Goal: Information Seeking & Learning: Compare options

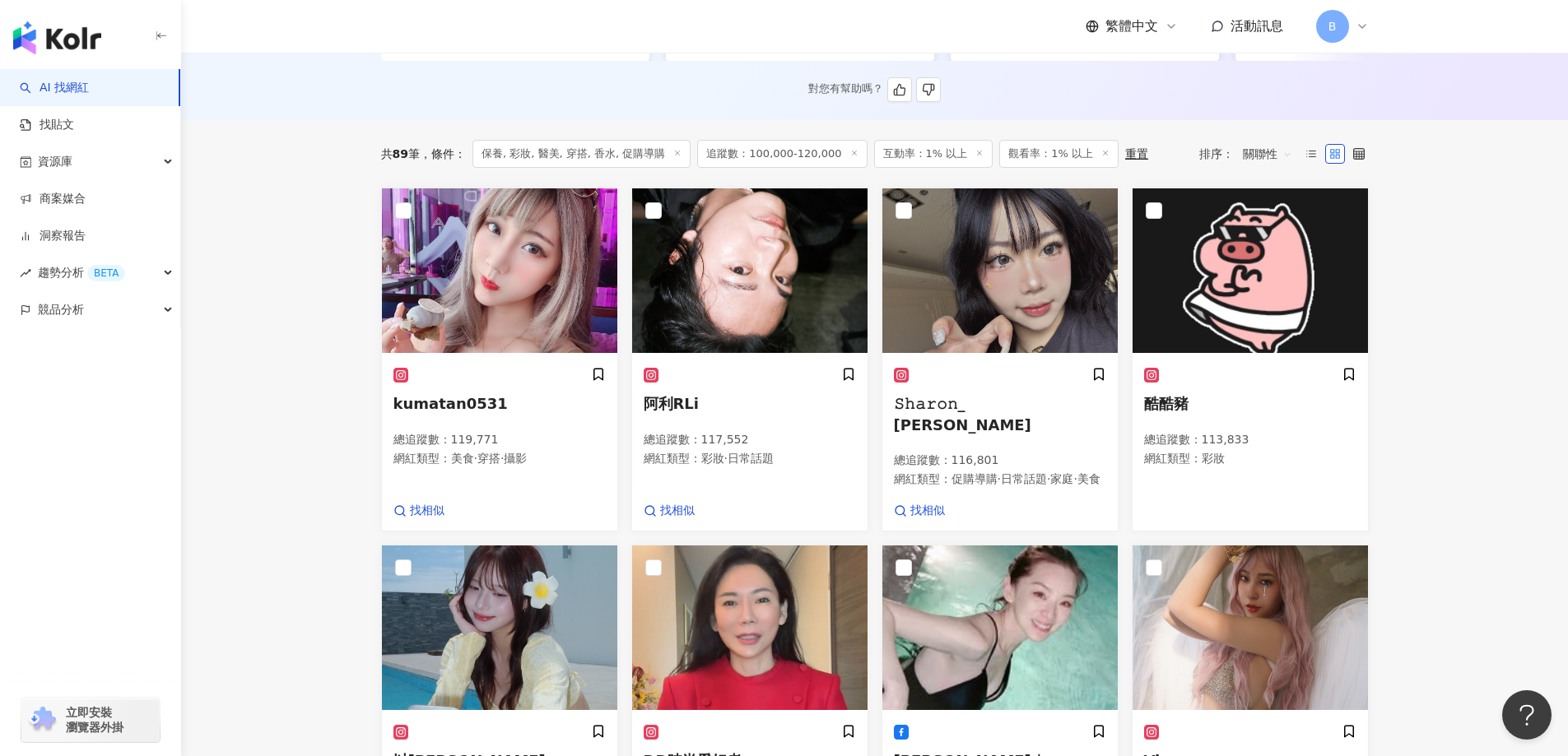
scroll to position [494, 0]
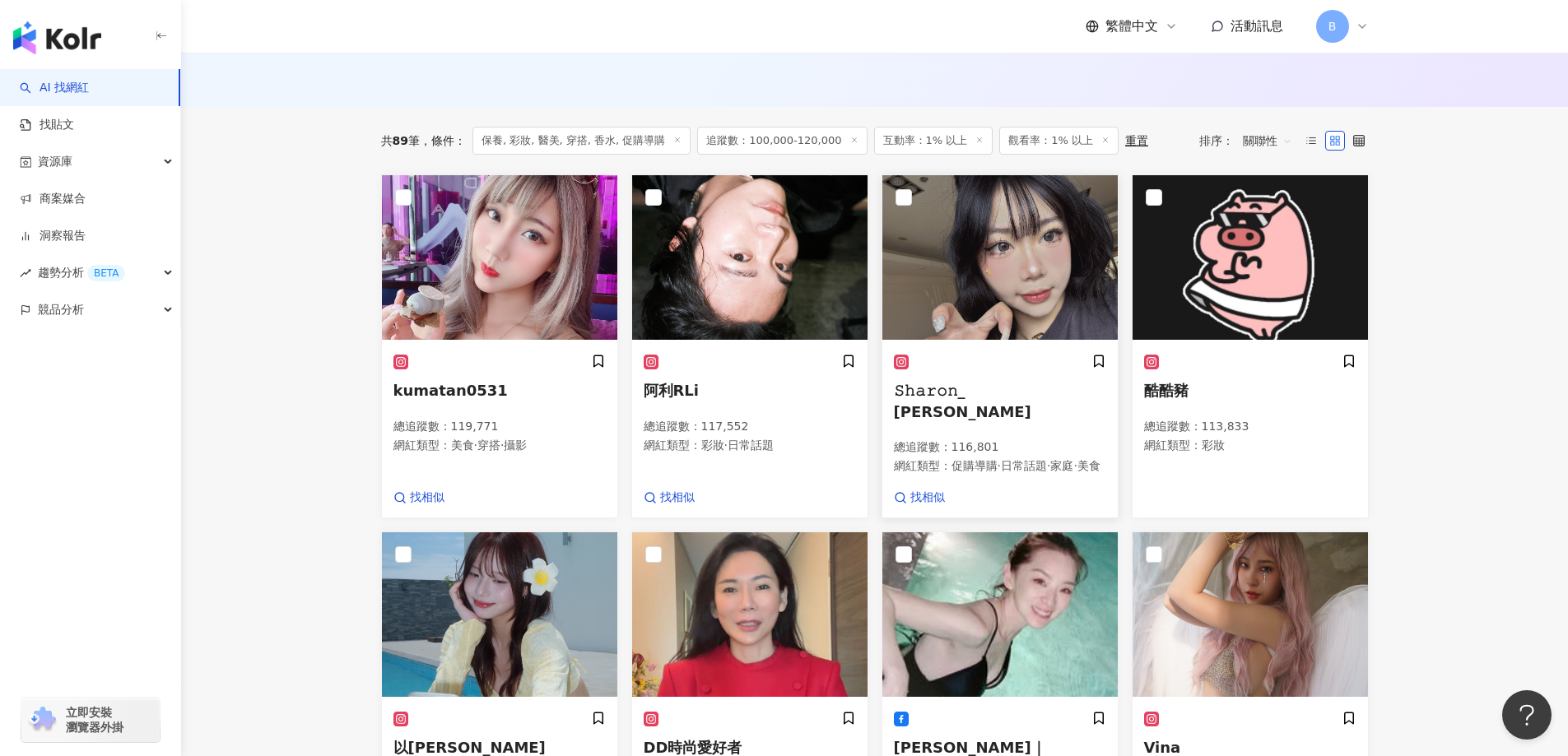
click at [946, 302] on img at bounding box center [1000, 258] width 235 height 165
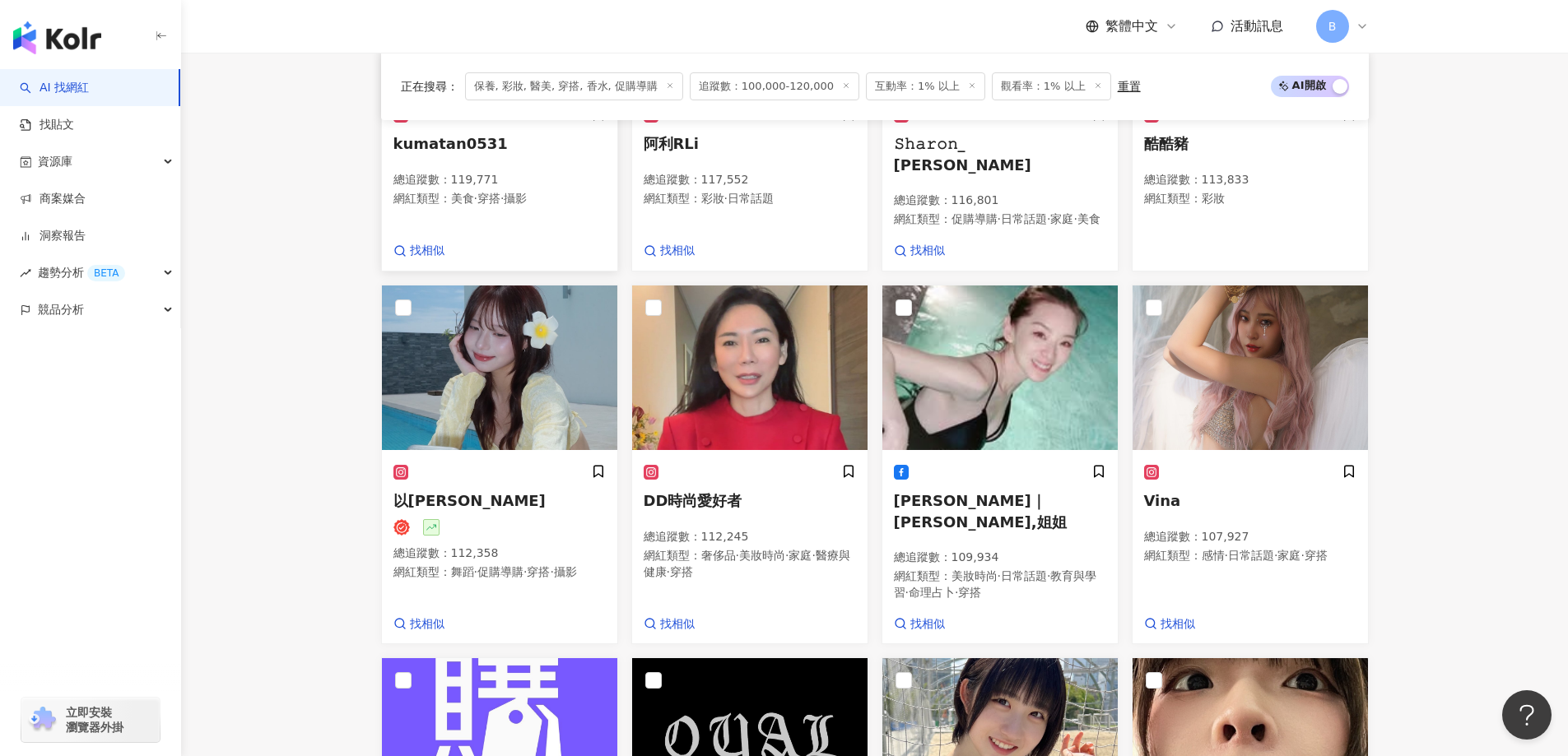
scroll to position [823, 0]
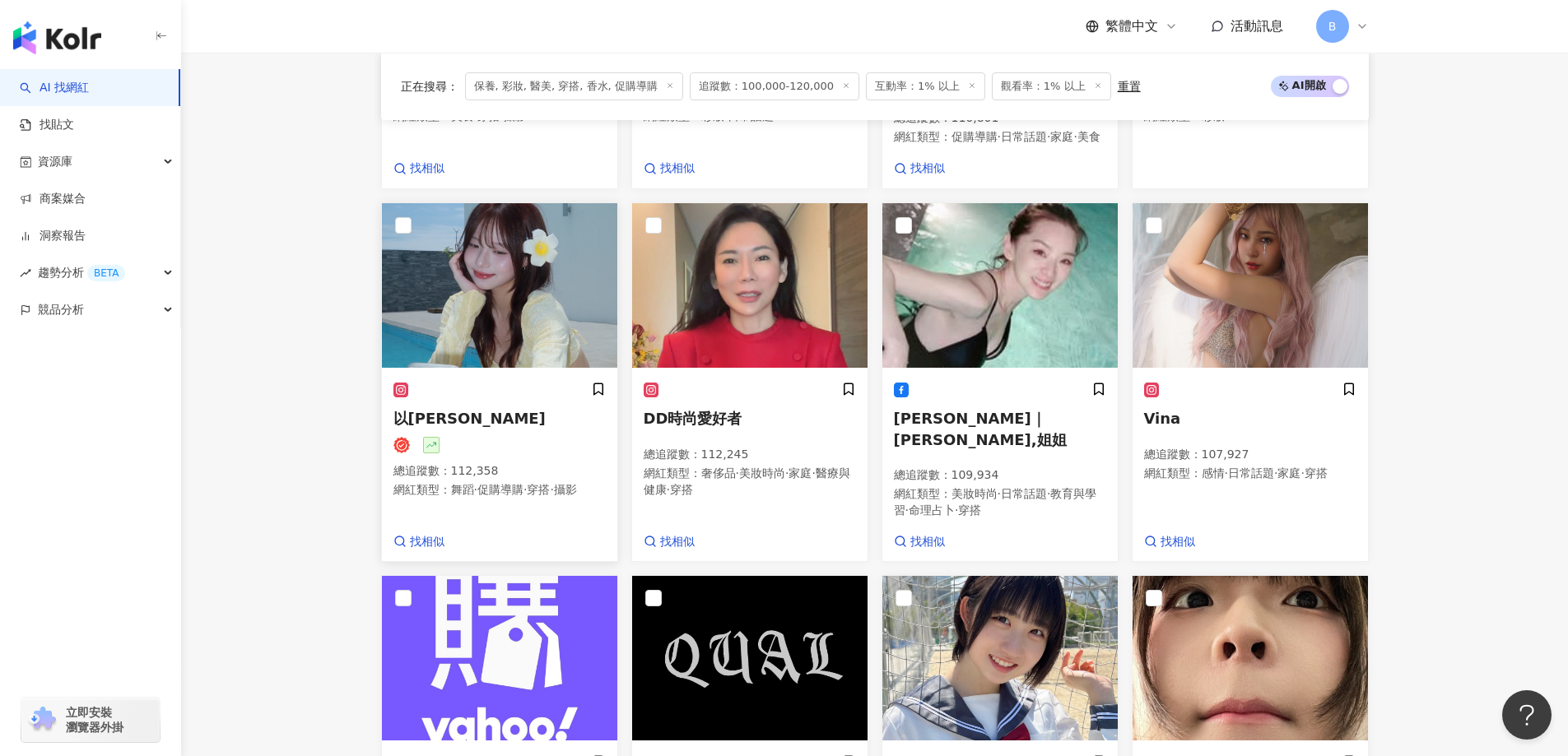
click at [547, 283] on img at bounding box center [499, 286] width 235 height 165
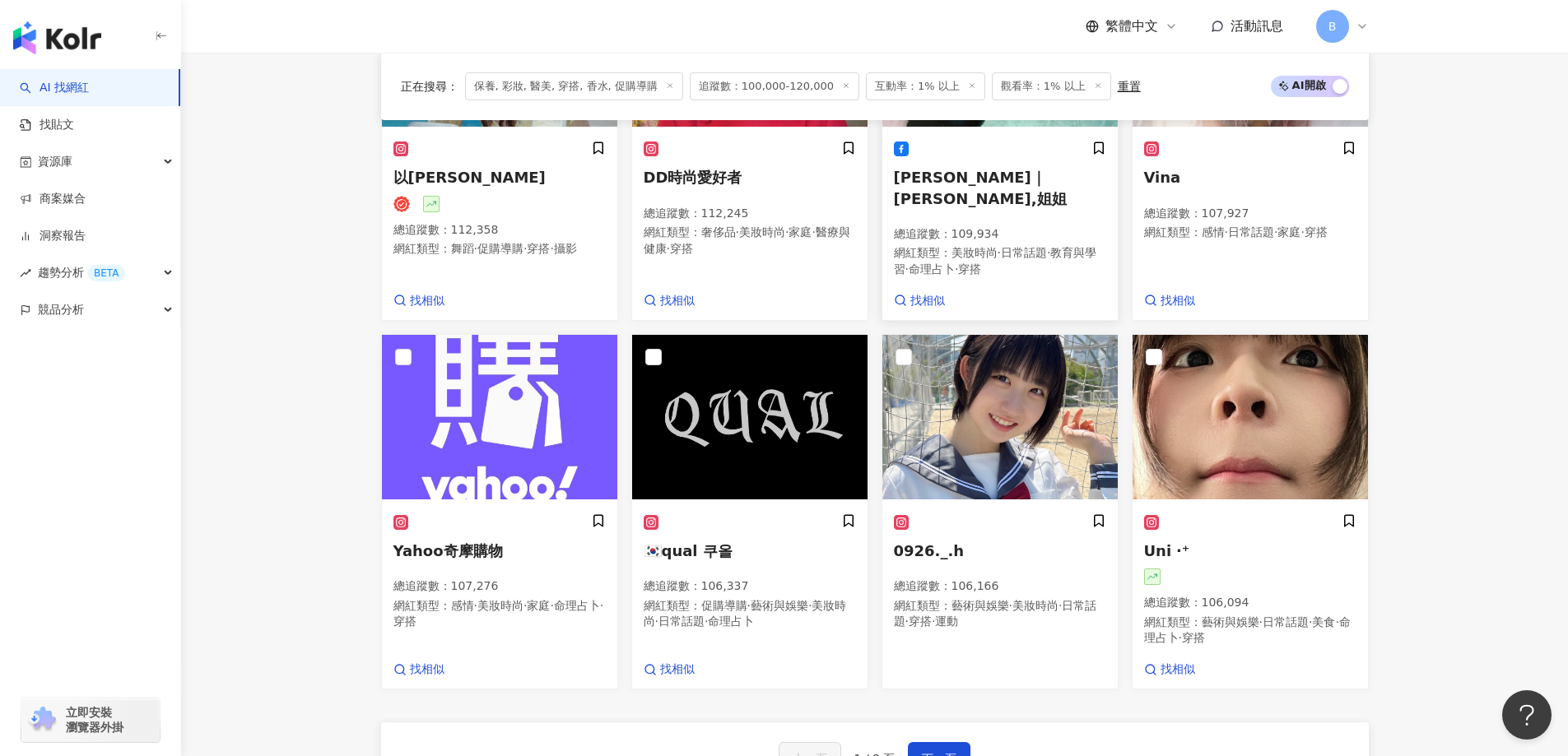
scroll to position [1069, 0]
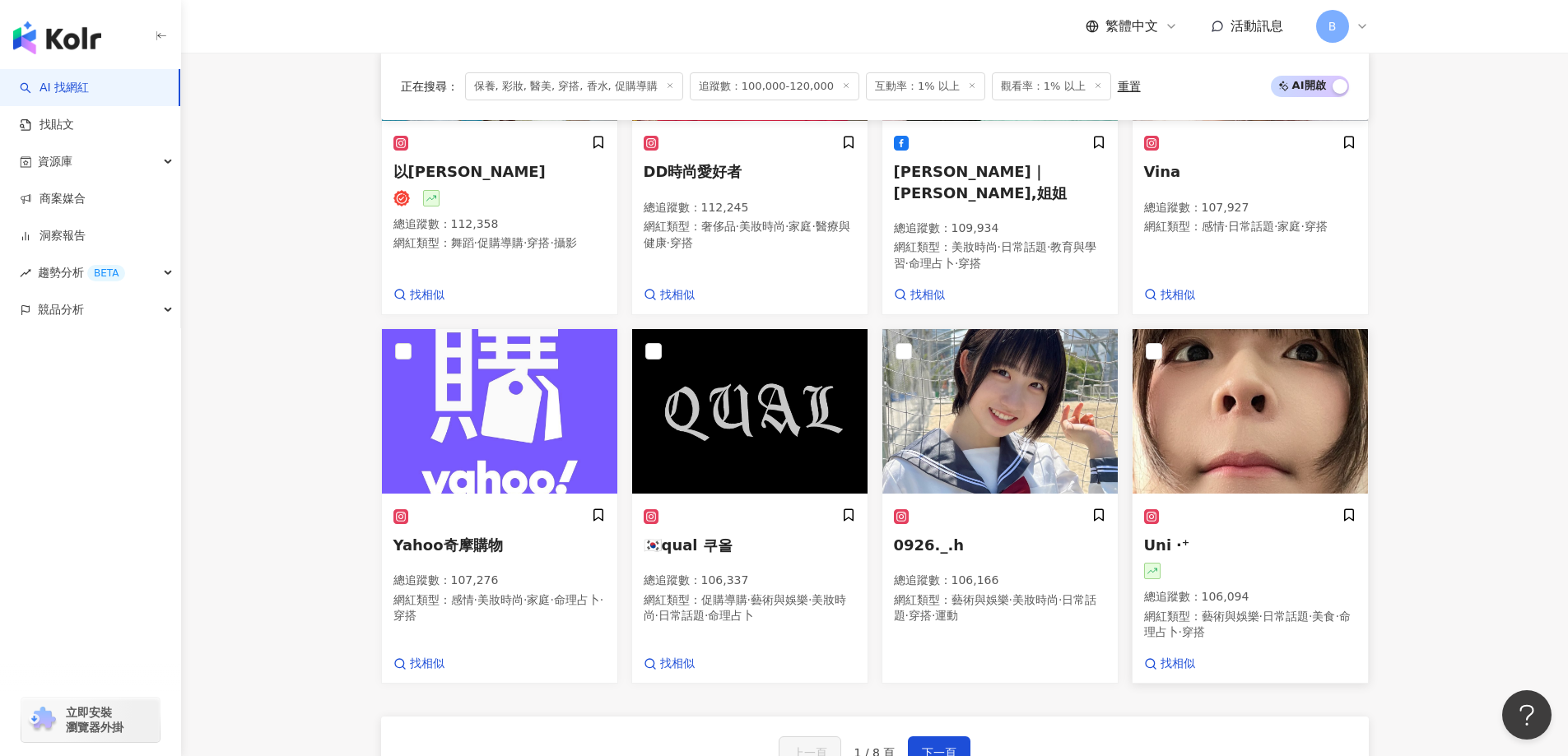
click at [1254, 412] on img at bounding box center [1250, 411] width 235 height 165
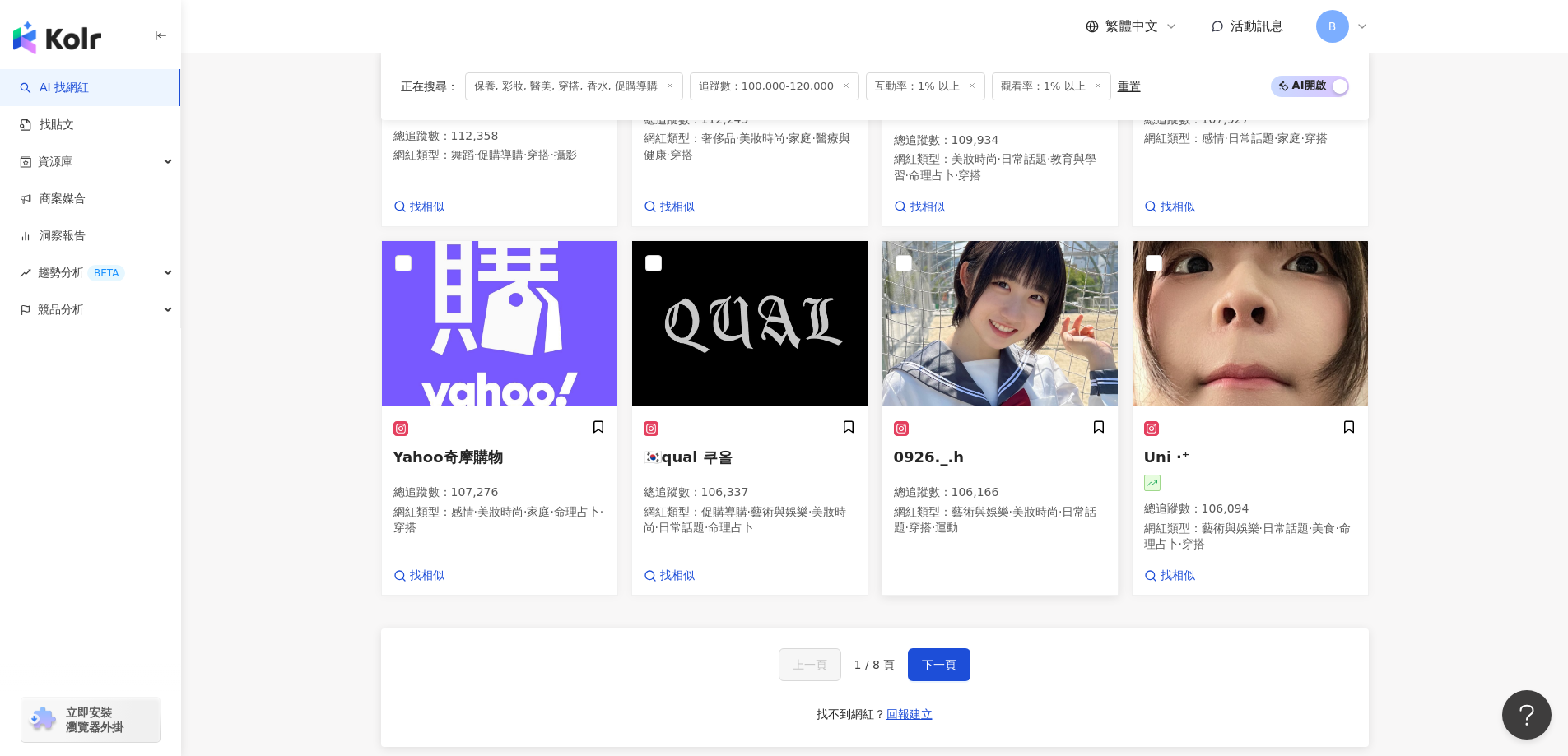
scroll to position [1234, 0]
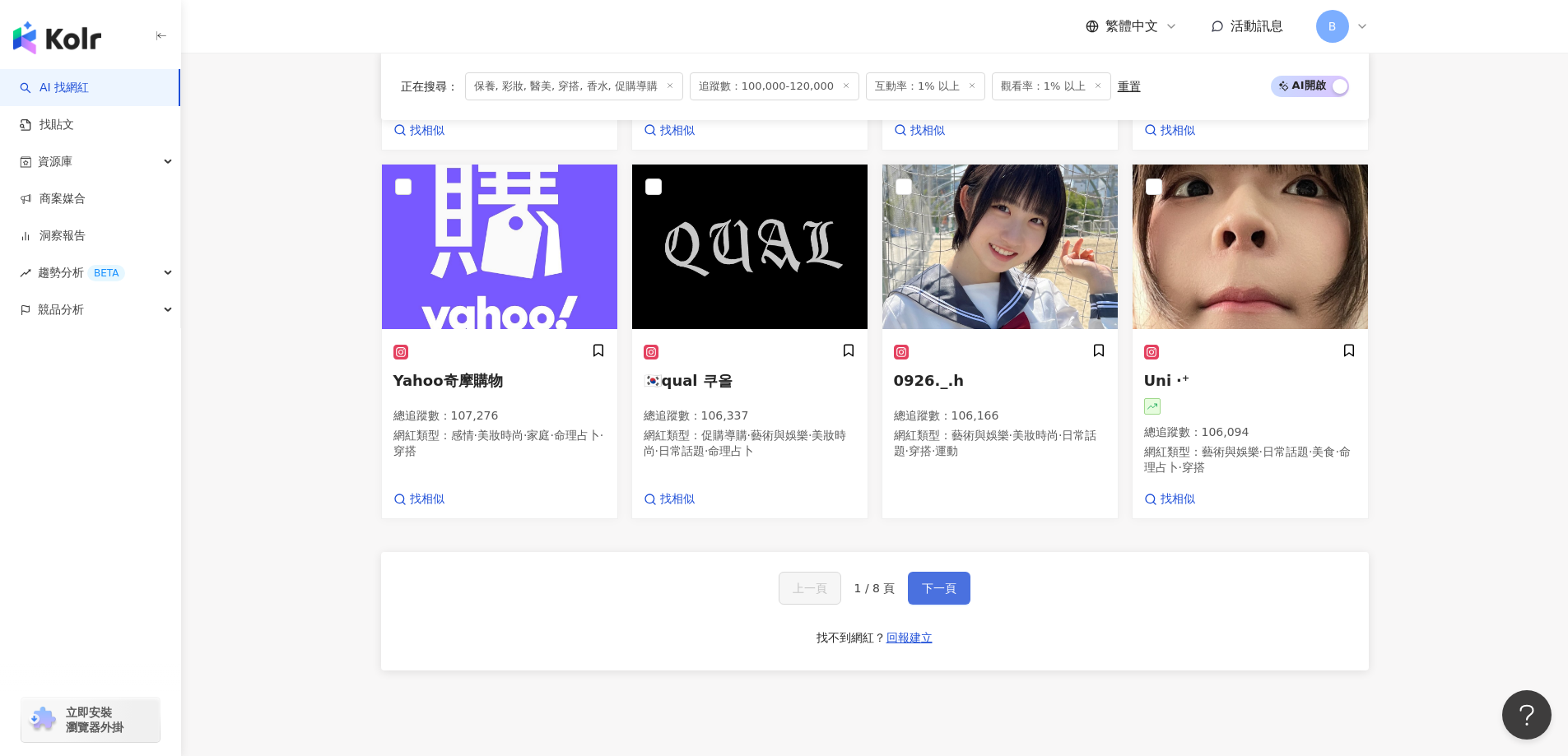
click at [930, 604] on button "下一頁" at bounding box center [939, 588] width 62 height 33
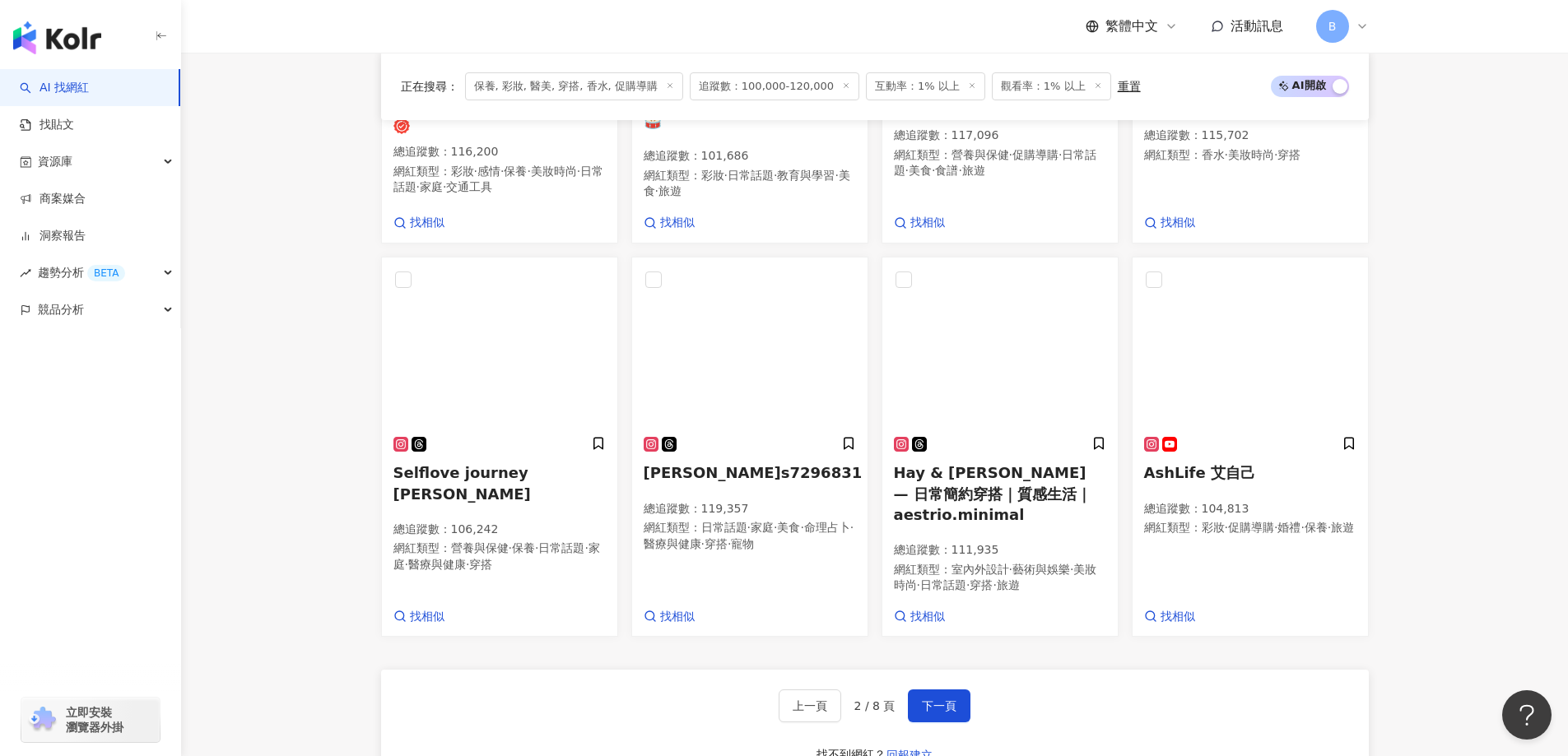
scroll to position [1238, 0]
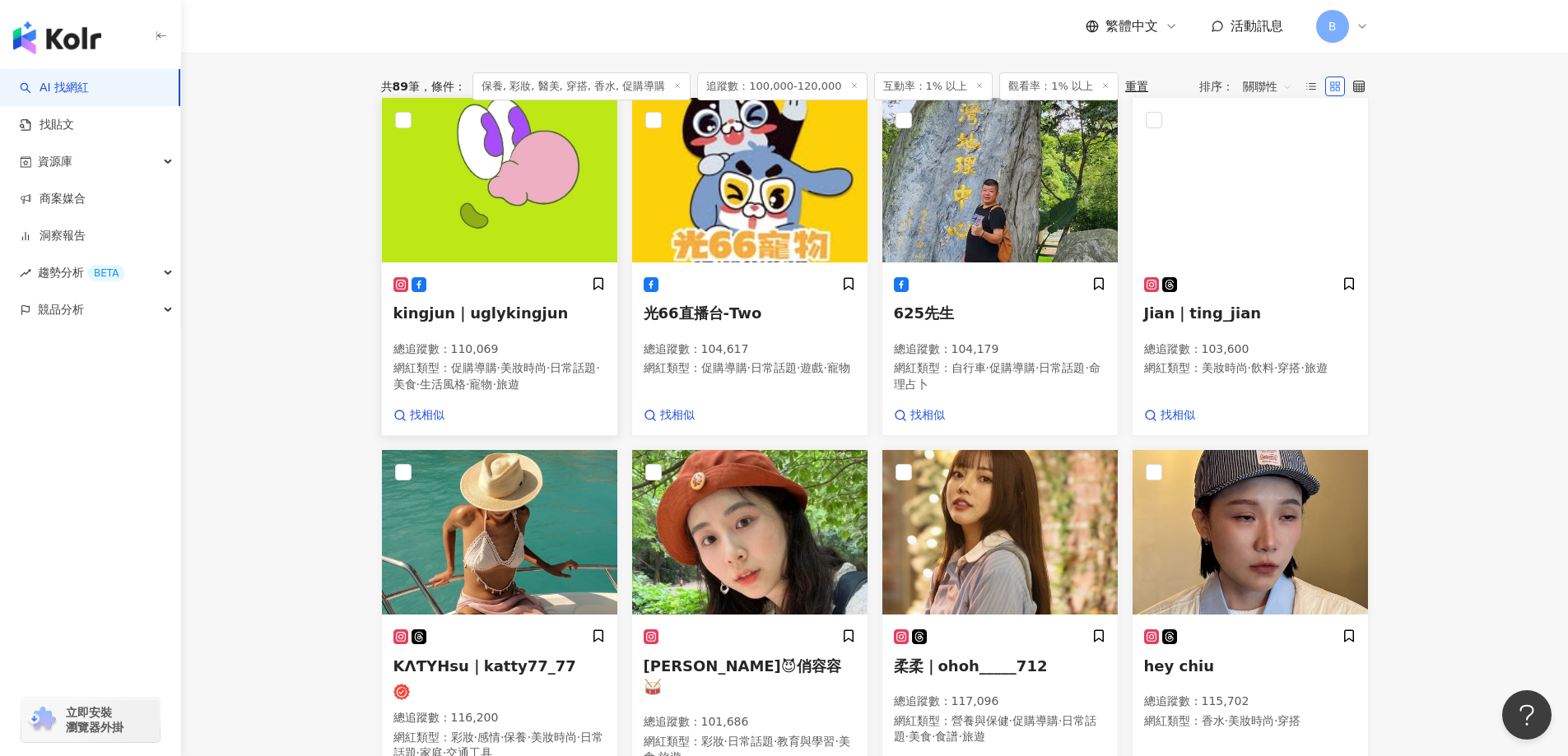
scroll to position [498, 0]
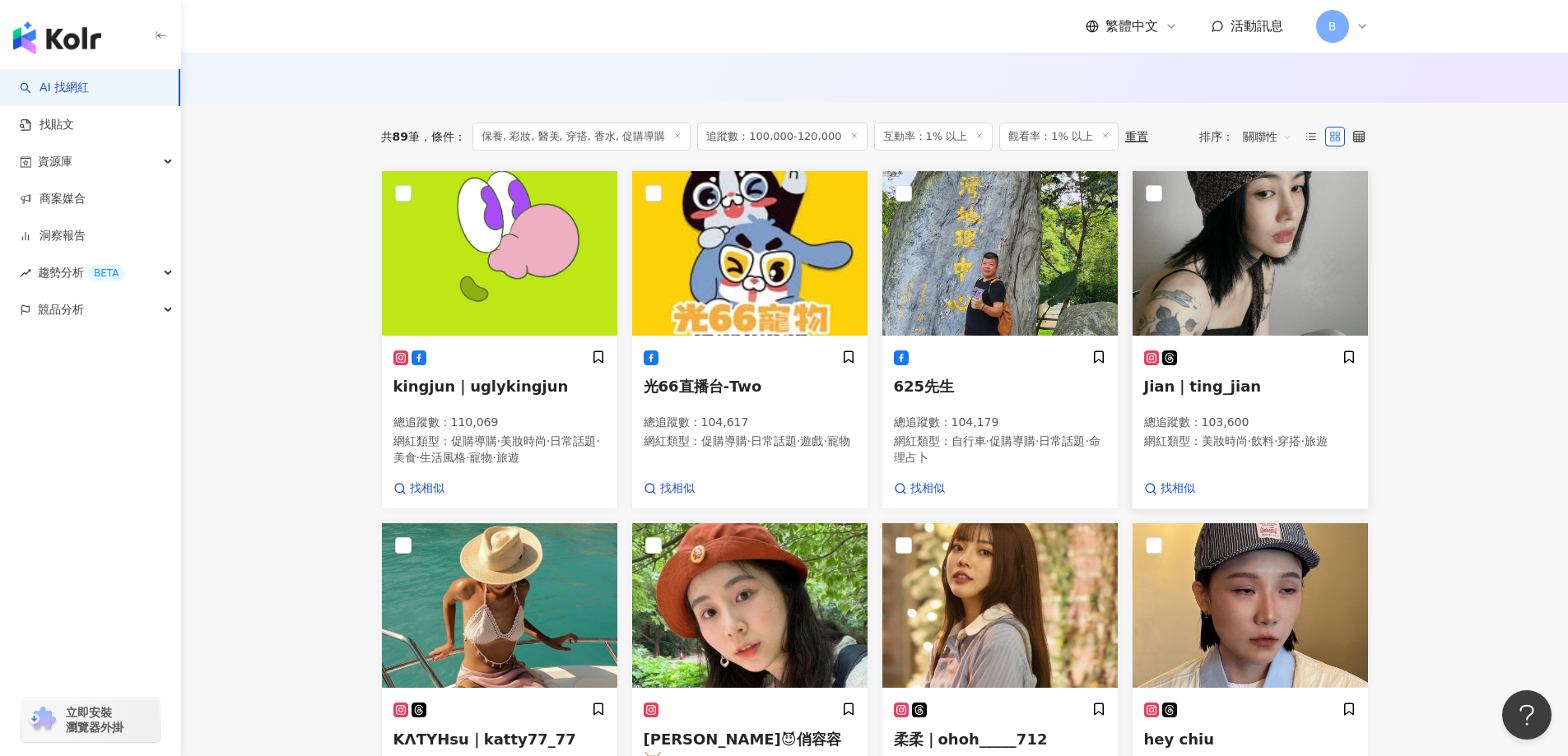
click at [1264, 266] on img at bounding box center [1250, 253] width 235 height 165
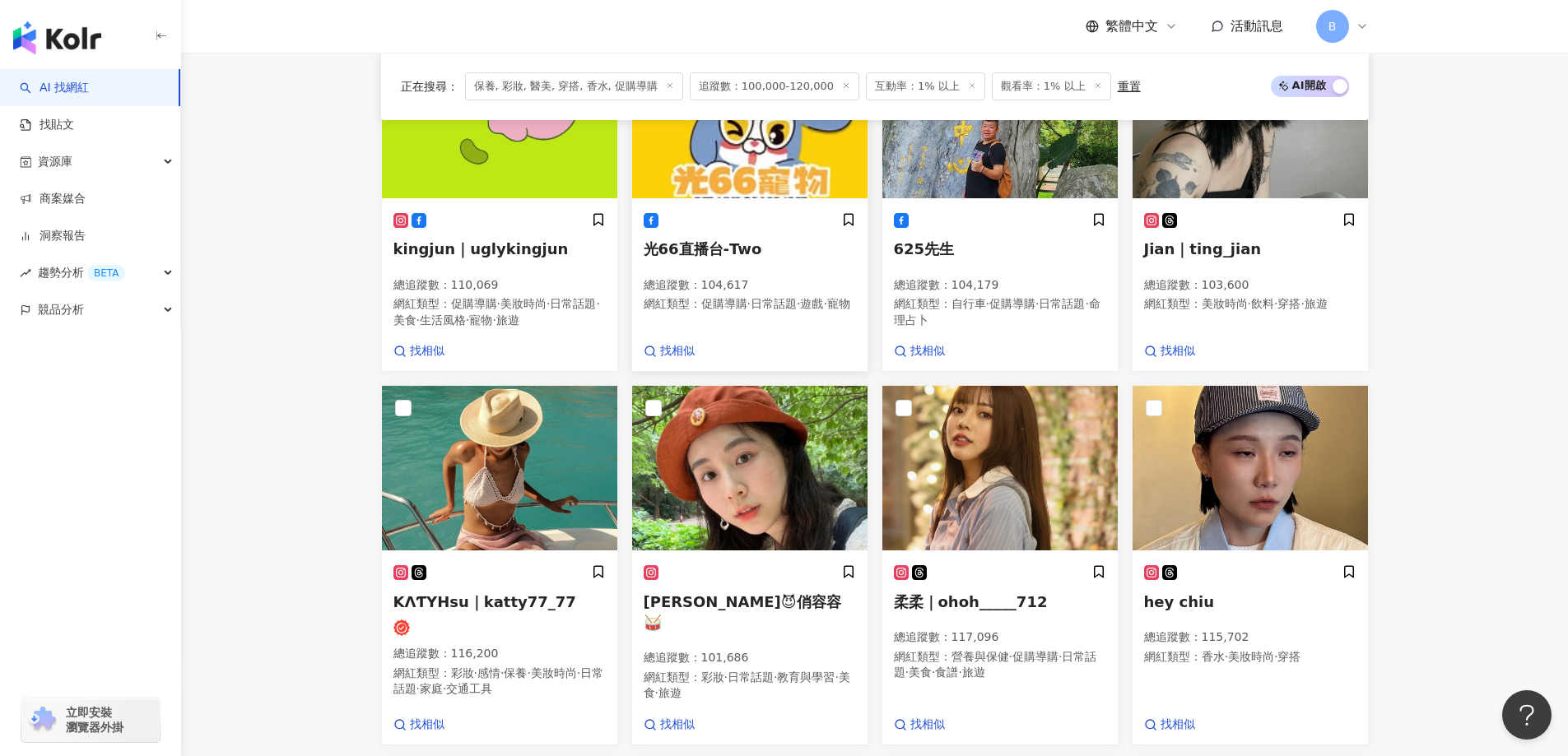
scroll to position [662, 0]
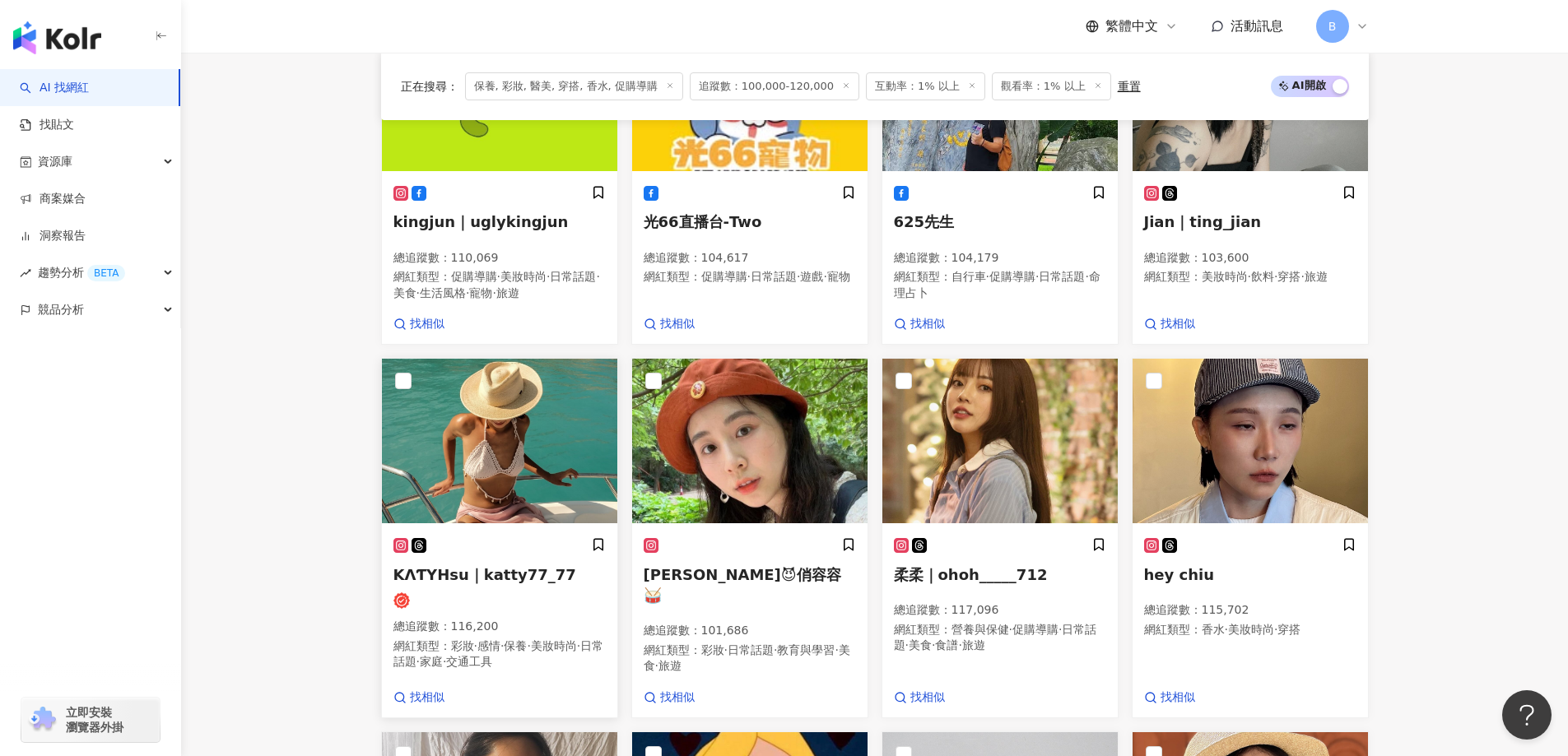
click at [526, 436] on img at bounding box center [499, 441] width 235 height 165
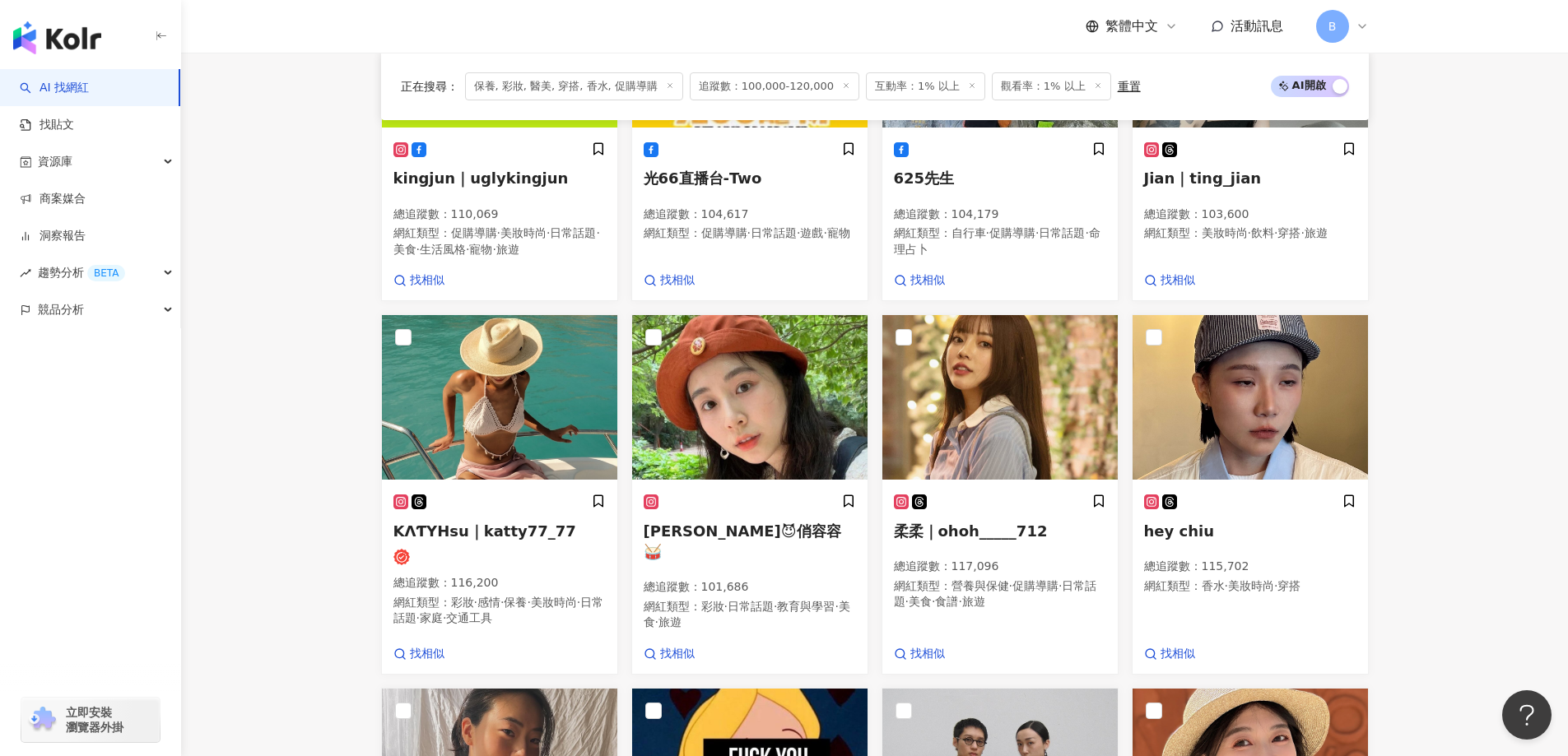
scroll to position [745, 0]
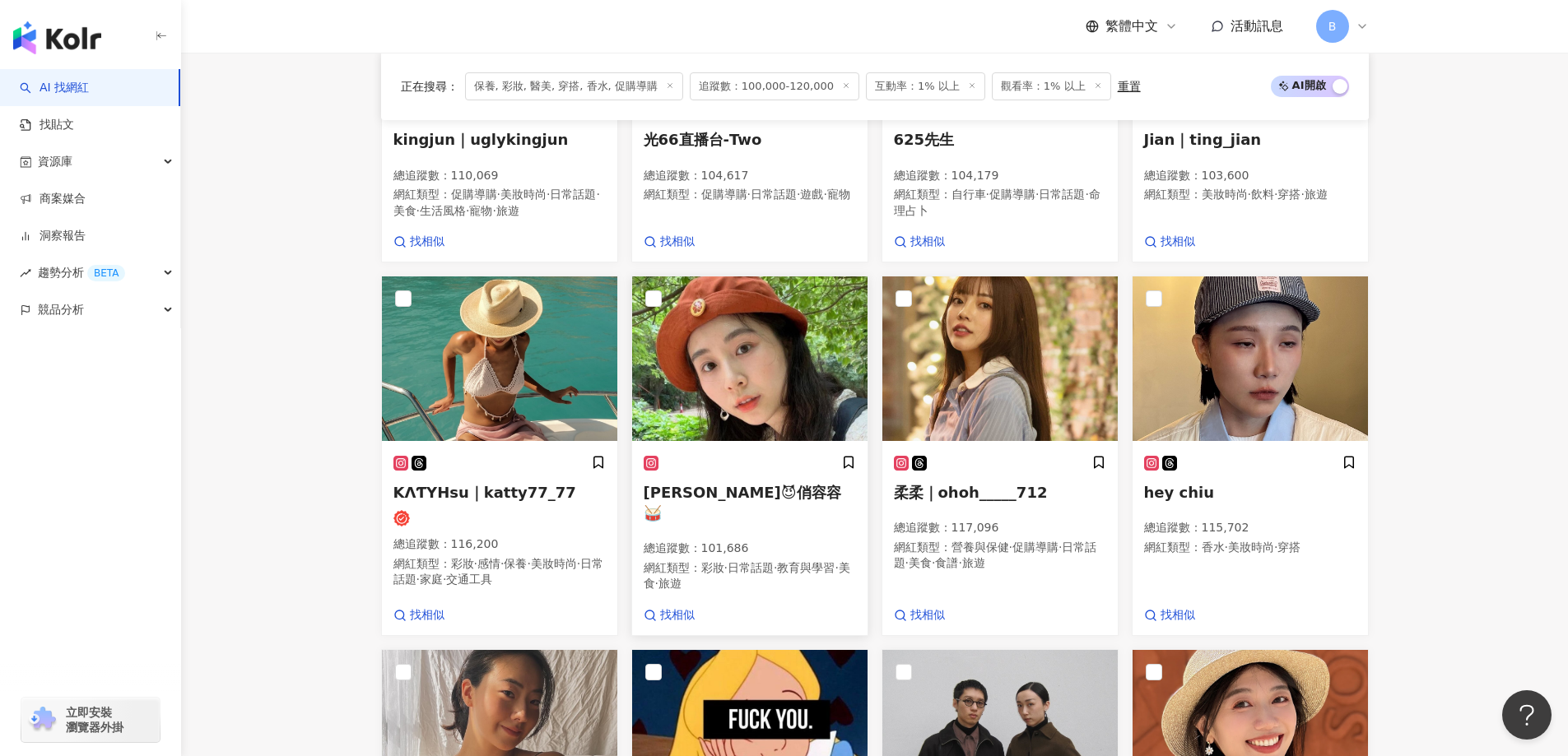
click at [749, 368] on img at bounding box center [749, 359] width 235 height 165
click at [986, 378] on img at bounding box center [1000, 359] width 235 height 165
click at [1051, 331] on img at bounding box center [1000, 359] width 235 height 165
click at [1217, 354] on img at bounding box center [1250, 359] width 235 height 165
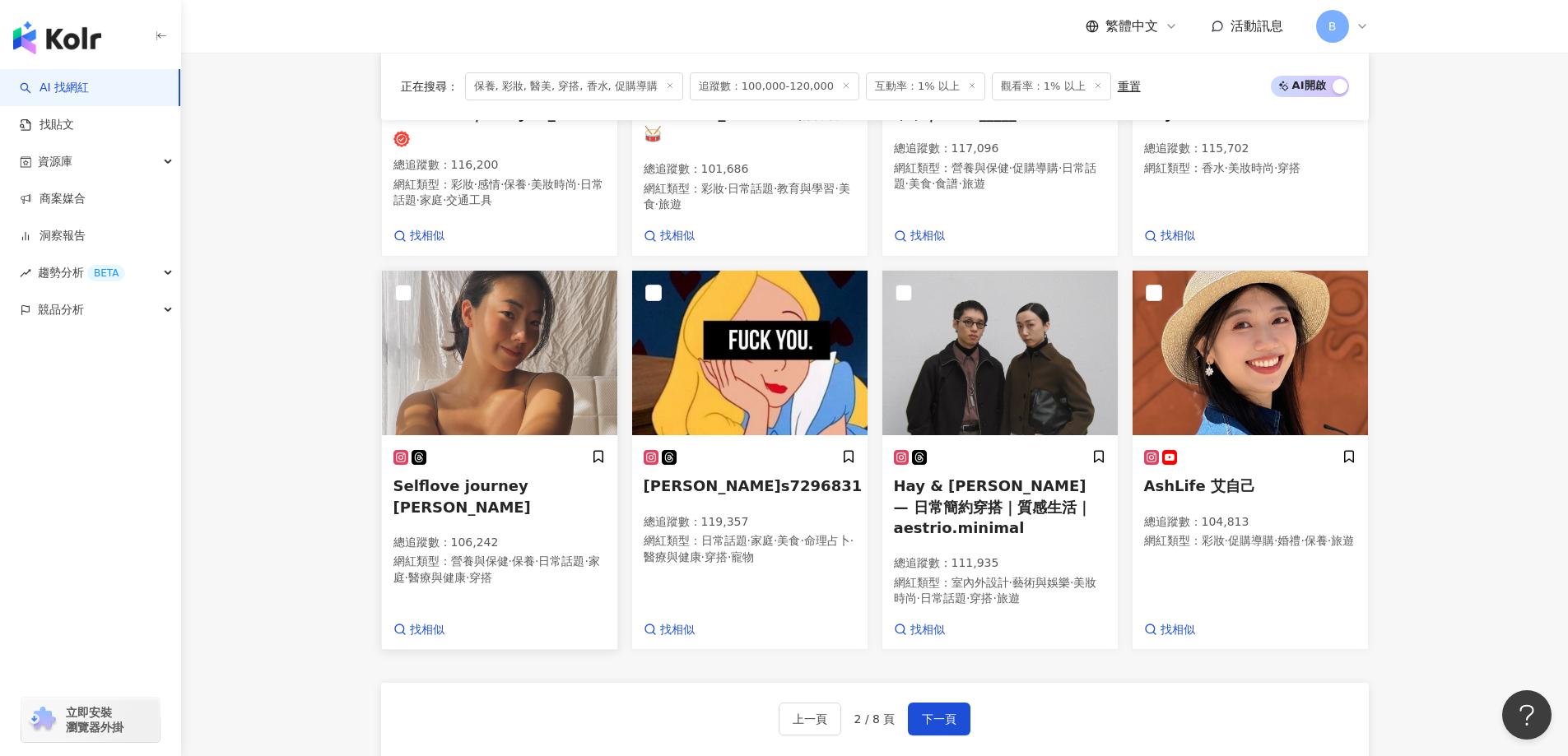
scroll to position [1156, 0]
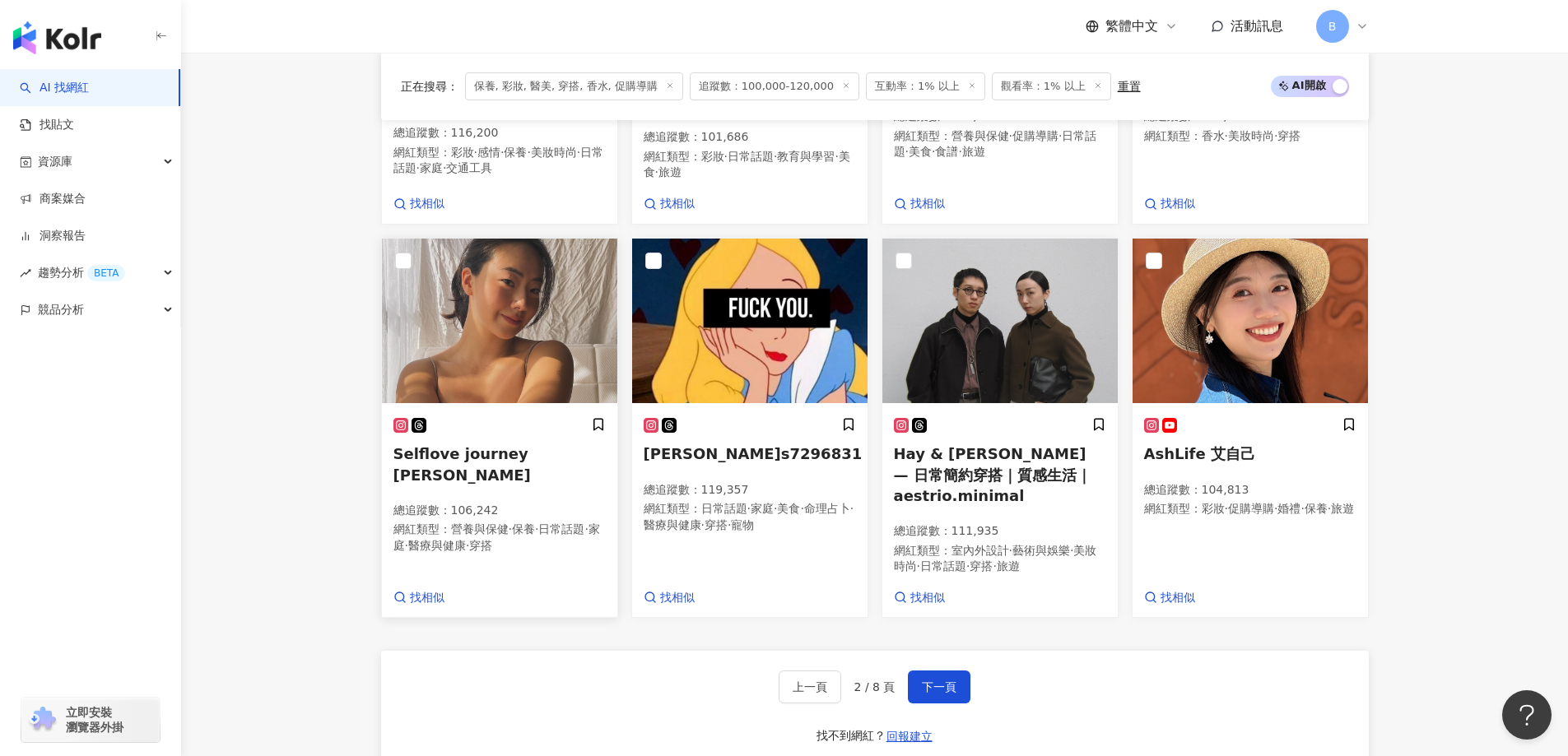
click at [475, 322] on img at bounding box center [499, 321] width 235 height 165
click at [750, 353] on img at bounding box center [749, 321] width 235 height 165
click at [1206, 310] on img at bounding box center [1250, 321] width 235 height 165
click at [909, 676] on button "下一頁" at bounding box center [939, 687] width 62 height 33
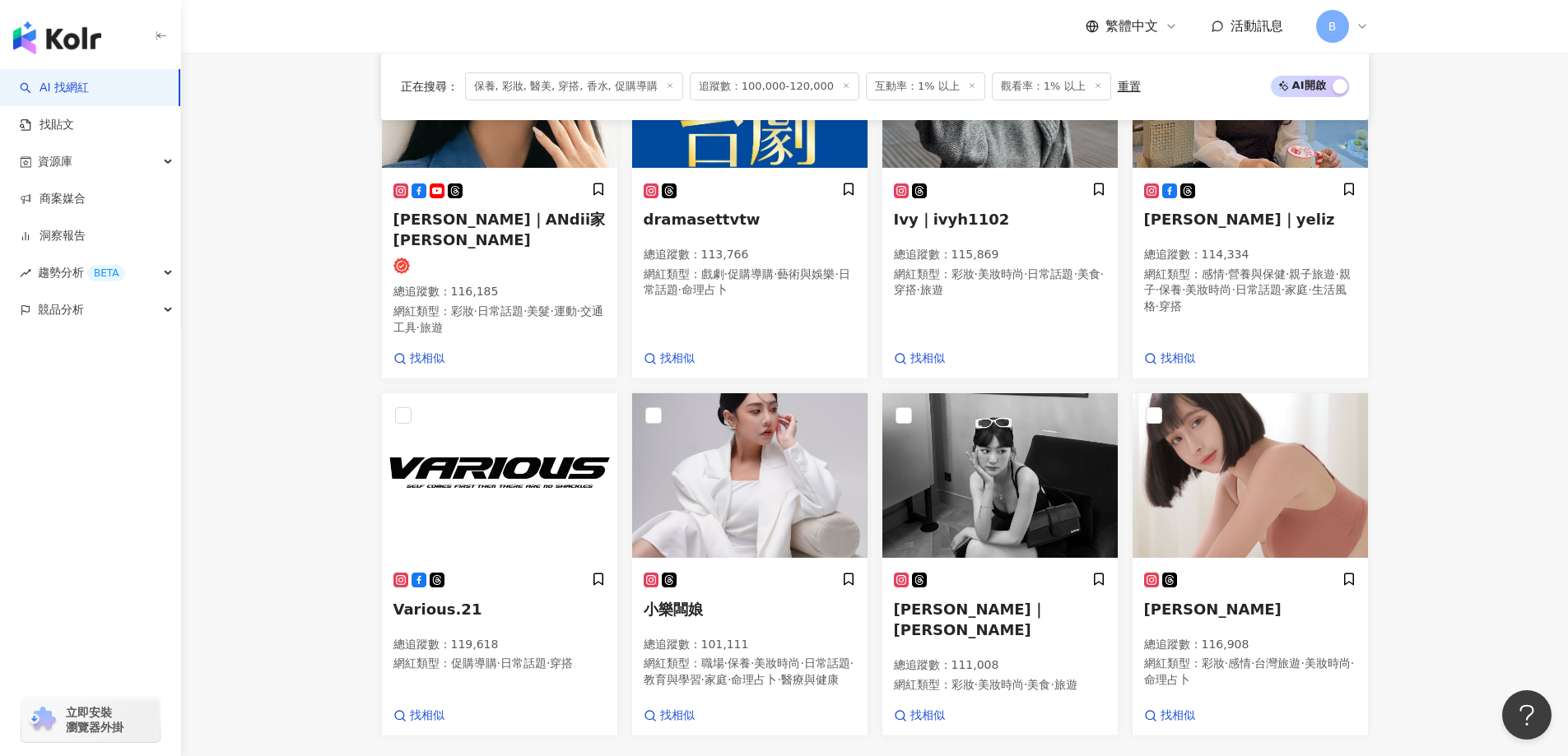
scroll to position [1184, 0]
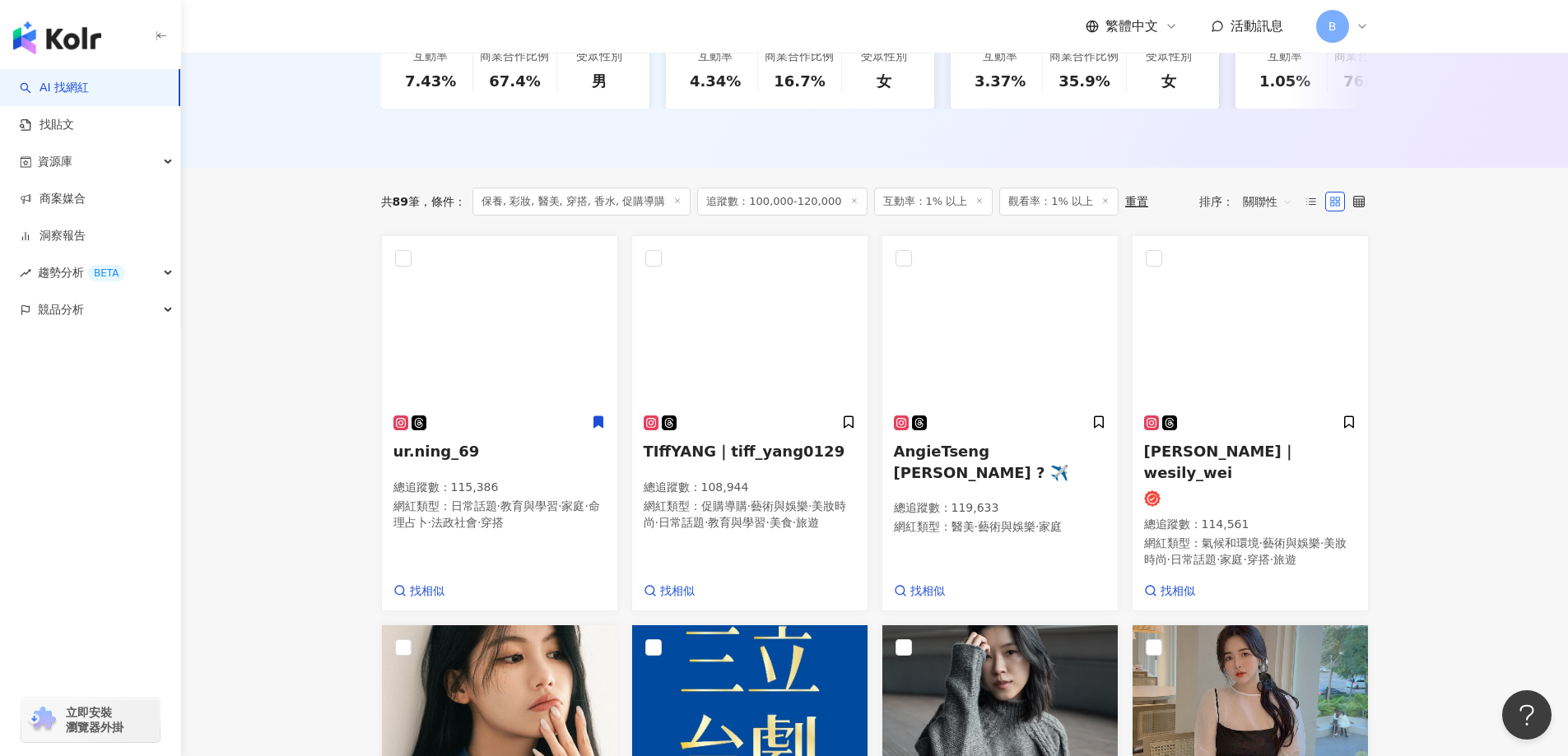
scroll to position [444, 0]
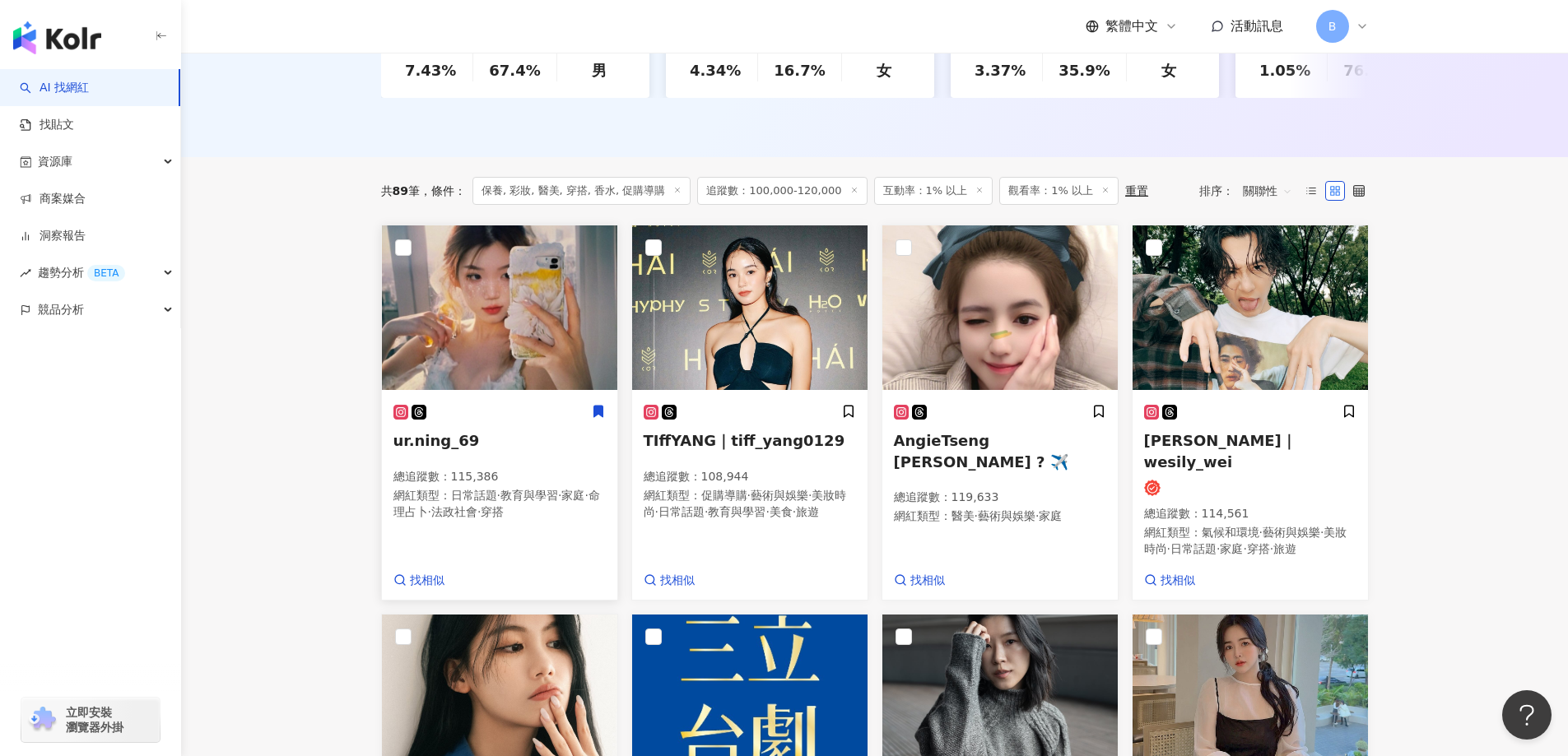
click at [550, 332] on img at bounding box center [499, 308] width 235 height 165
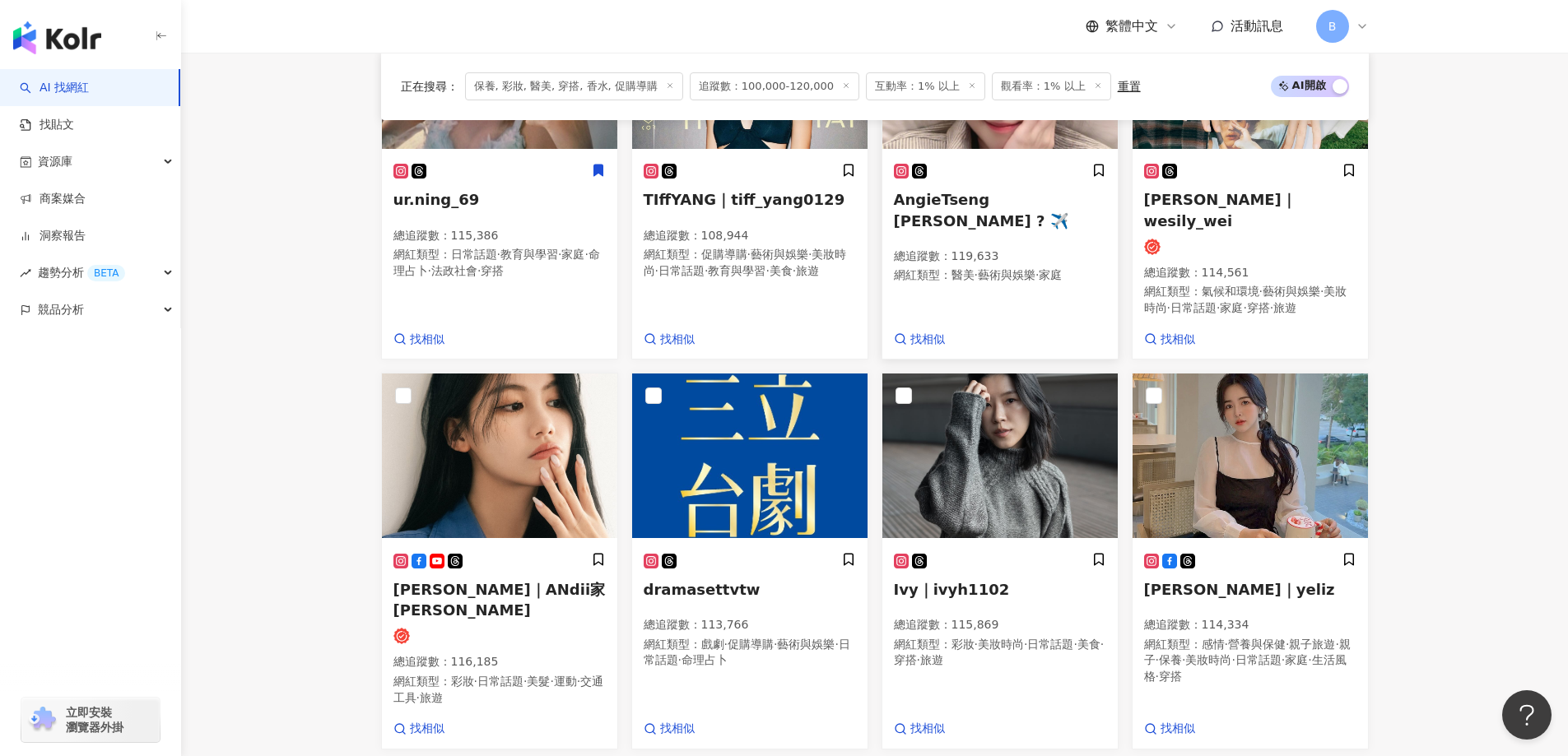
scroll to position [690, 0]
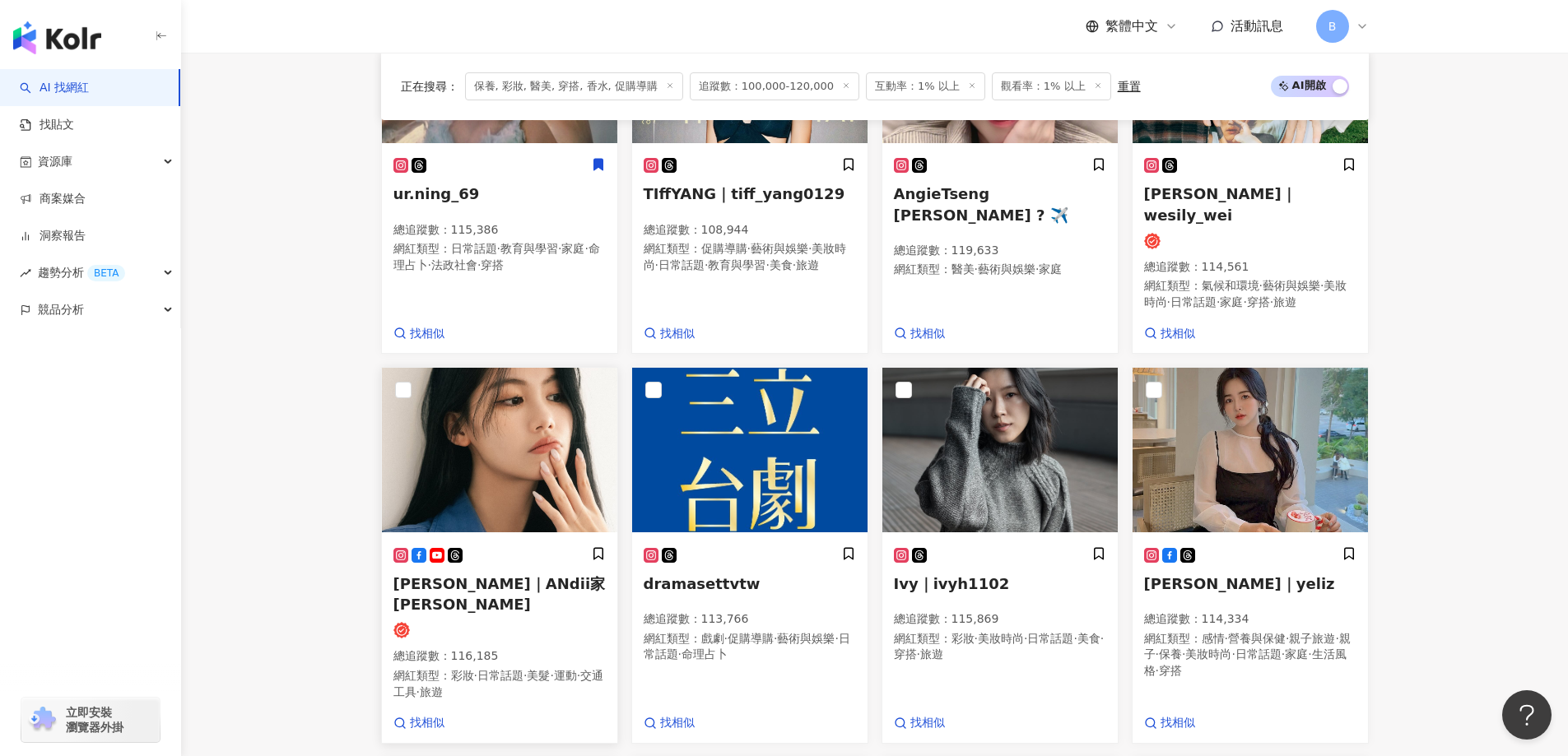
click at [511, 424] on img at bounding box center [499, 450] width 235 height 165
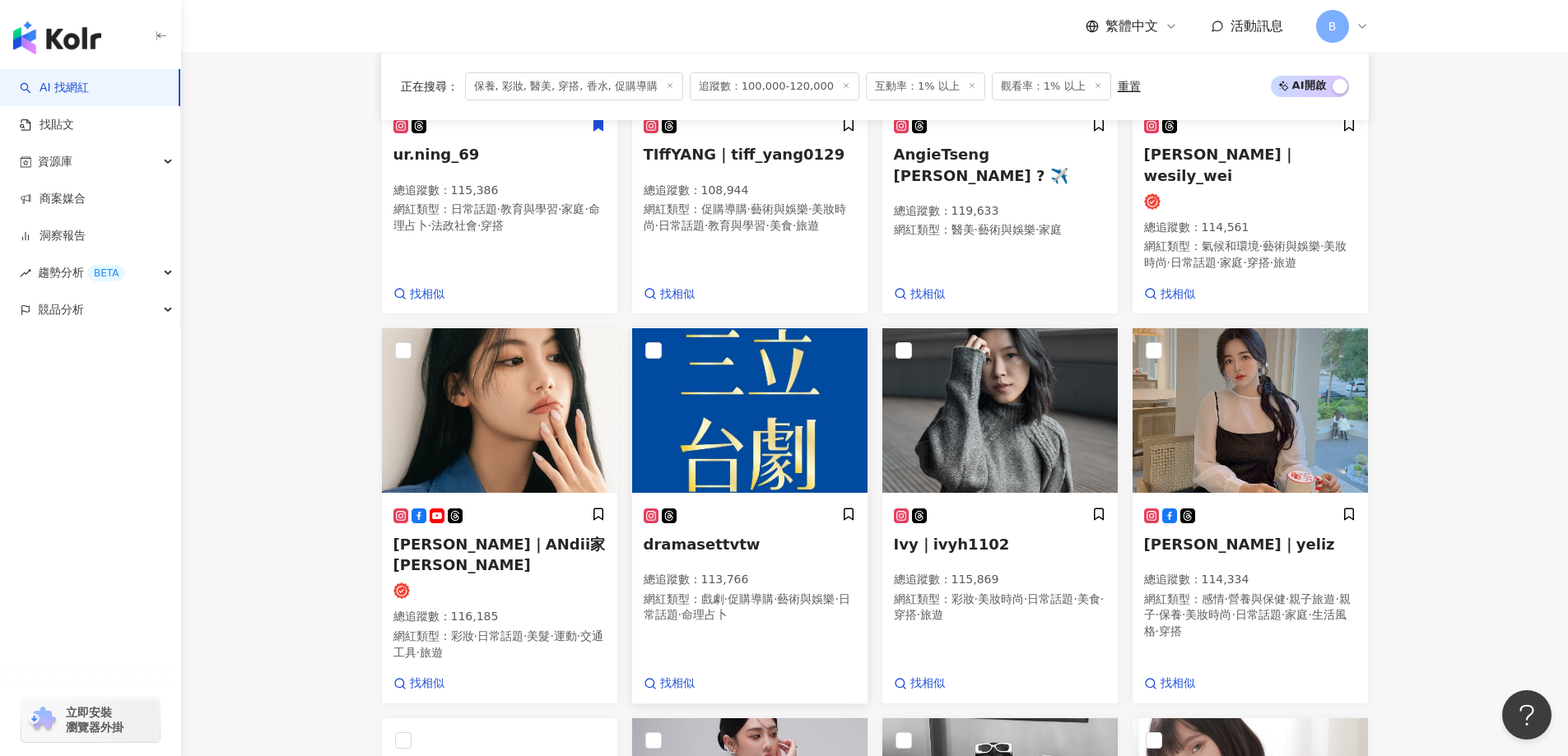
scroll to position [855, 0]
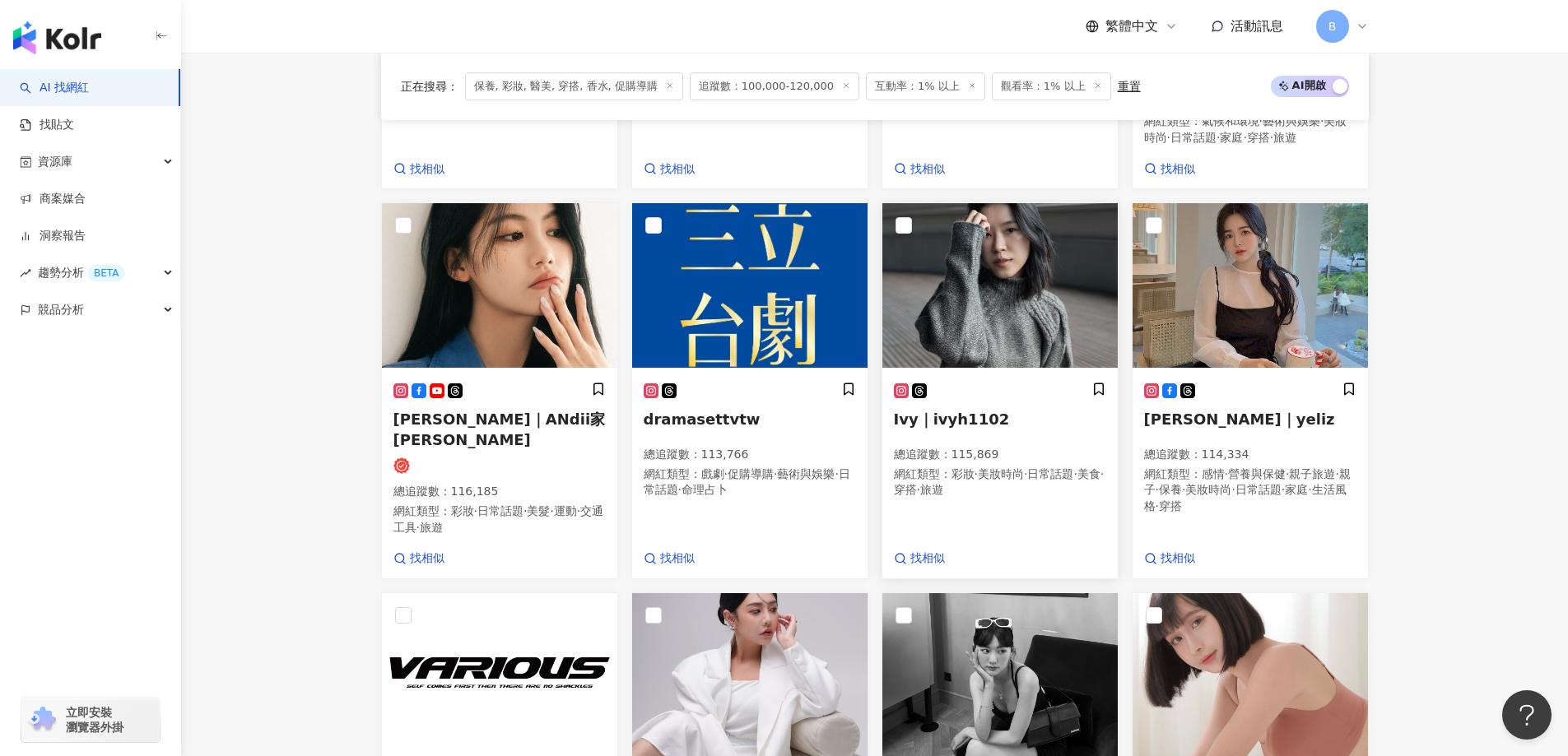
click at [963, 248] on img at bounding box center [1000, 286] width 235 height 165
click at [285, 374] on main "不分平台 台灣 搜尋 您可能感興趣： haikyu_rement_love haikyu_rement_love 香水油 香水品牌 類型 性別 追蹤數 互動率…" at bounding box center [874, 163] width 1387 height 1931
click at [1270, 273] on img at bounding box center [1250, 286] width 235 height 165
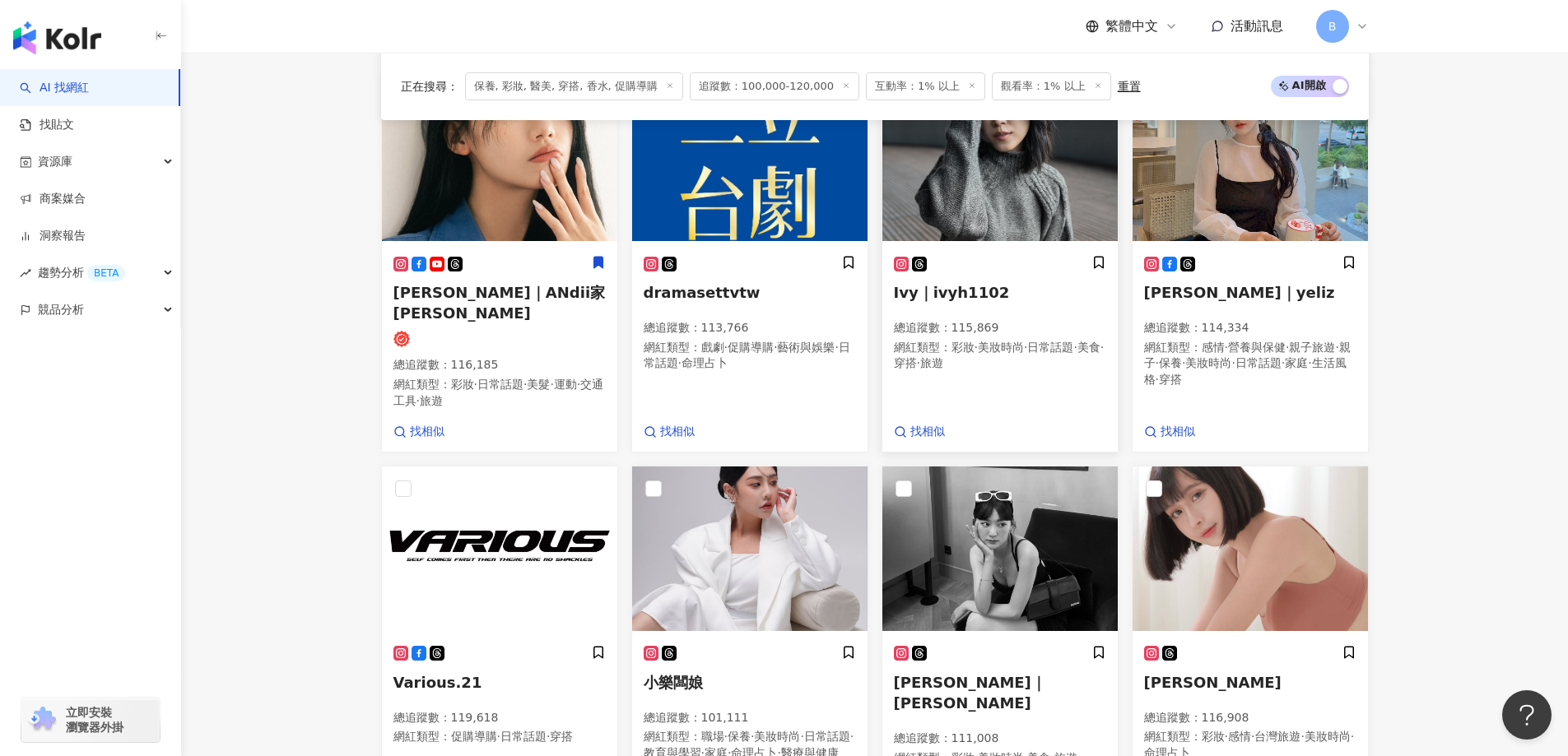
scroll to position [1102, 0]
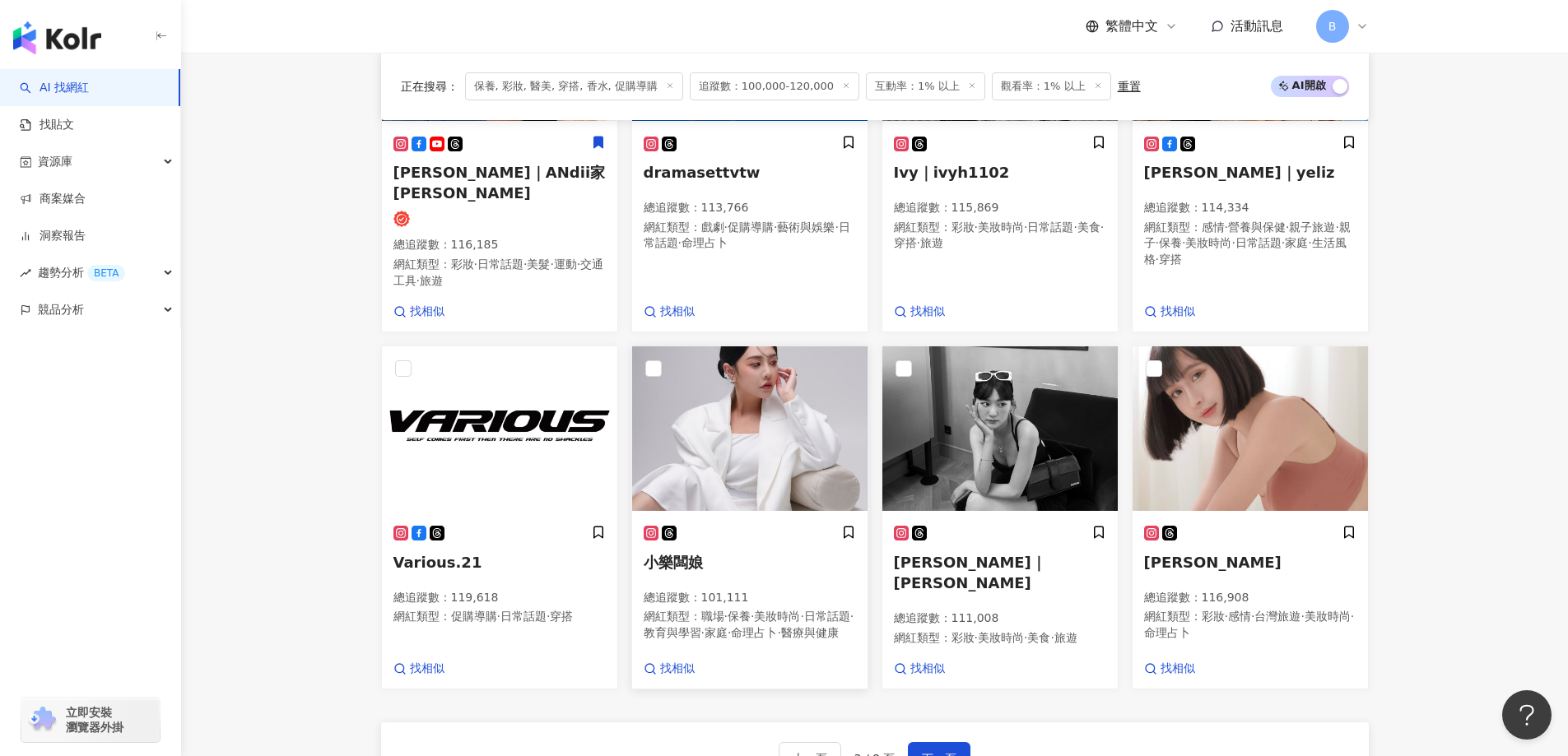
click at [790, 385] on img at bounding box center [749, 429] width 235 height 165
click at [1041, 412] on img at bounding box center [1000, 429] width 235 height 165
click at [1221, 425] on img at bounding box center [1250, 429] width 235 height 165
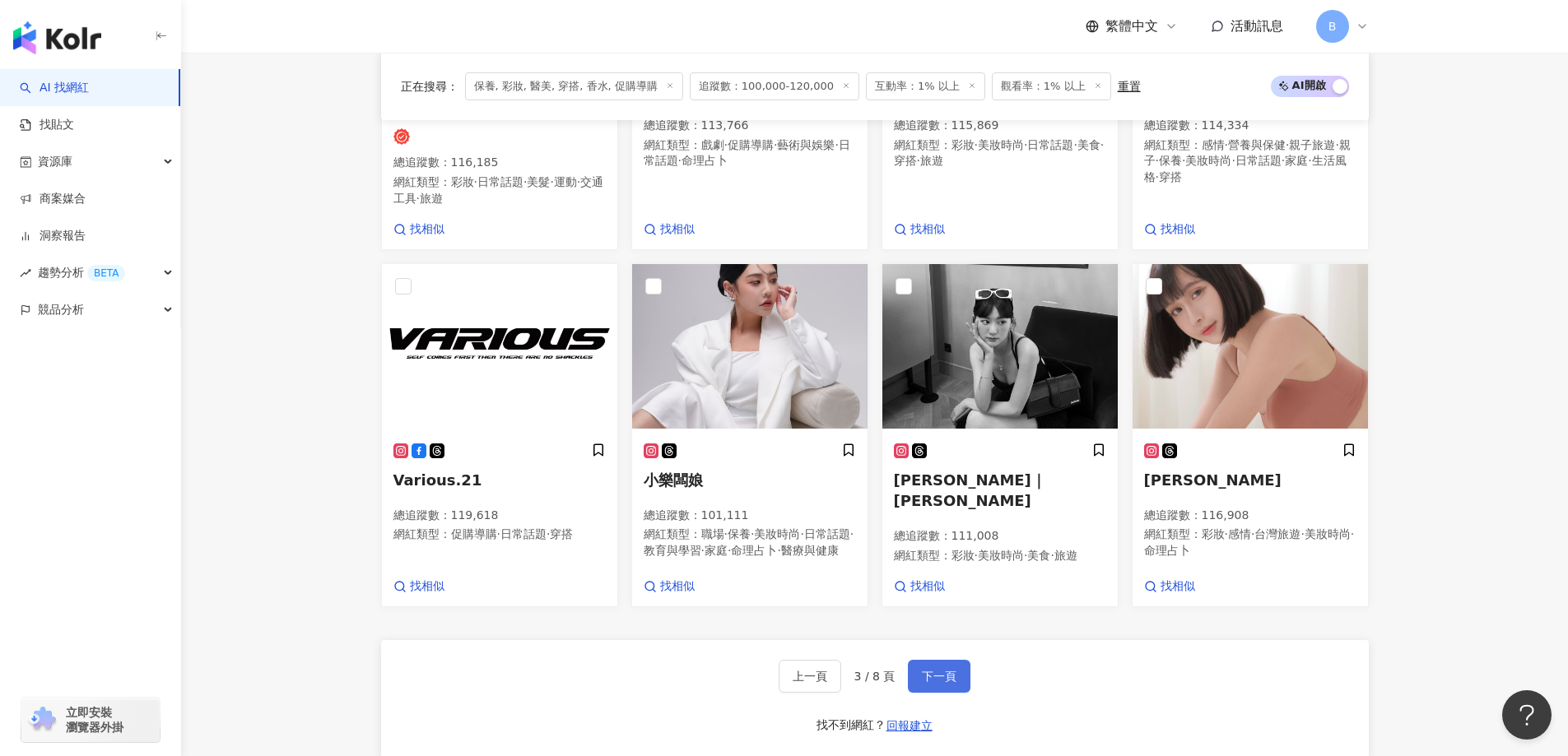
click at [939, 672] on span "下一頁" at bounding box center [939, 676] width 34 height 13
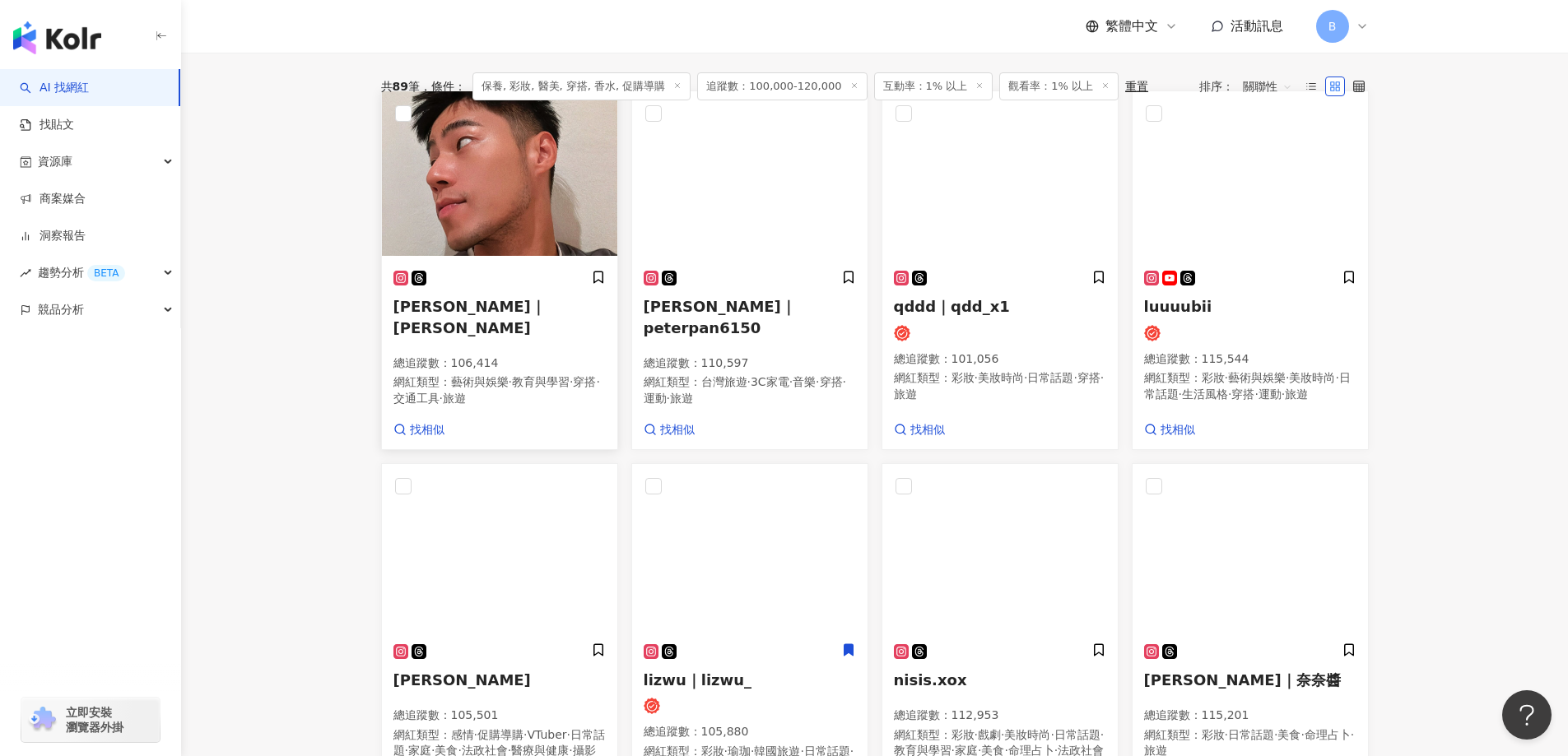
scroll to position [475, 0]
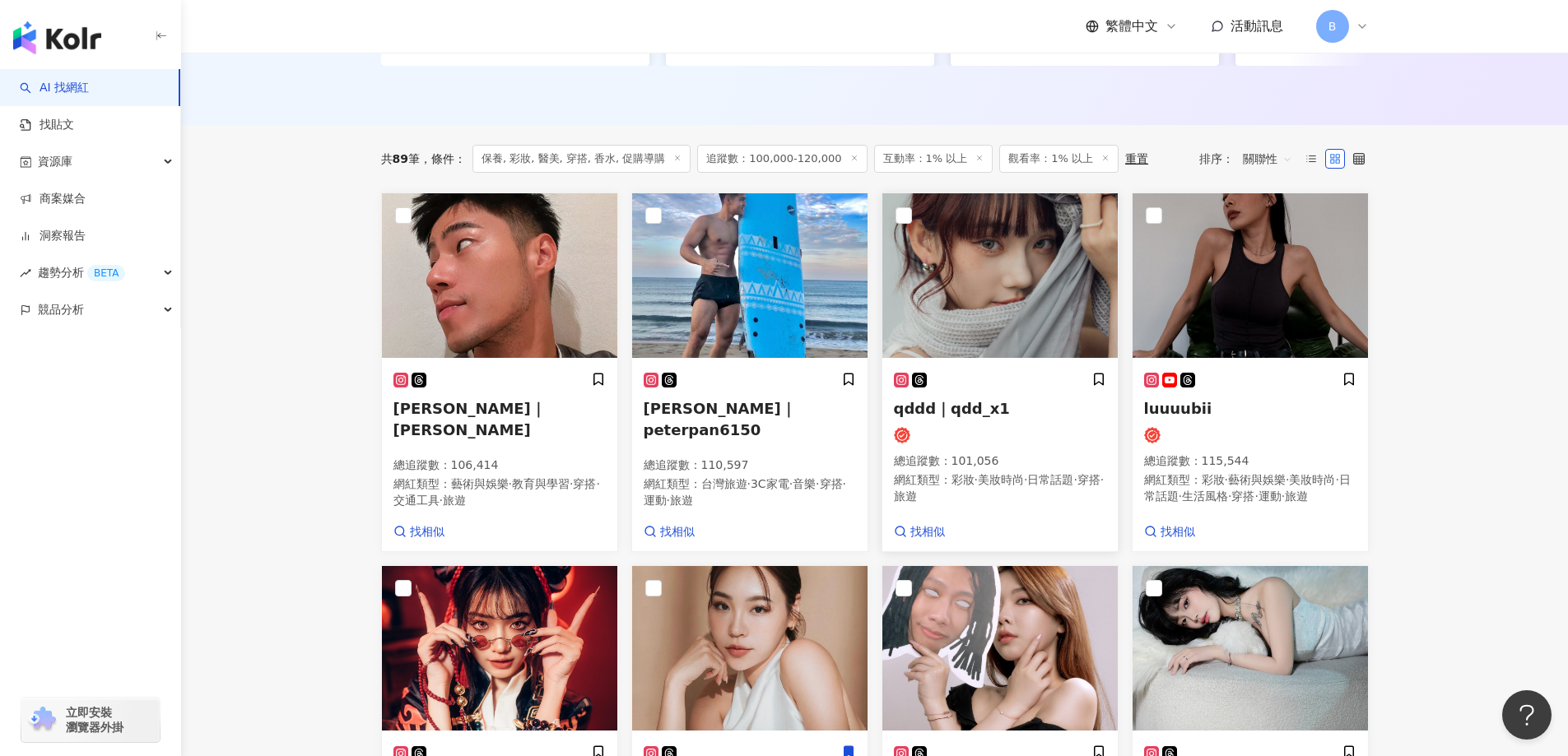
click at [1059, 268] on img at bounding box center [1000, 275] width 235 height 165
click at [1219, 289] on img at bounding box center [1250, 275] width 235 height 165
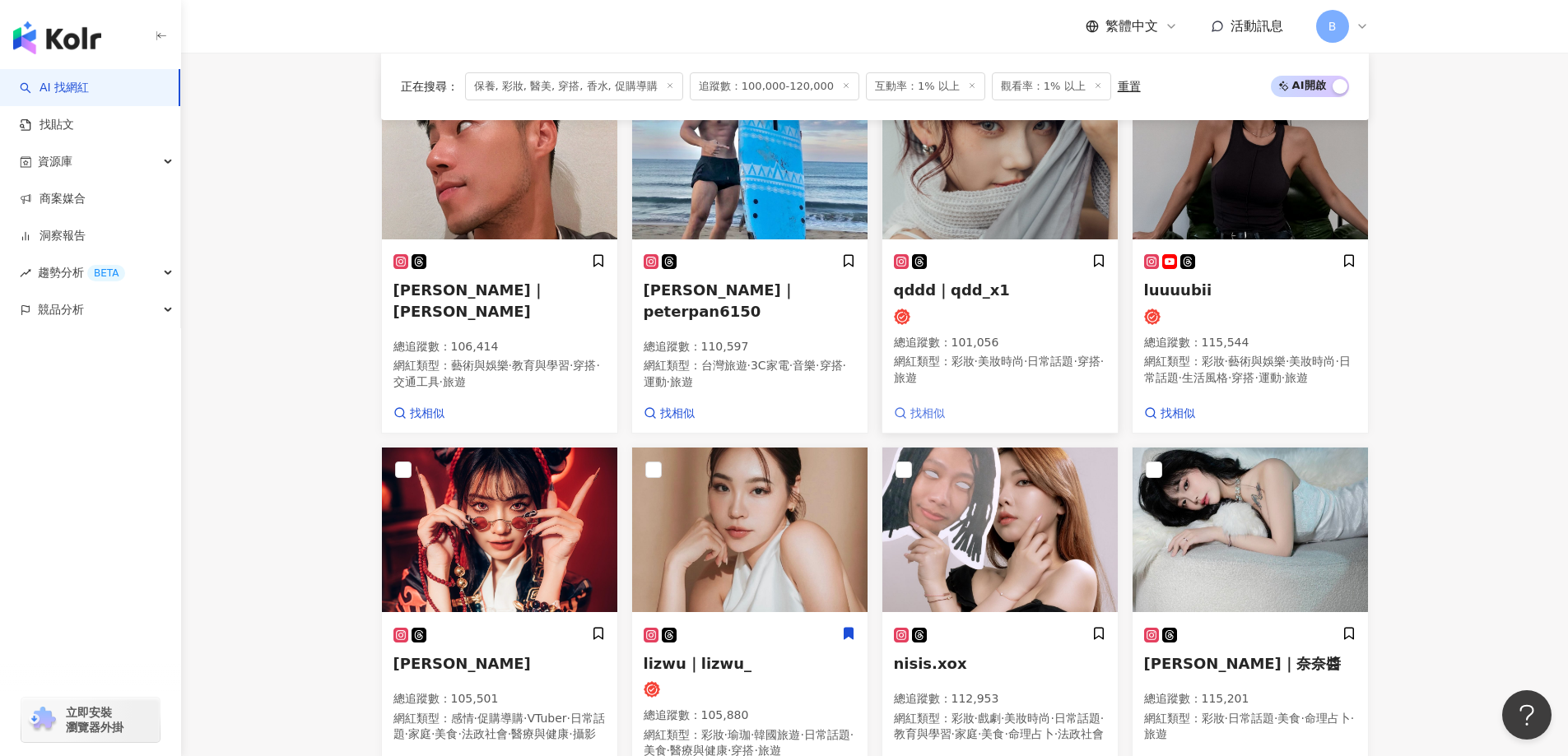
scroll to position [723, 0]
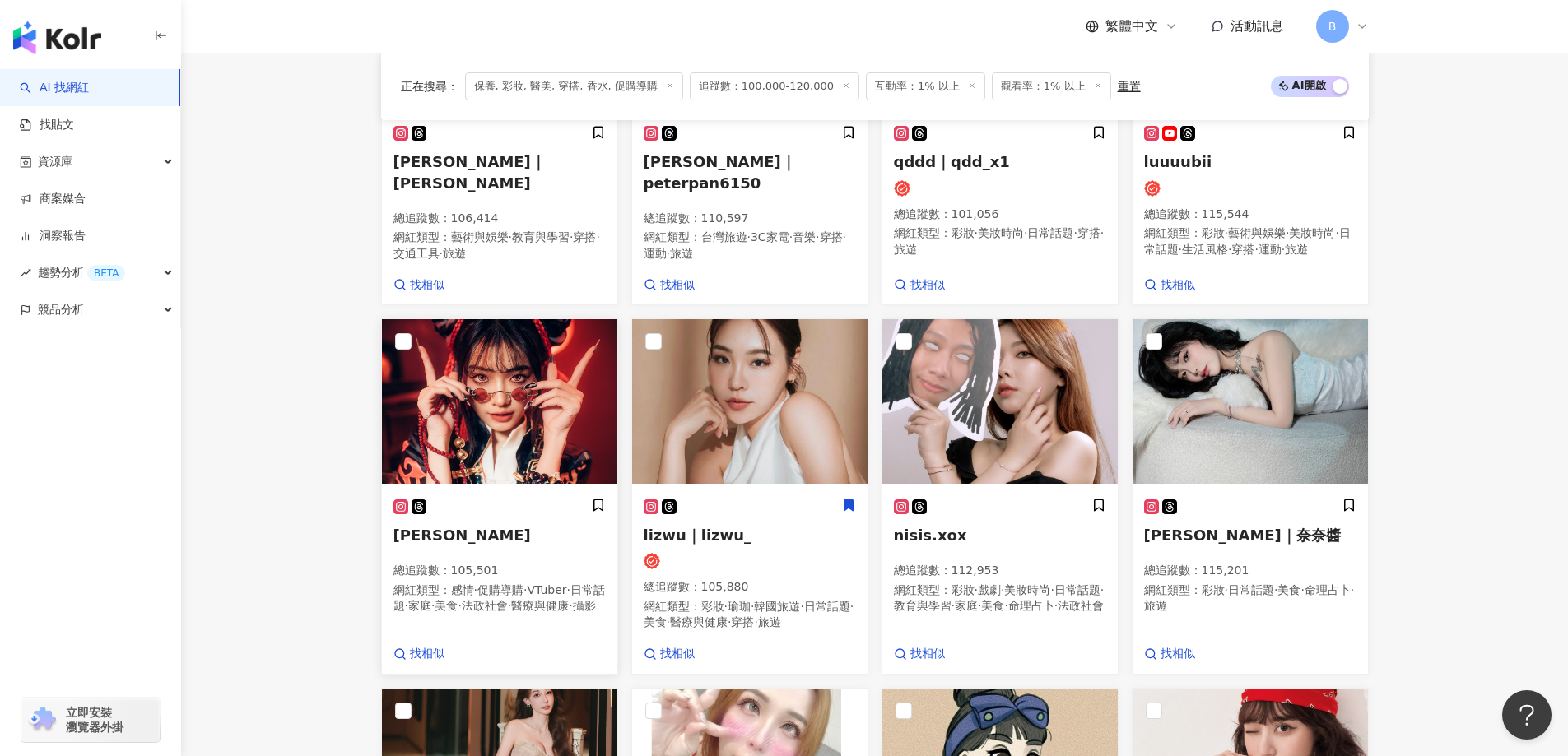
click at [511, 410] on img at bounding box center [499, 402] width 235 height 165
click at [755, 388] on img at bounding box center [749, 402] width 235 height 165
click at [1001, 400] on img at bounding box center [1000, 402] width 235 height 165
click at [1285, 389] on img at bounding box center [1250, 402] width 235 height 165
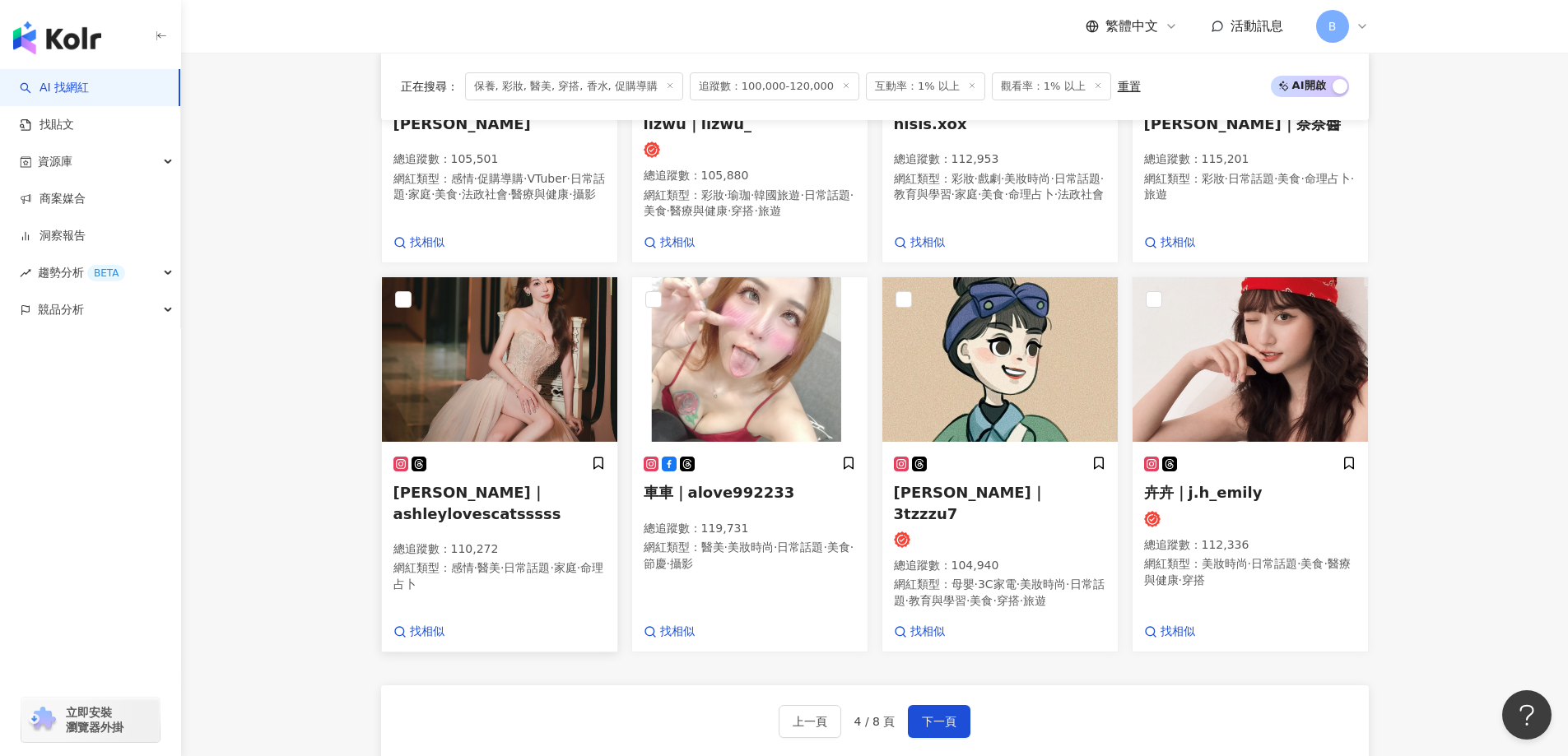
click at [530, 392] on img at bounding box center [499, 360] width 235 height 165
click at [1029, 374] on img at bounding box center [1000, 360] width 235 height 165
click at [1278, 365] on img at bounding box center [1250, 360] width 235 height 165
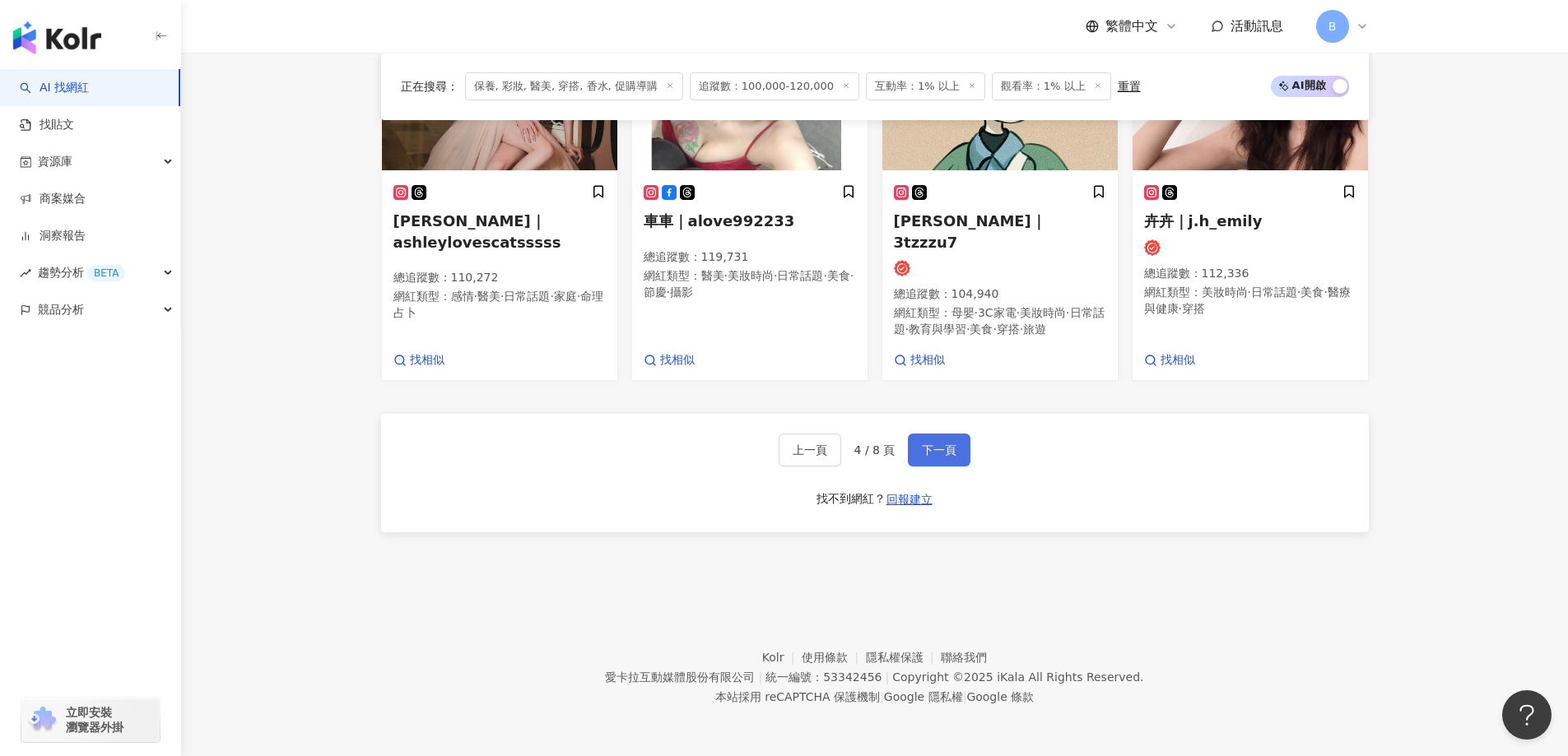
click at [946, 439] on button "下一頁" at bounding box center [939, 450] width 62 height 33
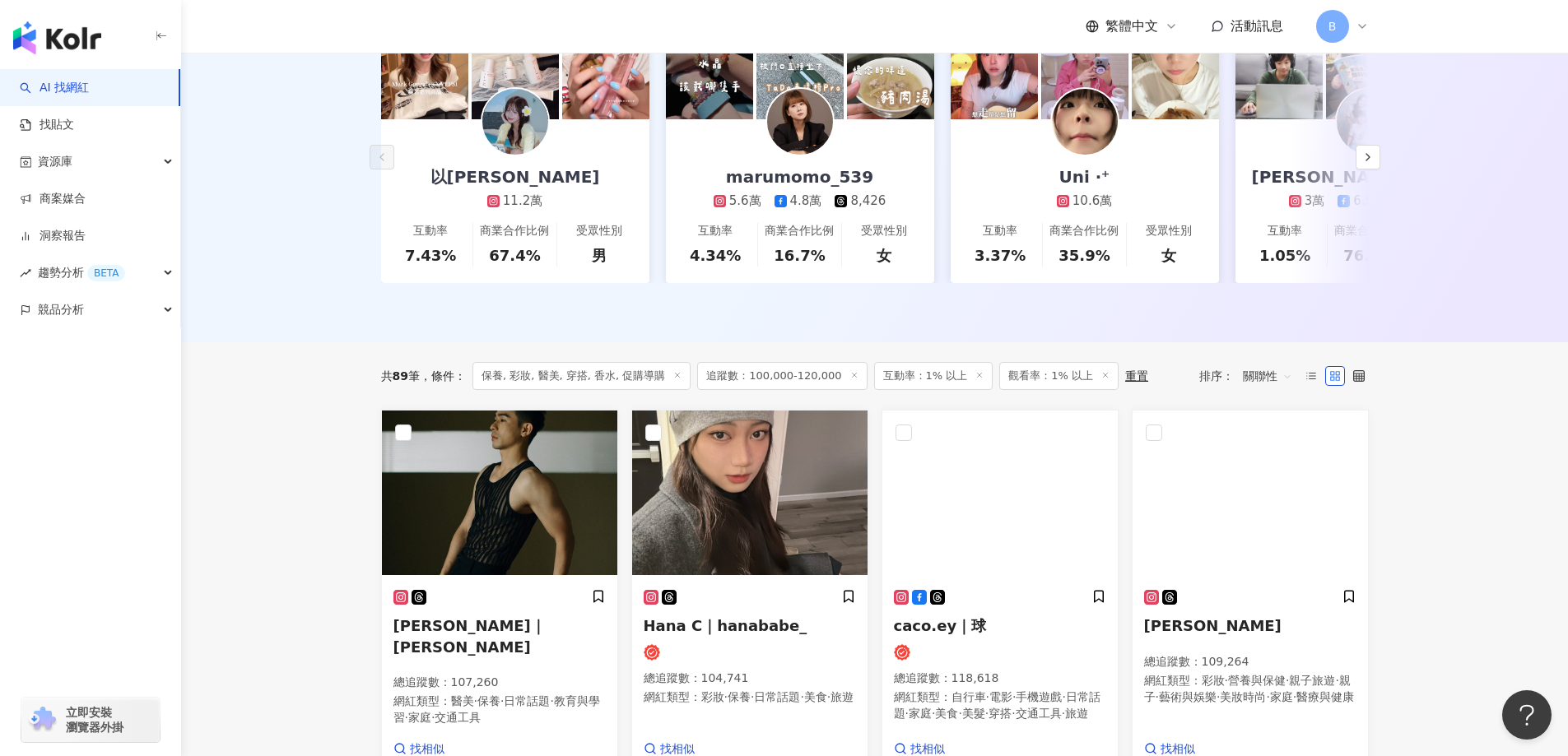
scroll to position [418, 0]
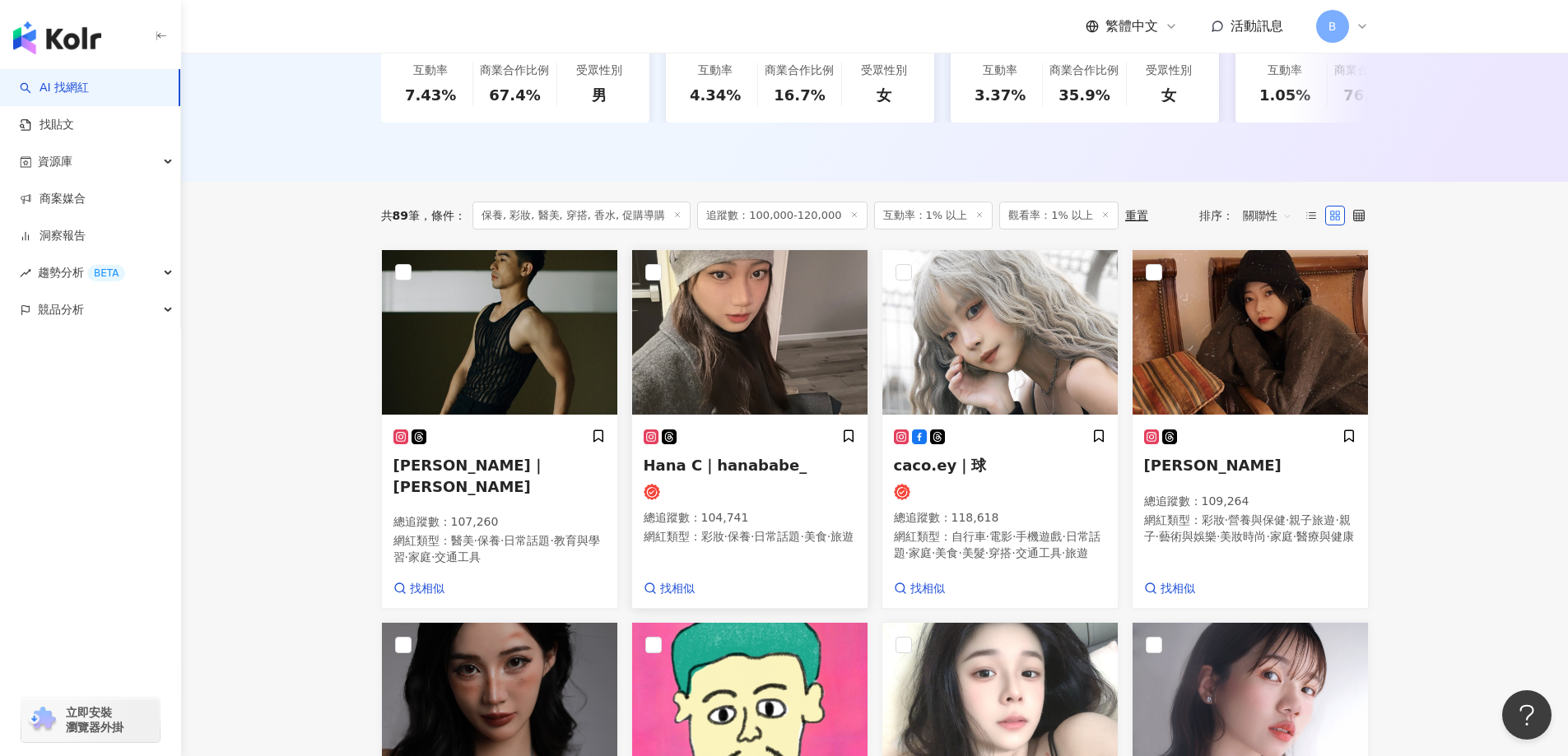
click at [759, 352] on img at bounding box center [749, 332] width 235 height 165
click at [989, 359] on img at bounding box center [1000, 332] width 235 height 165
click at [1274, 299] on img at bounding box center [1250, 332] width 235 height 165
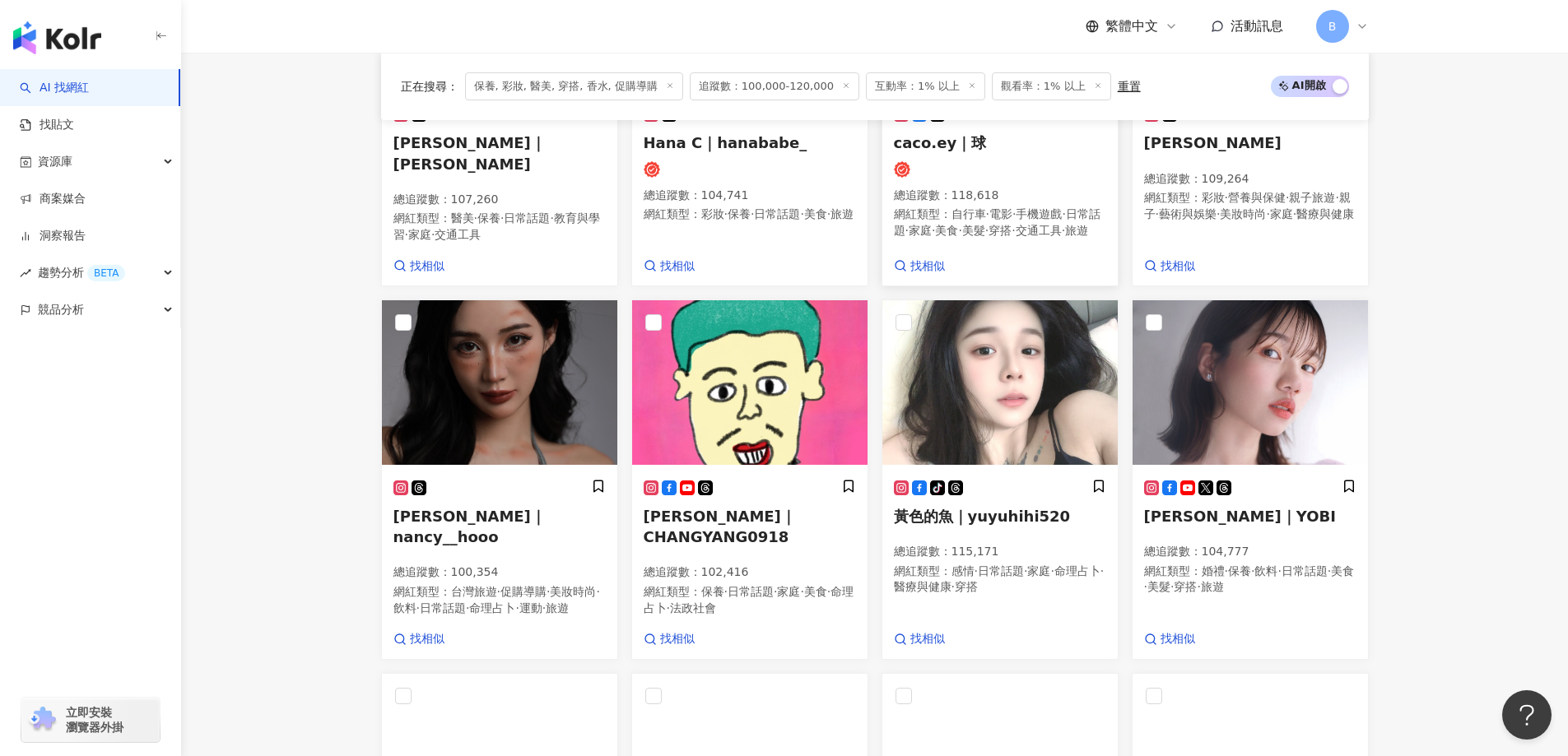
scroll to position [748, 0]
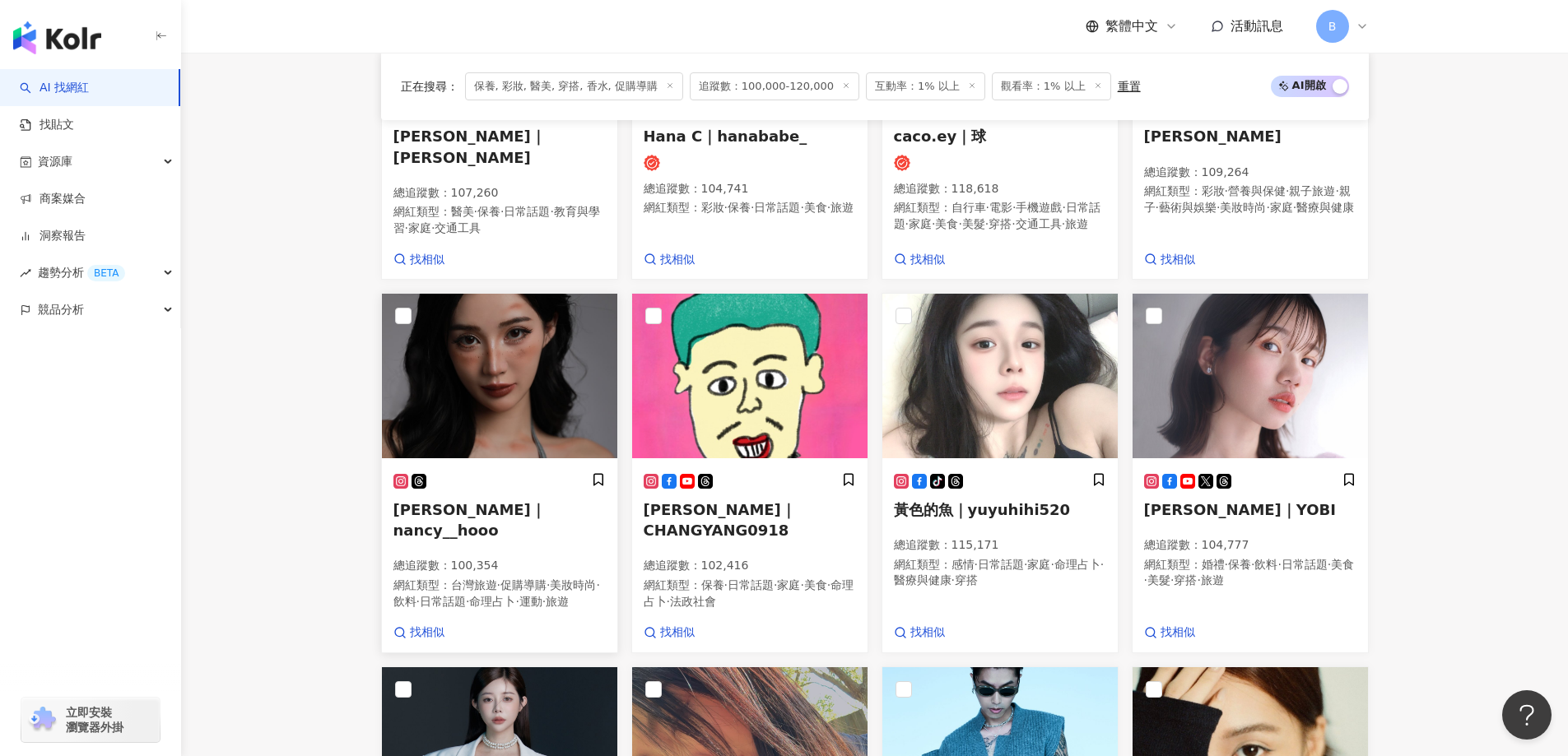
click at [490, 352] on img at bounding box center [499, 376] width 235 height 165
click at [751, 419] on img at bounding box center [749, 376] width 235 height 165
click at [991, 340] on img at bounding box center [1000, 376] width 235 height 165
click at [1240, 433] on img at bounding box center [1250, 376] width 235 height 165
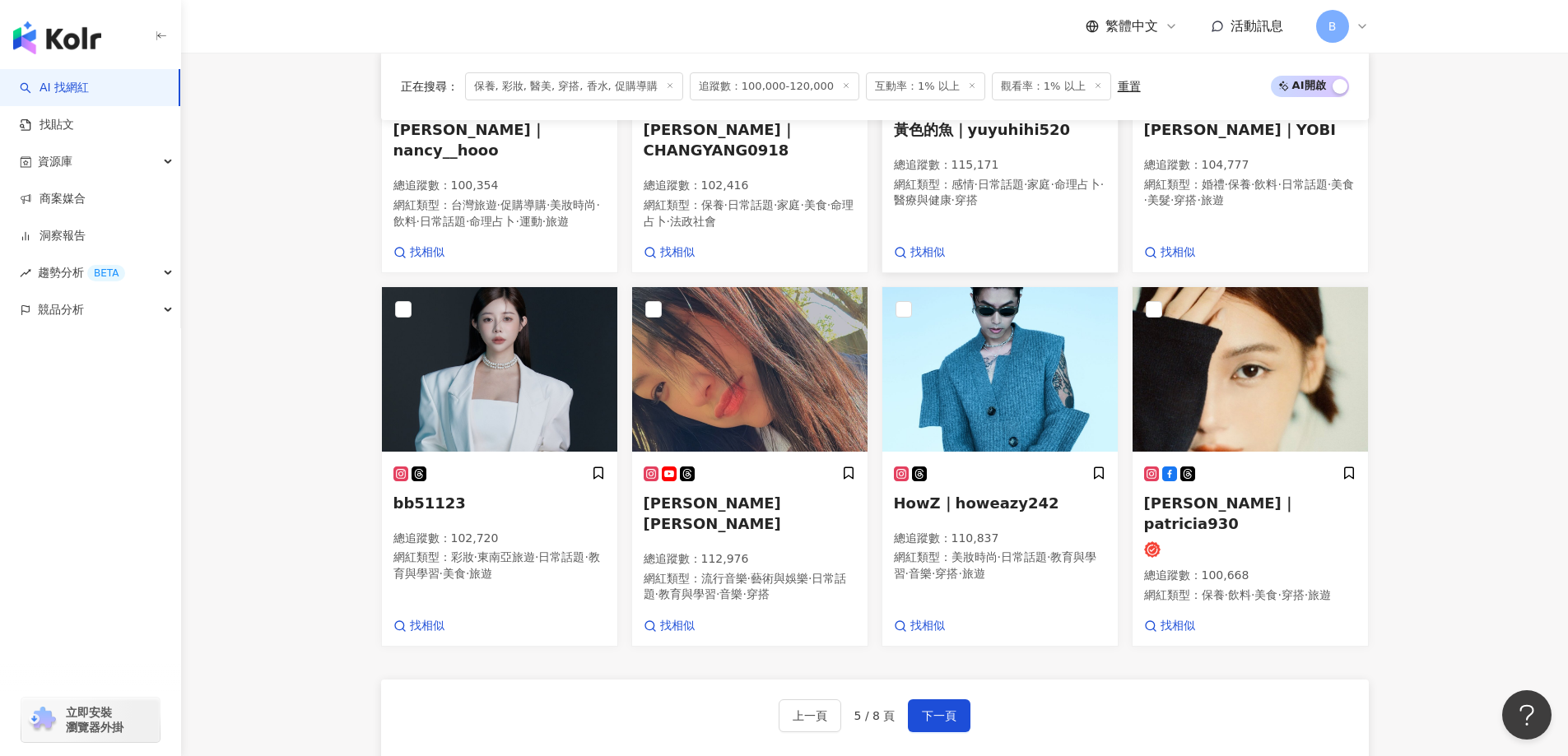
scroll to position [1159, 0]
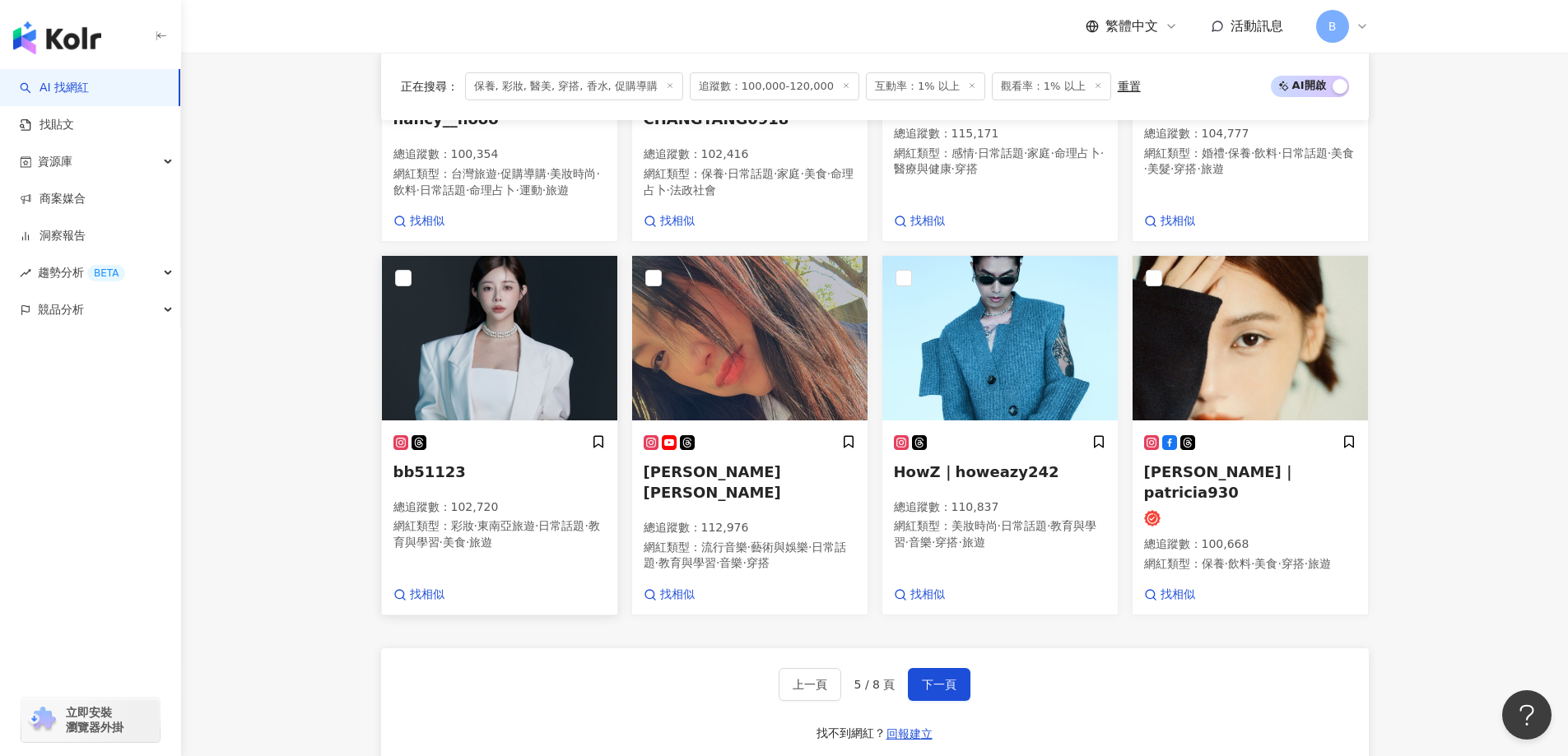
click at [527, 376] on img at bounding box center [499, 339] width 235 height 165
click at [1182, 382] on img at bounding box center [1250, 339] width 235 height 165
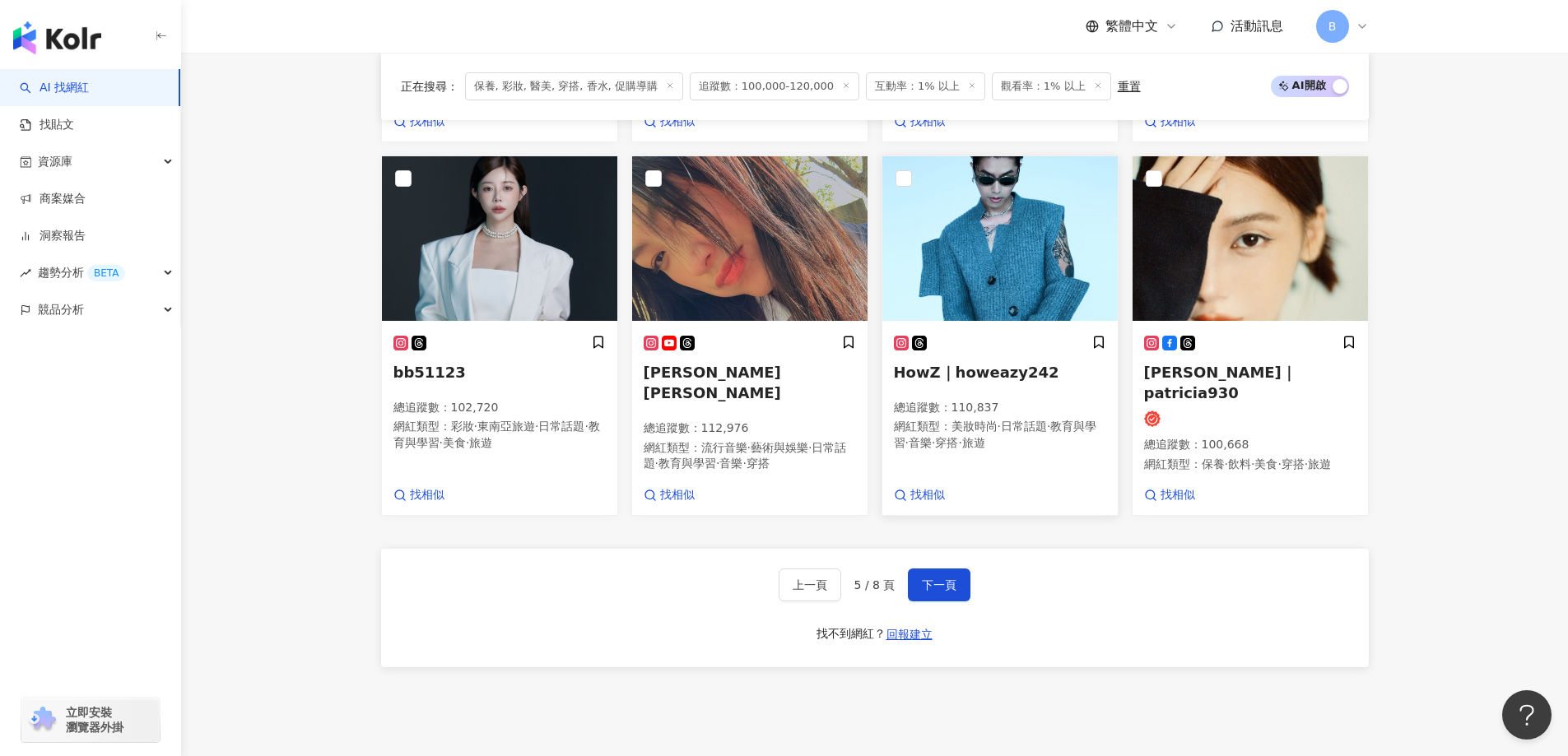
scroll to position [1323, 0]
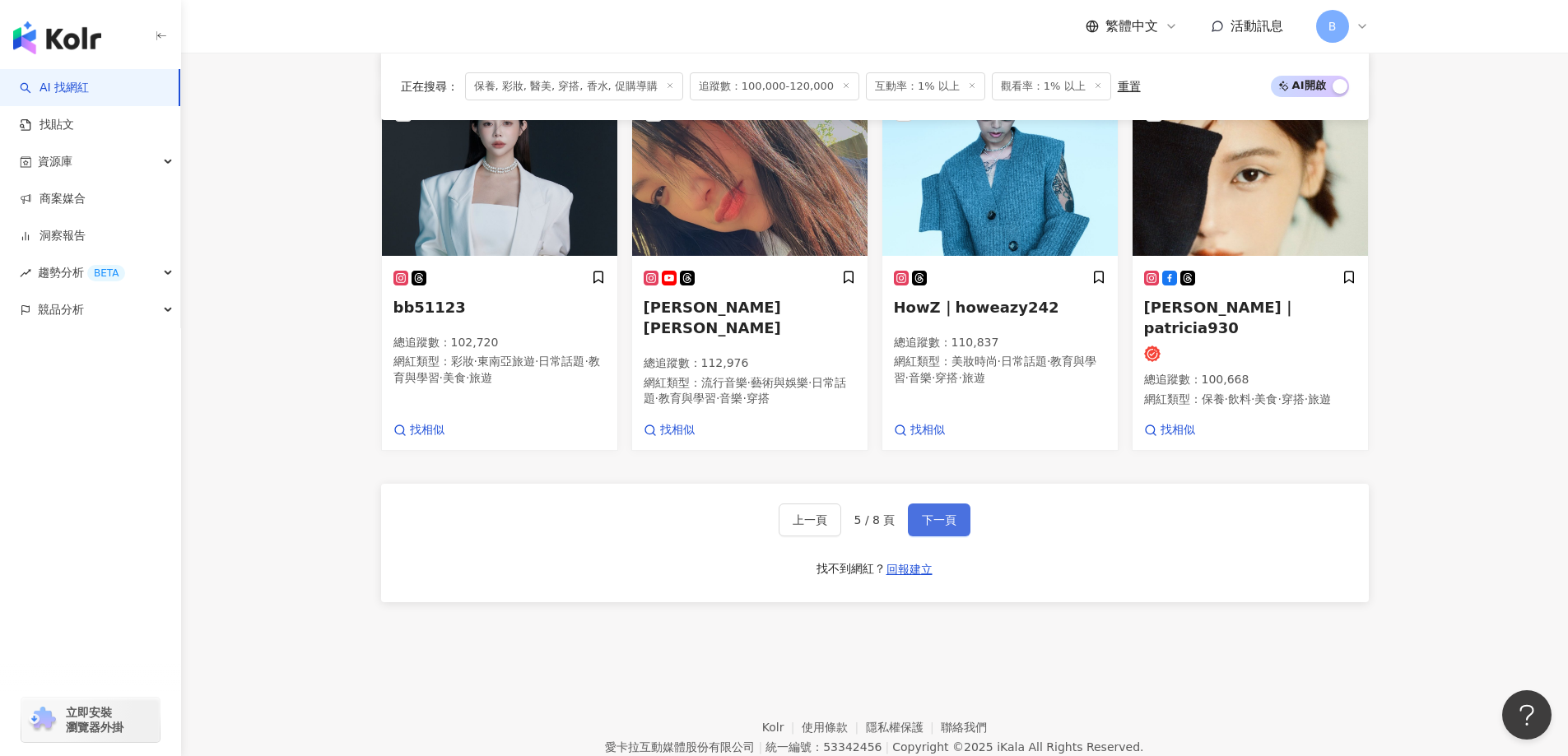
click at [927, 526] on span "下一頁" at bounding box center [939, 519] width 34 height 13
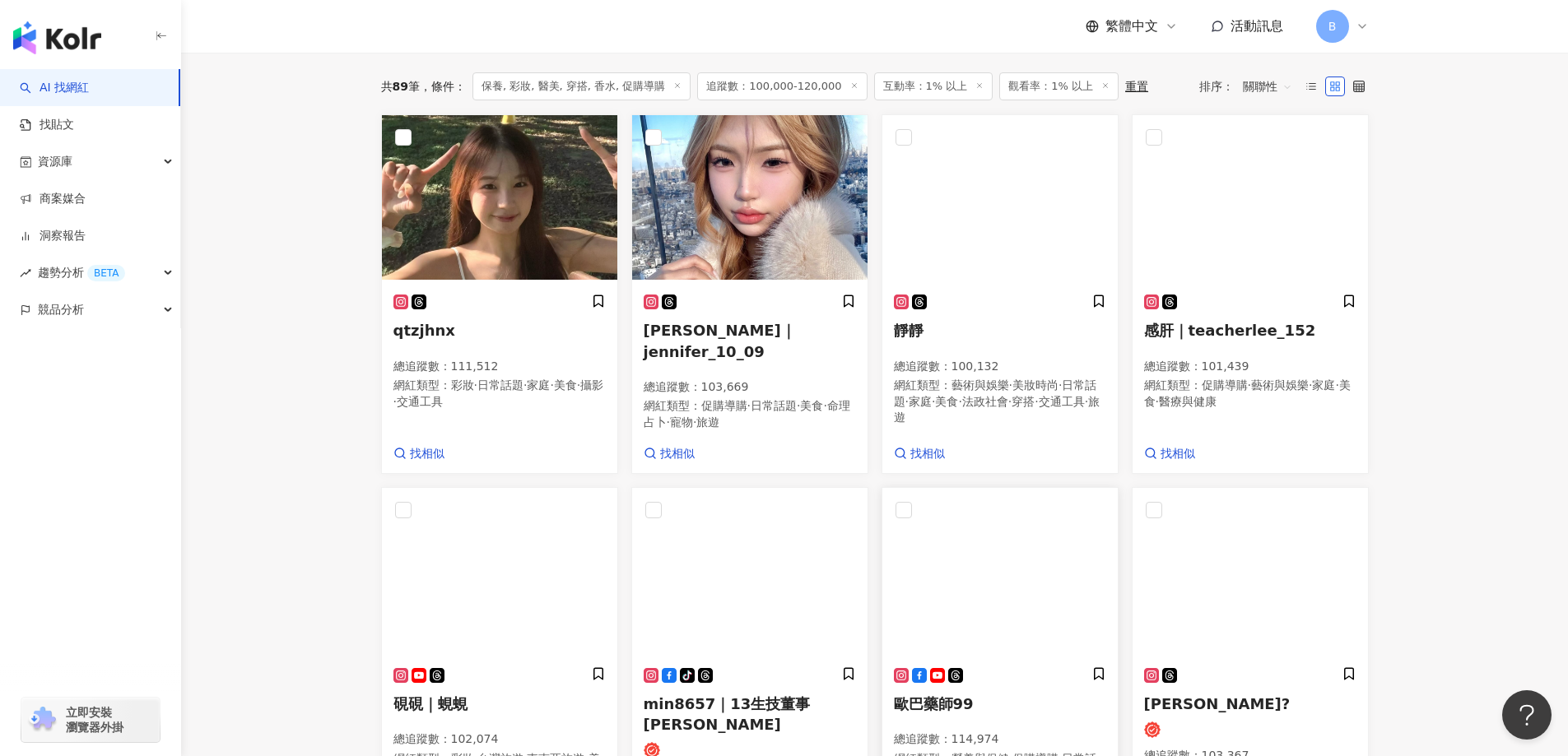
scroll to position [374, 0]
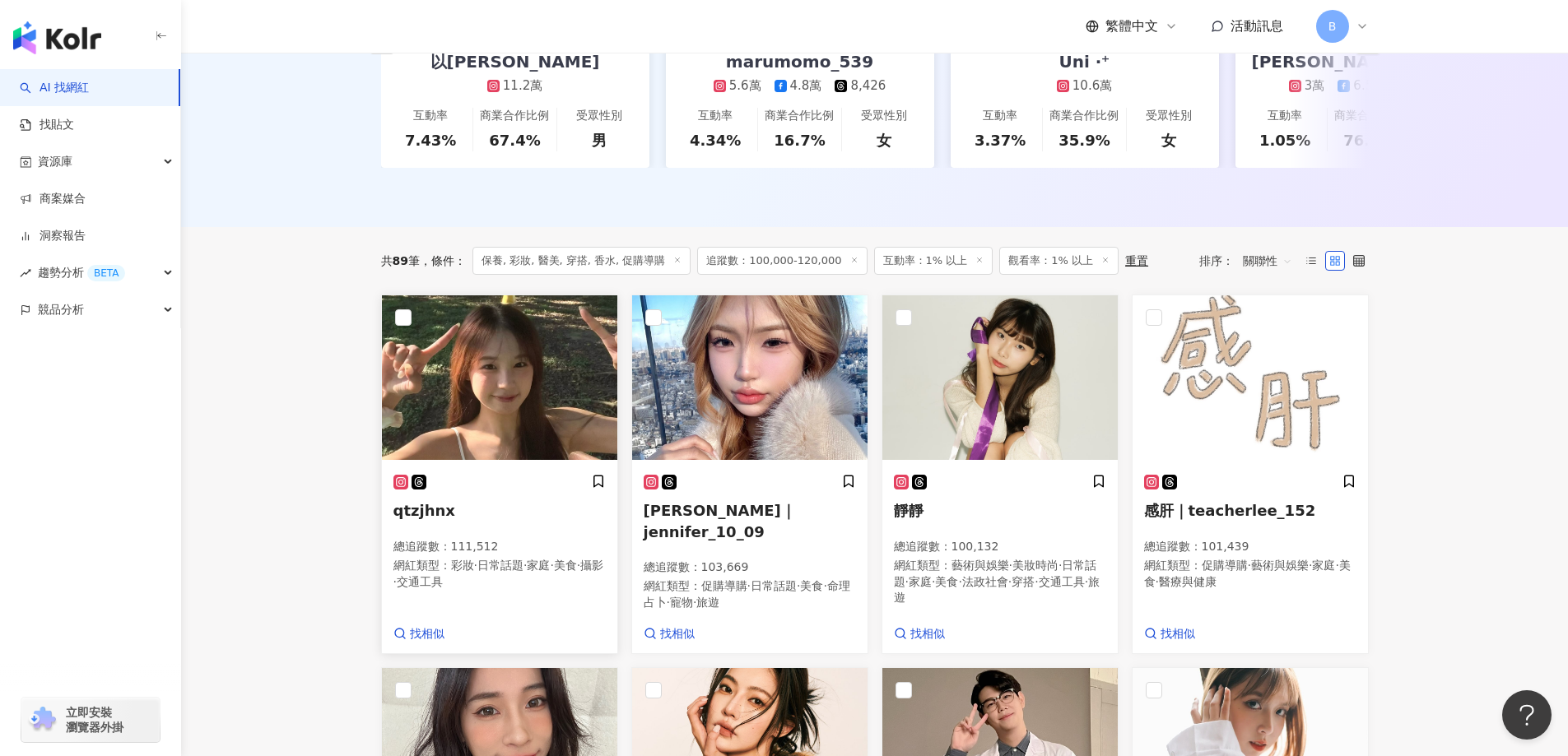
click at [520, 413] on img at bounding box center [499, 378] width 235 height 165
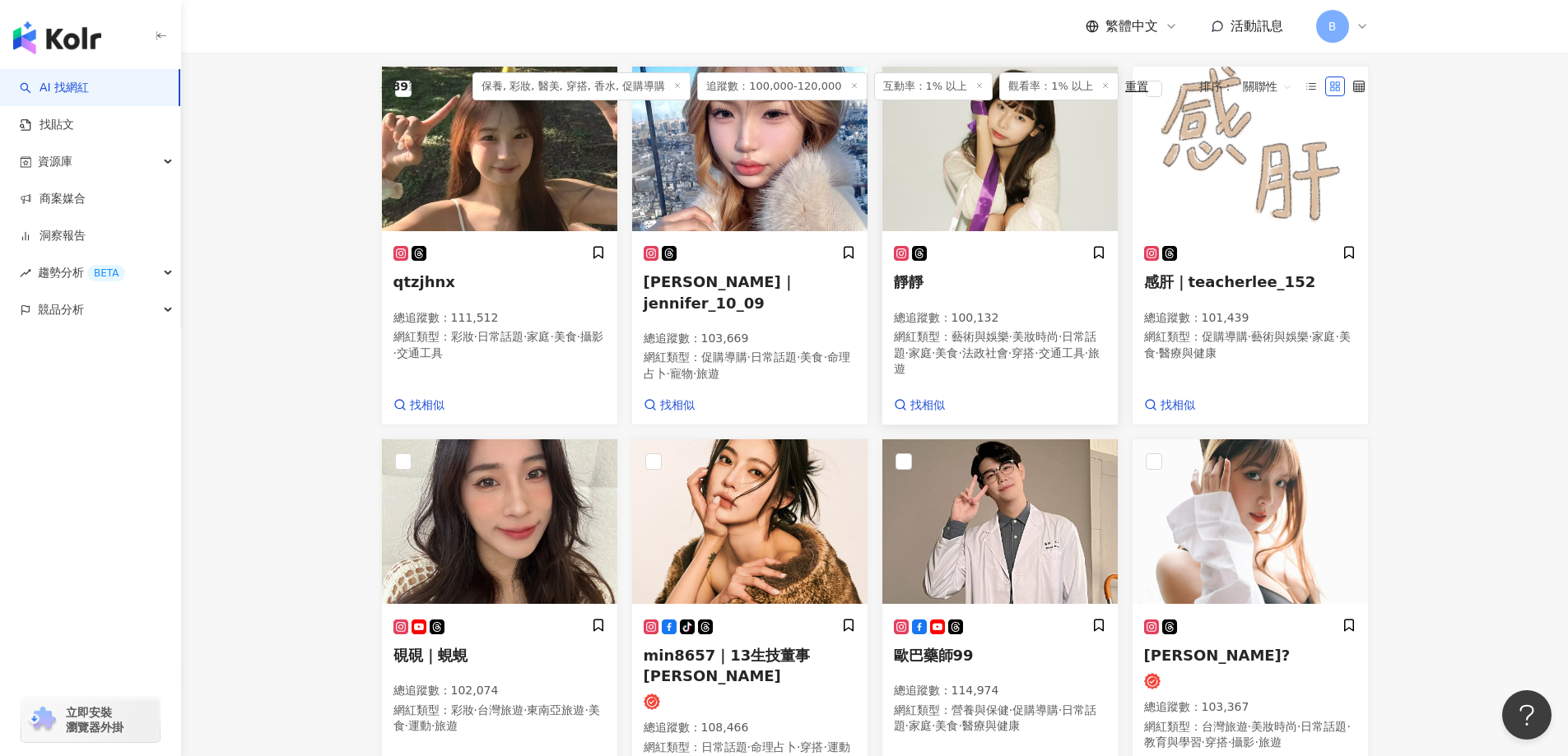
scroll to position [620, 0]
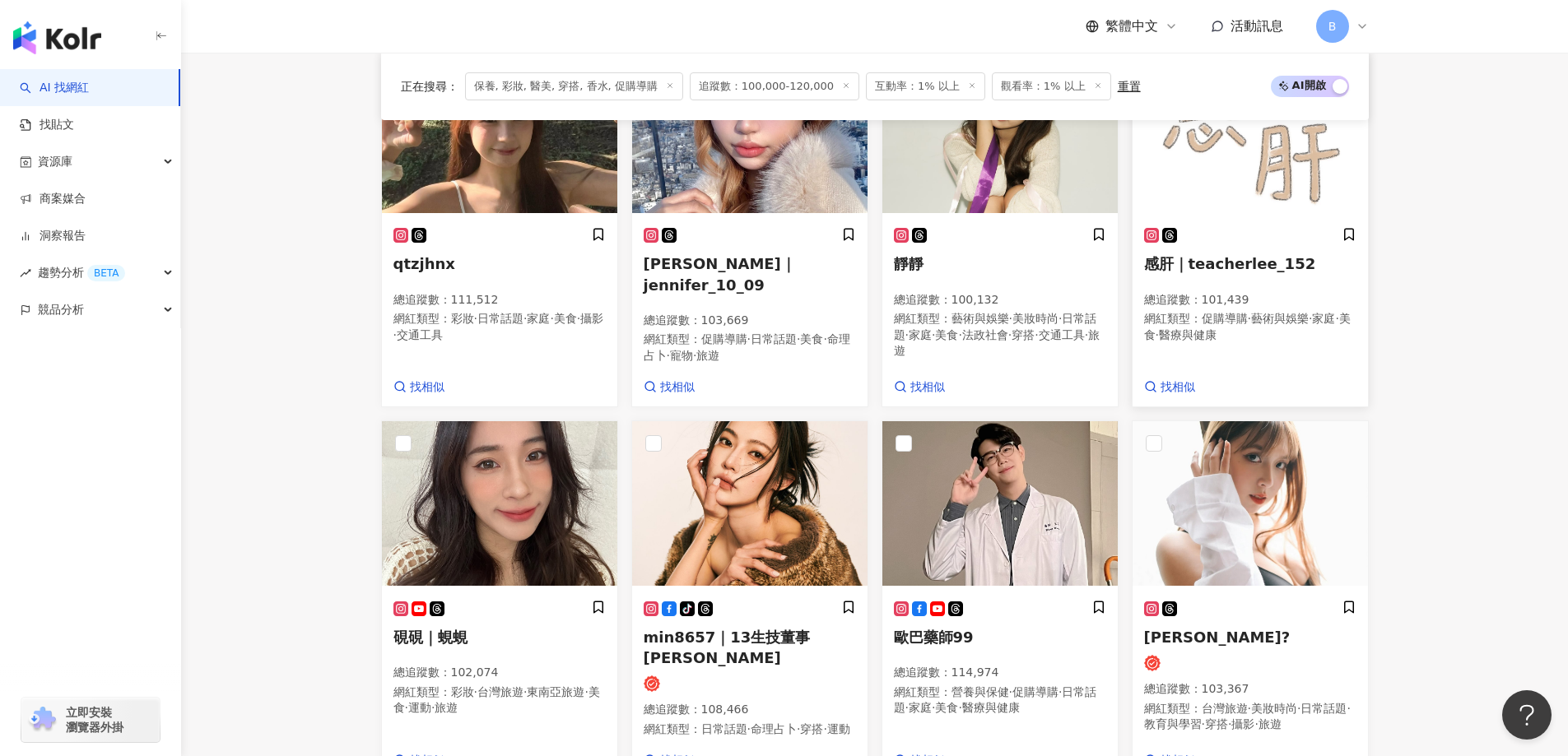
click at [1199, 183] on img at bounding box center [1250, 131] width 235 height 165
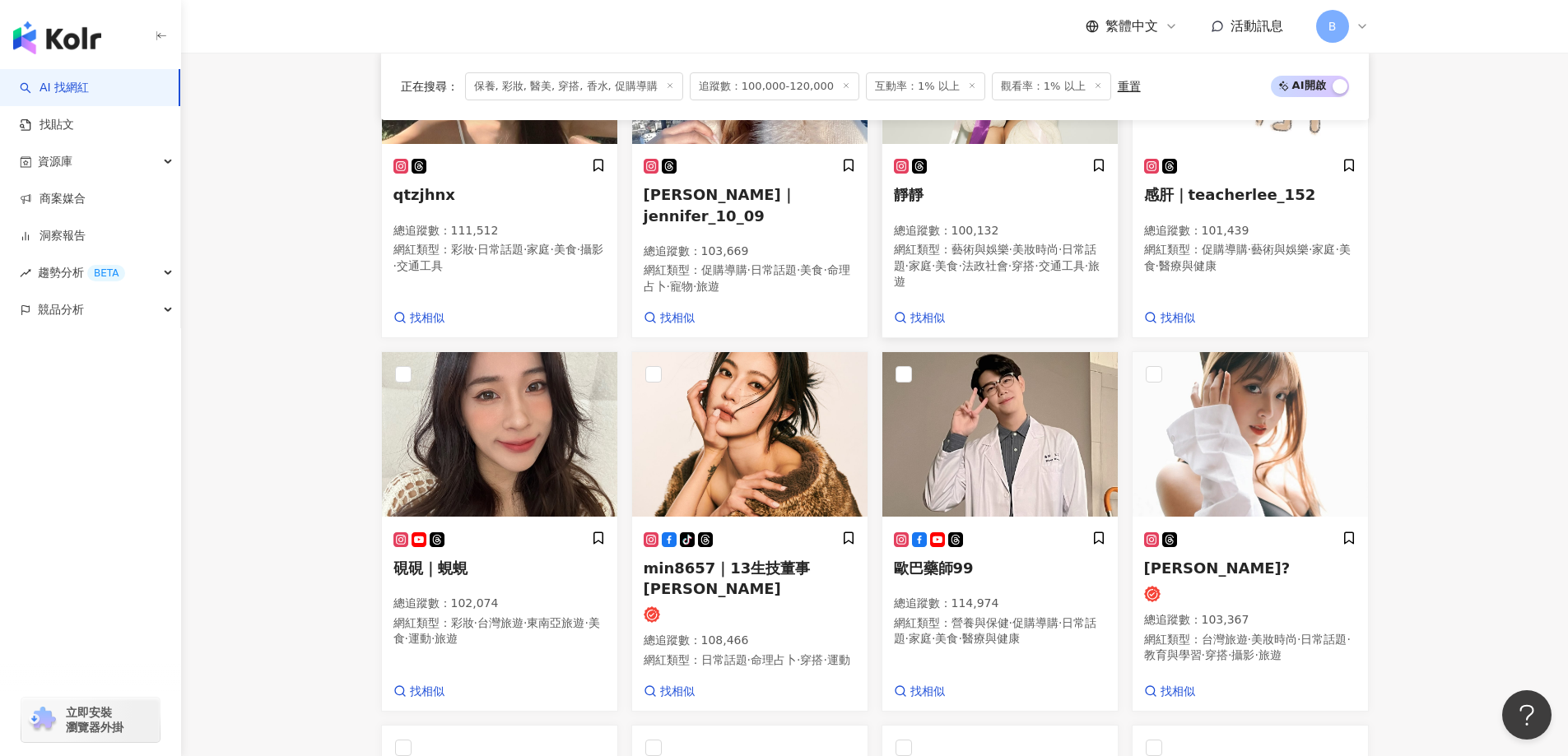
scroll to position [785, 0]
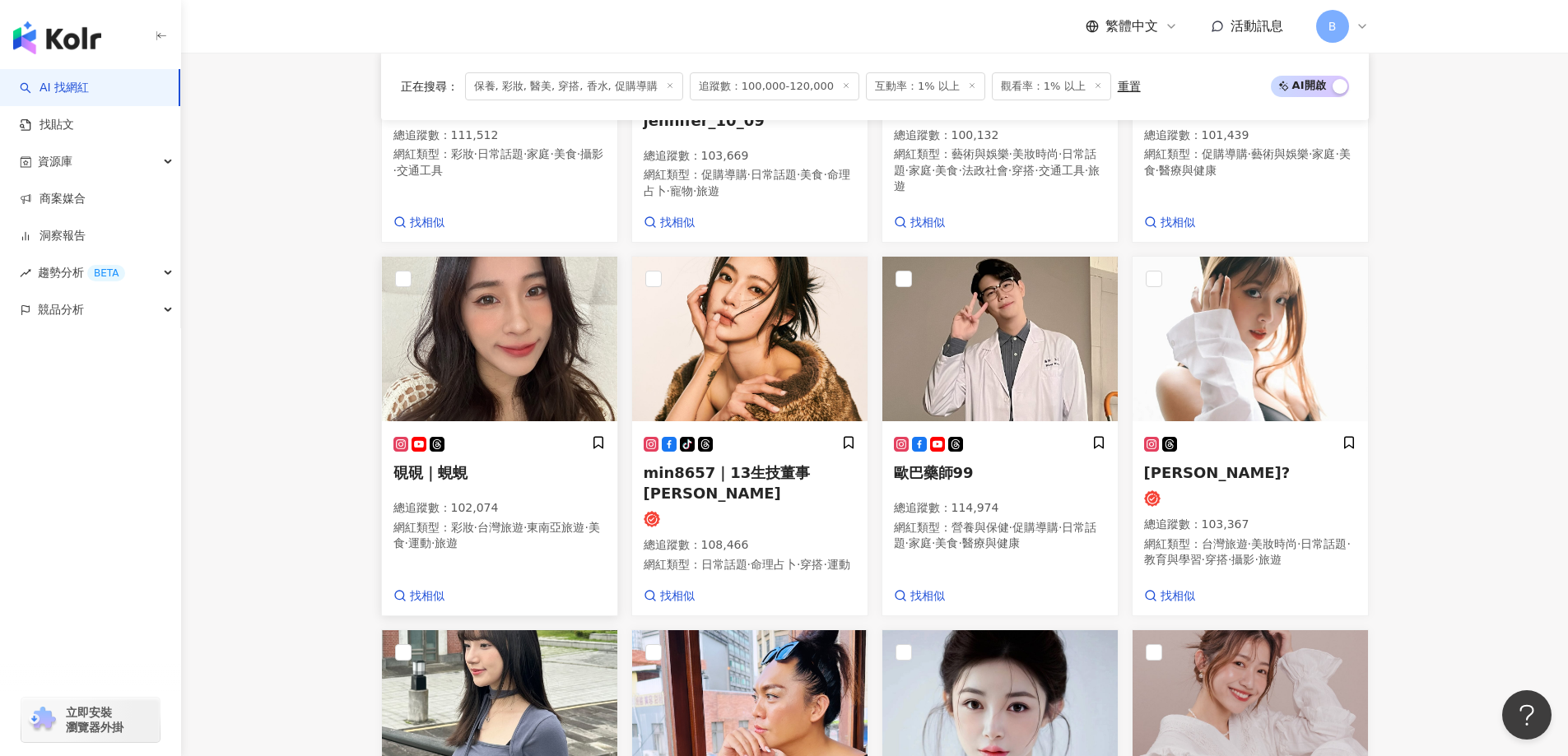
click at [469, 378] on img at bounding box center [499, 339] width 235 height 165
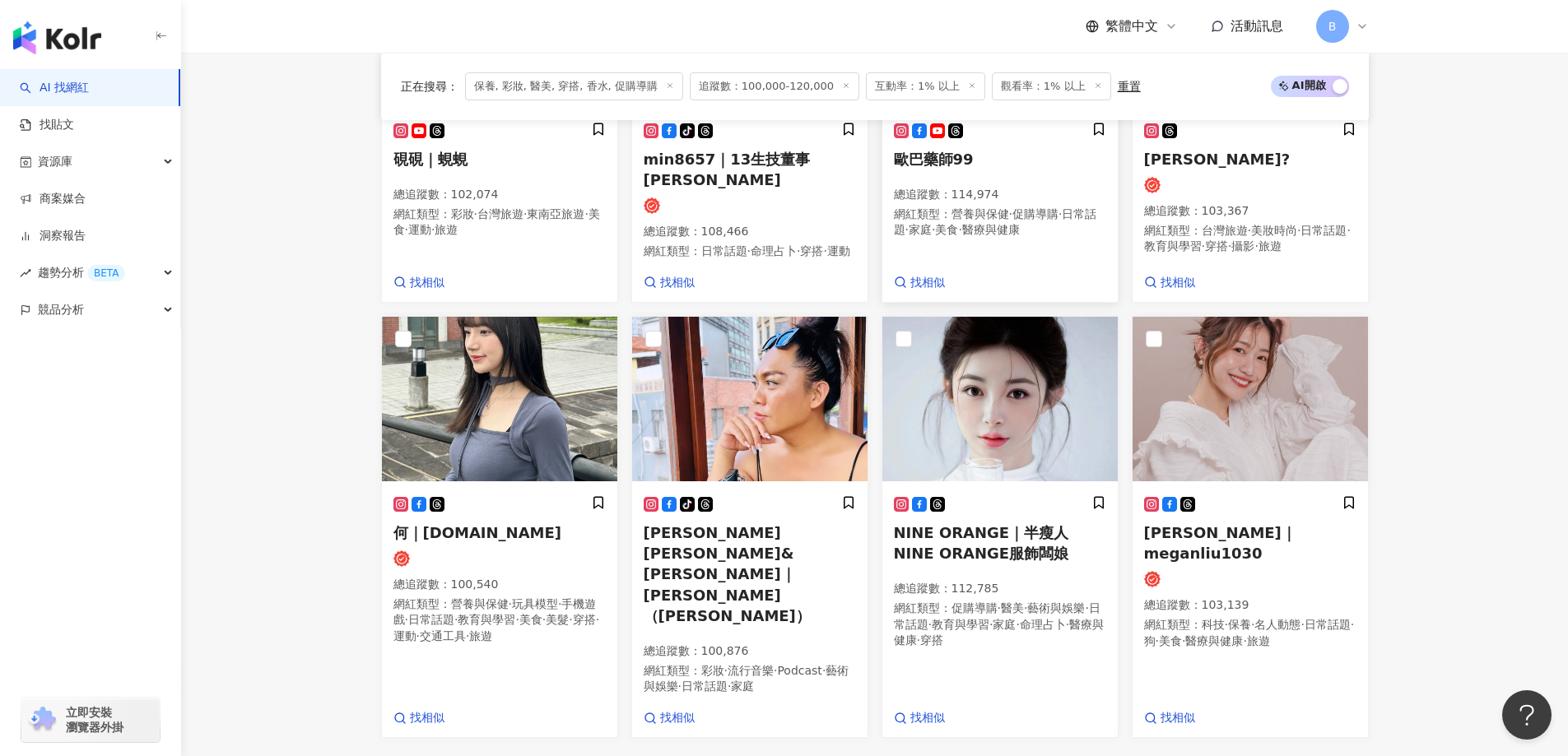
scroll to position [1114, 0]
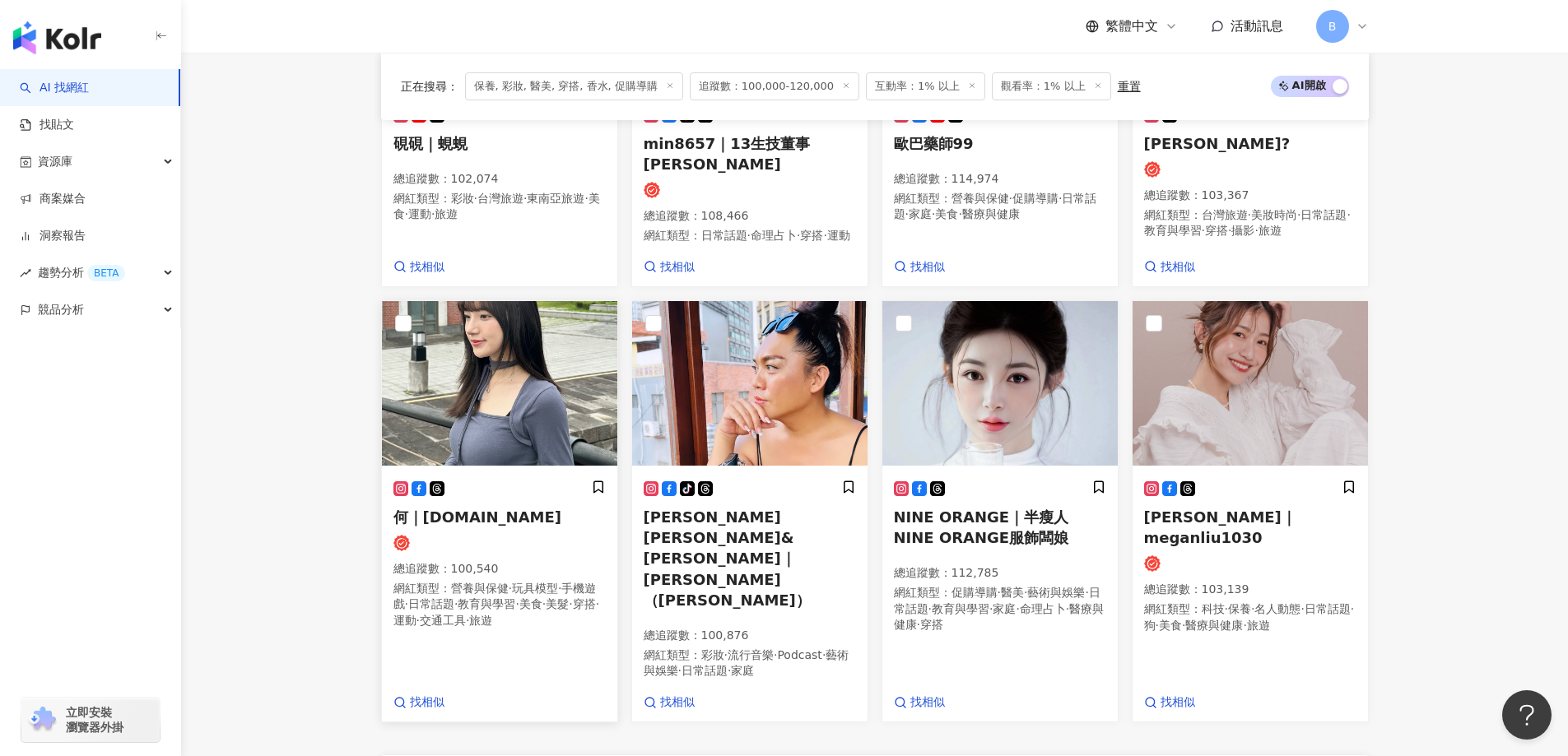
click at [492, 382] on img at bounding box center [499, 383] width 235 height 165
click at [1199, 428] on img at bounding box center [1250, 383] width 235 height 165
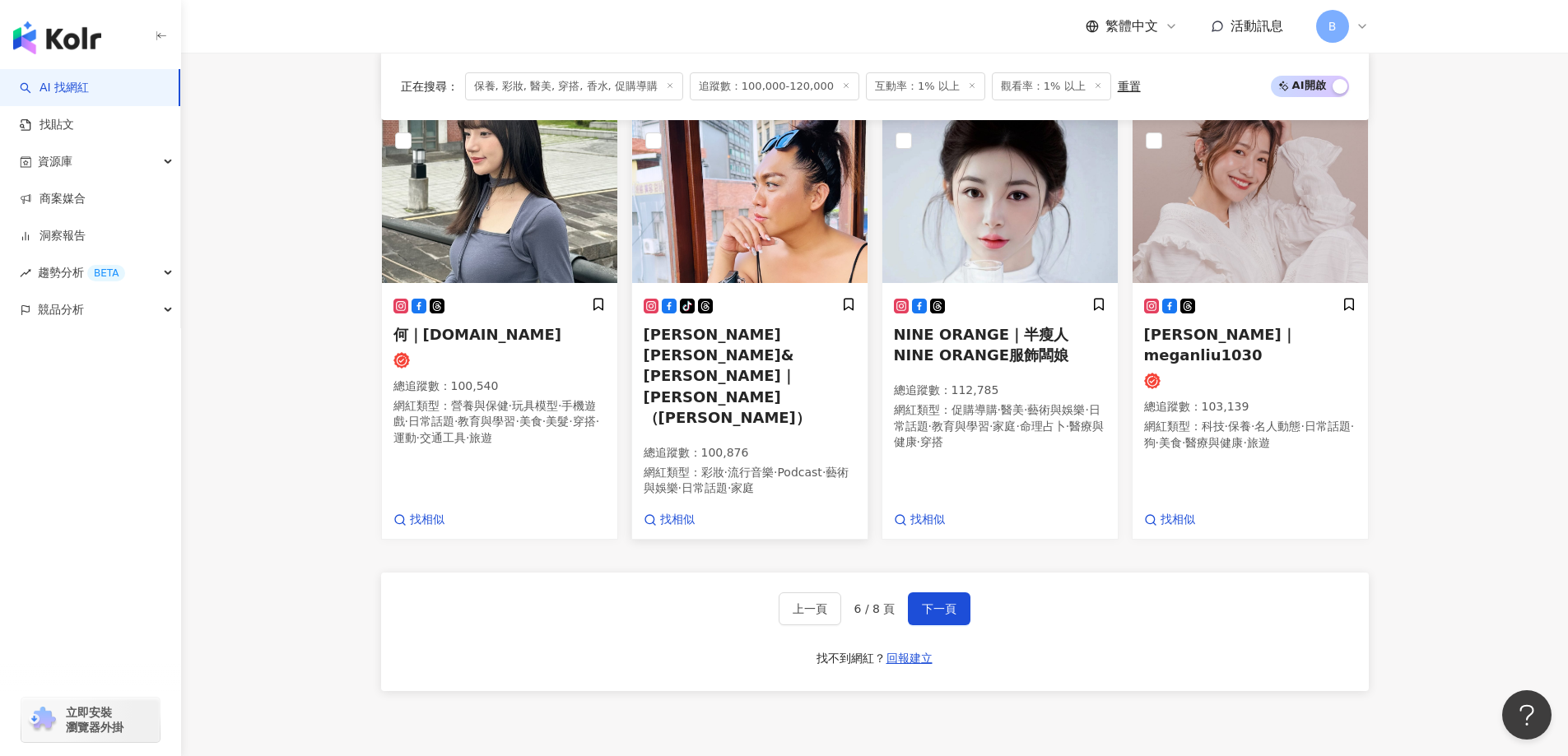
scroll to position [1361, 0]
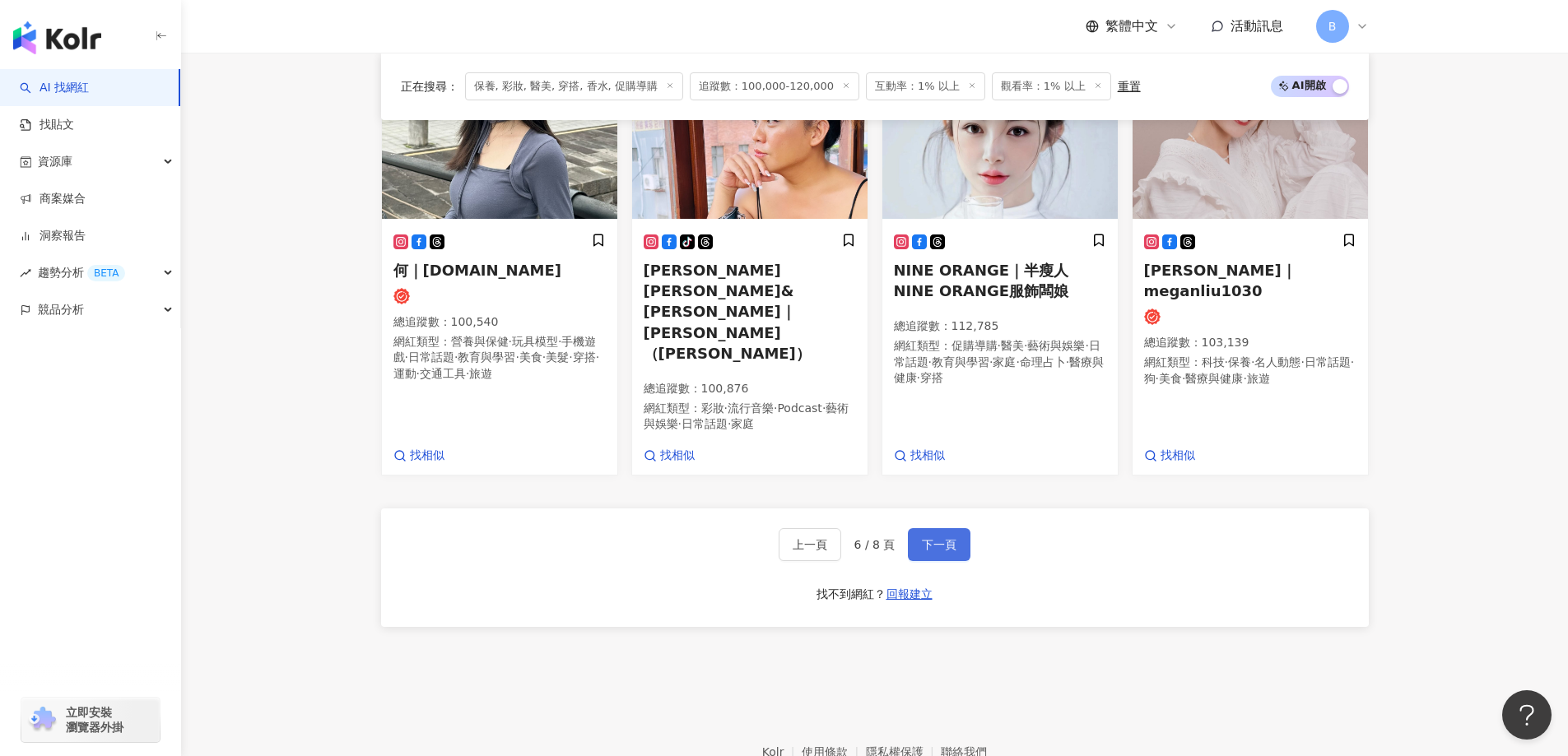
click at [932, 538] on span "下一頁" at bounding box center [939, 544] width 34 height 13
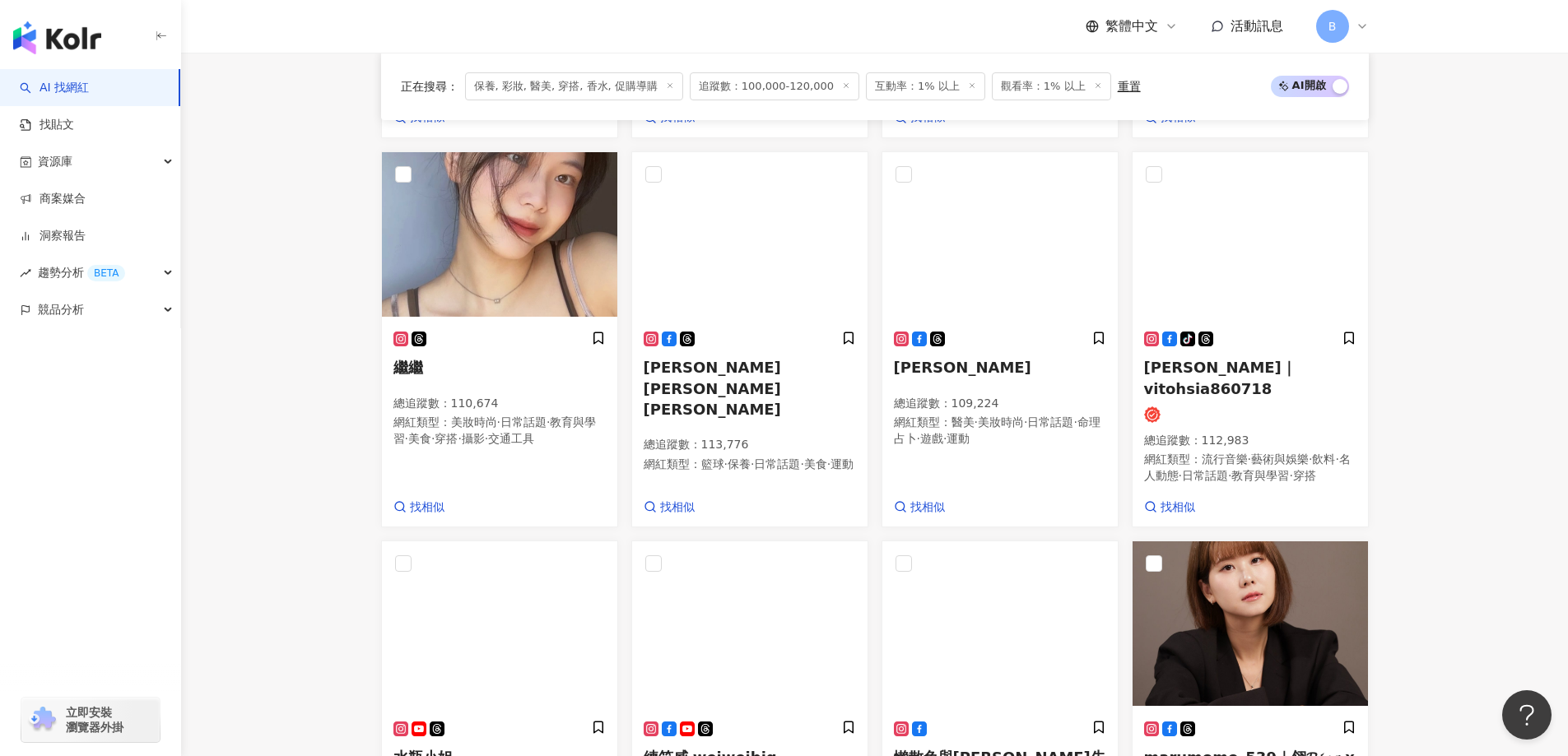
scroll to position [1135, 0]
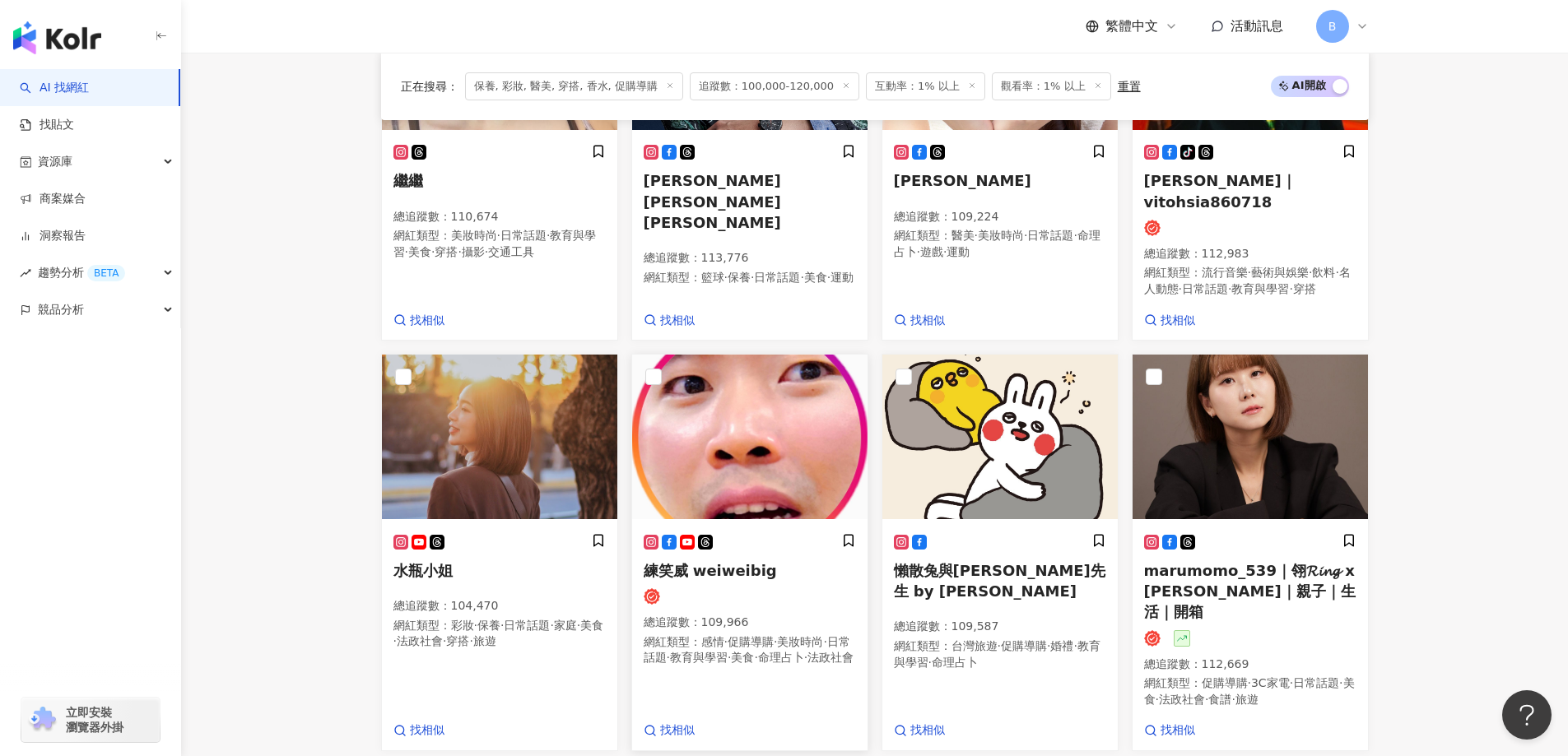
drag, startPoint x: 253, startPoint y: 295, endPoint x: 666, endPoint y: 384, distance: 422.5
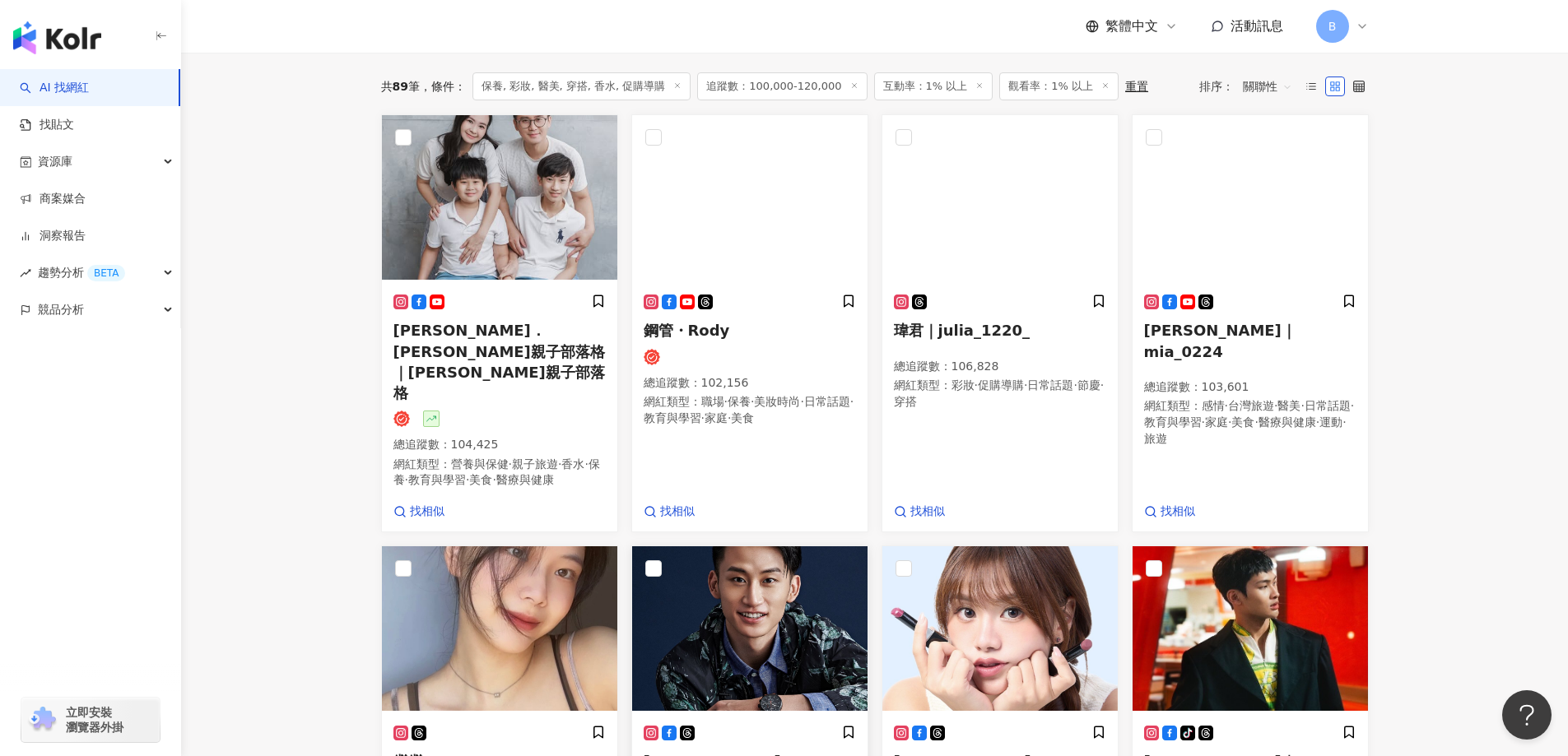
scroll to position [394, 0]
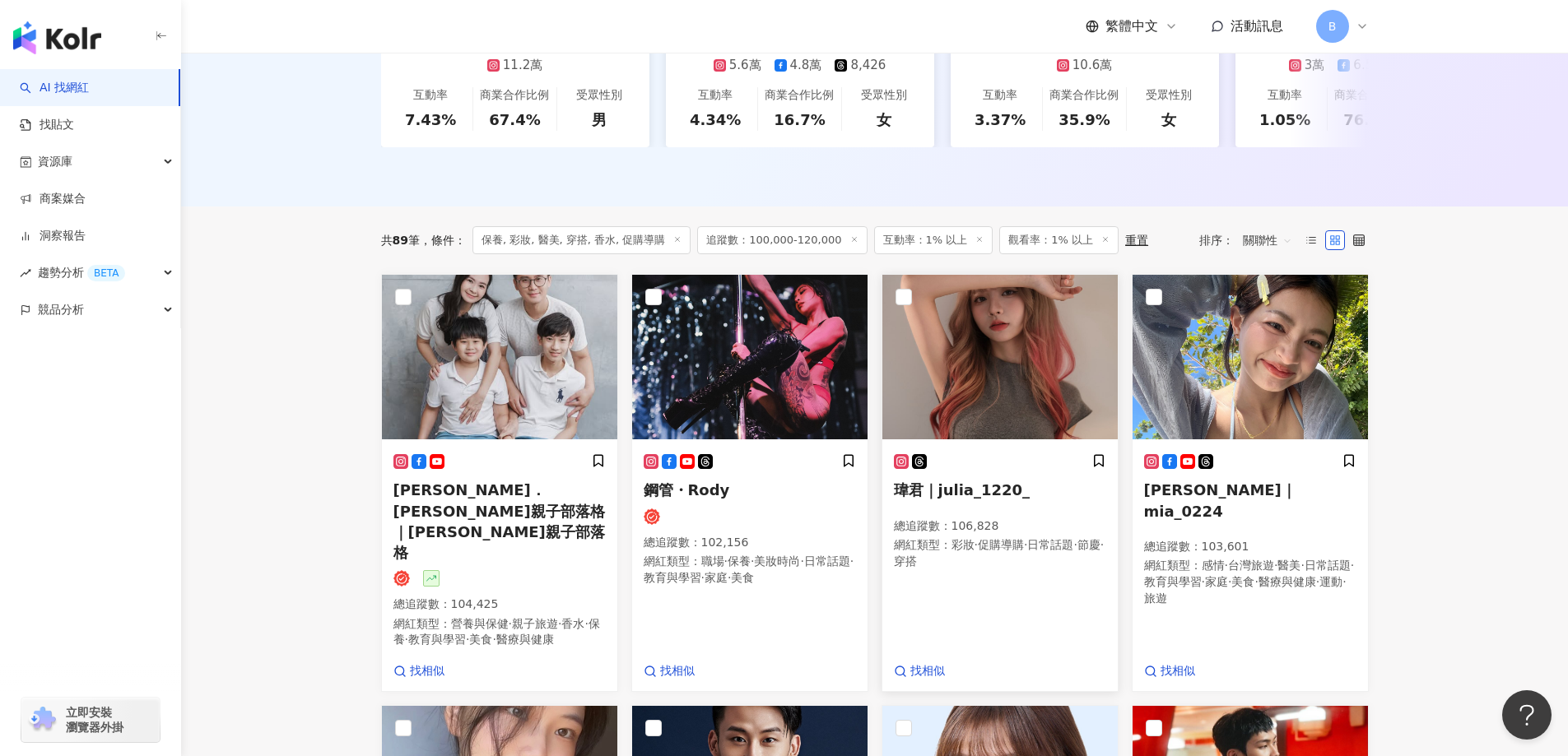
click at [1012, 372] on img at bounding box center [1000, 357] width 235 height 165
click at [1219, 314] on img at bounding box center [1250, 357] width 235 height 165
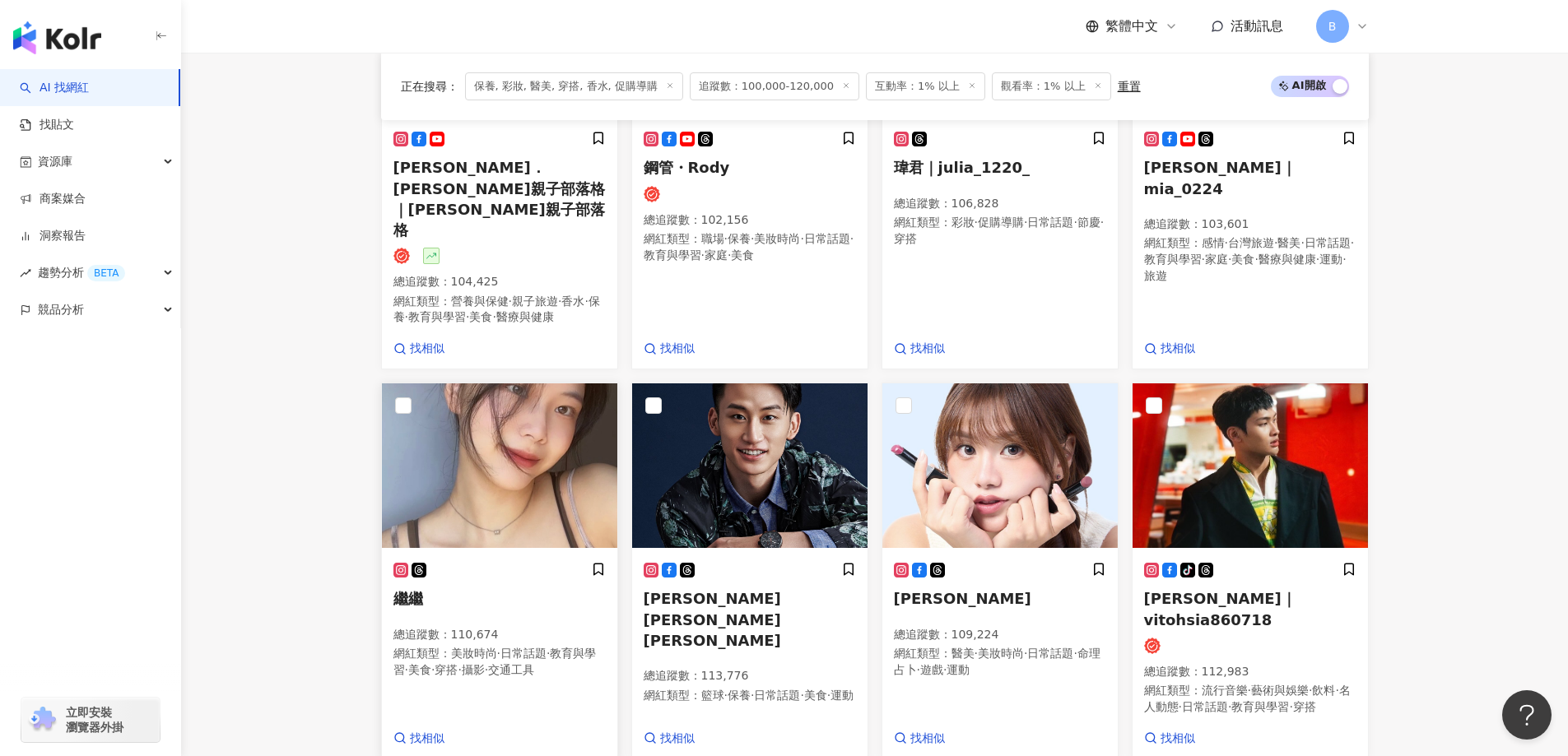
scroll to position [805, 0]
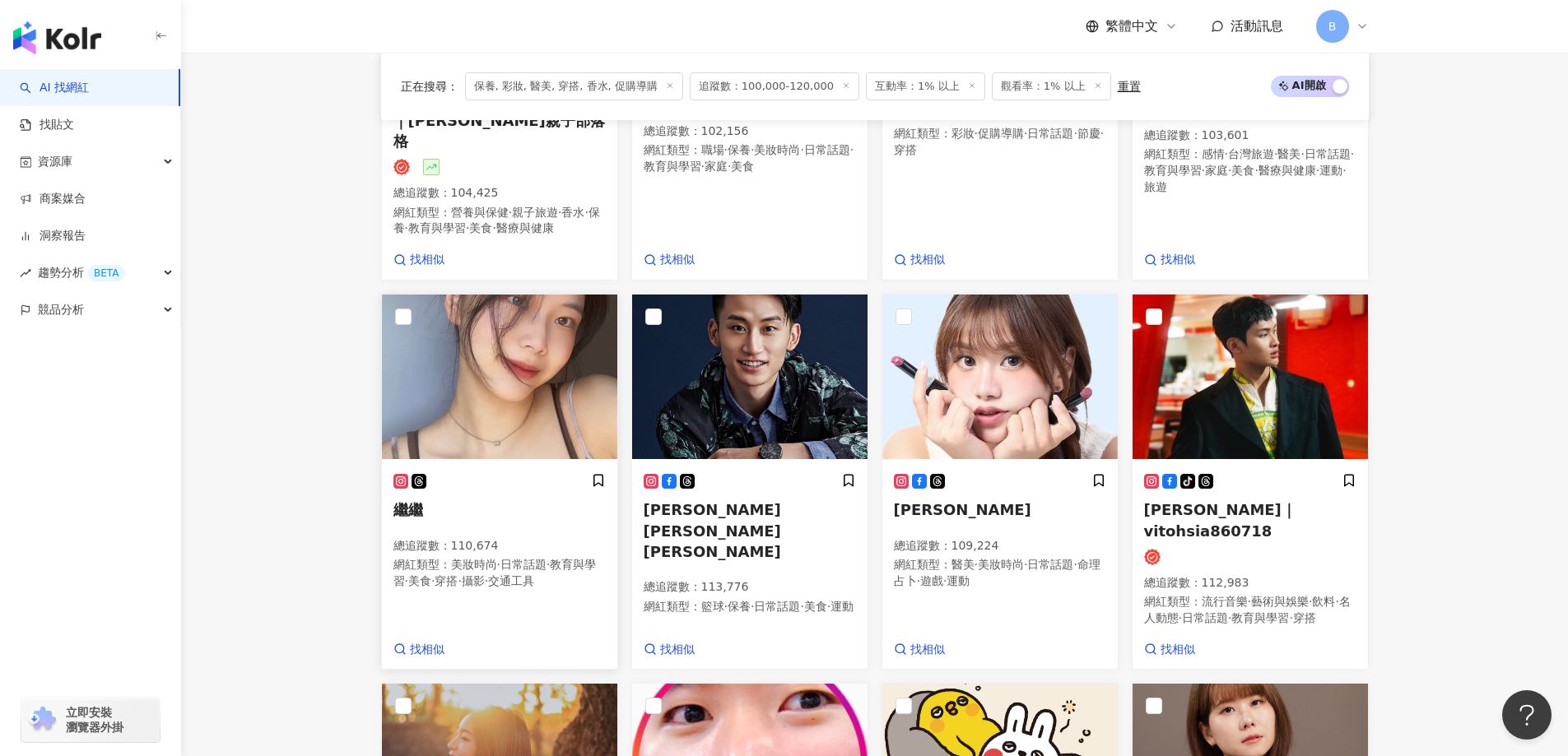
click at [465, 386] on img at bounding box center [499, 377] width 235 height 165
click at [958, 347] on img at bounding box center [1000, 377] width 235 height 165
drag, startPoint x: 1422, startPoint y: 276, endPoint x: 1436, endPoint y: 276, distance: 14.0
click at [1422, 276] on main "不分平台 台灣 搜尋 您可能感興趣： haikyu_rement_love haikyu_rement_love 香水油 香水品牌 類型 性別 追蹤數 互動率…" at bounding box center [874, 260] width 1387 height 2025
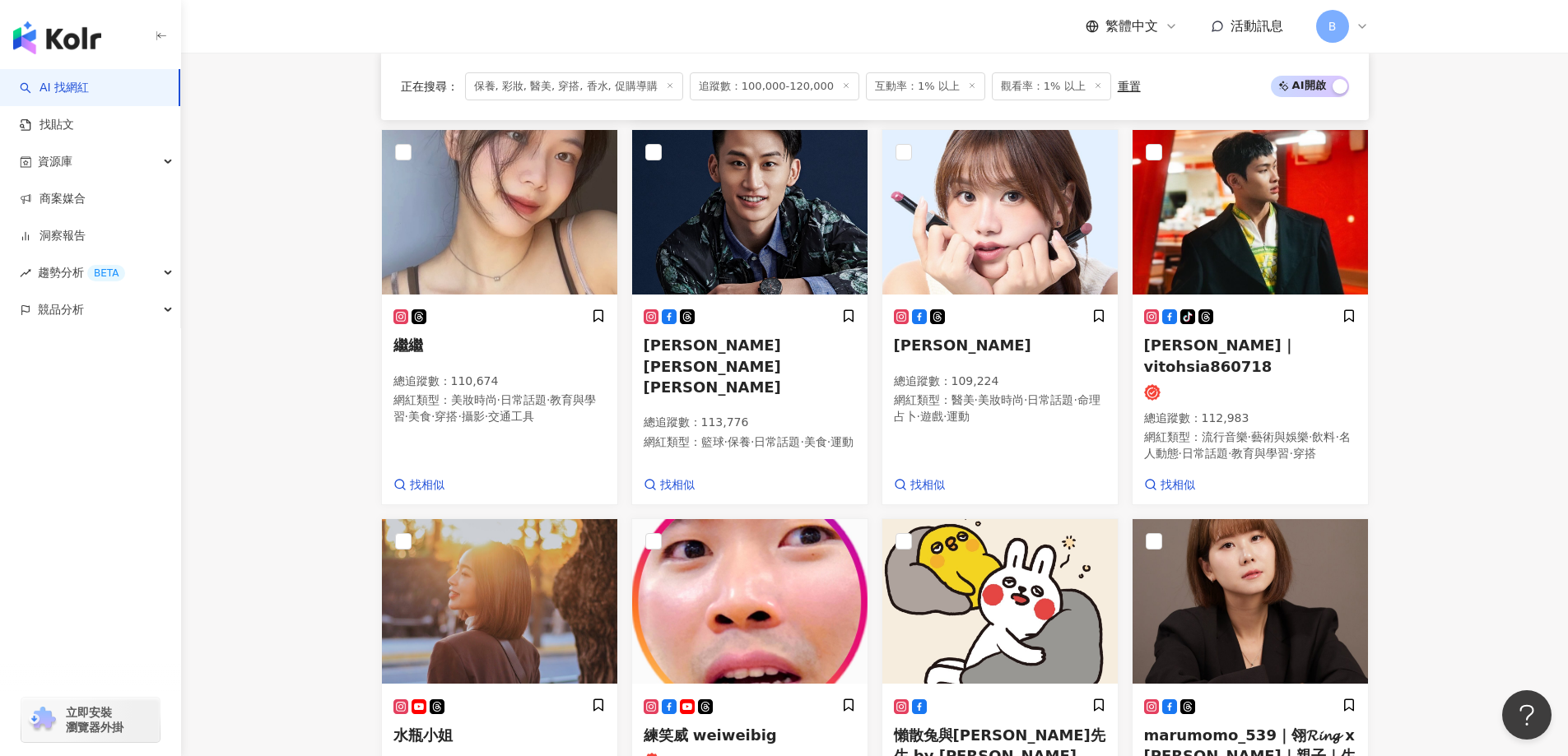
scroll to position [1135, 0]
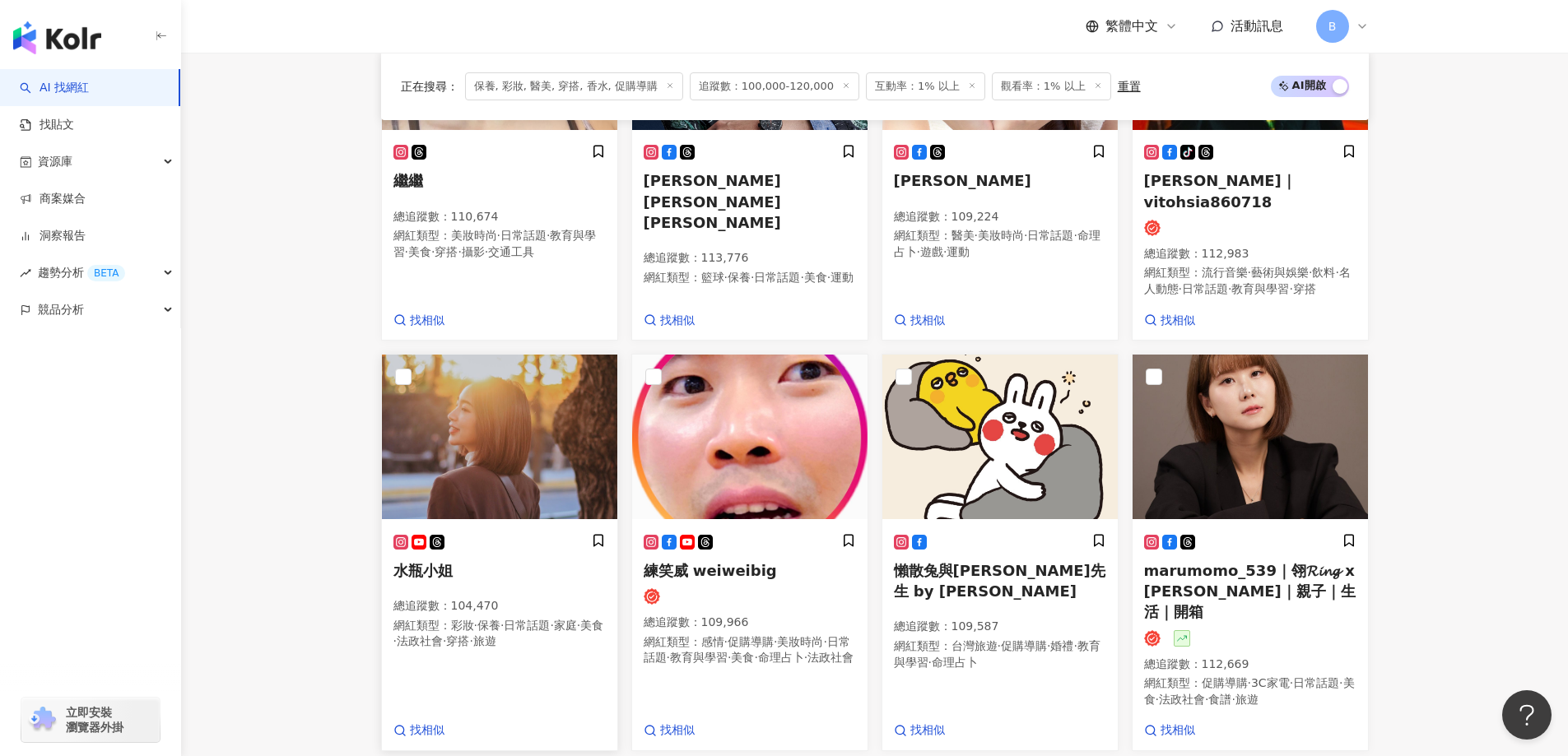
click at [469, 398] on img at bounding box center [499, 437] width 235 height 165
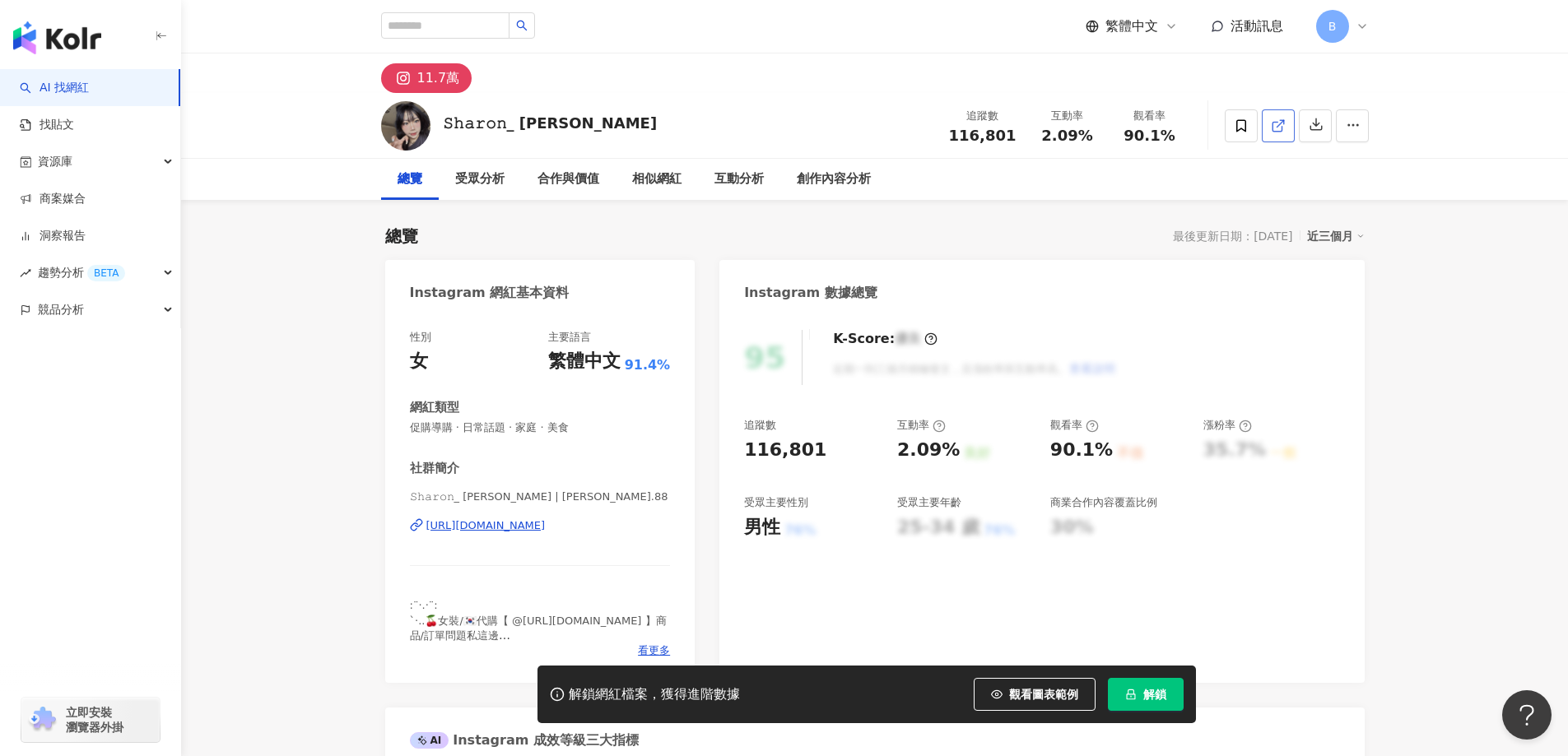
click at [1279, 129] on icon at bounding box center [1278, 125] width 15 height 15
click at [528, 426] on span "促購導購 · 日常話題 · 家庭 · 美食" at bounding box center [540, 427] width 261 height 15
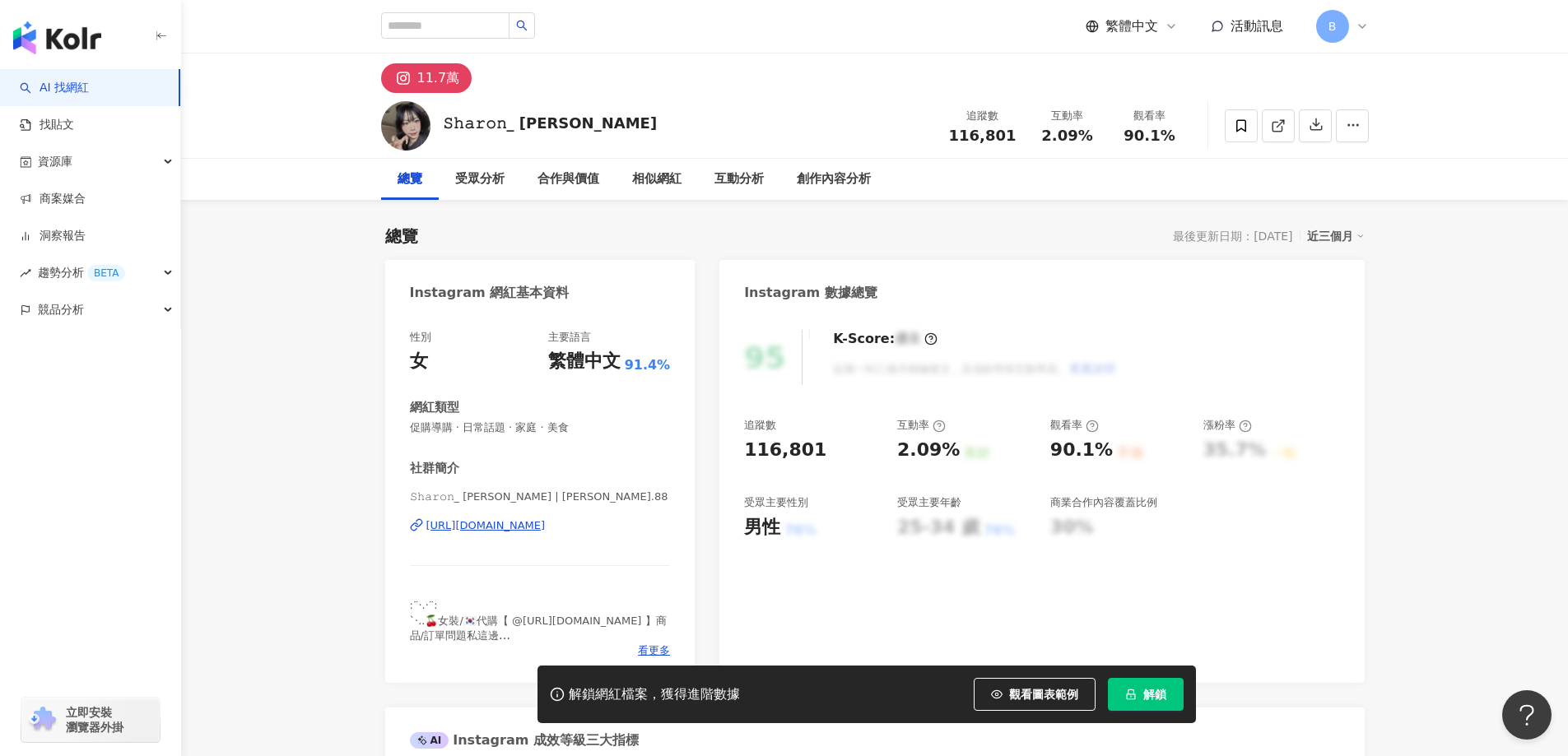
click at [528, 425] on span "促購導購 · 日常話題 · 家庭 · 美食" at bounding box center [540, 427] width 261 height 15
click at [533, 426] on span "促購導購 · 日常話題 · 家庭 · 美食" at bounding box center [540, 427] width 261 height 15
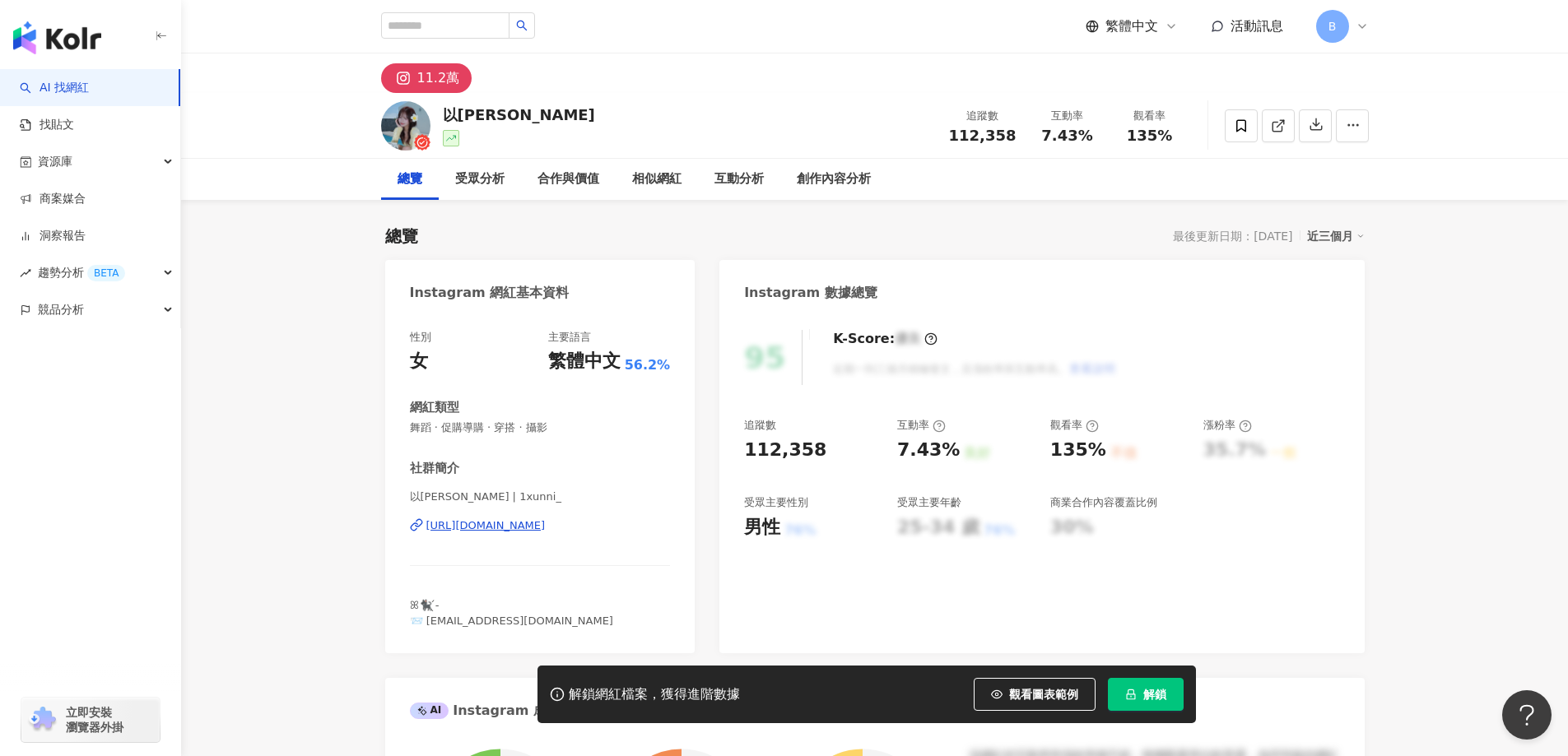
click at [267, 121] on div "以薰 追蹤數 112,358 互動率 7.43% 觀看率 135%" at bounding box center [874, 125] width 1387 height 66
click at [1273, 132] on icon at bounding box center [1278, 125] width 15 height 15
click at [513, 430] on span "舞蹈 · 促購導購 · 穿搭 · 攝影" at bounding box center [540, 427] width 261 height 15
click at [515, 429] on span "舞蹈 · 促購導購 · 穿搭 · 攝影" at bounding box center [540, 427] width 261 height 15
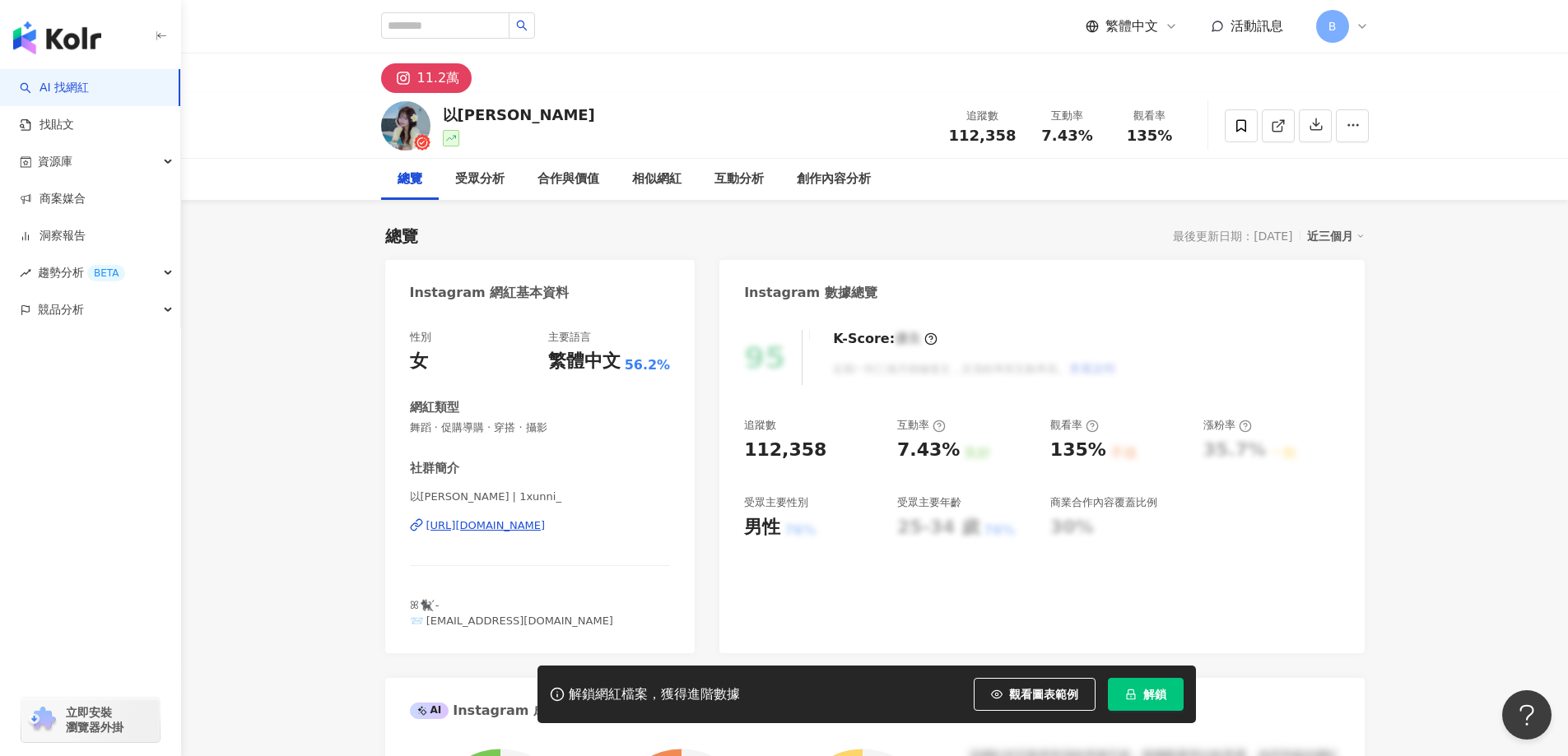
click at [515, 429] on span "舞蹈 · 促購導購 · 穿搭 · 攝影" at bounding box center [540, 427] width 261 height 15
copy span "舞蹈 · 促購導購 · 穿搭 · 攝影"
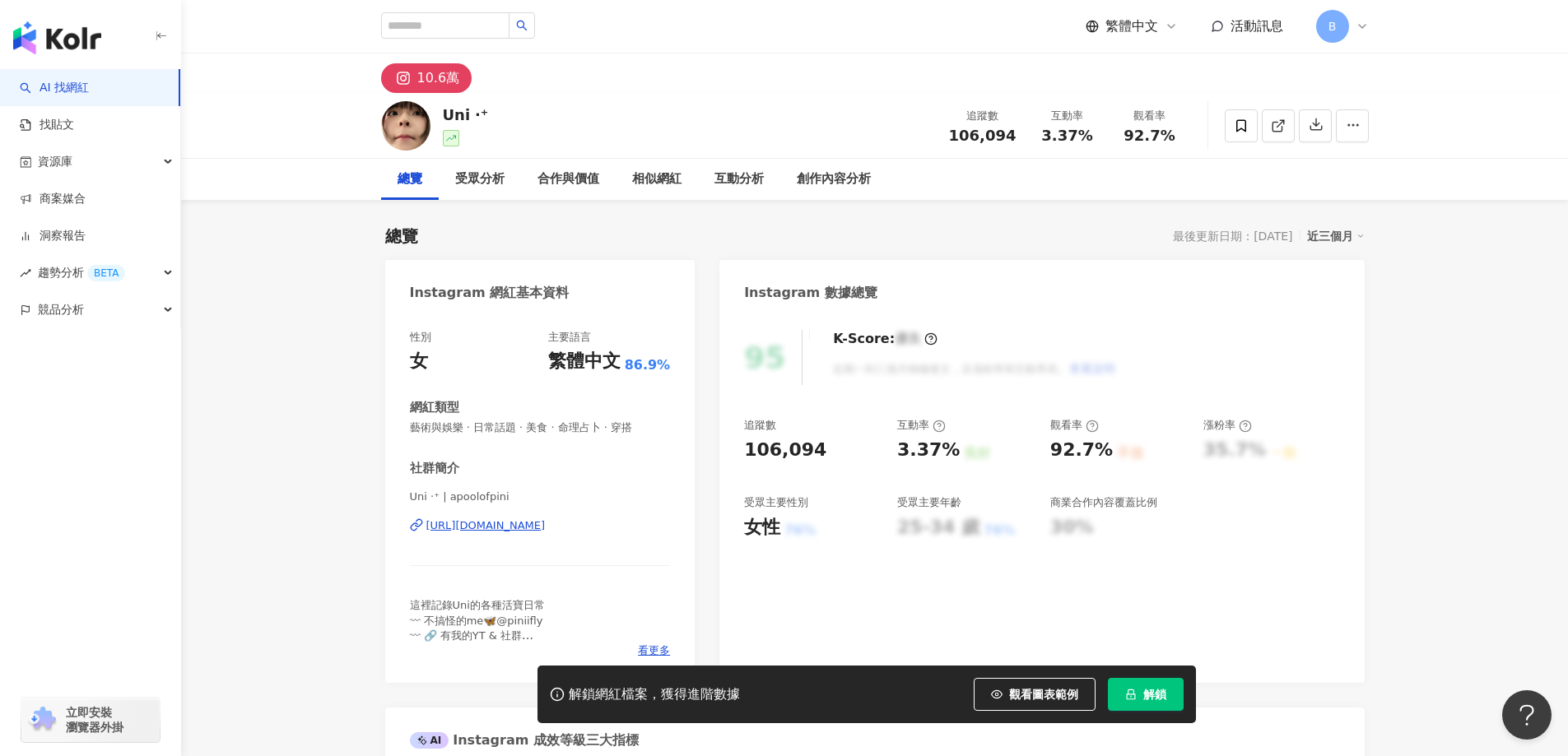
drag, startPoint x: 1479, startPoint y: 73, endPoint x: 1361, endPoint y: 108, distance: 123.1
click at [1479, 73] on div "10.6萬" at bounding box center [874, 73] width 1387 height 39
click at [1282, 124] on icon at bounding box center [1278, 125] width 15 height 15
click at [593, 424] on span "藝術與娛樂 · 日常話題 · 美食 · 命理占卜 · 穿搭" at bounding box center [540, 427] width 261 height 15
click at [592, 427] on span "藝術與娛樂 · 日常話題 · 美食 · 命理占卜 · 穿搭" at bounding box center [540, 427] width 261 height 15
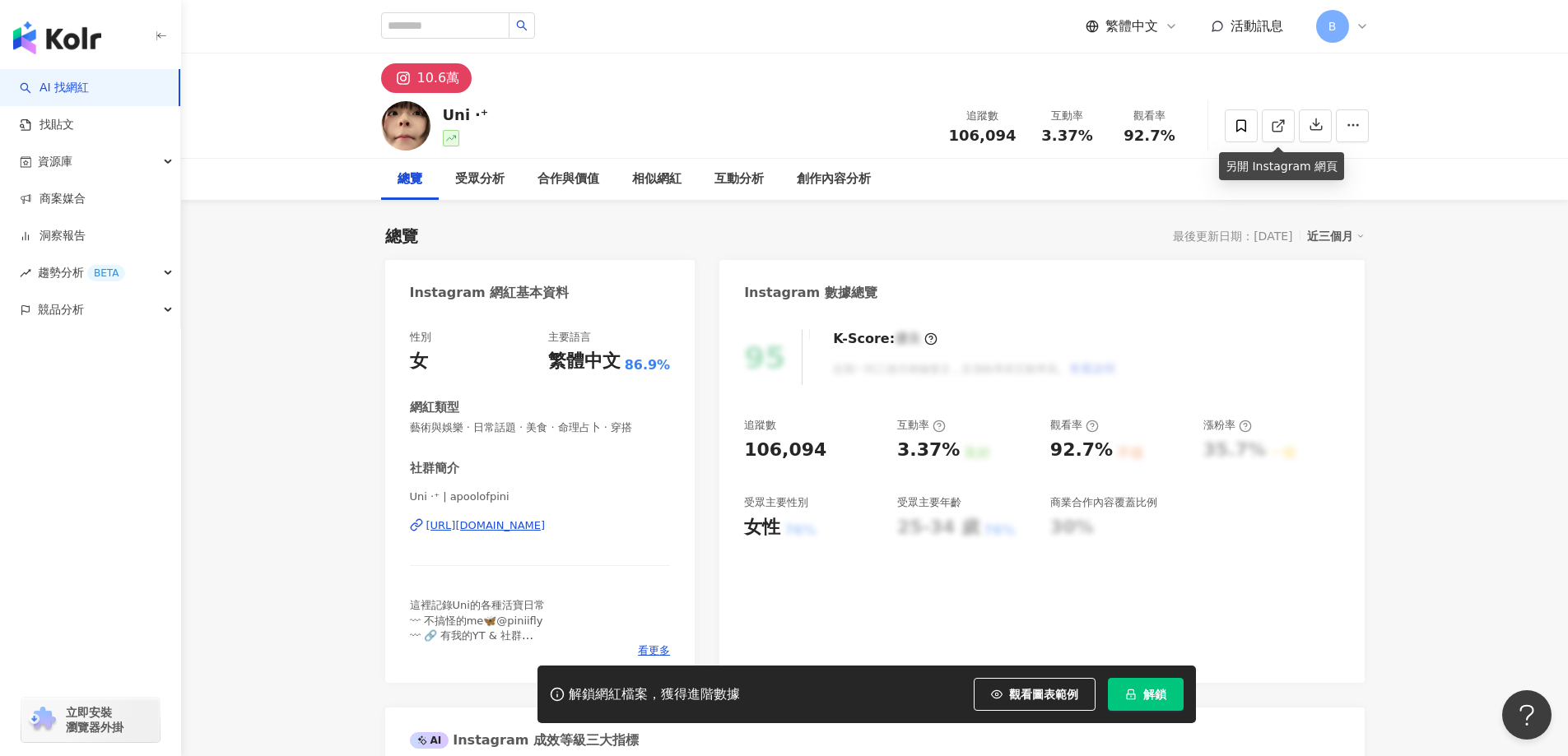
click at [592, 427] on span "藝術與娛樂 · 日常話題 · 美食 · 命理占卜 · 穿搭" at bounding box center [540, 427] width 261 height 15
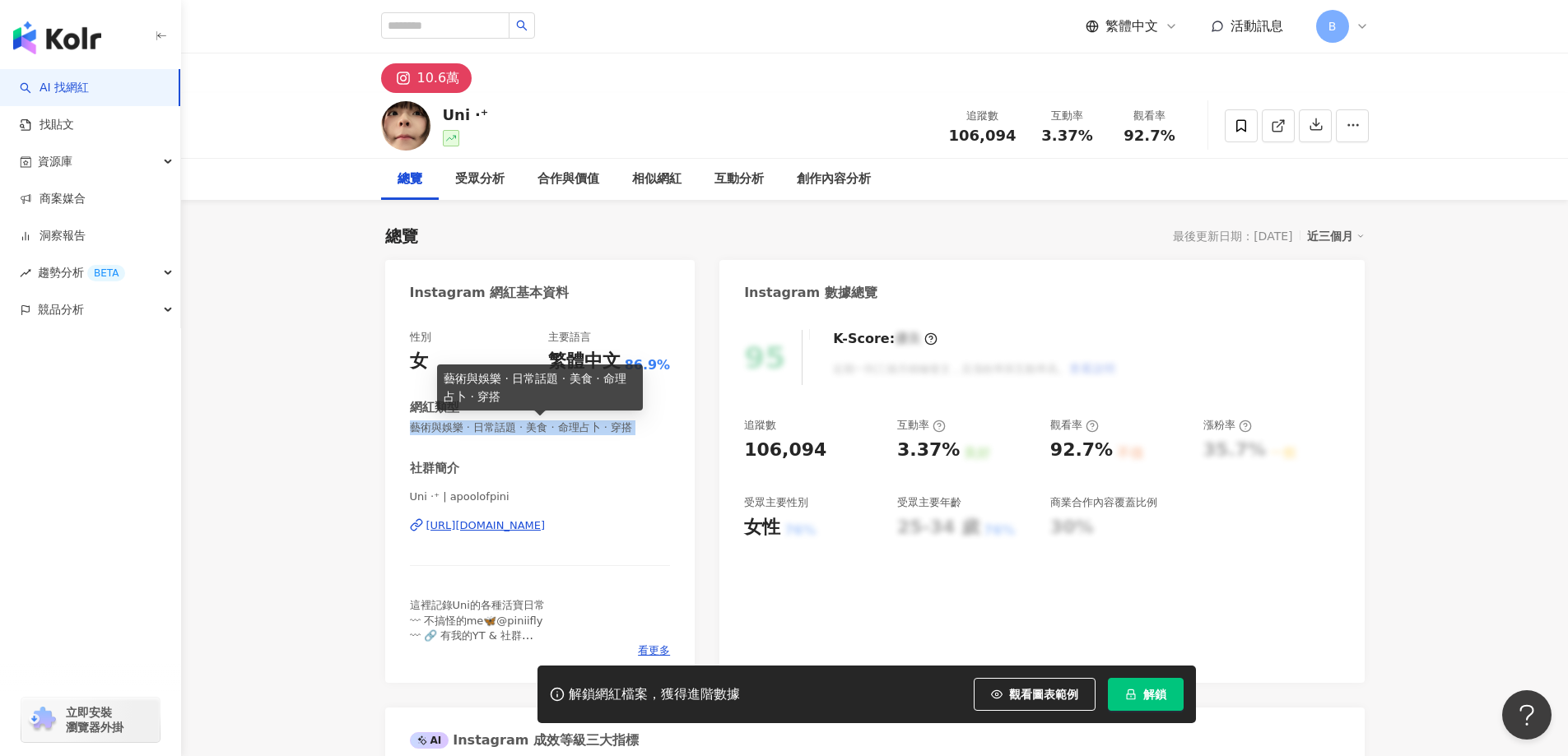
copy span "藝術與娛樂 · 日常話題 · 美食 · 命理占卜 · 穿搭"
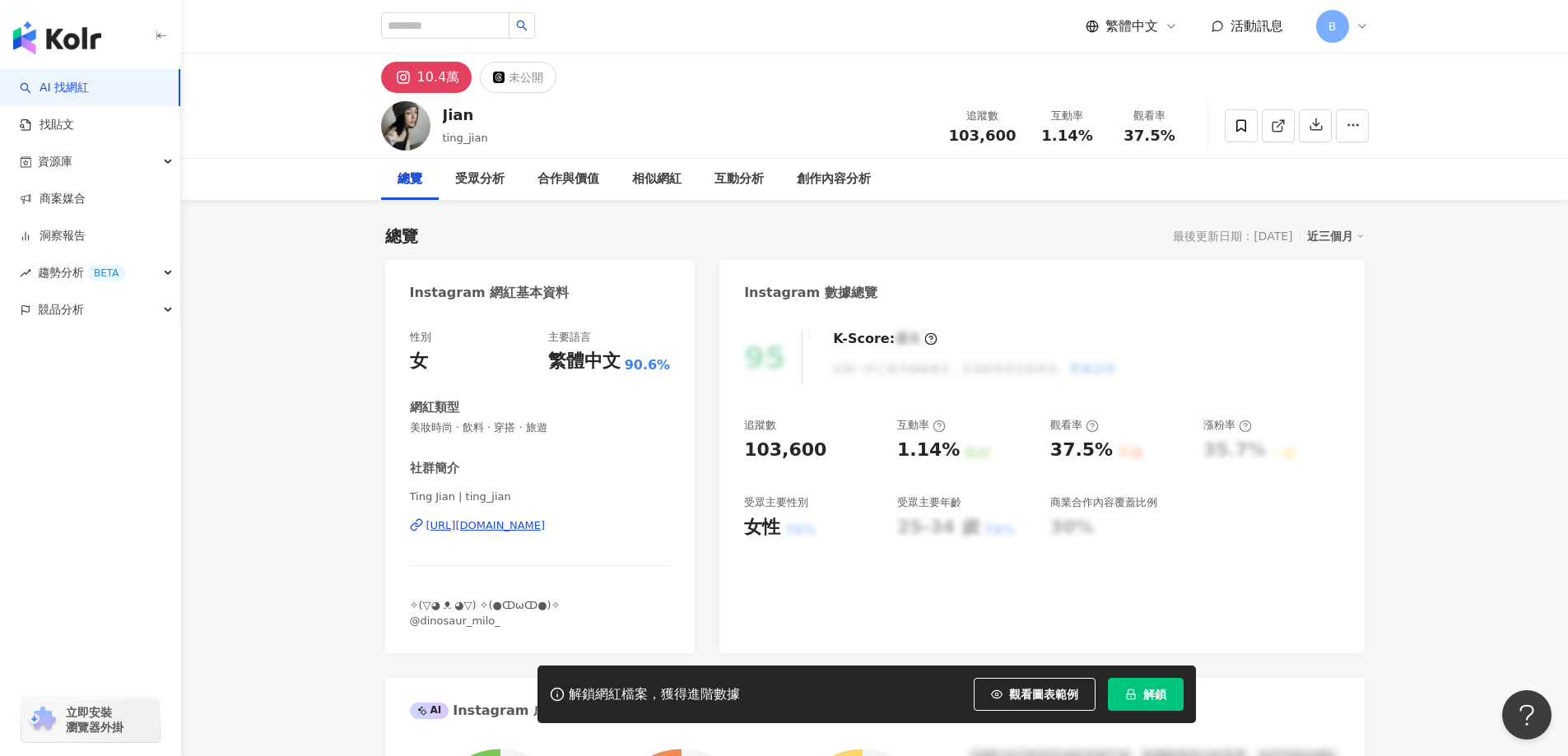
click at [1272, 120] on icon at bounding box center [1278, 125] width 15 height 15
click at [541, 425] on span "美妝時尚 · 飲料 · 穿搭 · 旅遊" at bounding box center [540, 427] width 261 height 15
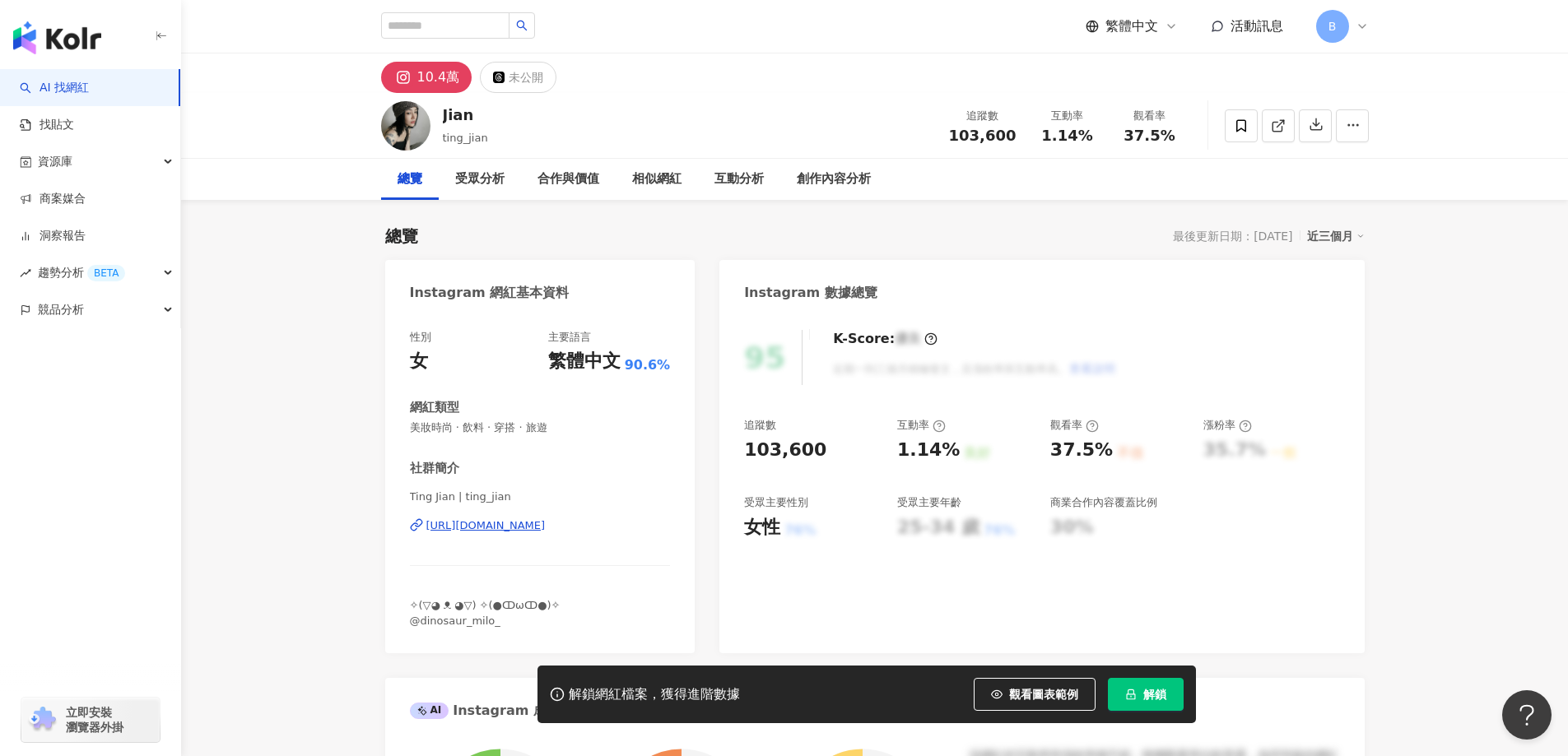
click at [541, 425] on span "美妝時尚 · 飲料 · 穿搭 · 旅遊" at bounding box center [540, 427] width 261 height 15
copy span "美妝時尚 · 飲料 · 穿搭 · 旅遊"
drag, startPoint x: 1466, startPoint y: 361, endPoint x: 1281, endPoint y: 272, distance: 205.3
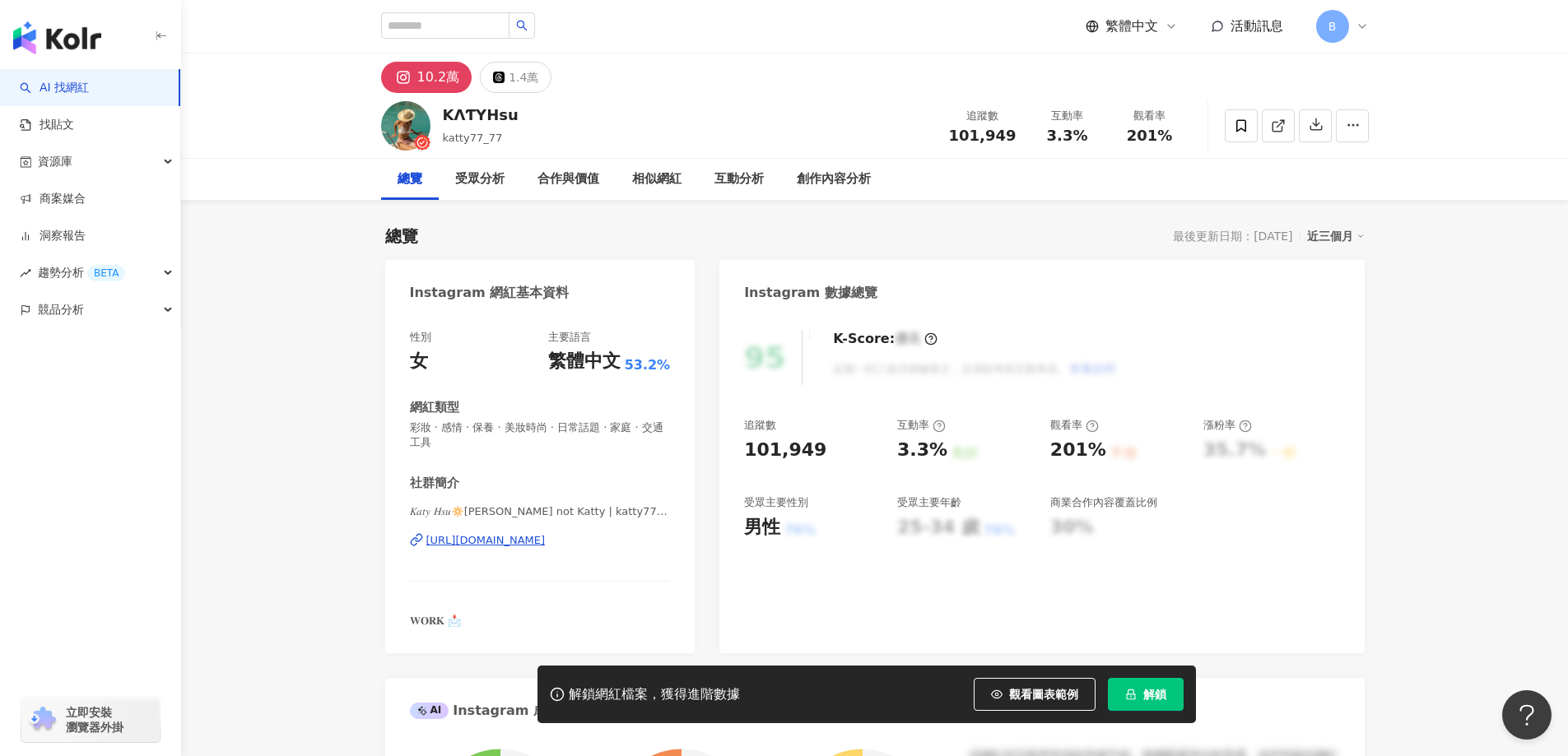
drag, startPoint x: 1436, startPoint y: 132, endPoint x: 1414, endPoint y: 135, distance: 22.2
click at [1436, 132] on div "KΛƬYHsu katty77_77 追蹤數 101,949 互動率 3.3% 觀看率 201%" at bounding box center [874, 125] width 1387 height 66
click at [1272, 126] on icon at bounding box center [1277, 126] width 9 height 9
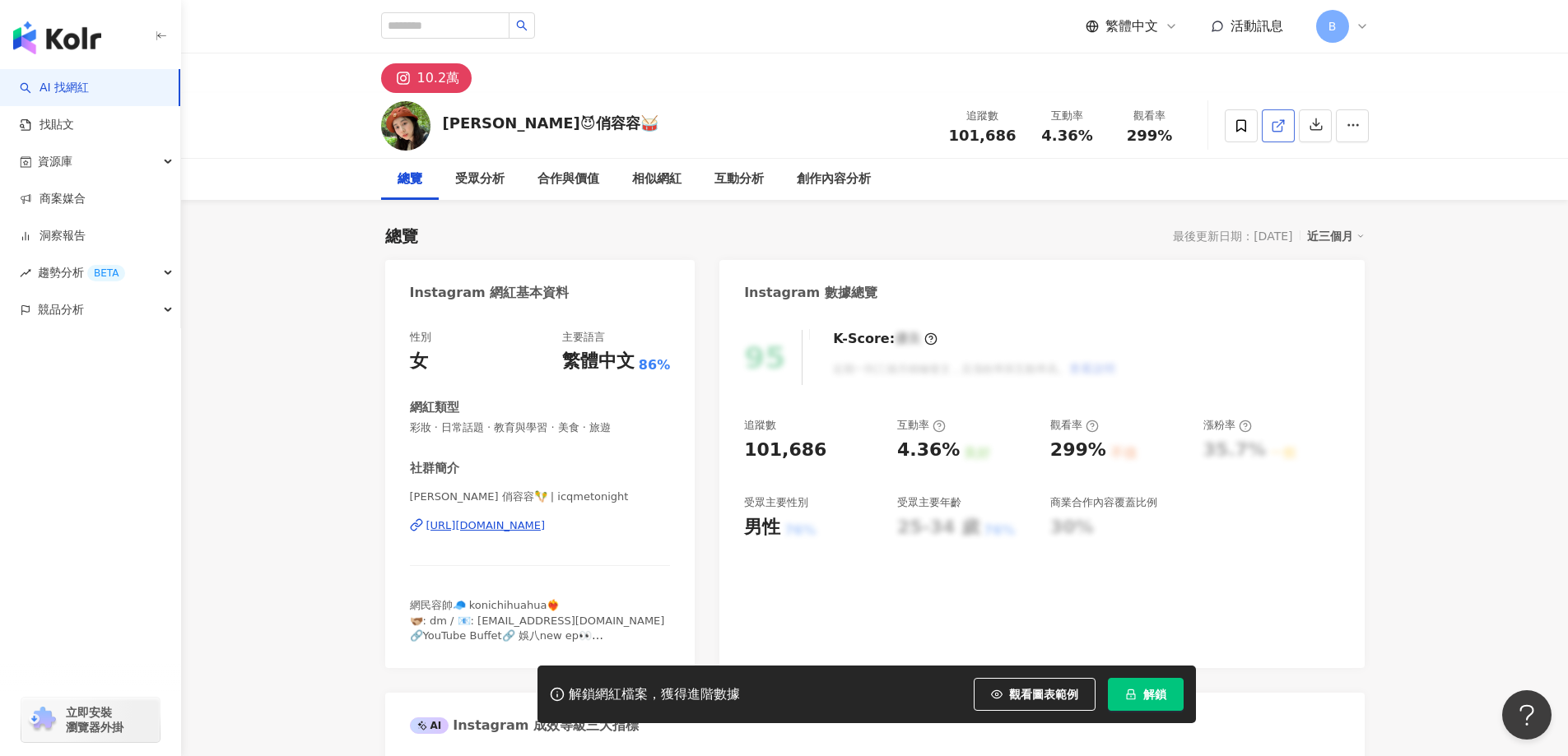
click at [1276, 127] on icon at bounding box center [1278, 125] width 15 height 15
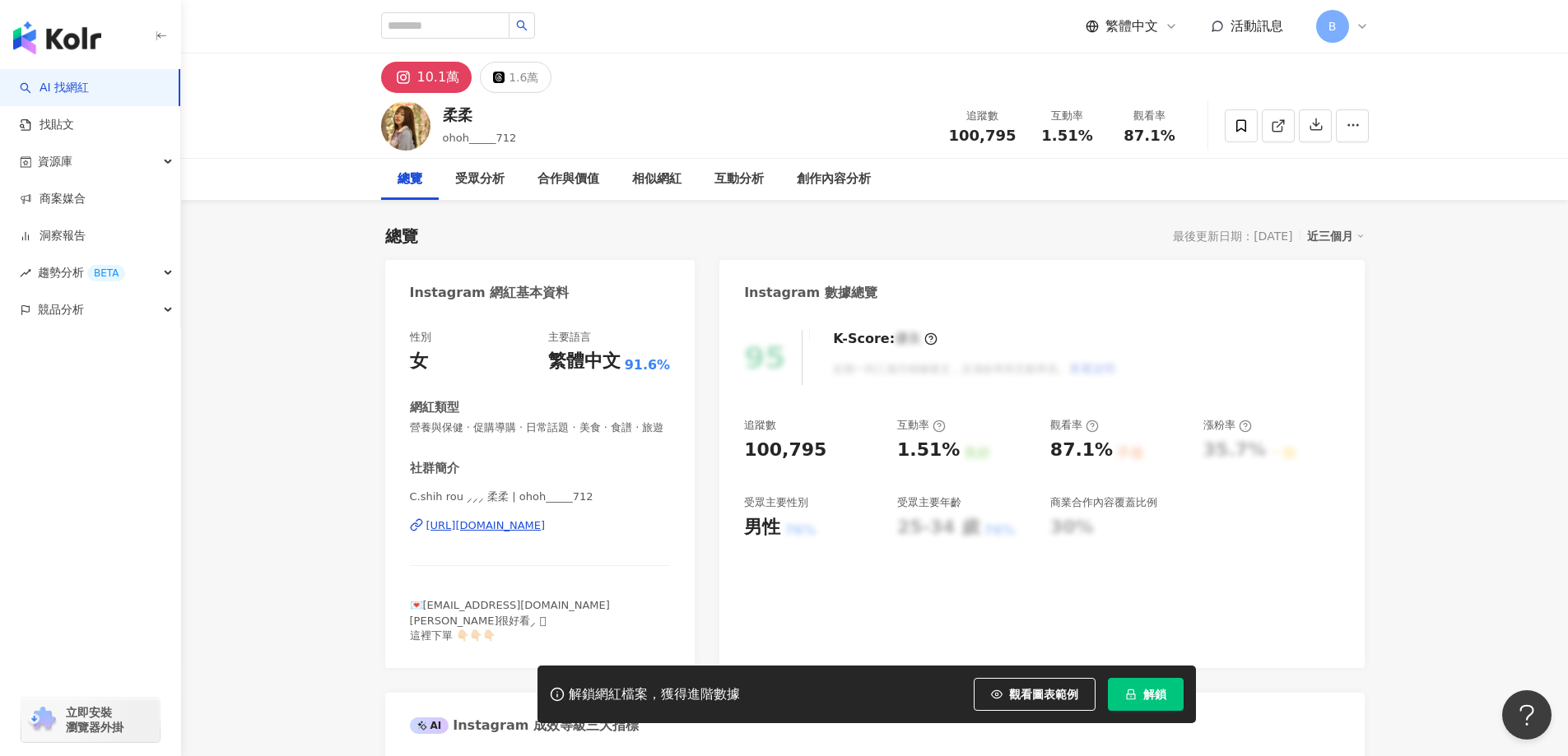
drag, startPoint x: 1509, startPoint y: 371, endPoint x: 1428, endPoint y: 296, distance: 110.4
click at [1284, 124] on polyline at bounding box center [1282, 122] width 4 height 4
click at [555, 429] on span "營養與保健 · 促購導購 · 日常話題 · 美食 · 食譜 · 旅遊" at bounding box center [540, 427] width 261 height 15
click at [564, 426] on span "營養與保健 · 促購導購 · 日常話題 · 美食 · 食譜 · 旅遊" at bounding box center [540, 427] width 261 height 15
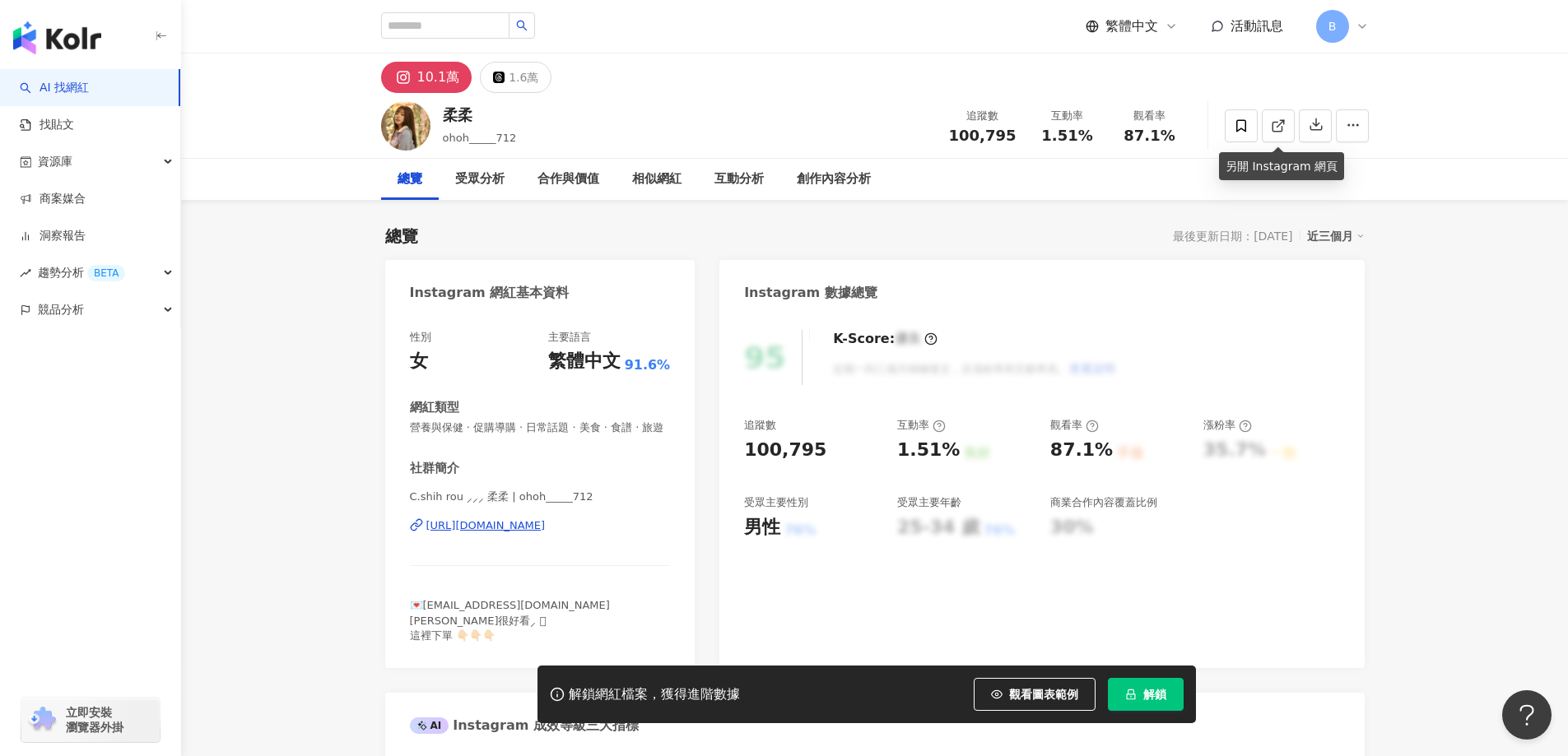
click at [564, 426] on span "營養與保健 · 促購導購 · 日常話題 · 美食 · 食譜 · 旅遊" at bounding box center [540, 427] width 261 height 15
copy span "營養與保健 · 促購導購 · 日常話題 · 美食 · 食譜 · 旅遊"
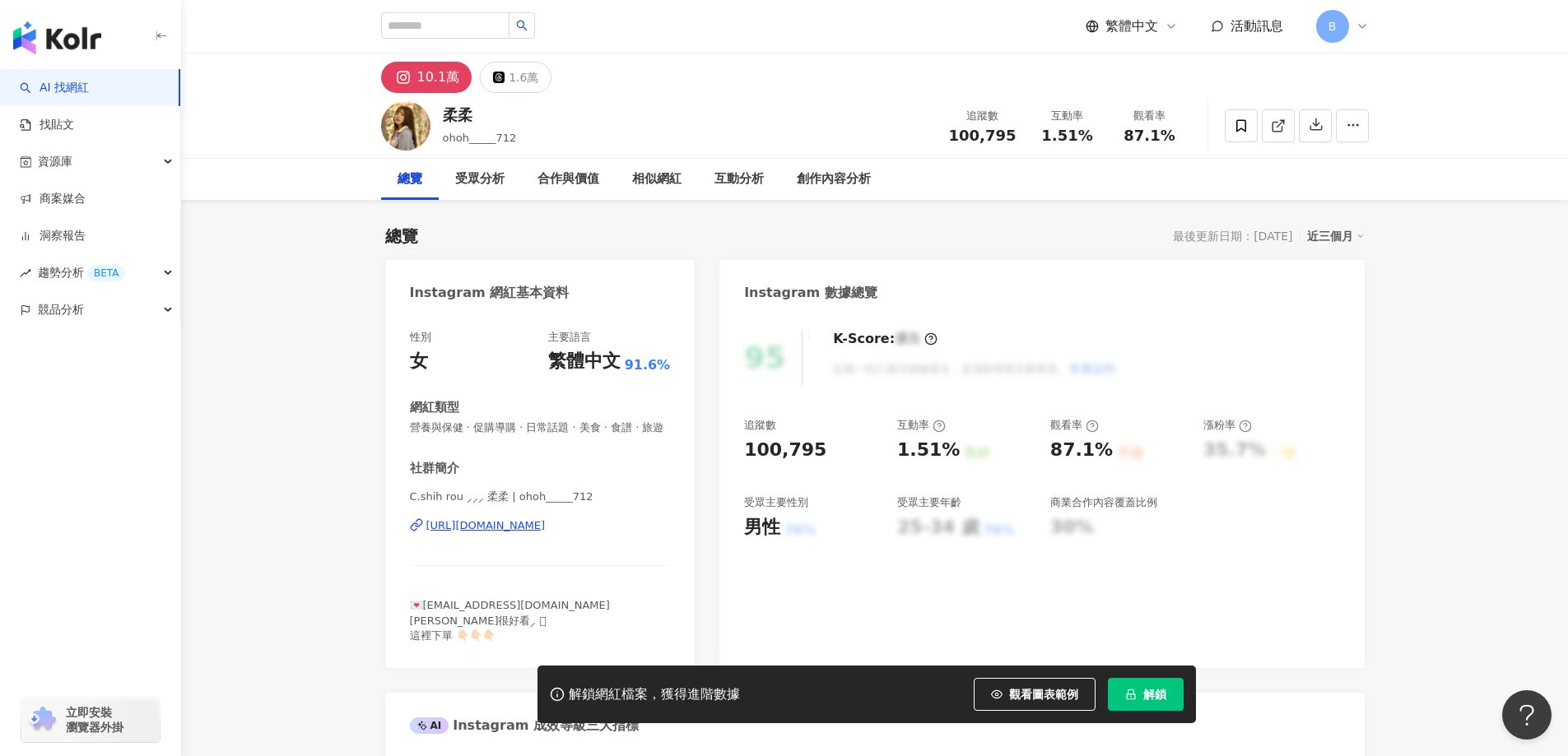
drag, startPoint x: 1433, startPoint y: 427, endPoint x: 1430, endPoint y: 439, distance: 12.4
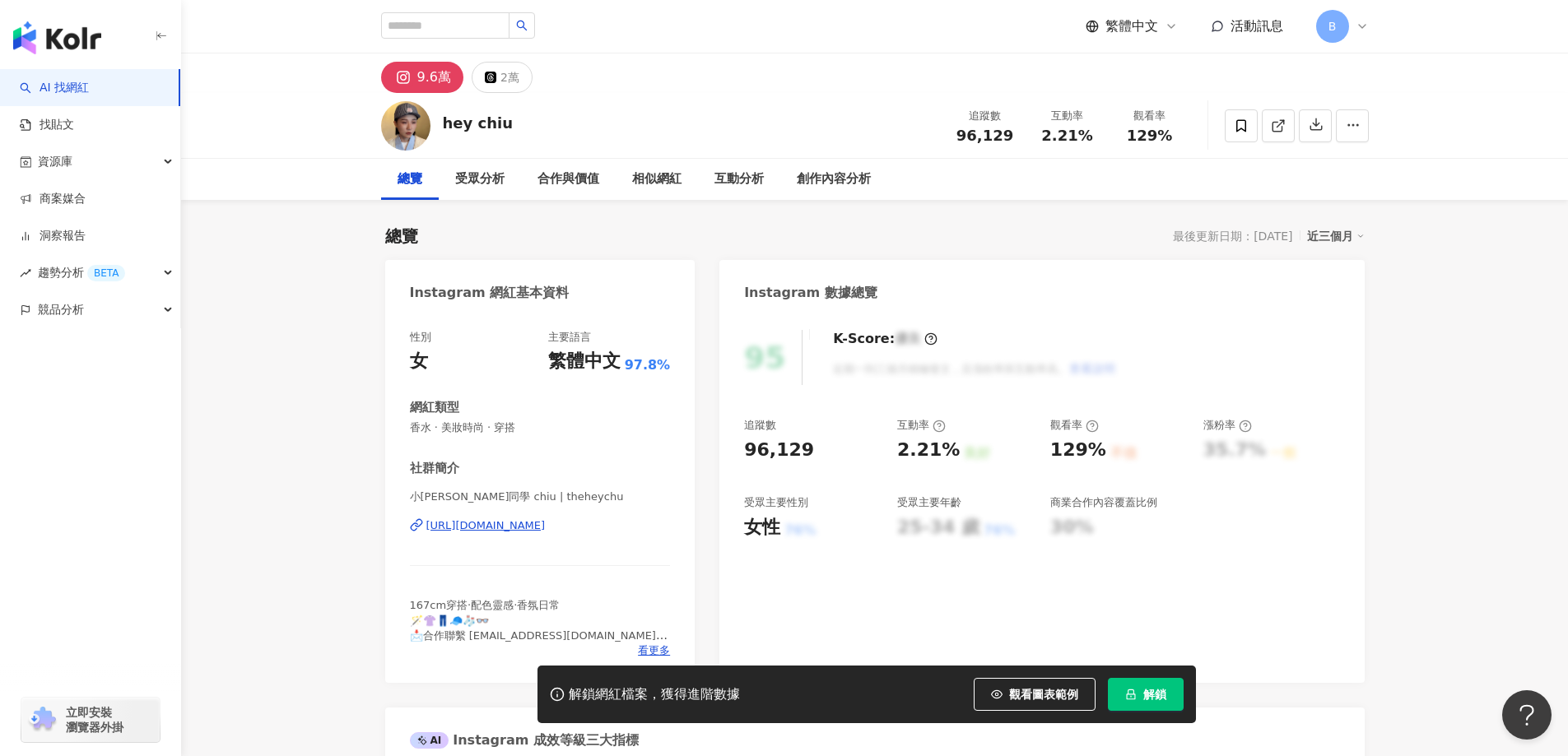
drag, startPoint x: 1539, startPoint y: 301, endPoint x: 1254, endPoint y: 98, distance: 349.9
click at [1273, 117] on span at bounding box center [1278, 125] width 15 height 18
click at [511, 425] on span "香水 · 美妝時尚 · 穿搭" at bounding box center [540, 427] width 261 height 15
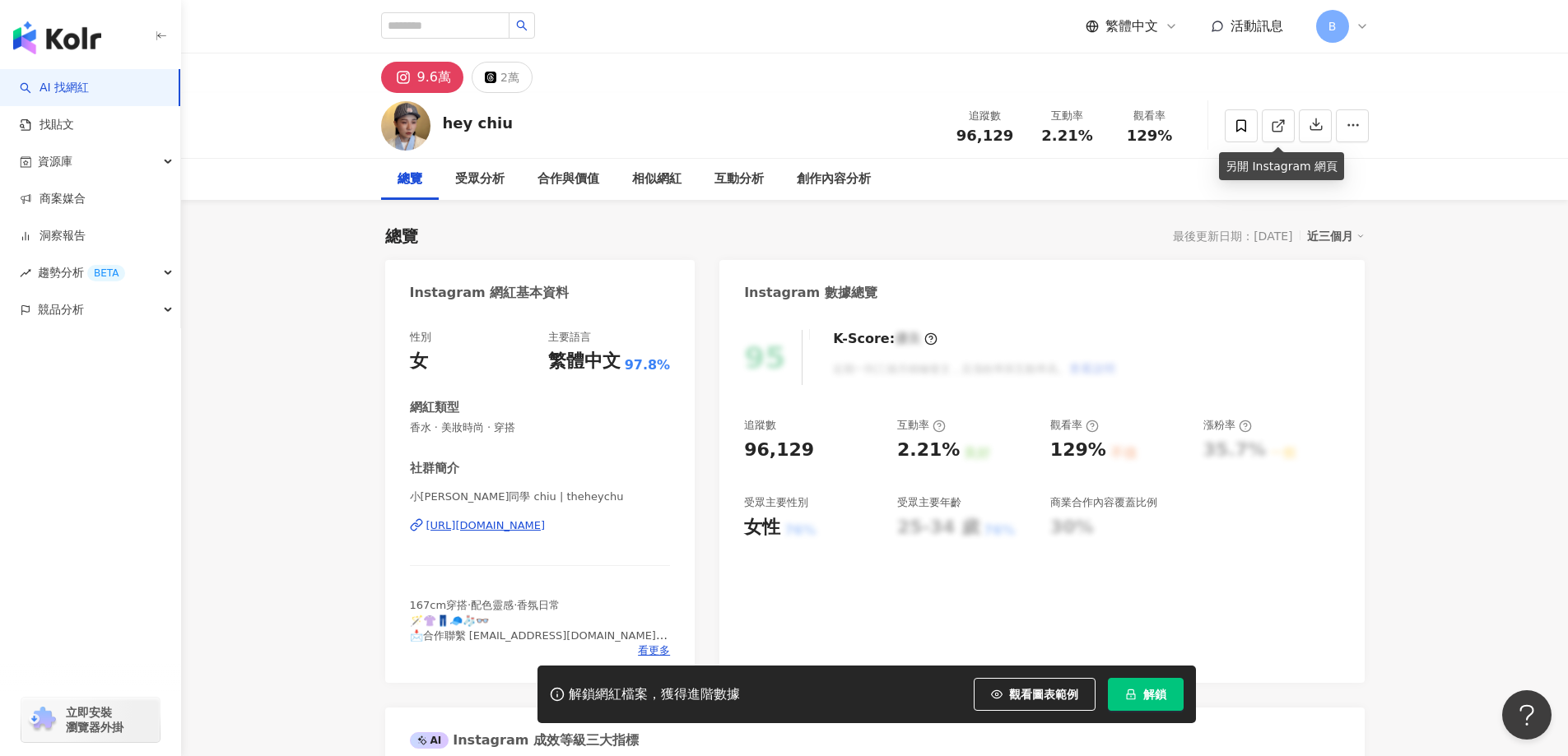
click at [511, 425] on span "香水 · 美妝時尚 · 穿搭" at bounding box center [540, 427] width 261 height 15
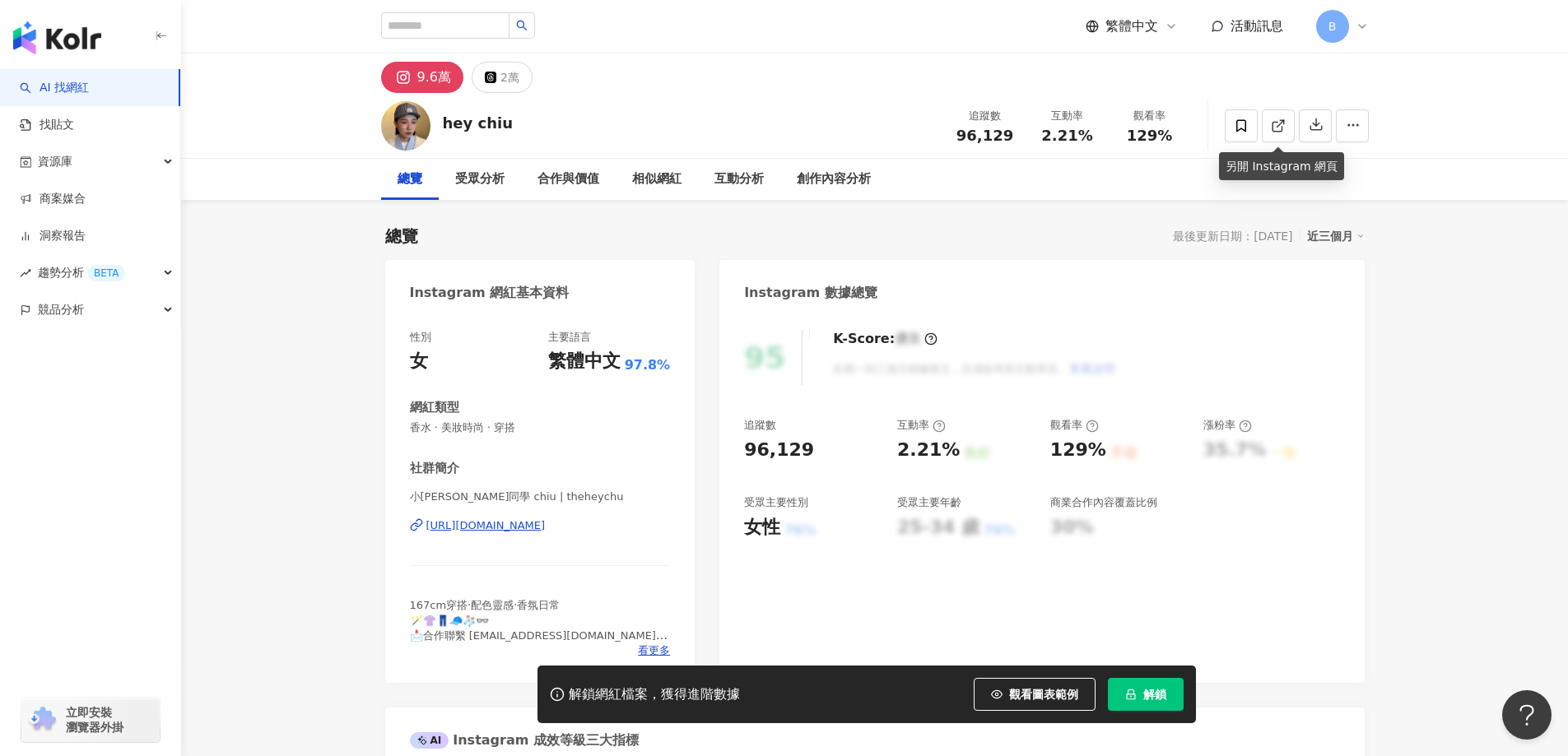
click at [511, 425] on span "香水 · 美妝時尚 · 穿搭" at bounding box center [540, 427] width 261 height 15
click at [507, 426] on span "香水 · 美妝時尚 · 穿搭" at bounding box center [540, 427] width 261 height 15
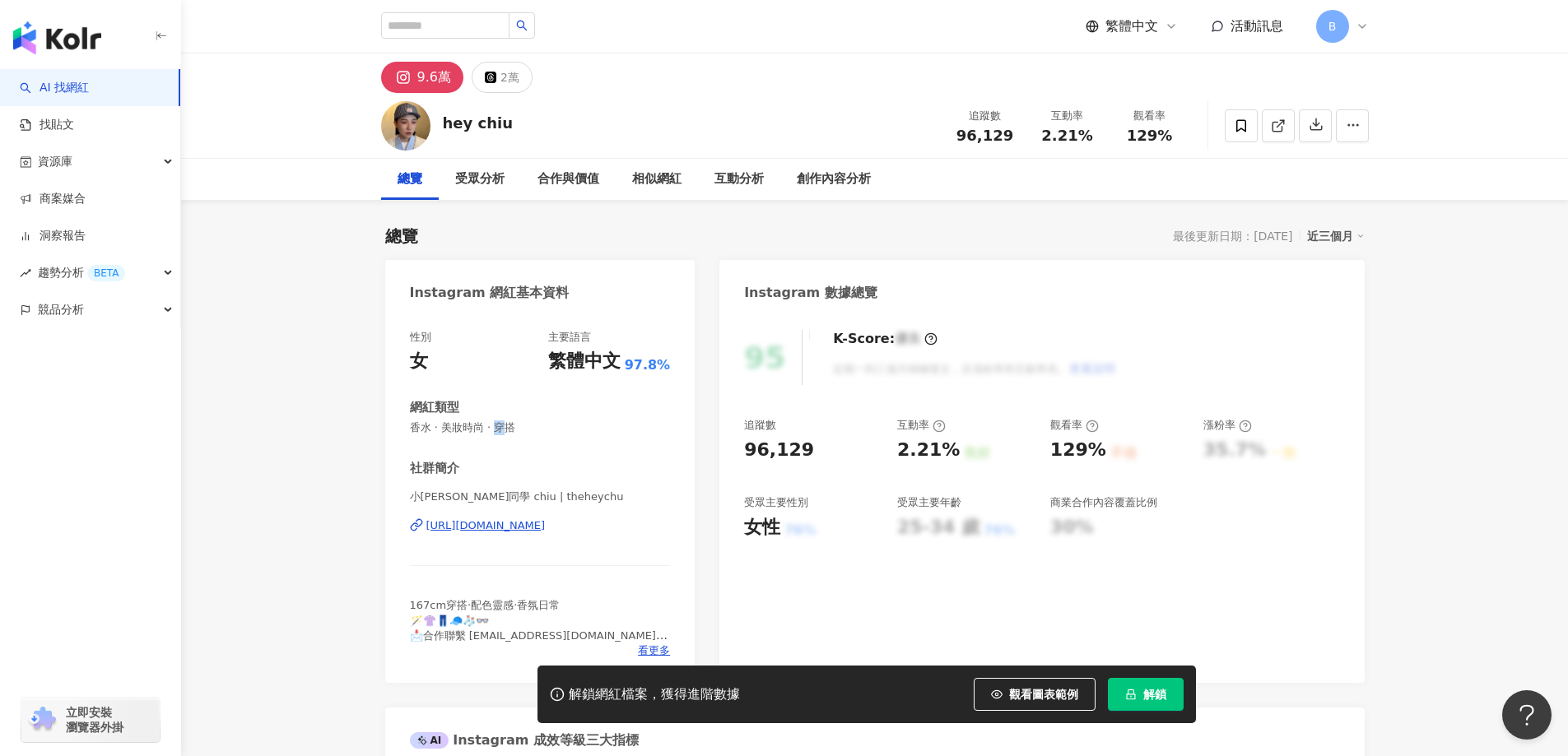
click at [507, 426] on span "香水 · 美妝時尚 · 穿搭" at bounding box center [540, 427] width 261 height 15
copy span "香水 · 美妝時尚 · 穿搭"
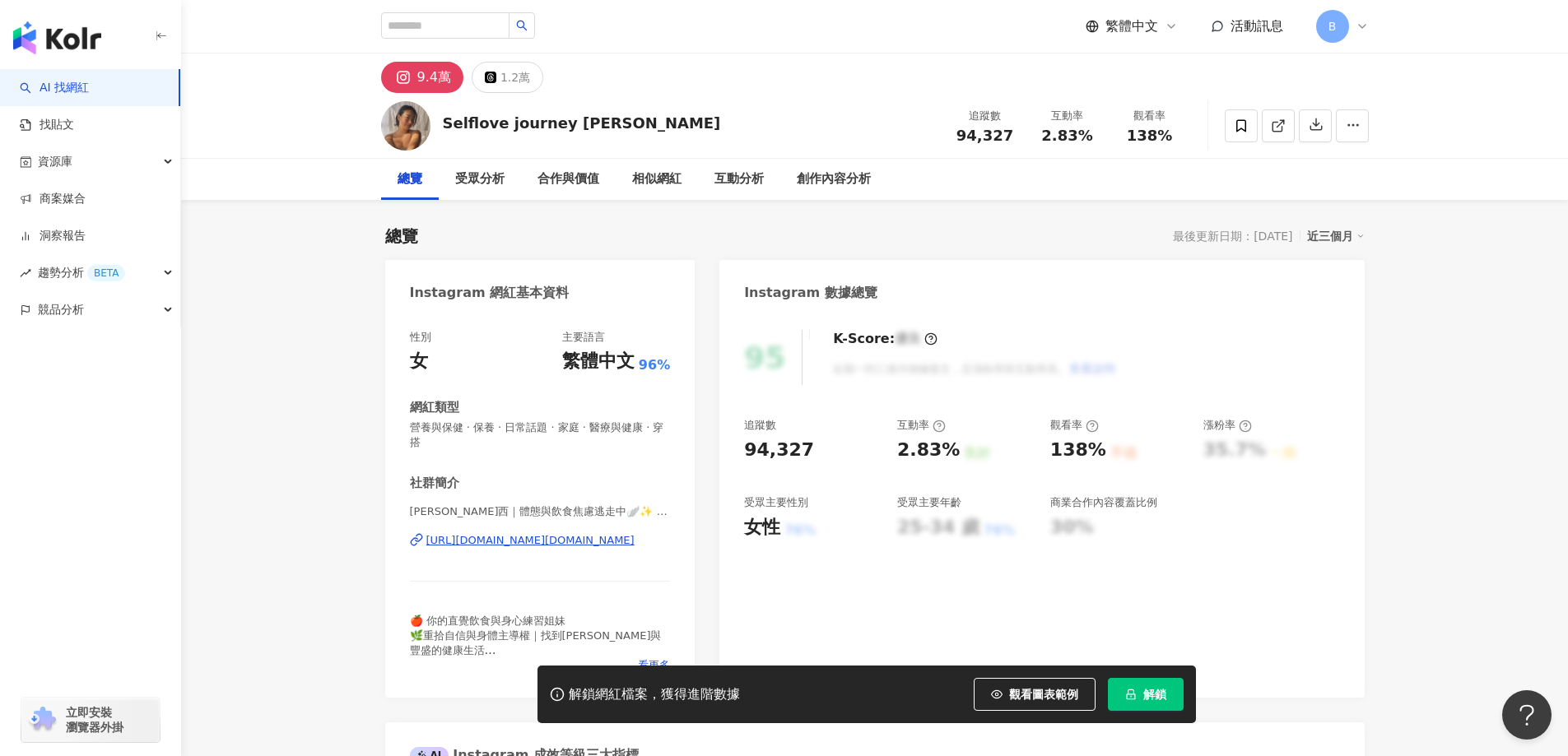
click at [1277, 119] on icon at bounding box center [1278, 125] width 15 height 15
click at [512, 427] on span "營養與保健 · 保養 · 日常話題 · 家庭 · 醫療與健康 · 穿搭" at bounding box center [540, 435] width 261 height 30
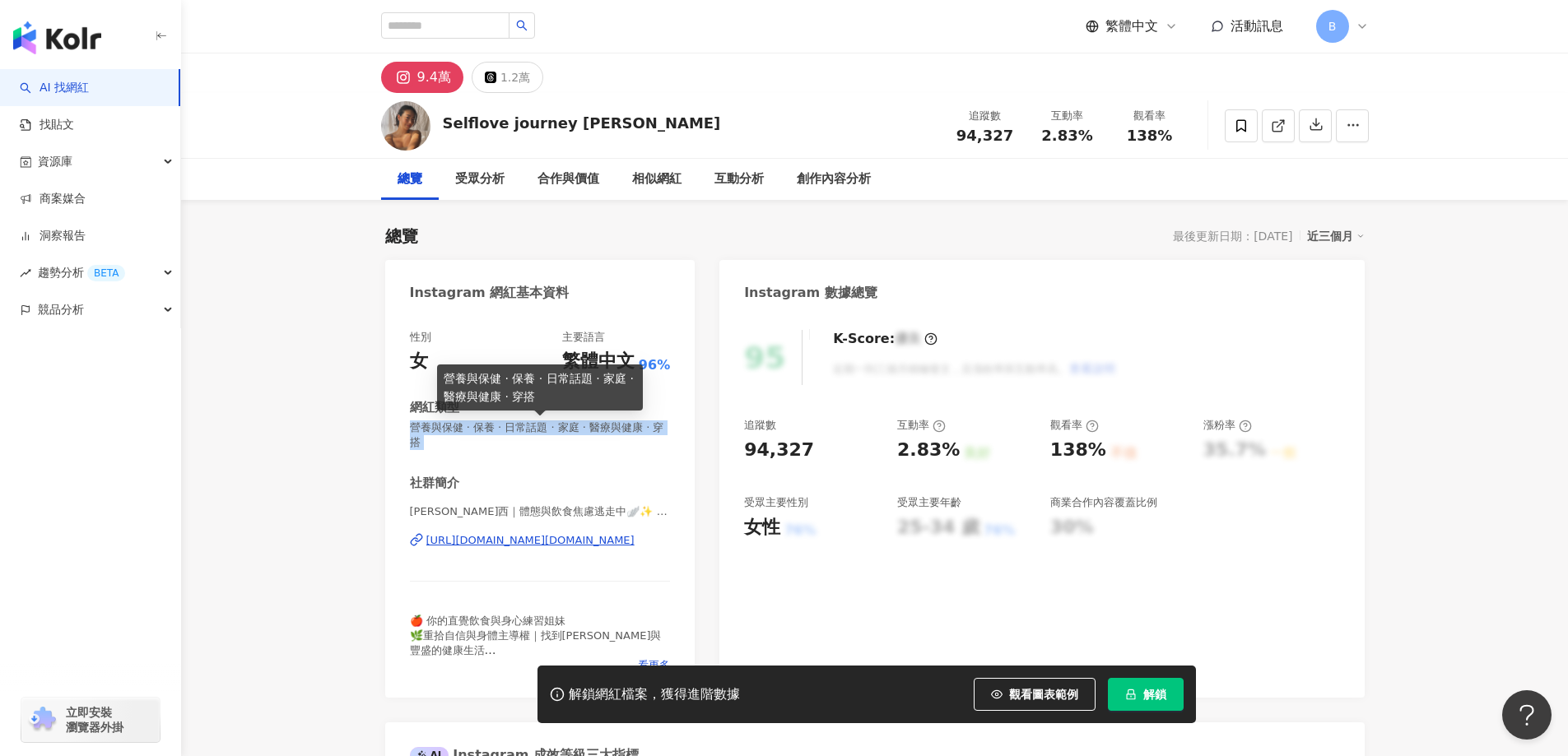
click at [512, 427] on span "營養與保健 · 保養 · 日常話題 · 家庭 · 醫療與健康 · 穿搭" at bounding box center [540, 435] width 261 height 30
copy span "營養與保健 · 保養 · 日常話題 · 家庭 · 醫療與健康 · 穿搭"
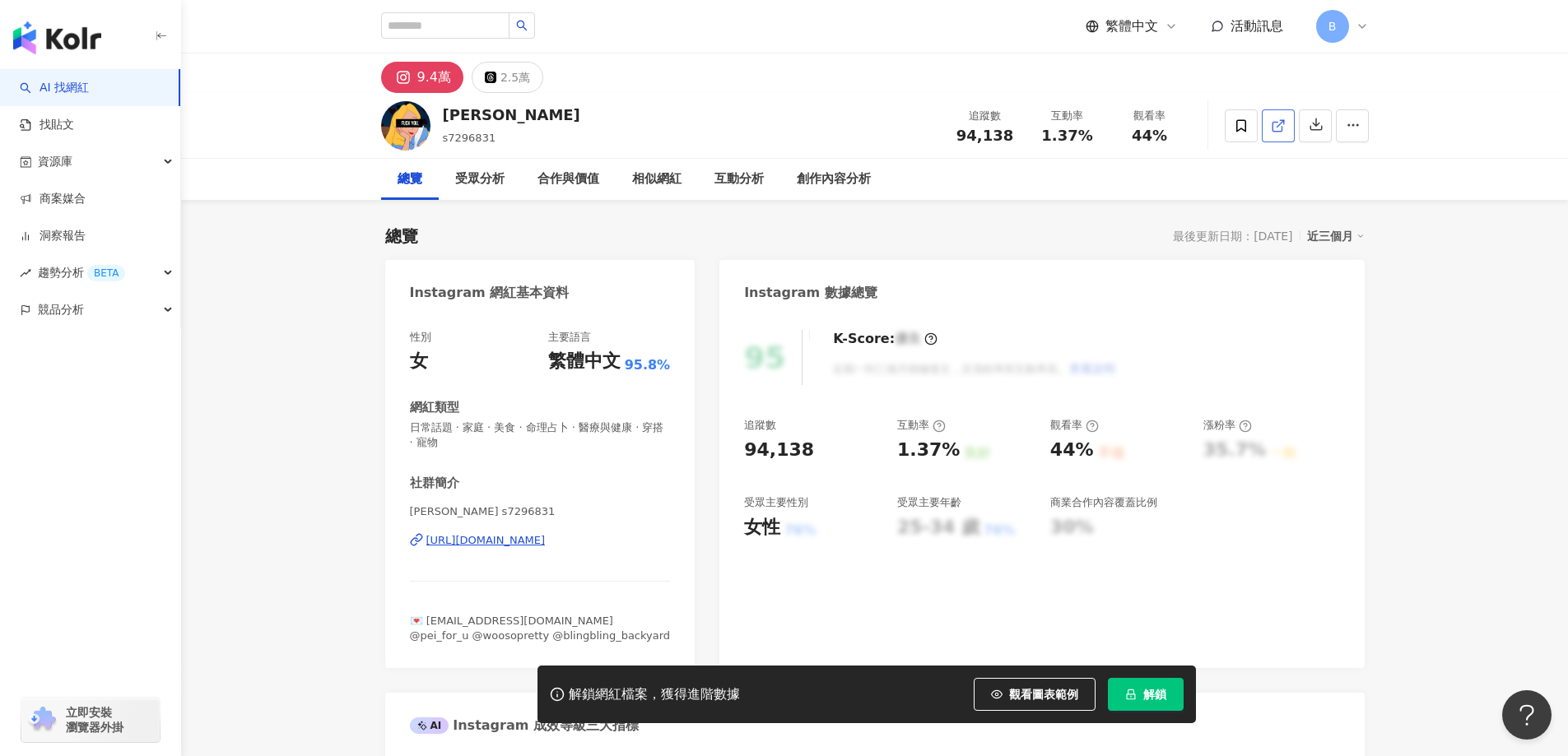
click at [1277, 125] on icon at bounding box center [1278, 125] width 15 height 15
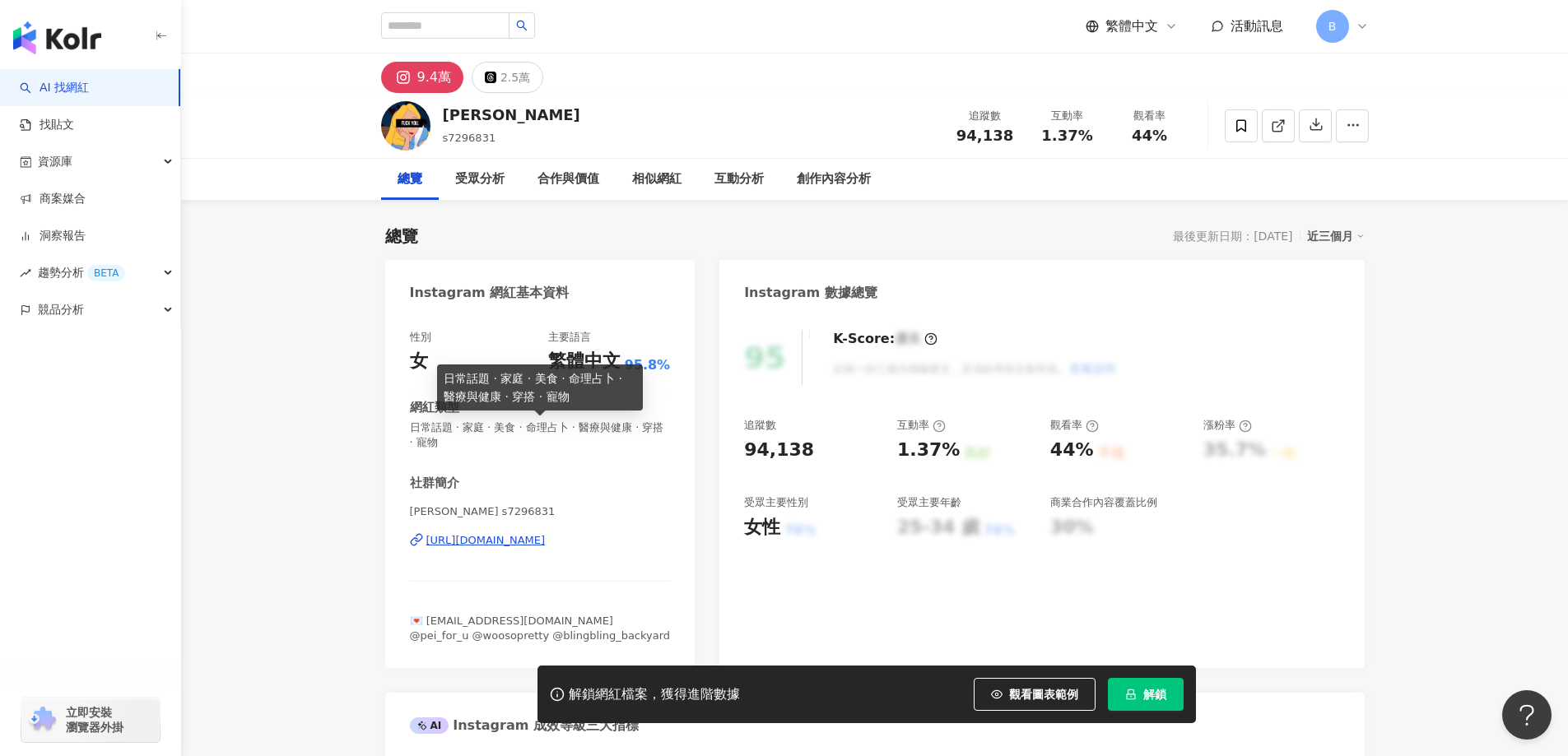
click at [562, 426] on span "日常話題 · 家庭 · 美食 · 命理占卜 · 醫療與健康 · 穿搭 · 寵物" at bounding box center [540, 435] width 261 height 30
copy span "日常話題 · 家庭 · 美食 · 命理占卜 · 醫療與健康 · 穿搭 · 寵物"
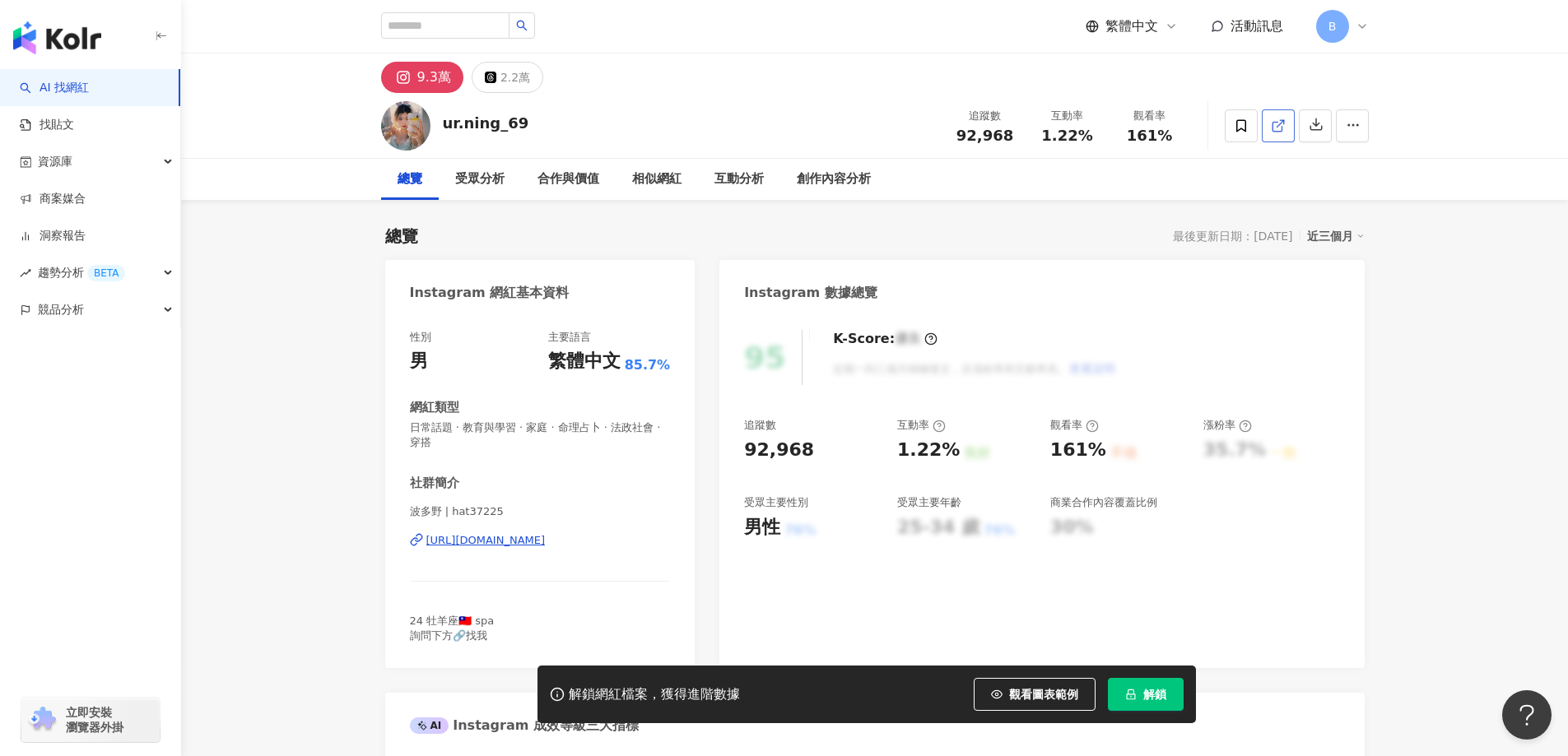
click at [1283, 128] on icon at bounding box center [1278, 125] width 15 height 15
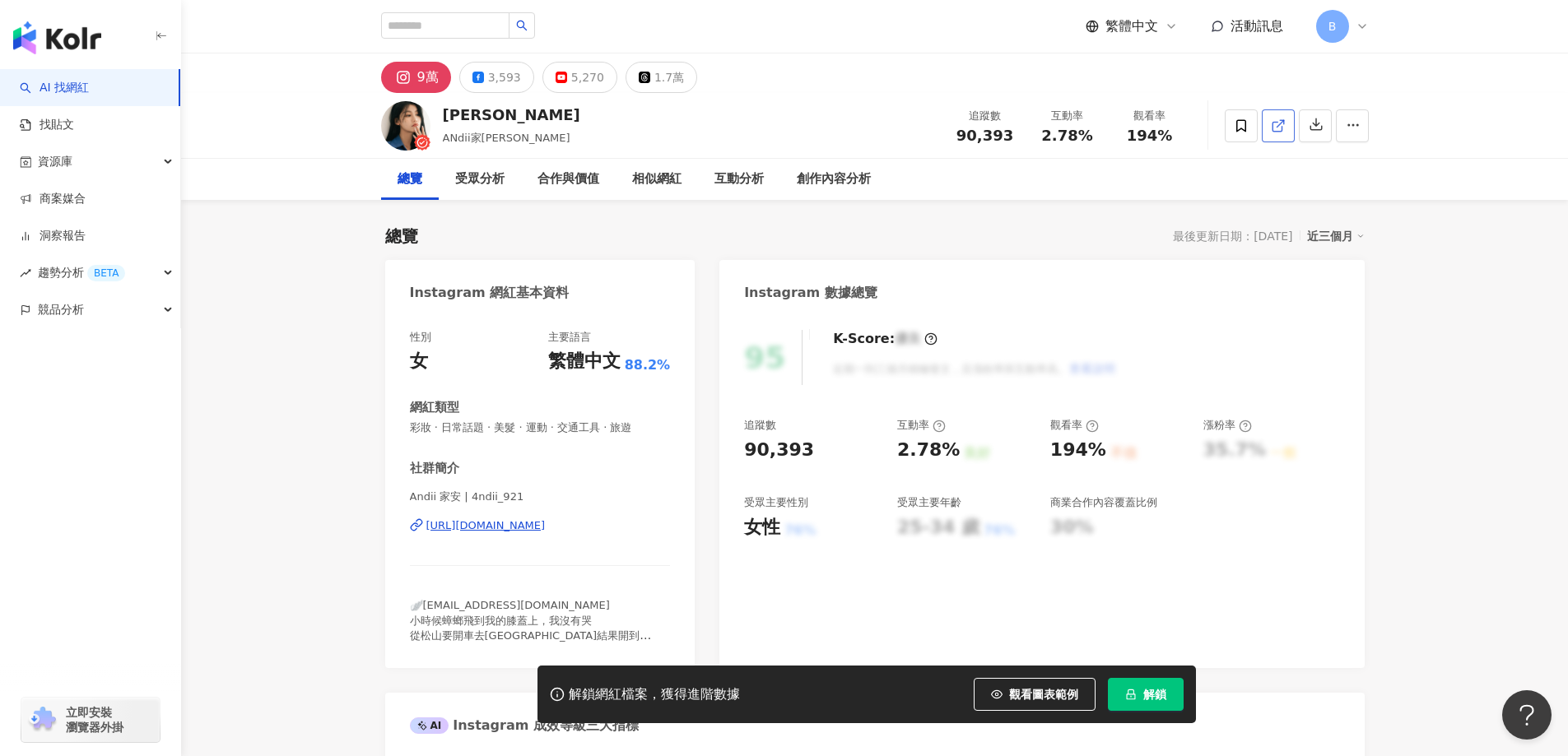
click at [1272, 132] on icon at bounding box center [1278, 125] width 15 height 15
click at [588, 426] on span "彩妝 · 日常話題 · 美髮 · 運動 · 交通工具 · 旅遊" at bounding box center [540, 427] width 261 height 15
click at [598, 430] on span "彩妝 · 日常話題 · 美髮 · 運動 · 交通工具 · 旅遊" at bounding box center [540, 427] width 261 height 15
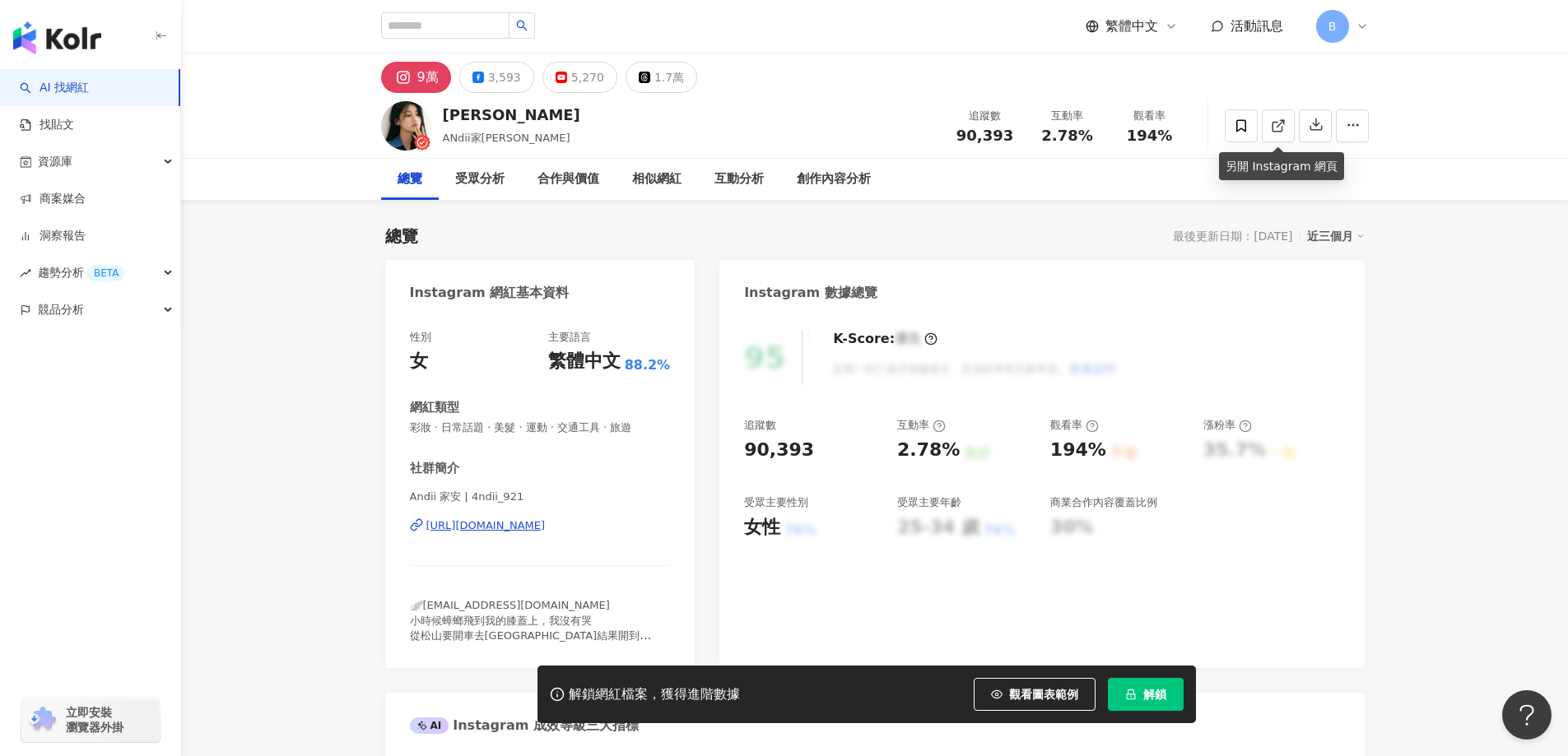
click at [598, 430] on span "彩妝 · 日常話題 · 美髮 · 運動 · 交通工具 · 旅遊" at bounding box center [540, 427] width 261 height 15
click at [598, 429] on span "彩妝 · 日常話題 · 美髮 · 運動 · 交通工具 · 旅遊" at bounding box center [540, 427] width 261 height 15
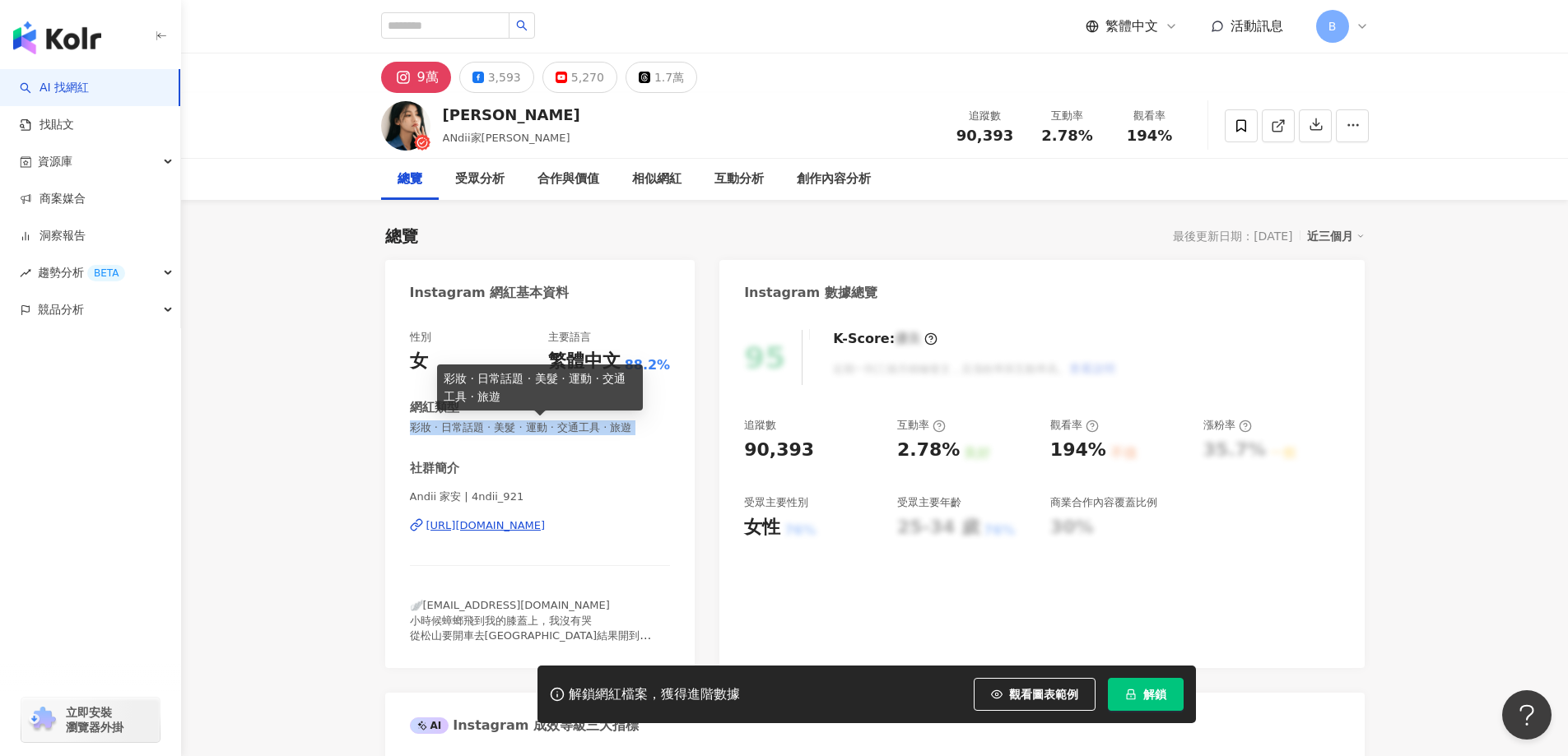
copy span "彩妝 · 日常話題 · 美髮 · 運動 · 交通工具 · 旅遊"
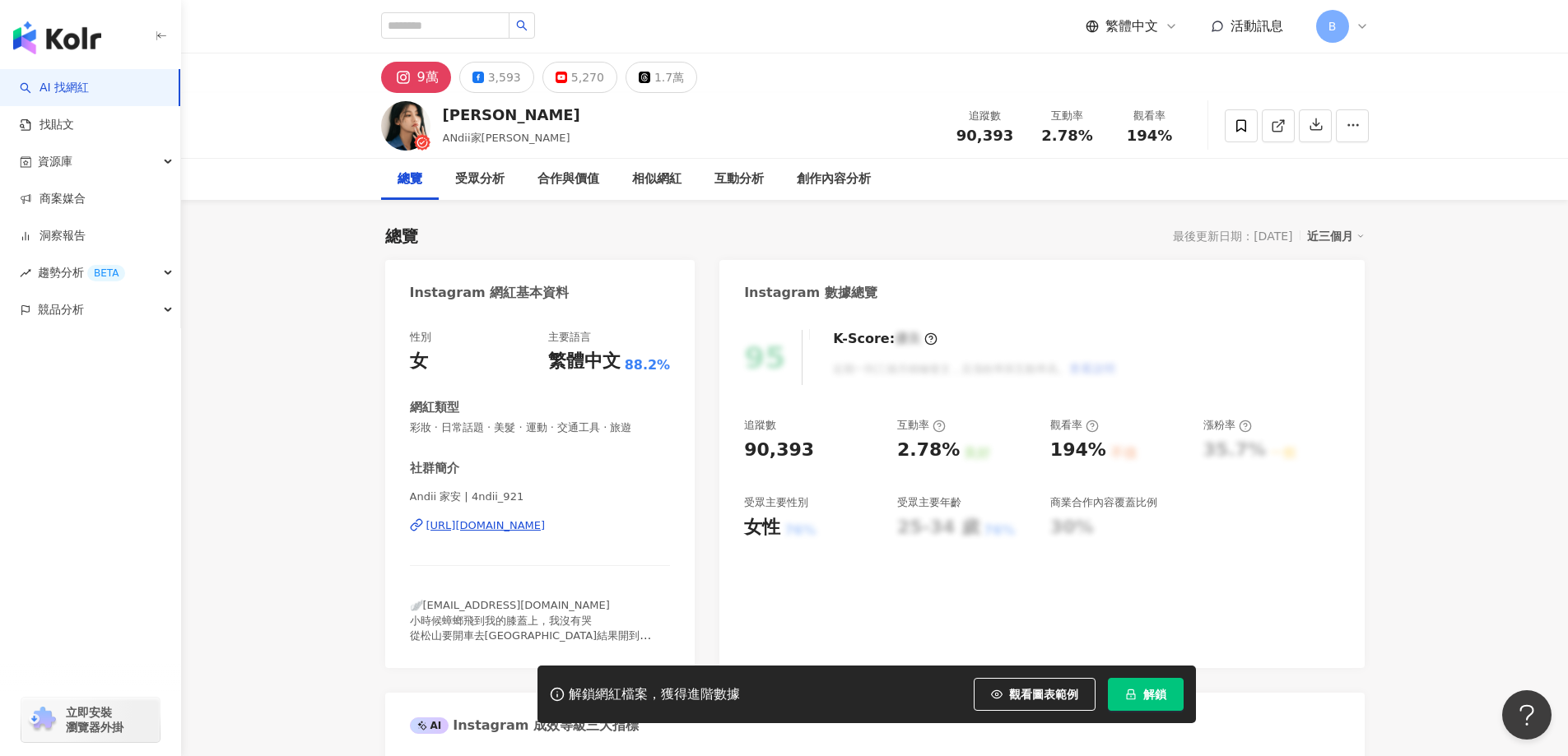
click at [553, 431] on span "彩妝 · 日常話題 · 美髮 · 運動 · 交通工具 · 旅遊" at bounding box center [540, 427] width 261 height 15
click at [552, 428] on span "彩妝 · 日常話題 · 美髮 · 運動 · 交通工具 · 旅遊" at bounding box center [540, 427] width 261 height 15
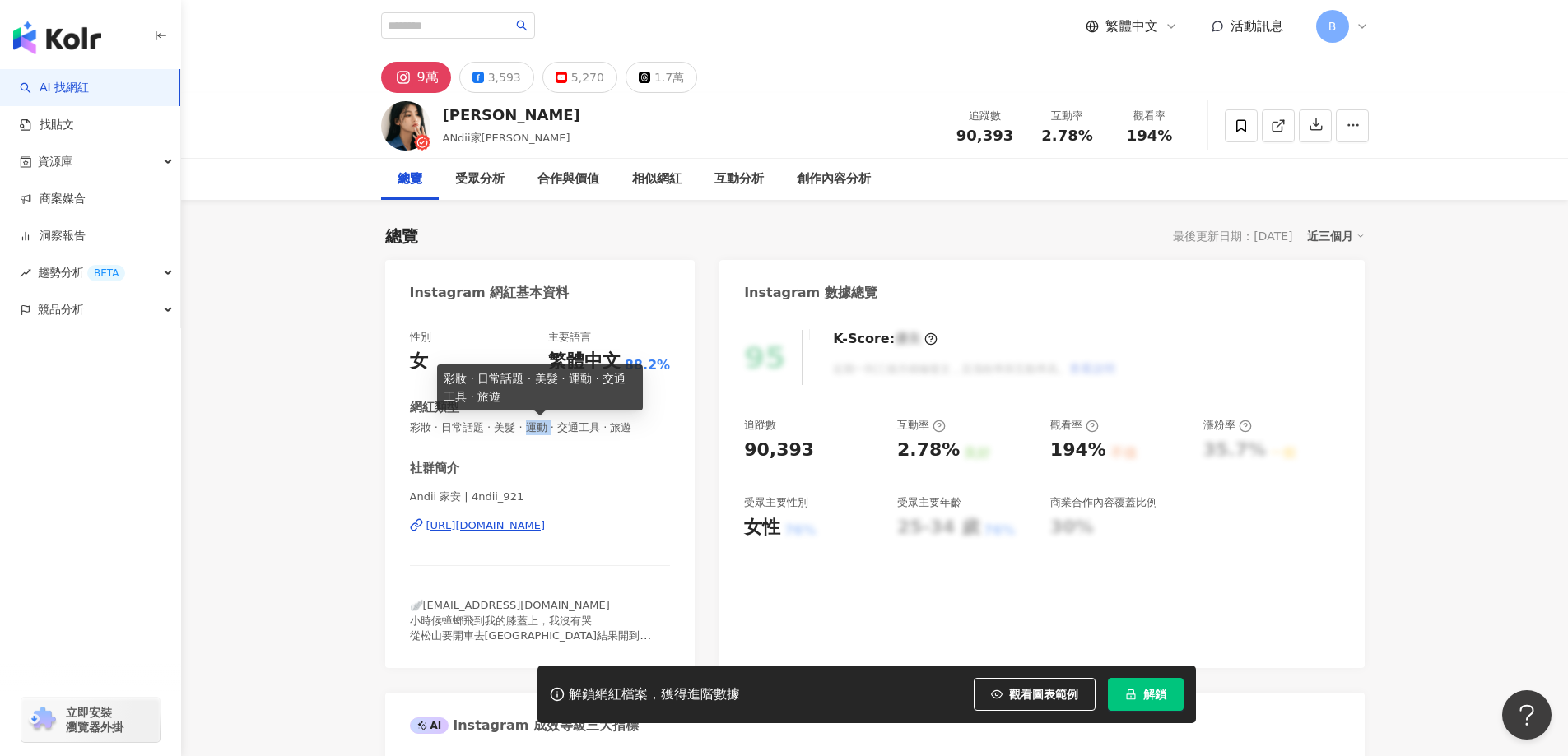
click at [552, 428] on span "彩妝 · 日常話題 · 美髮 · 運動 · 交通工具 · 旅遊" at bounding box center [540, 427] width 261 height 15
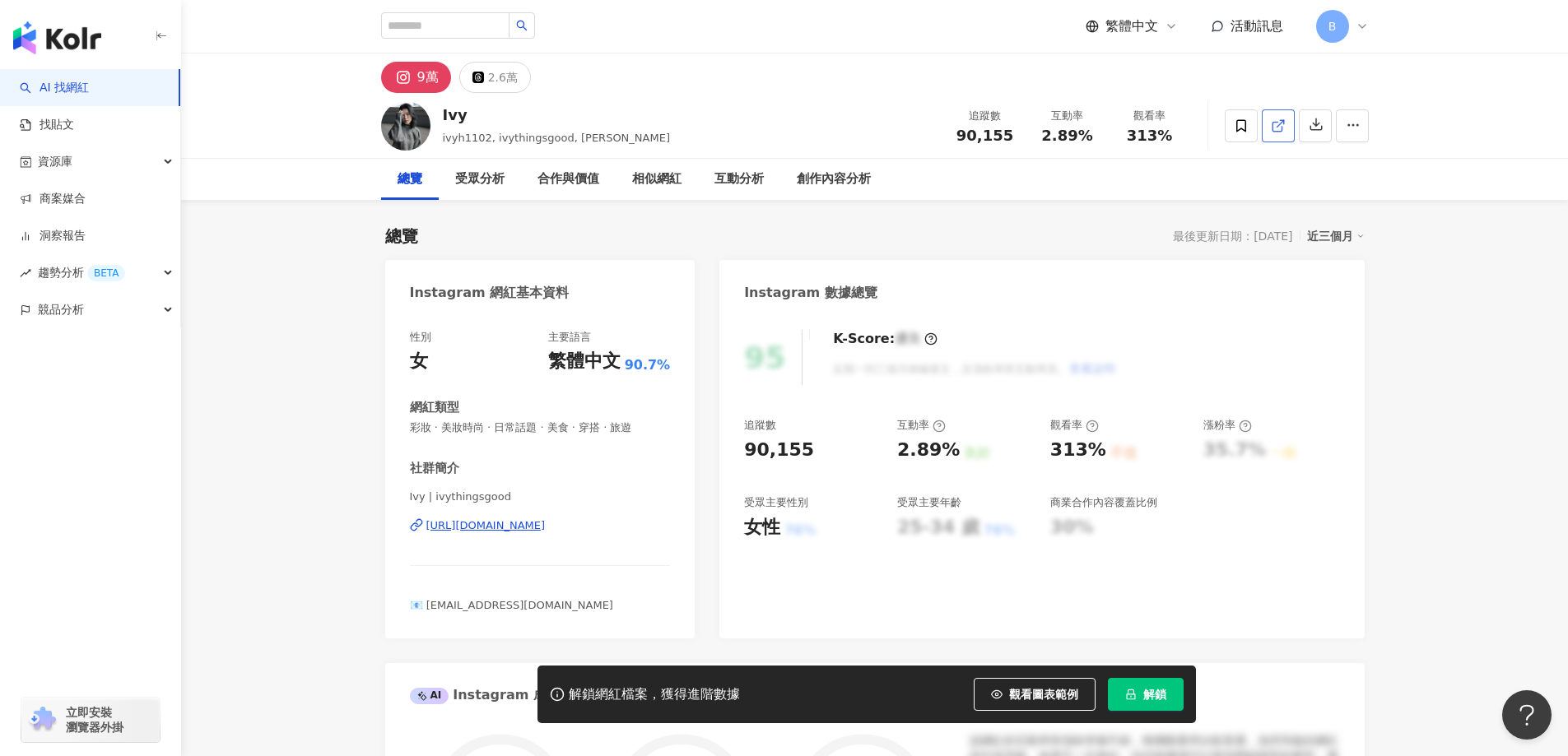
drag, startPoint x: 1494, startPoint y: 362, endPoint x: 1286, endPoint y: 125, distance: 315.3
click at [1282, 126] on icon at bounding box center [1278, 125] width 15 height 15
click at [569, 429] on span "彩妝 · 美妝時尚 · 日常話題 · 美食 · 穿搭 · 旅遊" at bounding box center [540, 427] width 261 height 15
click at [574, 425] on span "彩妝 · 美妝時尚 · 日常話題 · 美食 · 穿搭 · 旅遊" at bounding box center [540, 427] width 261 height 15
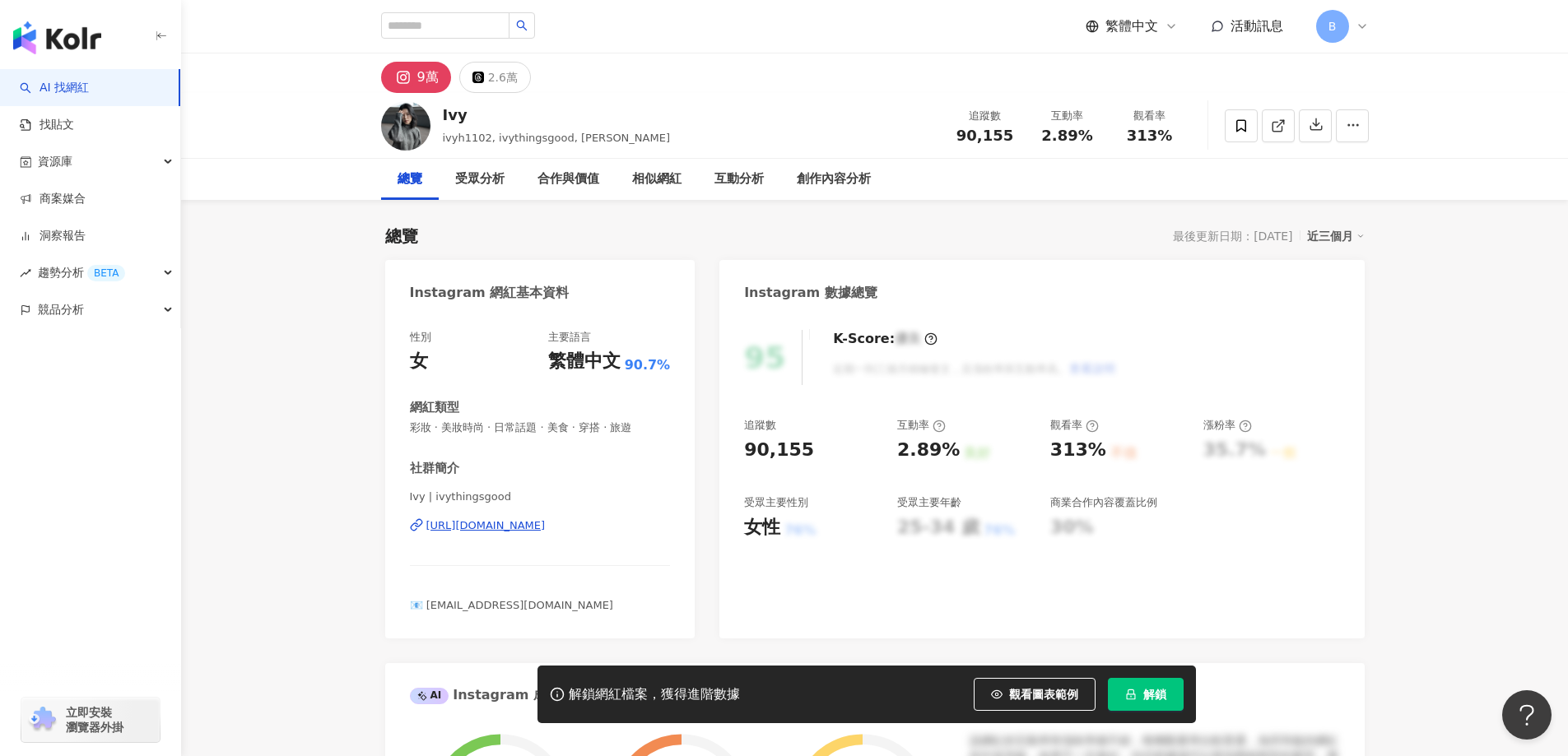
click at [574, 425] on span "彩妝 · 美妝時尚 · 日常話題 · 美食 · 穿搭 · 旅遊" at bounding box center [540, 427] width 261 height 15
click at [572, 425] on span "彩妝 · 美妝時尚 · 日常話題 · 美食 · 穿搭 · 旅遊" at bounding box center [540, 427] width 261 height 15
click at [571, 425] on span "彩妝 · 美妝時尚 · 日常話題 · 美食 · 穿搭 · 旅遊" at bounding box center [540, 427] width 261 height 15
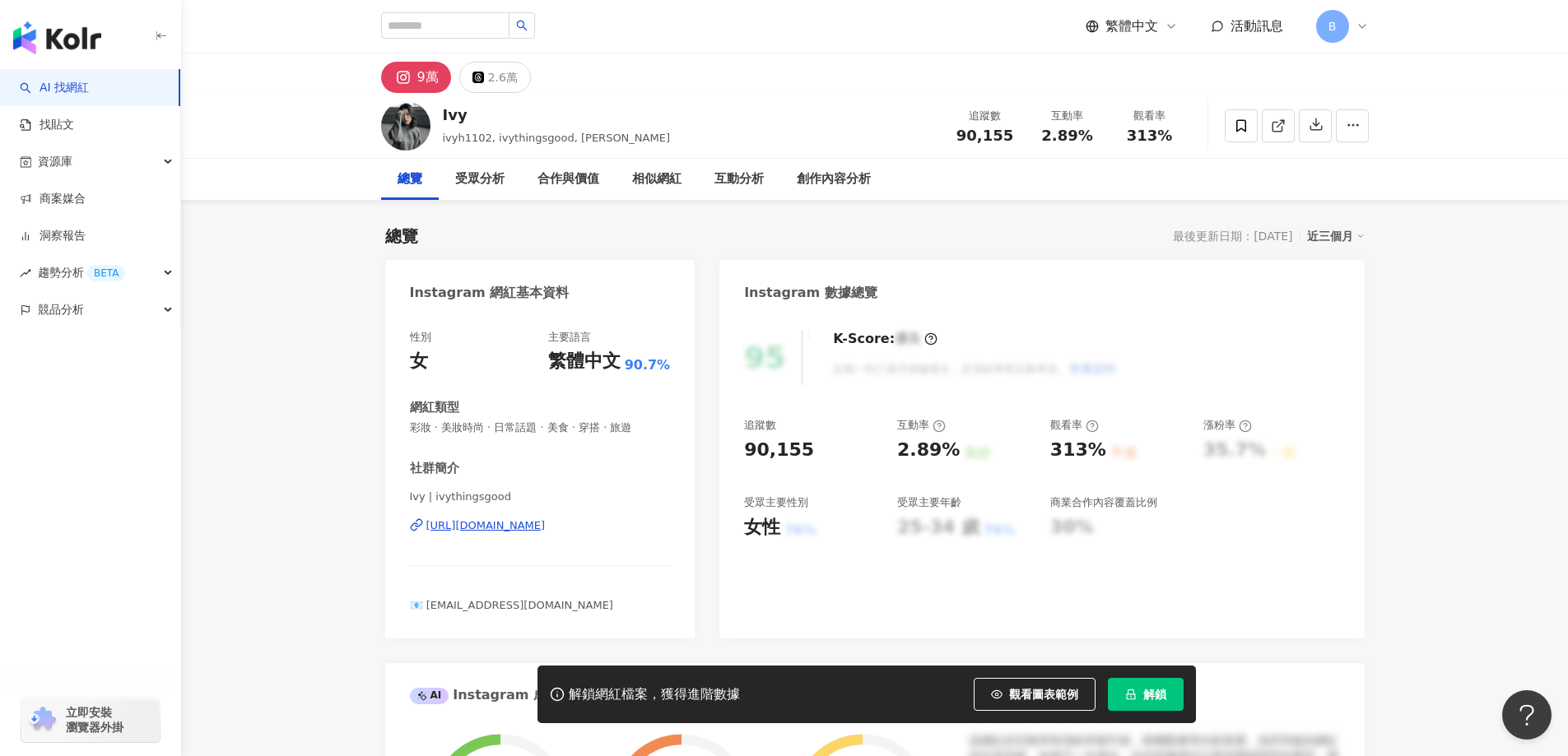
click at [571, 425] on span "彩妝 · 美妝時尚 · 日常話題 · 美食 · 穿搭 · 旅遊" at bounding box center [540, 427] width 261 height 15
click at [569, 429] on span "彩妝 · 美妝時尚 · 日常話題 · 美食 · 穿搭 · 旅遊" at bounding box center [540, 427] width 261 height 15
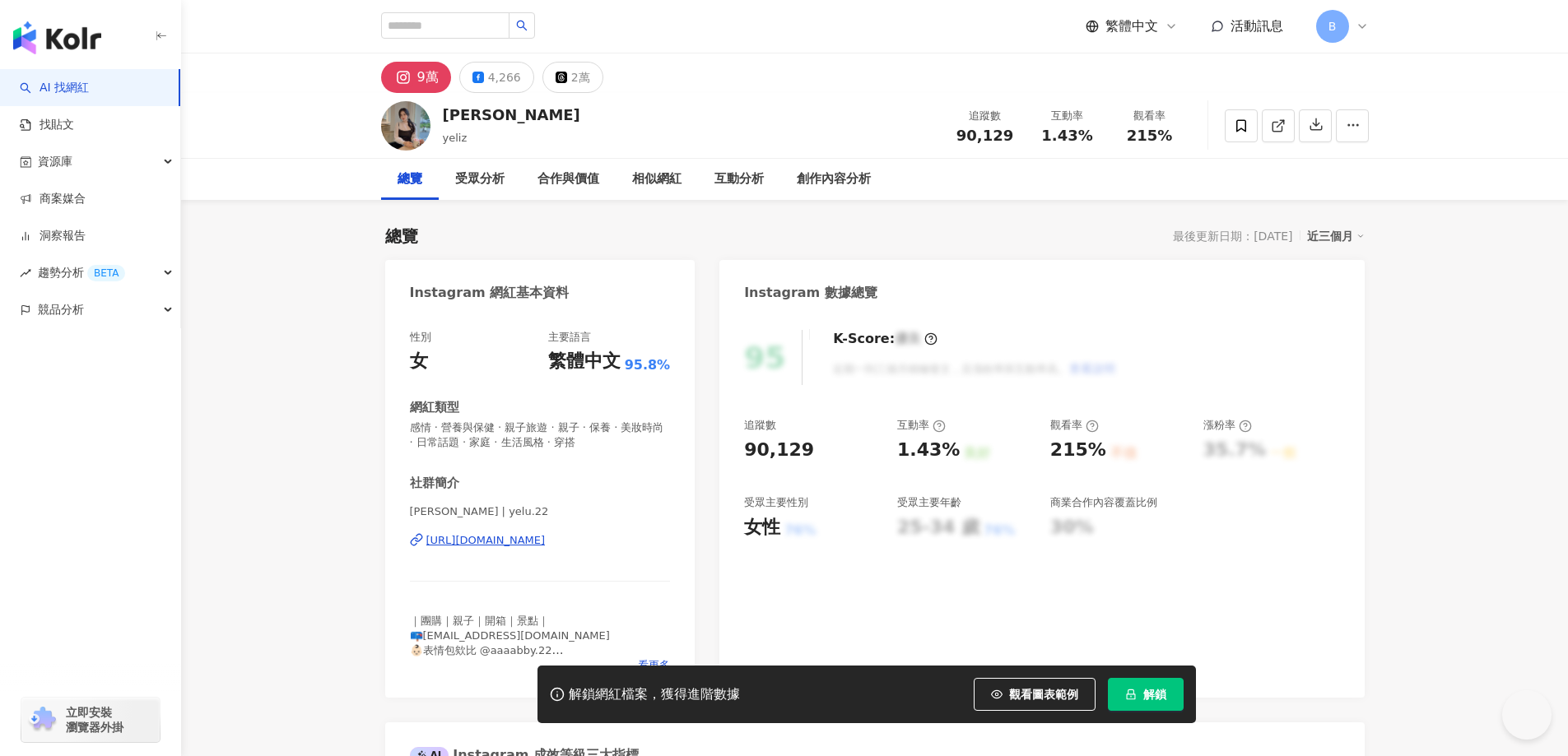
click at [1275, 124] on icon at bounding box center [1278, 125] width 15 height 15
click at [535, 425] on span "感情 · 營養與保健 · 親子旅遊 · 親子 · 保養 · 美妝時尚 · 日常話題 · 家庭 · 生活風格 · 穿搭" at bounding box center [540, 435] width 261 height 30
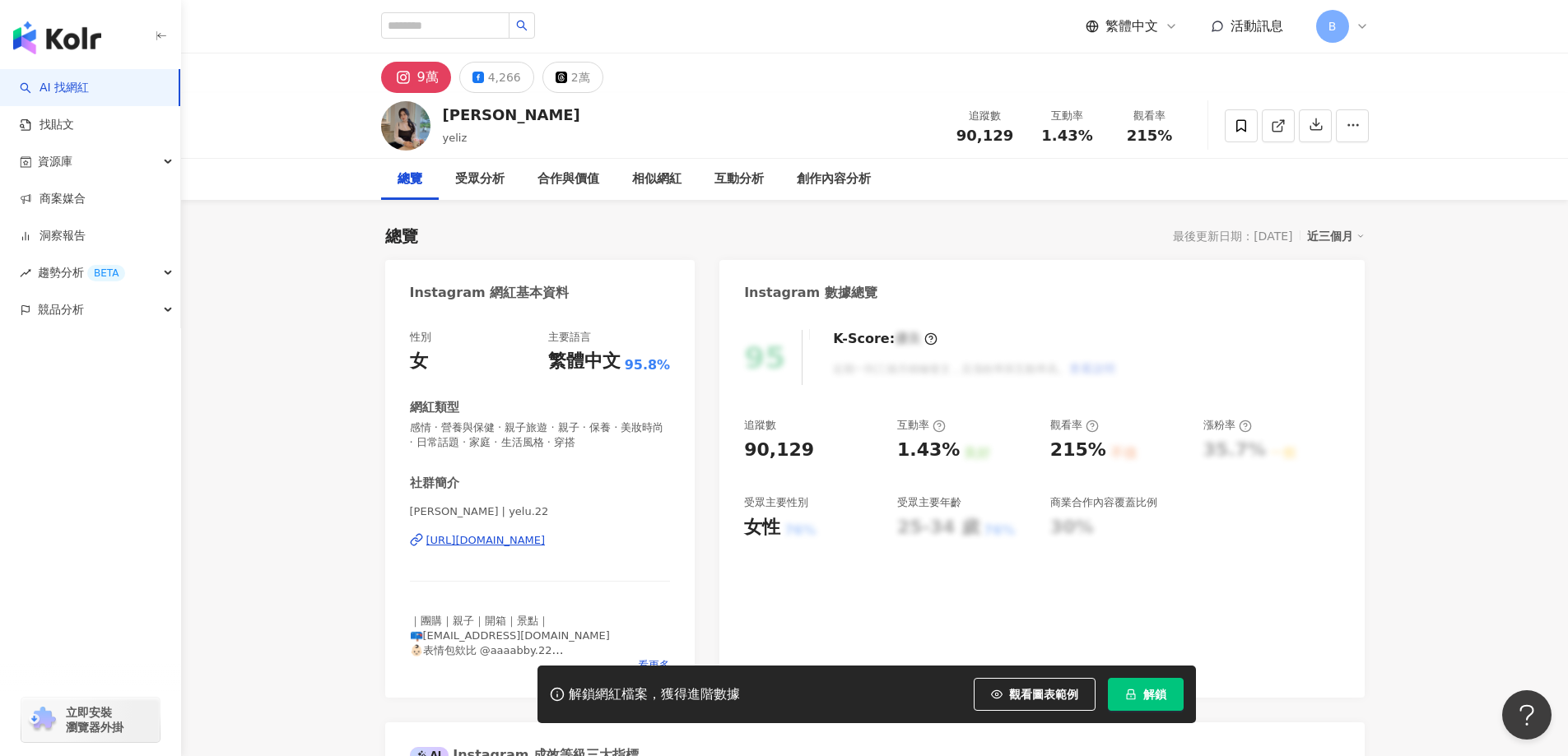
click at [535, 425] on span "感情 · 營養與保健 · 親子旅遊 · 親子 · 保養 · 美妝時尚 · 日常話題 · 家庭 · 生活風格 · 穿搭" at bounding box center [540, 435] width 261 height 30
copy span "感情 · 營養與保健 · 親子旅遊 · 親子 · 保養 · 美妝時尚 · 日常話題 · 家庭 · 生活風格 · 穿搭"
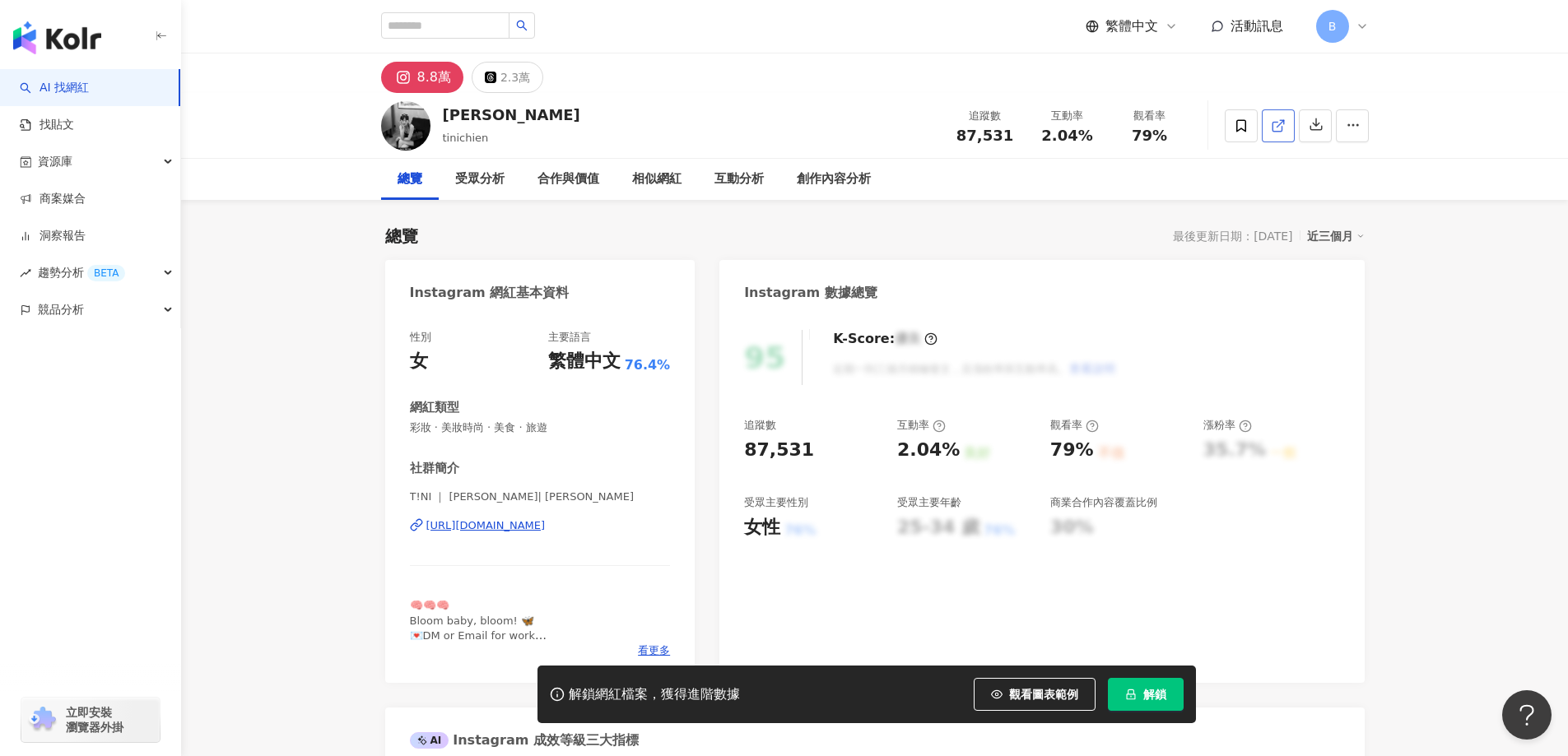
click at [1271, 119] on icon at bounding box center [1278, 125] width 15 height 15
click at [513, 426] on span "彩妝 · 美妝時尚 · 美食 · 旅遊" at bounding box center [540, 427] width 261 height 15
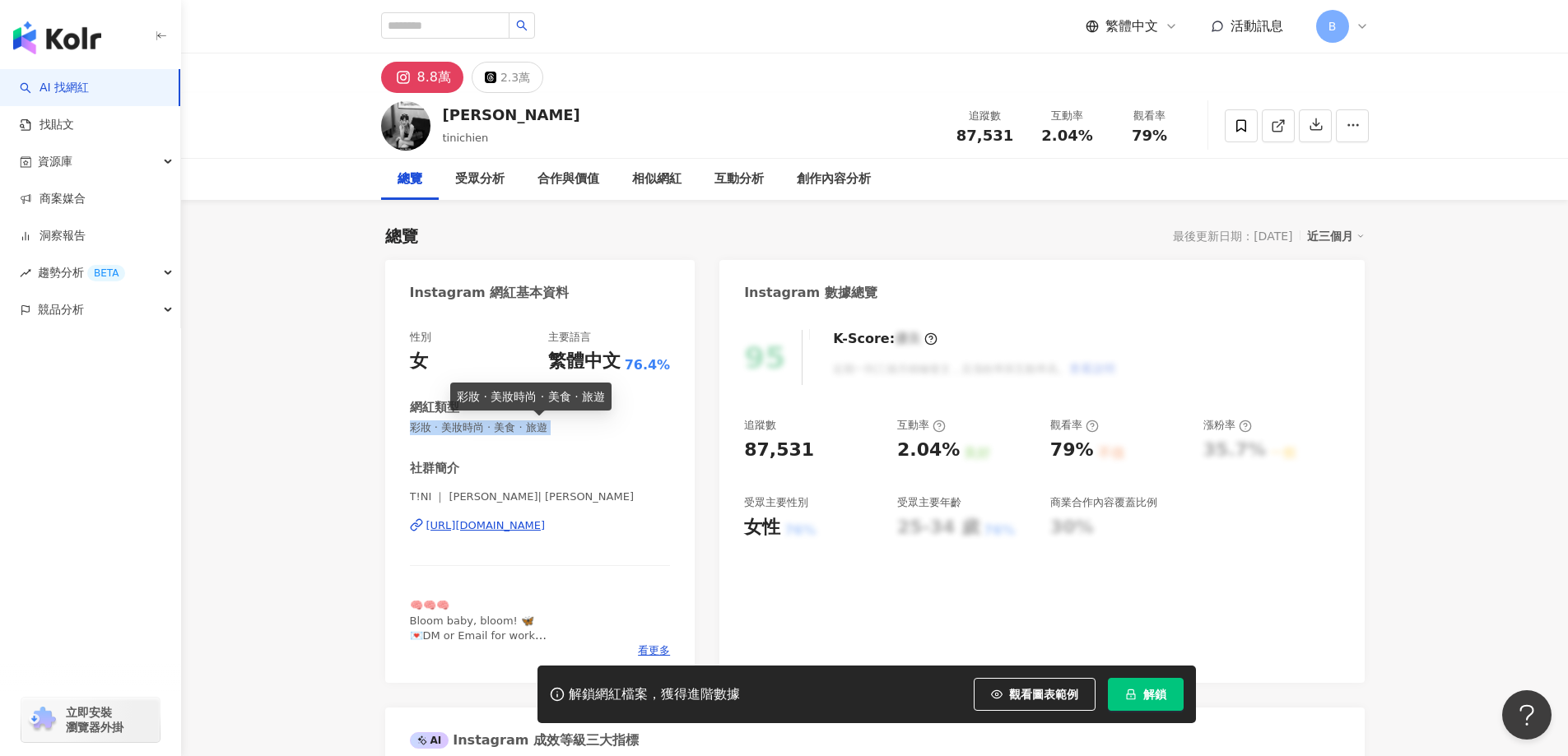
copy span "彩妝 · 美妝時尚 · 美食 · 旅遊"
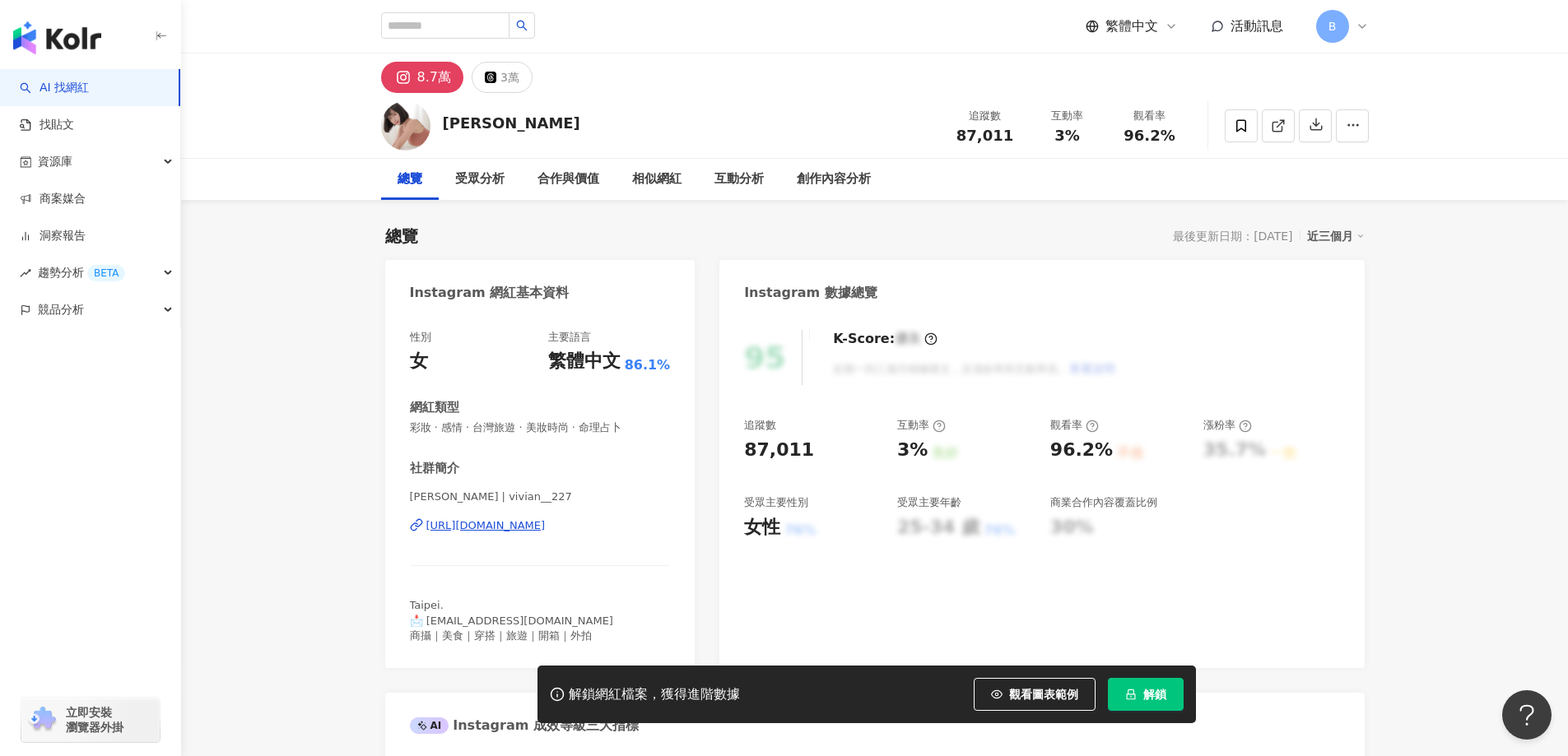
drag, startPoint x: 269, startPoint y: 384, endPoint x: 299, endPoint y: 384, distance: 30.0
click at [1285, 130] on icon at bounding box center [1278, 125] width 15 height 15
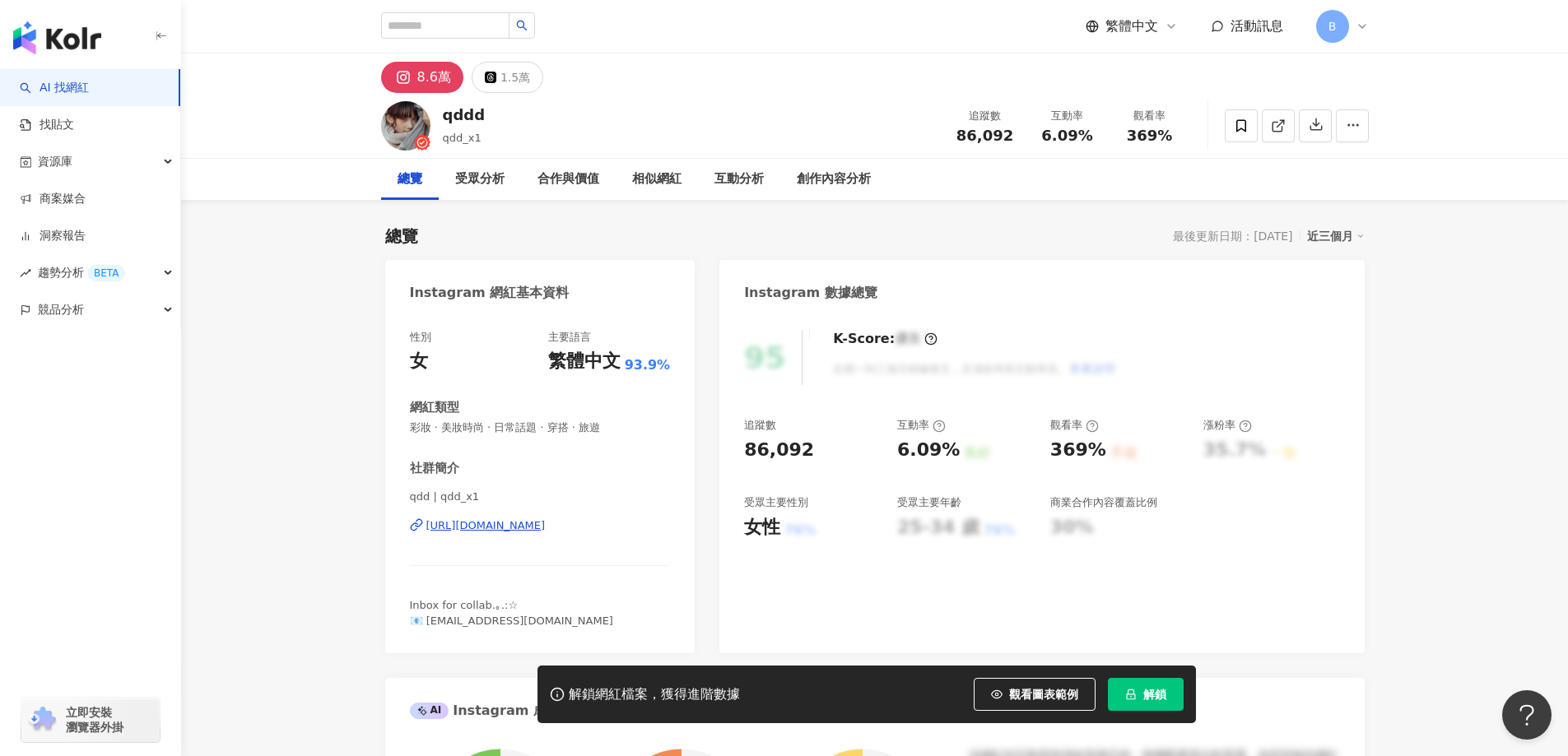
drag, startPoint x: 1474, startPoint y: 255, endPoint x: 1316, endPoint y: 101, distance: 220.6
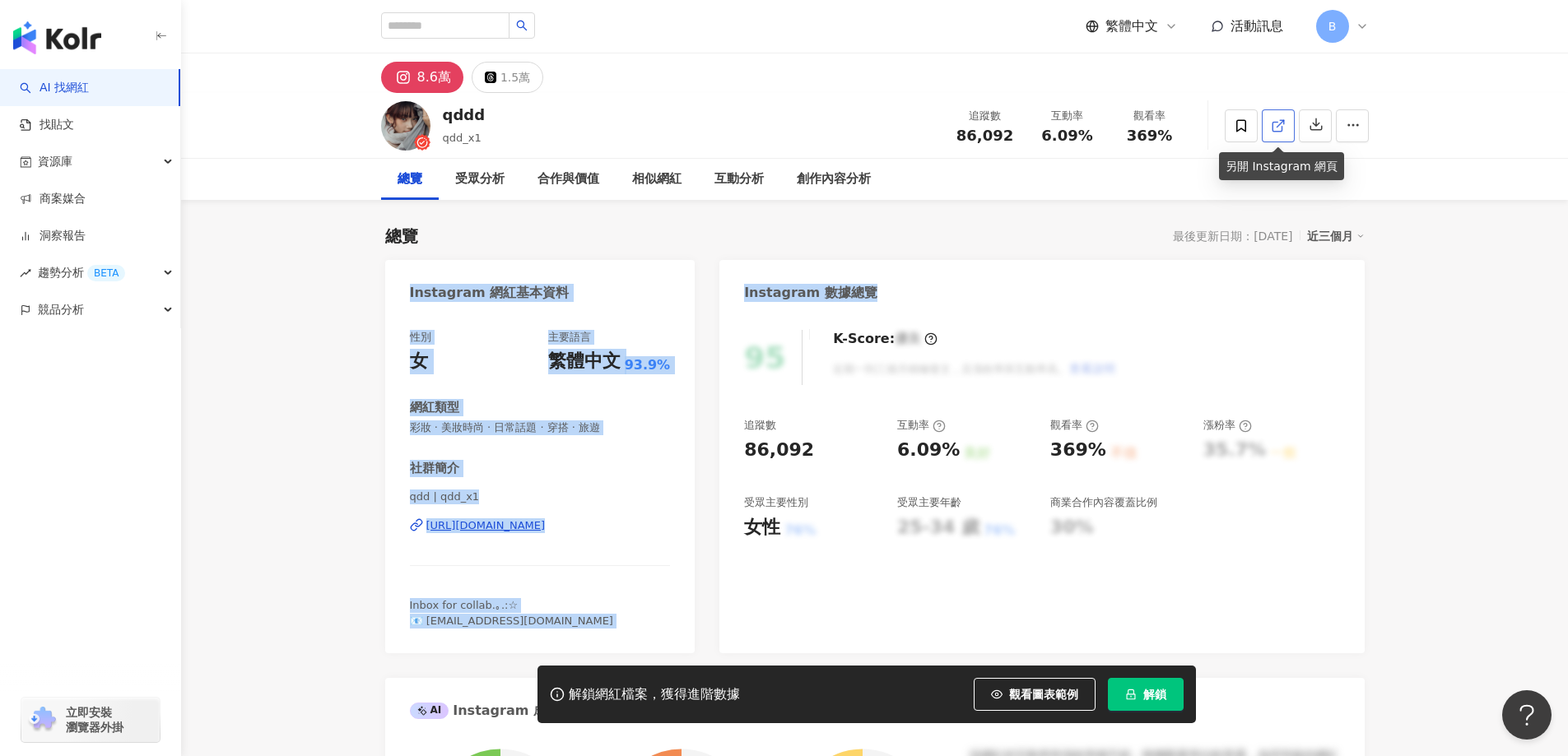
click at [1278, 119] on icon at bounding box center [1278, 125] width 15 height 15
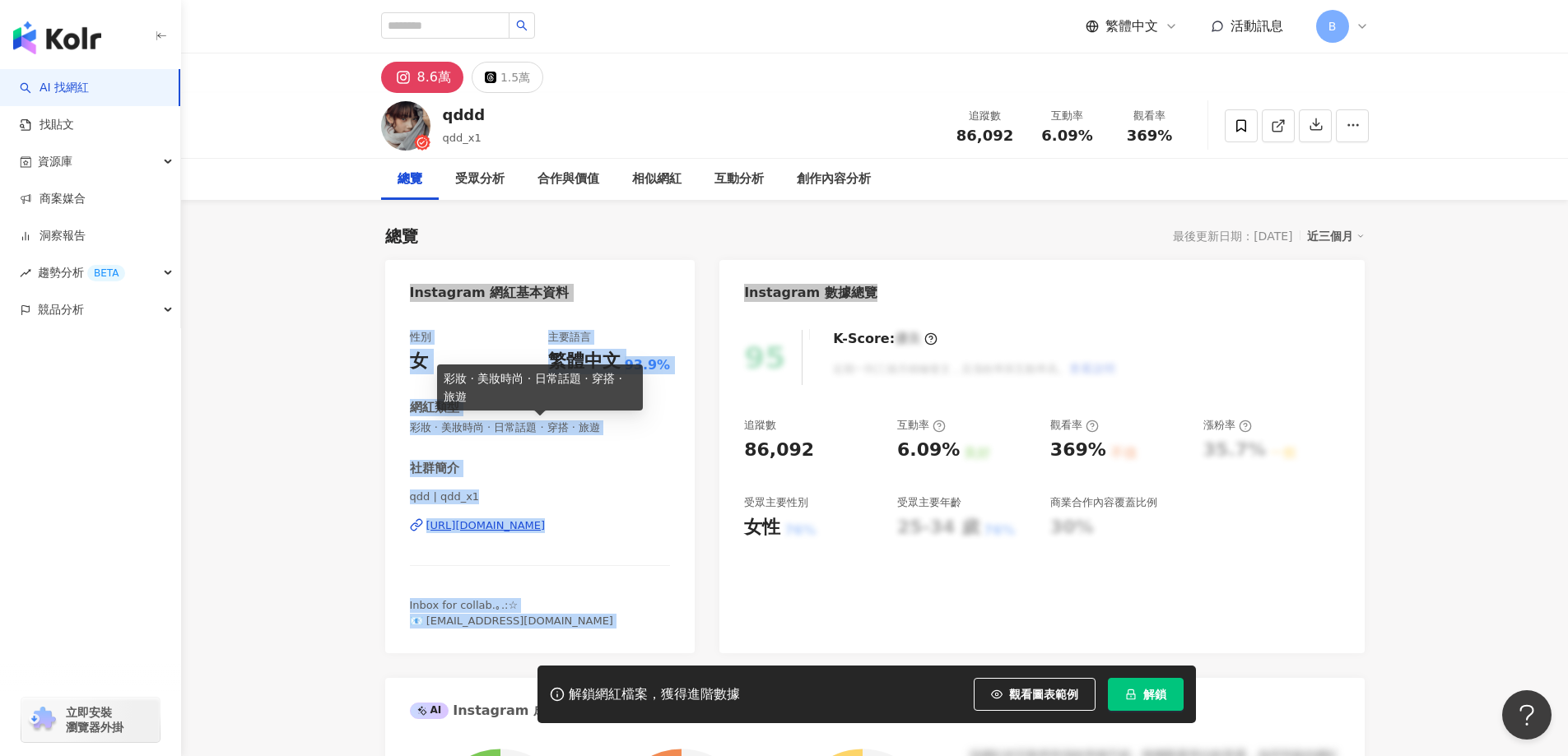
click at [604, 432] on span "彩妝 · 美妝時尚 · 日常話題 · 穿搭 · 旅遊" at bounding box center [540, 427] width 261 height 15
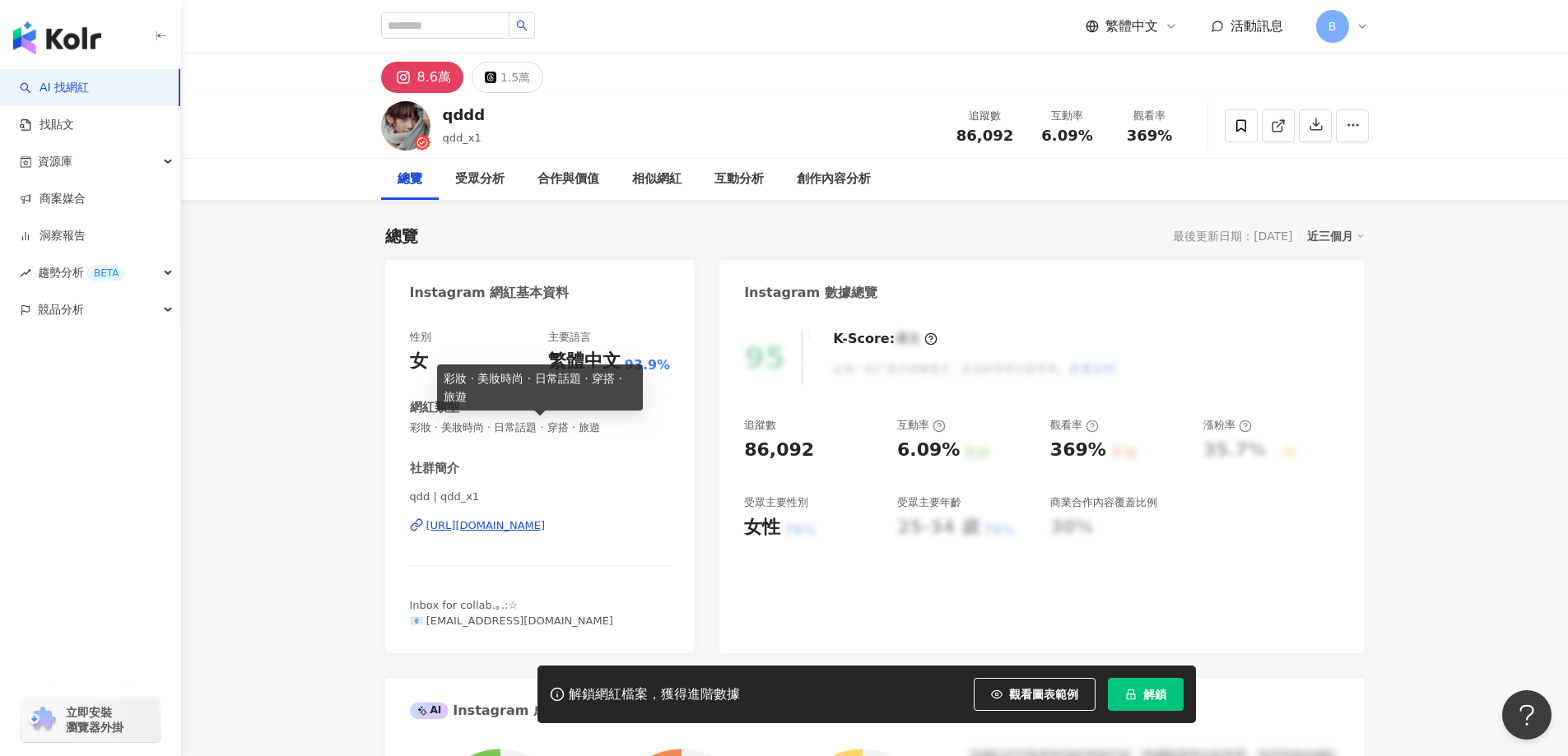
click at [579, 429] on span "彩妝 · 美妝時尚 · 日常話題 · 穿搭 · 旅遊" at bounding box center [540, 427] width 261 height 15
copy span "彩妝 · 美妝時尚 · 日常話題 · 穿搭 · 旅遊"
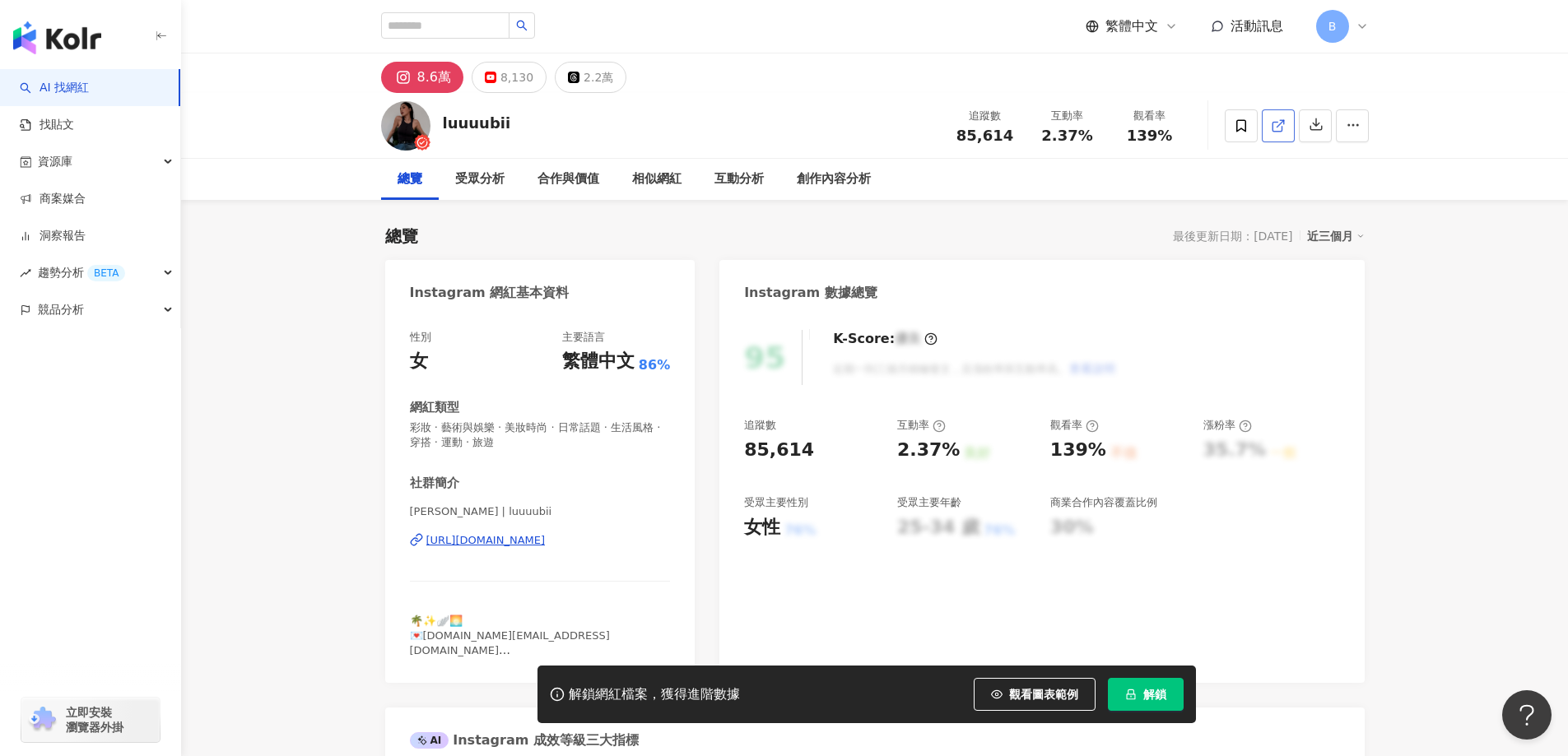
click at [1271, 129] on icon at bounding box center [1278, 125] width 15 height 15
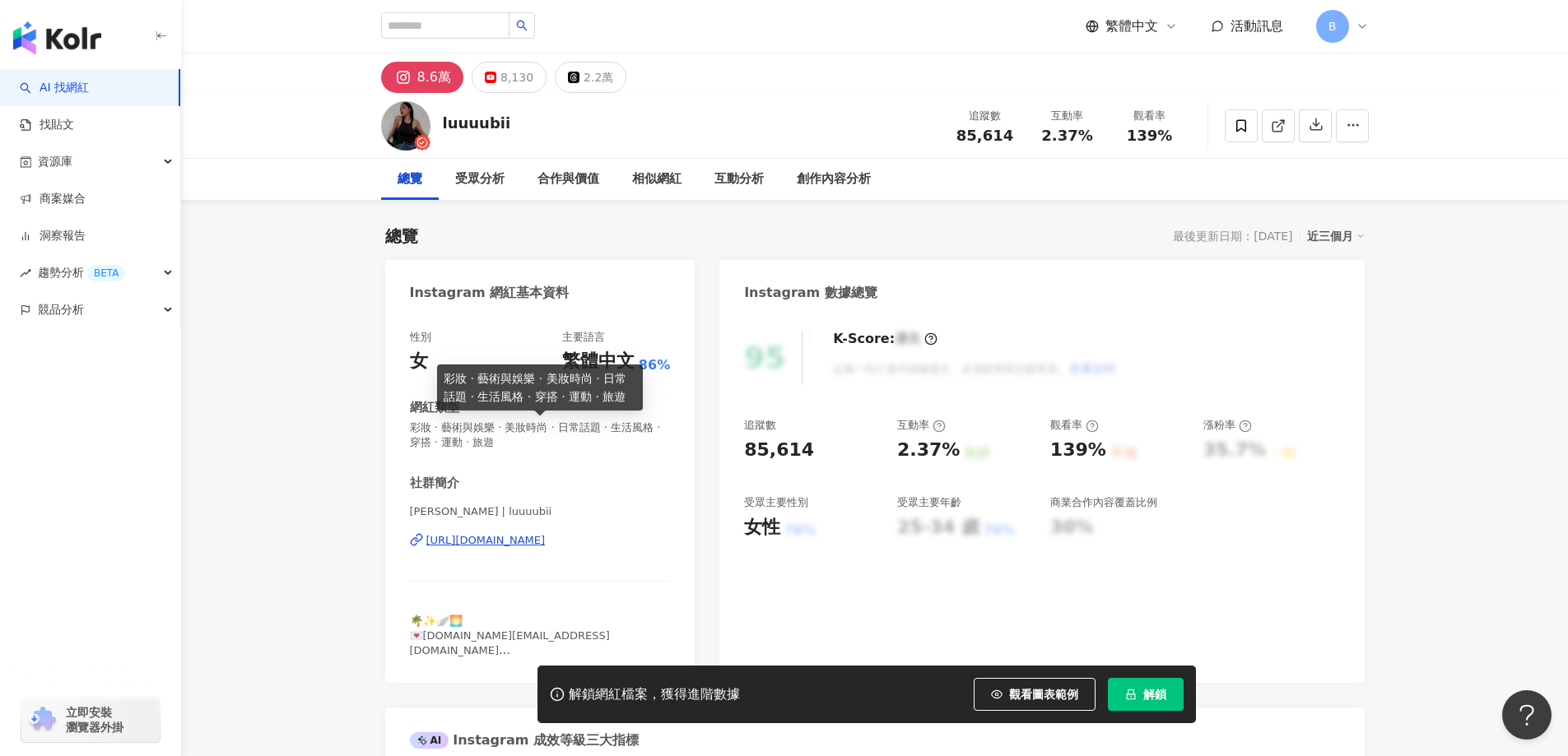
click at [579, 427] on span "彩妝 · 藝術與娛樂 · 美妝時尚 · 日常話題 · 生活風格 · 穿搭 · 運動 · 旅遊" at bounding box center [540, 435] width 261 height 30
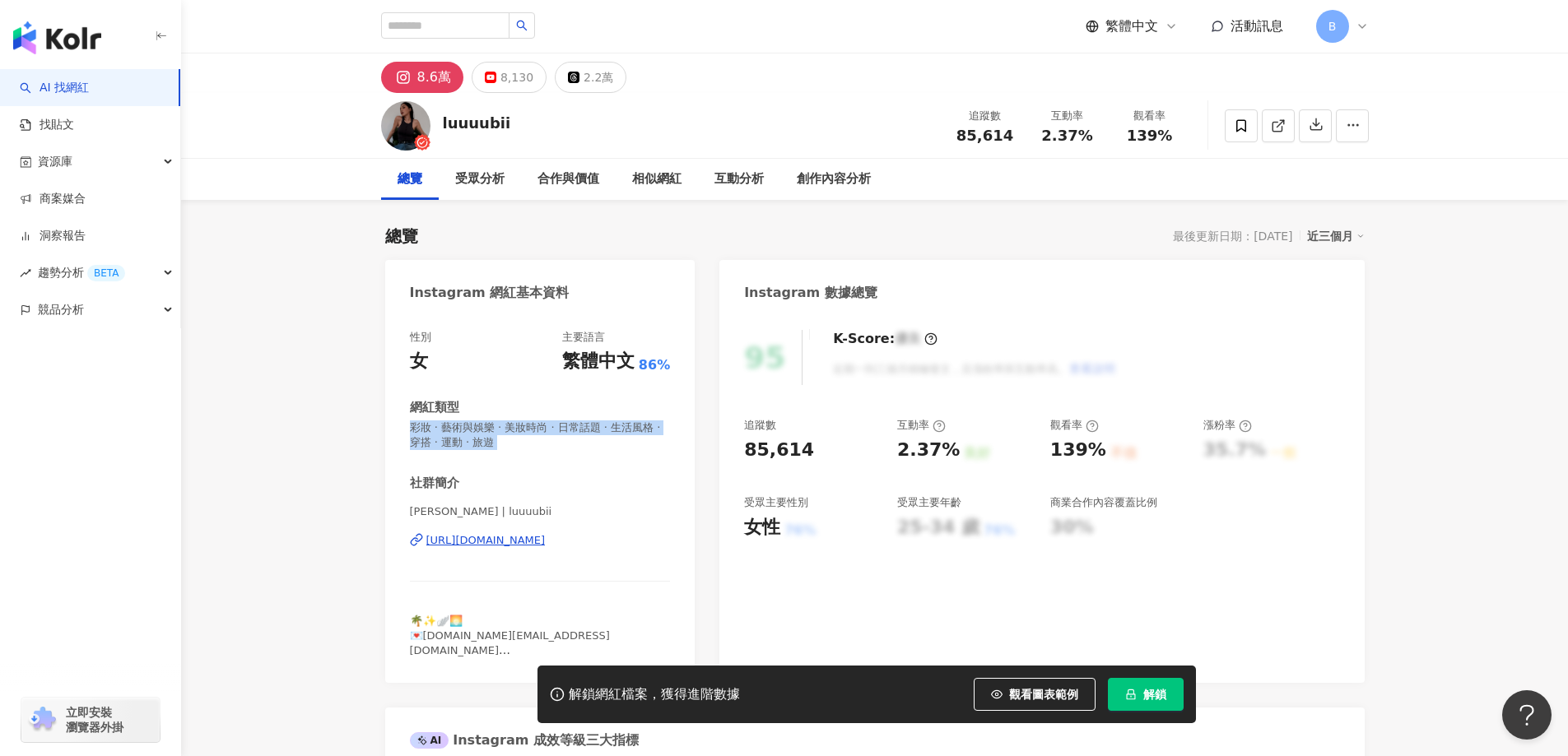
copy span "彩妝 · 藝術與娛樂 · 美妝時尚 · 日常話題 · 生活風格 · 穿搭 · 運動 · 旅遊"
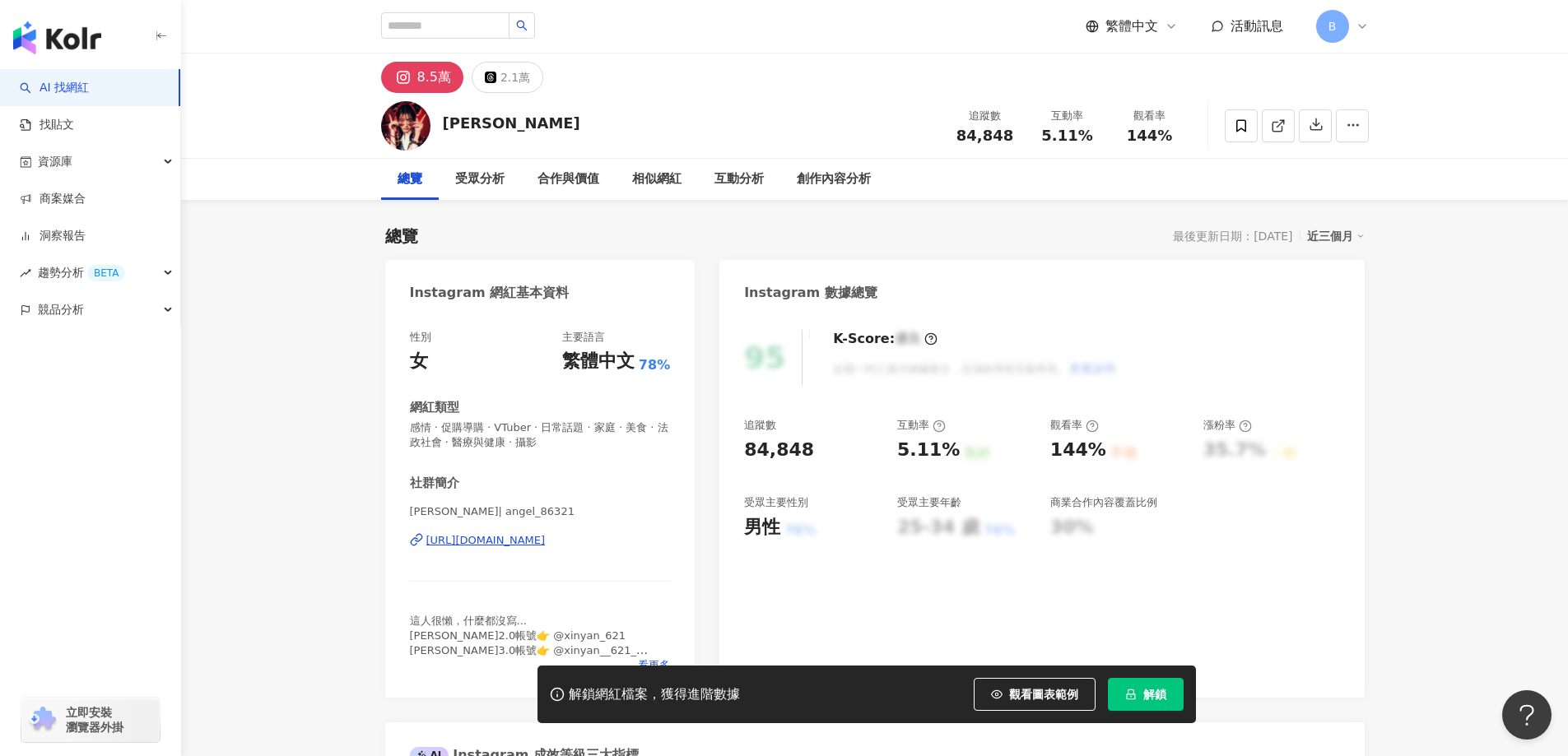
click at [1285, 120] on icon at bounding box center [1278, 125] width 15 height 15
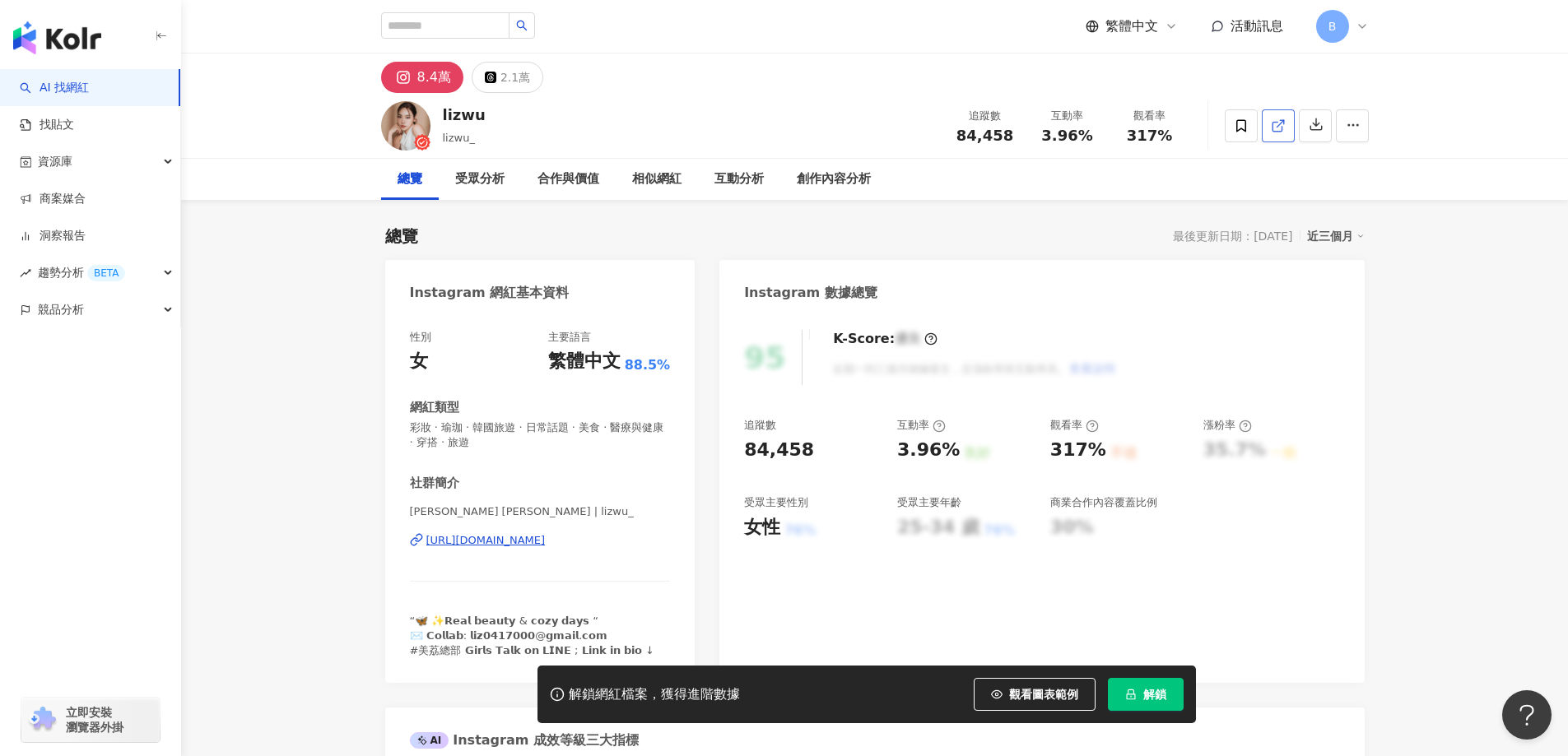
click at [1272, 127] on icon at bounding box center [1277, 126] width 9 height 9
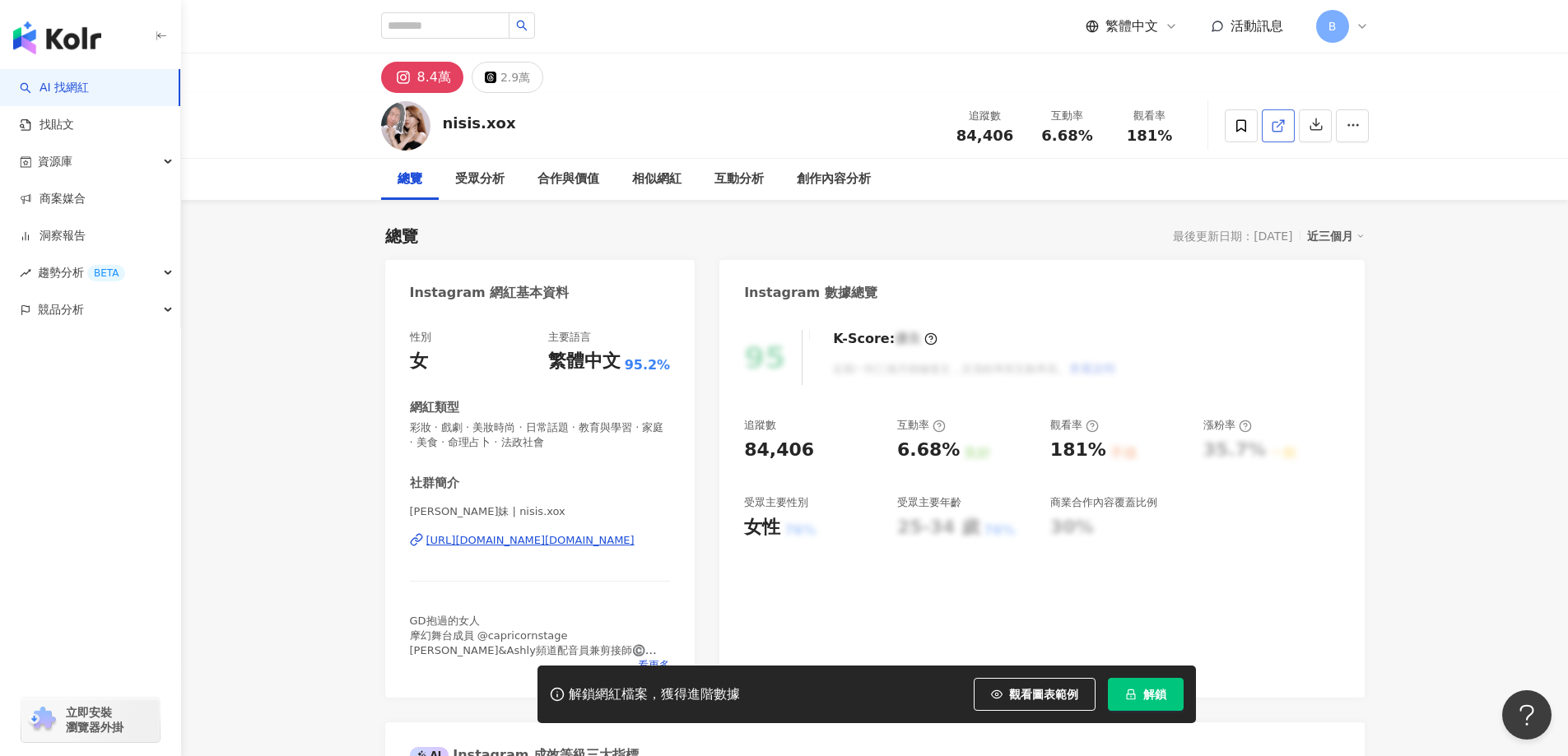
click at [1275, 133] on span at bounding box center [1278, 125] width 15 height 18
click at [613, 424] on span "彩妝 · 戲劇 · 美妝時尚 · 日常話題 · 教育與學習 · 家庭 · 美食 · 命理占卜 · 法政社會" at bounding box center [540, 435] width 261 height 30
click at [617, 426] on span "彩妝 · 戲劇 · 美妝時尚 · 日常話題 · 教育與學習 · 家庭 · 美食 · 命理占卜 · 法政社會" at bounding box center [540, 435] width 261 height 30
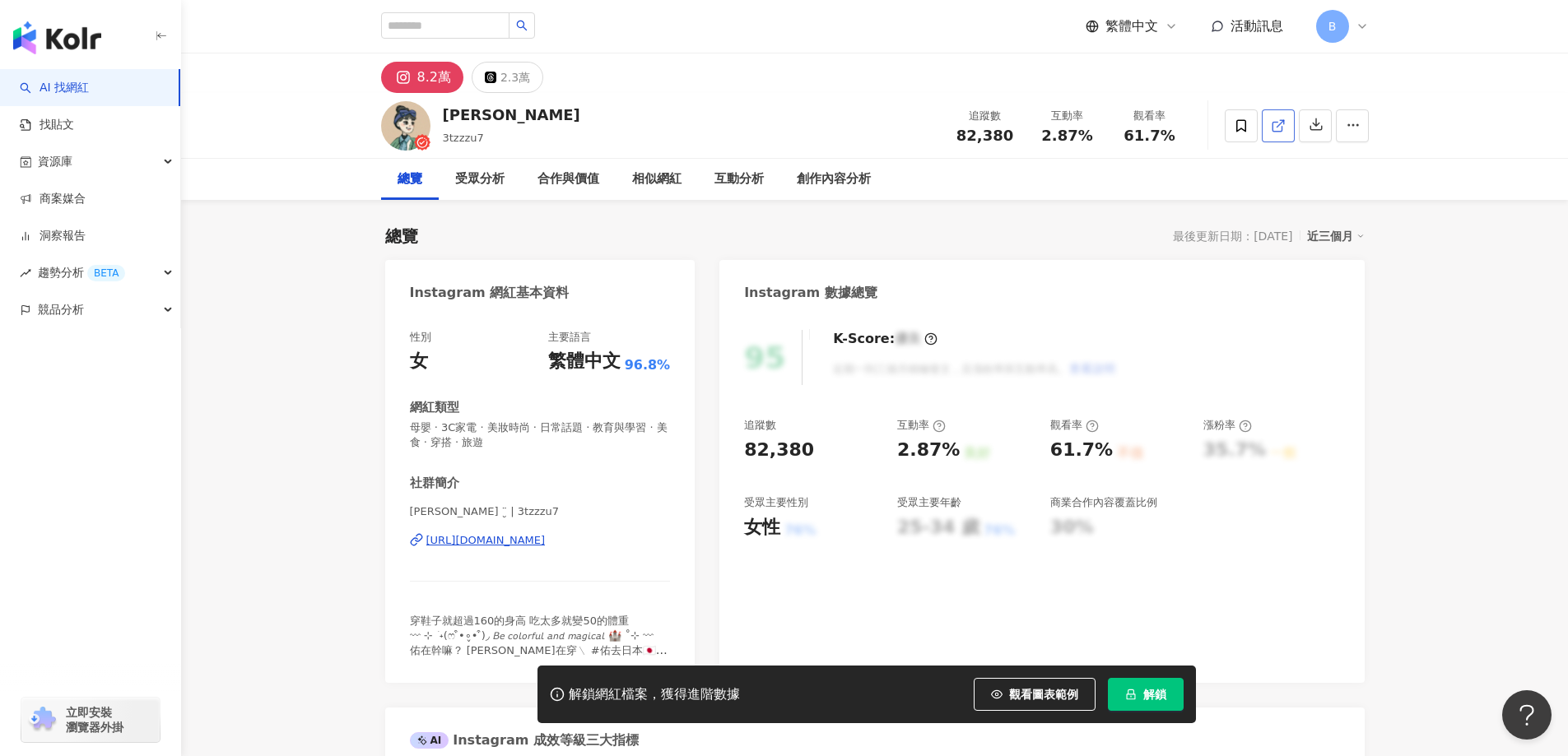
click at [1271, 127] on icon at bounding box center [1278, 125] width 15 height 15
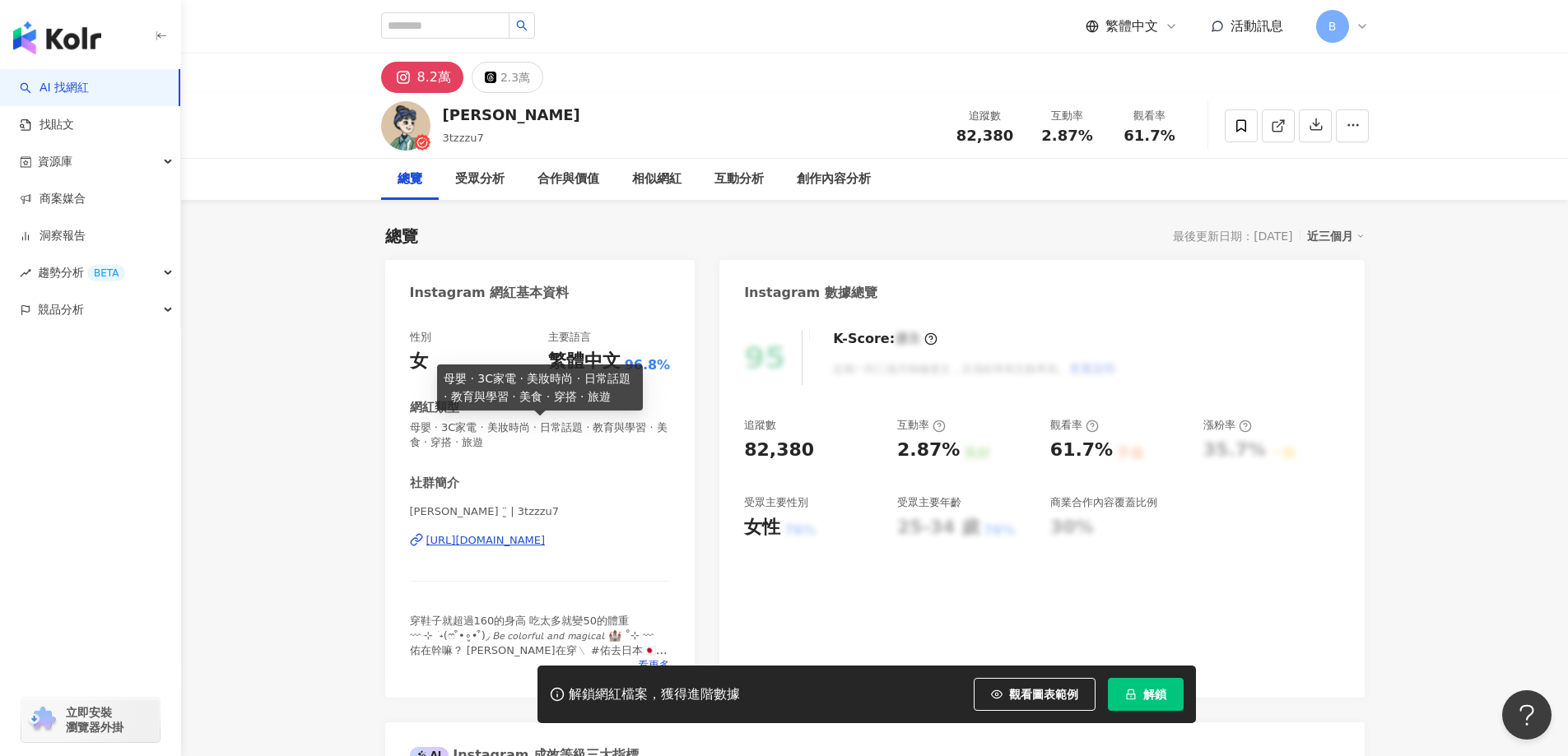
click at [598, 426] on span "母嬰 · 3C家電 · 美妝時尚 · 日常話題 · 教育與學習 · 美食 · 穿搭 · 旅遊" at bounding box center [540, 435] width 261 height 30
copy span "母嬰 · 3C家電 · 美妝時尚 · 日常話題 · 教育與學習 · 美食 · 穿搭 · 旅遊"
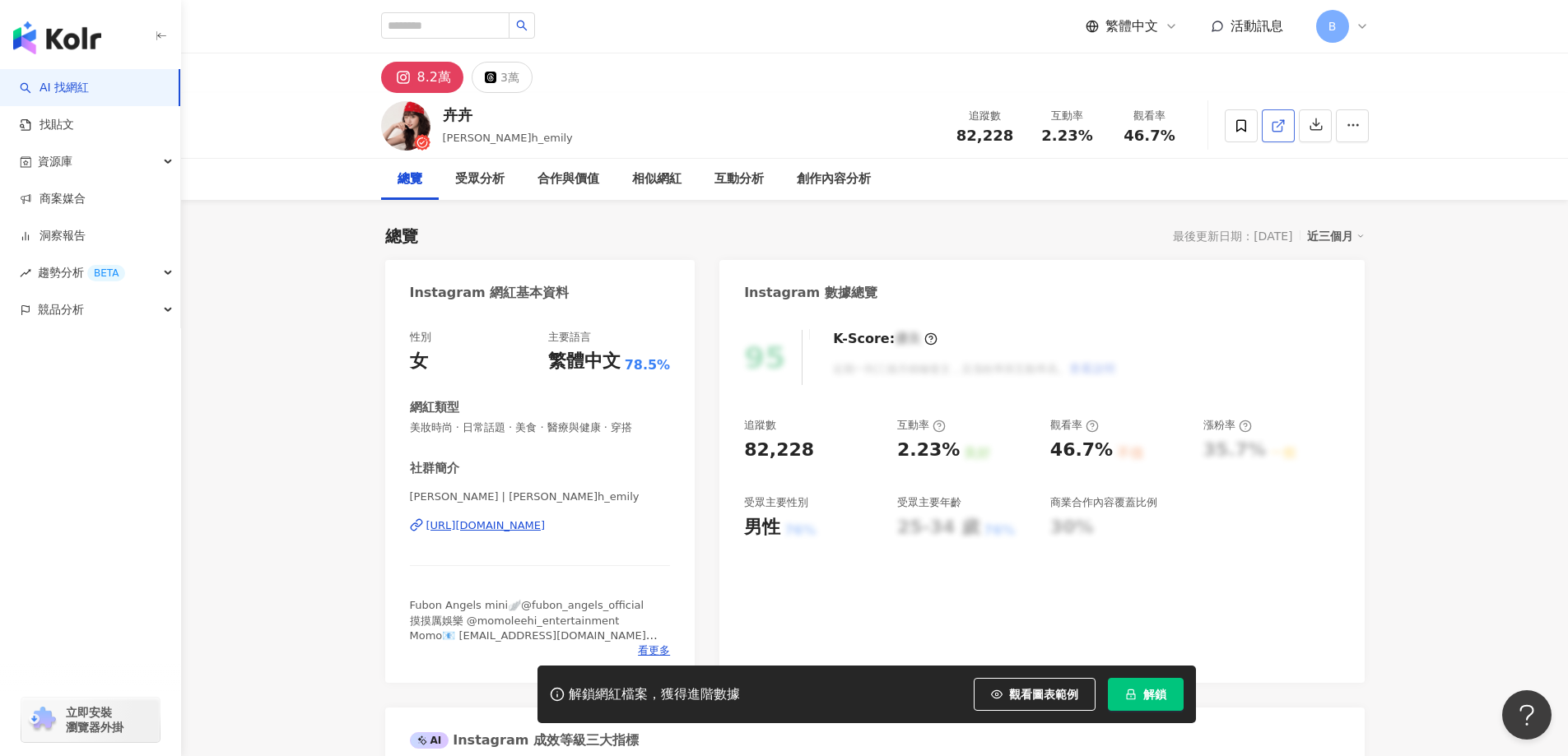
click at [1274, 126] on icon at bounding box center [1278, 125] width 15 height 15
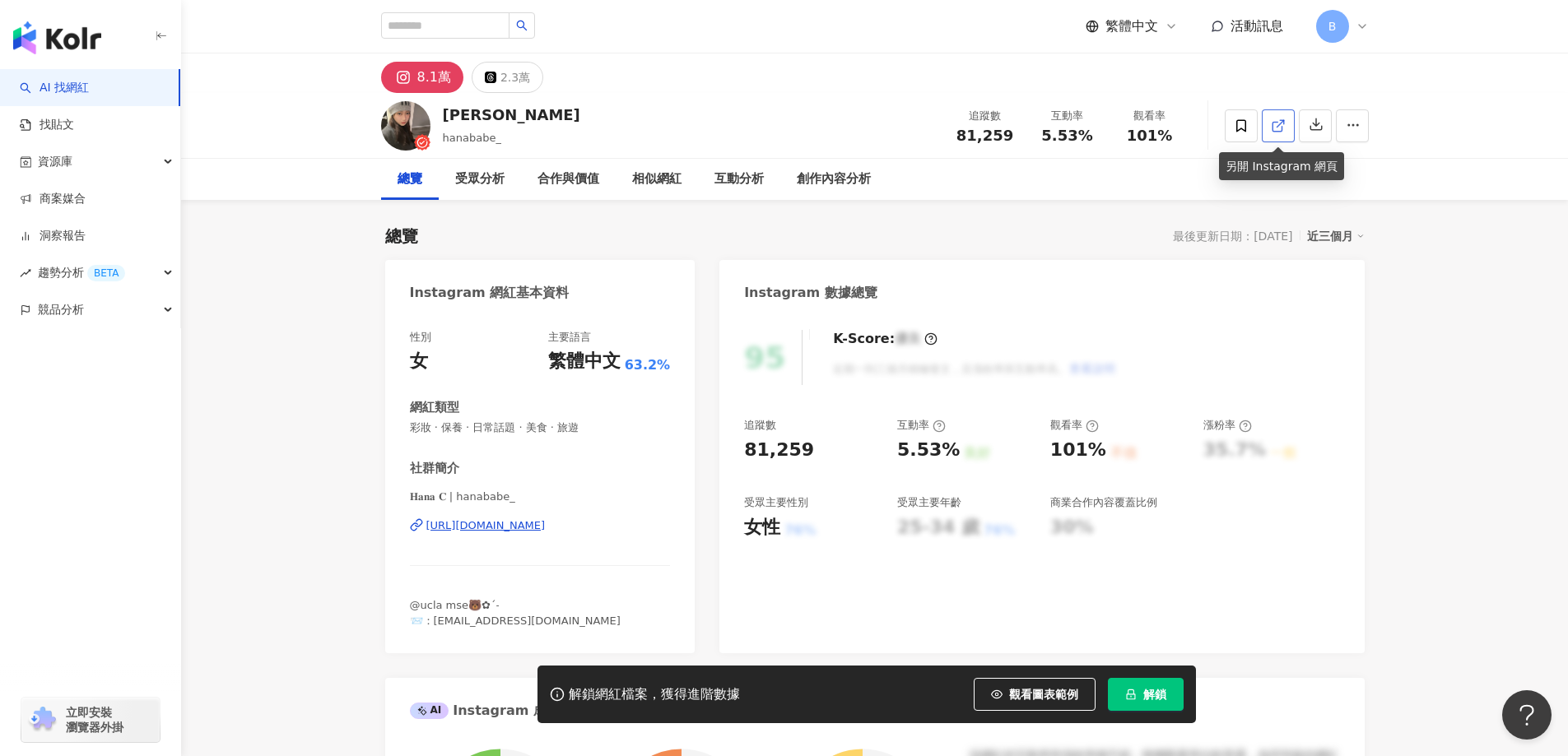
click at [1285, 126] on icon at bounding box center [1278, 125] width 15 height 15
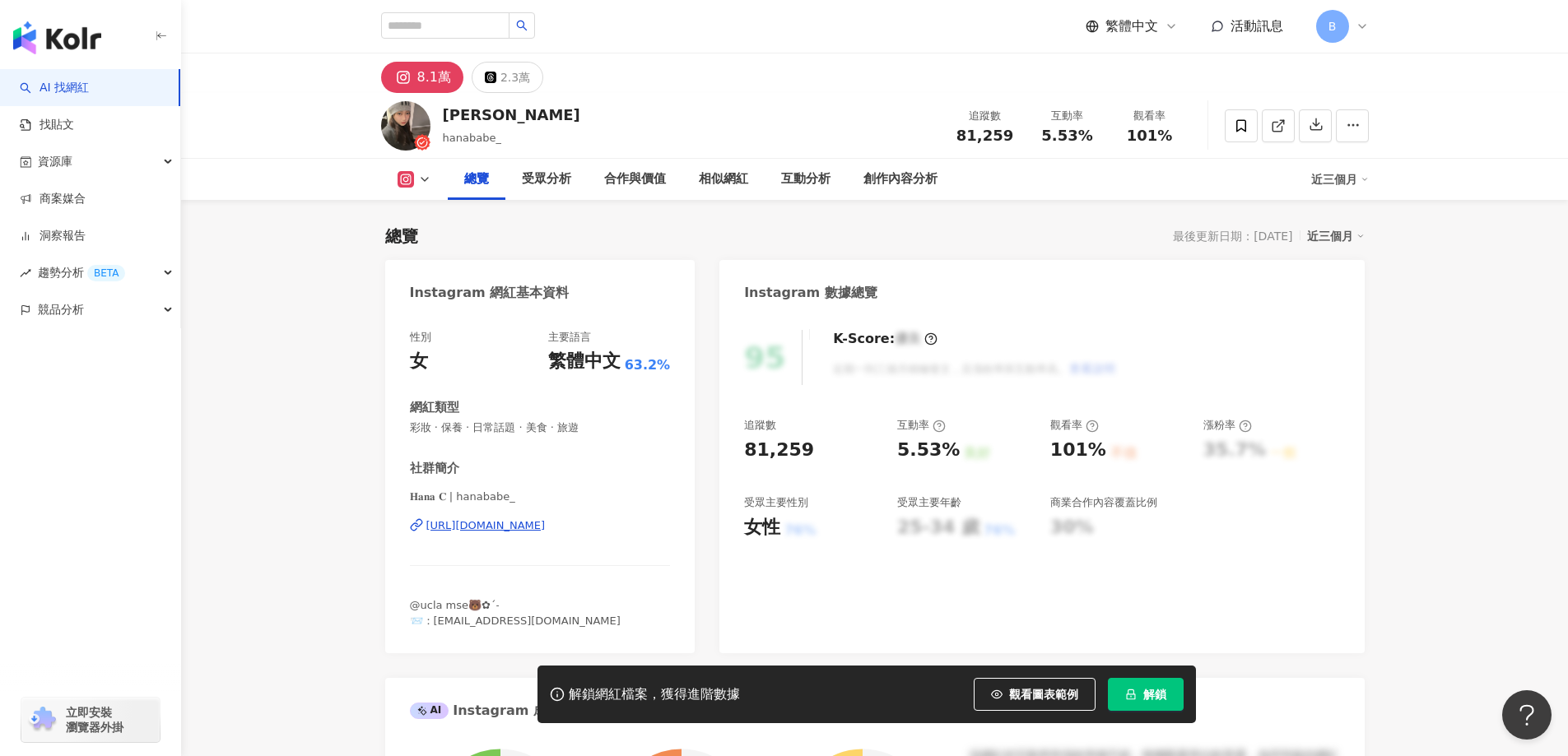
scroll to position [246, 0]
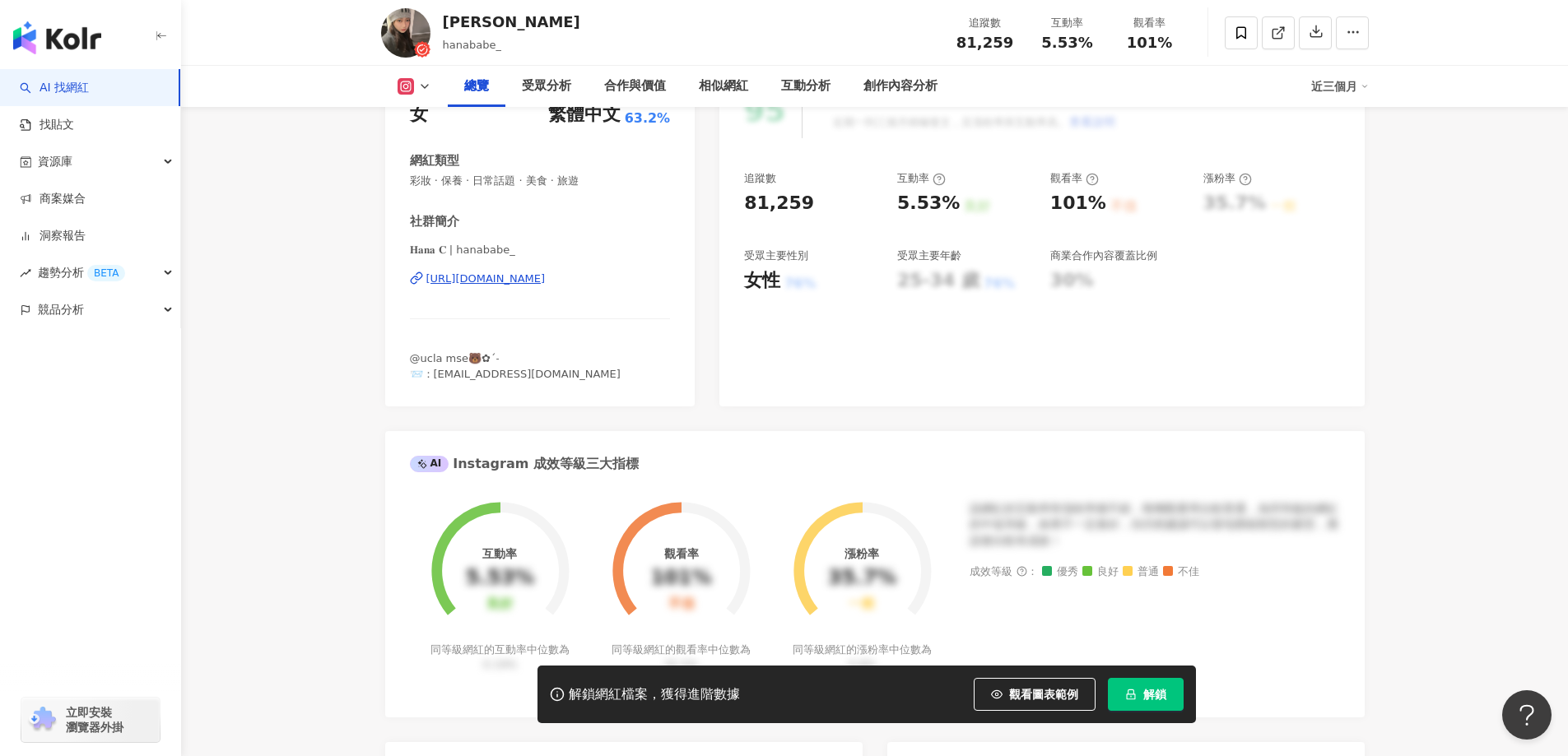
click at [592, 179] on span "彩妝 · 保養 · 日常話題 · 美食 · 旅遊" at bounding box center [540, 181] width 261 height 15
copy span "彩妝 · 保養 · 日常話題 · 美食 · 旅遊"
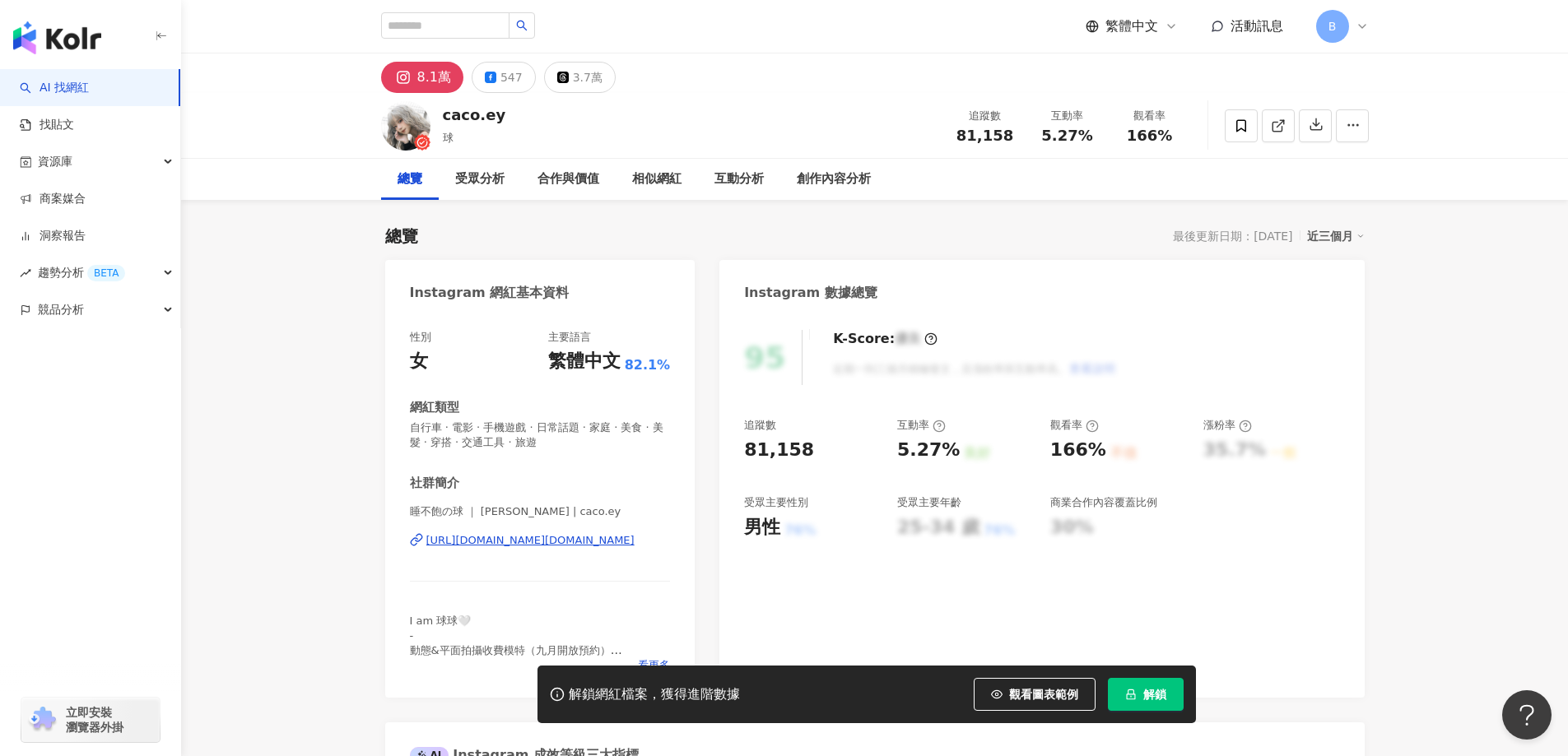
click at [1278, 132] on icon at bounding box center [1278, 125] width 15 height 15
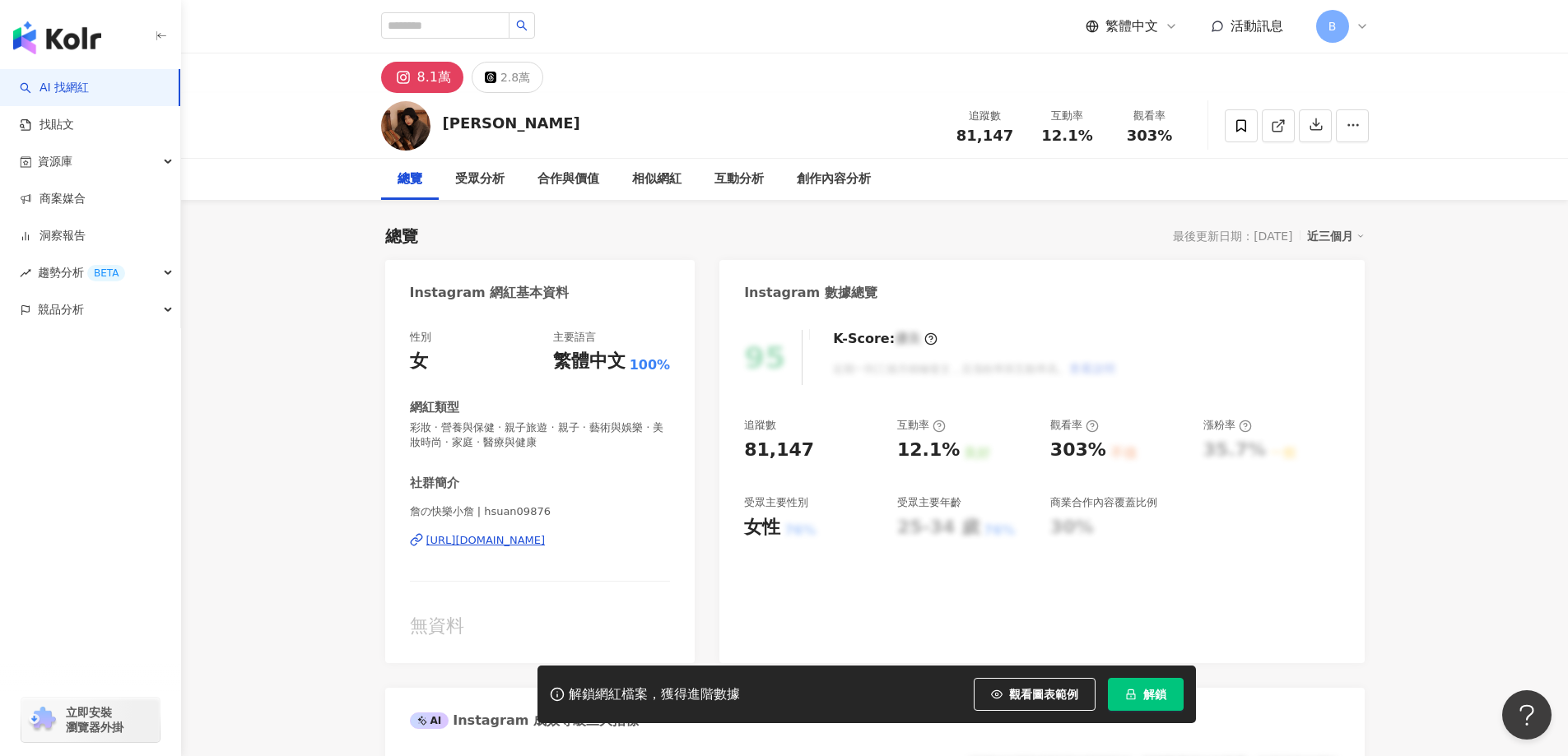
click at [1267, 135] on link at bounding box center [1278, 126] width 33 height 33
click at [483, 426] on span "彩妝 · 營養與保健 · 親子旅遊 · 親子 · 藝術與娛樂 · 美妝時尚 · 家庭 · 醫療與健康" at bounding box center [540, 435] width 261 height 30
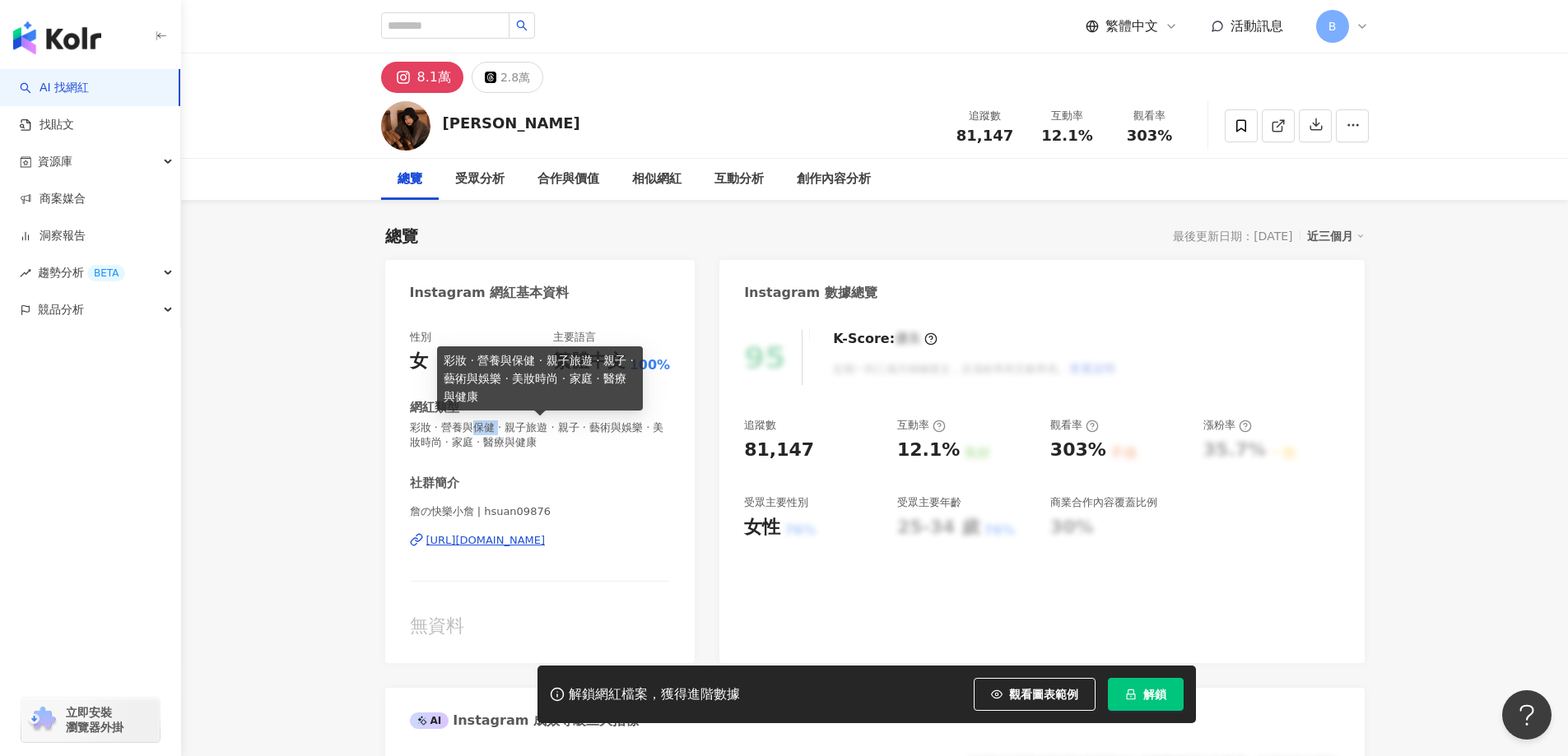
click at [483, 426] on span "彩妝 · 營養與保健 · 親子旅遊 · 親子 · 藝術與娛樂 · 美妝時尚 · 家庭 · 醫療與健康" at bounding box center [540, 435] width 261 height 30
copy span "彩妝 · 營養與保健 · 親子旅遊 · 親子 · 藝術與娛樂 · 美妝時尚 · 家庭 · 醫療與健康"
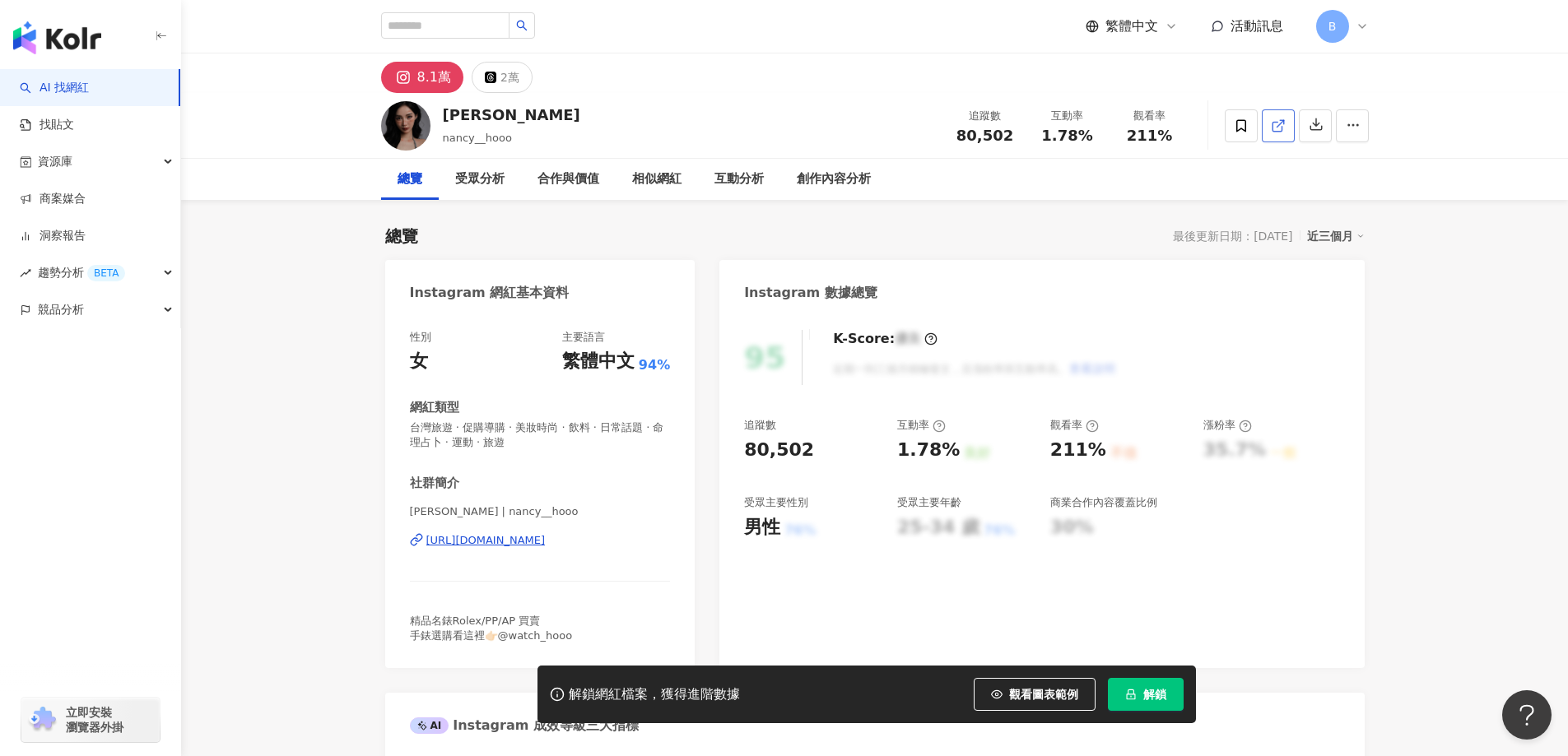
click at [1273, 129] on icon at bounding box center [1278, 125] width 15 height 15
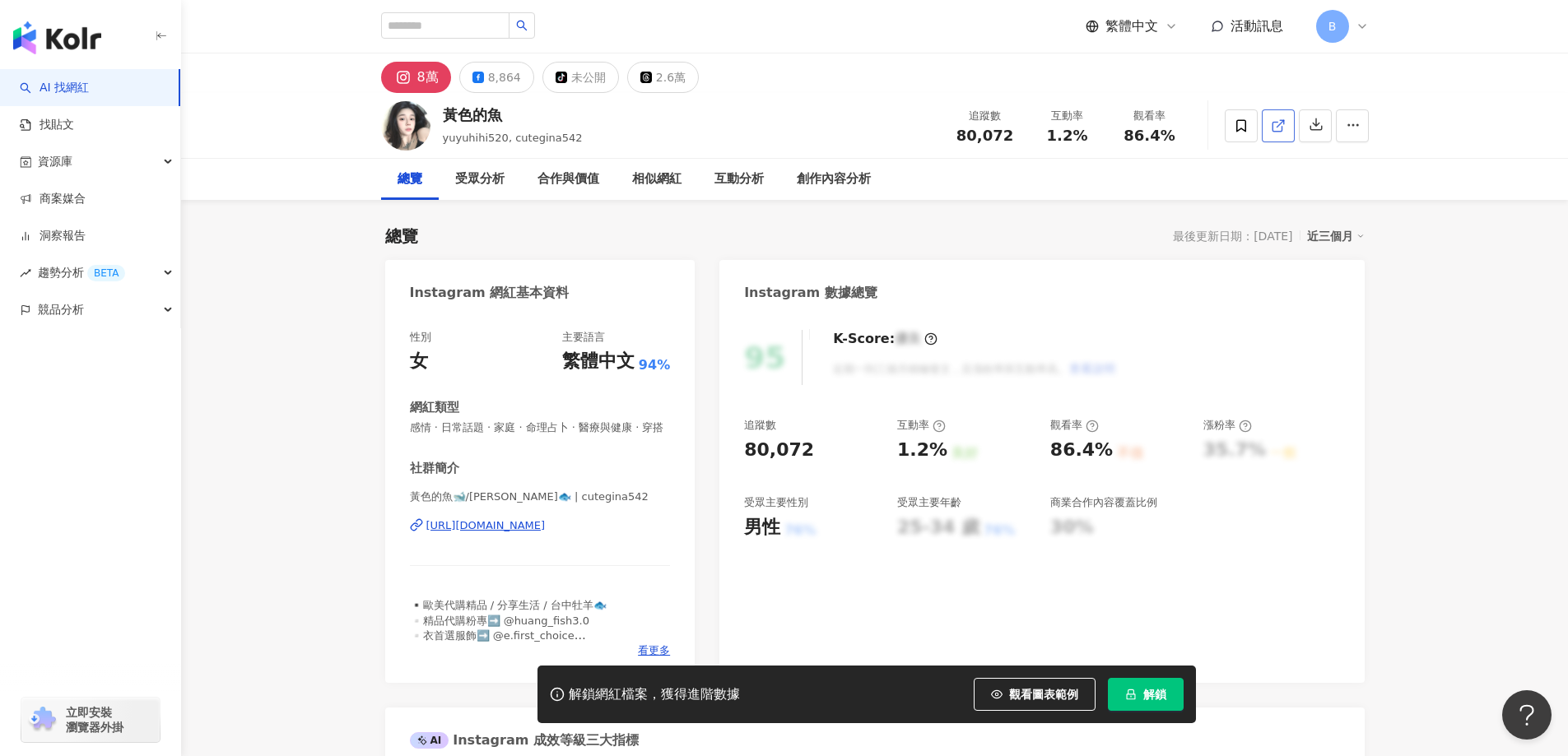
click at [1269, 131] on link at bounding box center [1278, 126] width 33 height 33
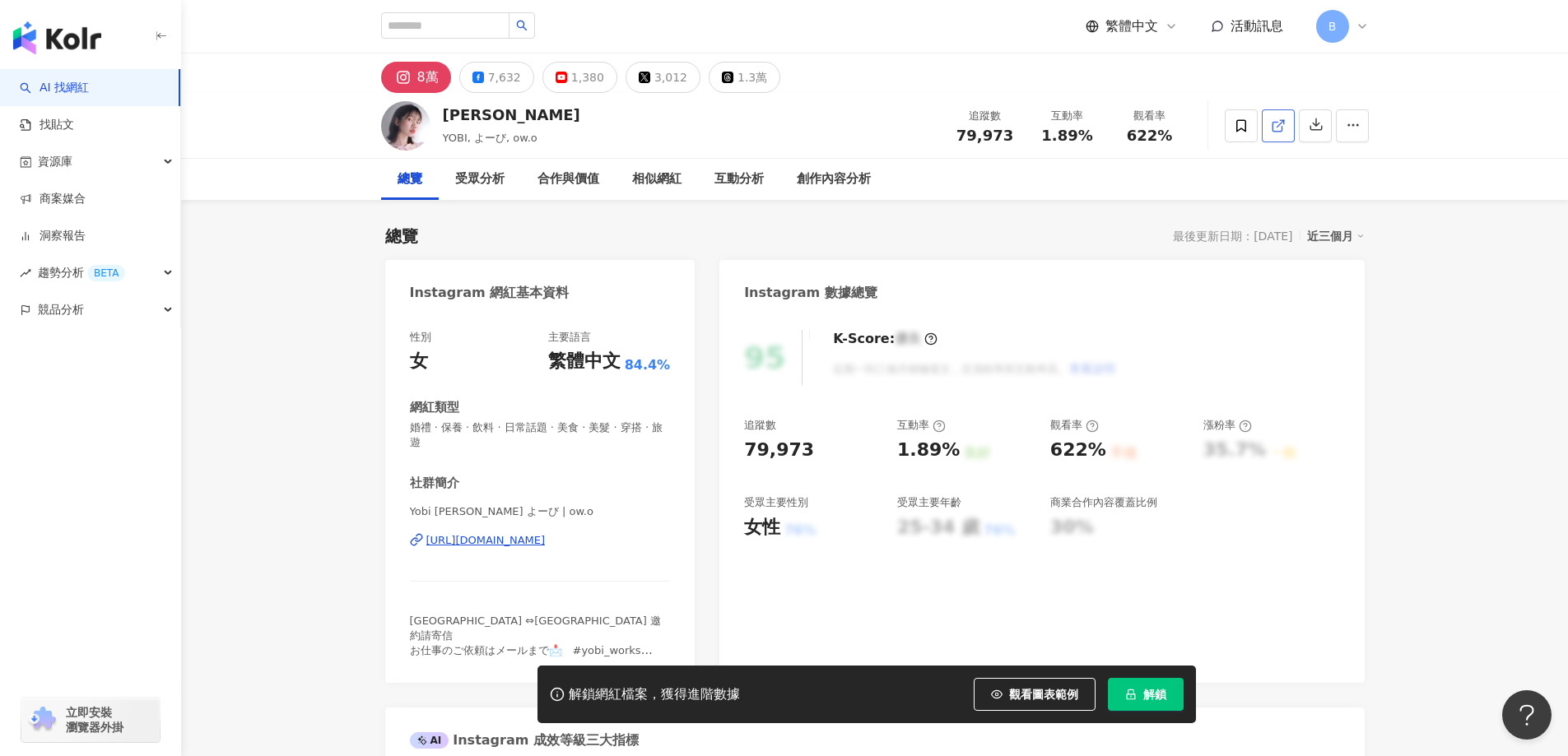
click at [1274, 131] on icon at bounding box center [1277, 126] width 9 height 9
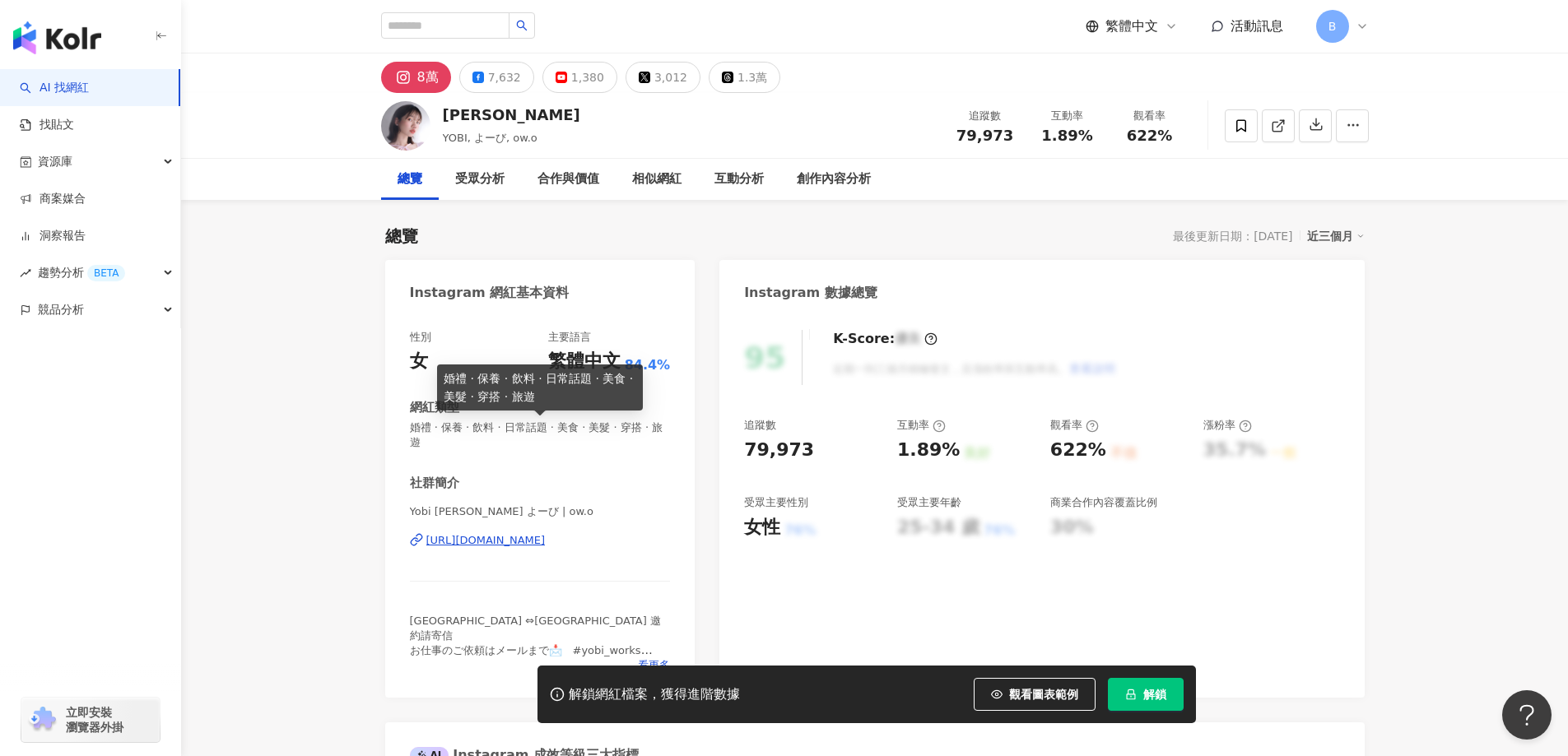
click at [538, 431] on span "婚禮 · 保養 · 飲料 · 日常話題 · 美食 · 美髮 · 穿搭 · 旅遊" at bounding box center [540, 435] width 261 height 30
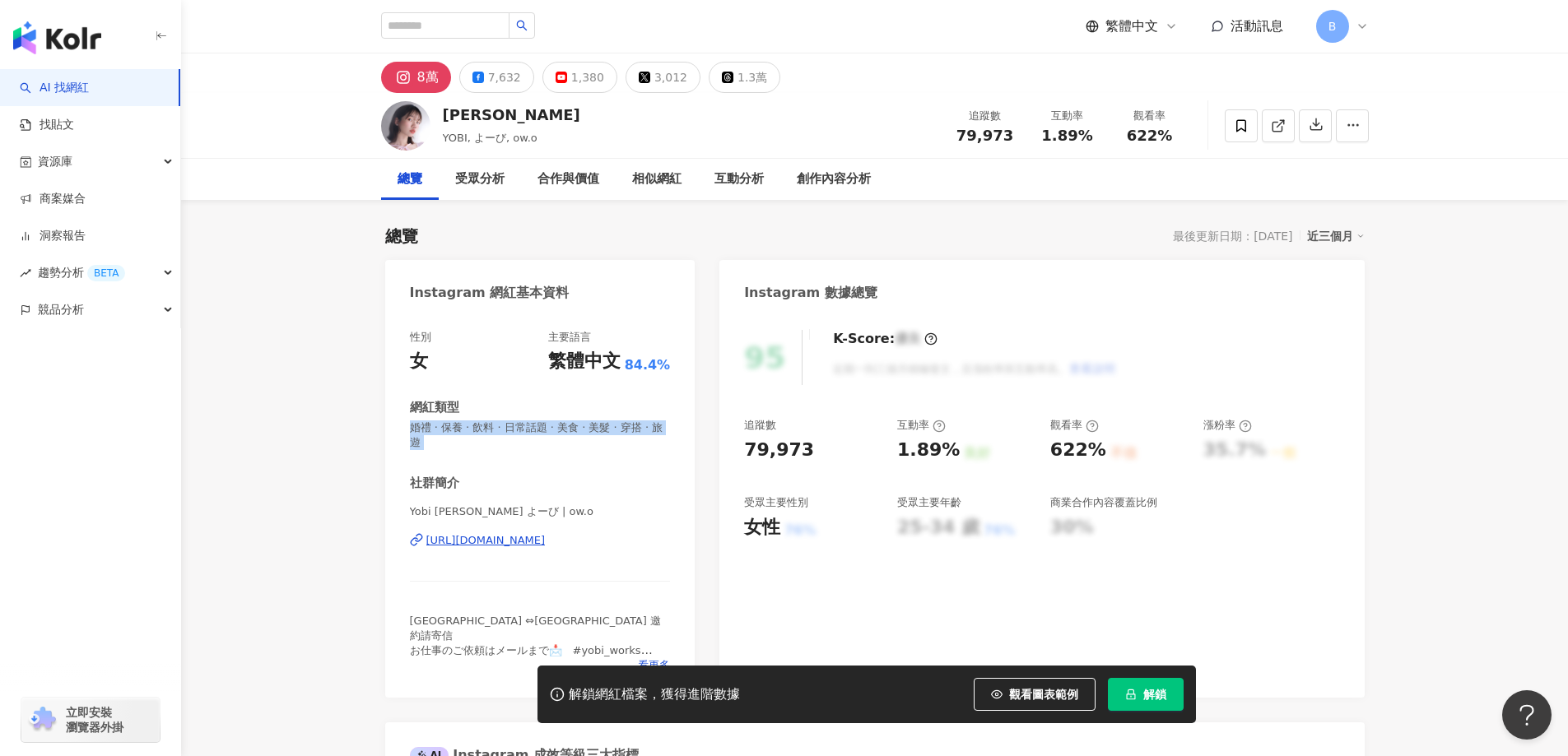
copy span "婚禮 · 保養 · 飲料 · 日常話題 · 美食 · 美髮 · 穿搭 · 旅遊"
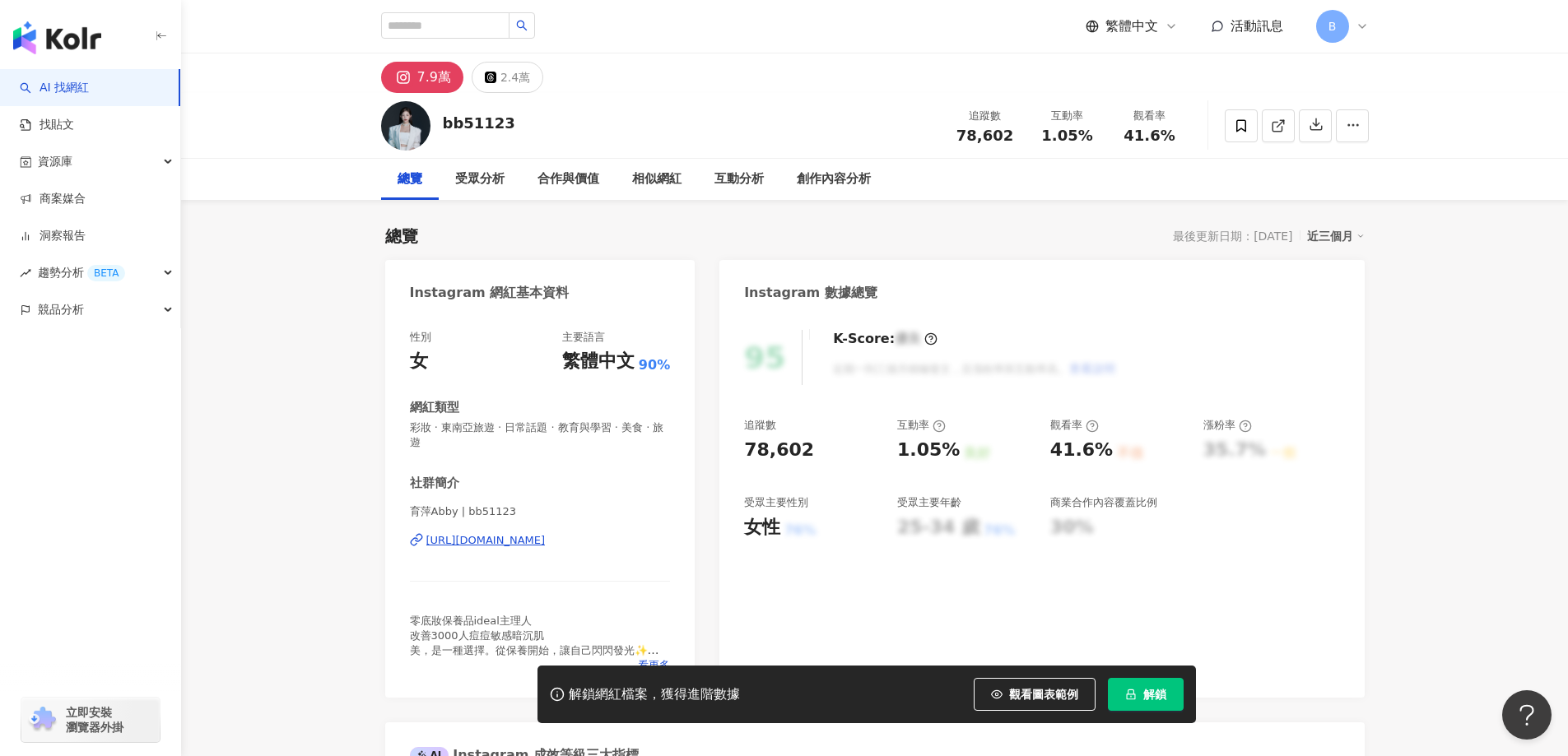
drag, startPoint x: 1423, startPoint y: 399, endPoint x: 1468, endPoint y: 398, distance: 45.0
click at [1286, 125] on link at bounding box center [1278, 126] width 33 height 33
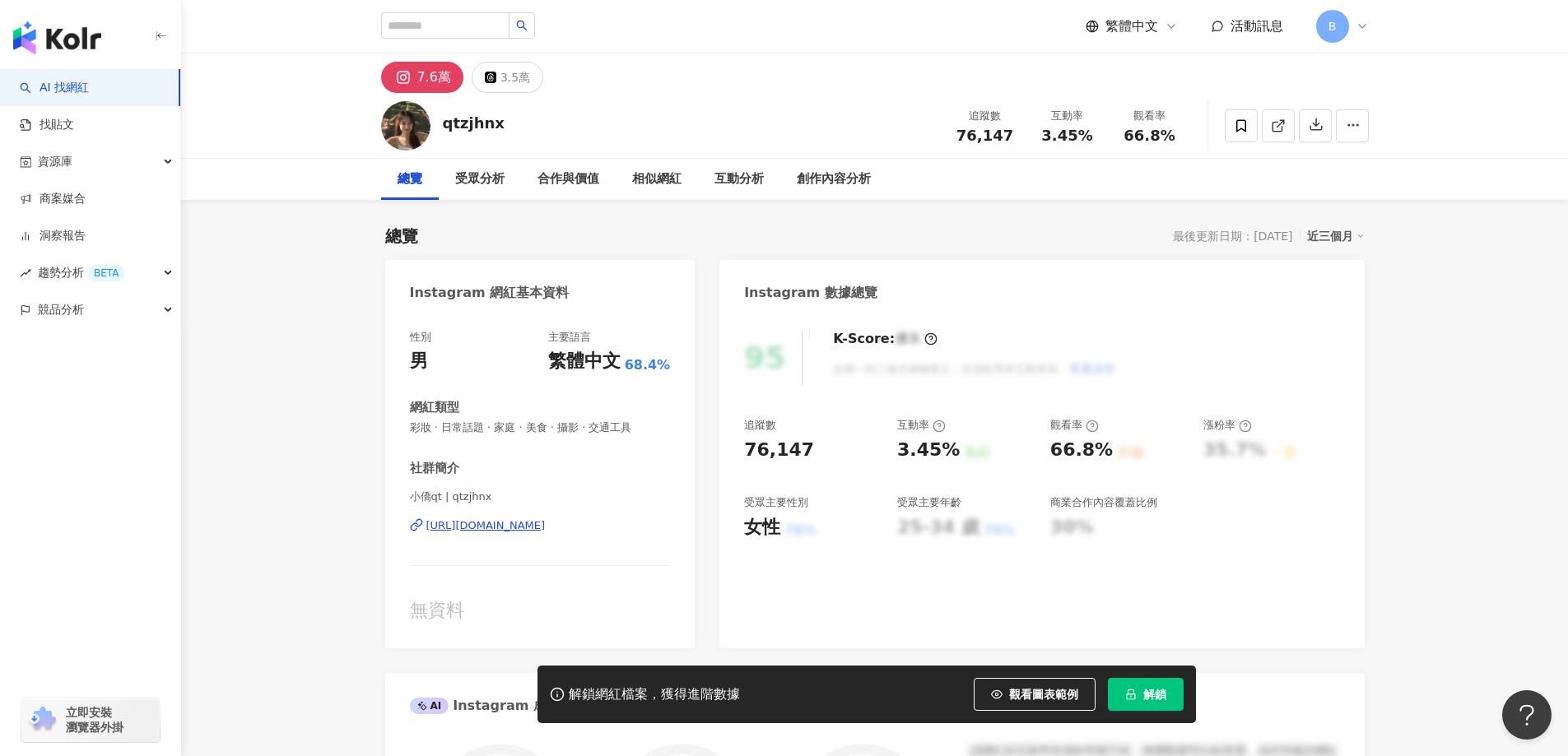
click at [1276, 127] on icon at bounding box center [1278, 125] width 15 height 15
click at [521, 424] on span "彩妝 · 日常話題 · 家庭 · 美食 · 攝影 · 交通工具" at bounding box center [540, 427] width 261 height 15
click at [521, 428] on span "彩妝 · 日常話題 · 家庭 · 美食 · 攝影 · 交通工具" at bounding box center [540, 427] width 261 height 15
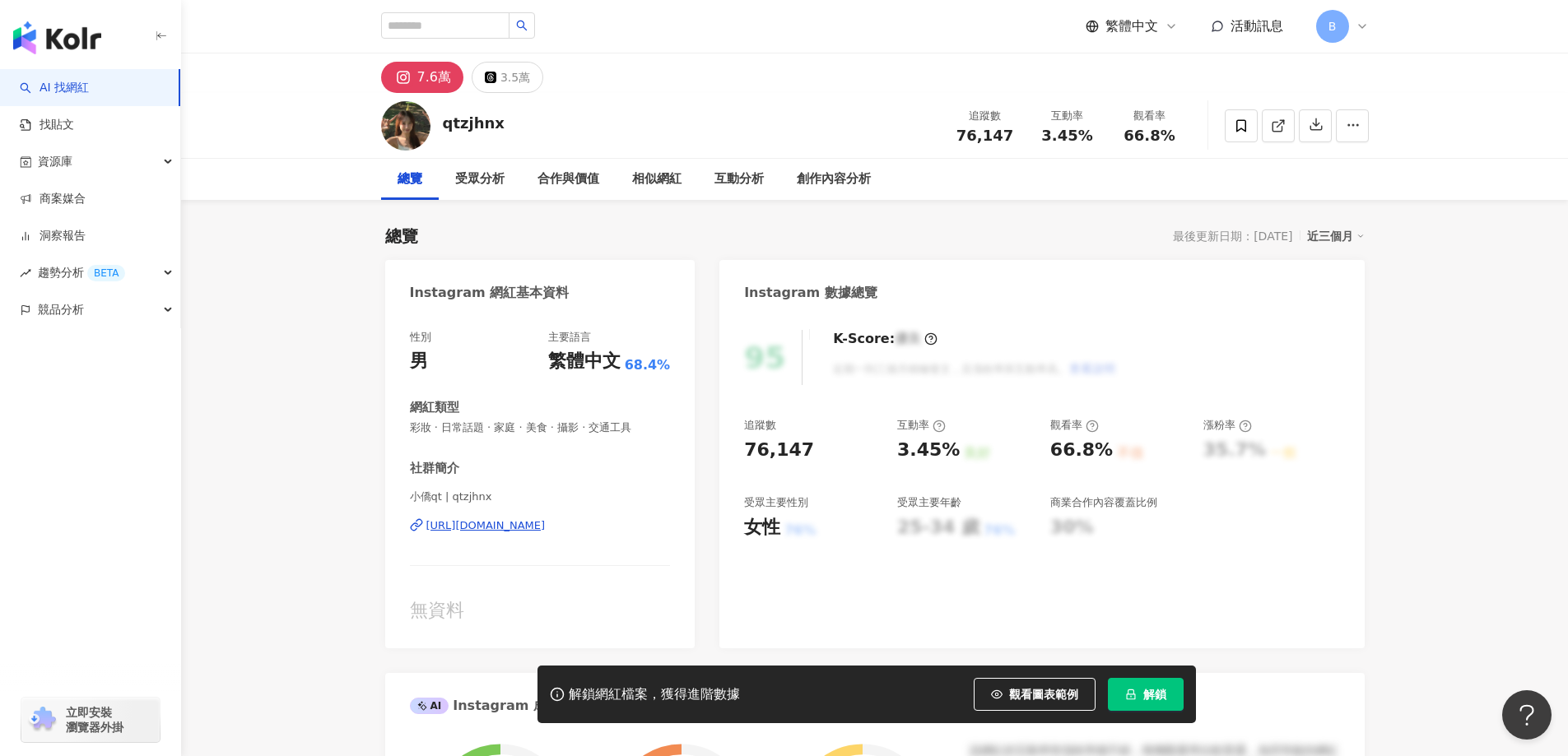
click at [521, 428] on span "彩妝 · 日常話題 · 家庭 · 美食 · 攝影 · 交通工具" at bounding box center [540, 427] width 261 height 15
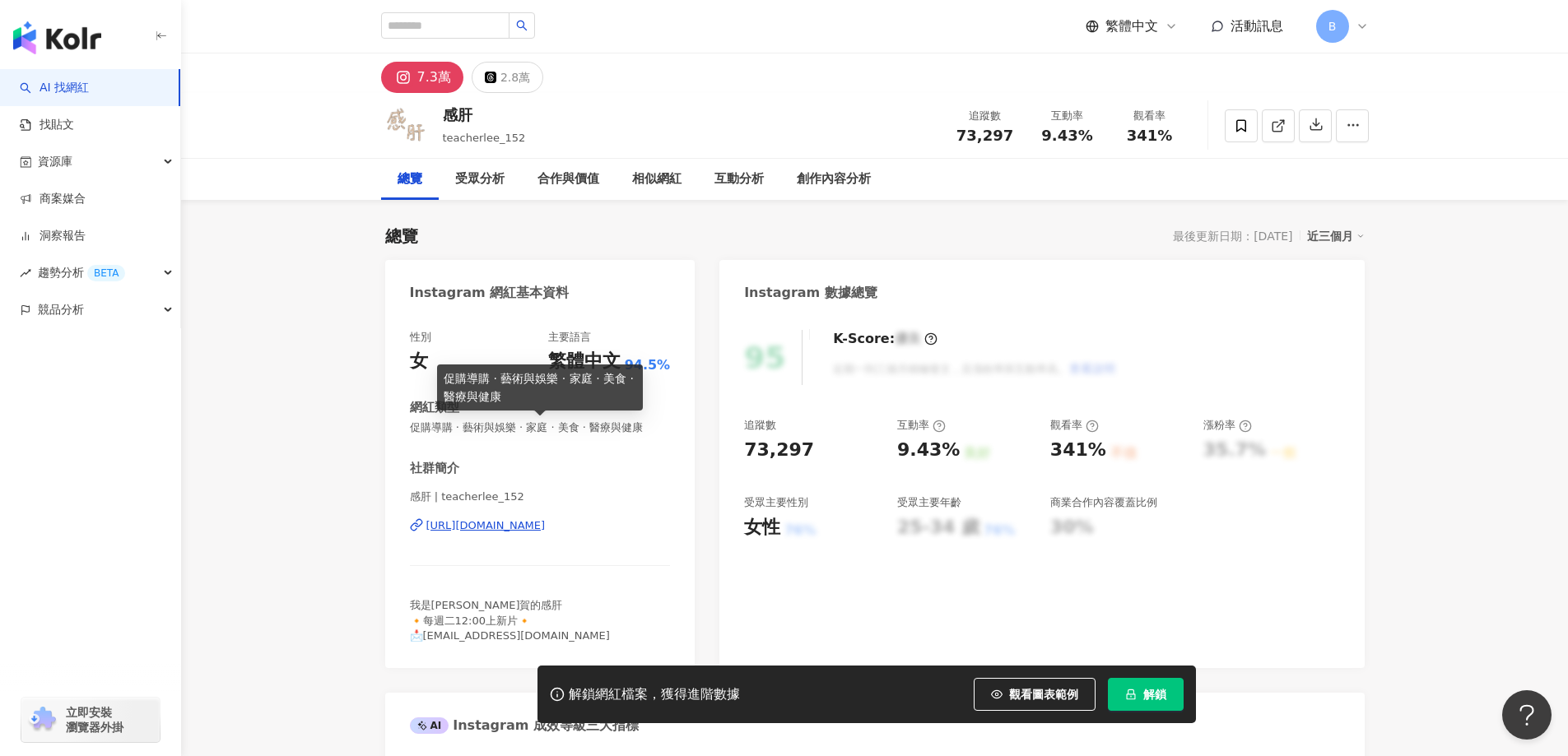
click at [562, 424] on span "促購導購 · 藝術與娛樂 · 家庭 · 美食 · 醫療與健康" at bounding box center [540, 427] width 261 height 15
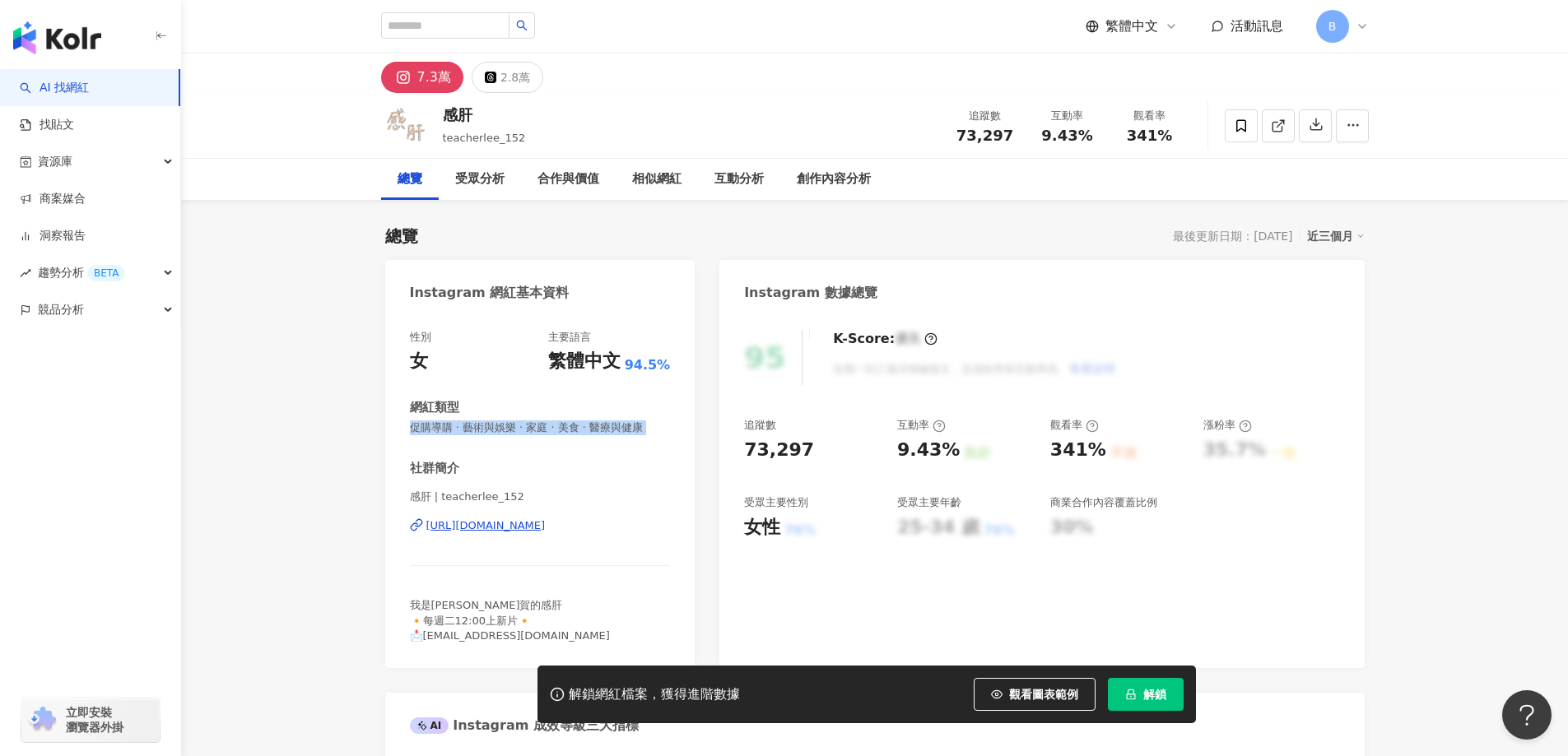
copy span "促購導購 · 藝術與娛樂 · 家庭 · 美食 · 醫療與健康"
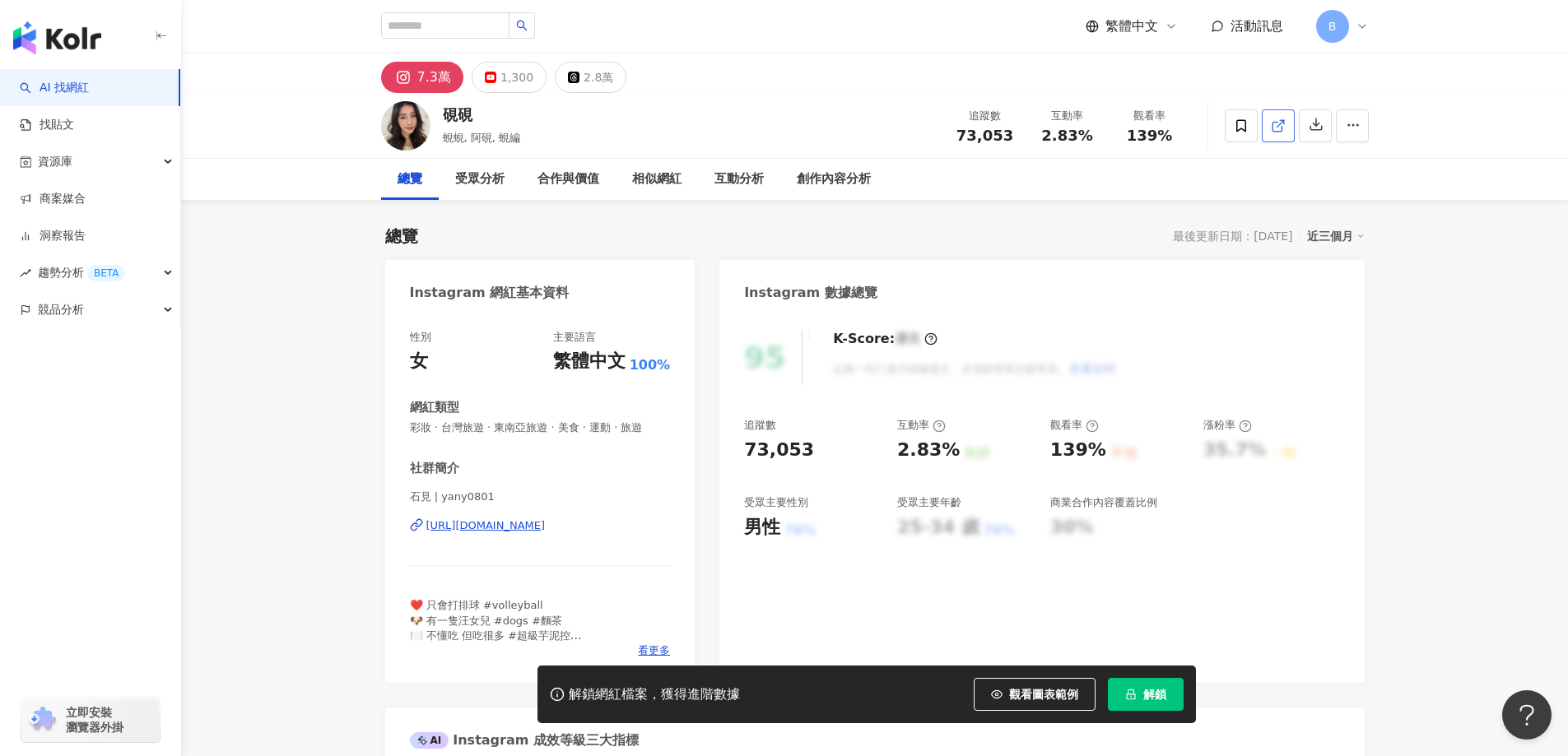
click at [1280, 134] on span at bounding box center [1278, 125] width 15 height 18
click at [587, 427] on span "彩妝 · 台灣旅遊 · 東南亞旅遊 · 美食 · 運動 · 旅遊" at bounding box center [540, 427] width 261 height 15
click at [586, 426] on span "彩妝 · 台灣旅遊 · 東南亞旅遊 · 美食 · 運動 · 旅遊" at bounding box center [540, 427] width 261 height 15
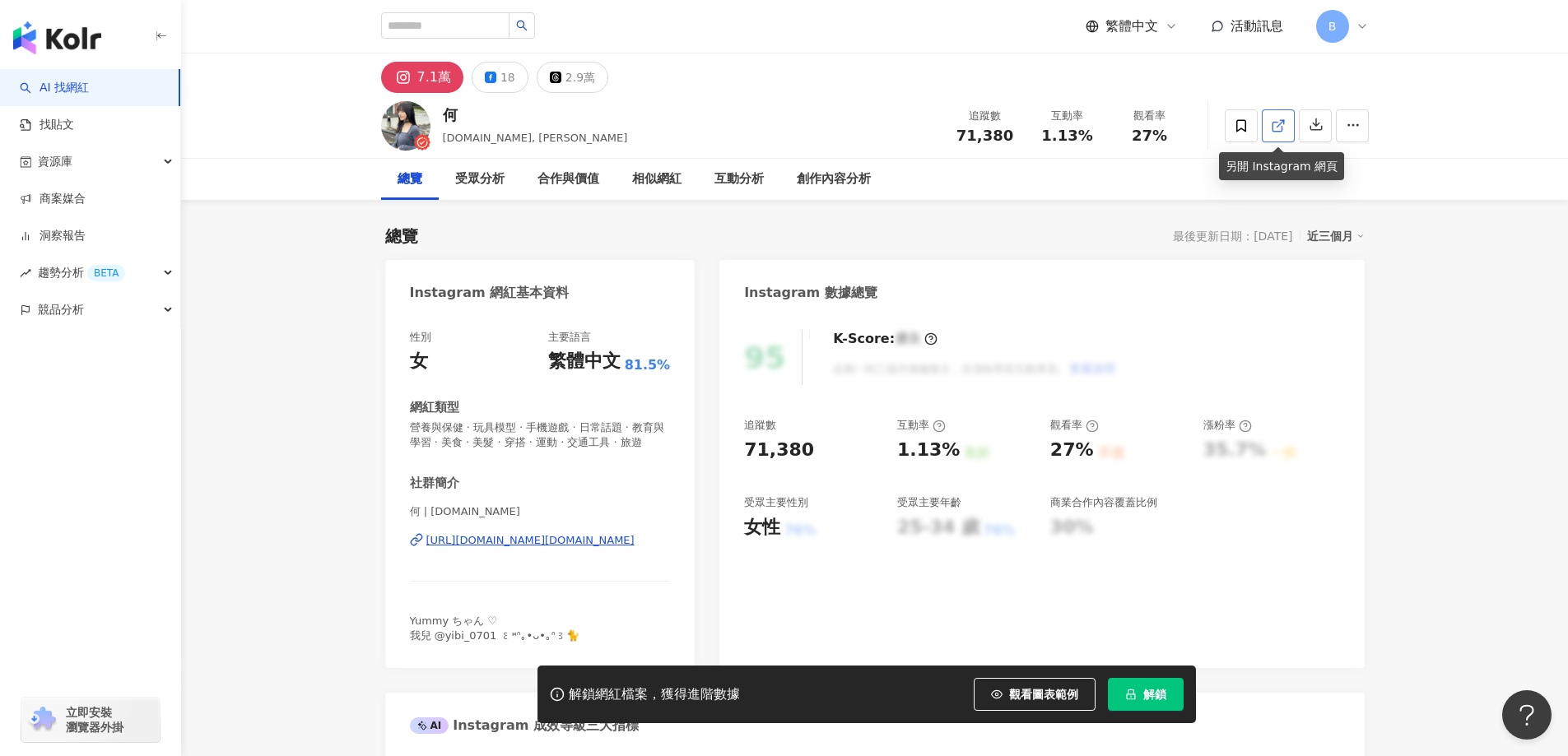
click at [1283, 120] on line at bounding box center [1280, 124] width 7 height 7
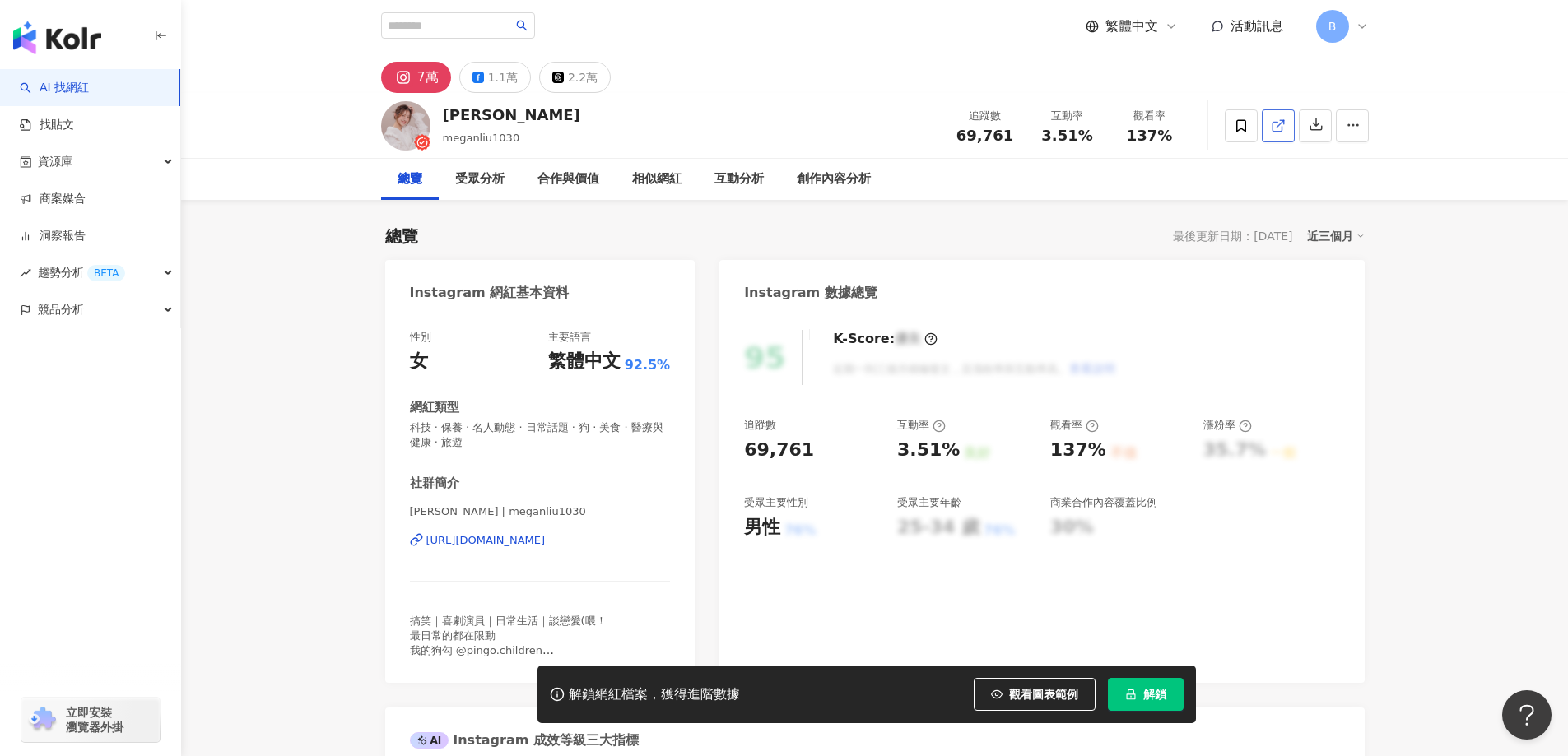
click at [1283, 130] on icon at bounding box center [1278, 125] width 15 height 15
click at [605, 432] on span "科技 · 保養 · 名人動態 · 日常話題 · 狗 · 美食 · 醫療與健康 · 旅遊" at bounding box center [540, 435] width 261 height 30
click at [607, 428] on span "科技 · 保養 · 名人動態 · 日常話題 · 狗 · 美食 · 醫療與健康 · 旅遊" at bounding box center [540, 435] width 261 height 30
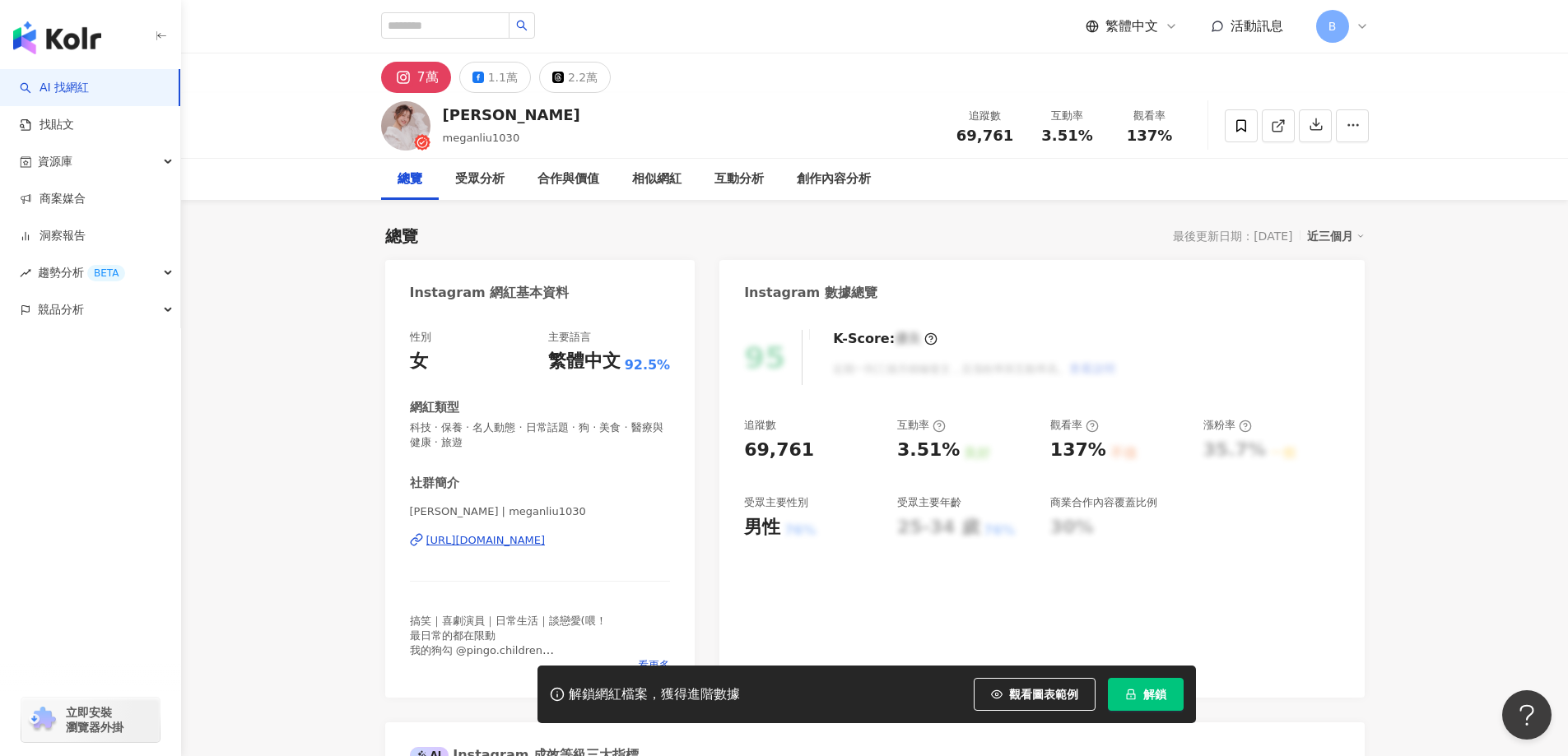
click at [607, 428] on span "科技 · 保養 · 名人動態 · 日常話題 · 狗 · 美食 · 醫療與健康 · 旅遊" at bounding box center [540, 435] width 261 height 30
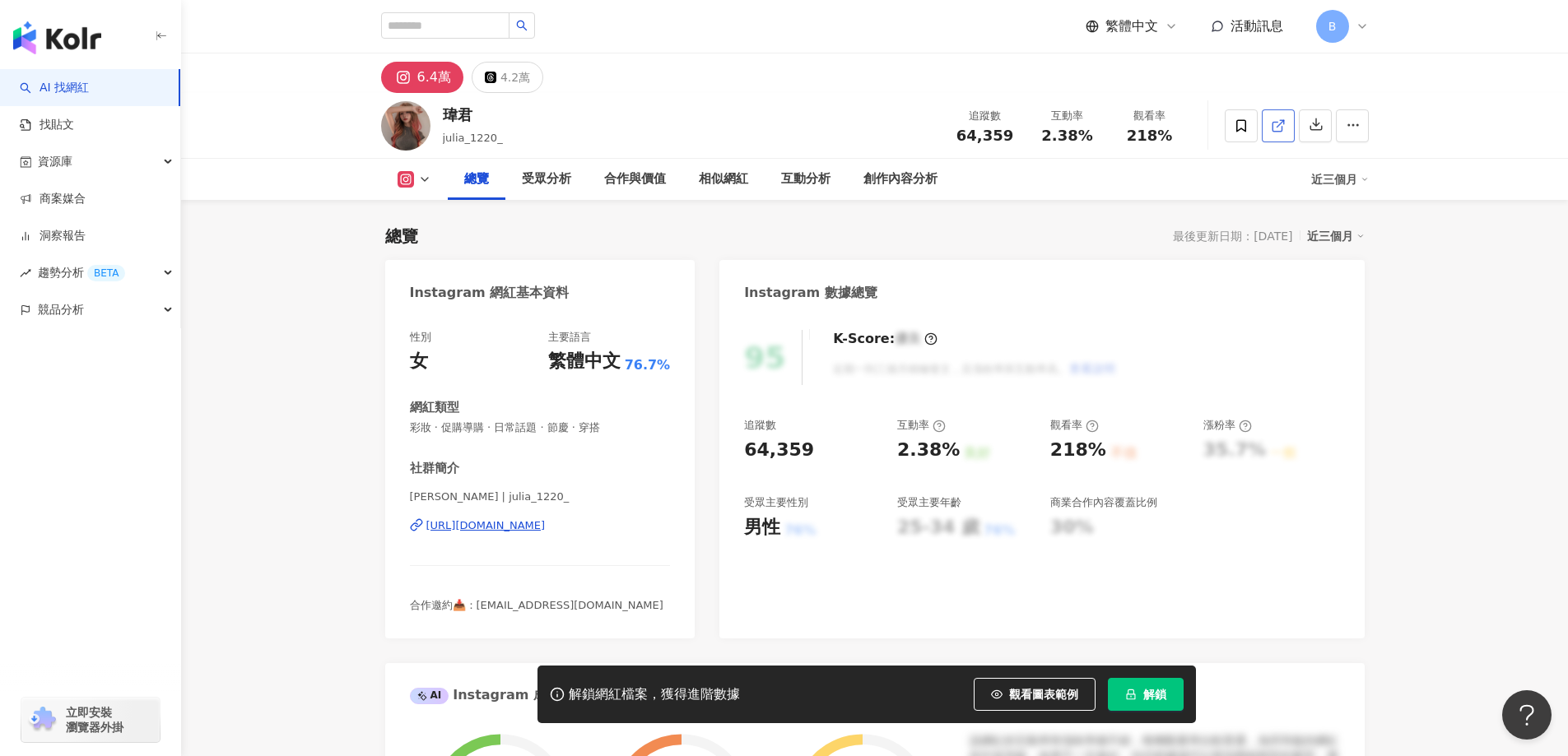
click at [1275, 127] on icon at bounding box center [1278, 125] width 15 height 15
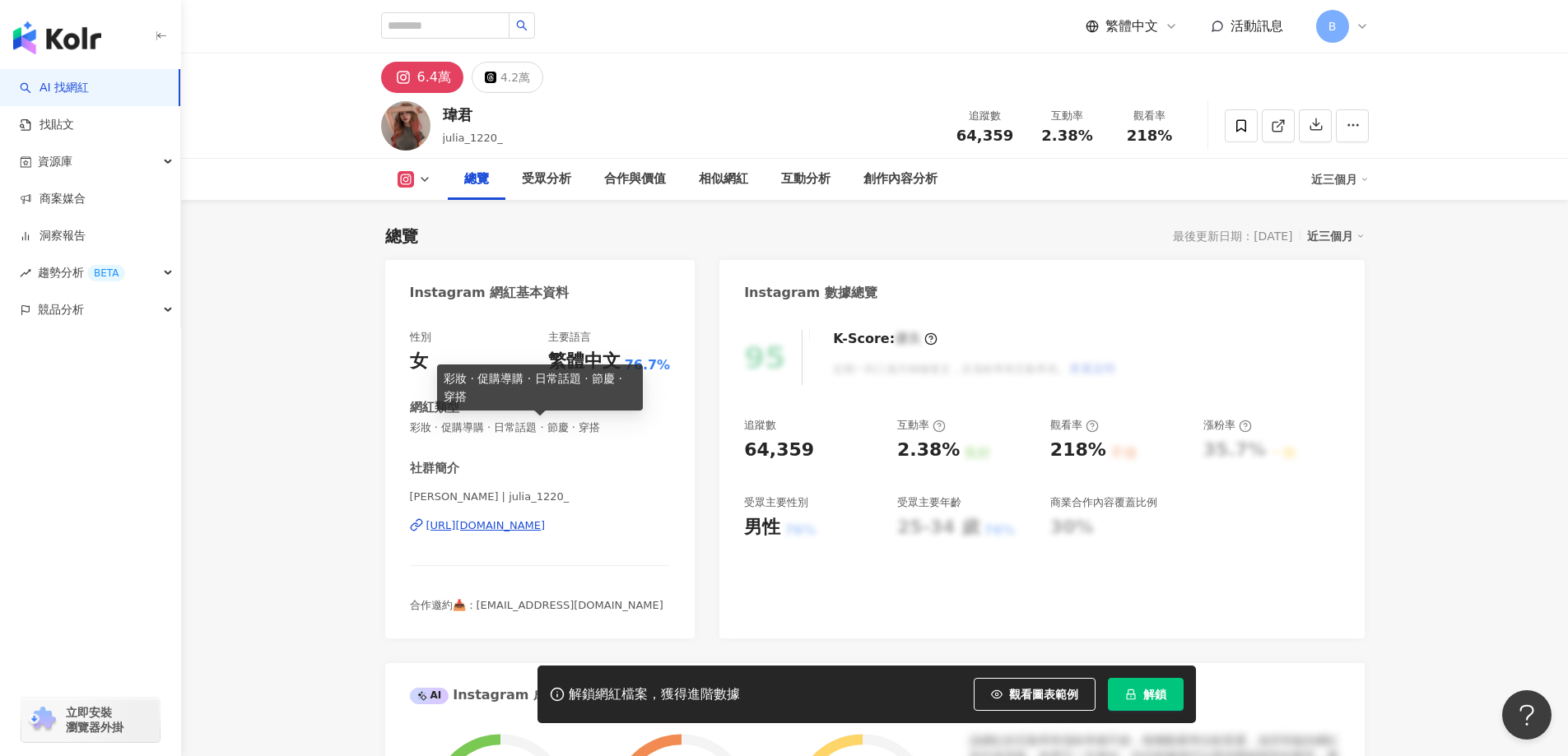
click at [559, 431] on span "彩妝 · 促購導購 · 日常話題 · 節慶 · 穿搭" at bounding box center [540, 427] width 261 height 15
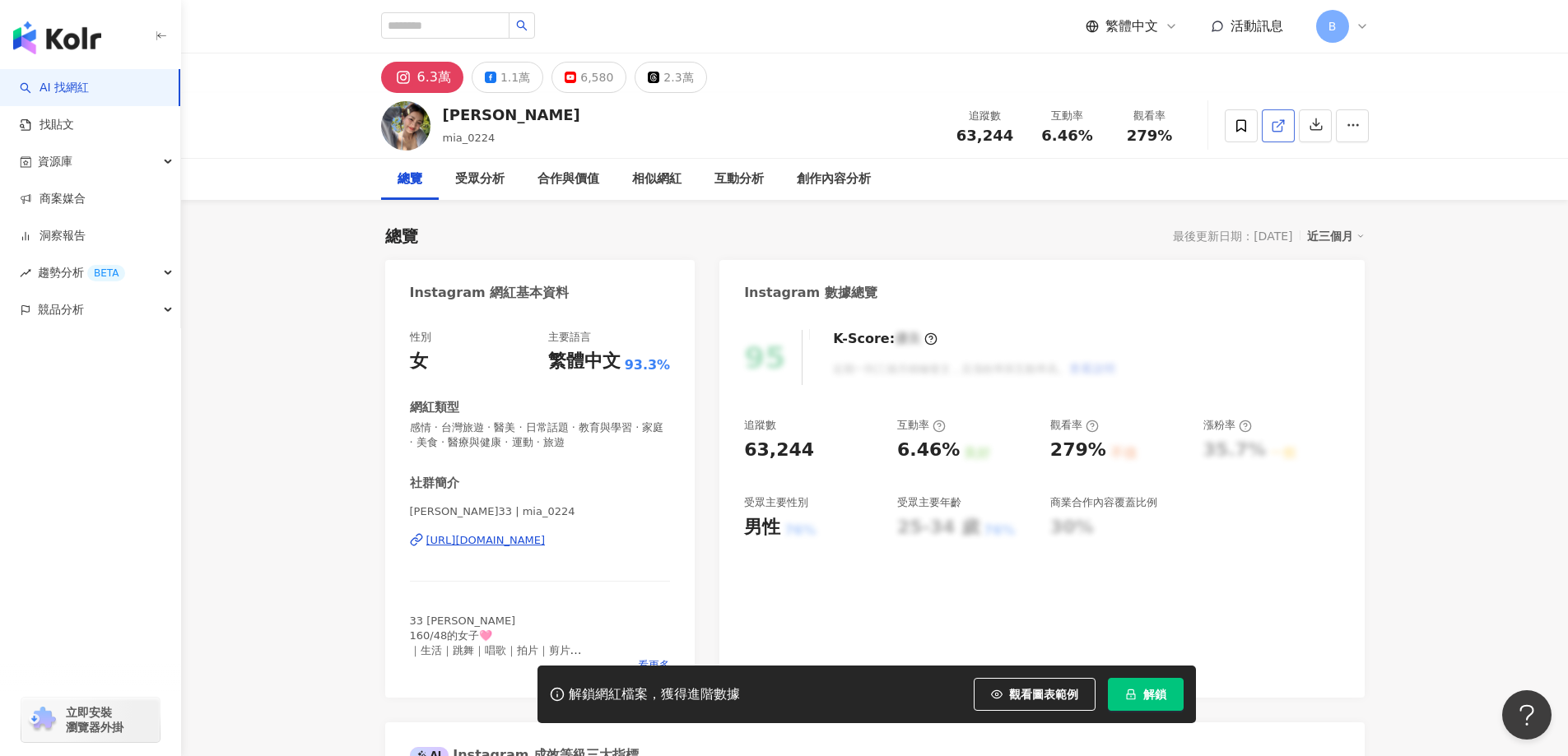
click at [1275, 124] on icon at bounding box center [1278, 125] width 15 height 15
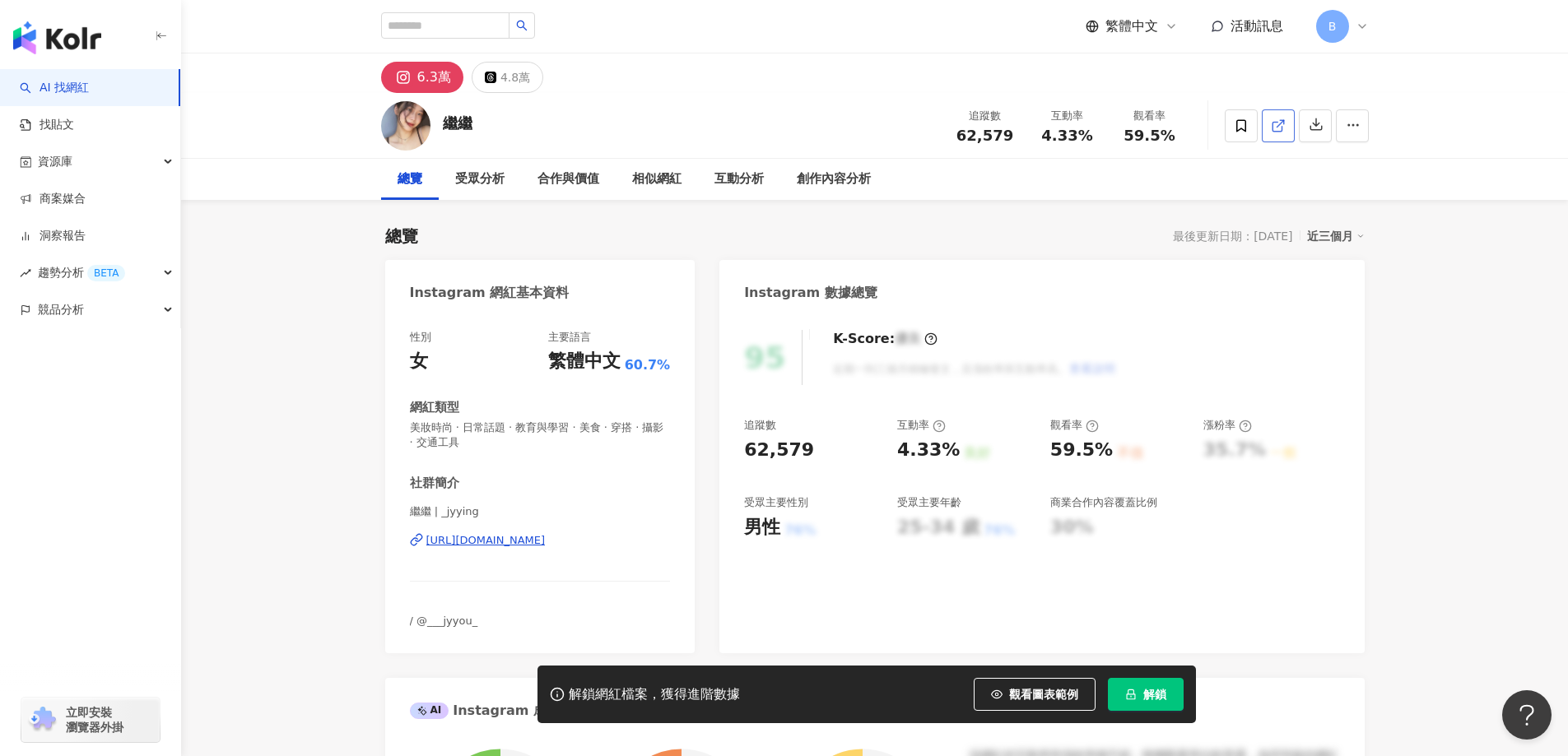
click at [1285, 128] on icon at bounding box center [1278, 125] width 15 height 15
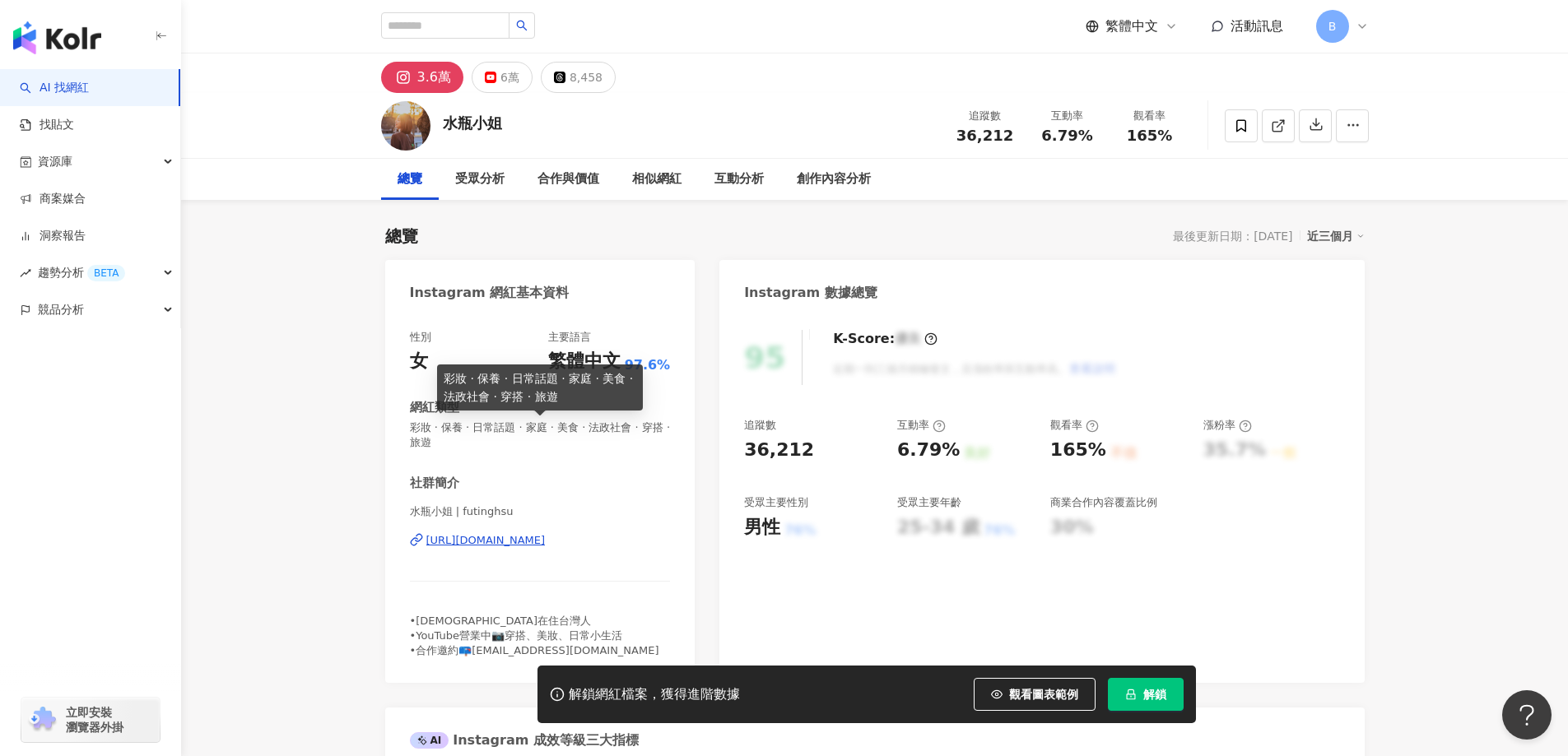
click at [548, 427] on span "彩妝 · 保養 · 日常話題 · 家庭 · 美食 · 法政社會 · 穿搭 · 旅遊" at bounding box center [540, 435] width 261 height 30
copy span "彩妝 · 保養 · 日常話題 · 家庭 · 美食 · 法政社會 · 穿搭 · 旅遊"
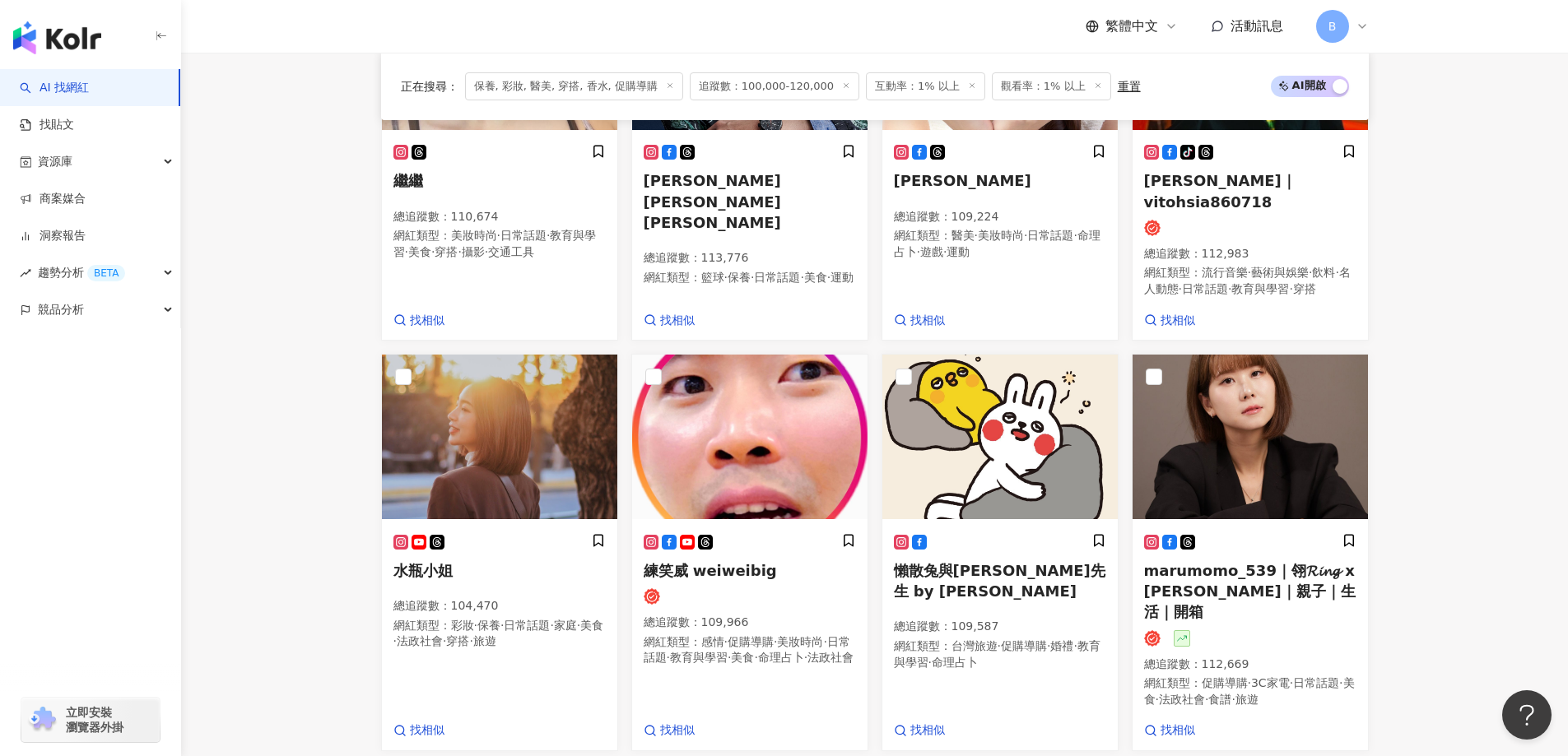
scroll to position [1135, 0]
click at [1188, 416] on img at bounding box center [1250, 437] width 235 height 165
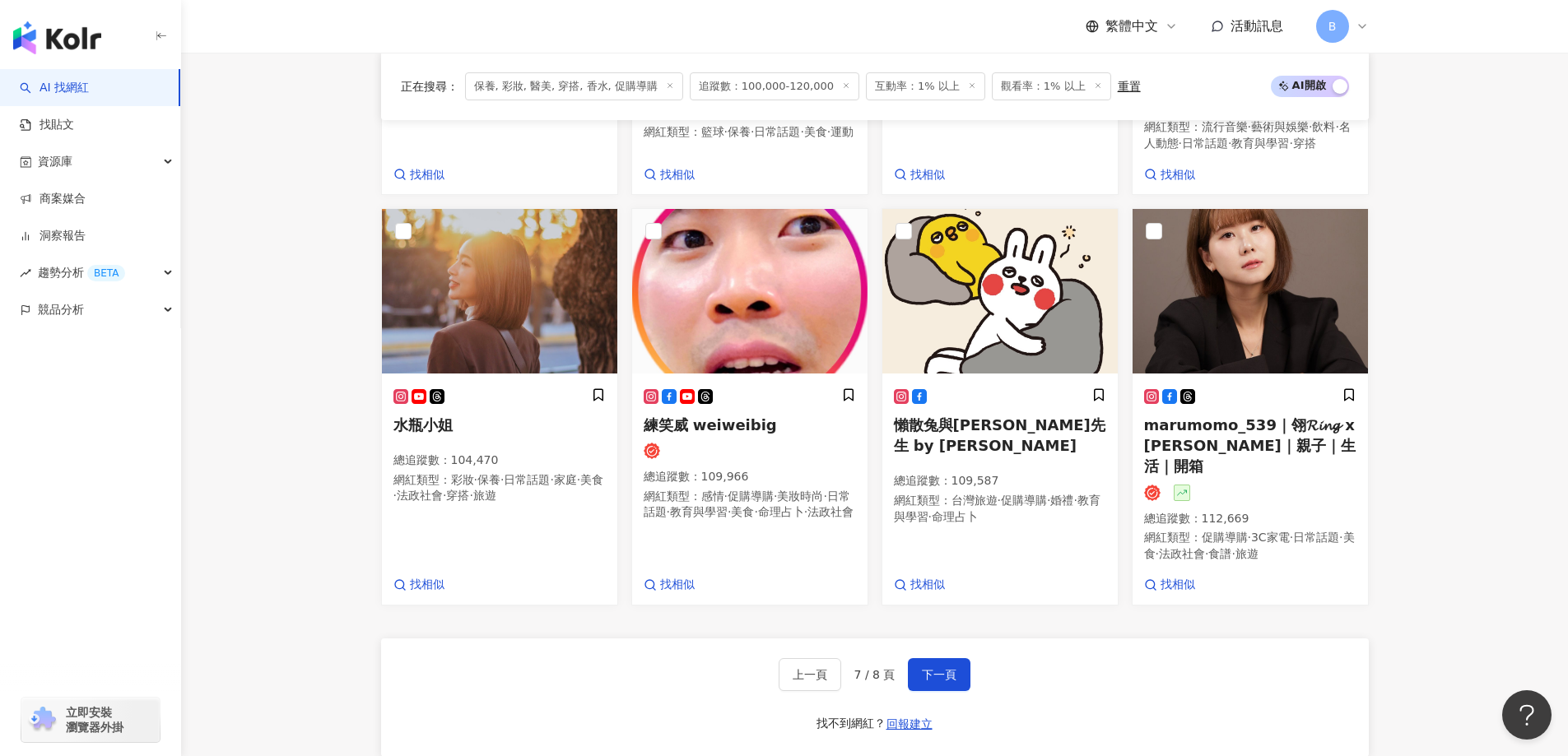
scroll to position [1381, 0]
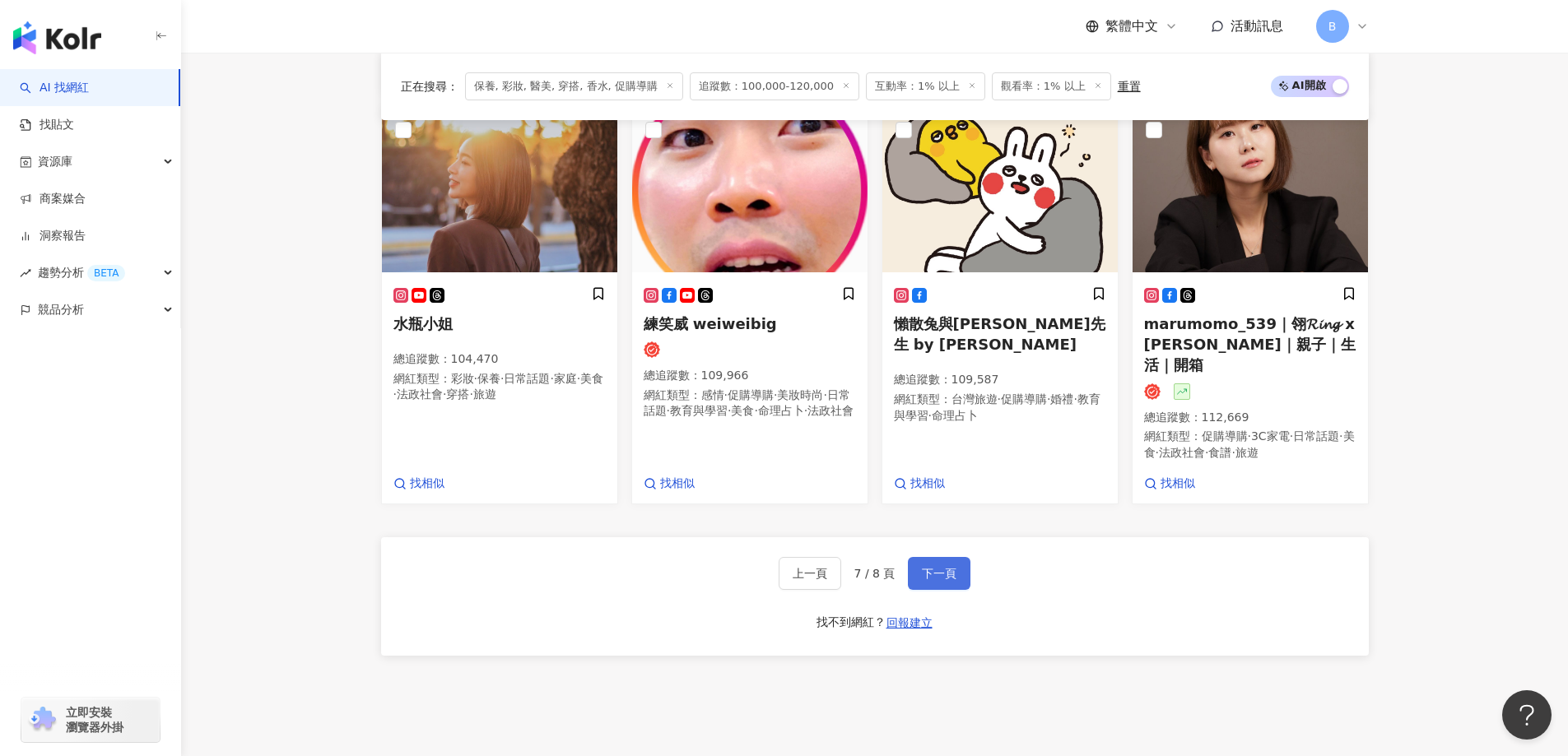
click at [957, 557] on button "下一頁" at bounding box center [939, 574] width 62 height 33
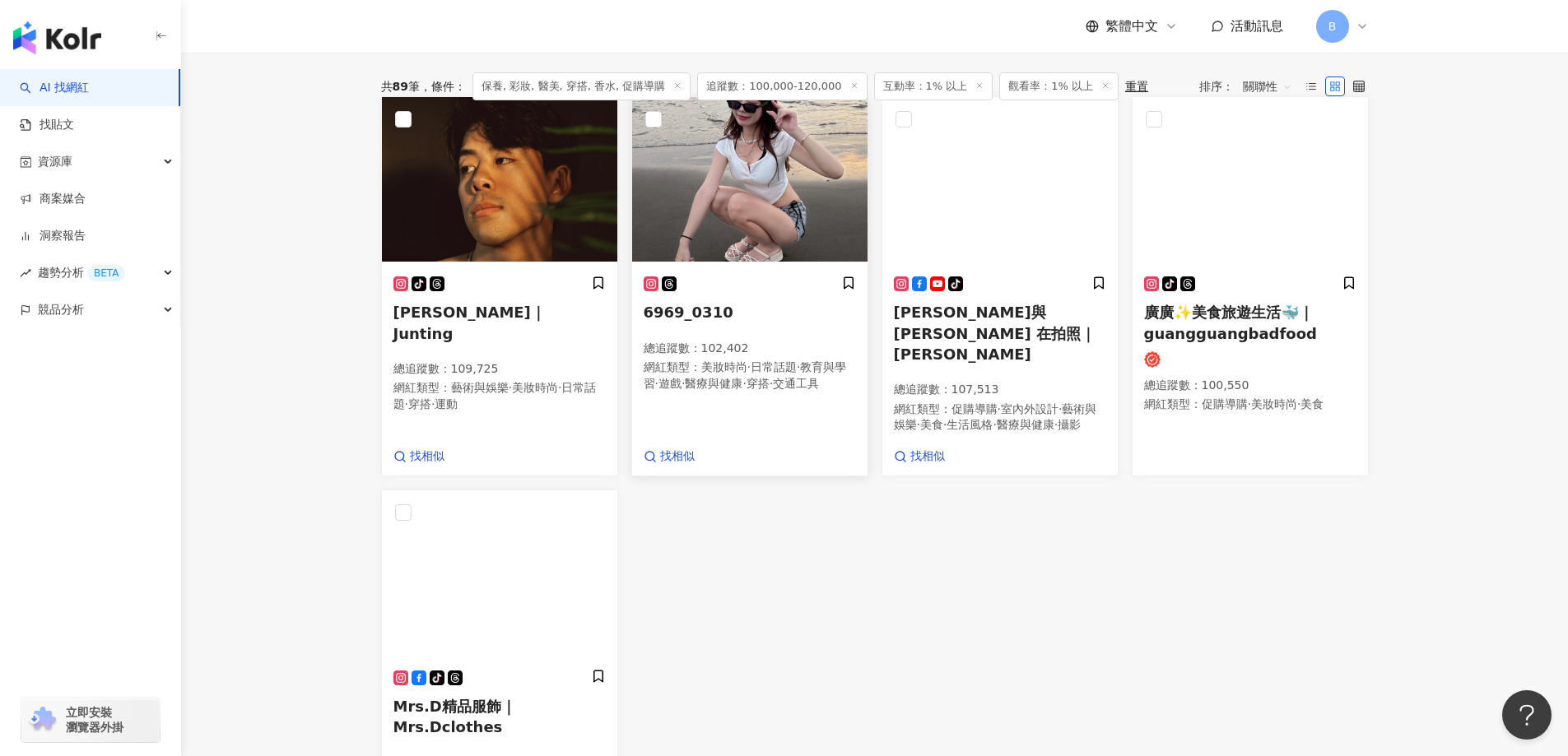
scroll to position [454, 0]
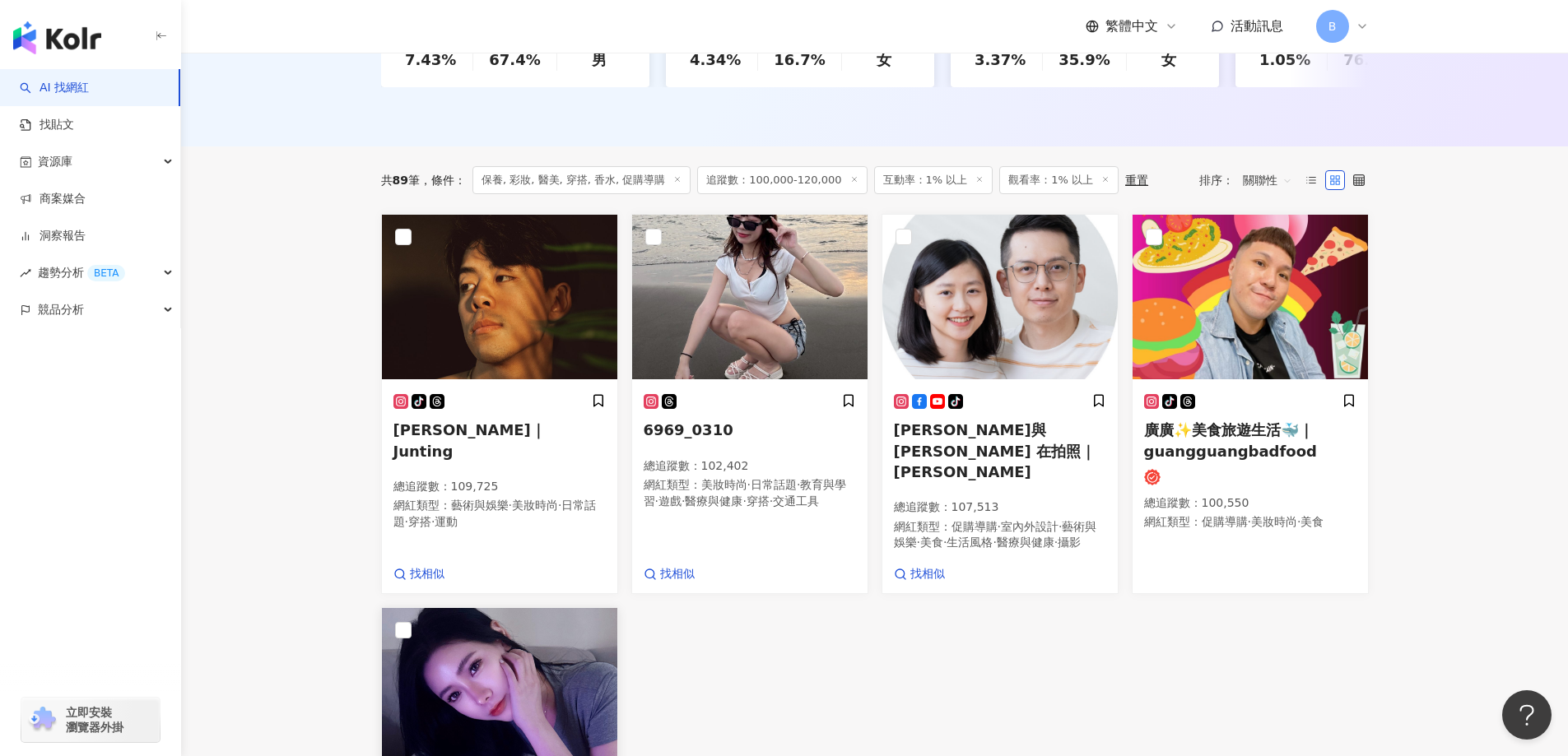
click at [498, 656] on img at bounding box center [499, 690] width 235 height 165
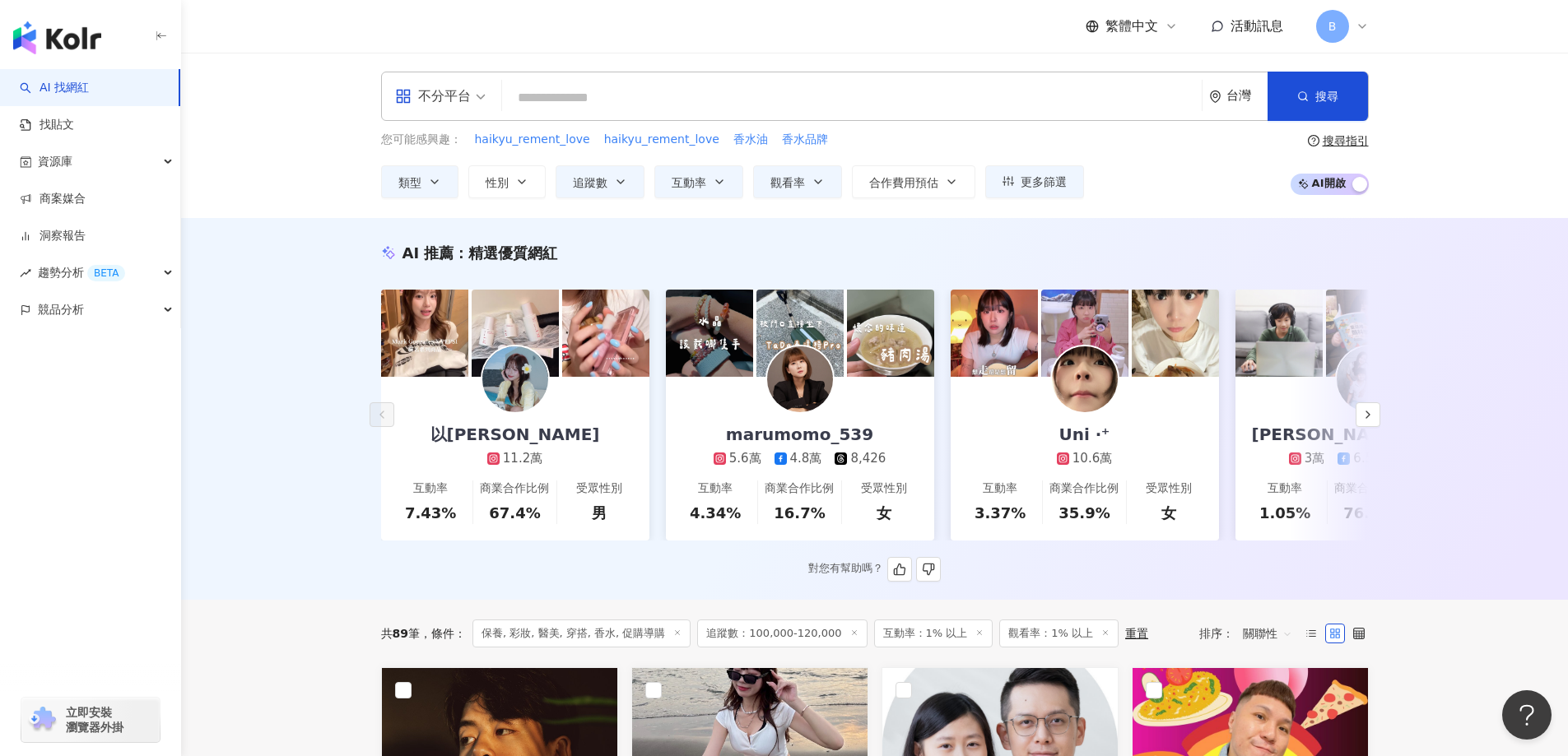
scroll to position [0, 0]
click at [602, 177] on span "追蹤數" at bounding box center [590, 183] width 34 height 13
type input "******"
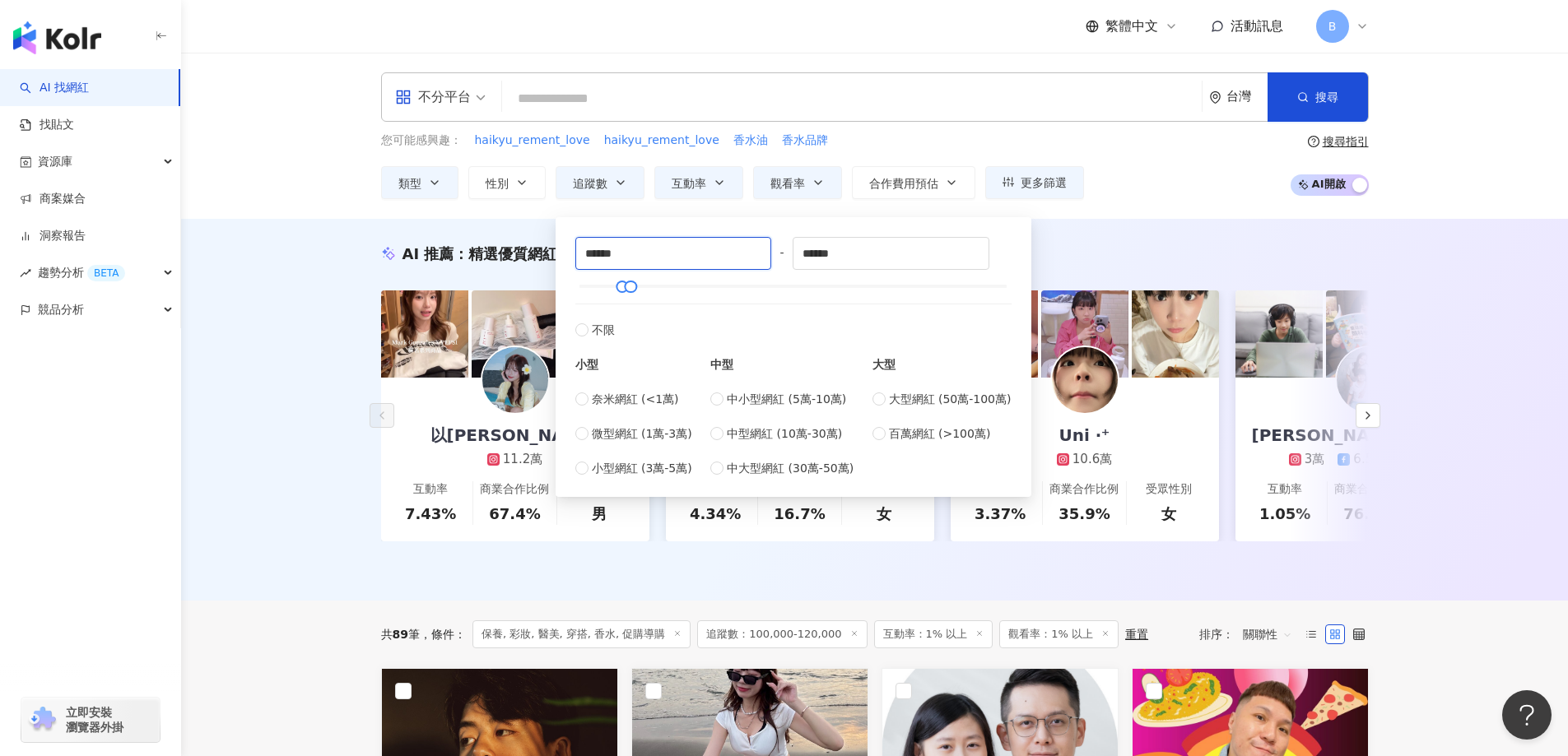
drag, startPoint x: 660, startPoint y: 255, endPoint x: 275, endPoint y: 249, distance: 385.0
type input "******"
drag, startPoint x: 873, startPoint y: 253, endPoint x: 537, endPoint y: 250, distance: 336.0
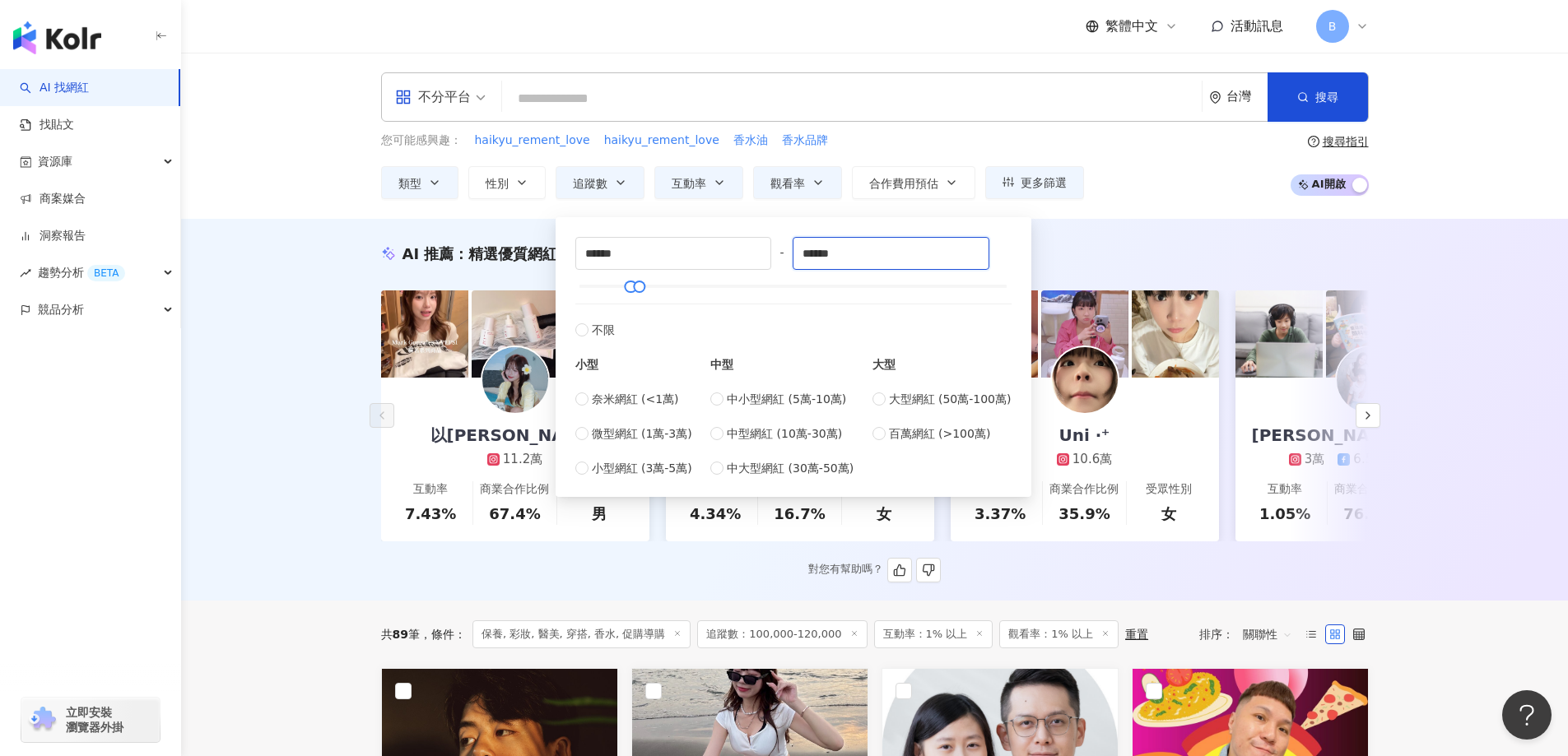
type input "******"
click at [1214, 201] on div "不分平台 台灣 搜尋 您可能感興趣： haikyu_rement_love haikyu_rement_love 香水油 香水品牌 類型 性別 追蹤數 互動率…" at bounding box center [874, 135] width 1387 height 166
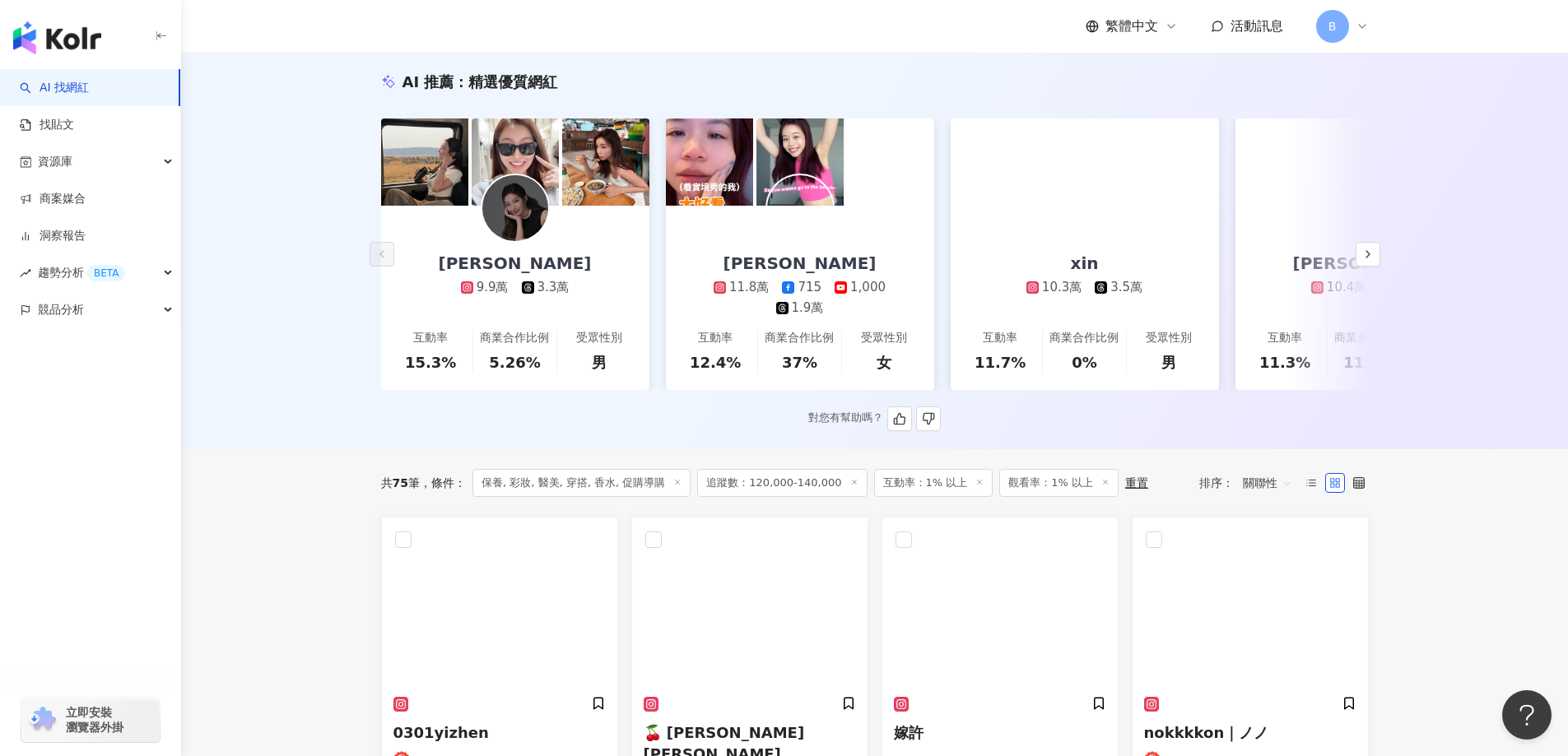
scroll to position [411, 0]
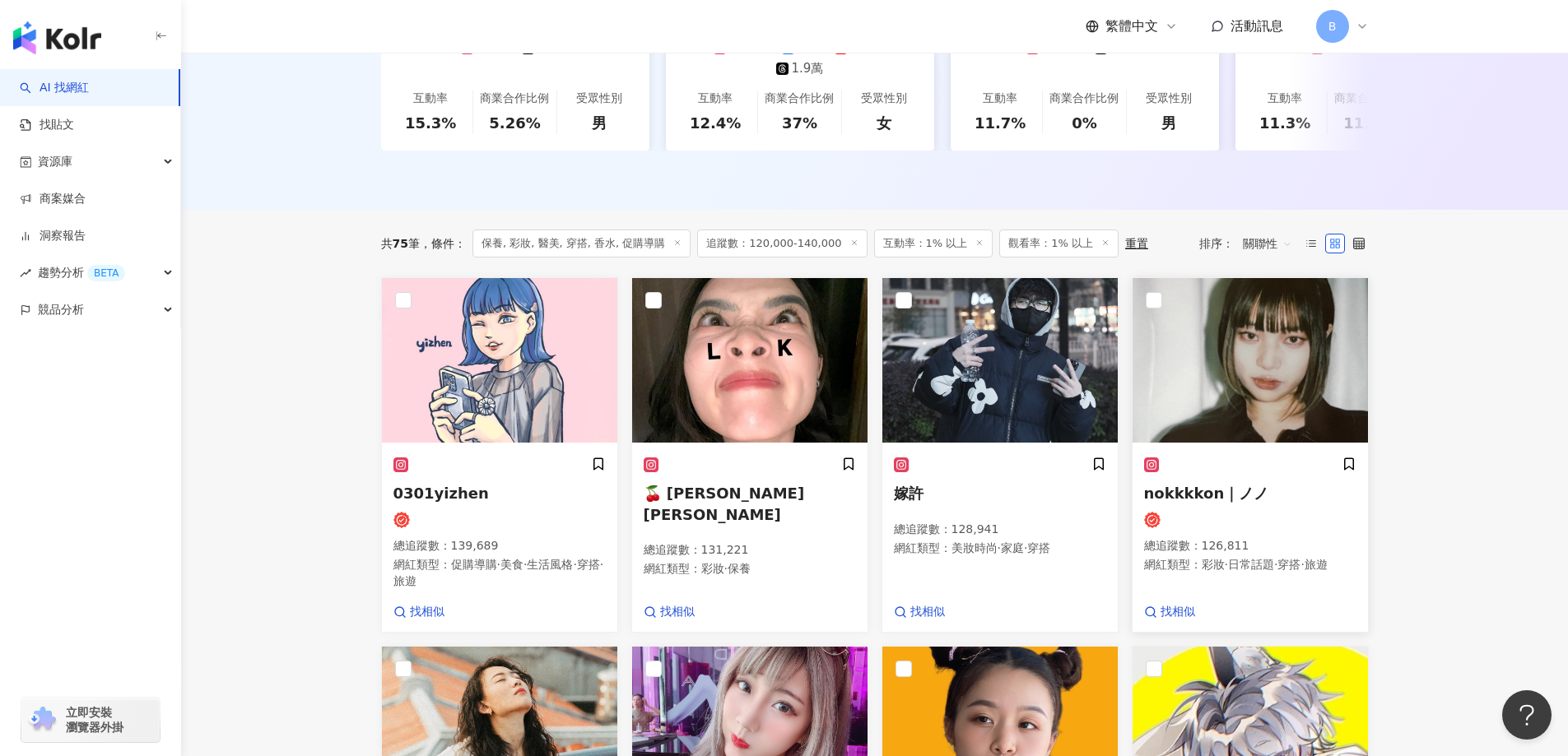
click at [1301, 369] on img at bounding box center [1250, 360] width 235 height 165
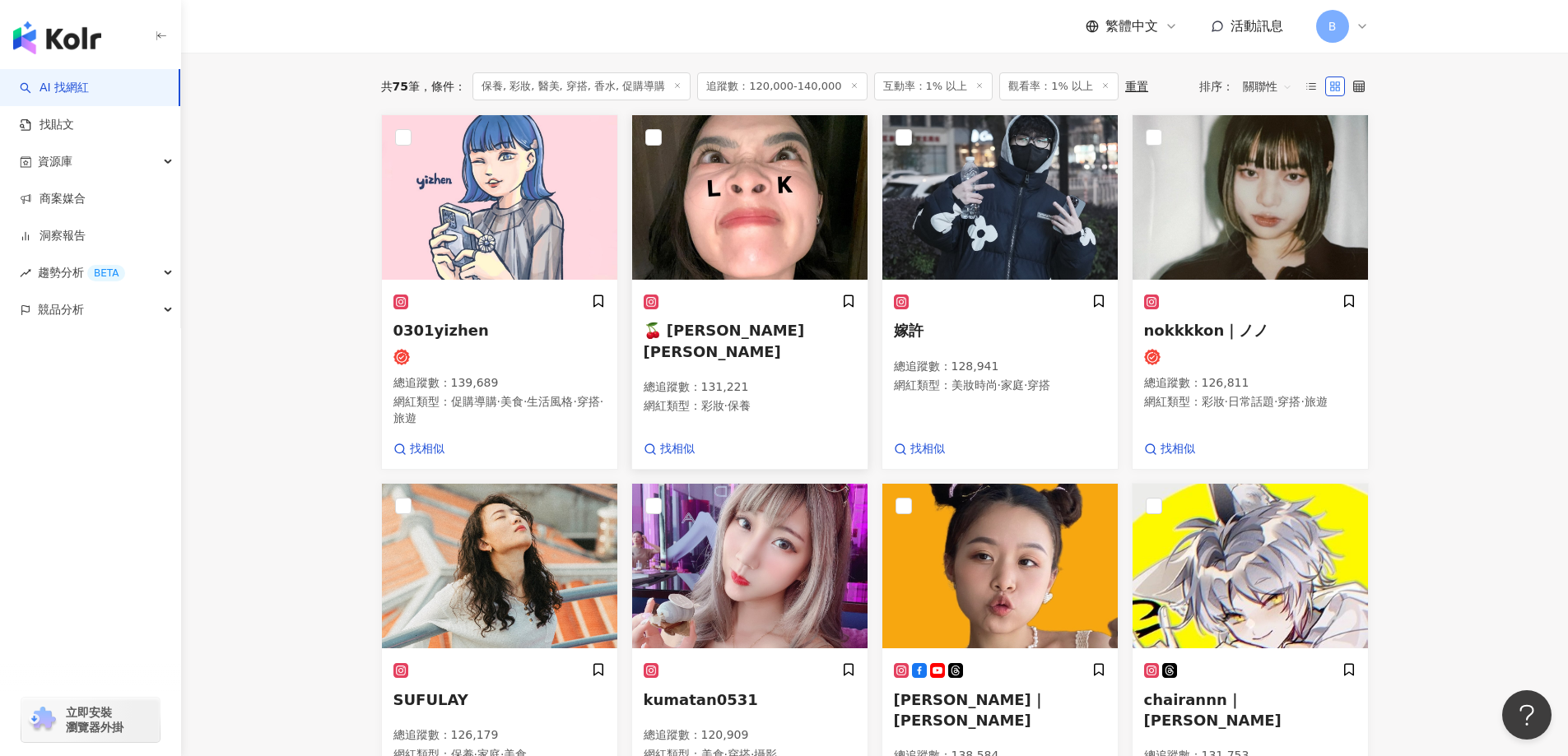
scroll to position [576, 0]
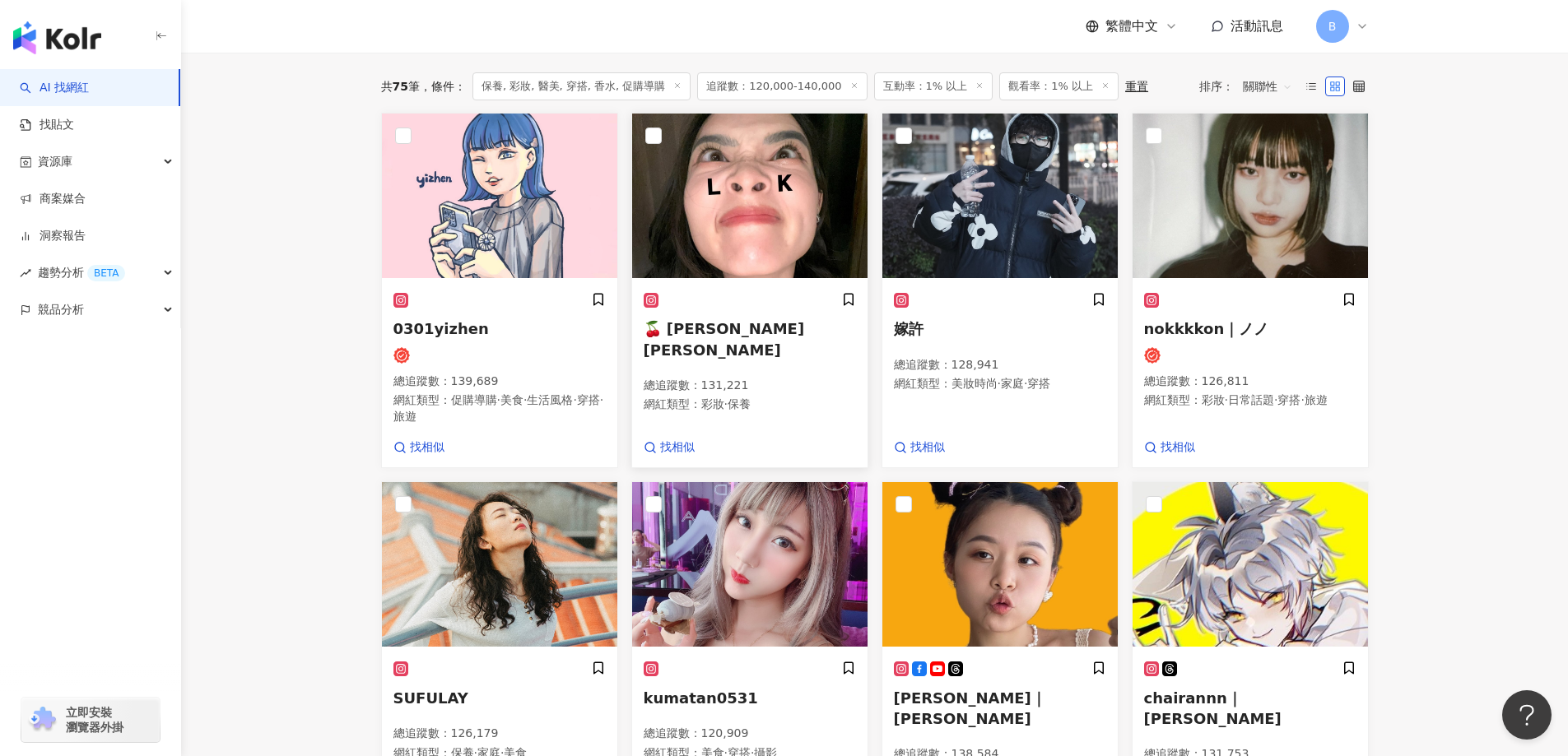
click at [766, 211] on img at bounding box center [749, 196] width 235 height 165
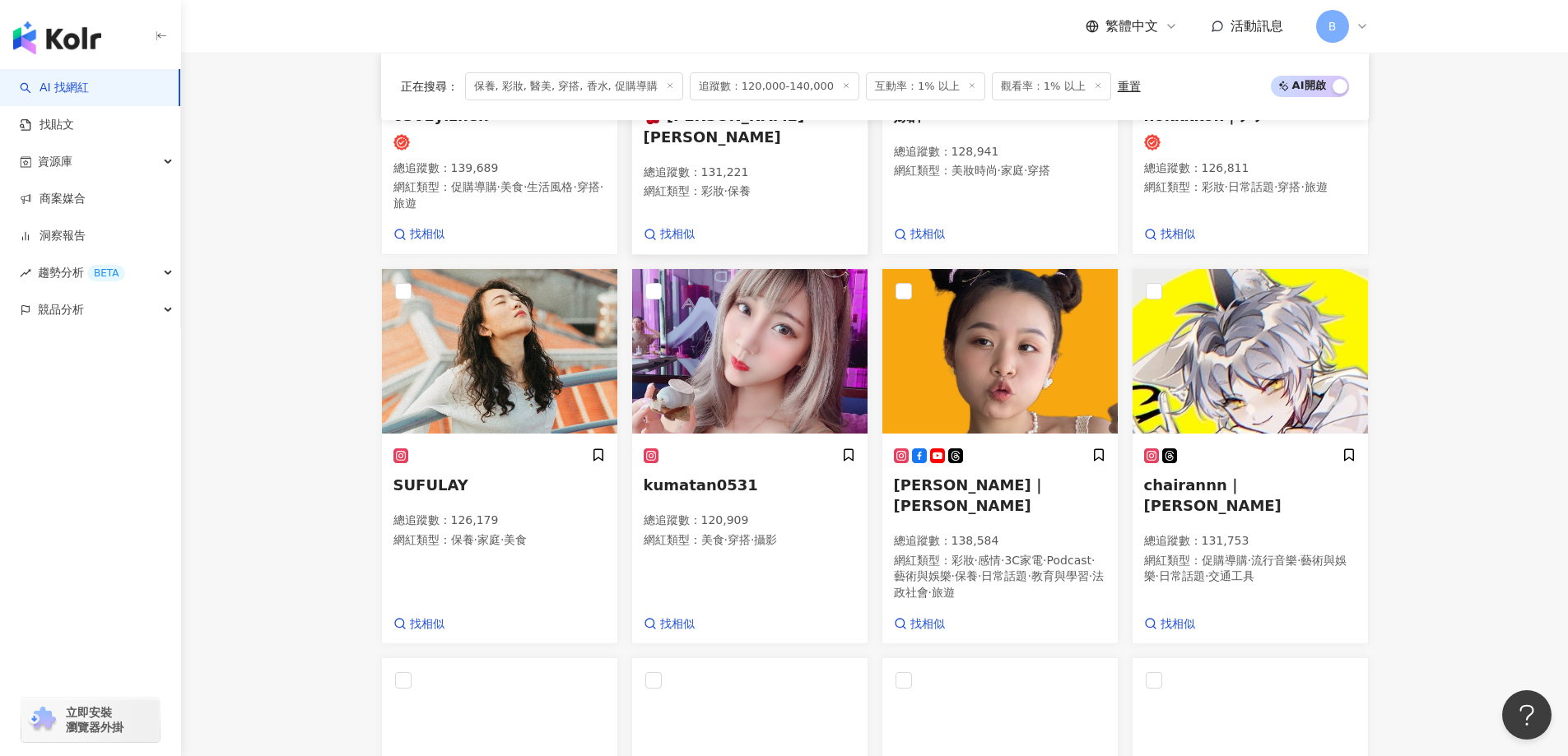
scroll to position [823, 0]
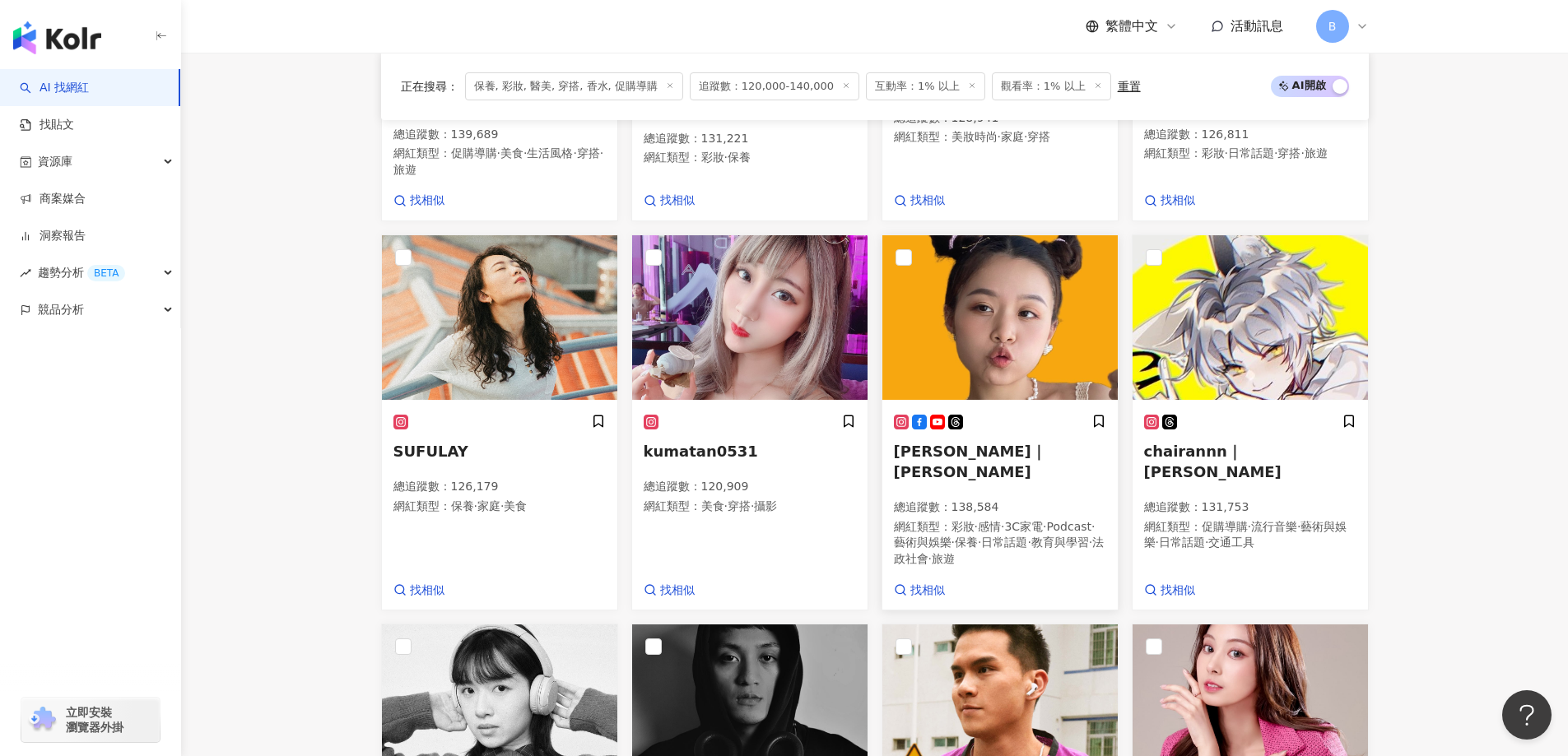
click at [983, 299] on img at bounding box center [1000, 317] width 235 height 165
click at [1049, 310] on img at bounding box center [1000, 317] width 235 height 165
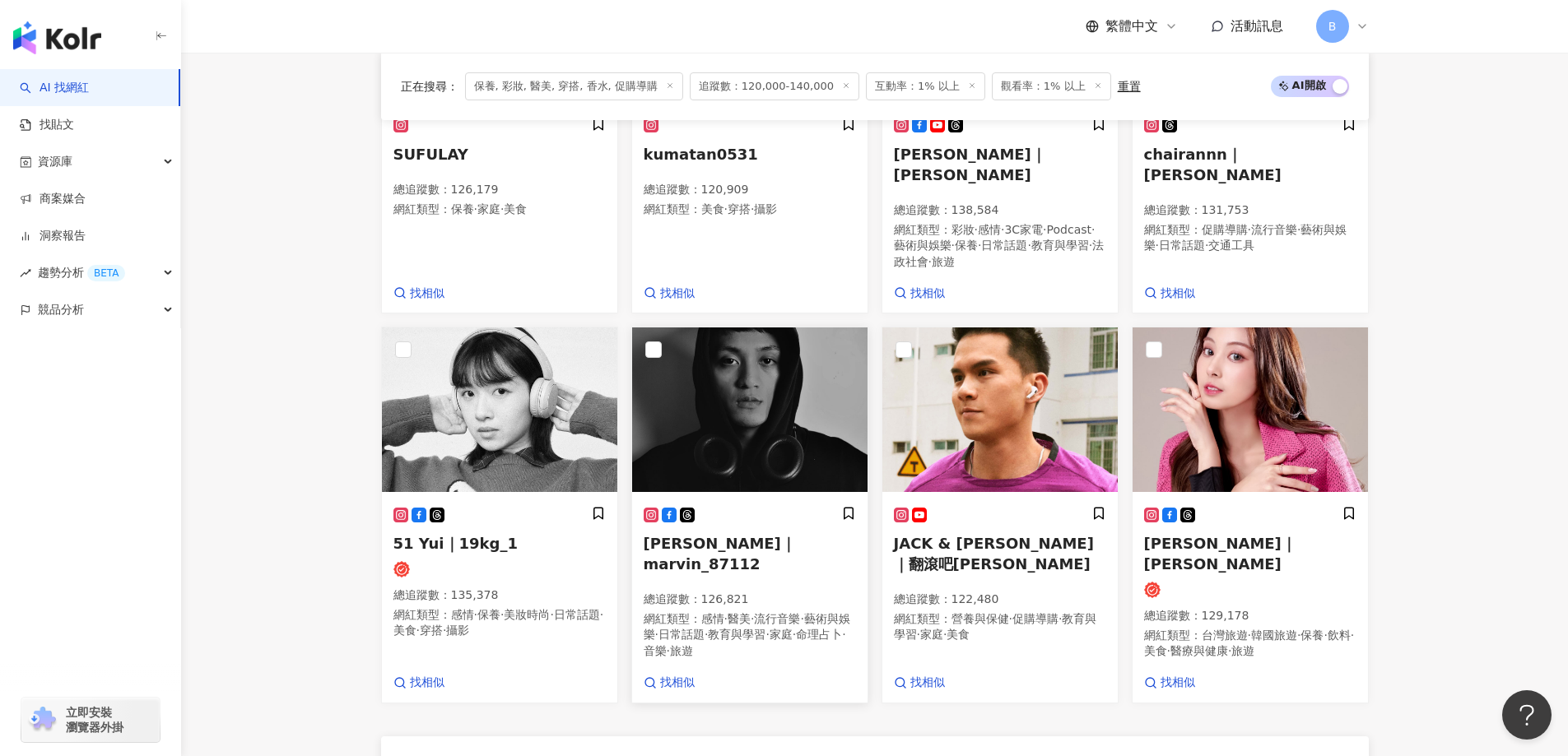
scroll to position [1152, 0]
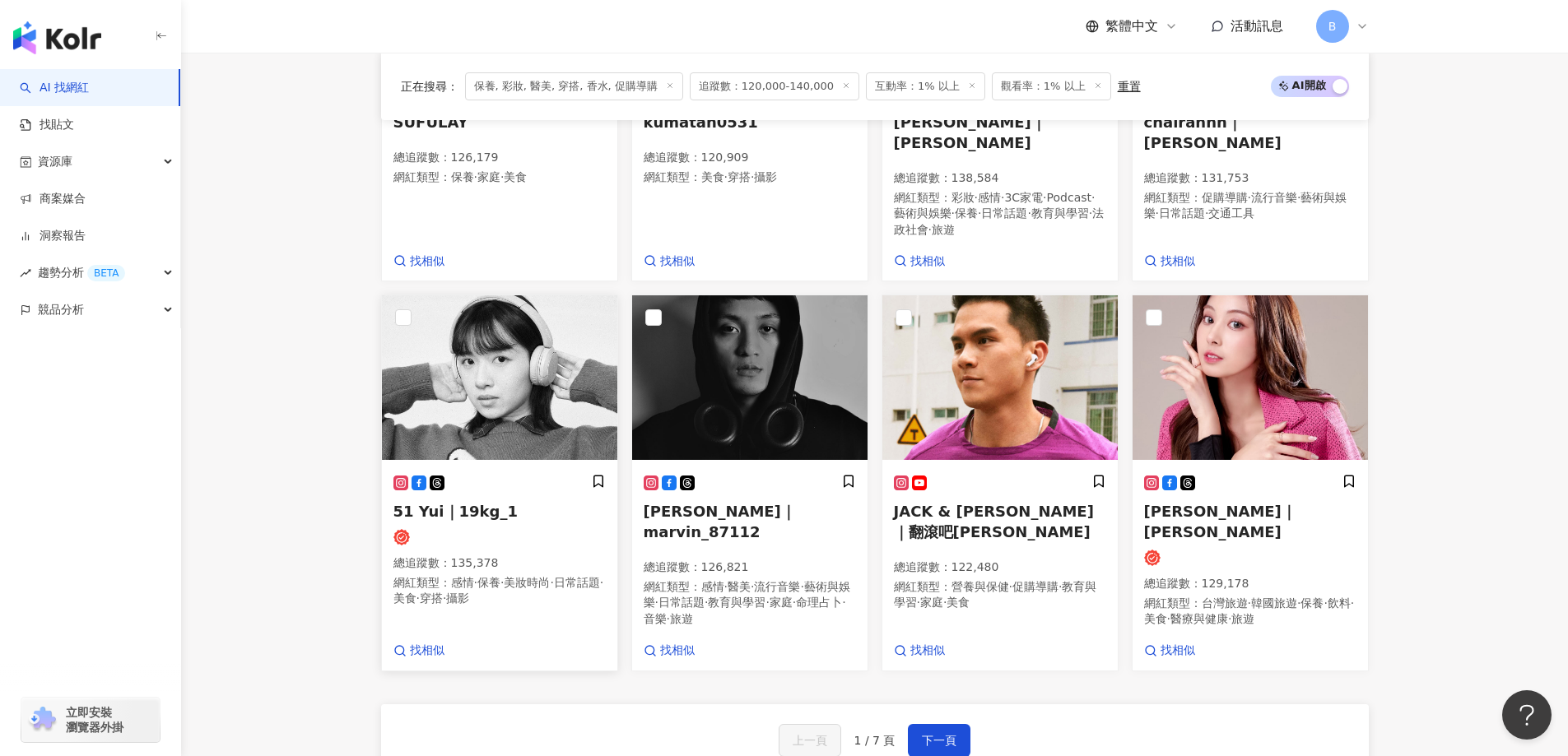
click at [466, 390] on img at bounding box center [499, 378] width 235 height 165
click at [1273, 385] on img at bounding box center [1250, 378] width 235 height 165
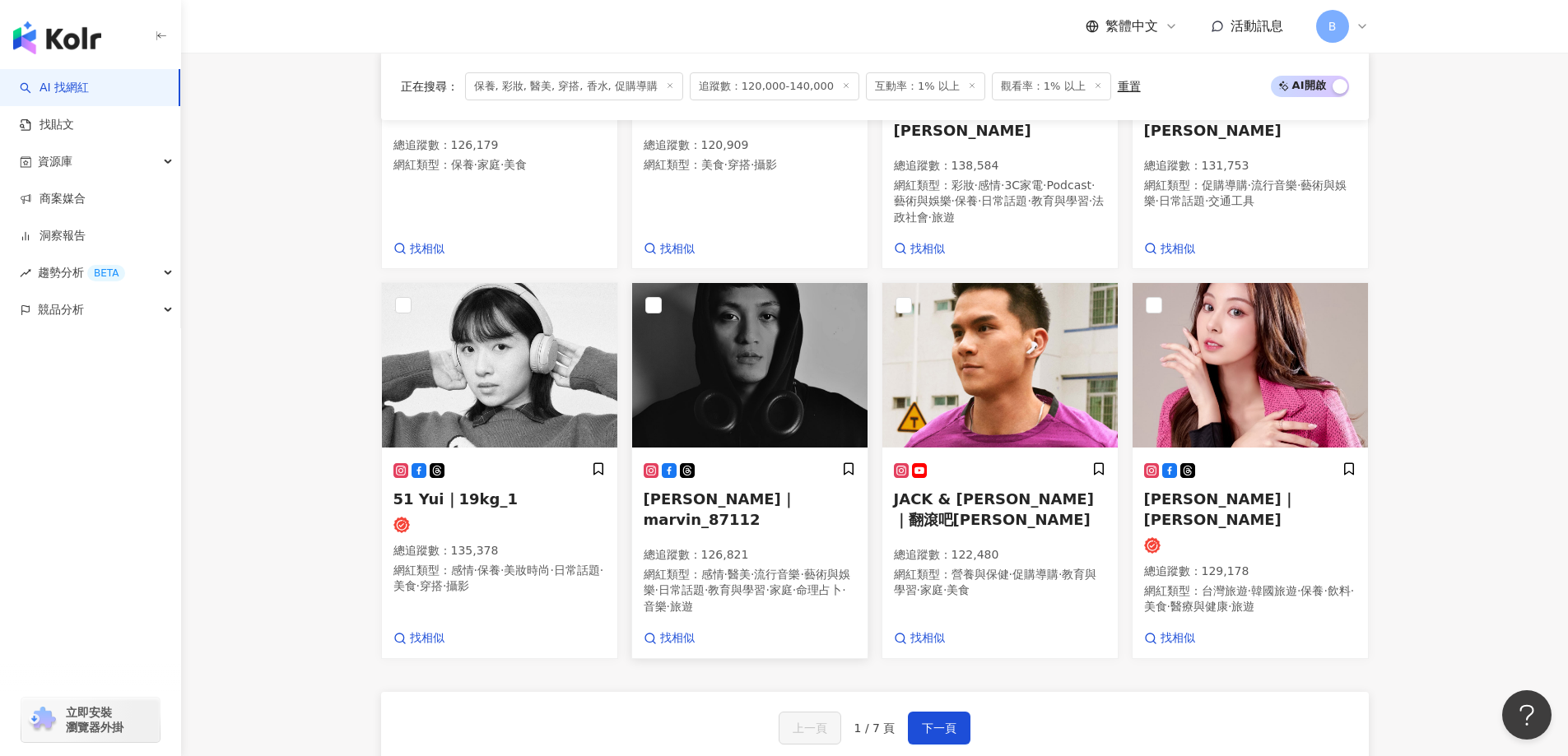
scroll to position [1316, 0]
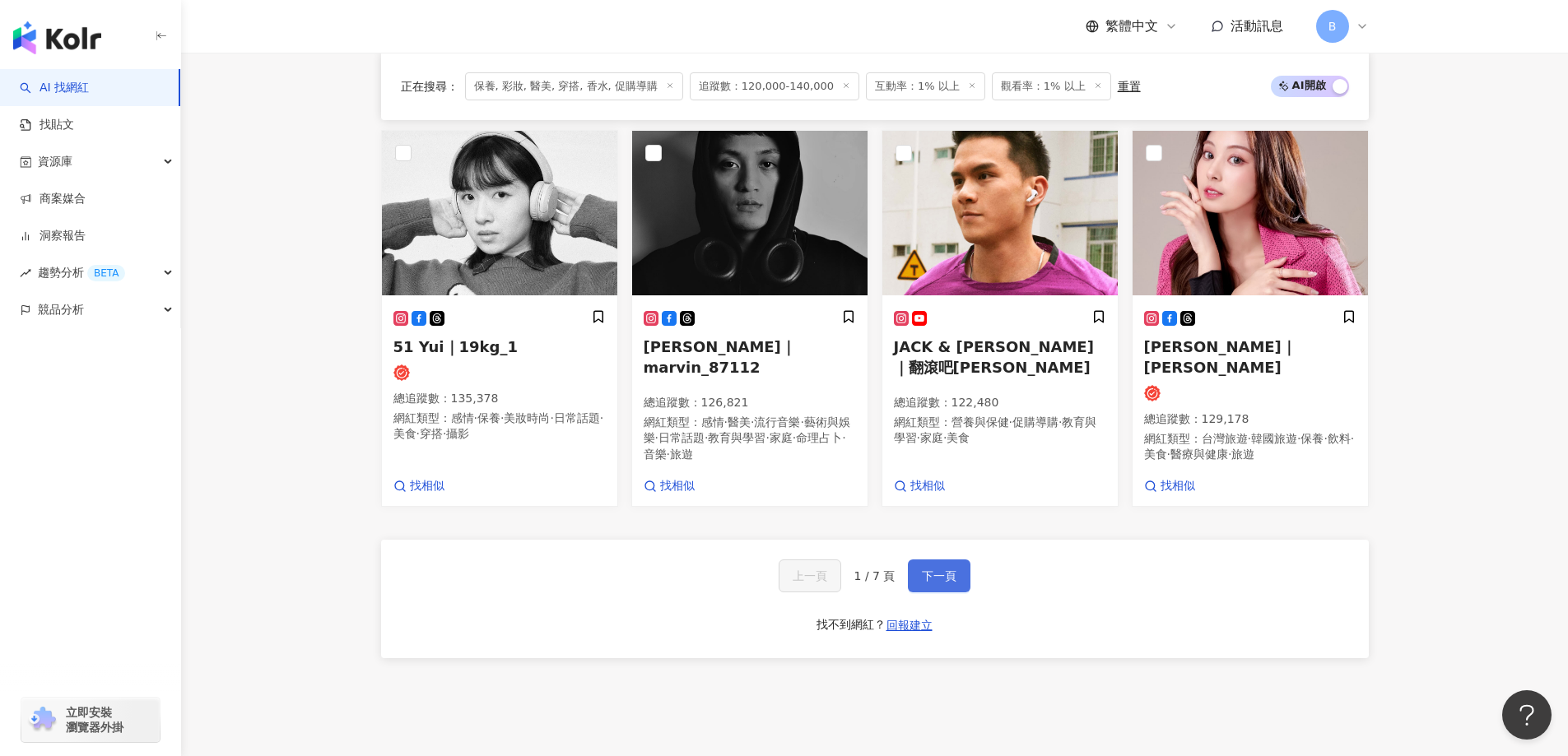
click at [949, 569] on span "下一頁" at bounding box center [939, 575] width 34 height 13
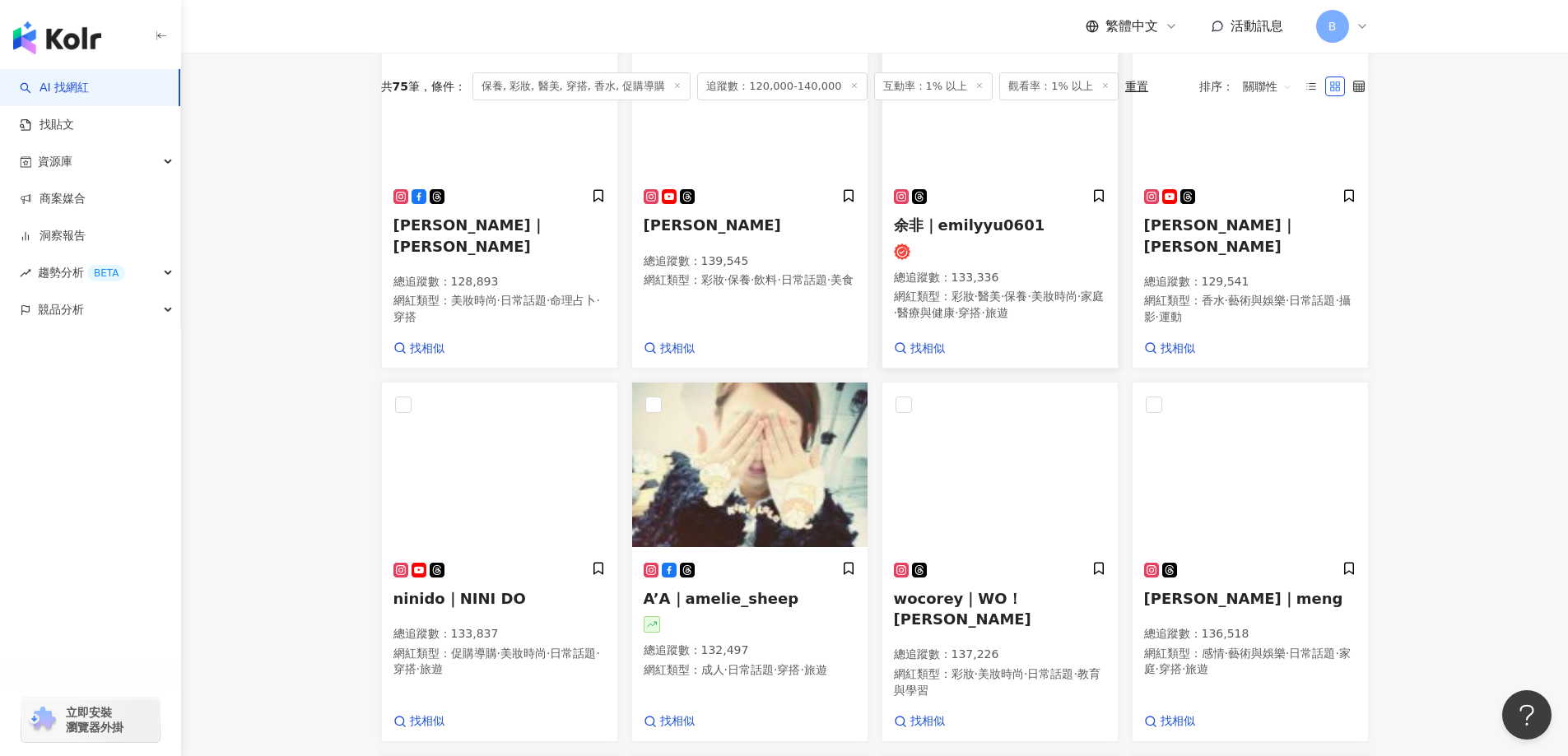
scroll to position [432, 0]
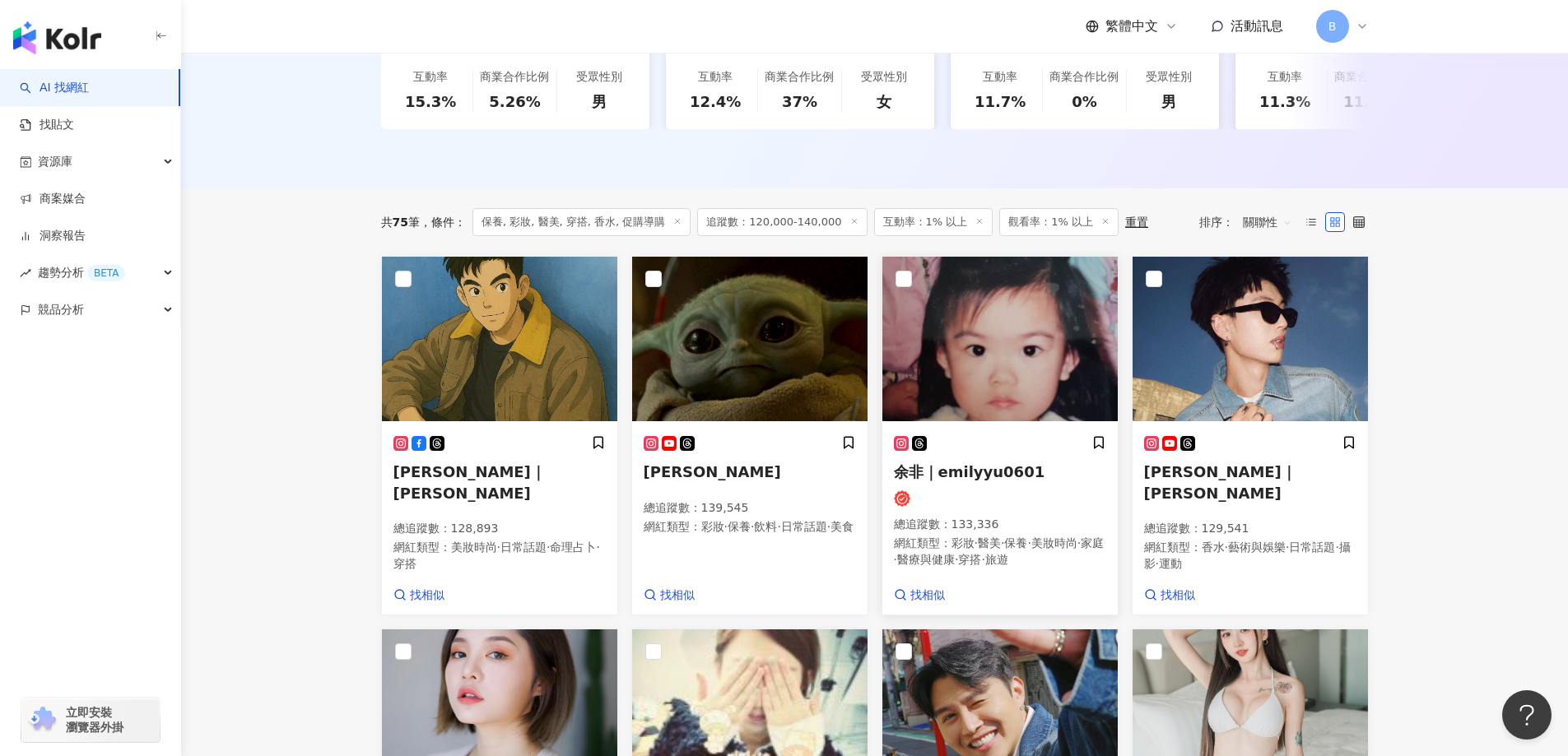
click at [980, 310] on img at bounding box center [1000, 339] width 235 height 165
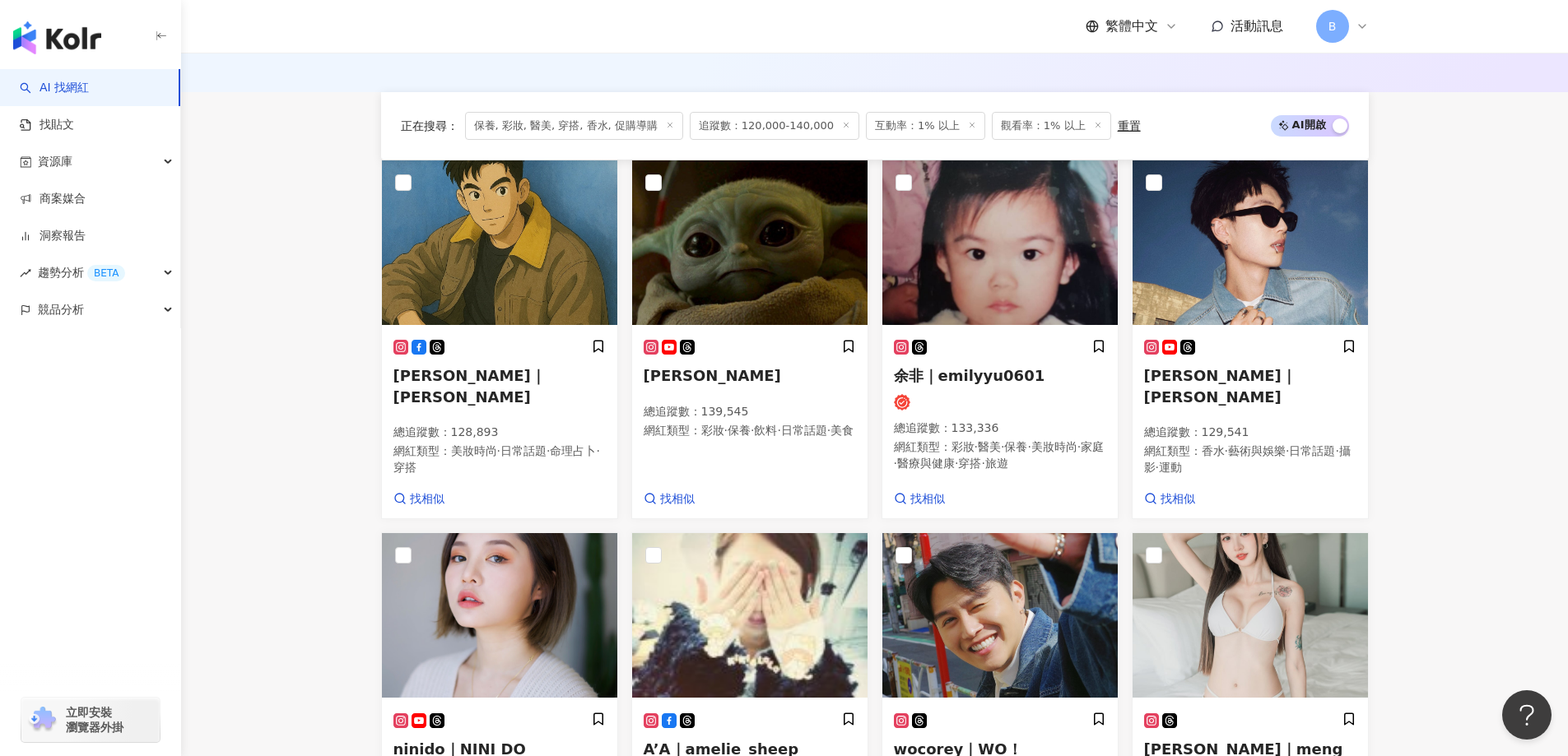
scroll to position [680, 0]
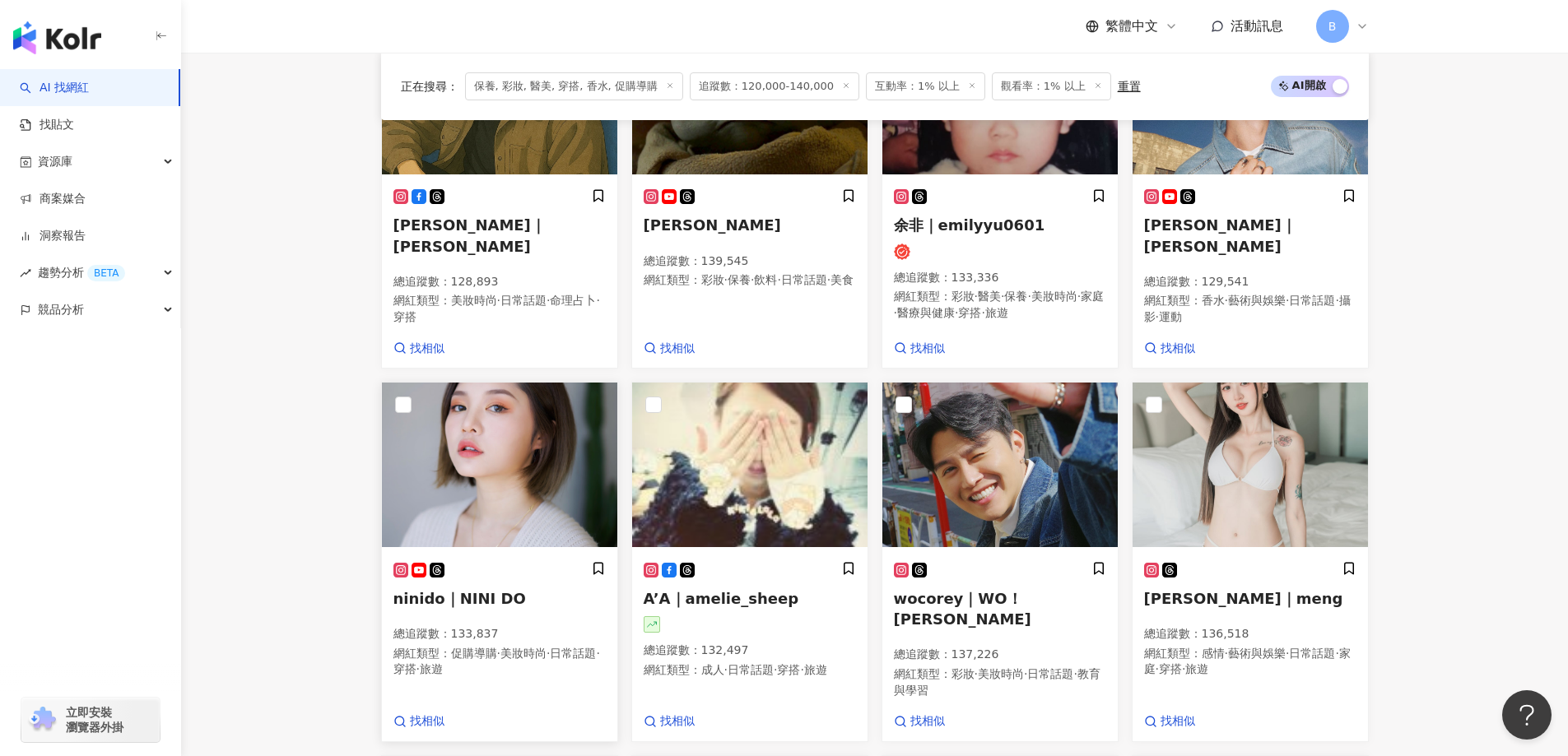
click at [436, 432] on img at bounding box center [499, 465] width 235 height 165
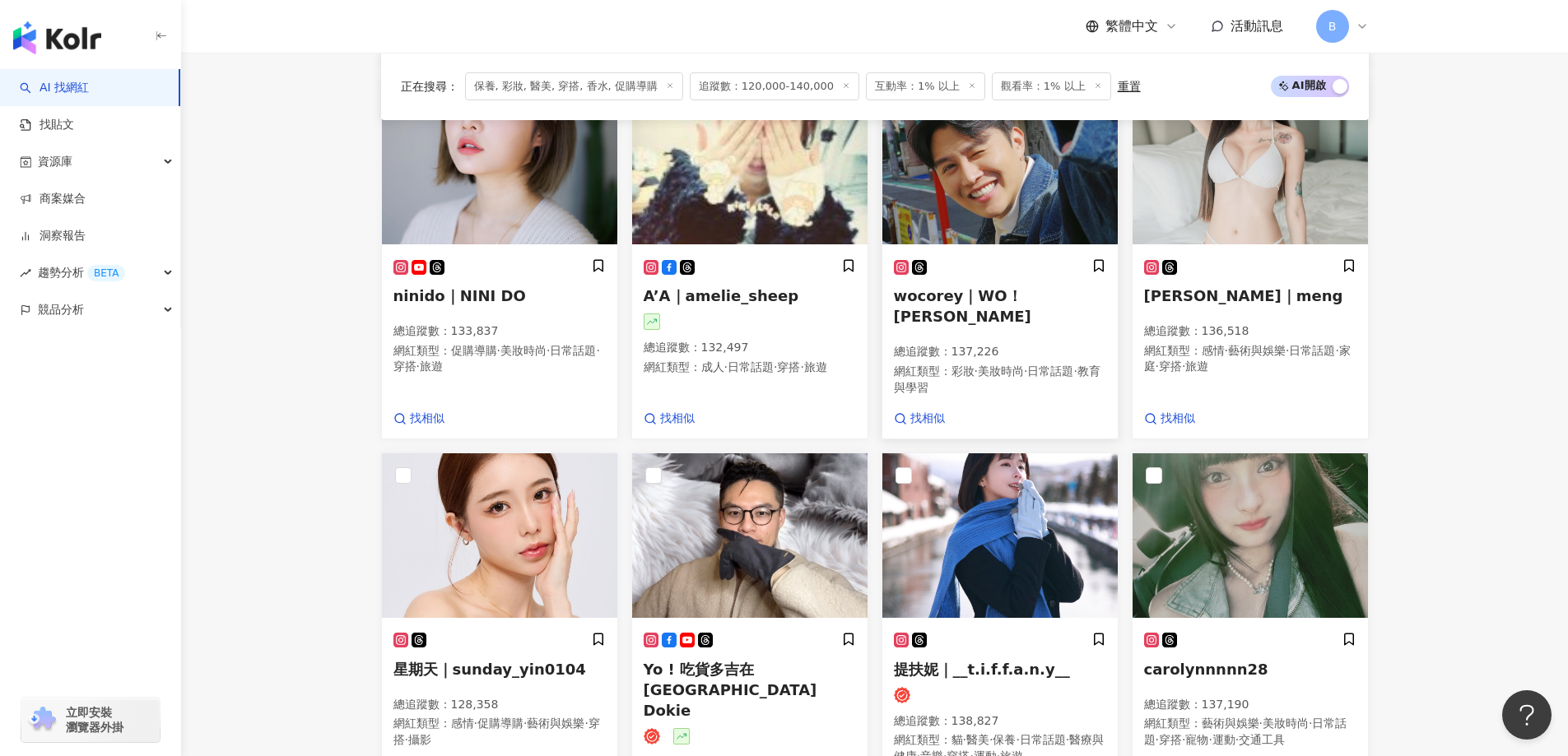
scroll to position [1091, 0]
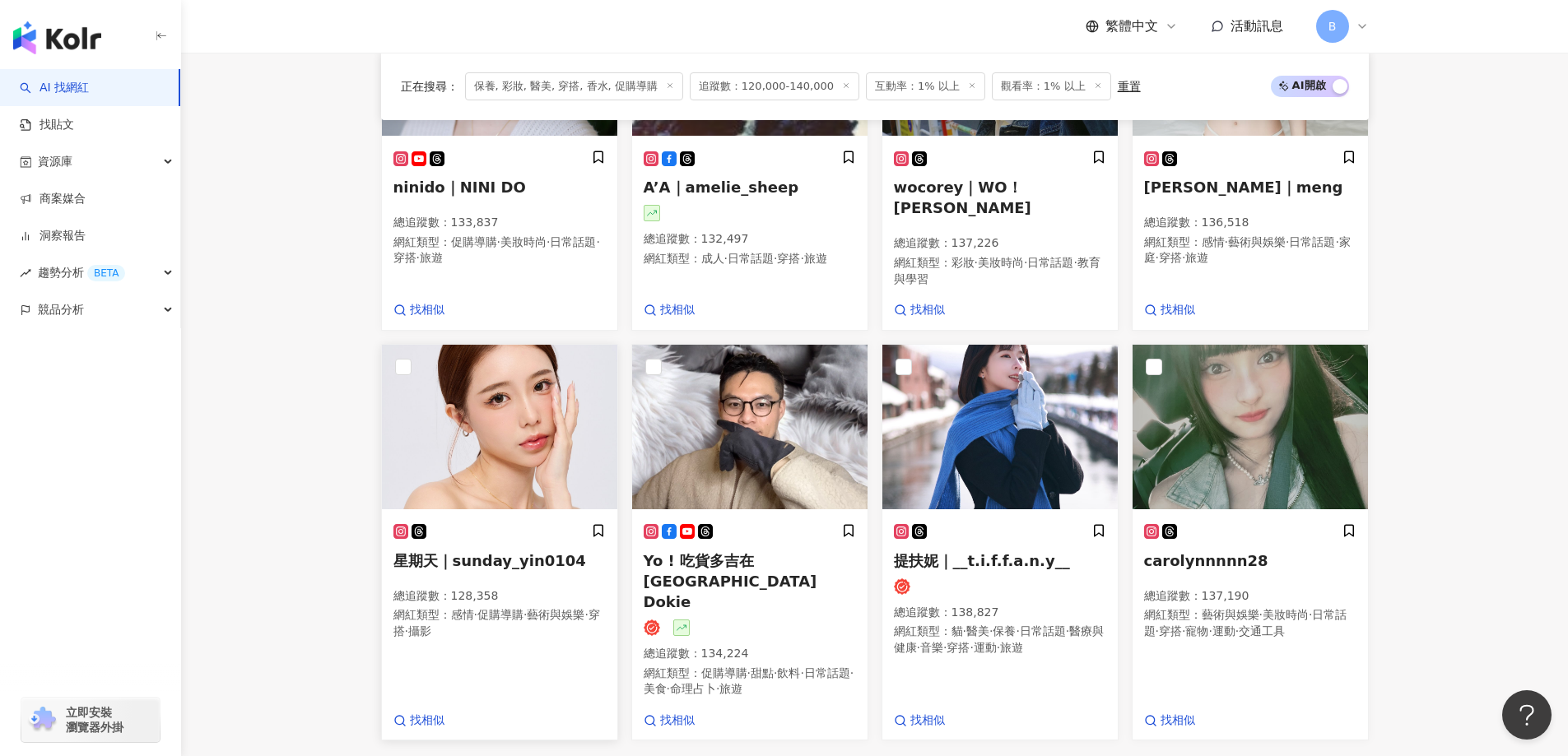
click at [522, 447] on img at bounding box center [499, 427] width 235 height 165
click at [990, 397] on img at bounding box center [1000, 427] width 235 height 165
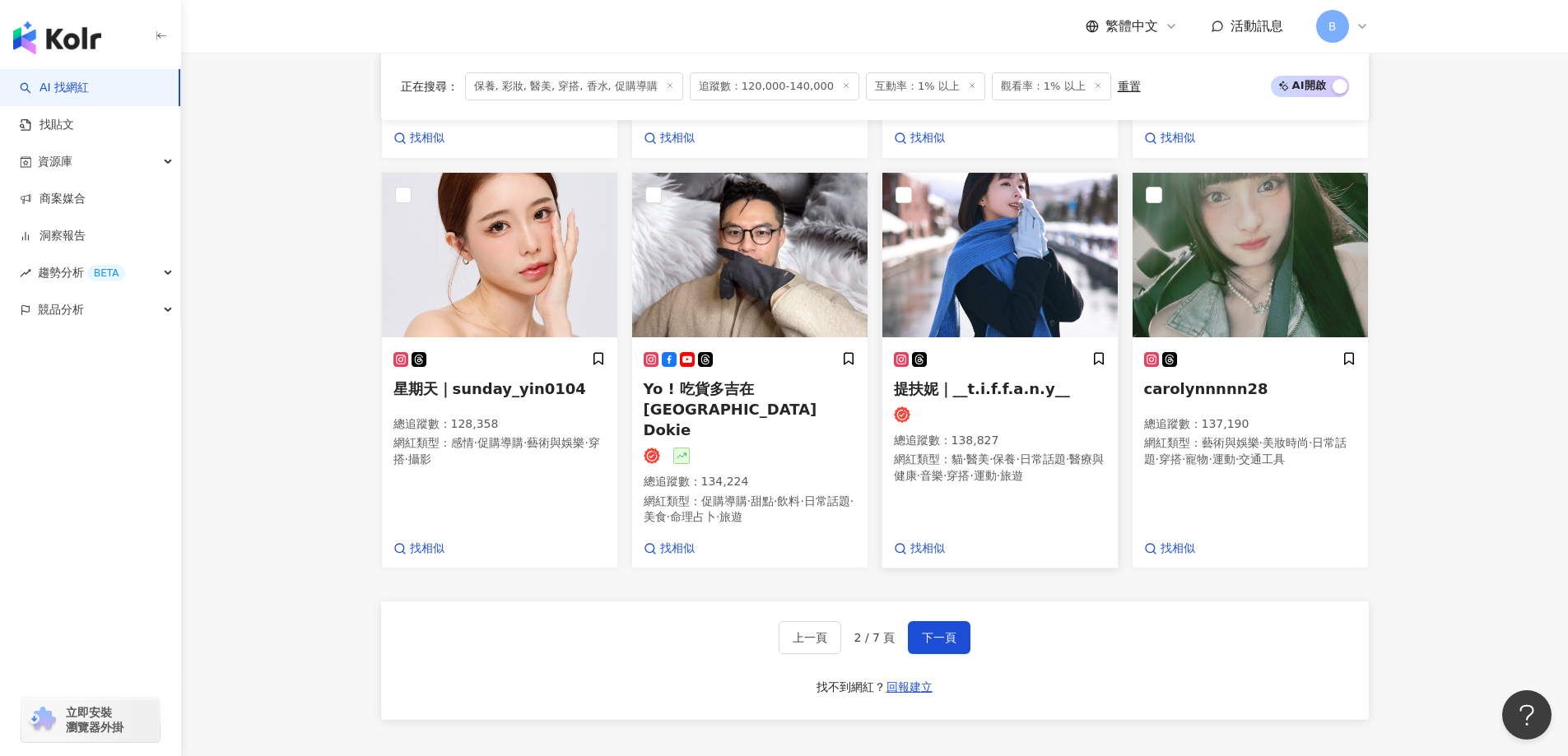
scroll to position [1420, 0]
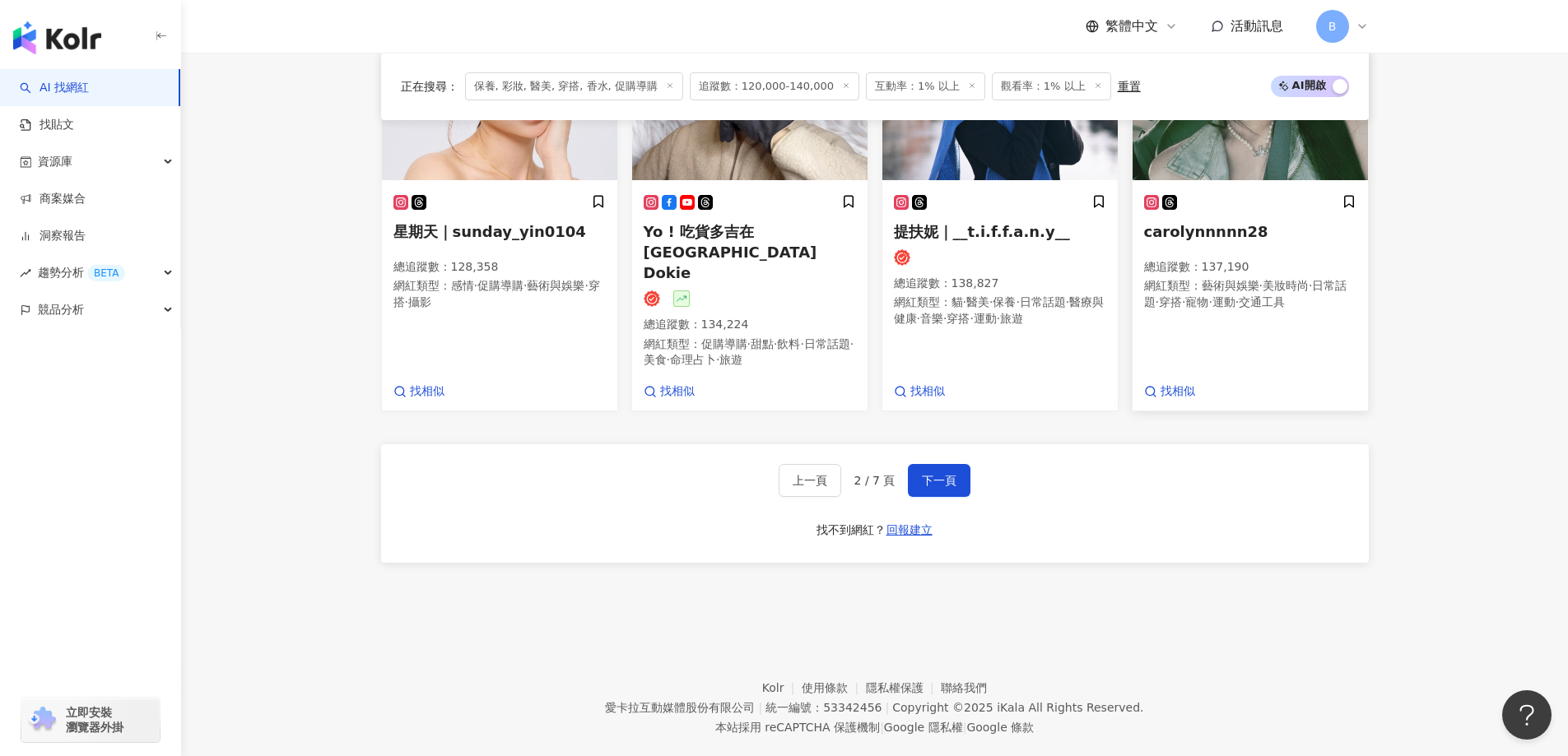
click at [1196, 161] on img at bounding box center [1250, 98] width 235 height 165
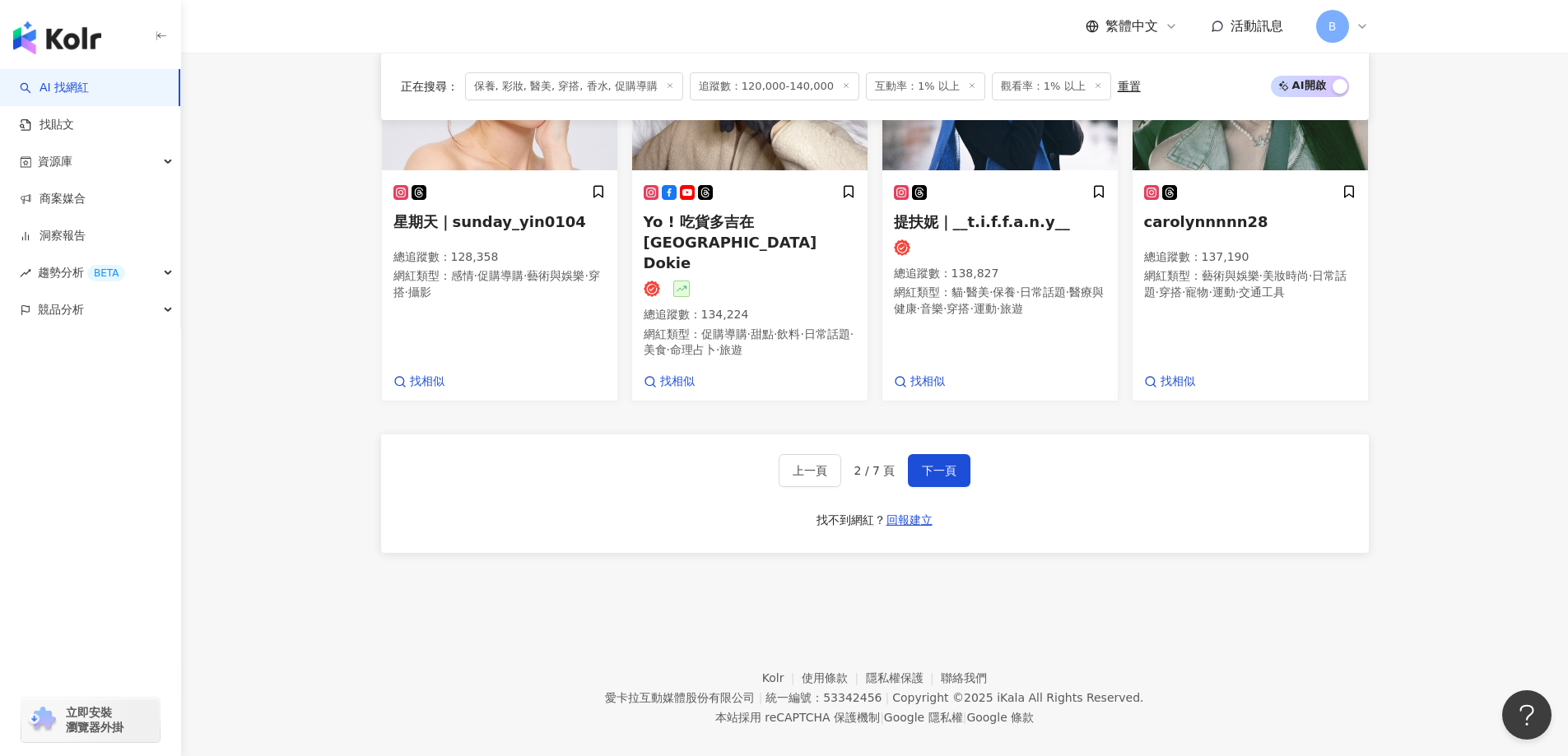
scroll to position [1431, 0]
click at [946, 462] on span "下一頁" at bounding box center [939, 468] width 34 height 13
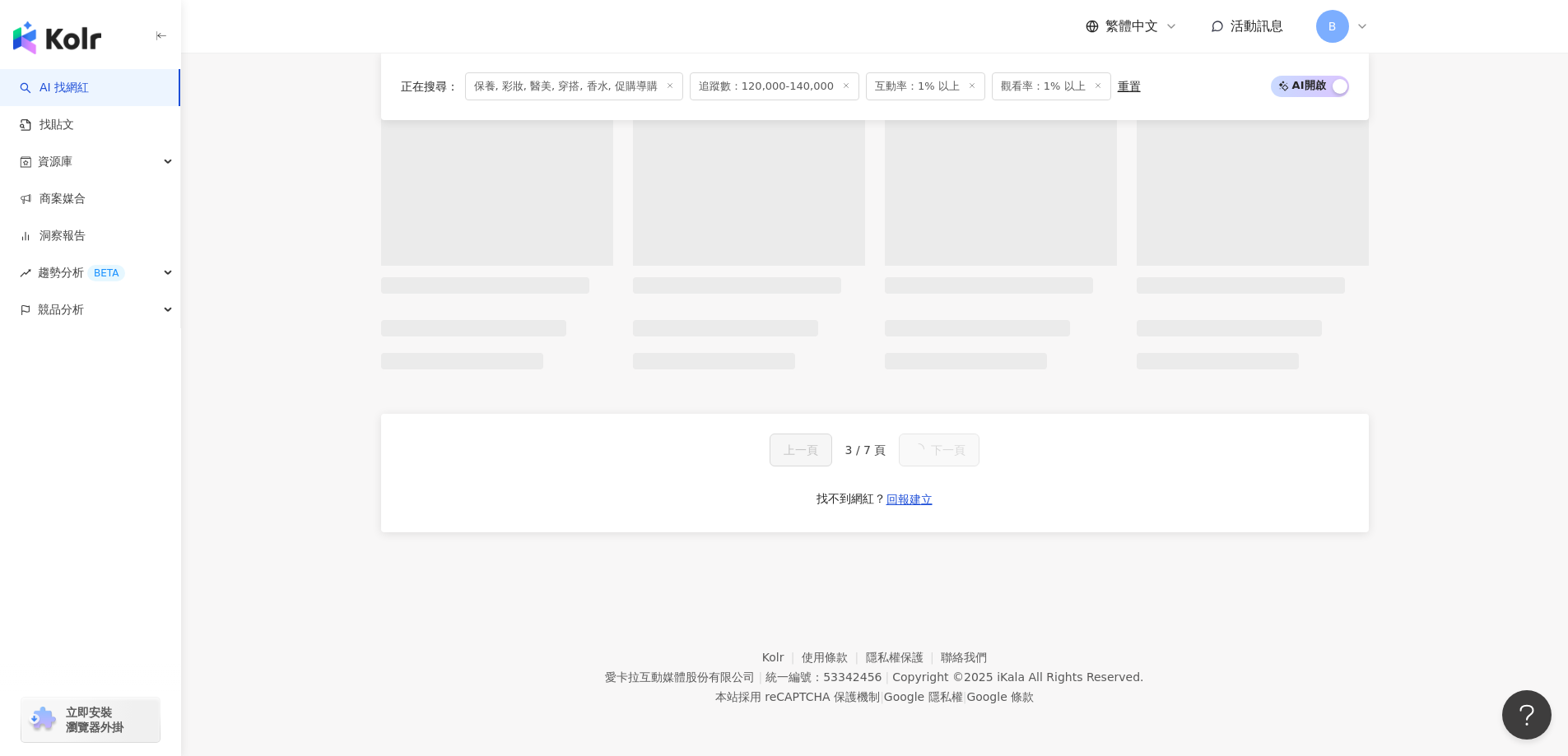
scroll to position [1447, 0]
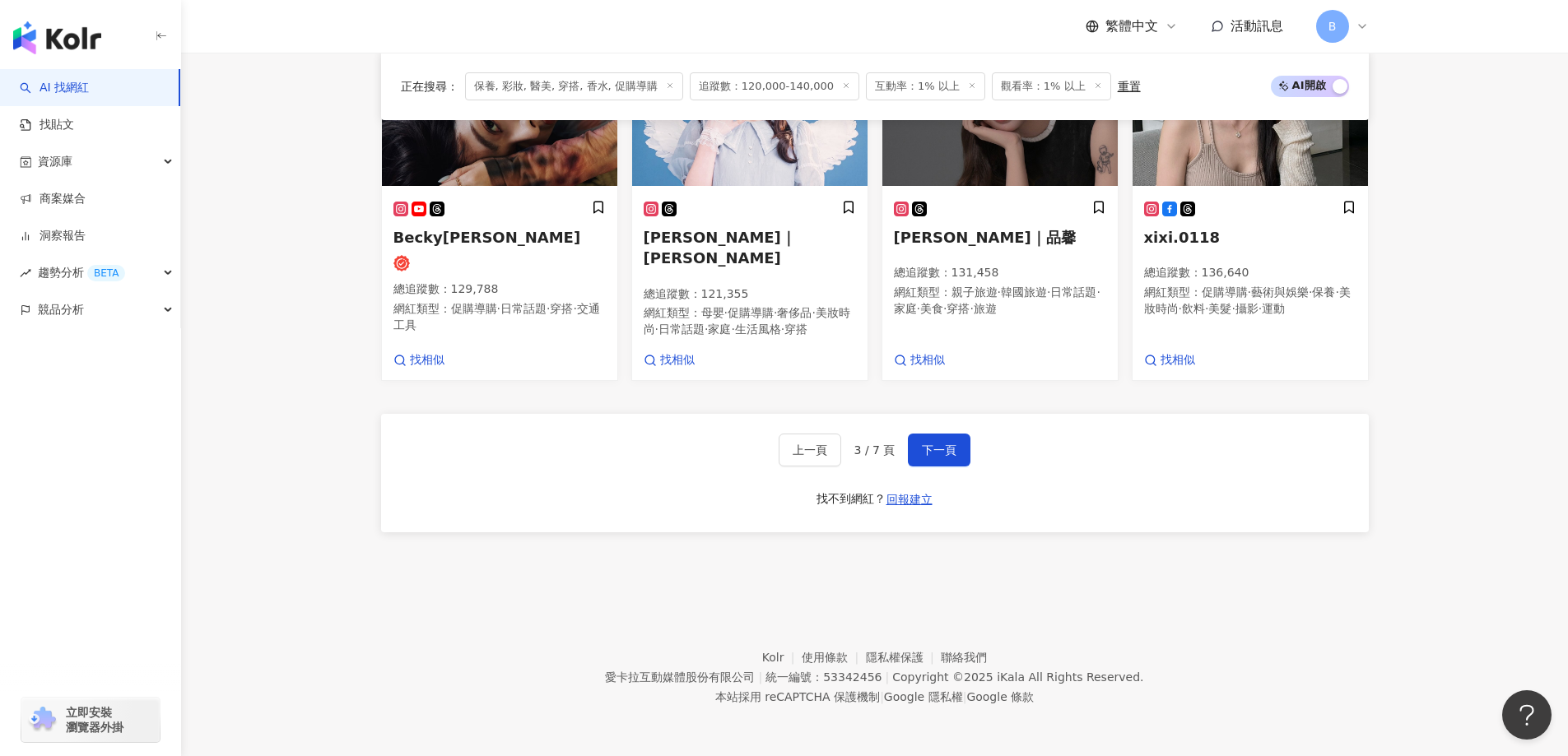
drag, startPoint x: 323, startPoint y: 289, endPoint x: 359, endPoint y: 293, distance: 36.2
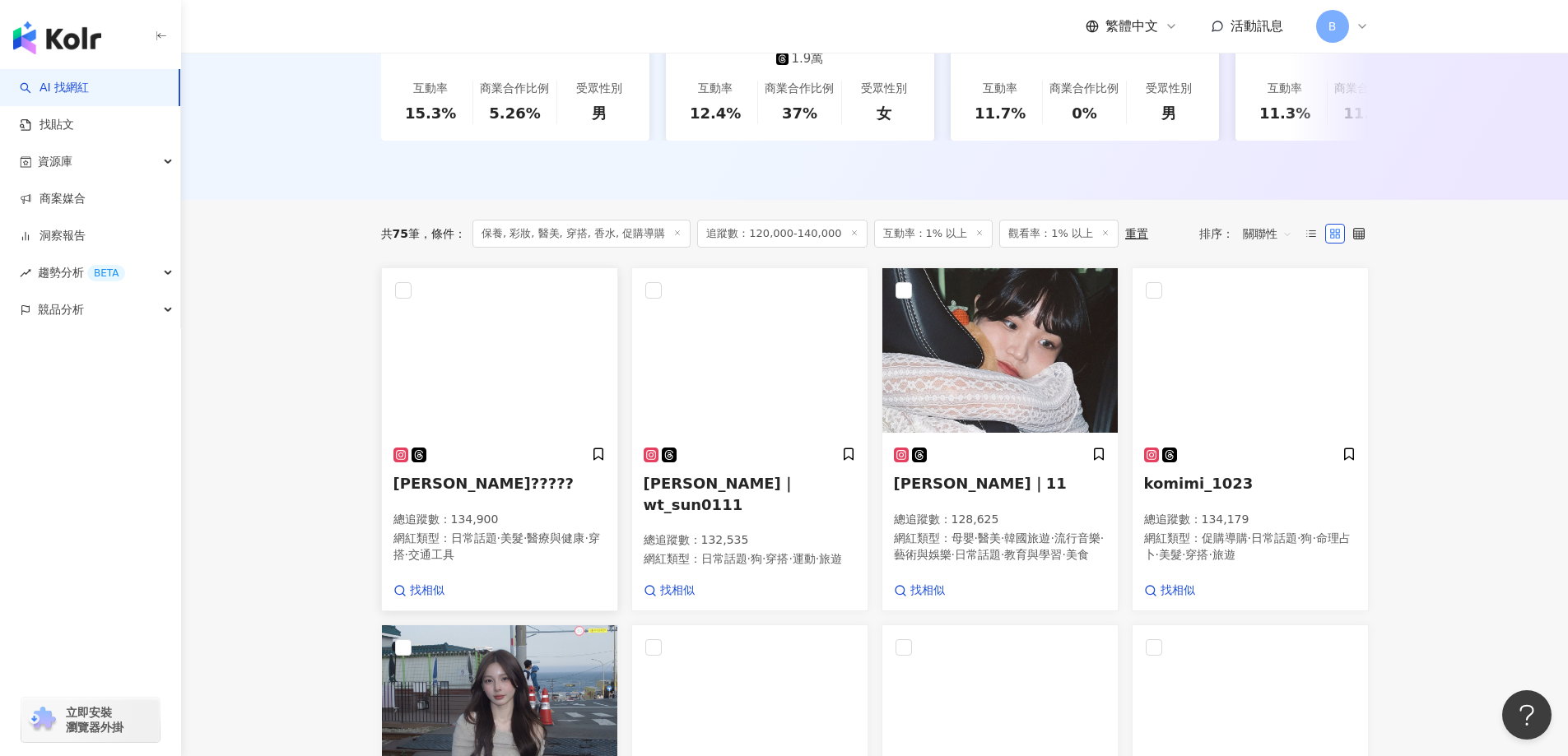
scroll to position [460, 0]
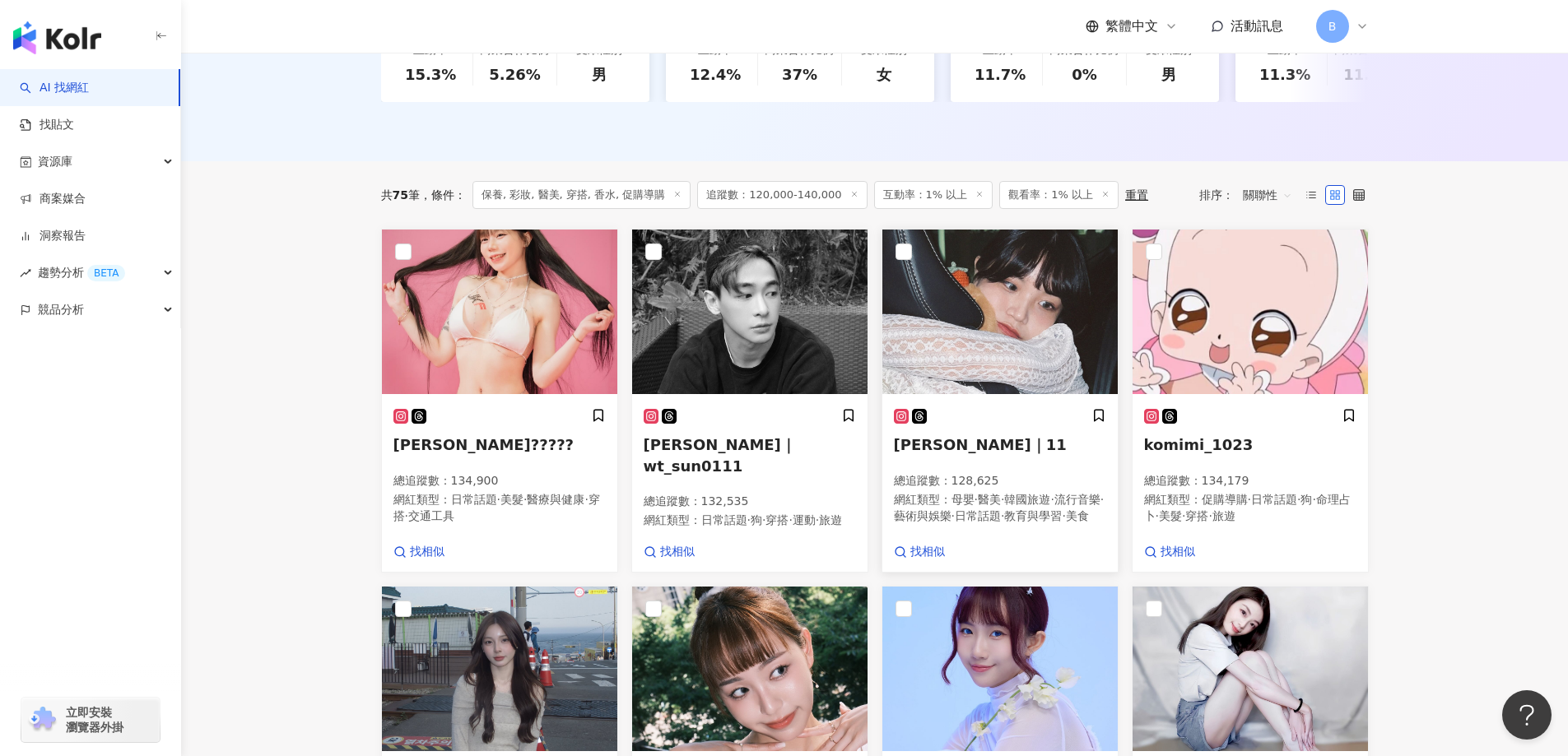
click at [1012, 344] on img at bounding box center [1000, 312] width 235 height 165
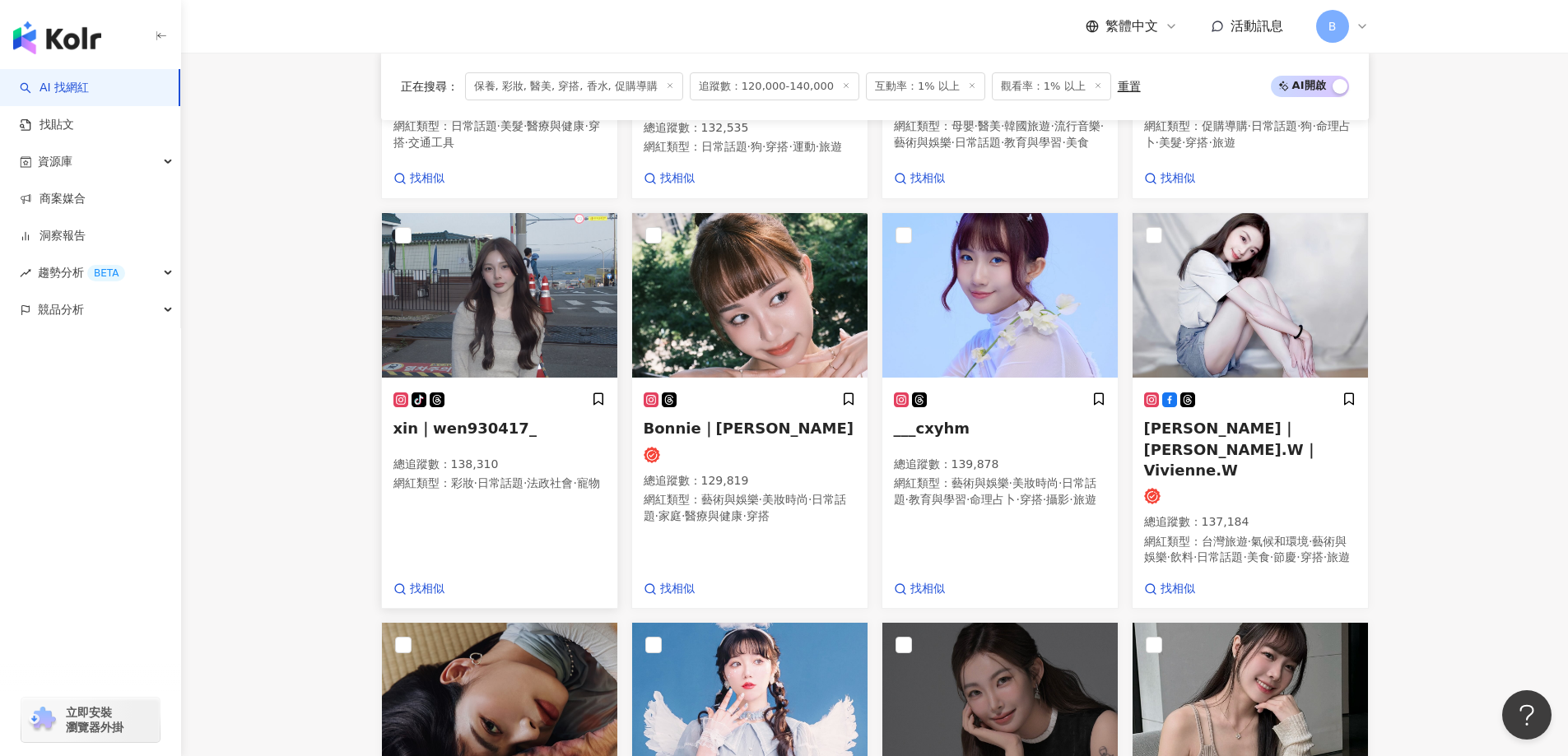
scroll to position [871, 0]
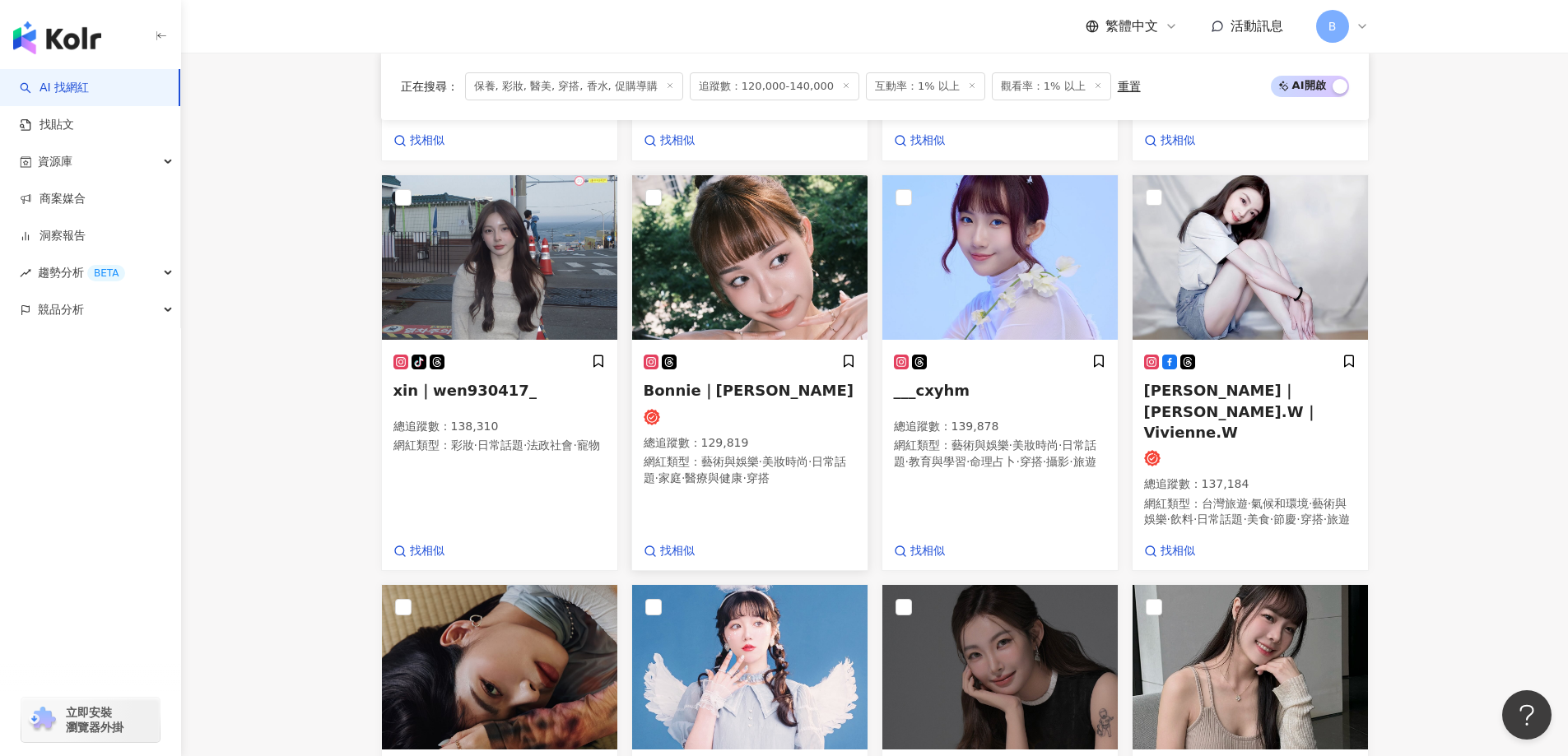
click at [789, 307] on img at bounding box center [749, 258] width 235 height 165
click at [1046, 262] on img at bounding box center [1000, 258] width 235 height 165
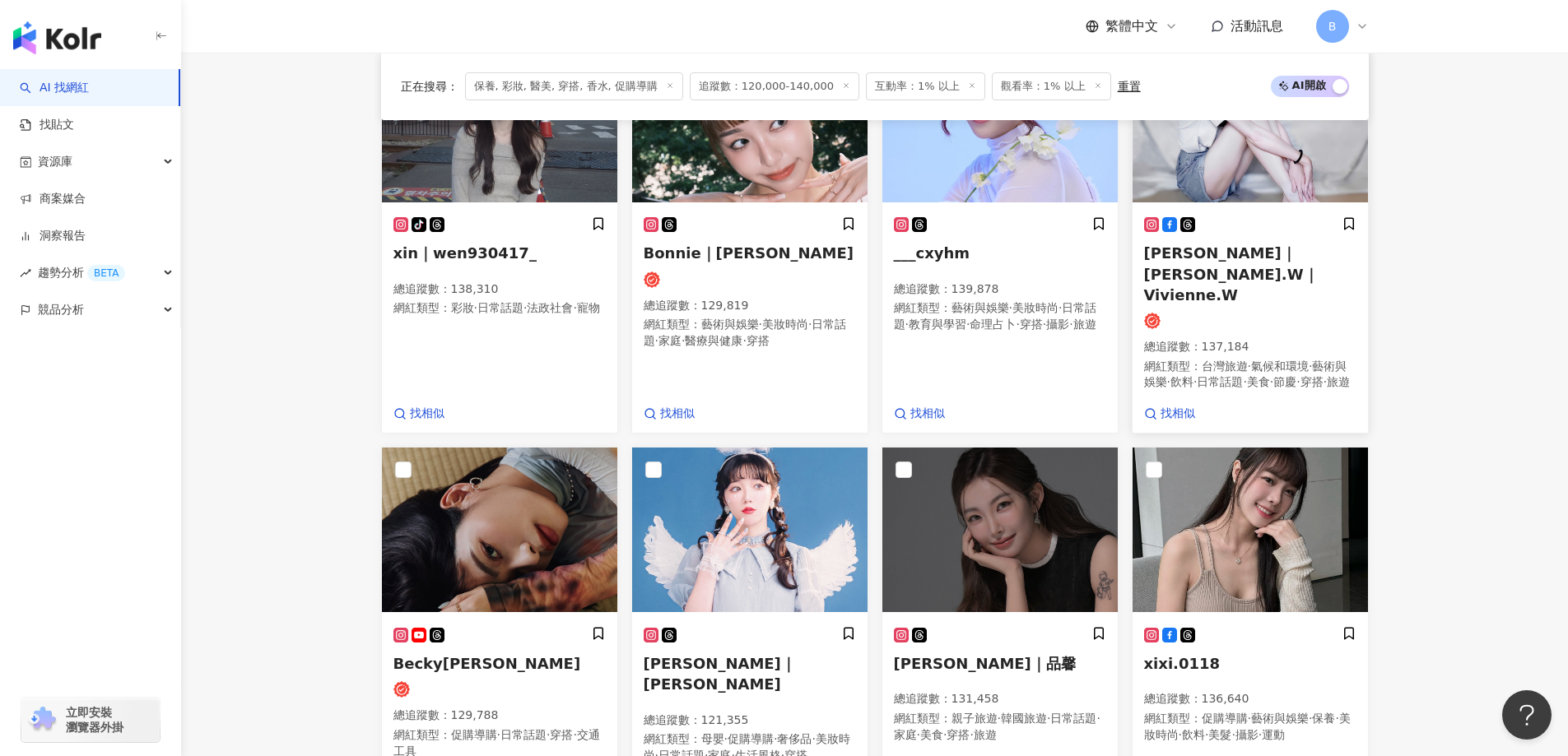
scroll to position [1118, 0]
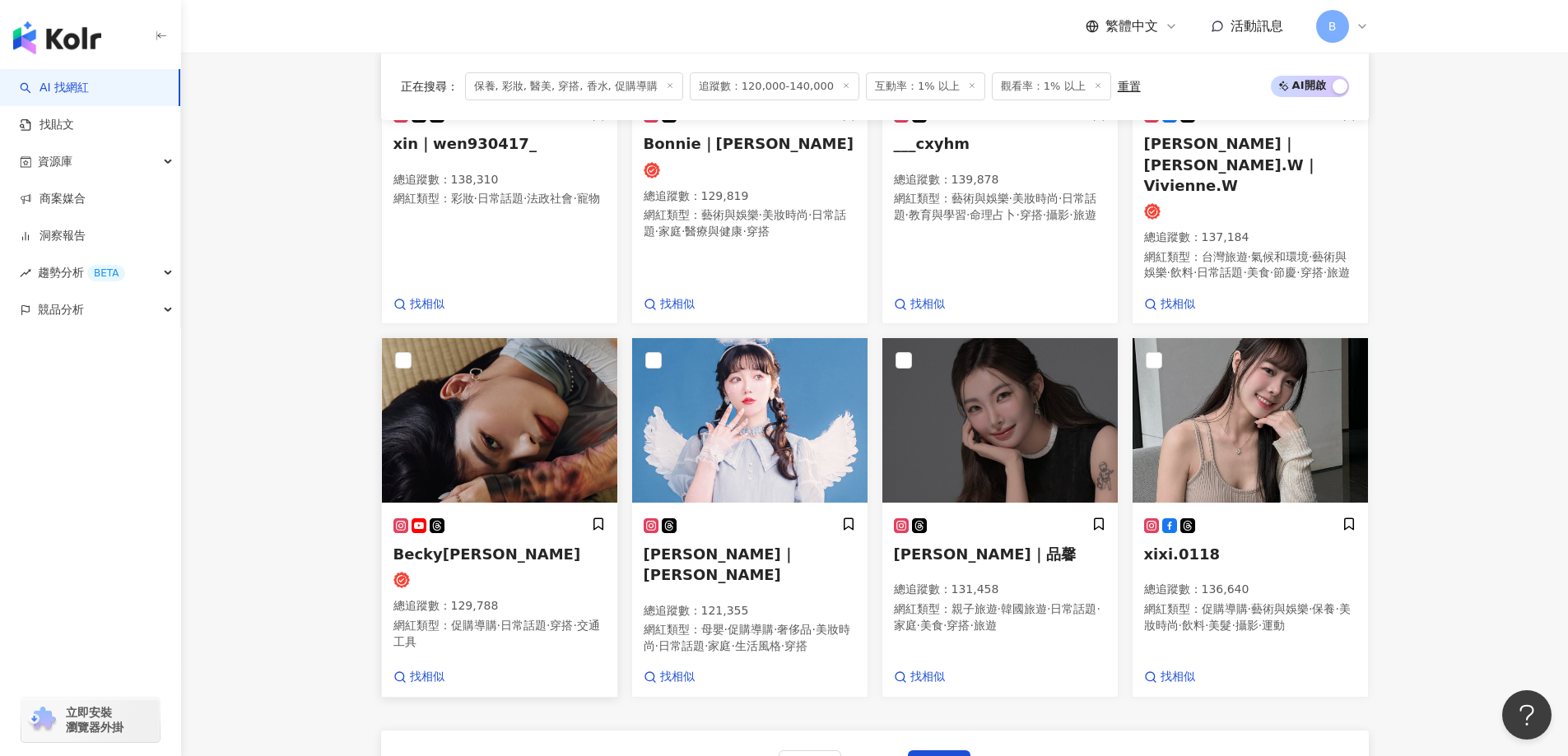
click at [526, 405] on img at bounding box center [499, 421] width 235 height 165
click at [106, 510] on div "AI 找網紅 找貼文 資源庫 商案媒合 洞察報告 趨勢分析 BETA 競品分析 立即安裝 瀏覽器外掛" at bounding box center [90, 412] width 181 height 687
click at [745, 439] on img at bounding box center [749, 421] width 235 height 165
click at [990, 453] on img at bounding box center [1000, 421] width 235 height 165
click at [1322, 459] on img at bounding box center [1250, 421] width 235 height 165
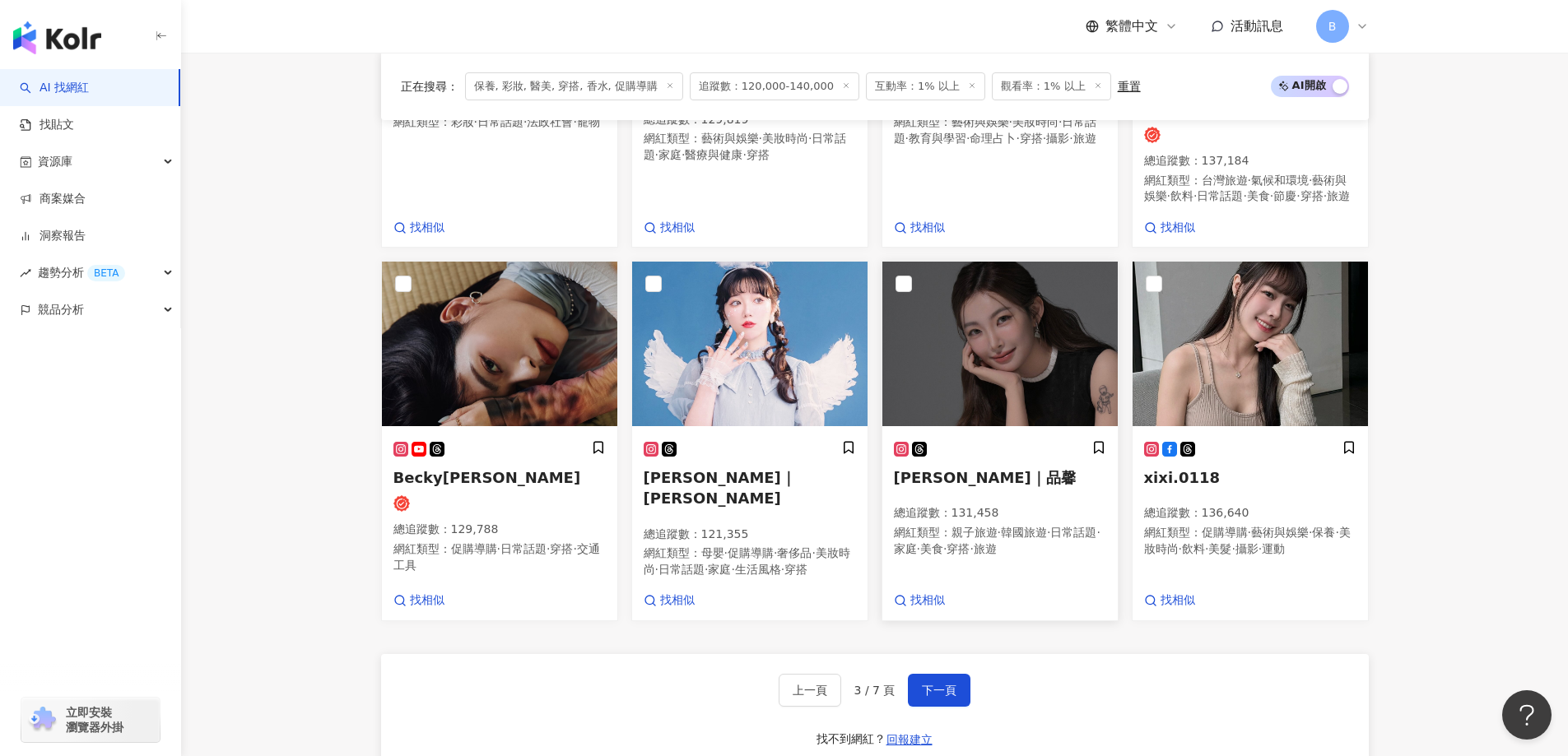
scroll to position [1282, 0]
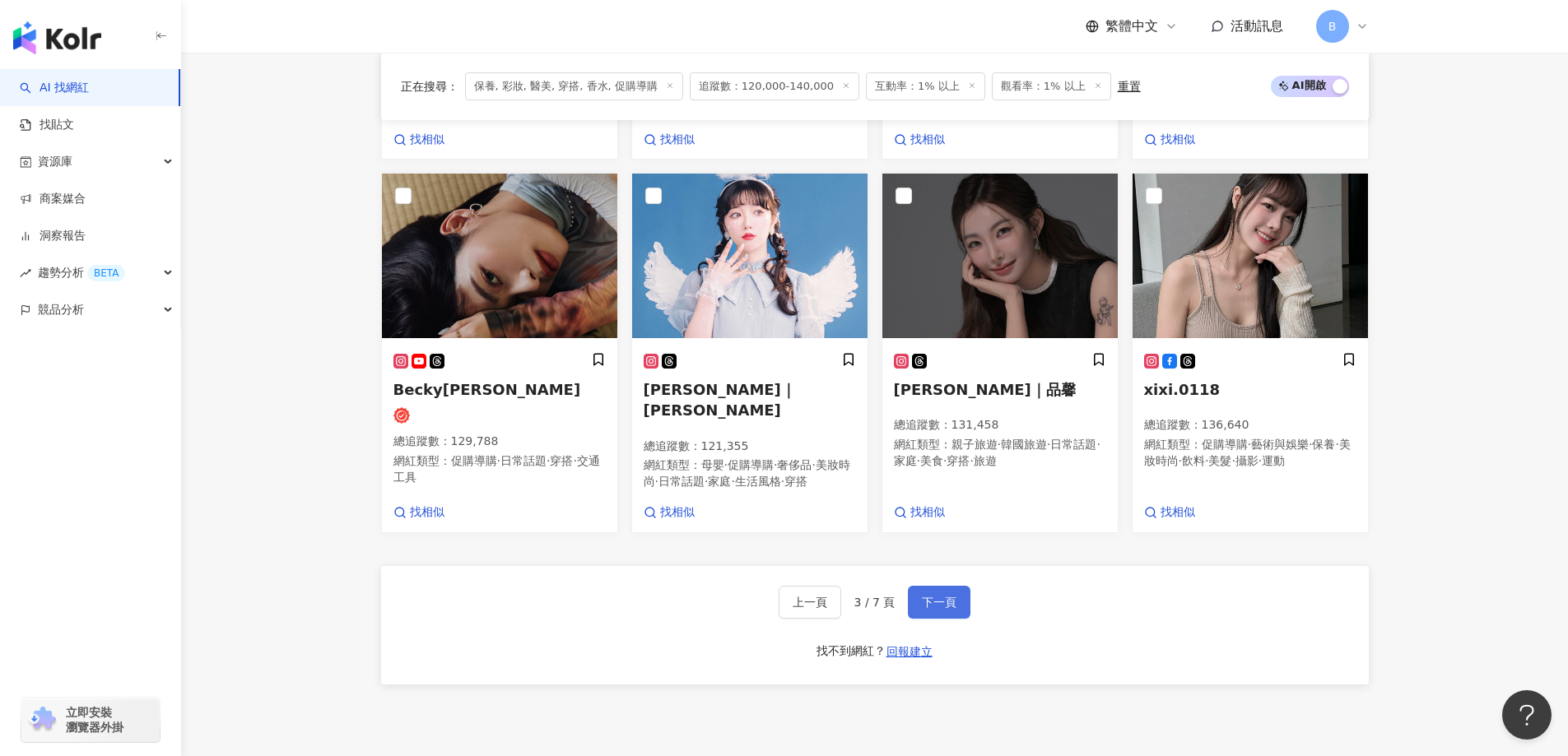
click at [940, 609] on span "下一頁" at bounding box center [939, 602] width 34 height 13
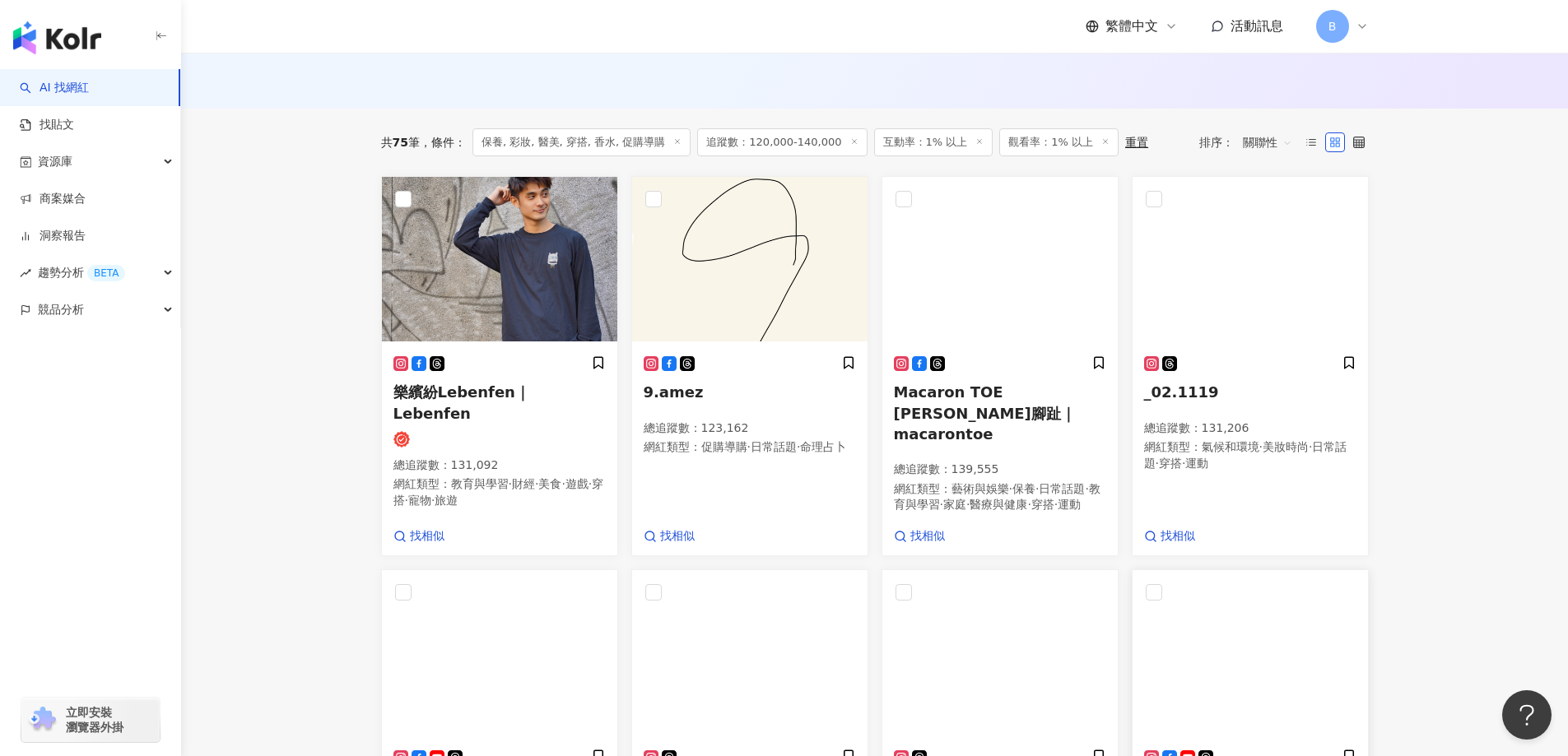
scroll to position [525, 0]
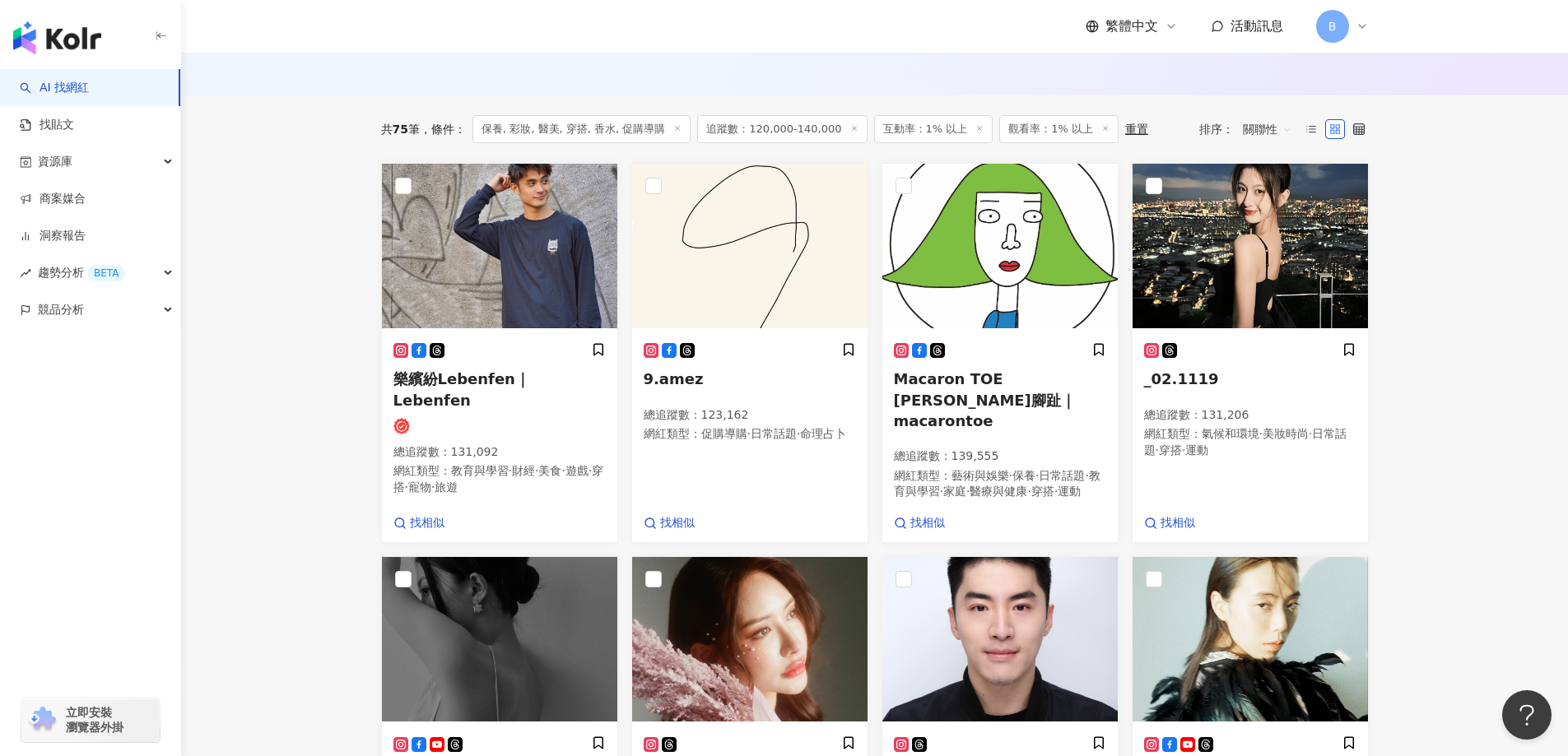
click at [10, 517] on div "AI 找網紅 找貼文 資源庫 商案媒合 洞察報告 趨勢分析 BETA 競品分析 立即安裝 瀏覽器外掛" at bounding box center [90, 412] width 181 height 687
click at [1206, 265] on img at bounding box center [1250, 246] width 235 height 165
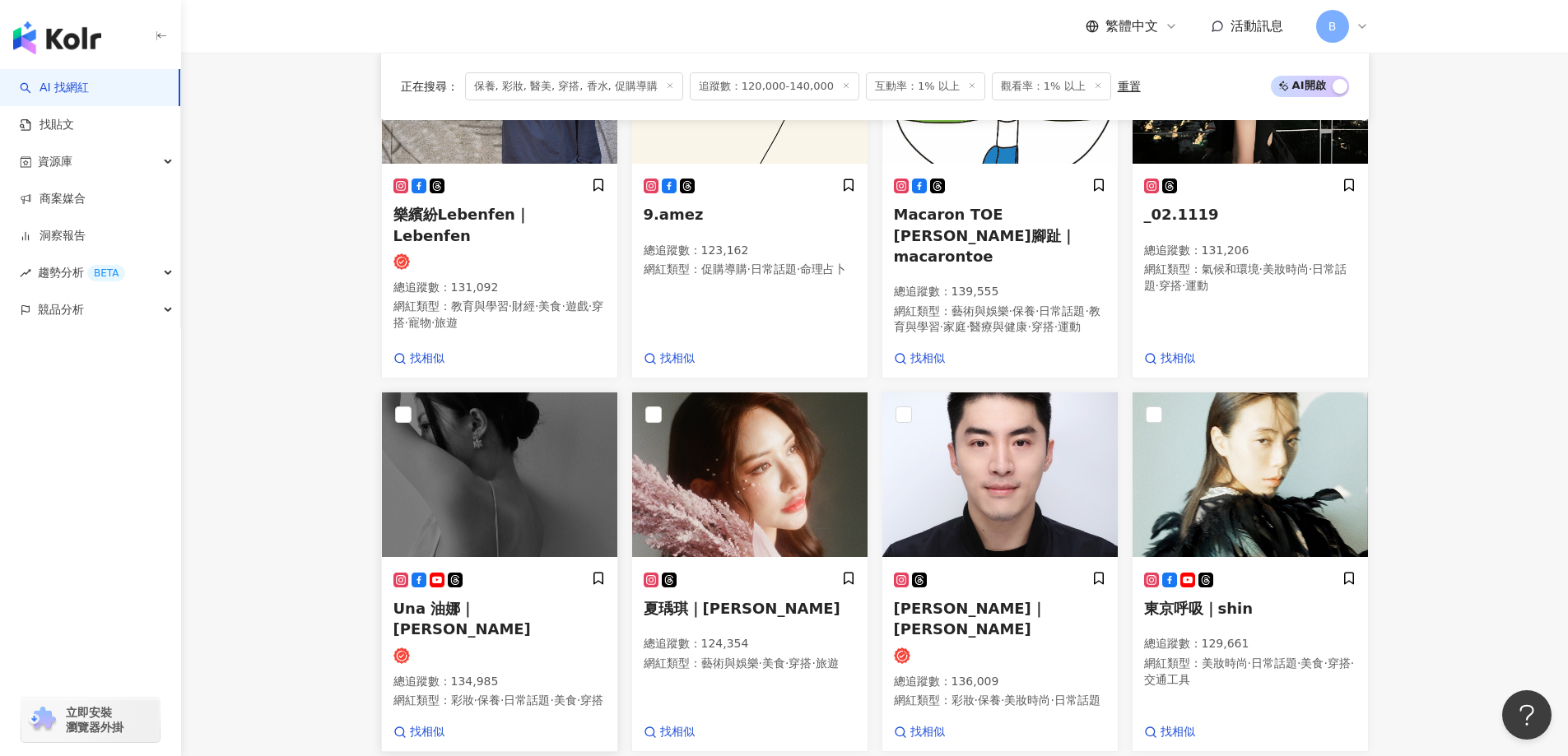
click at [551, 484] on img at bounding box center [499, 474] width 235 height 165
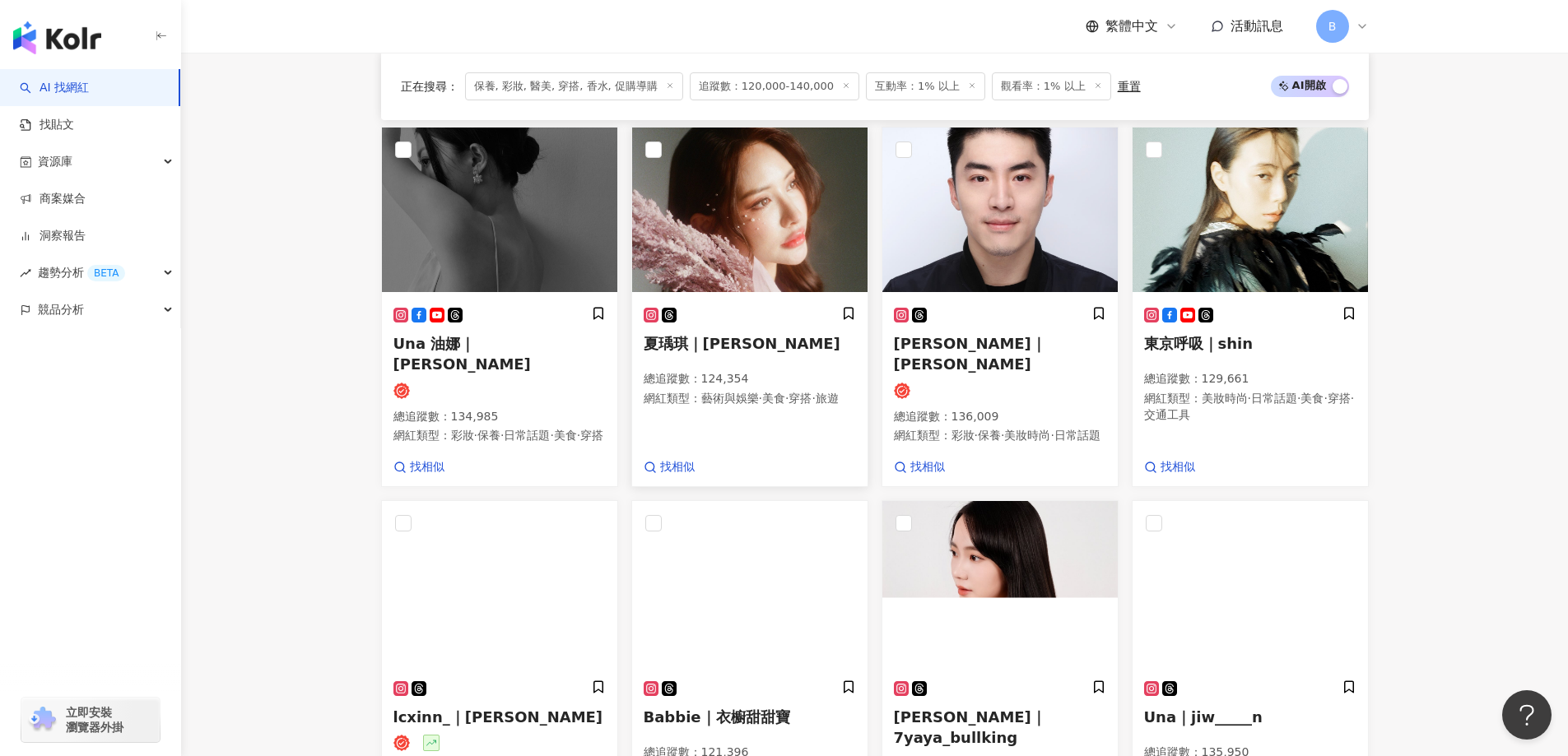
scroll to position [1102, 0]
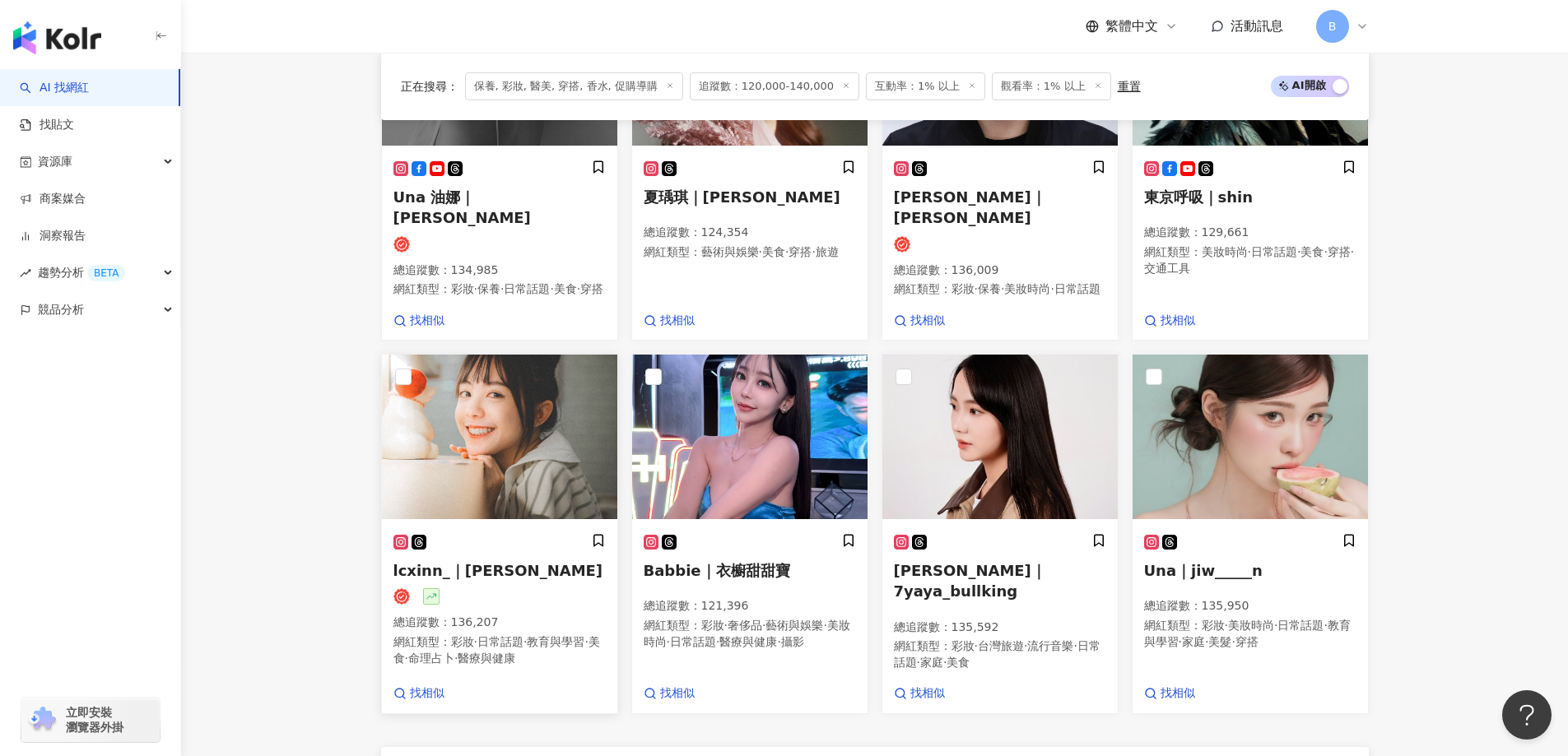
click at [483, 382] on img at bounding box center [499, 437] width 235 height 165
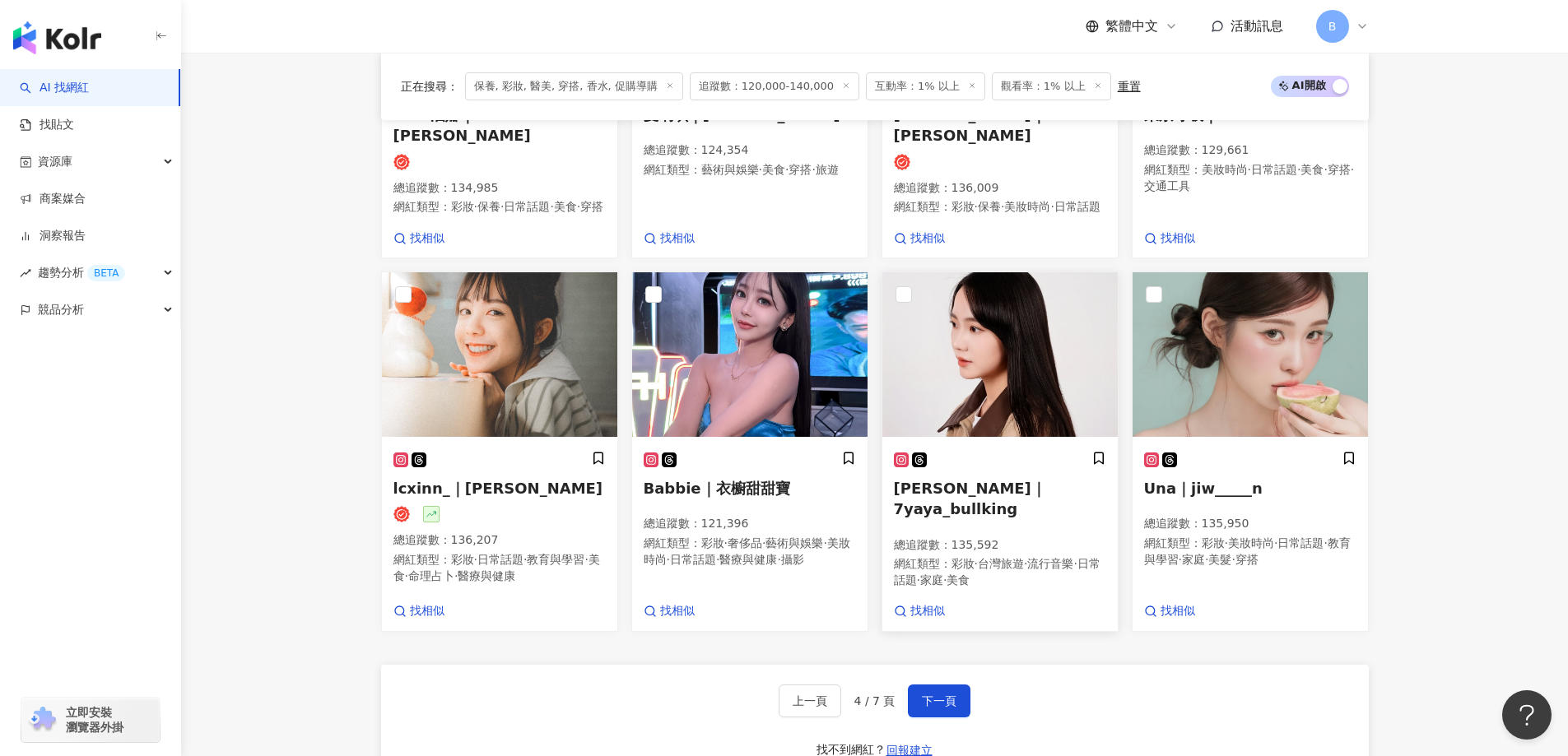
click at [982, 358] on img at bounding box center [1000, 354] width 235 height 165
click at [1261, 325] on img at bounding box center [1250, 354] width 235 height 165
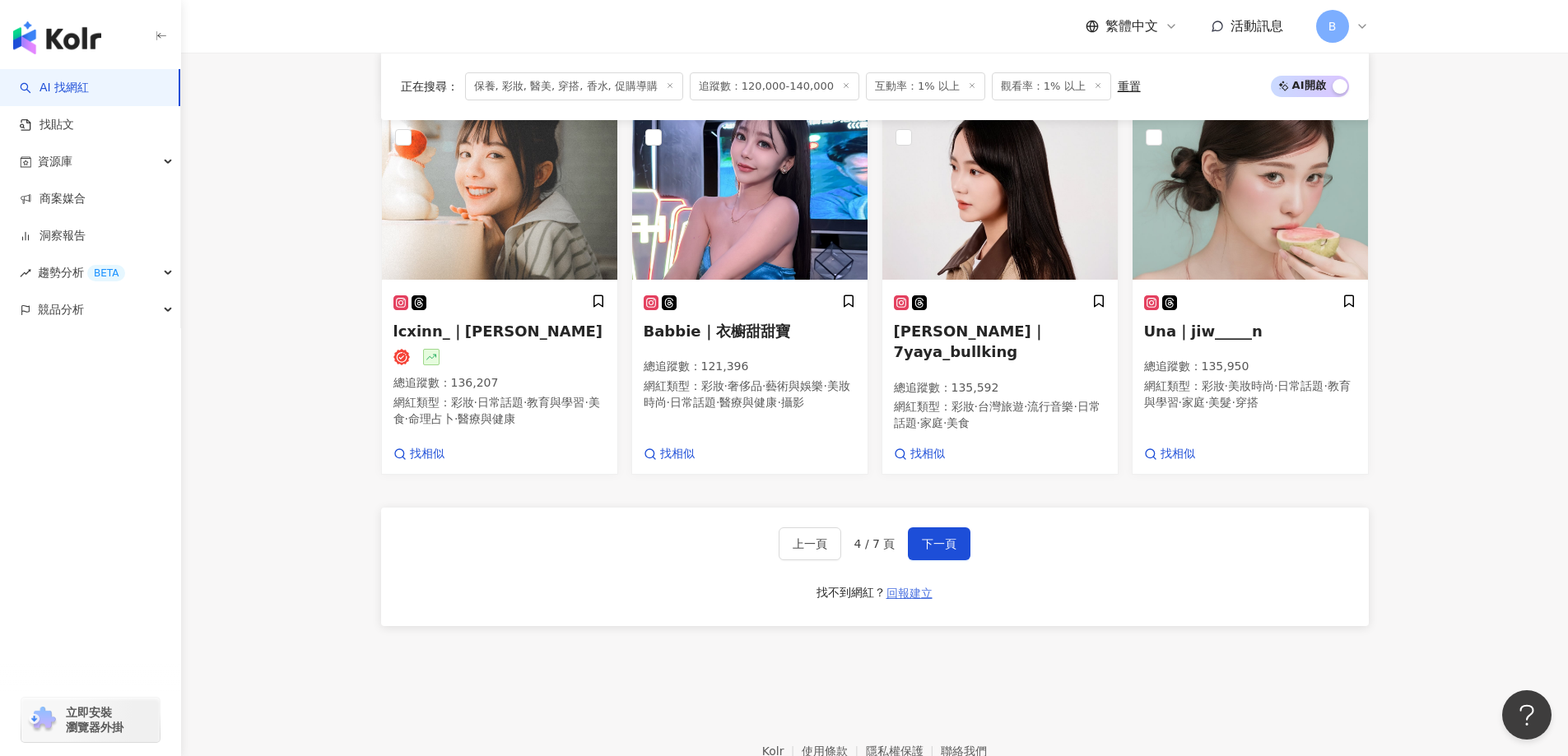
scroll to position [1348, 0]
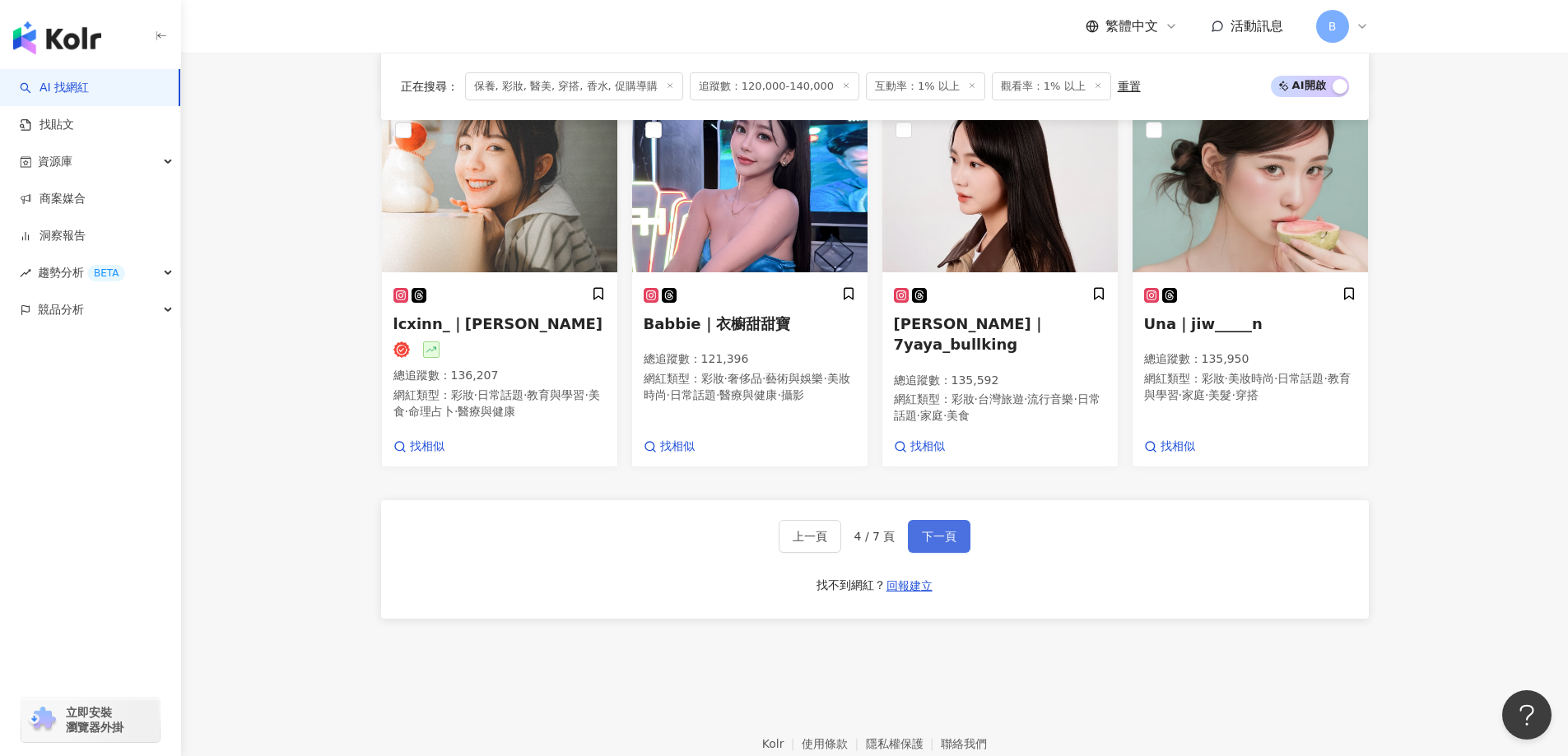
click at [926, 538] on span "下一頁" at bounding box center [939, 536] width 34 height 13
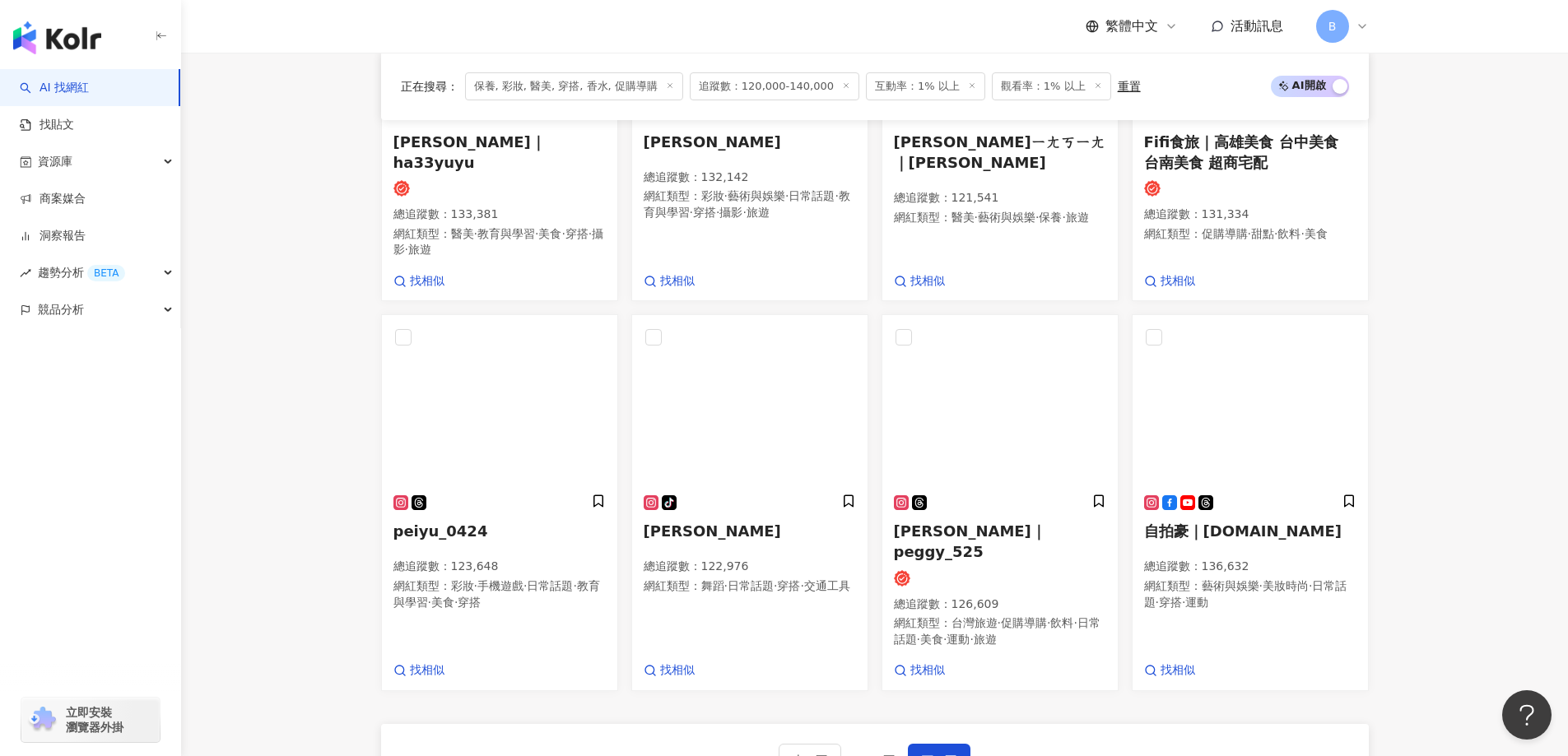
scroll to position [1387, 0]
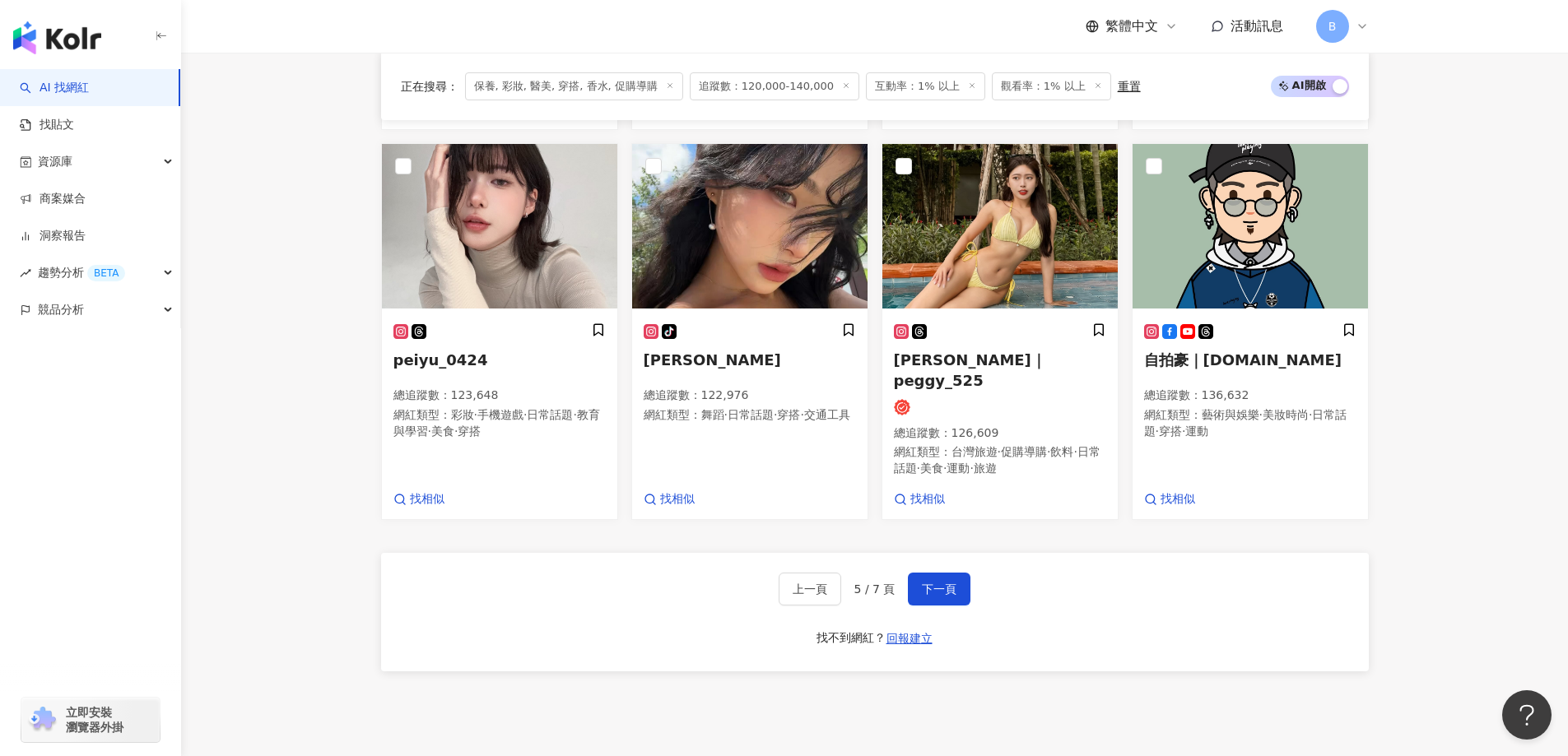
drag, startPoint x: 78, startPoint y: 400, endPoint x: 89, endPoint y: 404, distance: 11.7
click at [78, 401] on div "button" at bounding box center [90, 382] width 181 height 109
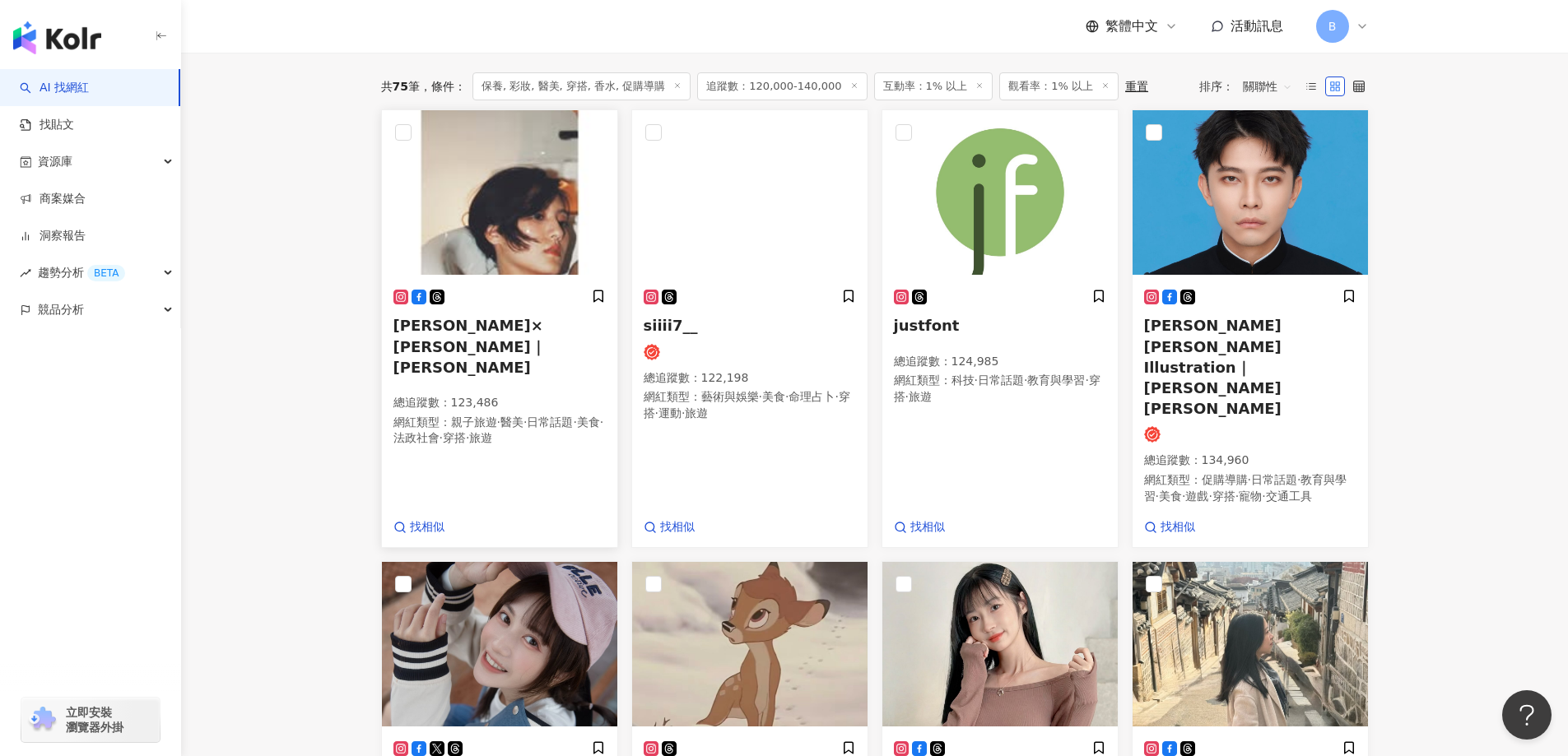
scroll to position [481, 0]
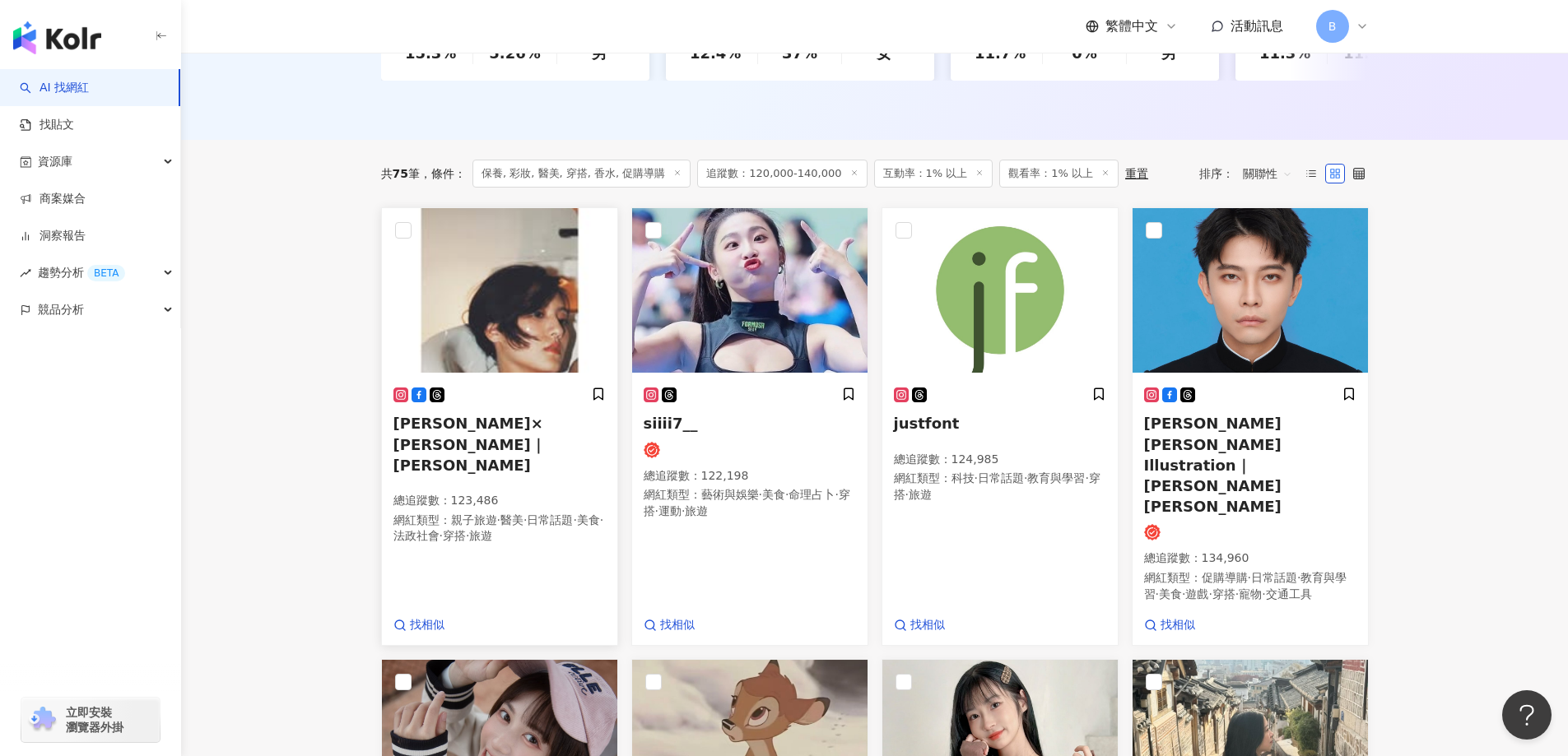
click at [538, 275] on img at bounding box center [499, 290] width 235 height 165
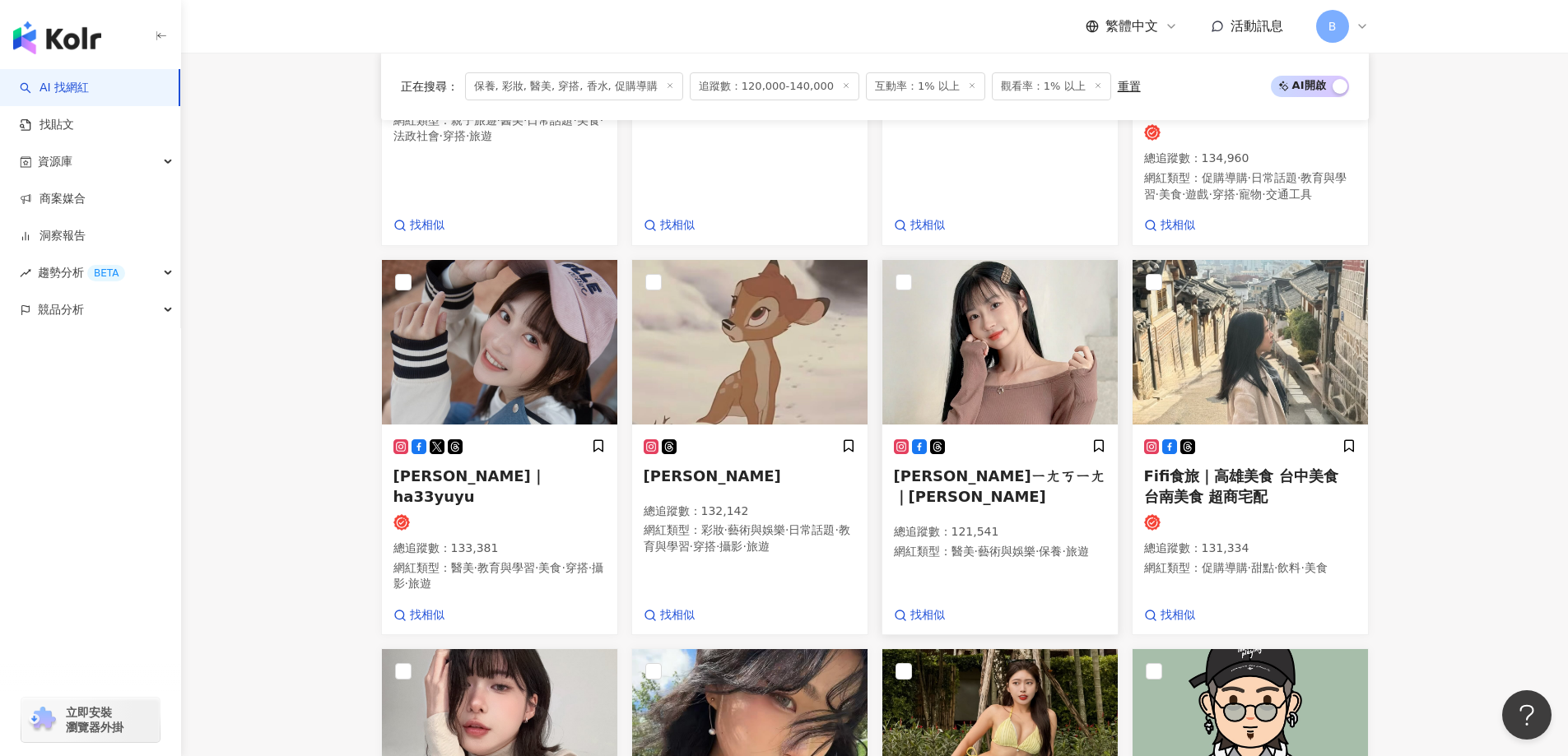
scroll to position [893, 0]
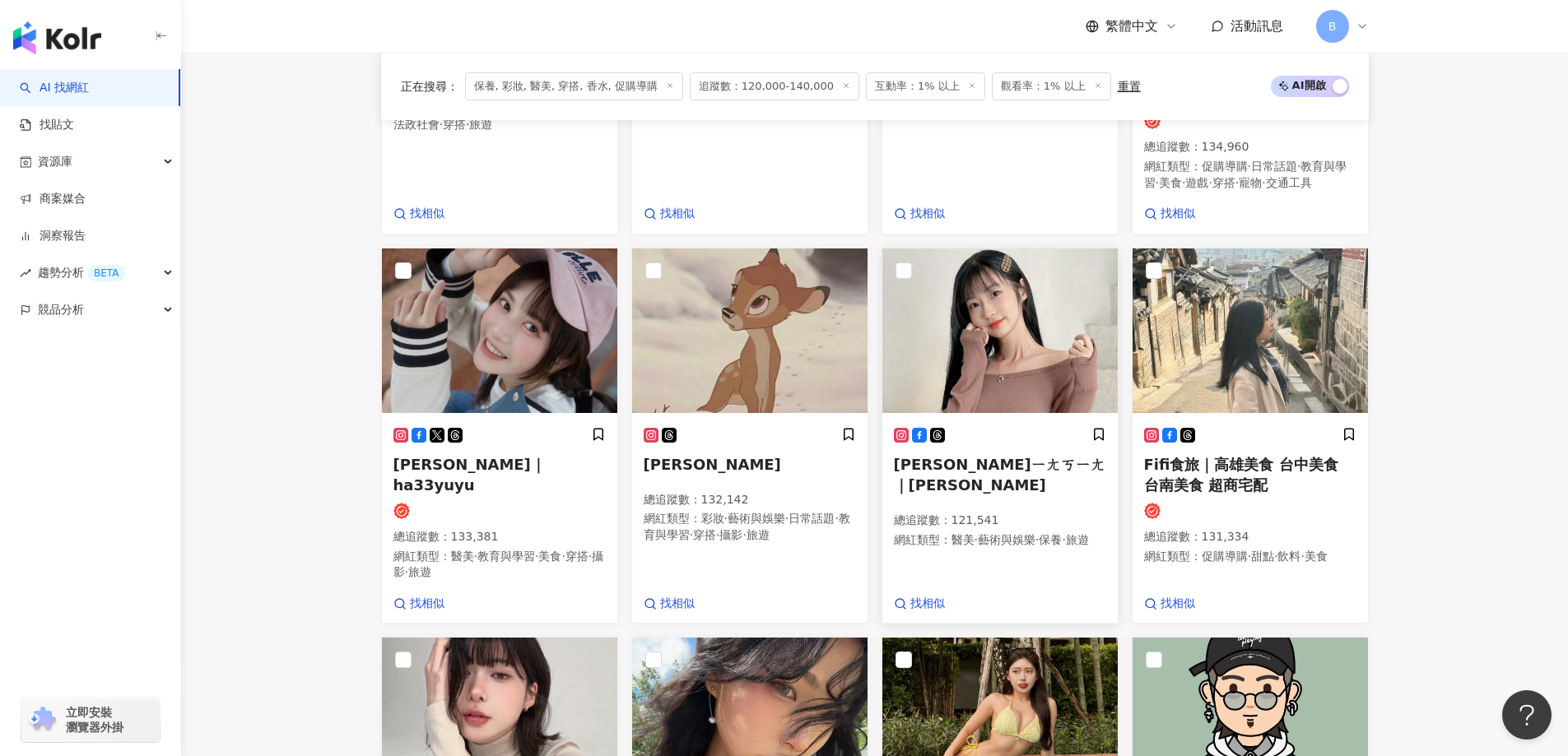
click at [977, 340] on img at bounding box center [1000, 331] width 235 height 165
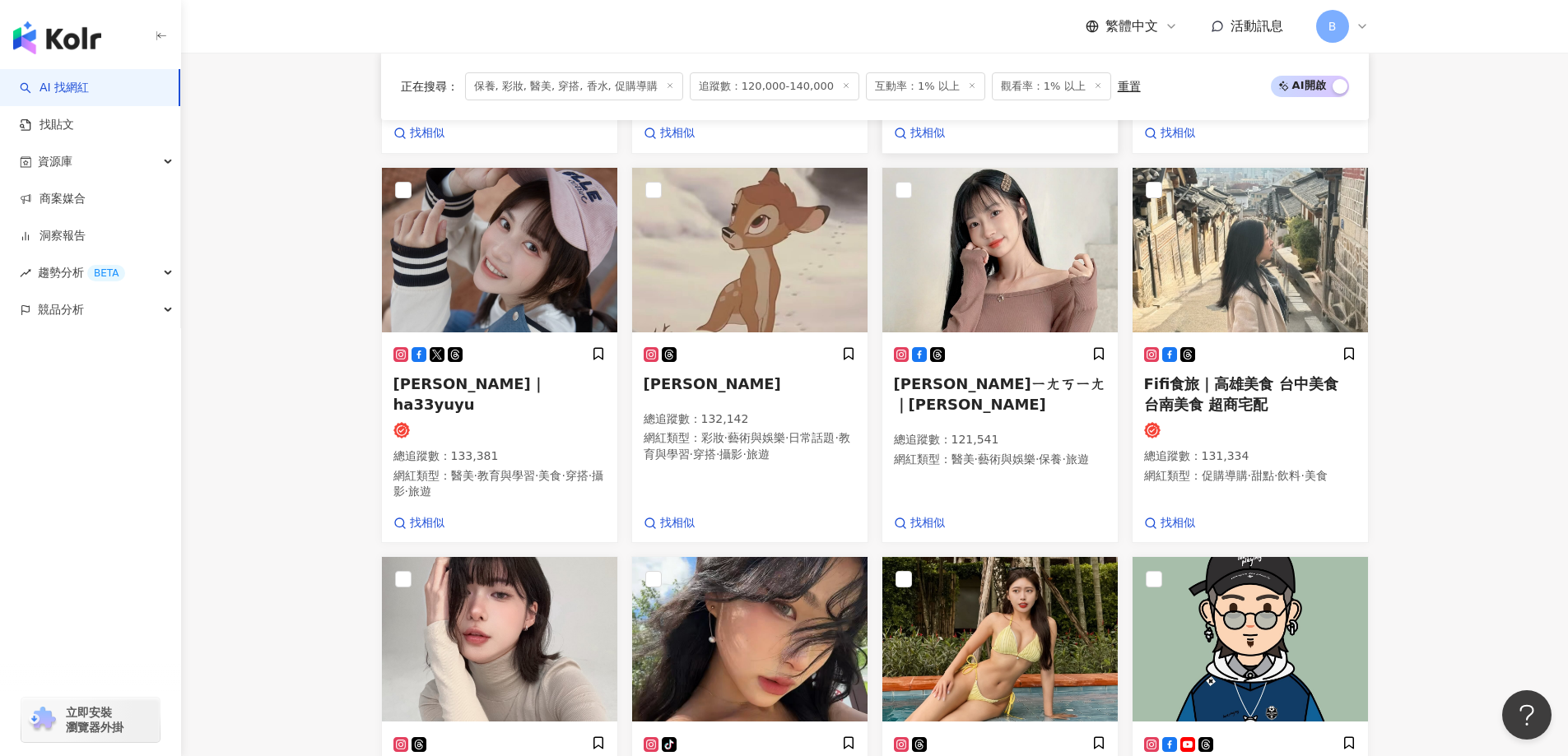
scroll to position [1139, 0]
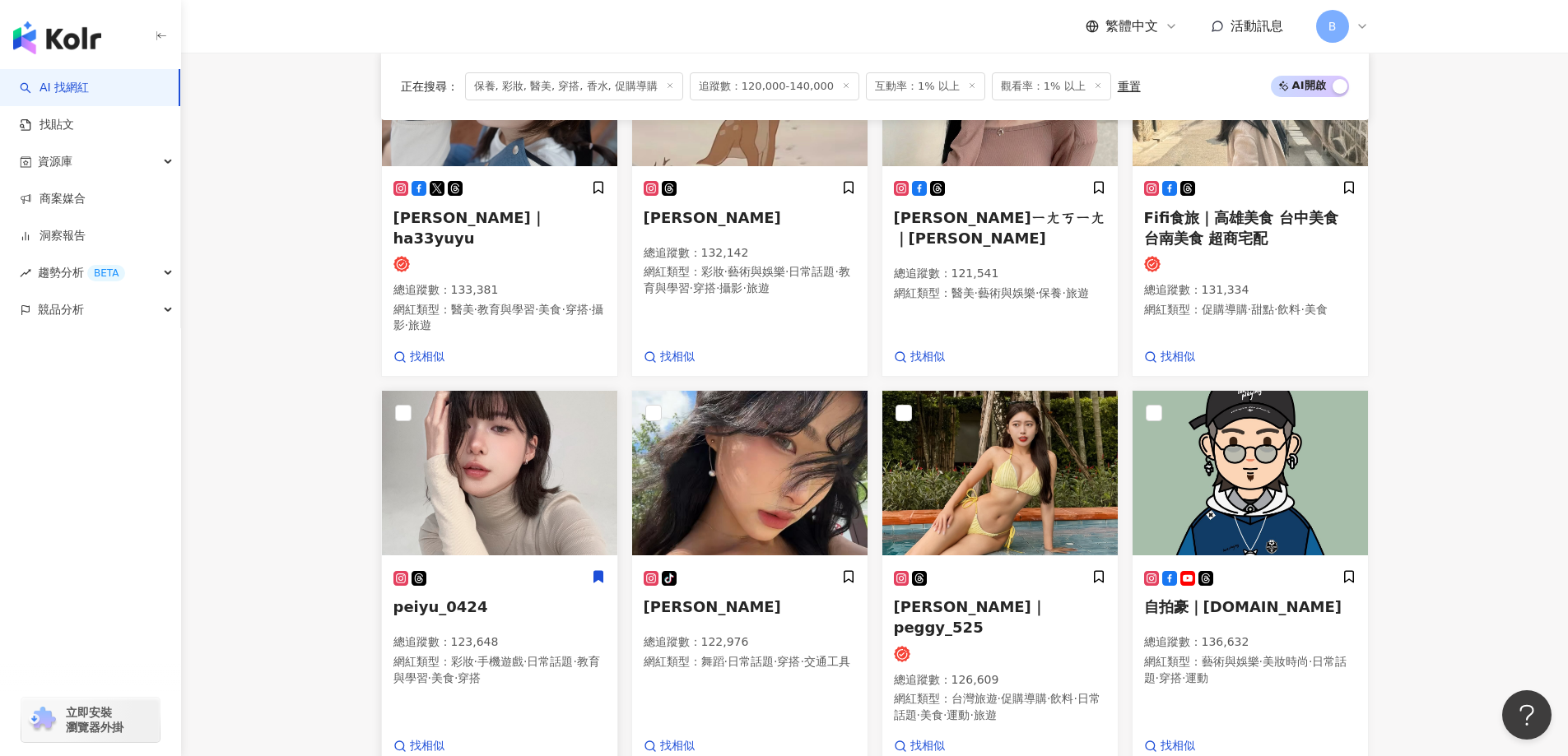
click at [445, 431] on img at bounding box center [499, 474] width 235 height 165
click at [750, 458] on img at bounding box center [749, 474] width 235 height 165
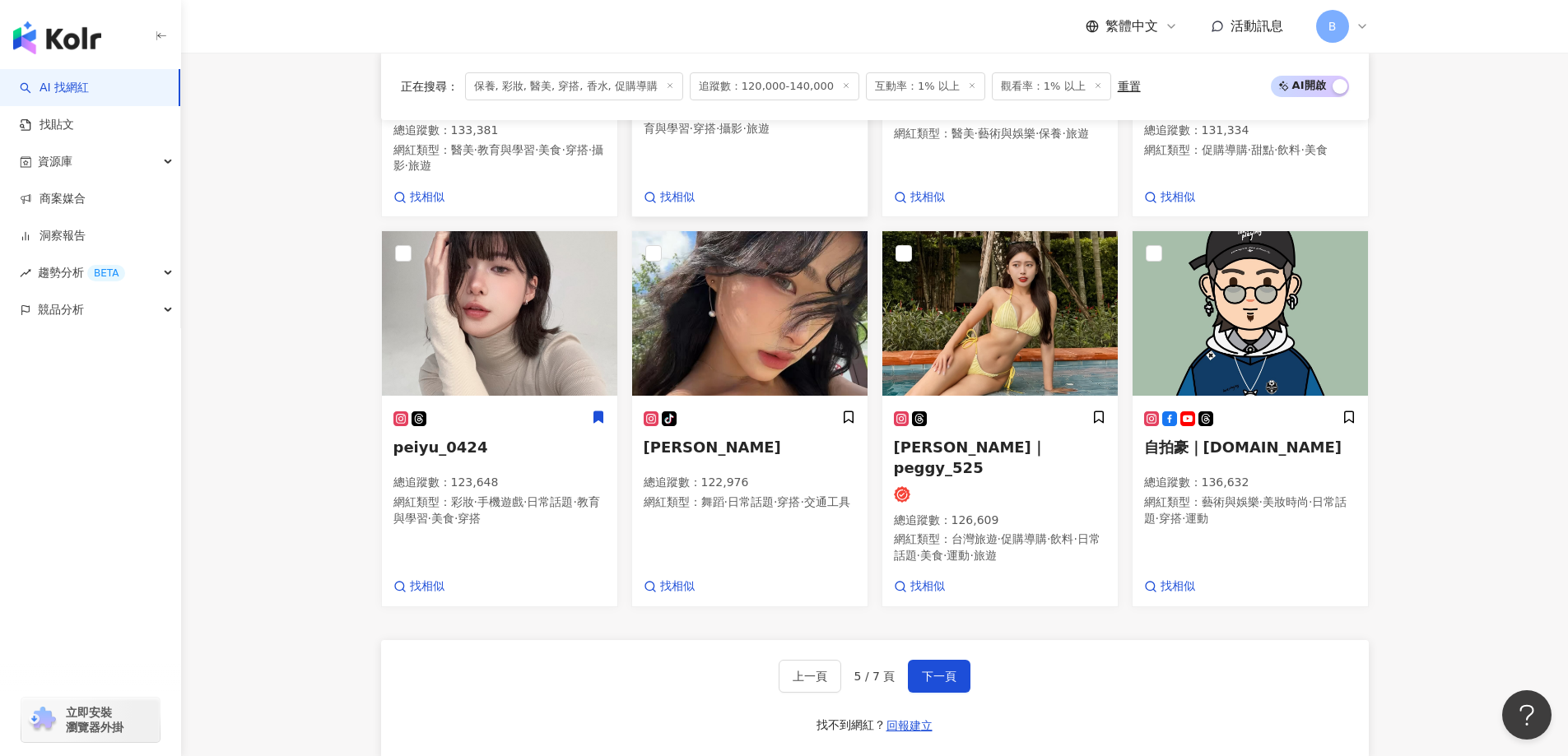
scroll to position [1304, 0]
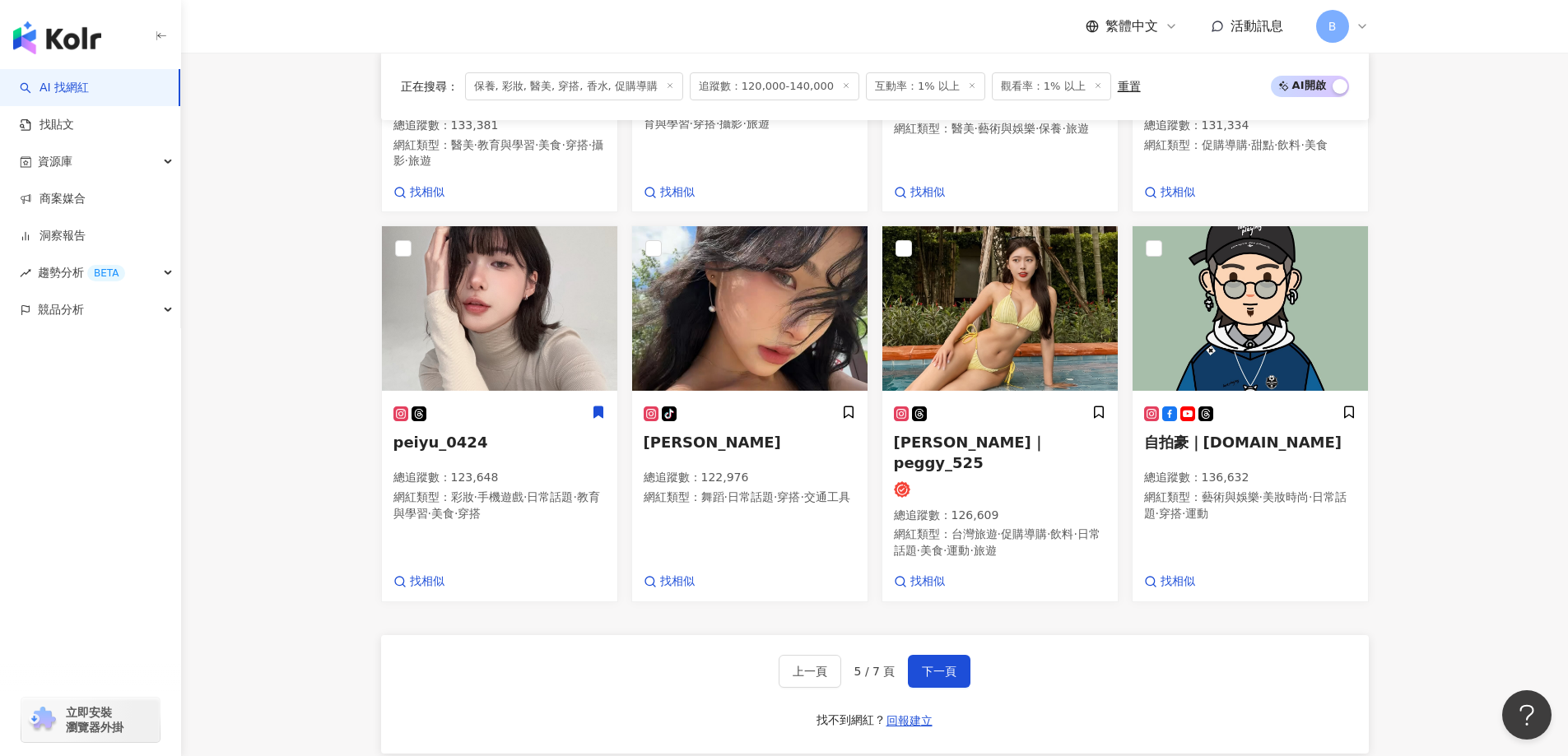
click at [969, 635] on div "上一頁 5 / 7 頁 下一頁 找不到網紅？ 回報建立" at bounding box center [875, 694] width 988 height 118
click at [949, 665] on span "下一頁" at bounding box center [939, 671] width 34 height 13
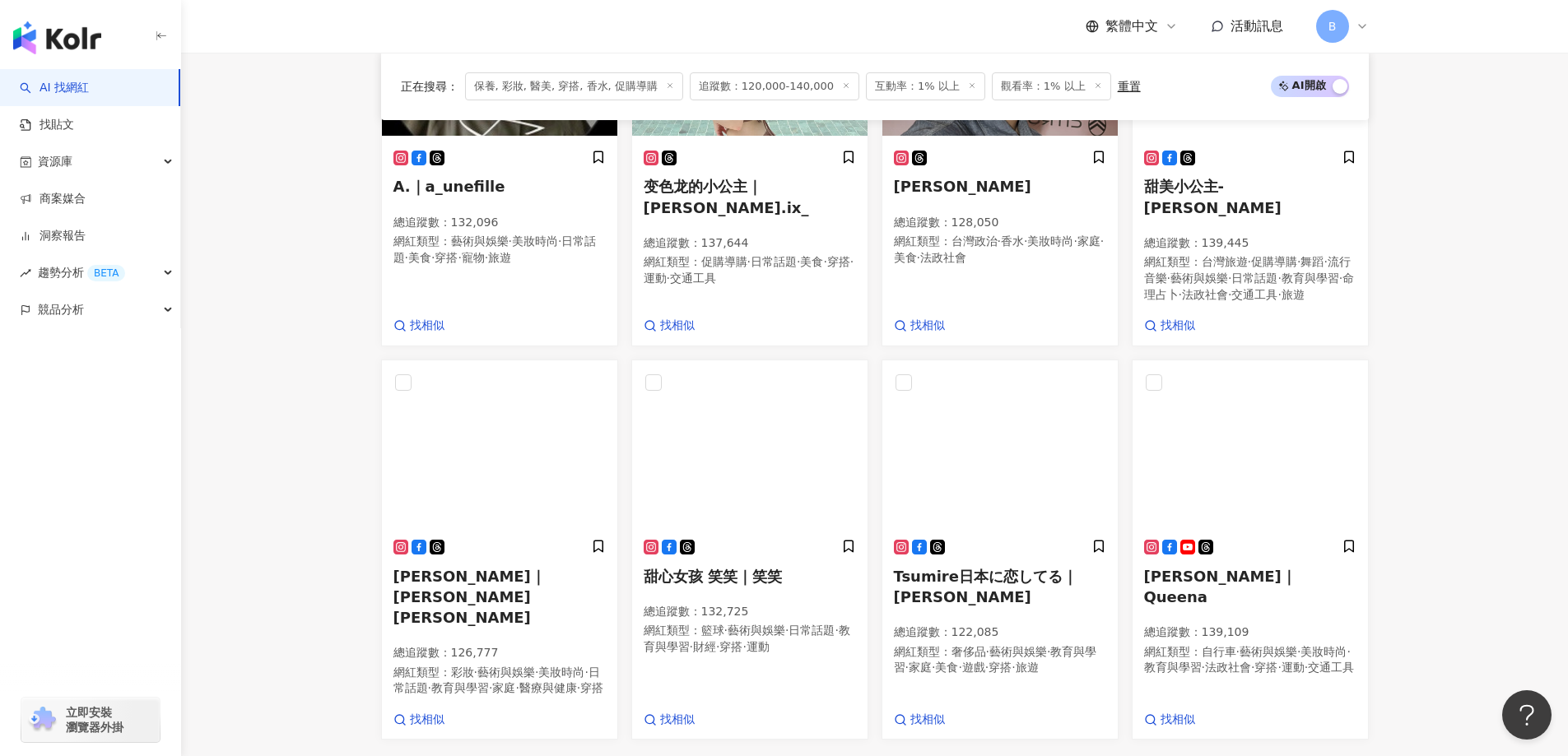
scroll to position [1315, 0]
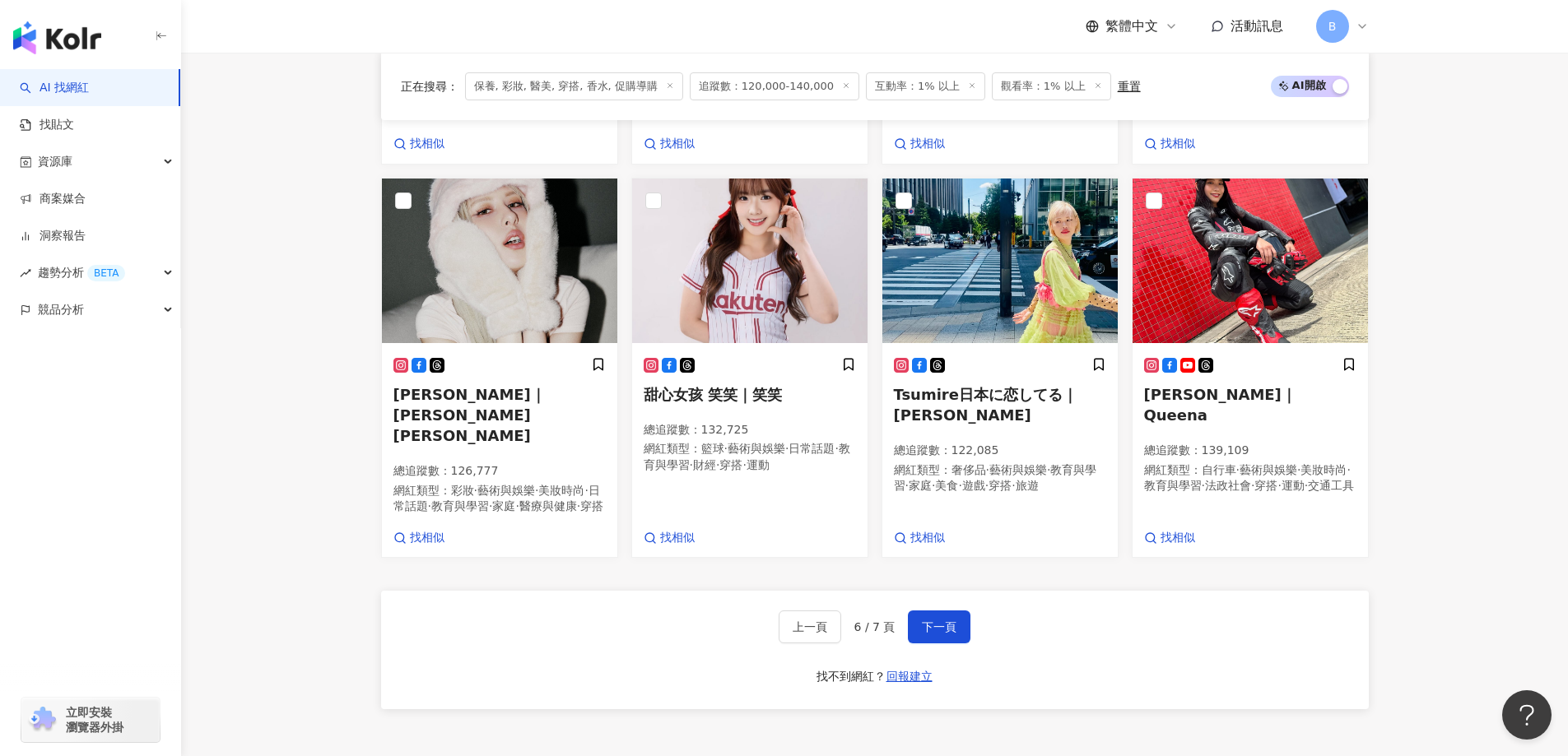
click at [69, 645] on div "AI 找網紅 找貼文 資源庫 商案媒合 洞察報告 趨勢分析 BETA 競品分析 立即安裝 瀏覽器外掛" at bounding box center [90, 412] width 181 height 687
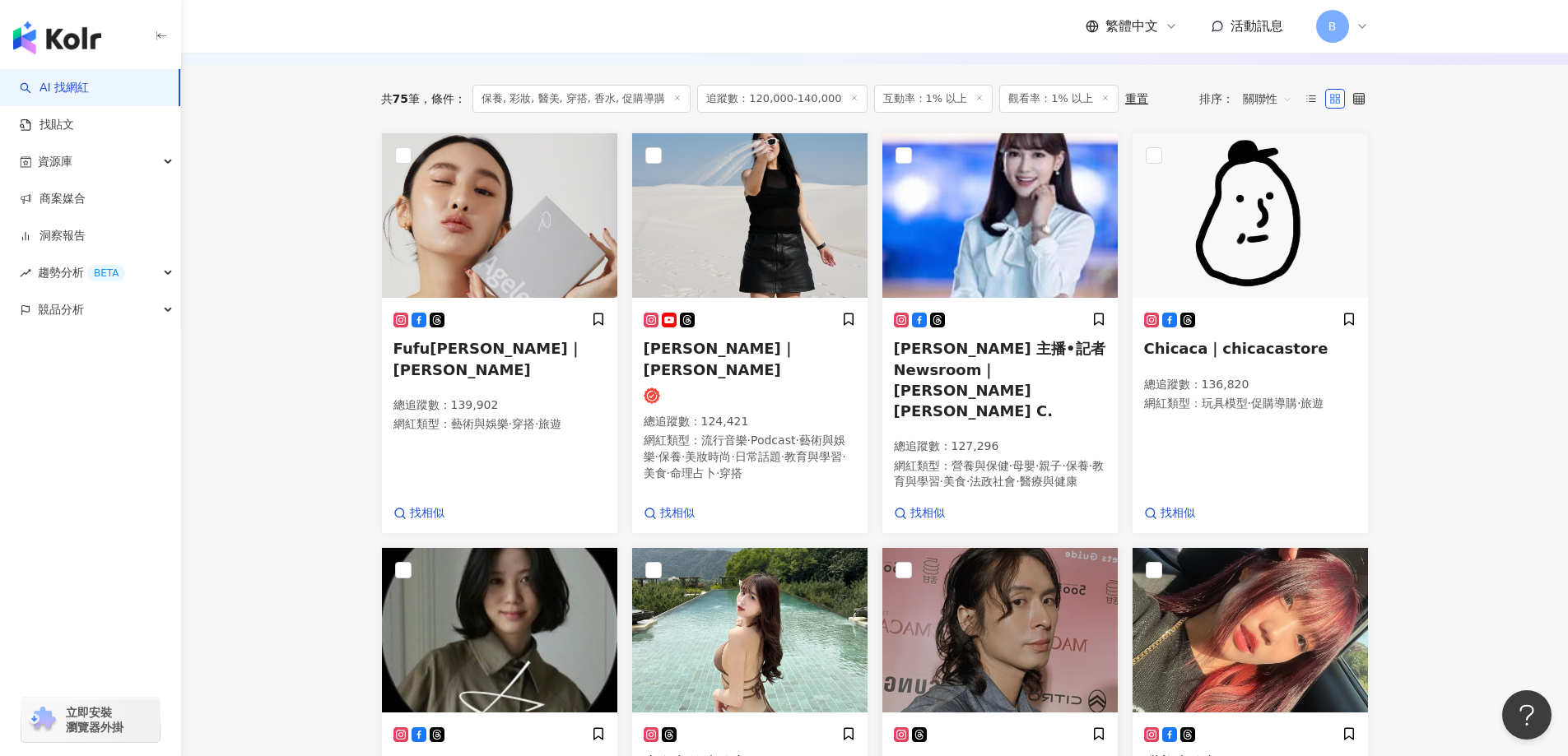
scroll to position [410, 0]
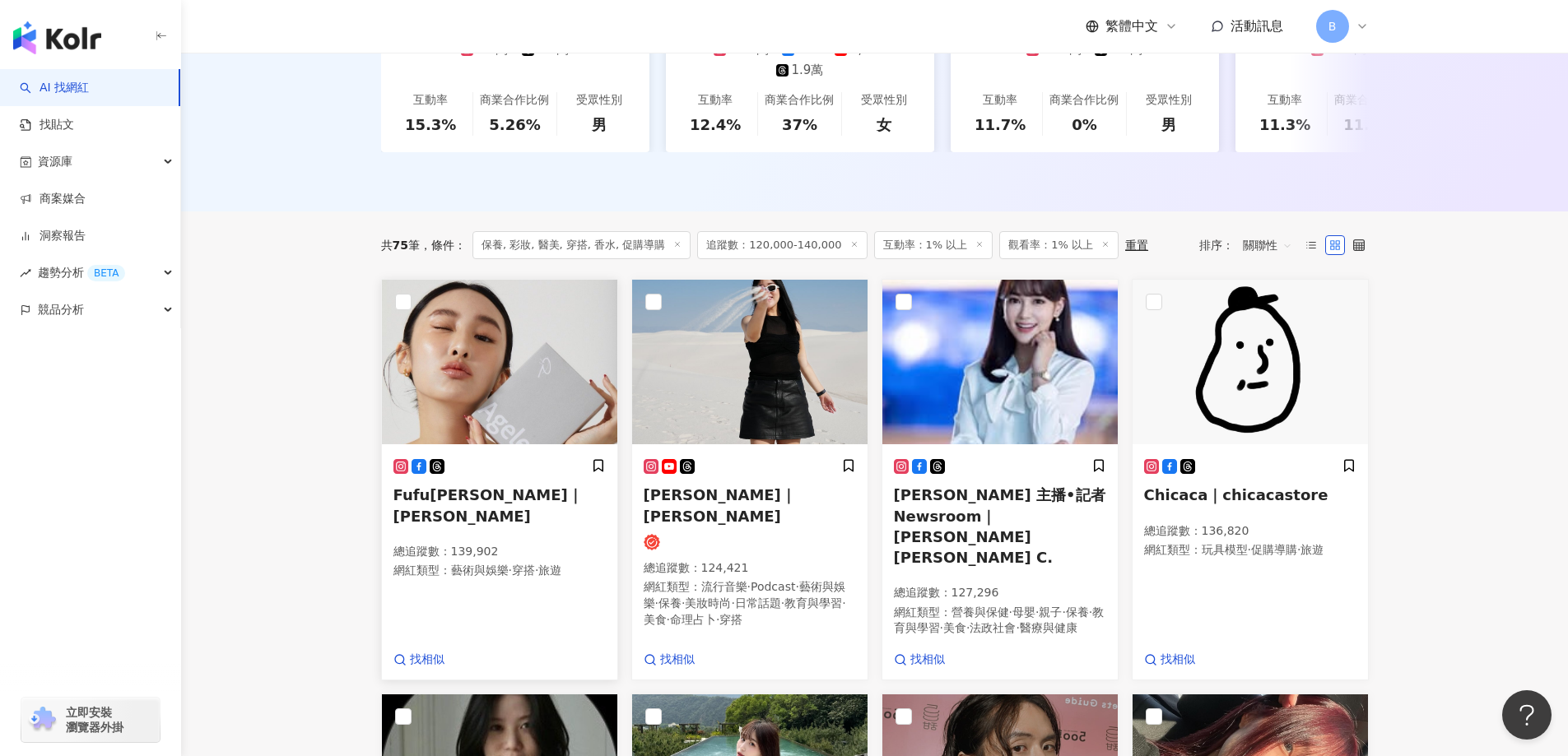
click at [562, 338] on img at bounding box center [499, 362] width 235 height 165
click at [1520, 406] on main "不分平台 台灣 搜尋 您可能感興趣： haikyu_rement_love haikyu_rement_love 香水油 香水品牌 類型 性別 追蹤數 互動率…" at bounding box center [874, 649] width 1387 height 2012
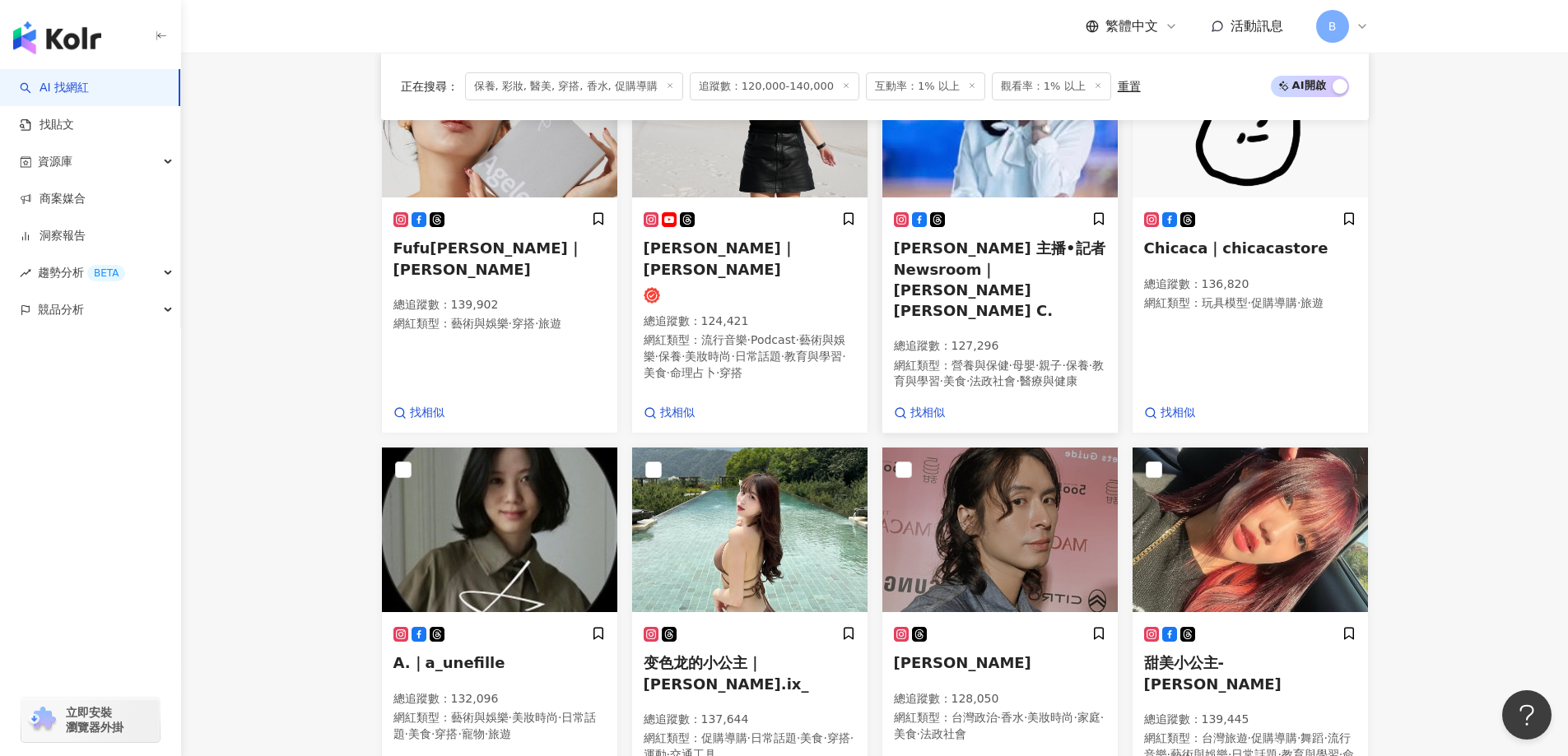
scroll to position [821, 0]
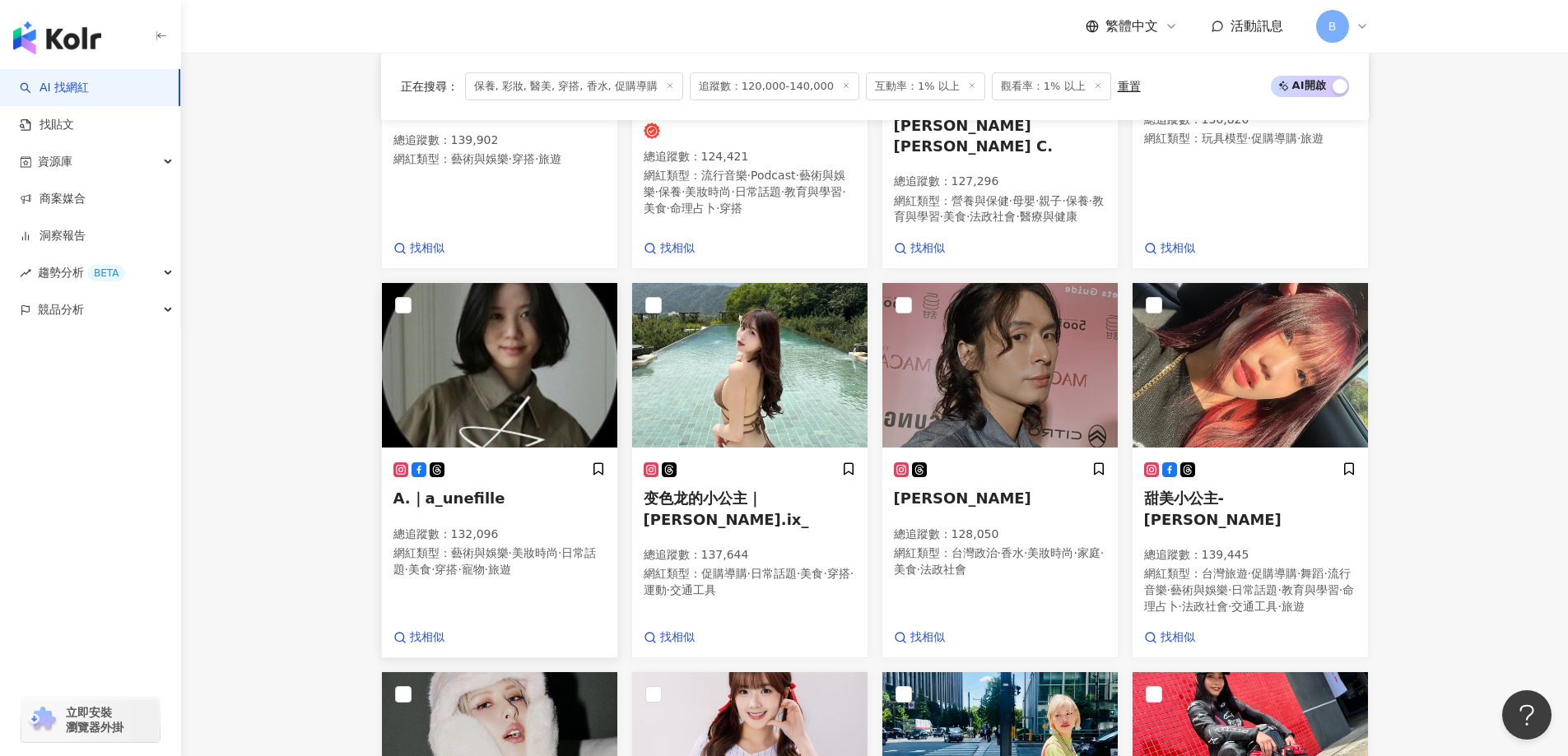
click at [505, 389] on img at bounding box center [499, 366] width 235 height 165
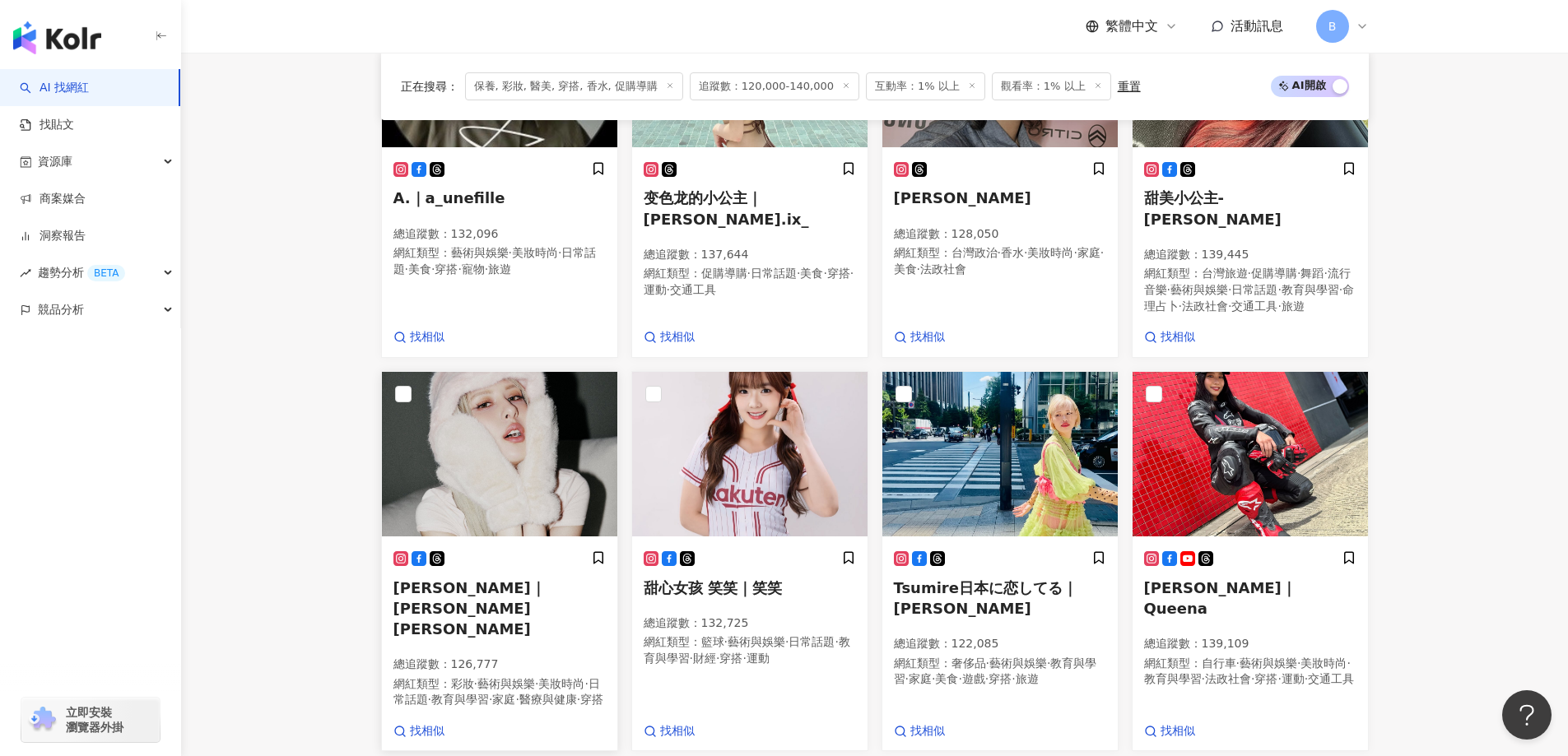
scroll to position [1150, 0]
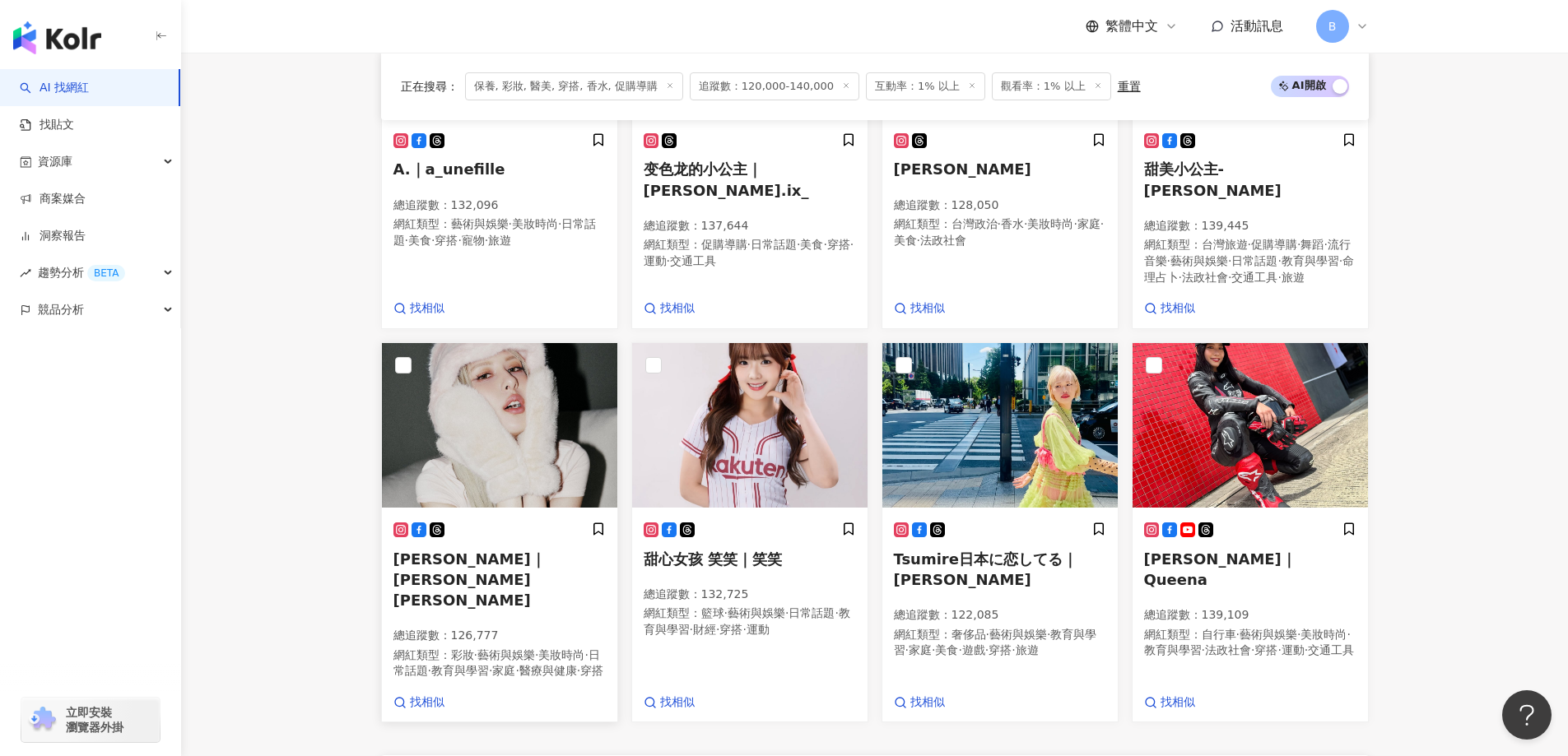
click at [517, 452] on img at bounding box center [499, 425] width 235 height 165
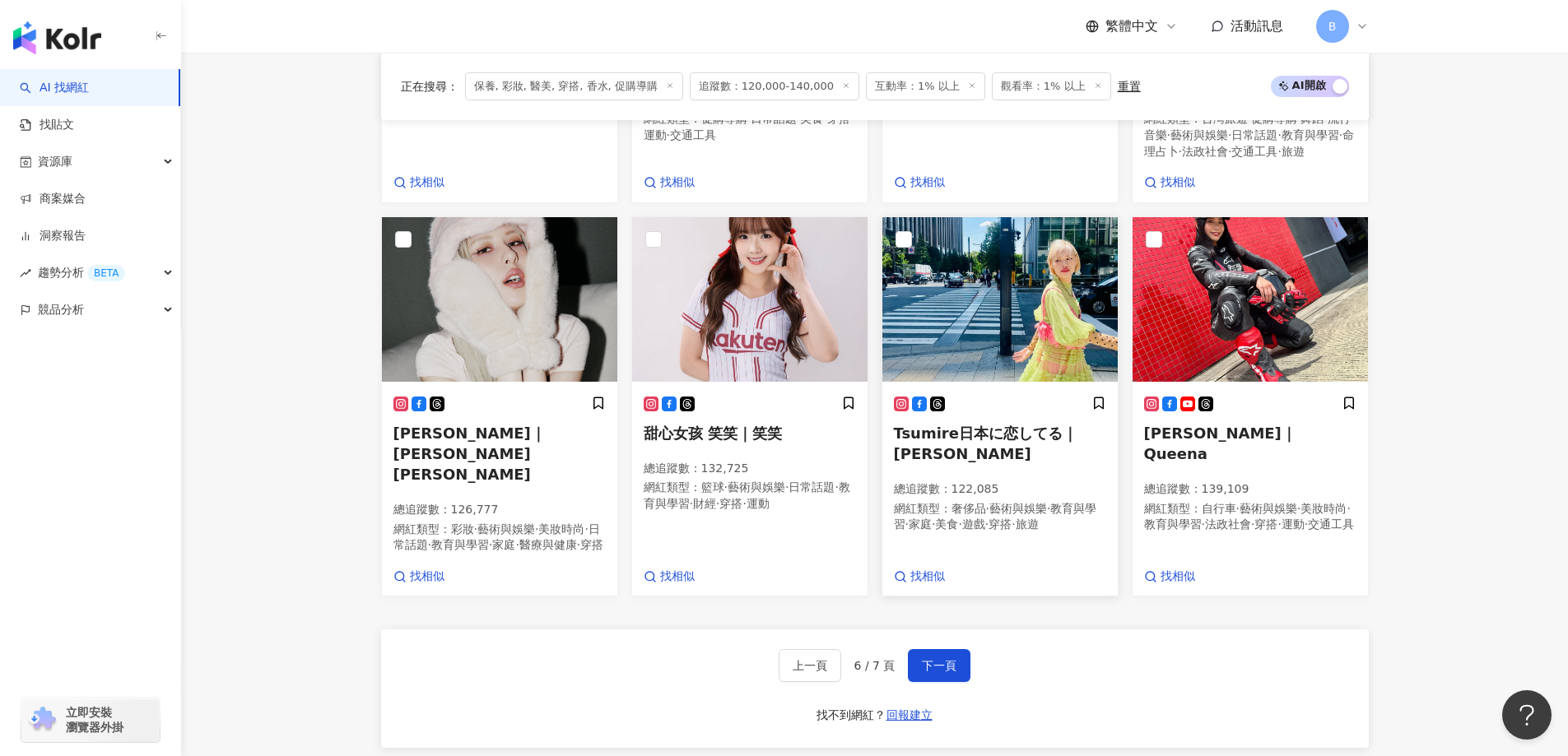
scroll to position [1397, 0]
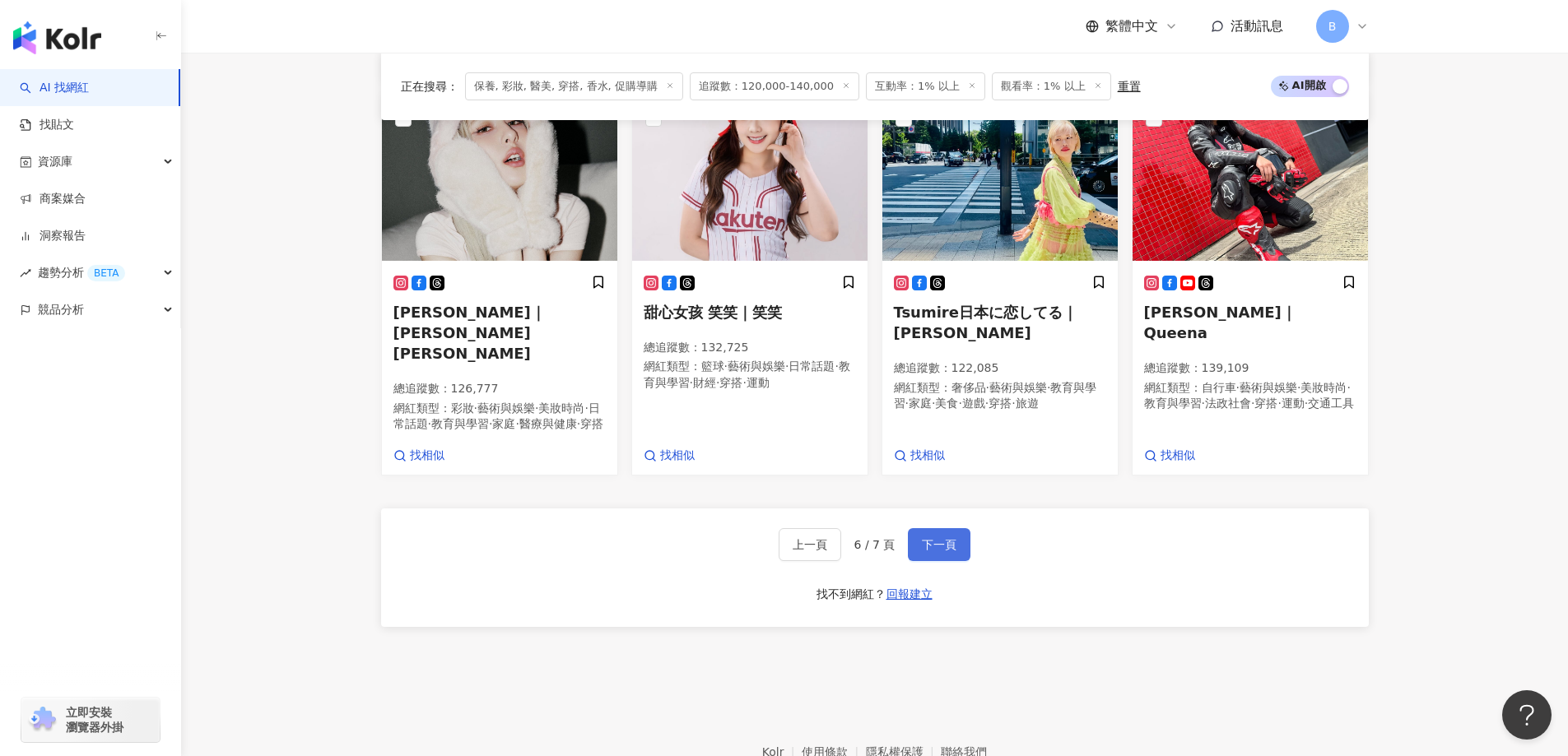
click at [956, 528] on button "下一頁" at bounding box center [939, 545] width 62 height 33
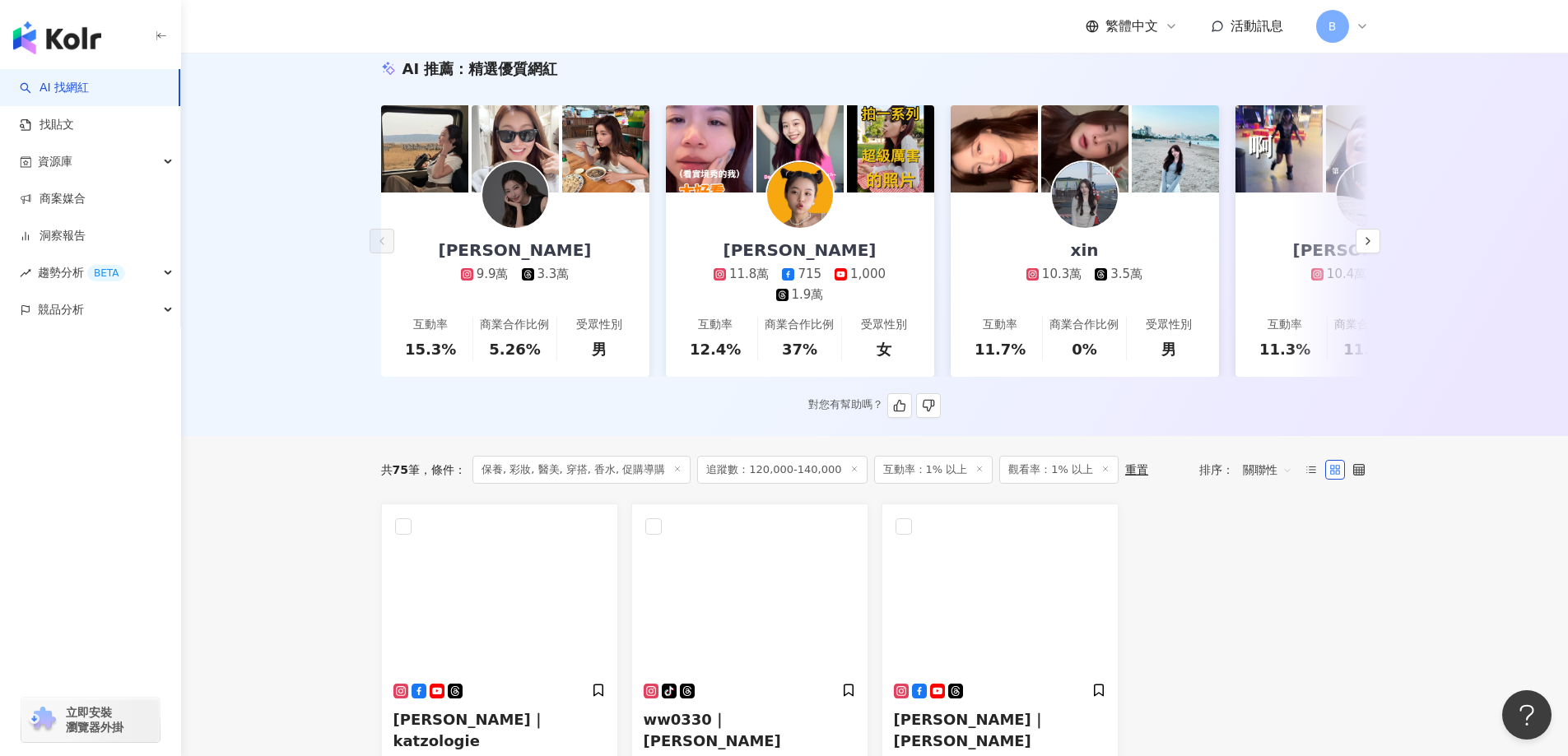
scroll to position [0, 0]
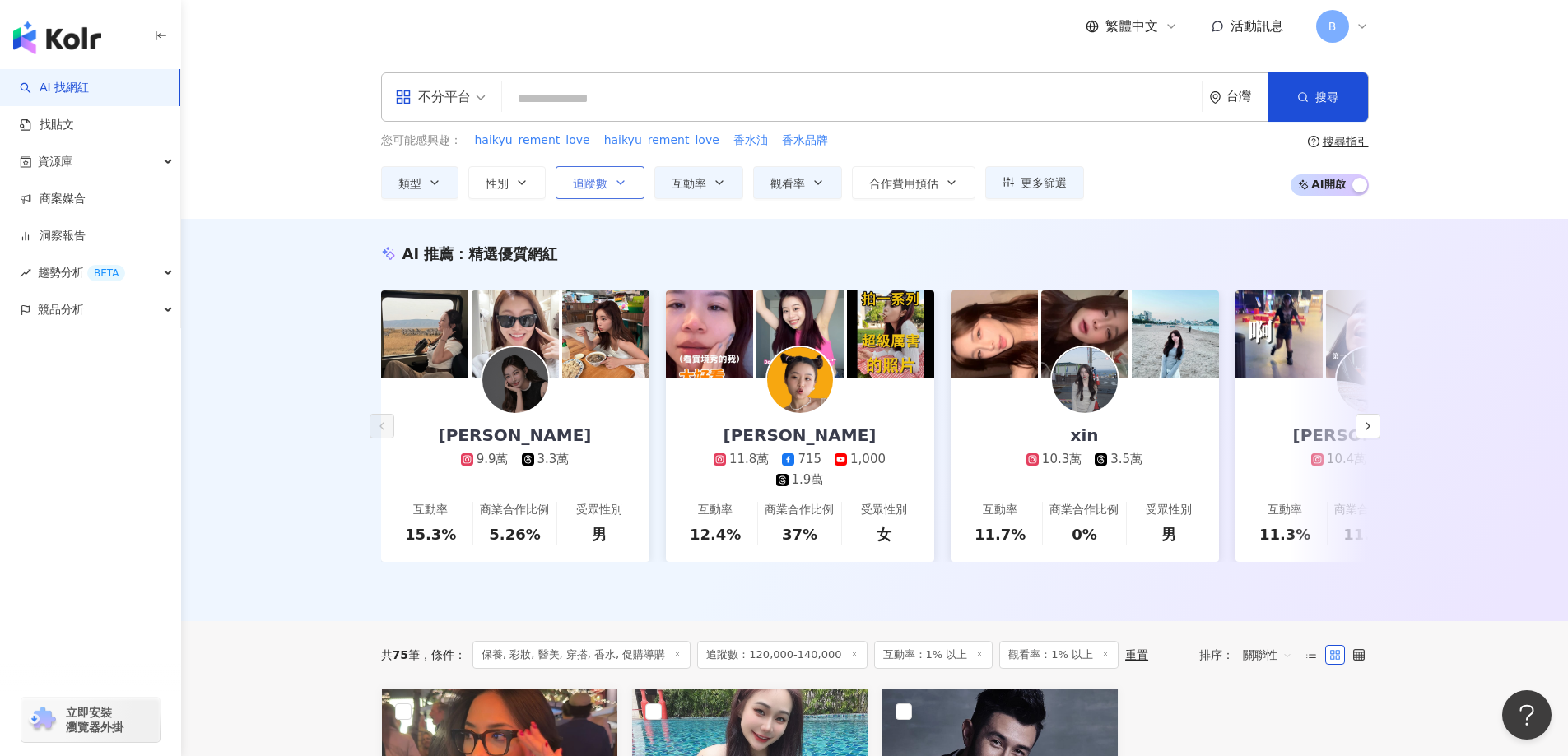
click at [600, 180] on span "追蹤數" at bounding box center [590, 183] width 34 height 13
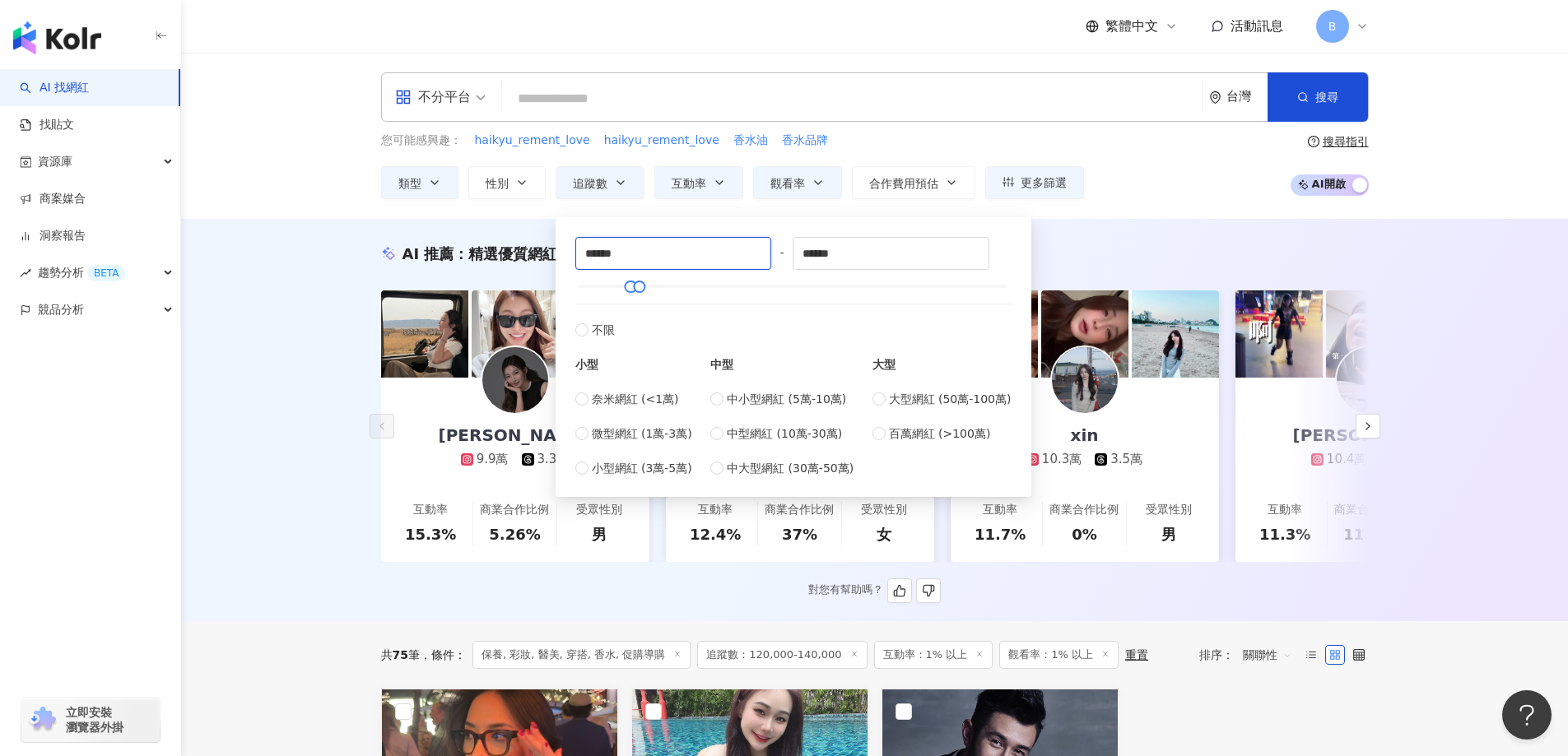
drag, startPoint x: 683, startPoint y: 254, endPoint x: 470, endPoint y: 243, distance: 213.3
click at [254, 243] on main "不分平台 台灣 搜尋 您可能感興趣： haikyu_rement_love haikyu_rement_love 香水油 香水品牌 類型 性別 追蹤數 互動率…" at bounding box center [874, 654] width 1387 height 1204
type input "******"
drag, startPoint x: 856, startPoint y: 250, endPoint x: 577, endPoint y: 246, distance: 279.0
click at [591, 252] on div "****** - ****** 不限 小型 奈米網紅 (<1萬) 微型網紅 (1萬-3萬) 小型網紅 (3萬-5萬) 中型 中小型網紅 (5萬-10萬) 中型…" at bounding box center [793, 357] width 436 height 240
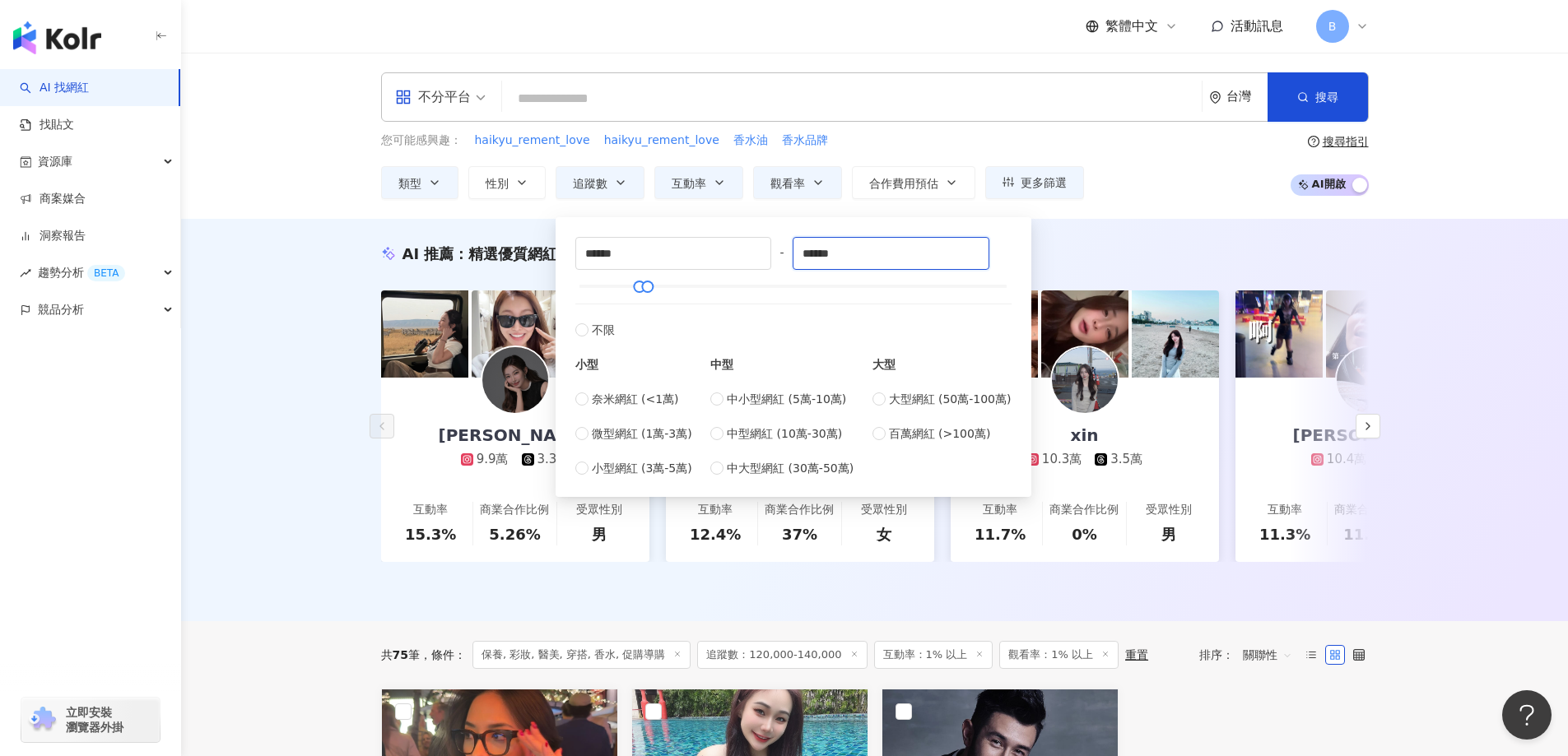
type input "******"
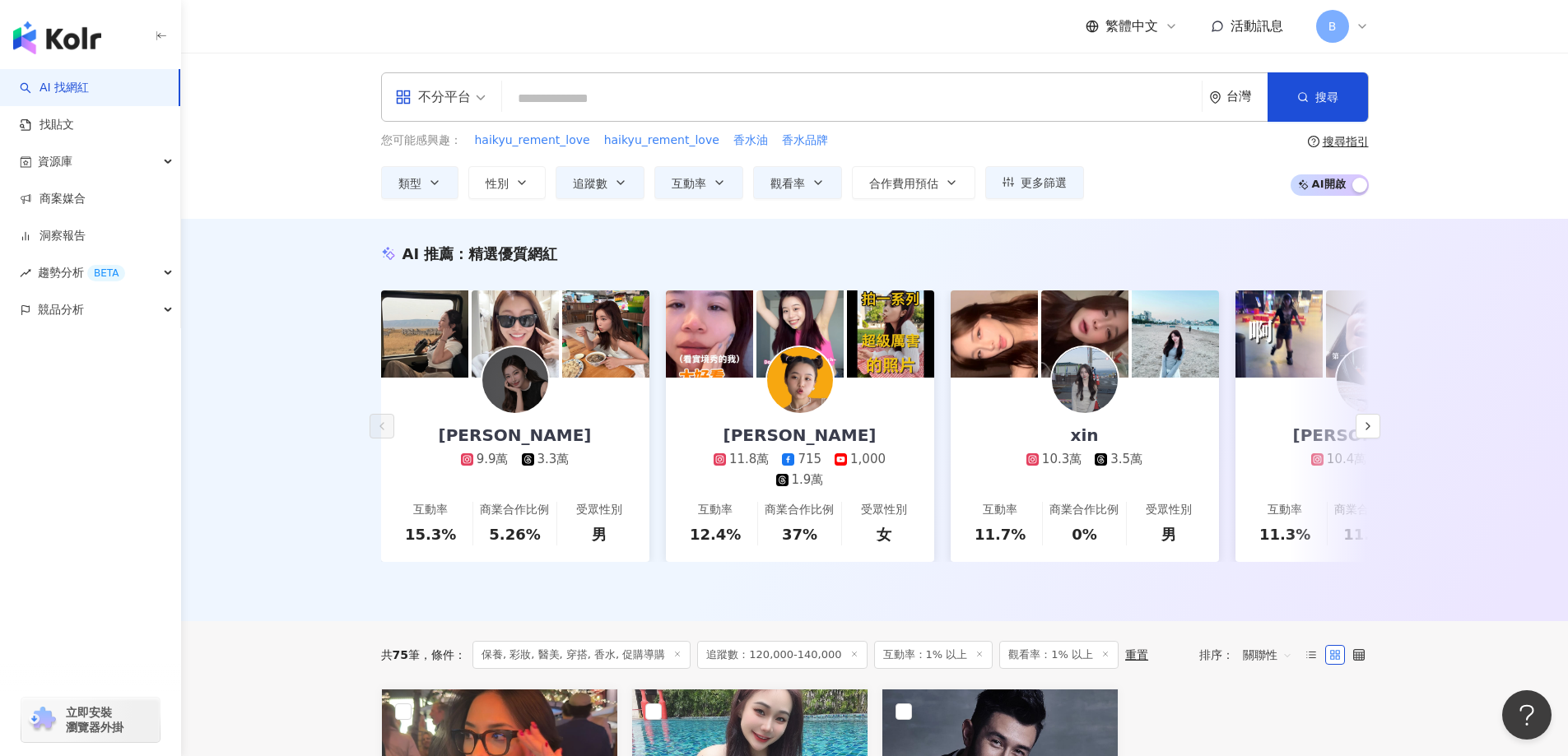
click at [1464, 238] on div "AI 推薦 ： 精選優質網紅 林品馨 9.9萬 3.3萬 互動率 15.3% 商業合作比例 5.26% 受眾性別 男 Gisele Lai 11.8萬 715…" at bounding box center [874, 420] width 1387 height 403
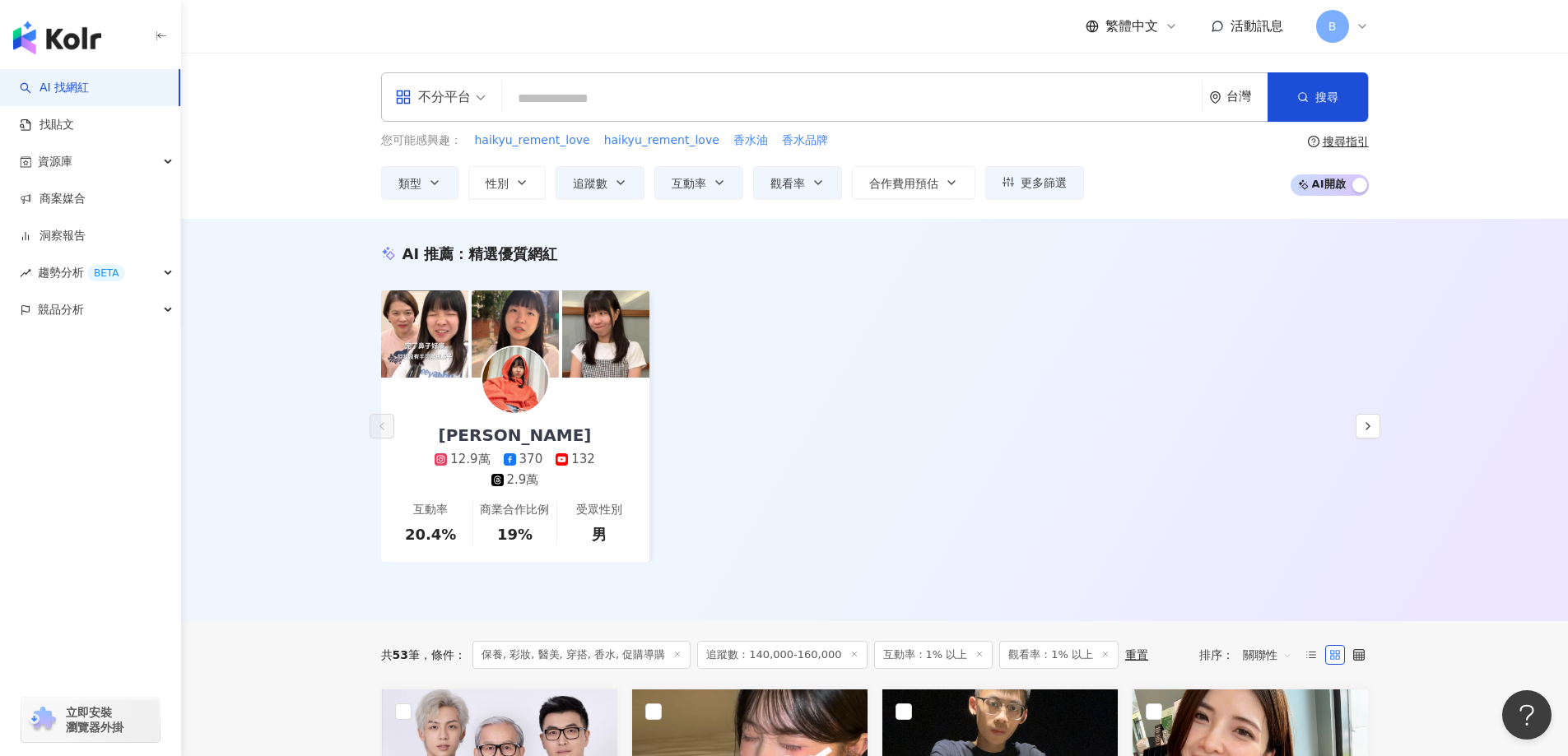
click at [1477, 333] on div "AI 推薦 ： 精選優質網紅 U娜 Yoona 12.9萬 370 132 2.9萬 互動率 20.4% 商業合作比例 19% 受眾性別 男 對您有幫助嗎？" at bounding box center [874, 420] width 1387 height 403
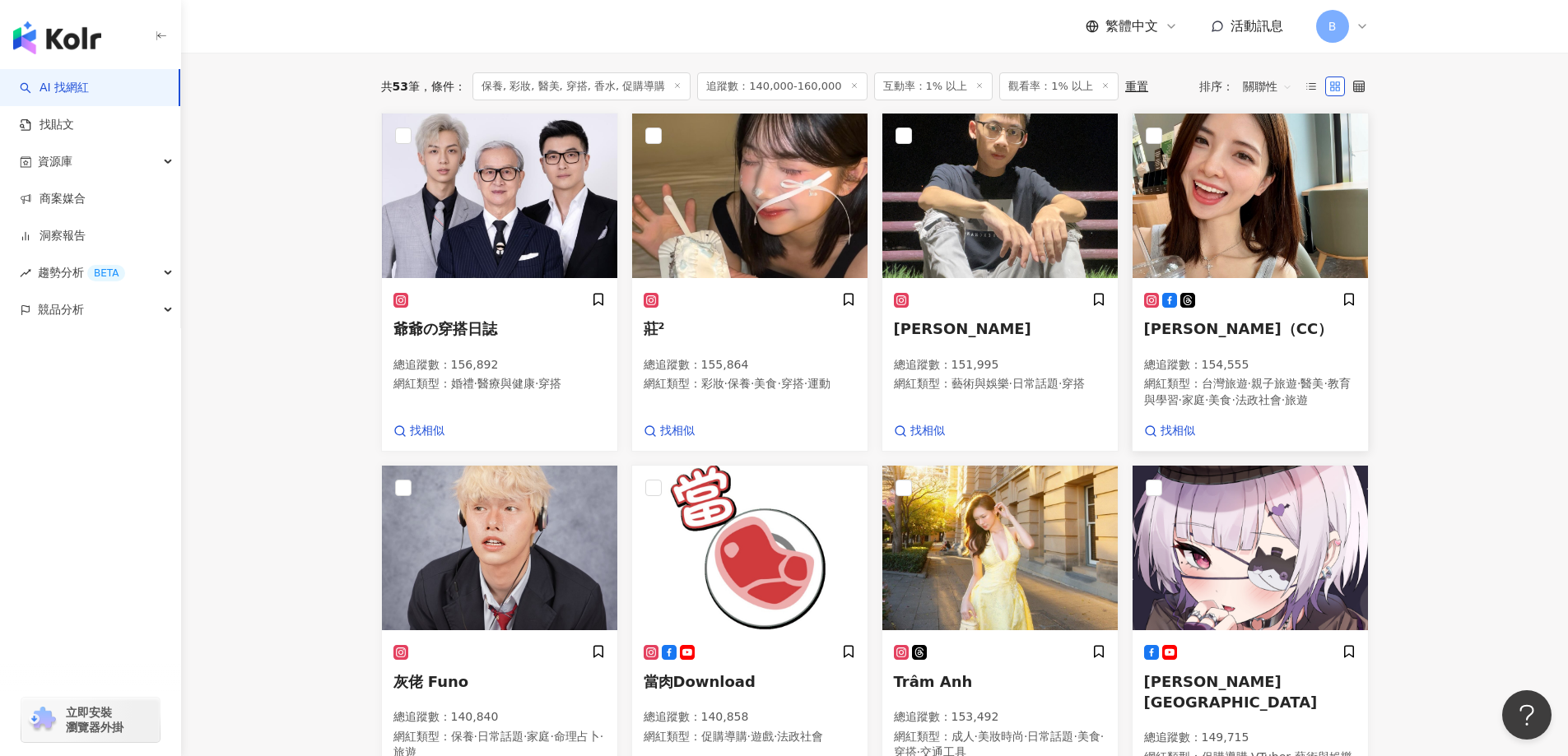
scroll to position [329, 0]
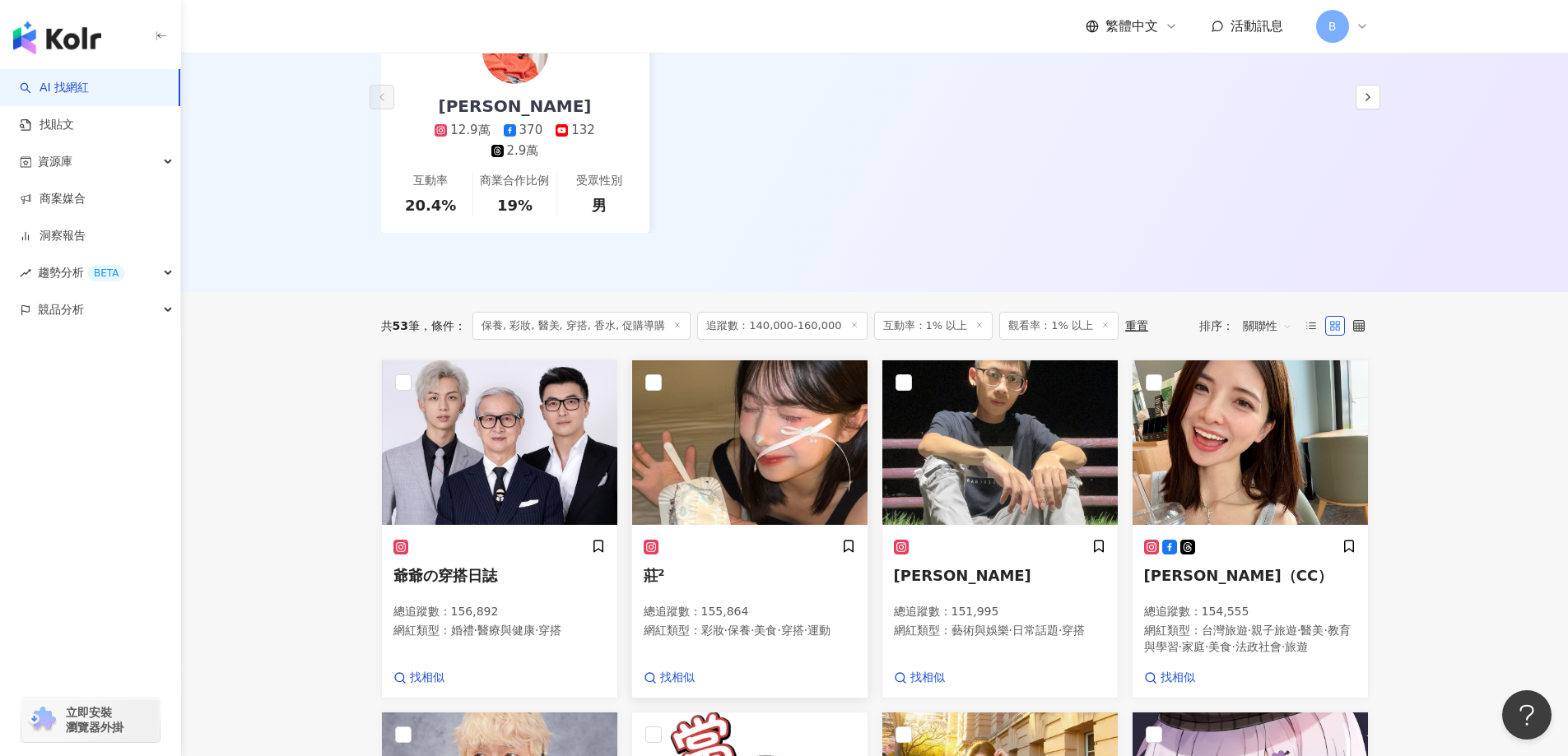
click at [737, 384] on img at bounding box center [749, 443] width 235 height 165
click at [1251, 385] on img at bounding box center [1250, 443] width 235 height 165
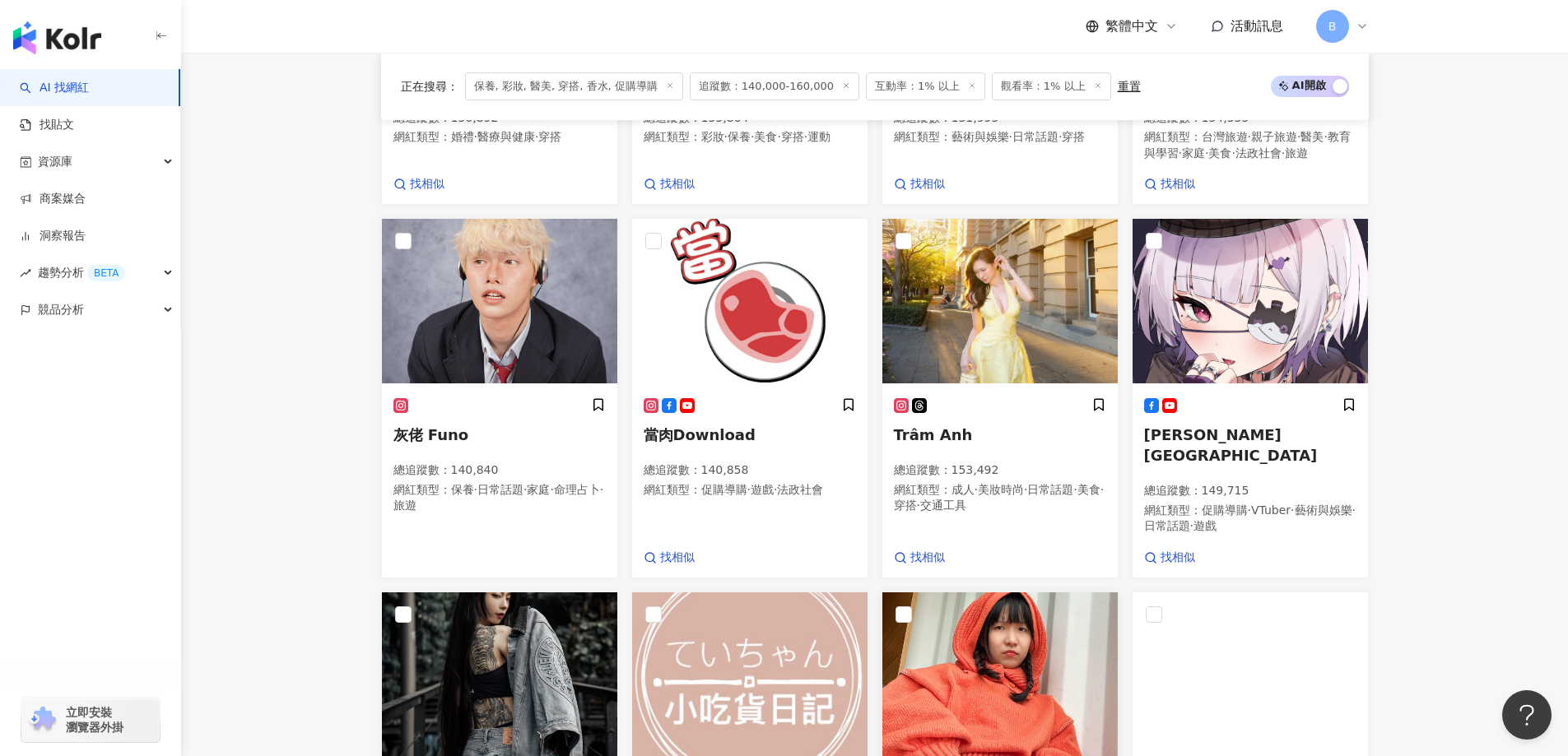
scroll to position [1069, 0]
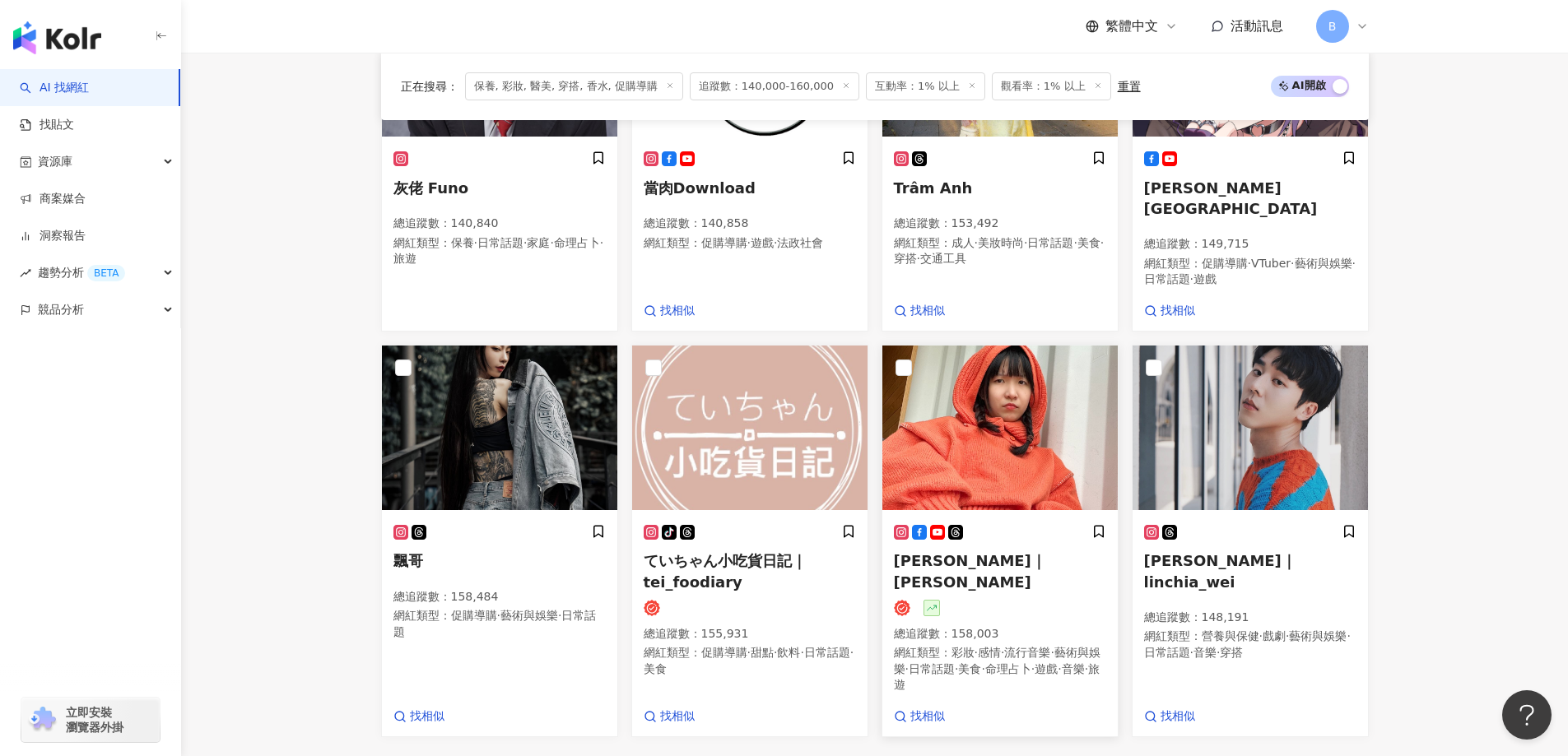
click at [1031, 346] on img at bounding box center [1000, 428] width 235 height 165
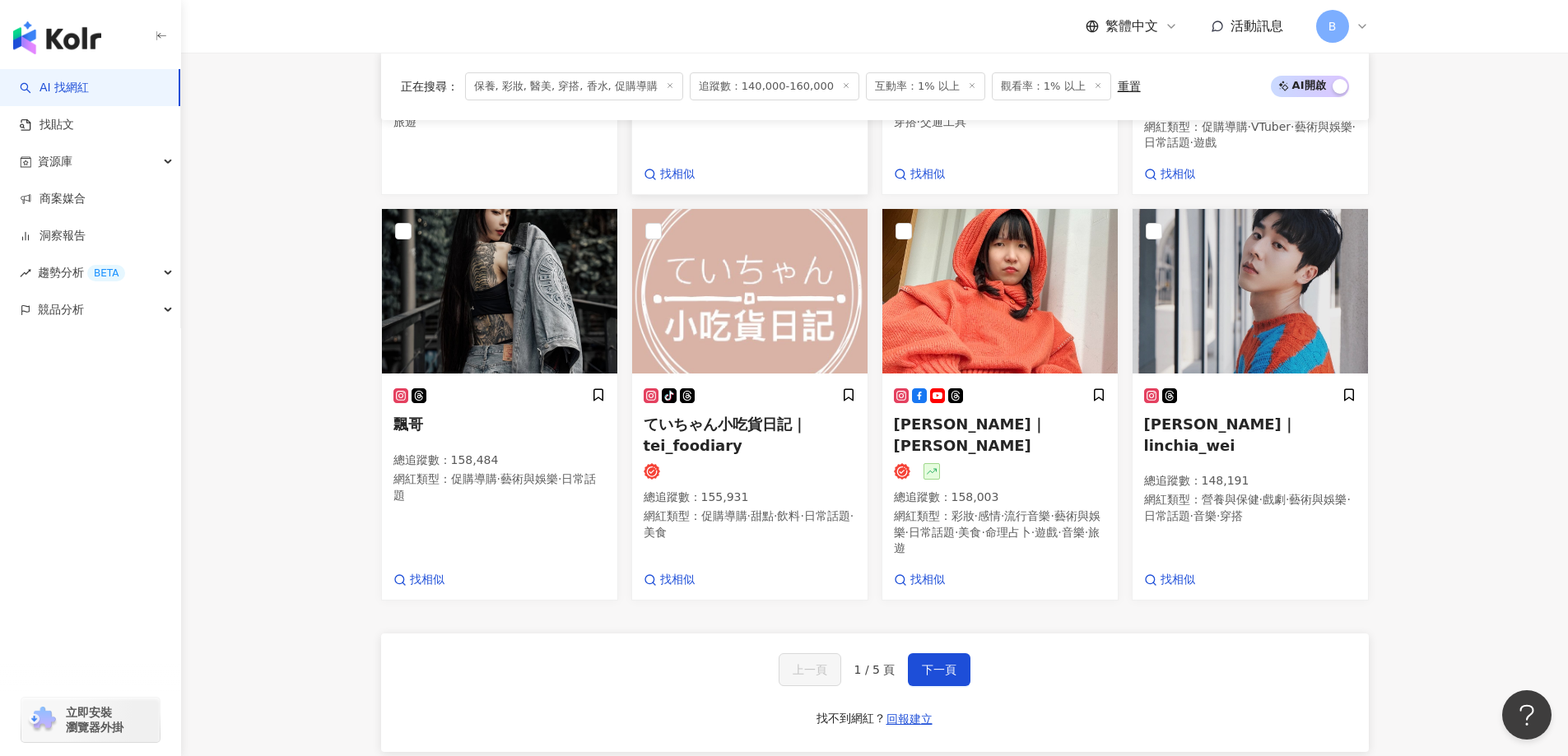
scroll to position [1316, 0]
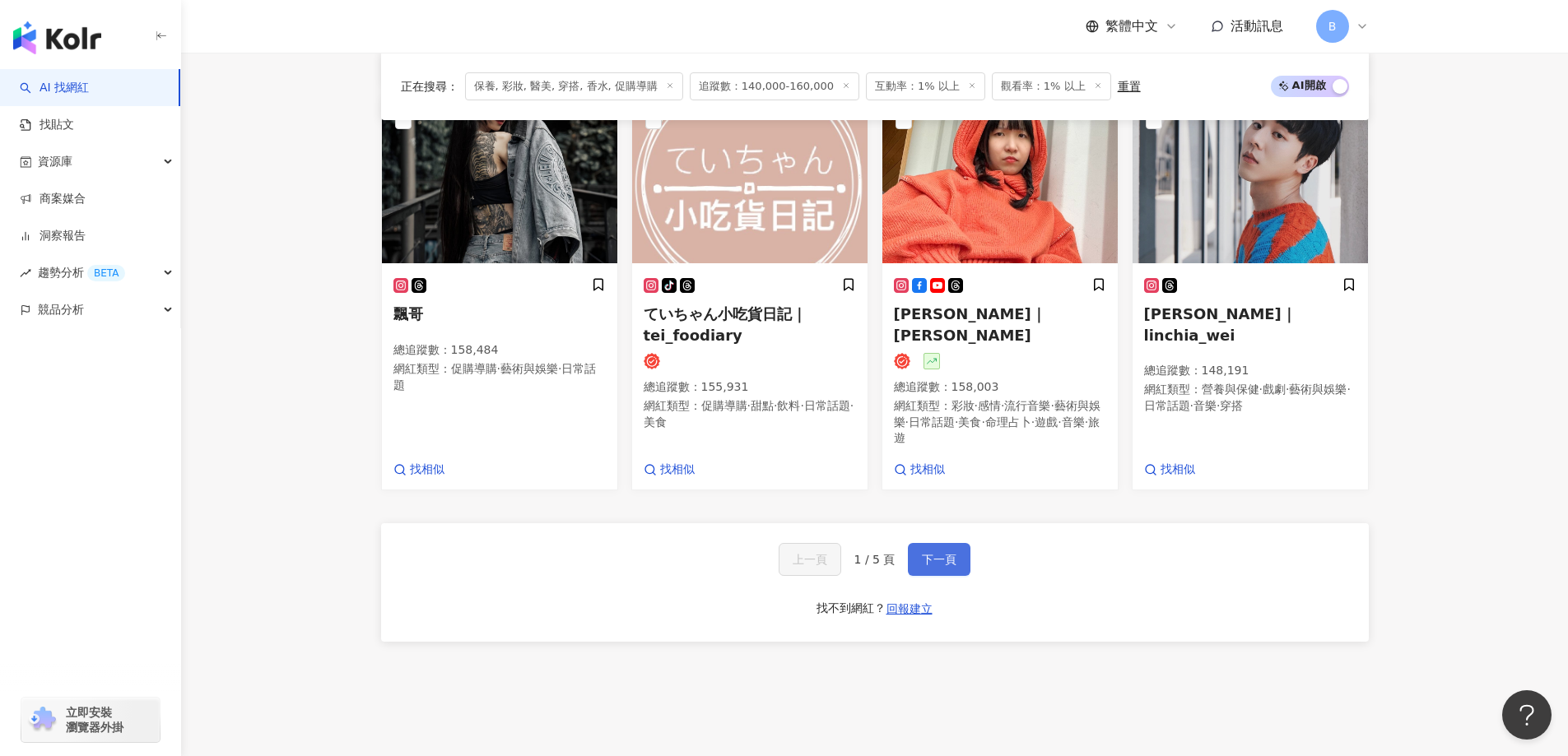
click at [934, 543] on button "下一頁" at bounding box center [939, 560] width 62 height 33
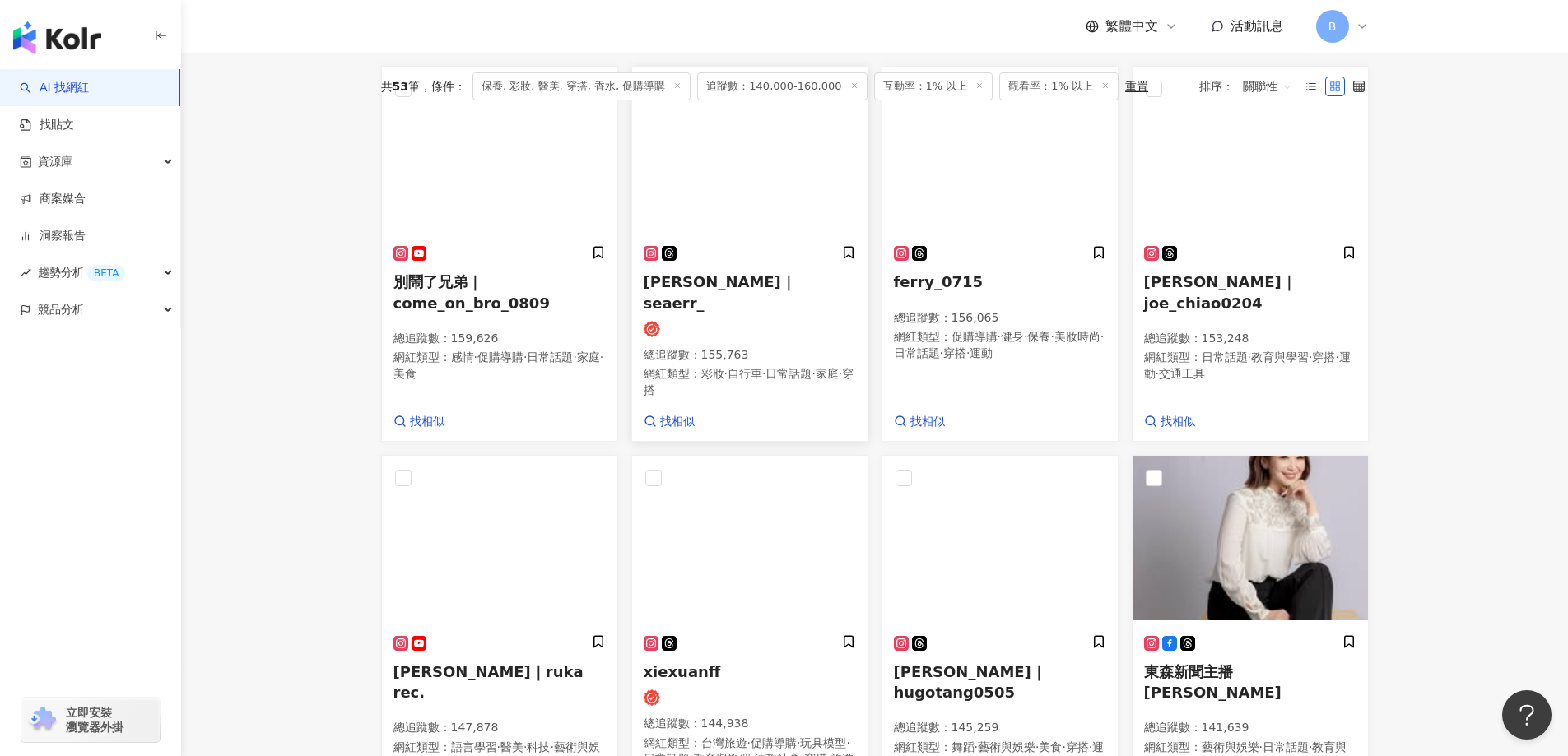
scroll to position [774, 0]
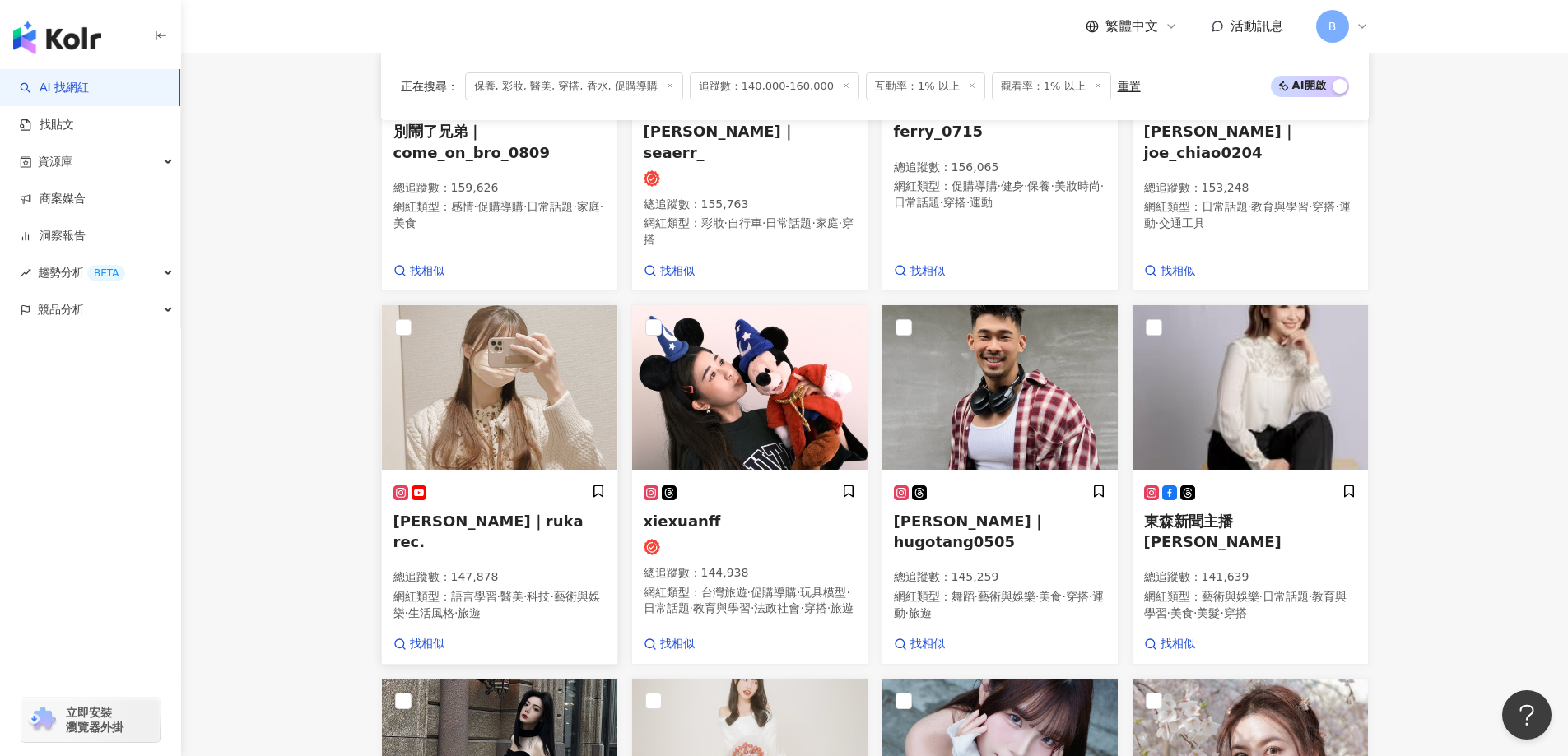
click at [528, 325] on img at bounding box center [499, 388] width 235 height 165
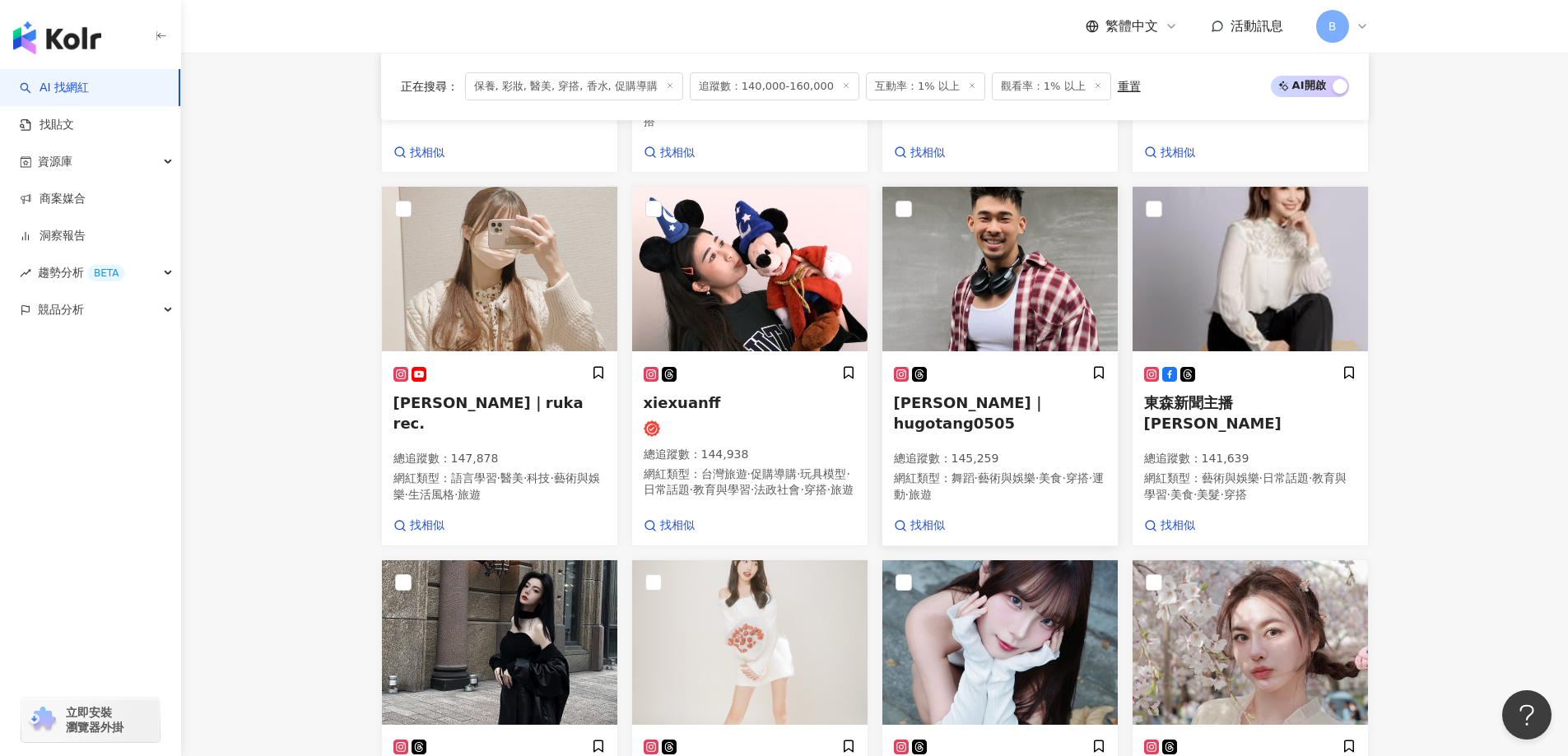
scroll to position [1102, 0]
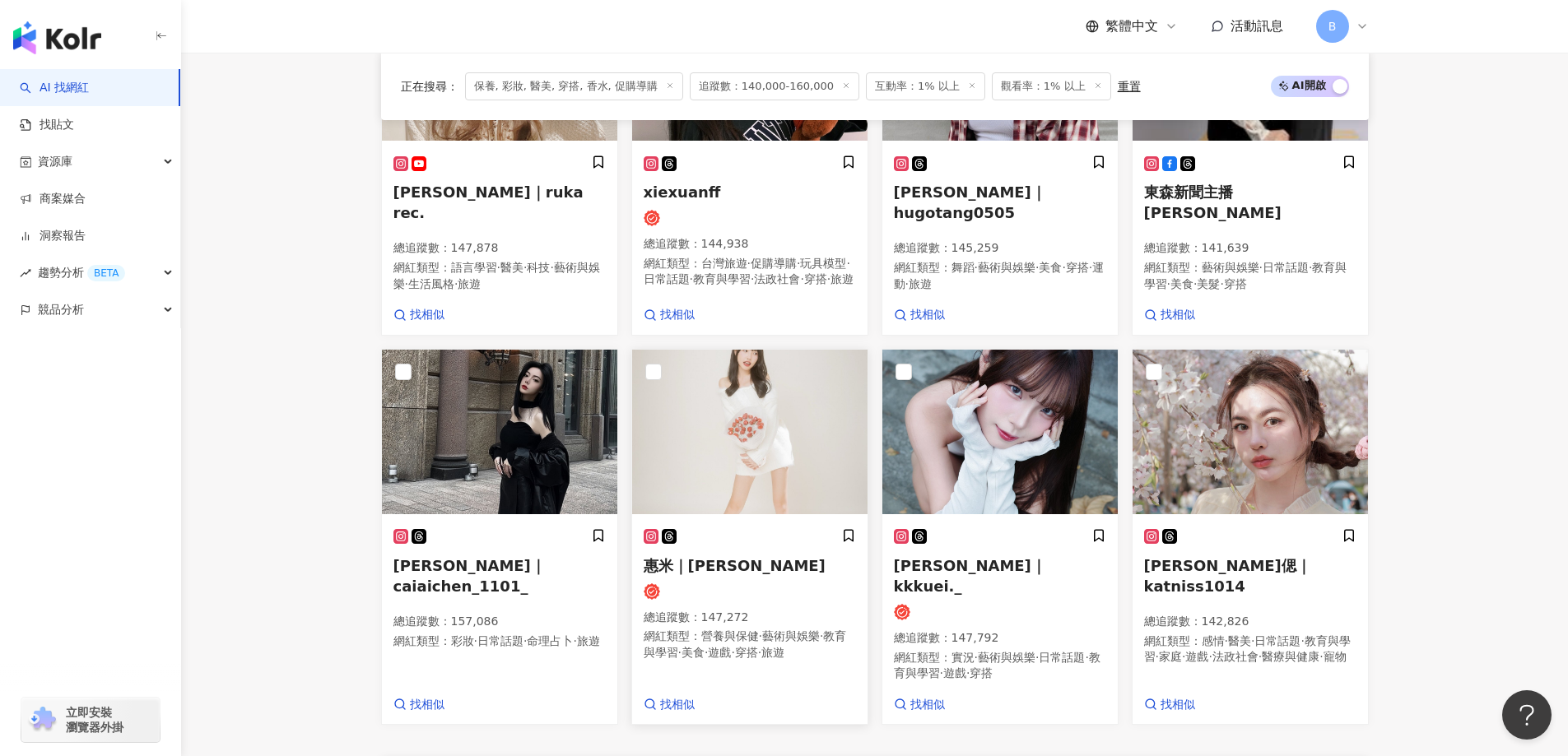
click at [795, 360] on img at bounding box center [749, 432] width 235 height 165
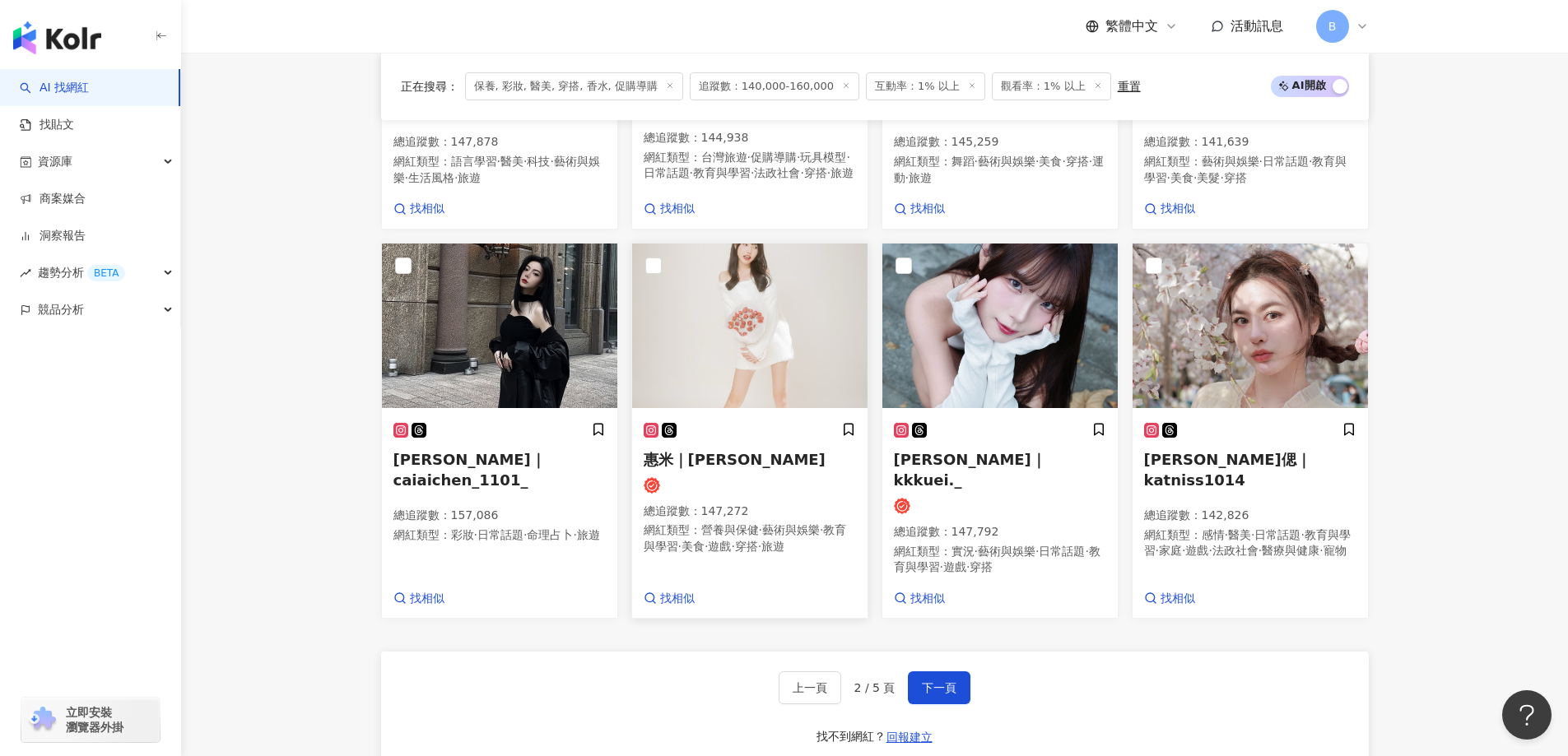
scroll to position [1349, 0]
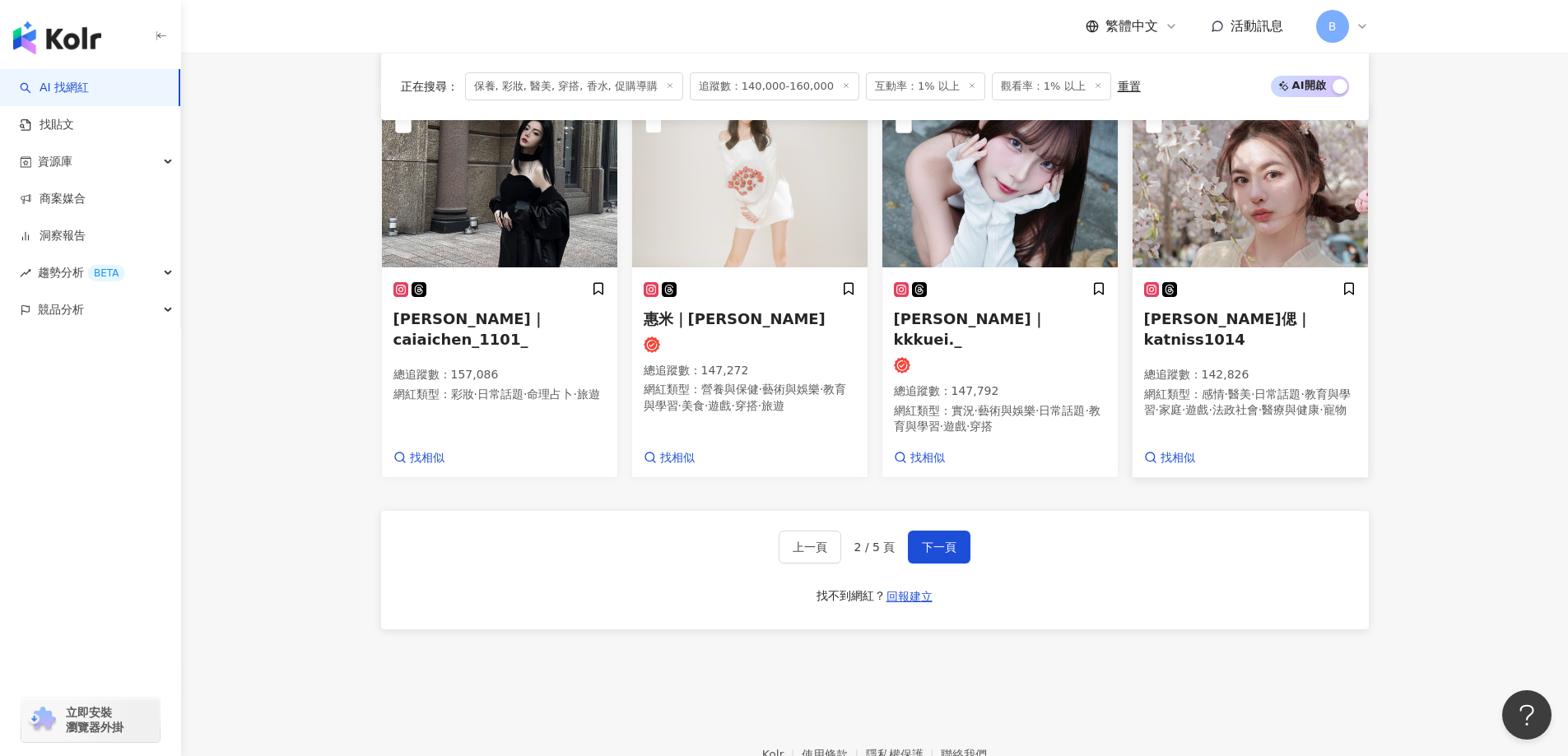
click at [1225, 166] on img at bounding box center [1250, 185] width 235 height 165
click at [940, 540] on span "下一頁" at bounding box center [939, 546] width 34 height 13
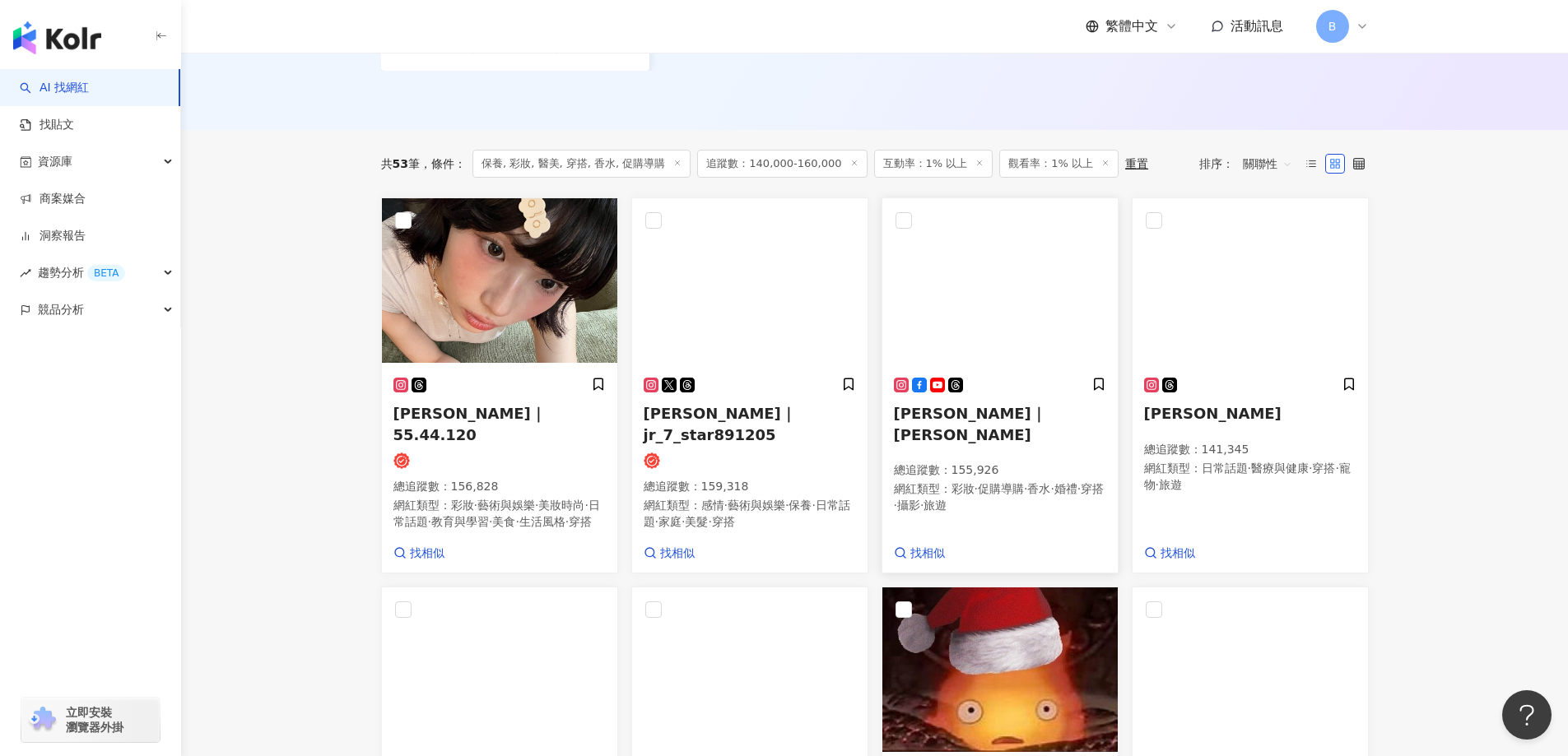
scroll to position [362, 0]
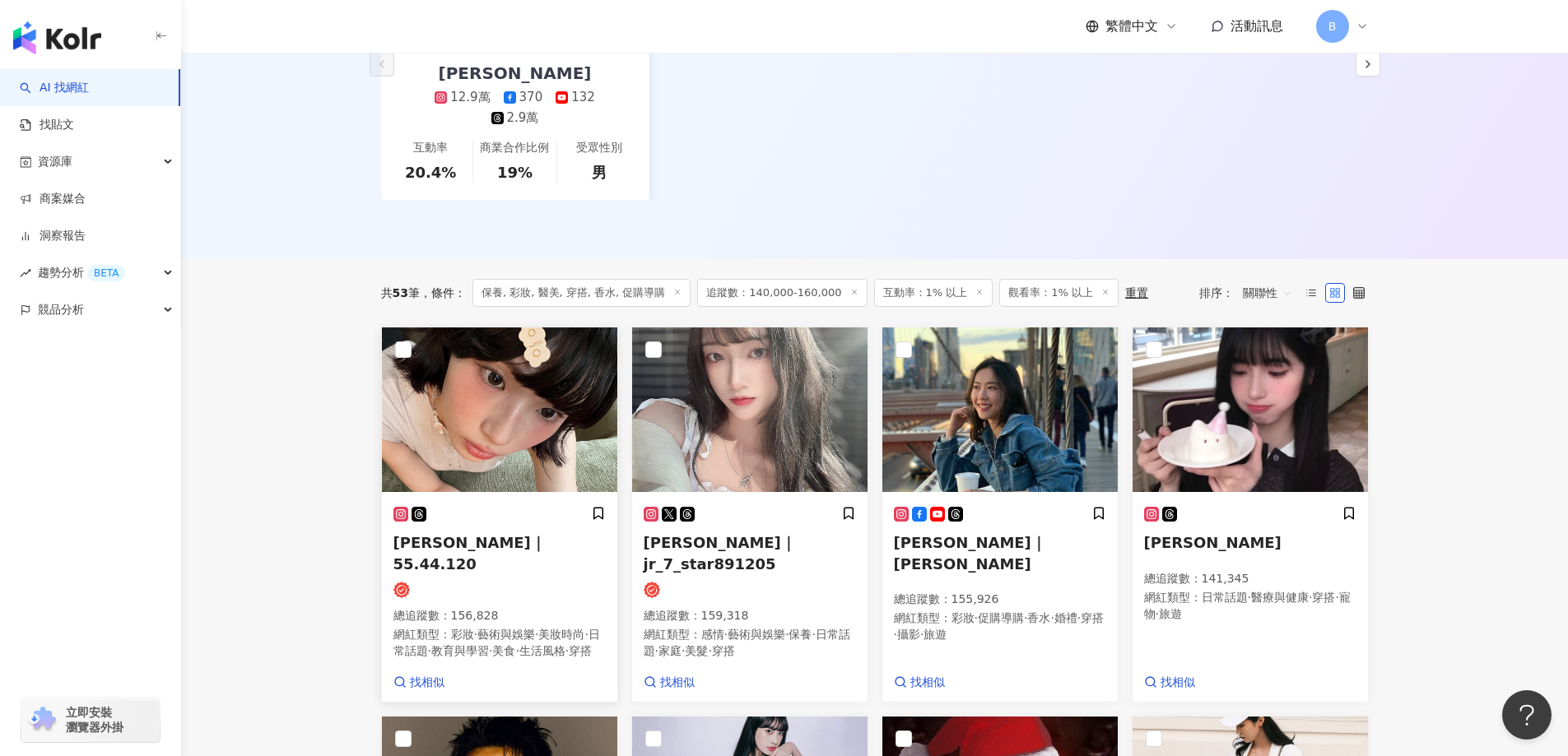
click at [498, 424] on img at bounding box center [499, 410] width 235 height 165
click at [962, 399] on img at bounding box center [1000, 410] width 235 height 165
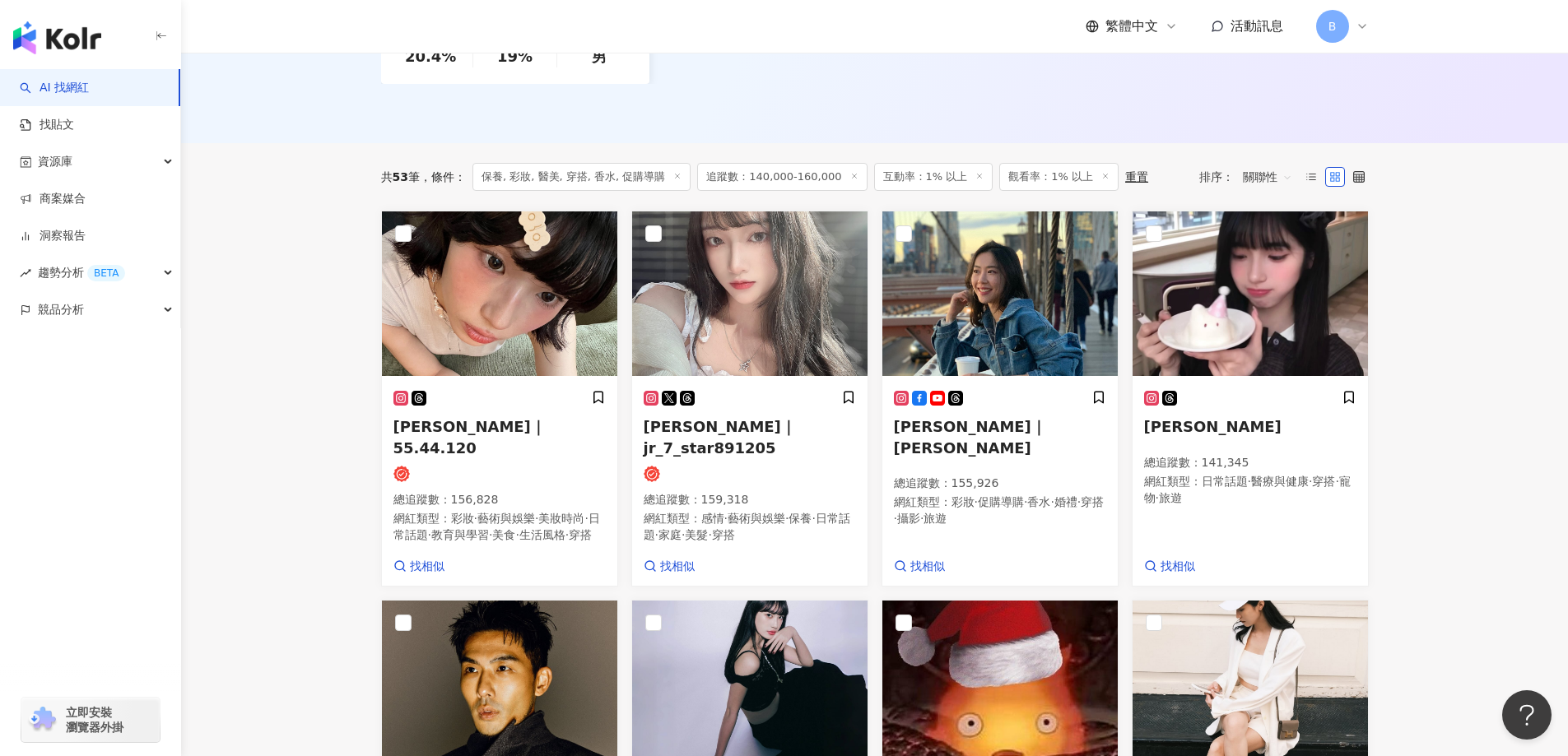
scroll to position [526, 0]
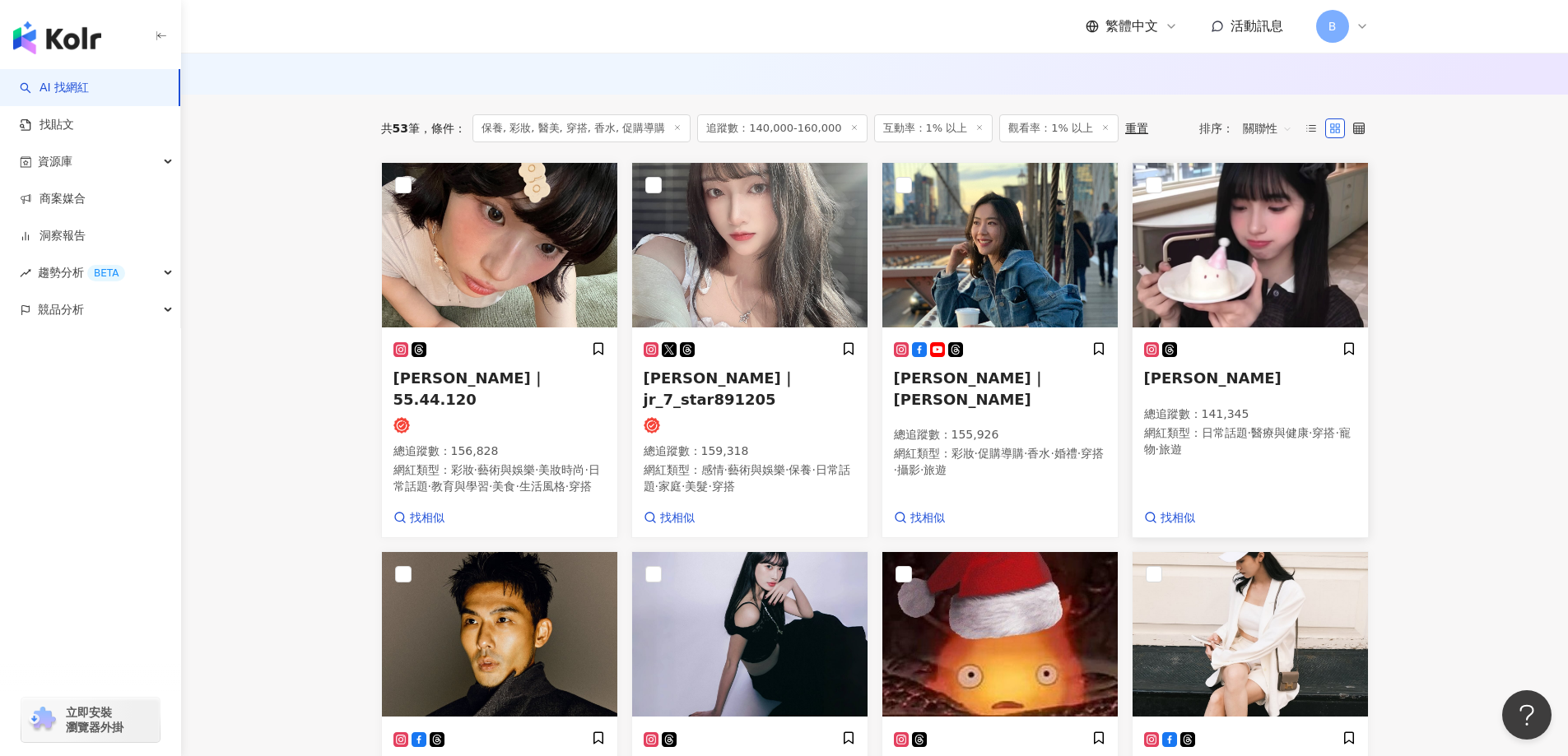
click at [1288, 216] on img at bounding box center [1250, 246] width 235 height 165
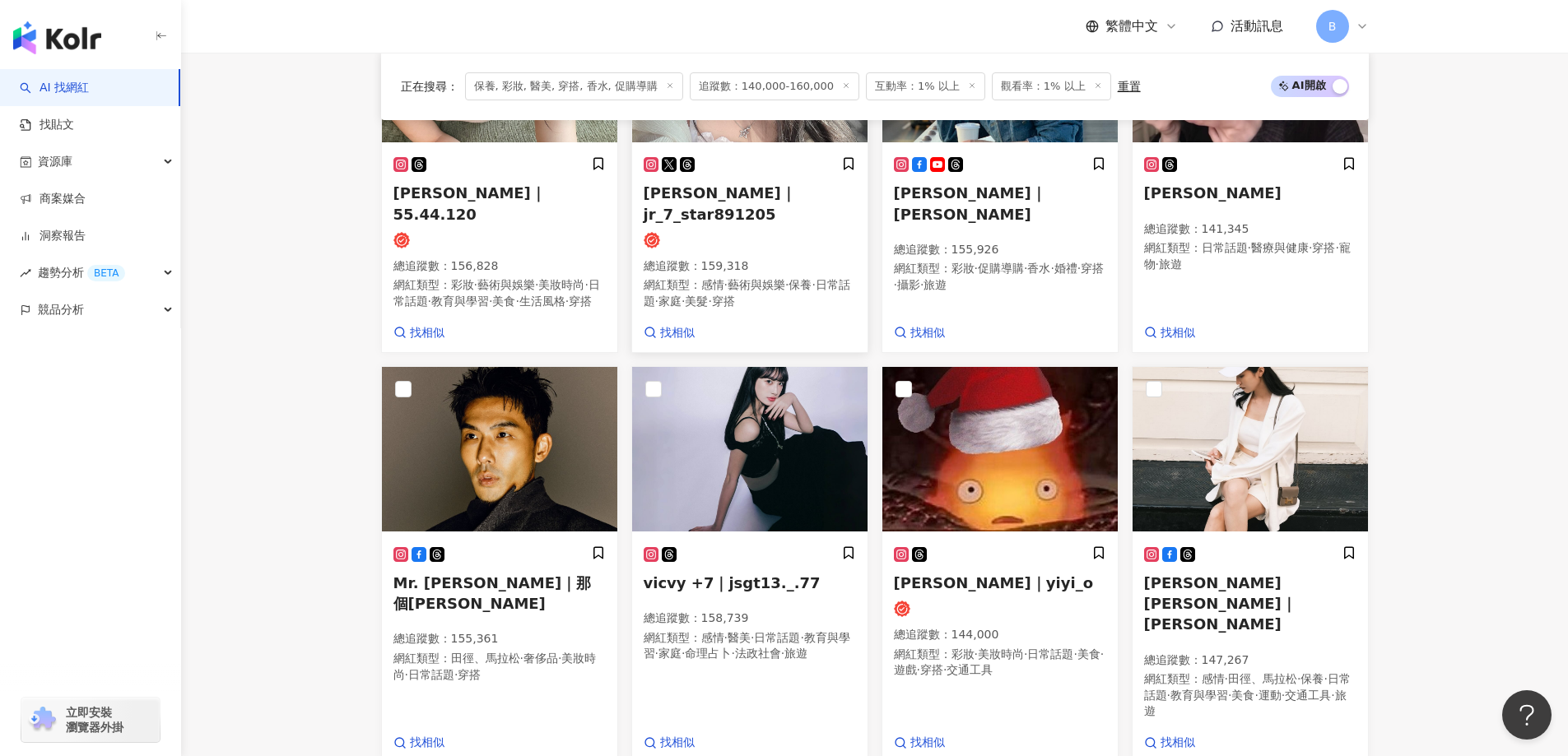
scroll to position [774, 0]
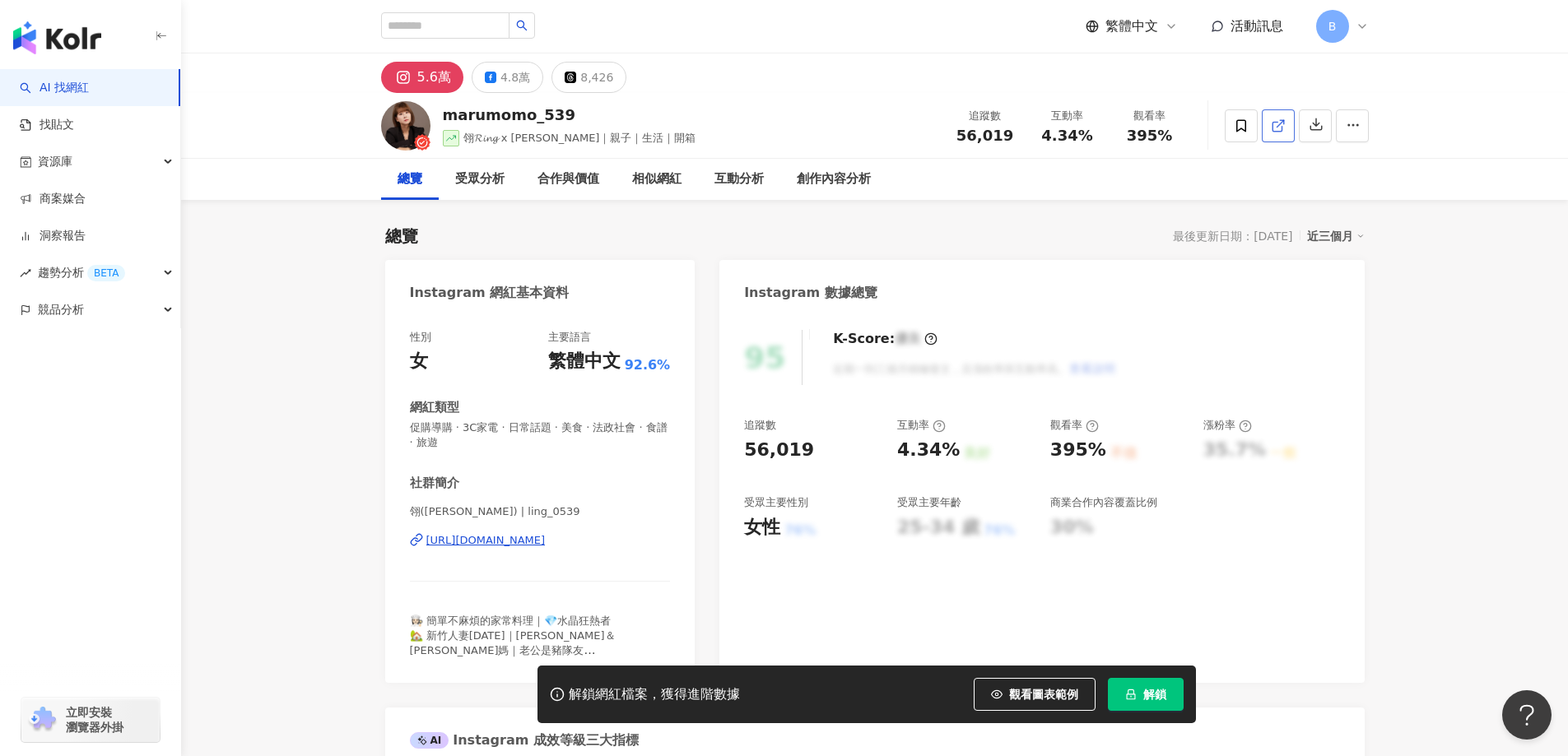
click at [1269, 133] on link at bounding box center [1278, 126] width 33 height 33
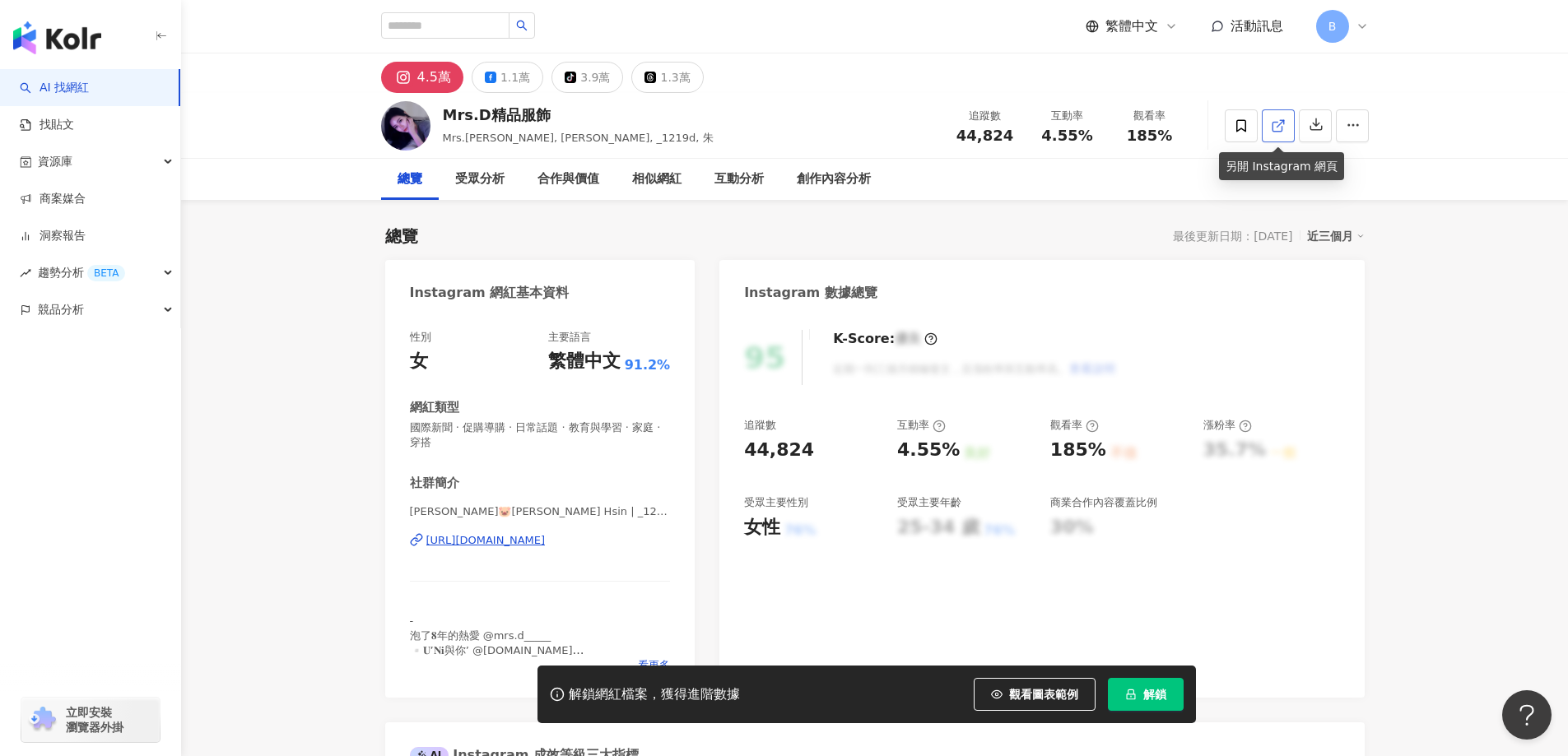
click at [1277, 119] on icon at bounding box center [1278, 125] width 15 height 15
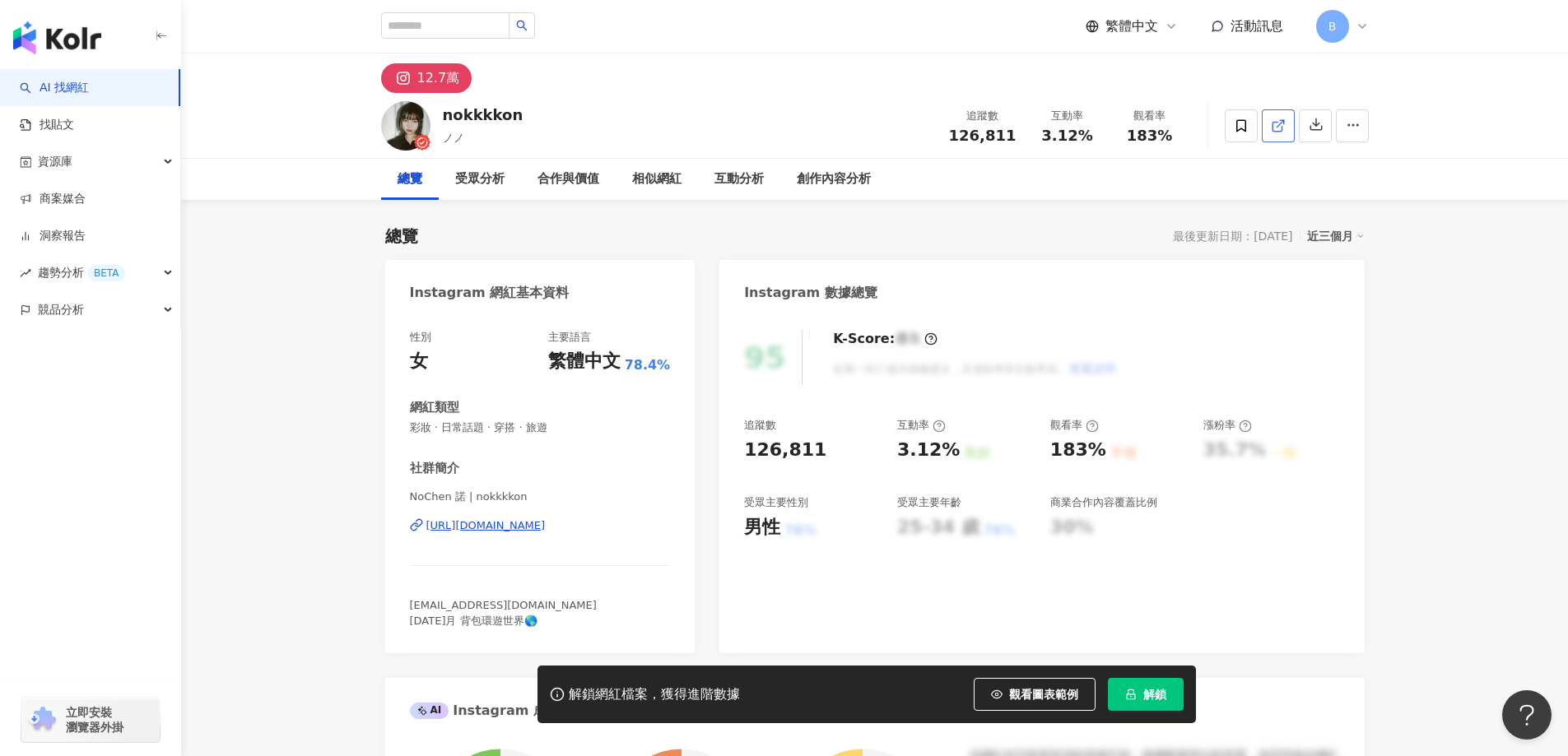
click at [1282, 129] on icon at bounding box center [1278, 125] width 15 height 15
click at [561, 426] on span "彩妝 · 日常話題 · 穿搭 · 旅遊" at bounding box center [540, 427] width 261 height 15
copy span "彩妝 · 日常話題 · 穿搭 · 旅遊"
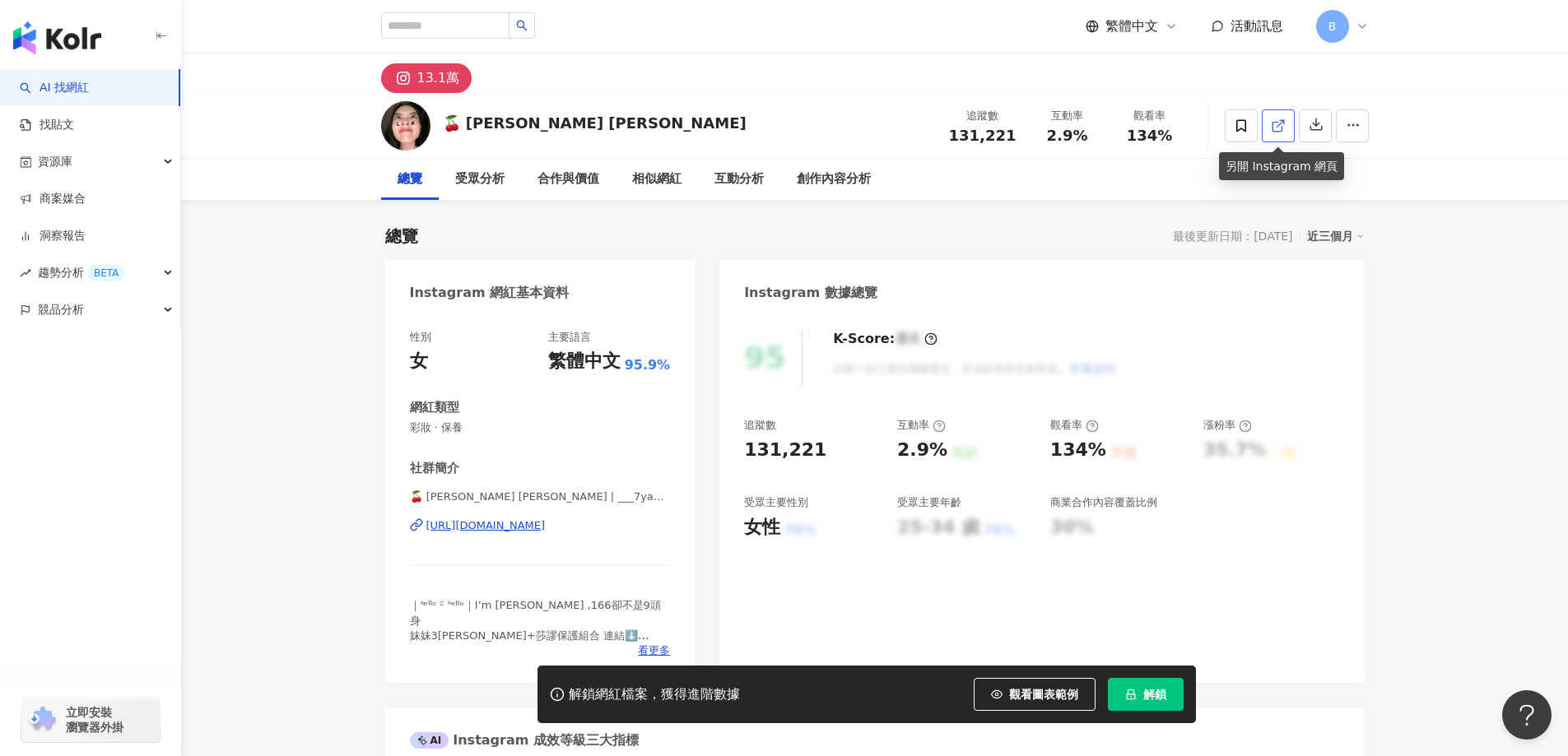
click at [1283, 131] on icon at bounding box center [1278, 125] width 15 height 15
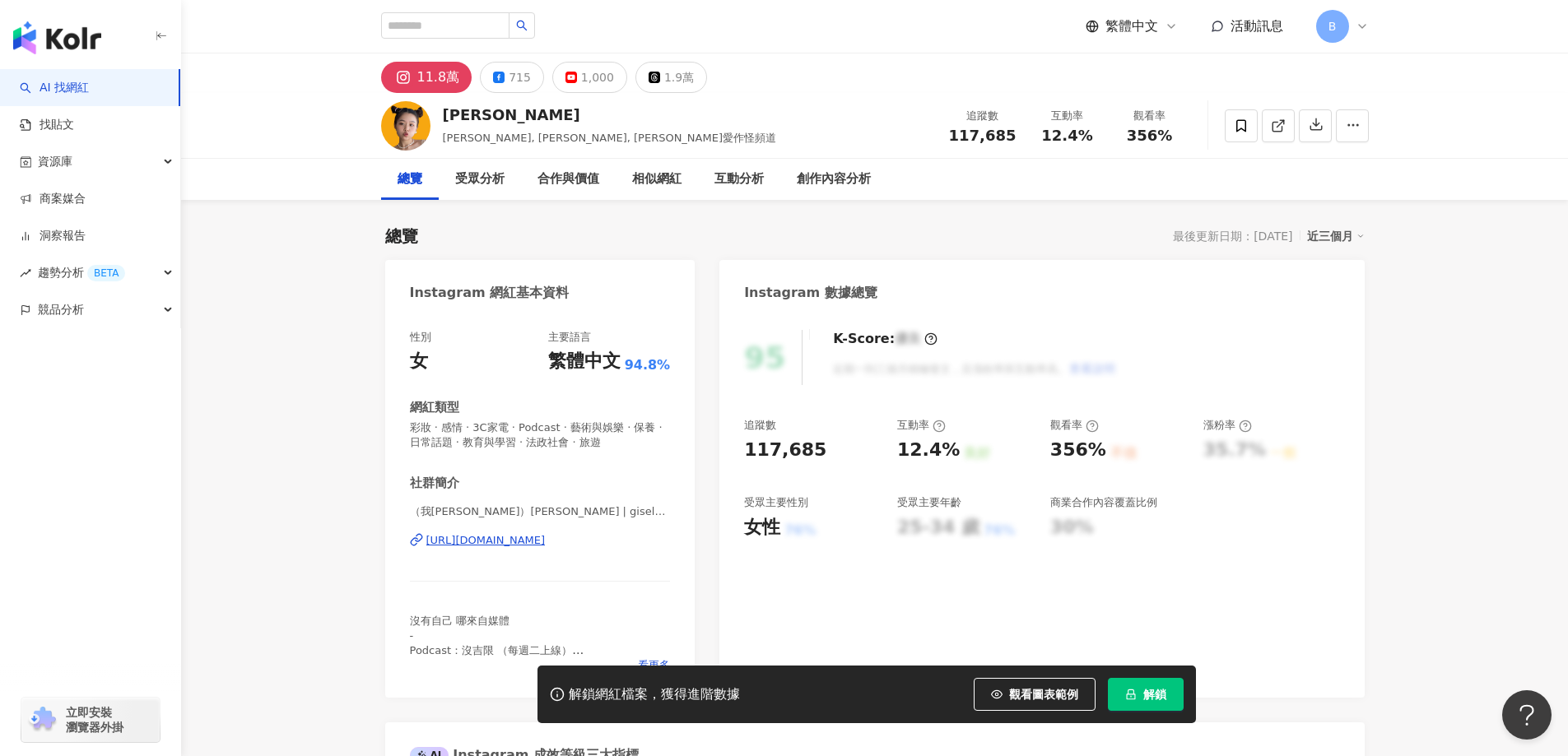
click at [1280, 127] on icon at bounding box center [1278, 125] width 15 height 15
click at [1275, 129] on icon at bounding box center [1278, 125] width 15 height 15
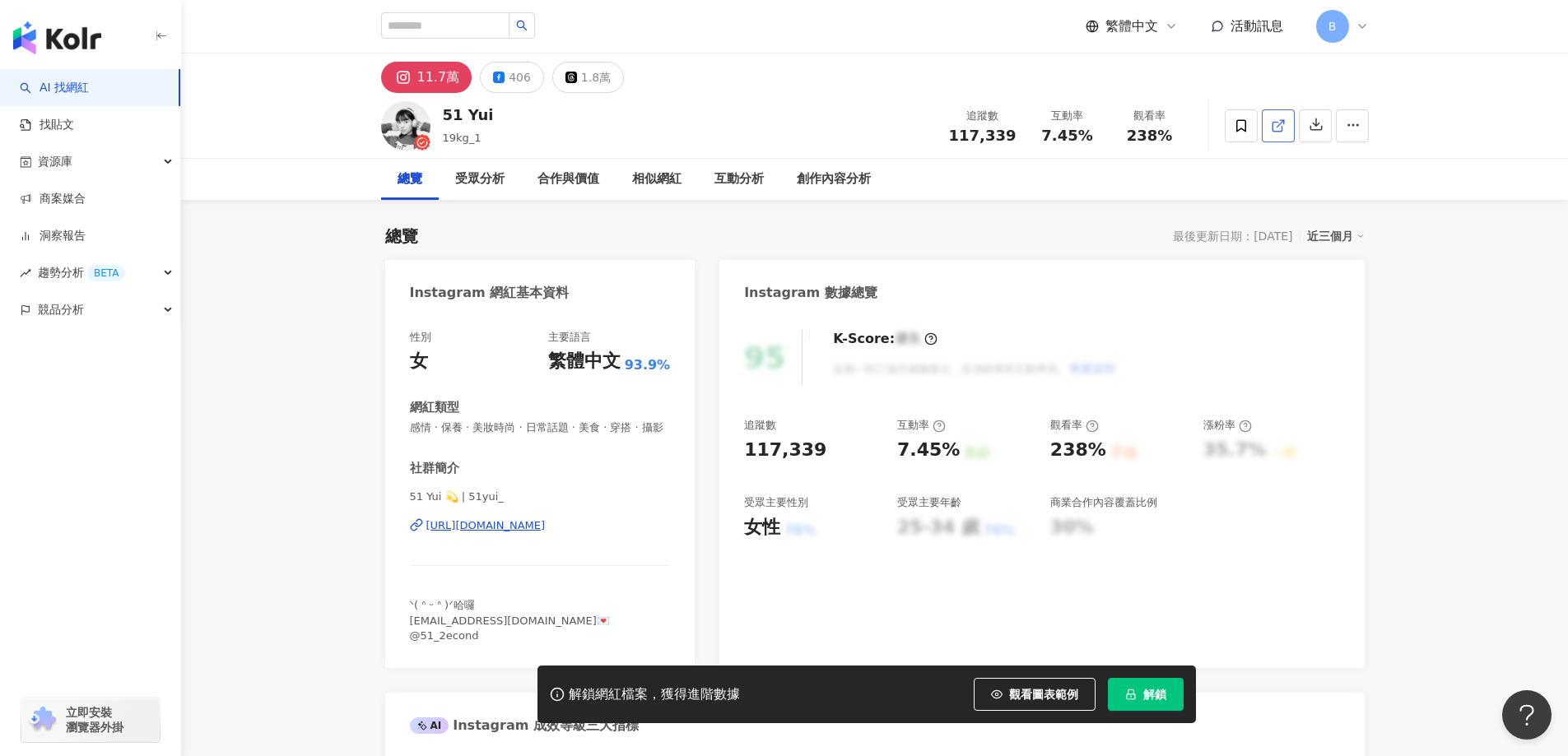
click at [1278, 130] on icon at bounding box center [1278, 125] width 15 height 15
click at [587, 428] on span "感情 · 保養 · 美妝時尚 · 日常話題 · 美食 · 穿搭 · 攝影" at bounding box center [540, 427] width 261 height 15
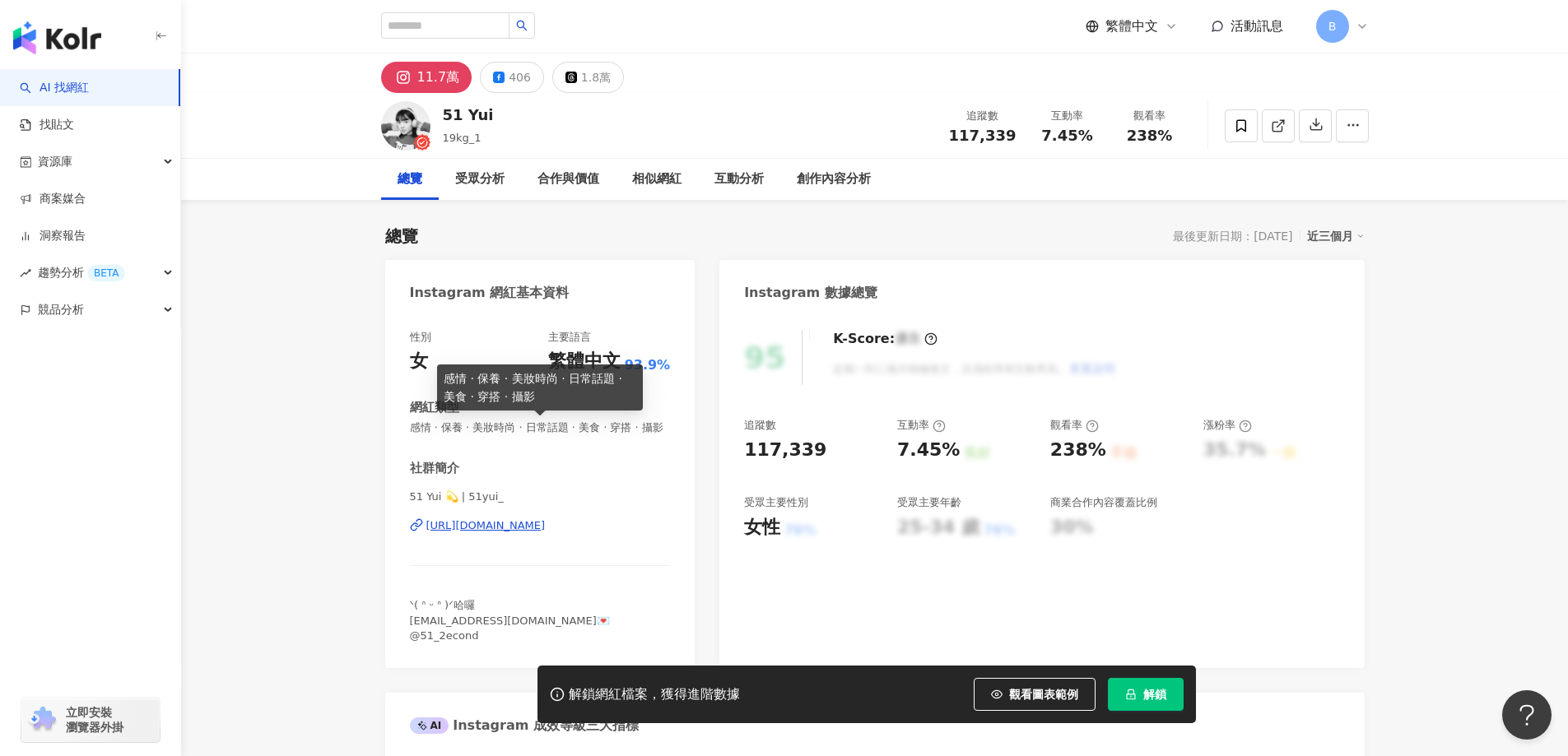
click at [577, 426] on span "感情 · 保養 · 美妝時尚 · 日常話題 · 美食 · 穿搭 · 攝影" at bounding box center [540, 427] width 261 height 15
copy span "感情 · 保養 · 美妝時尚 · 日常話題 · 美食 · 穿搭 · 攝影"
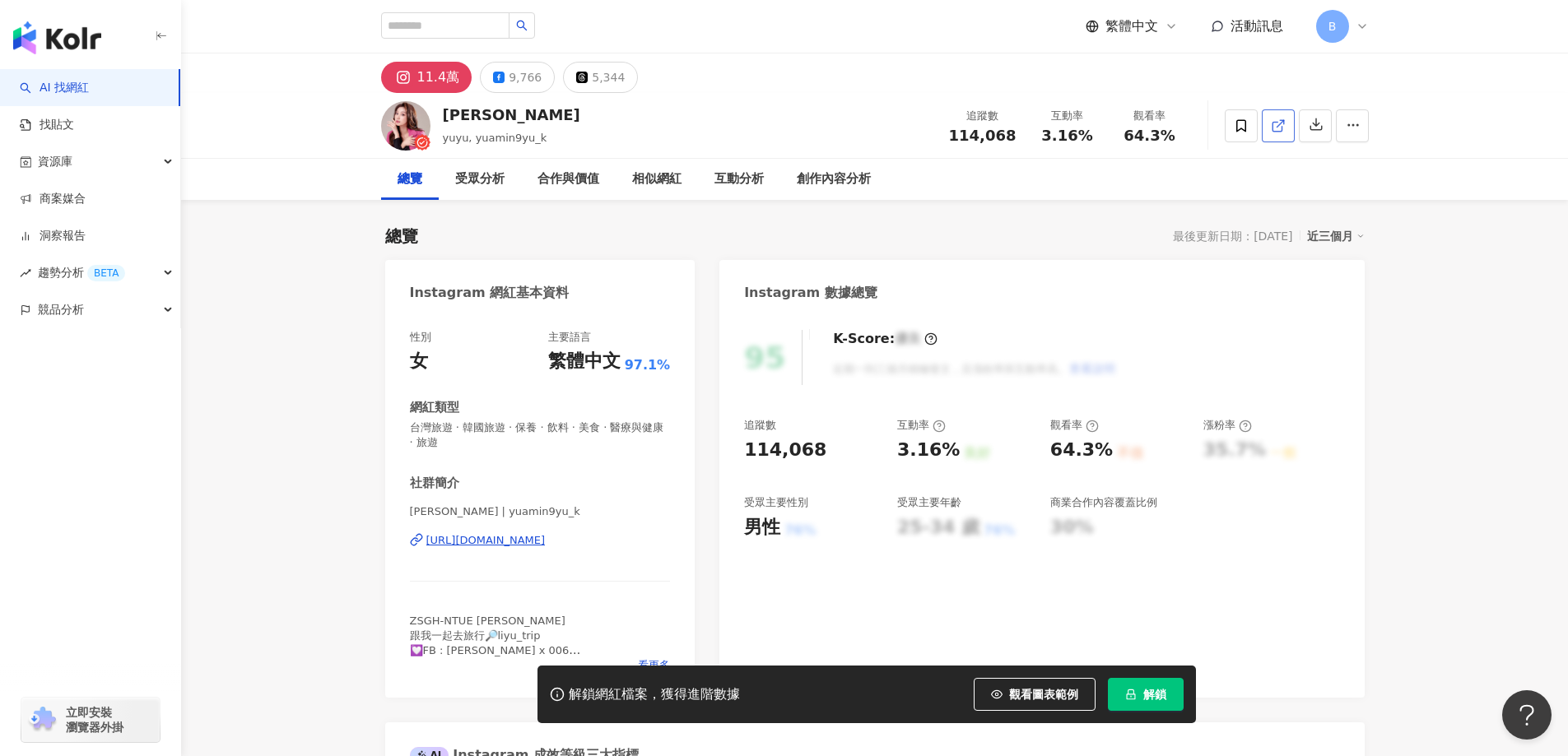
click at [1272, 128] on icon at bounding box center [1277, 126] width 9 height 9
click at [538, 427] on span "台灣旅遊 · 韓國旅遊 · 保養 · 飲料 · 美食 · 醫療與健康 · 旅遊" at bounding box center [540, 435] width 261 height 30
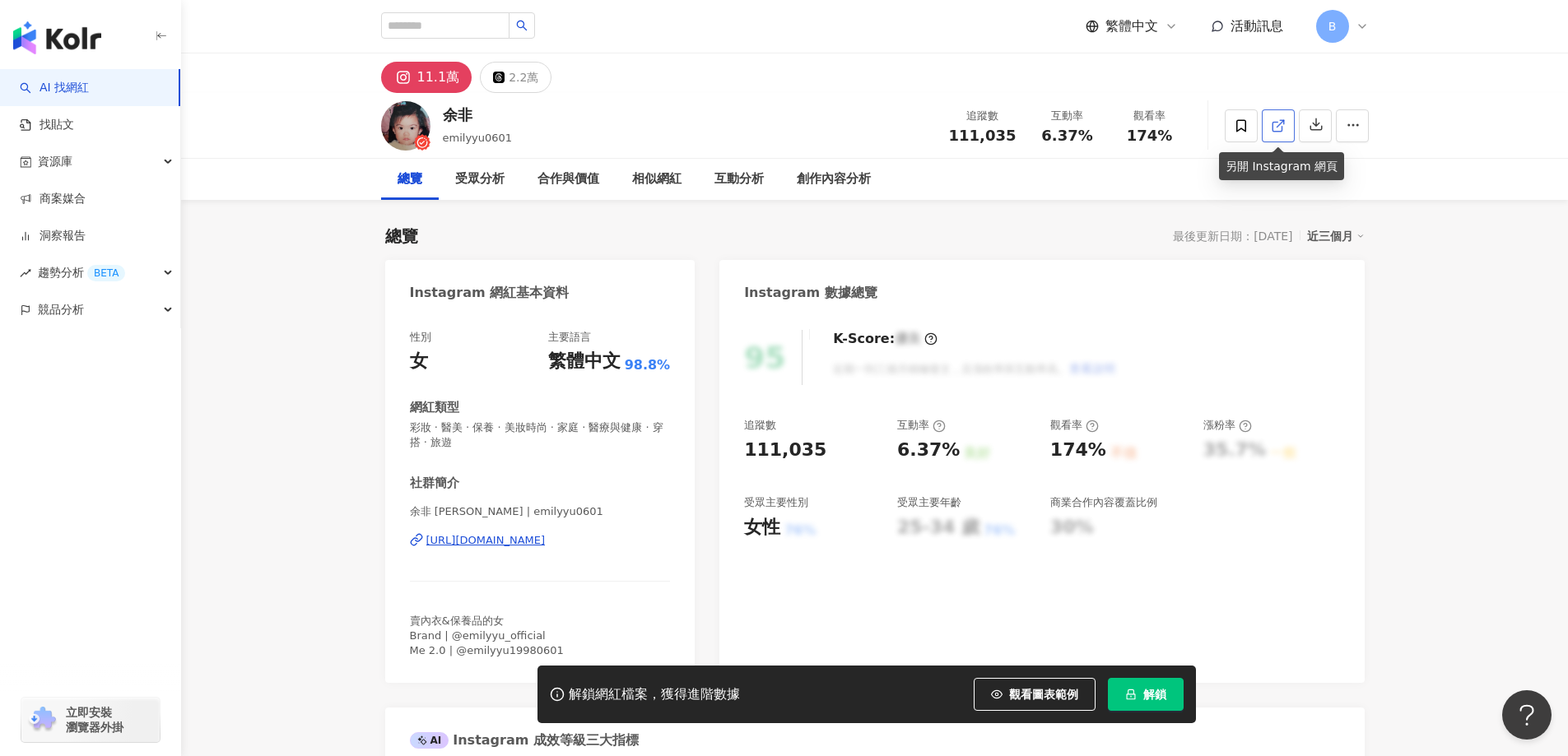
click at [1278, 126] on line at bounding box center [1280, 124] width 7 height 7
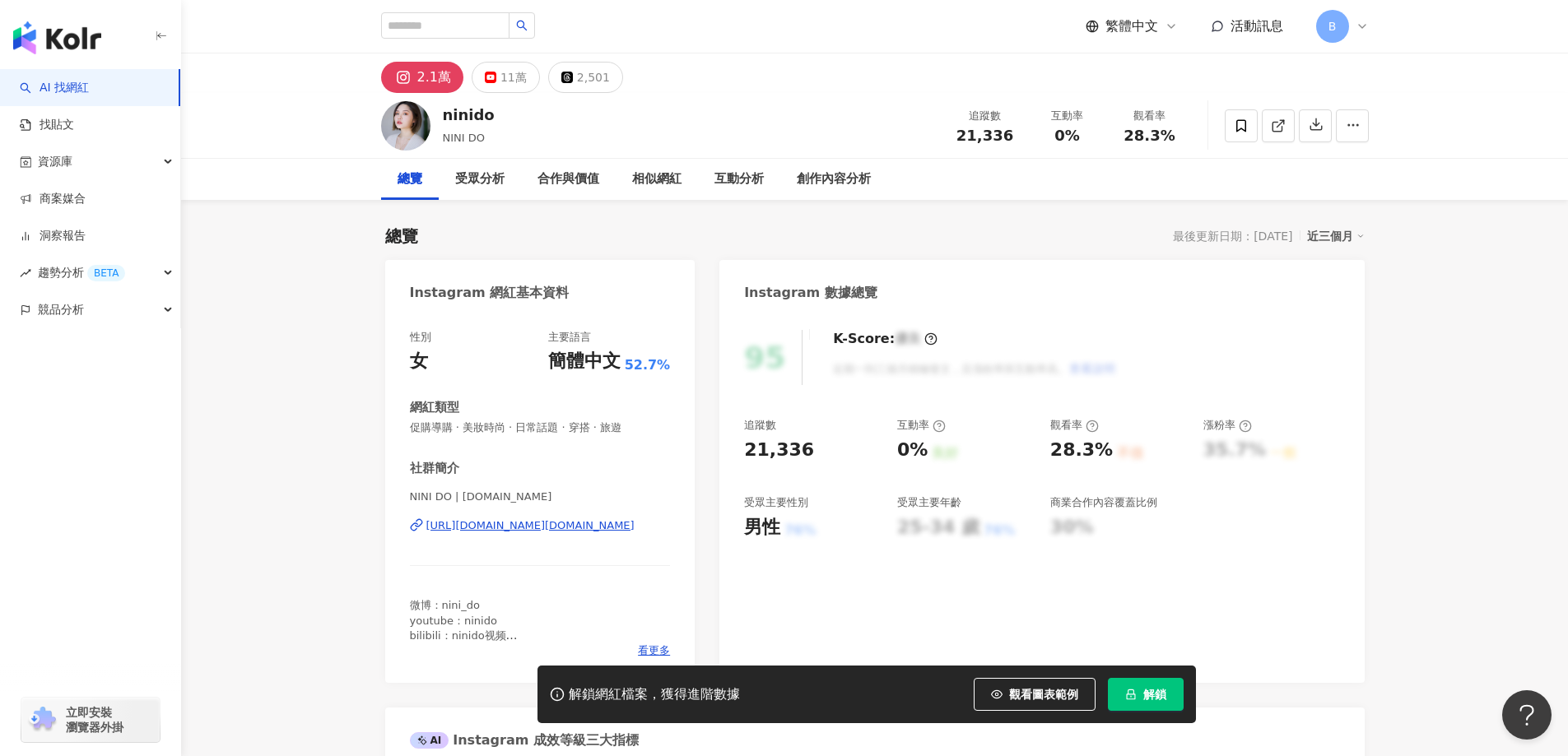
click at [68, 559] on div "AI 找網紅 找貼文 資源庫 商案媒合 洞察報告 趨勢分析 BETA 競品分析 立即安裝 瀏覽器外掛" at bounding box center [90, 412] width 181 height 687
click at [1285, 125] on link at bounding box center [1278, 126] width 33 height 33
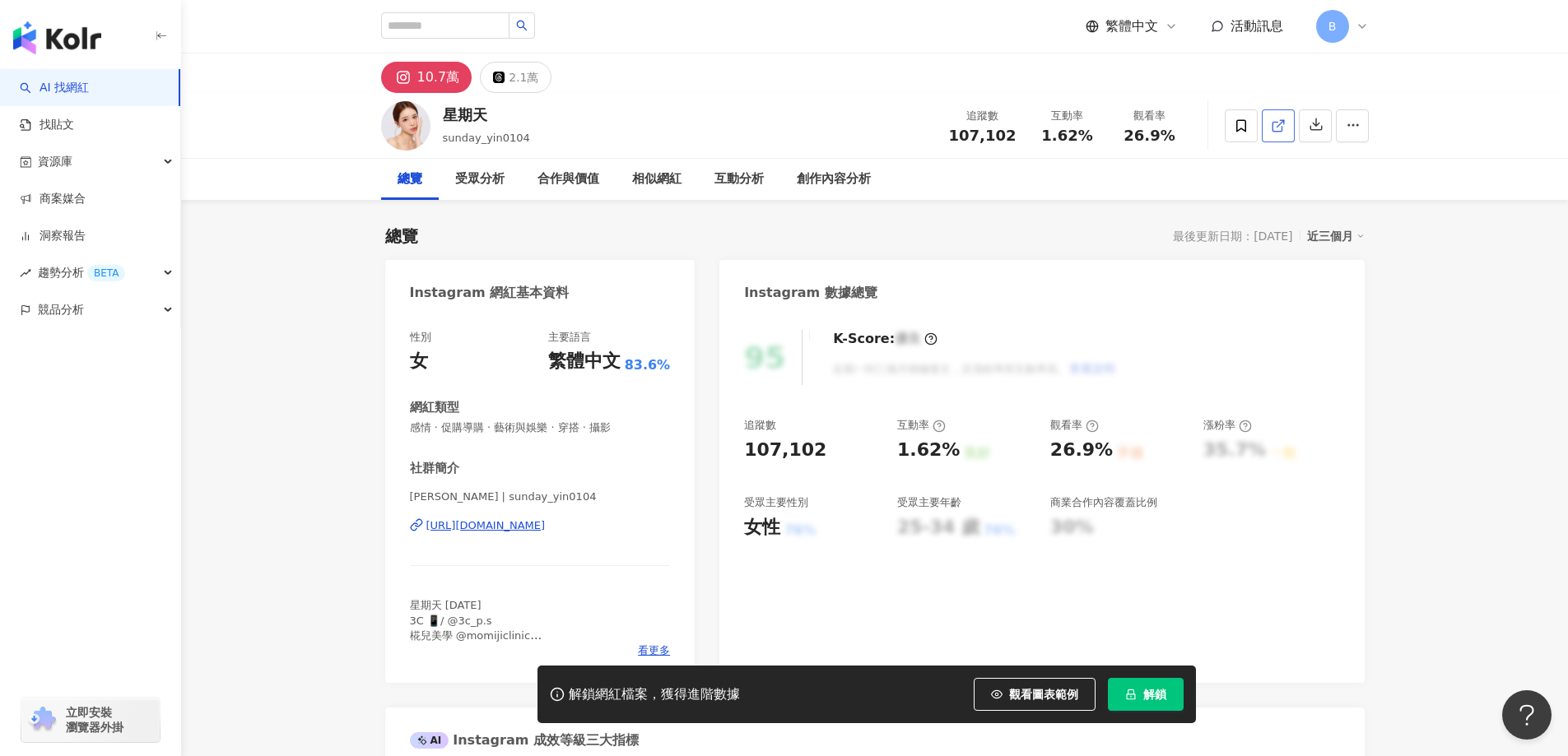
click at [1274, 130] on icon at bounding box center [1278, 125] width 15 height 15
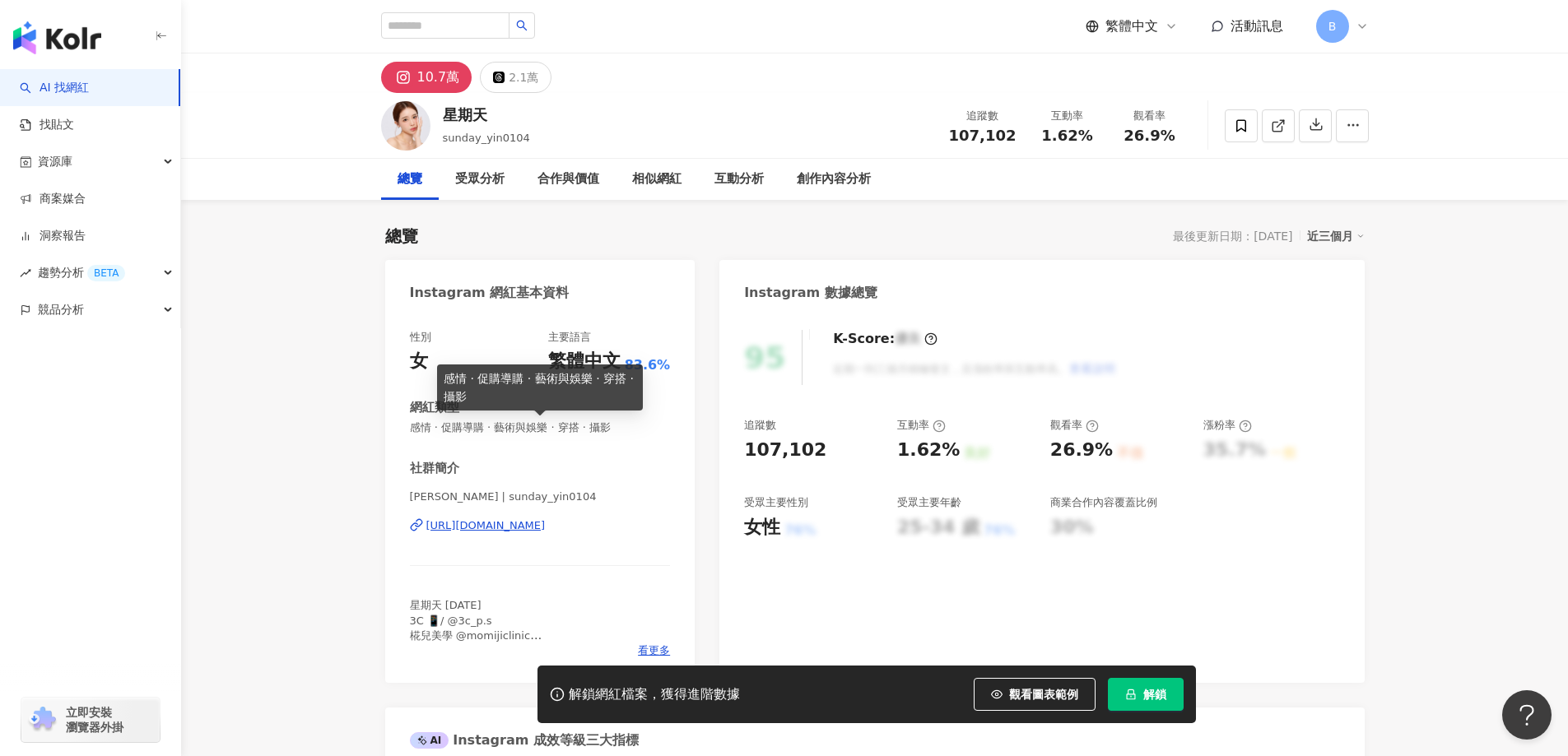
click at [520, 428] on span "感情 · 促購導購 · 藝術與娛樂 · 穿搭 · 攝影" at bounding box center [540, 427] width 261 height 15
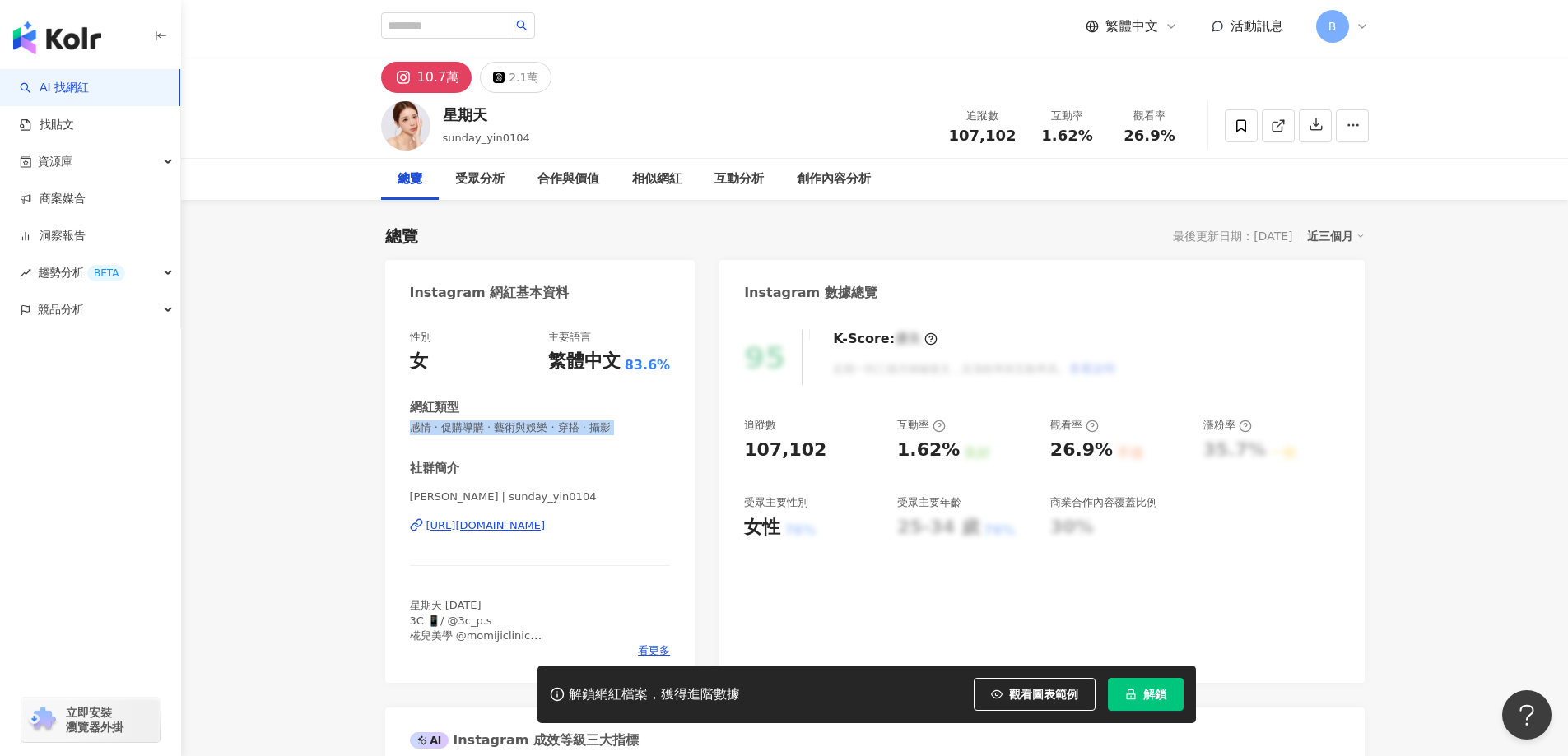
copy span "感情 · 促購導購 · 藝術與娛樂 · 穿搭 · 攝影"
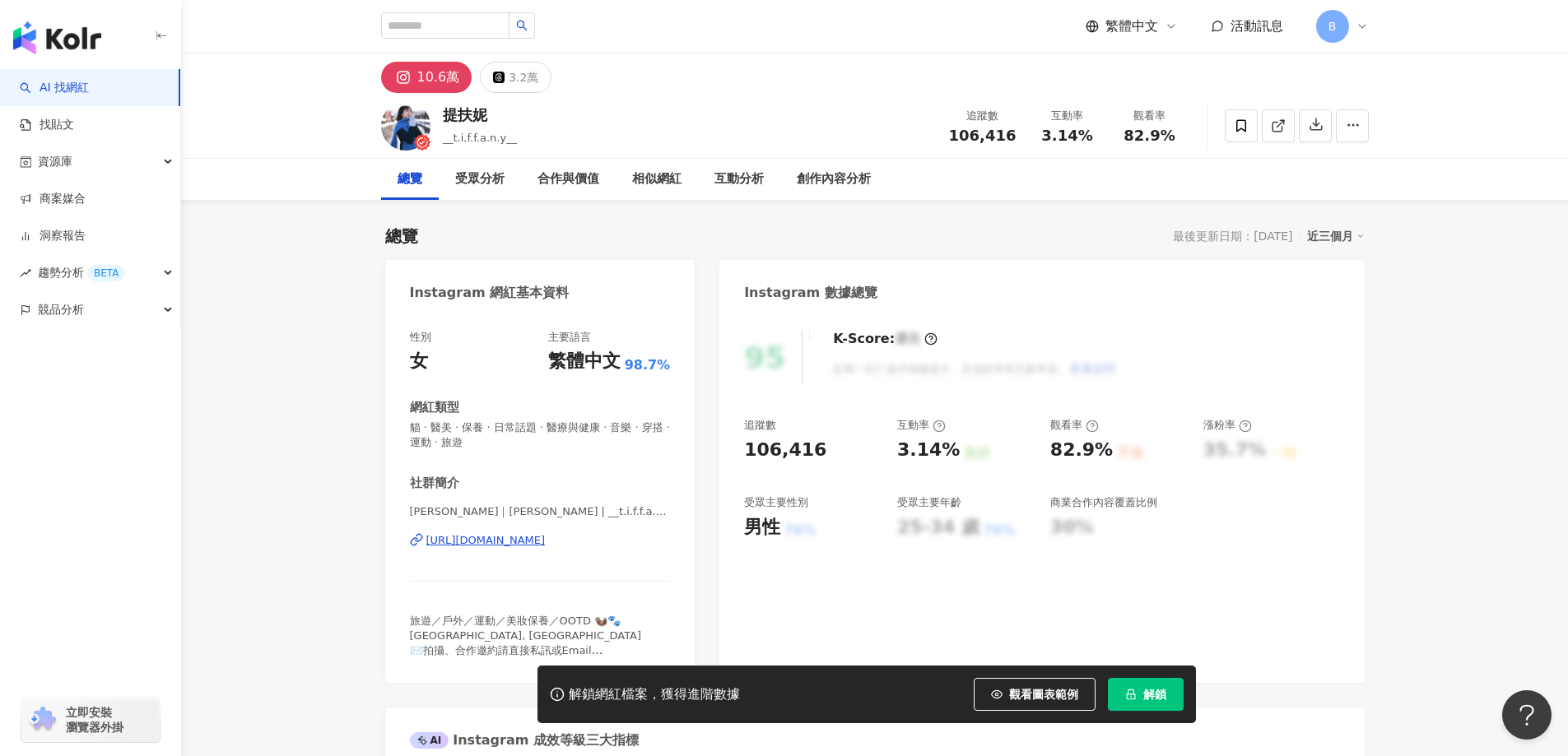
click at [1271, 127] on icon at bounding box center [1278, 125] width 15 height 15
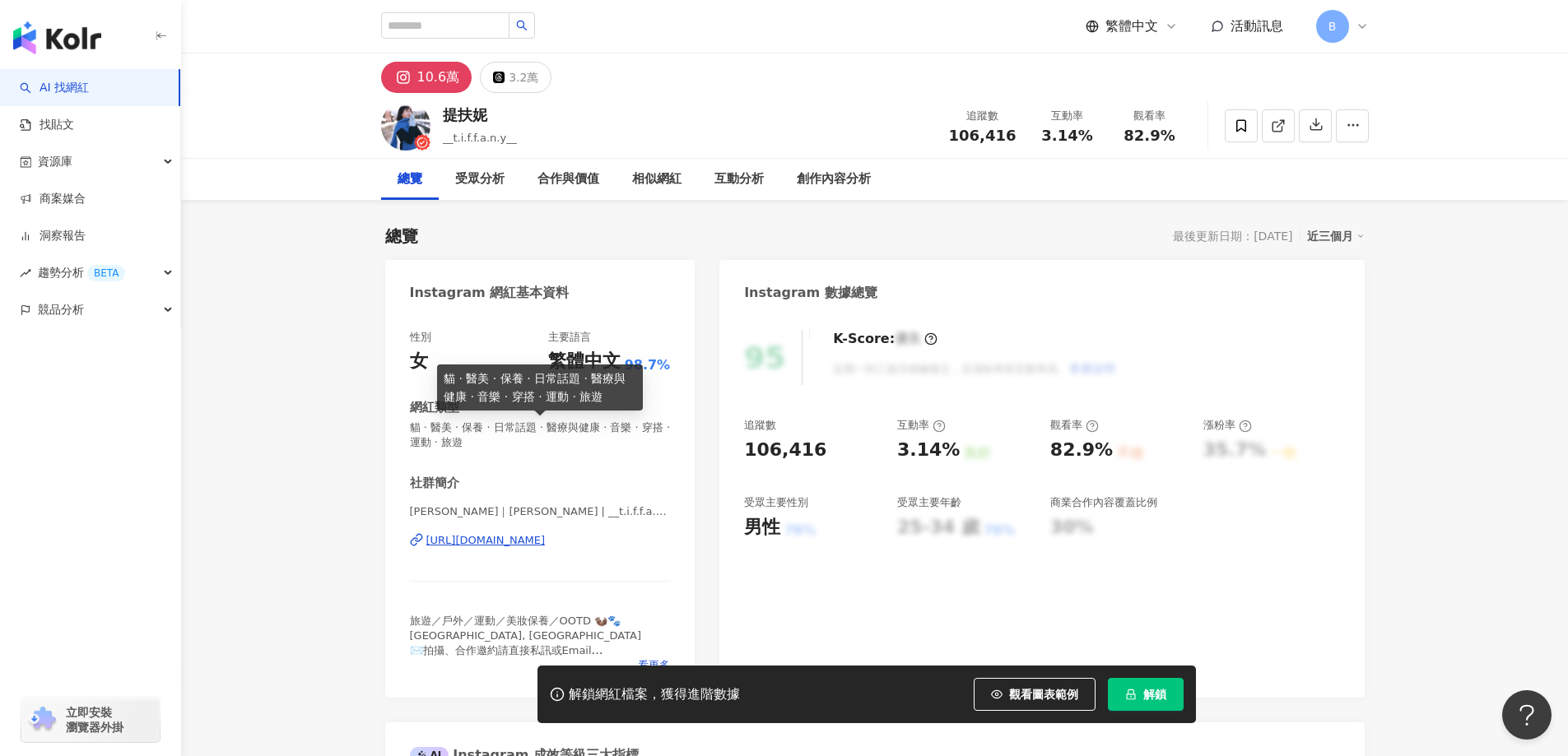
click at [617, 425] on span "貓 · 醫美 · 保養 · 日常話題 · 醫療與健康 · 音樂 · 穿搭 · 運動 · 旅遊" at bounding box center [540, 435] width 261 height 30
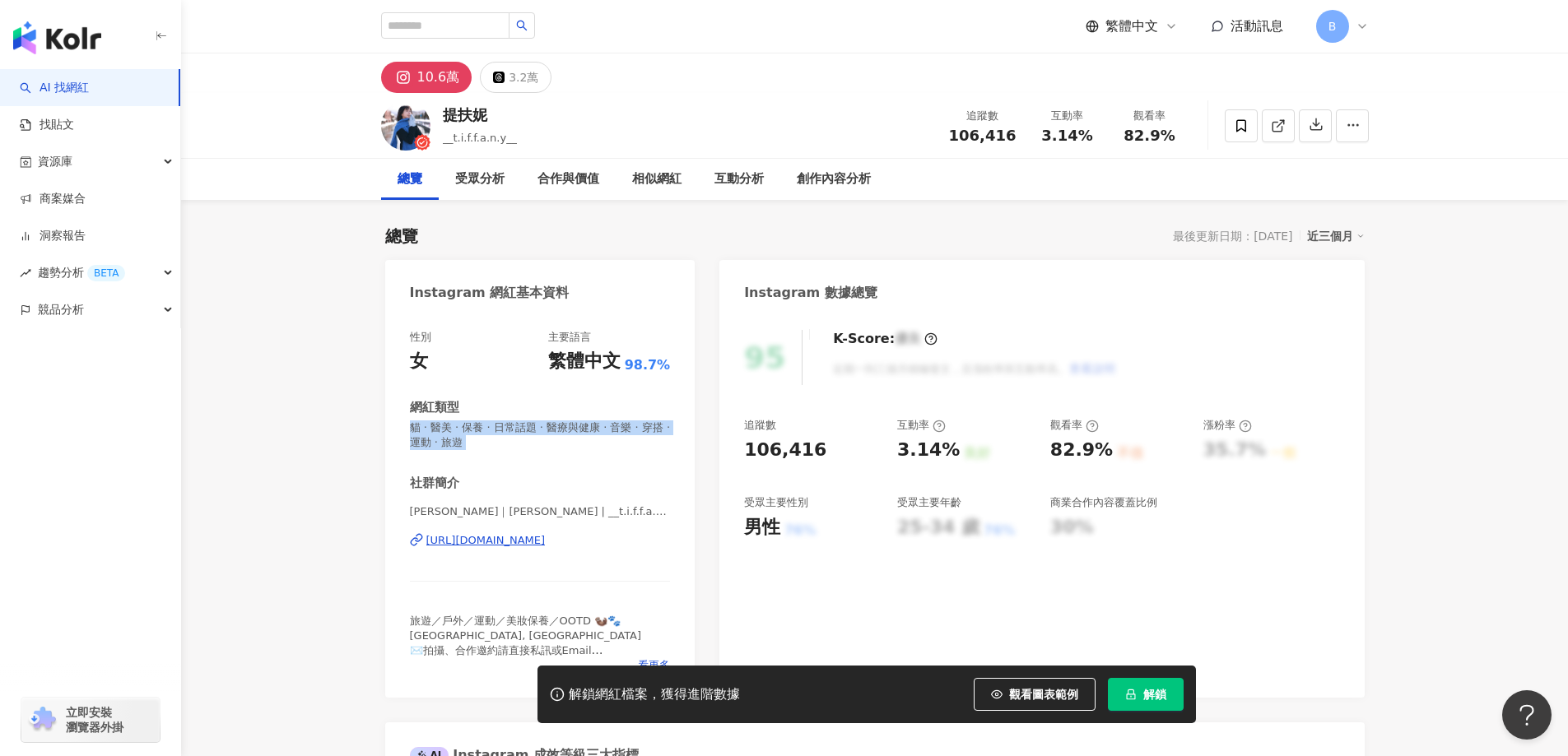
copy span "貓 · 醫美 · 保養 · 日常話題 · 醫療與健康 · 音樂 · 穿搭 · 運動 · 旅遊"
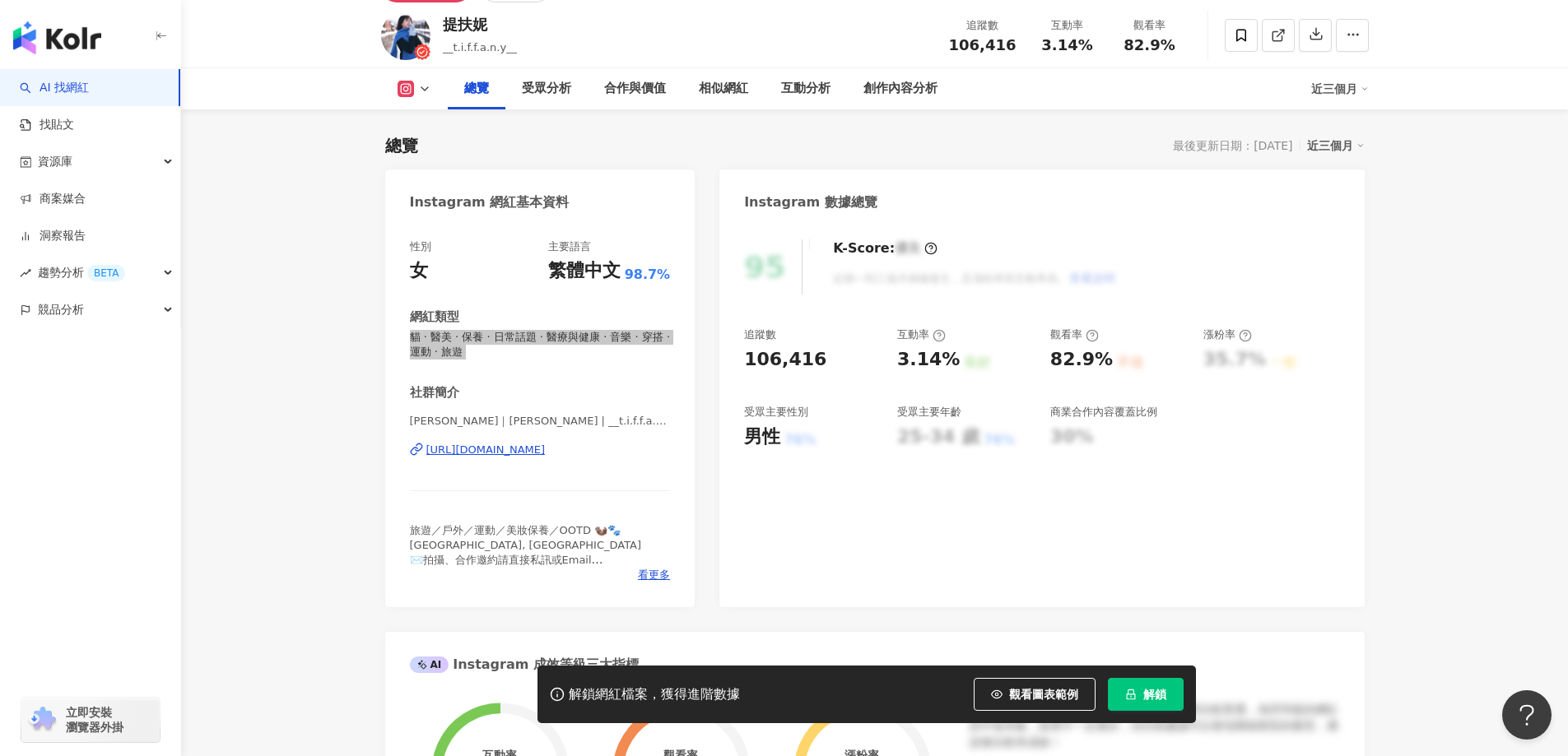
scroll to position [329, 0]
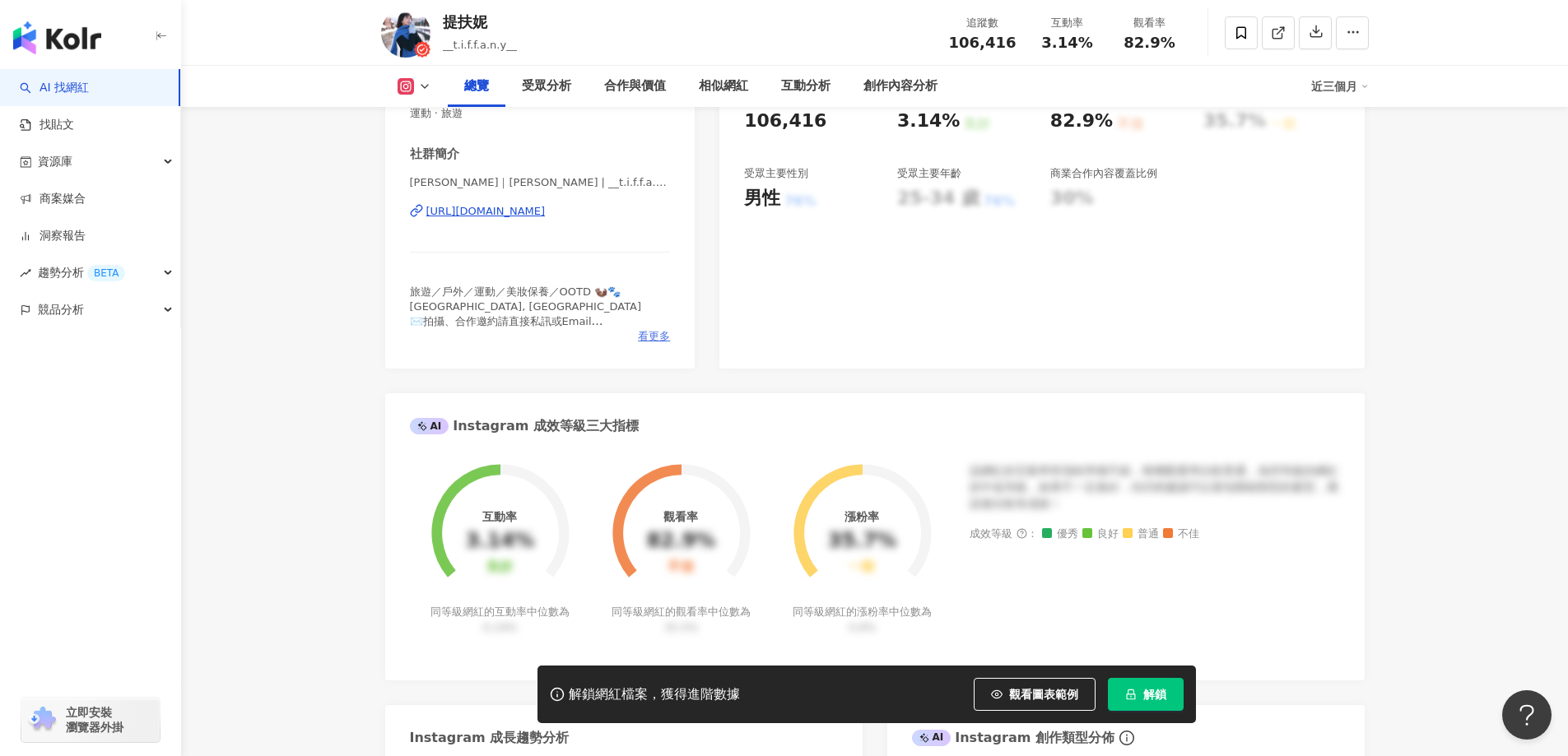
click at [655, 337] on span "看更多" at bounding box center [654, 336] width 32 height 15
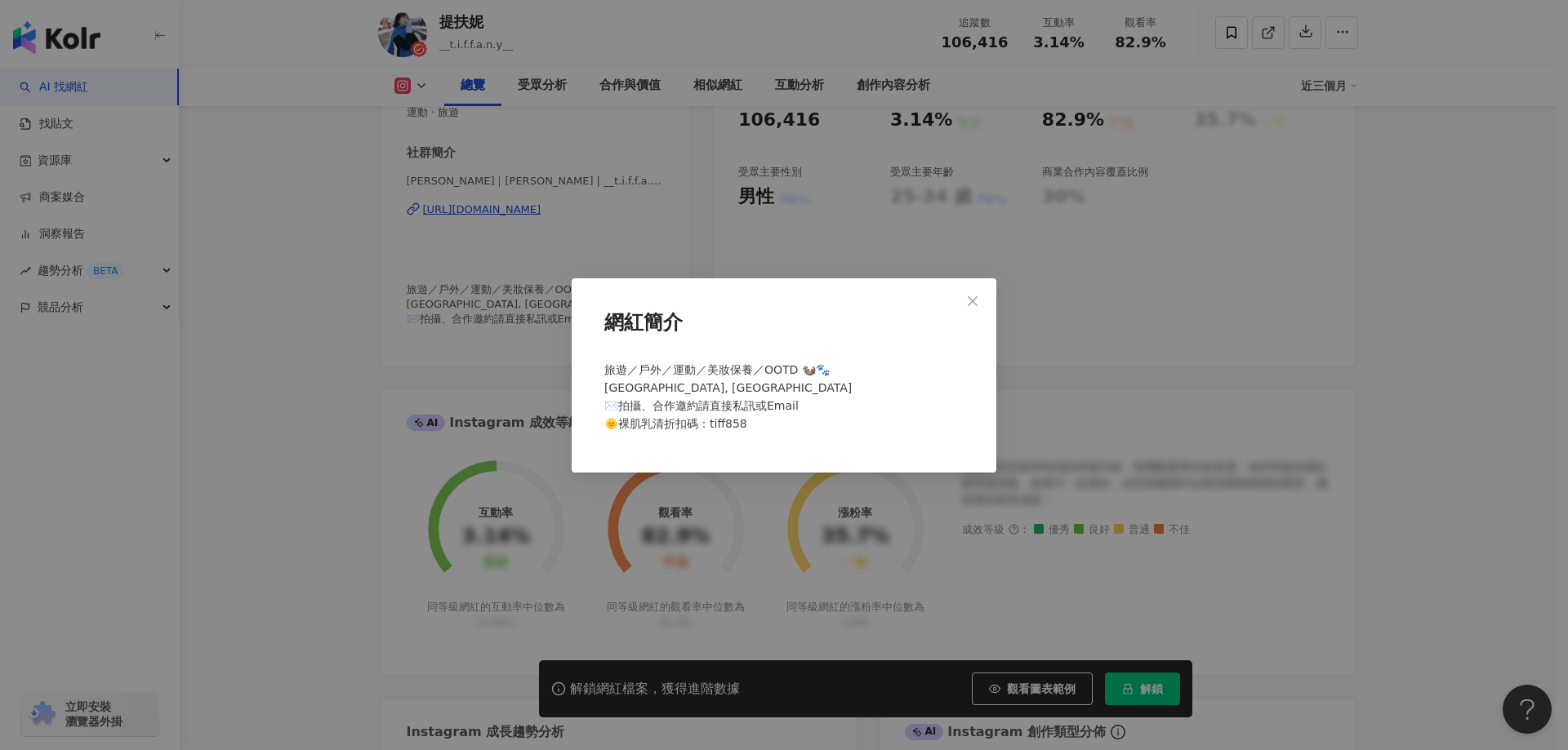
click at [336, 336] on div "網紅簡介 旅遊／戶外／運動／美妝保養／OOTD 🦦🐾 Taipei, Taiwan ✉️拍攝、合作邀約請直接私訊或Email 🌞裸肌乳清折扣碼：tiff858" at bounding box center [784, 375] width 1568 height 750
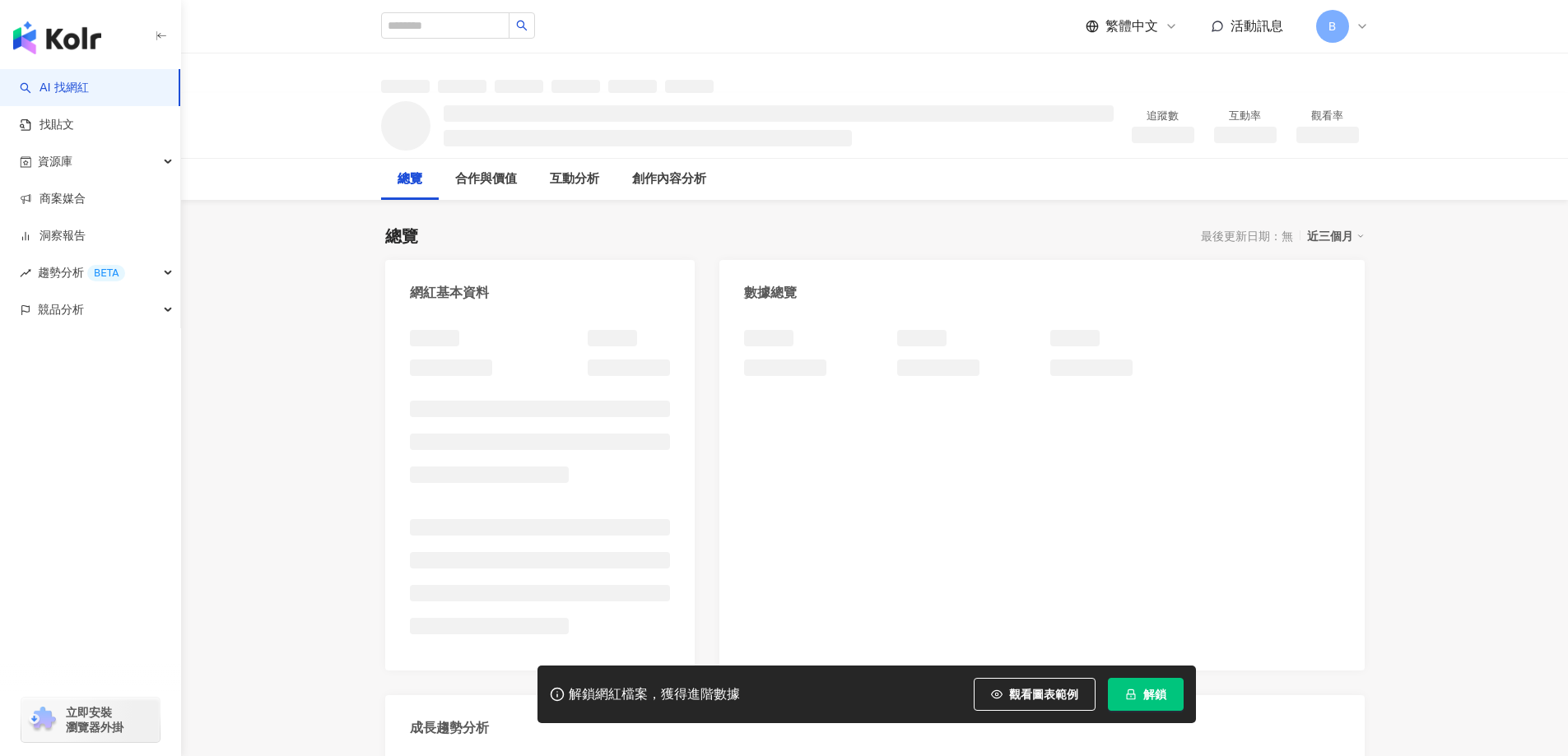
drag, startPoint x: 0, startPoint y: 0, endPoint x: 501, endPoint y: 261, distance: 564.9
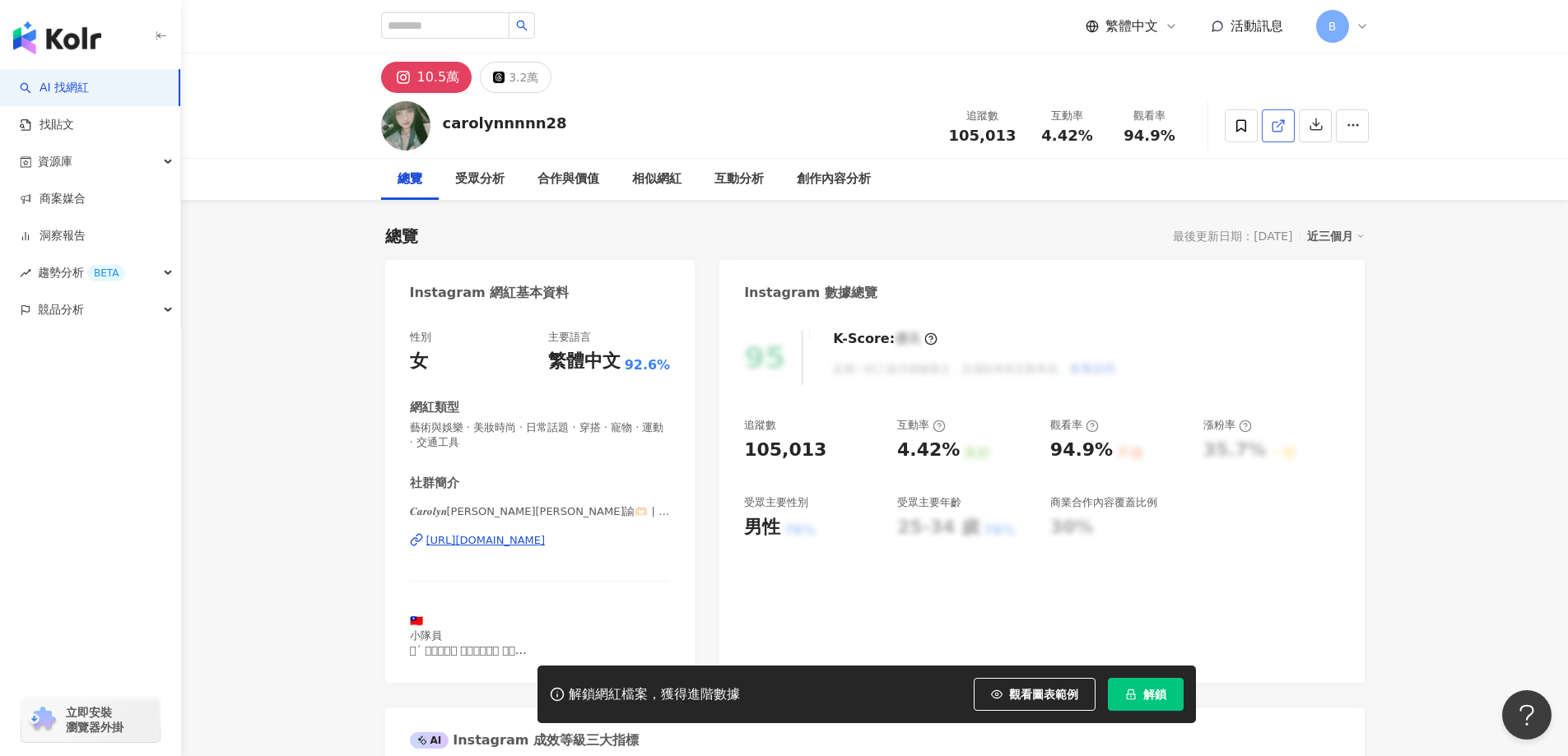
click at [1276, 131] on icon at bounding box center [1277, 126] width 9 height 9
click at [551, 429] on span "藝術與娛樂 · 美妝時尚 · 日常話題 · 穿搭 · 寵物 · 運動 · 交通工具" at bounding box center [540, 435] width 261 height 30
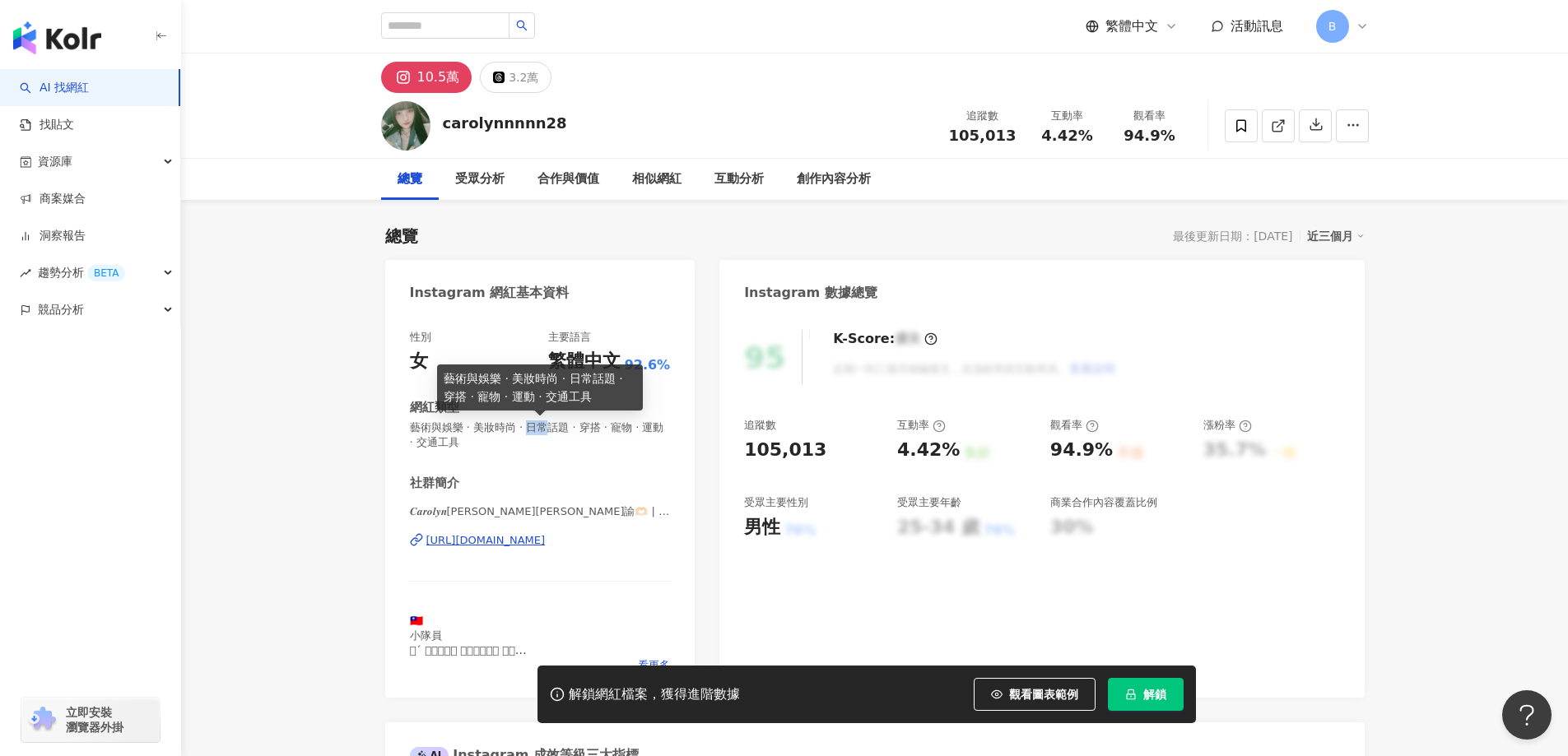
click at [551, 429] on span "藝術與娛樂 · 美妝時尚 · 日常話題 · 穿搭 · 寵物 · 運動 · 交通工具" at bounding box center [540, 435] width 261 height 30
copy span "藝術與娛樂 · 美妝時尚 · 日常話題 · 穿搭 · 寵物 · 運動 · 交通工具"
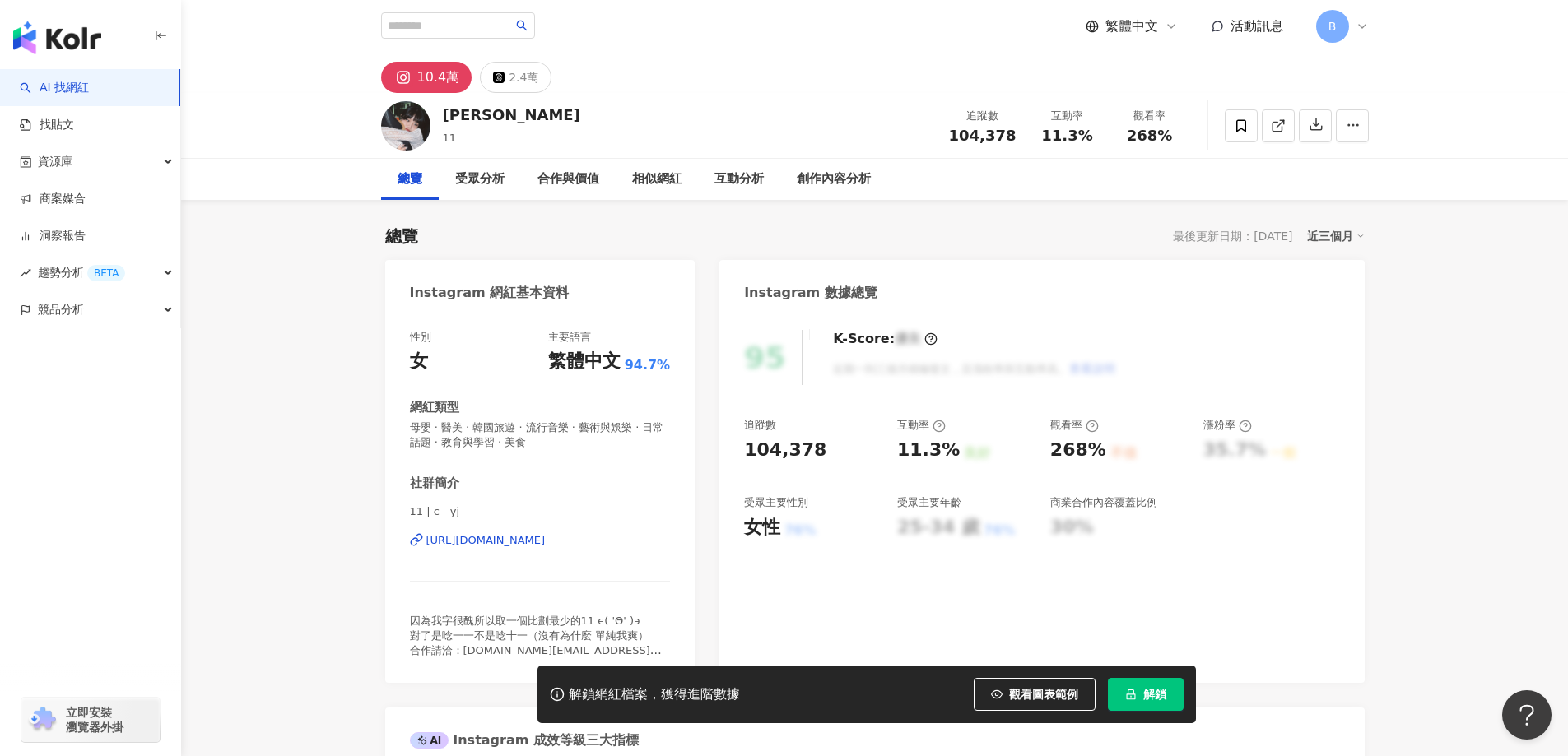
click at [1277, 128] on icon at bounding box center [1278, 125] width 15 height 15
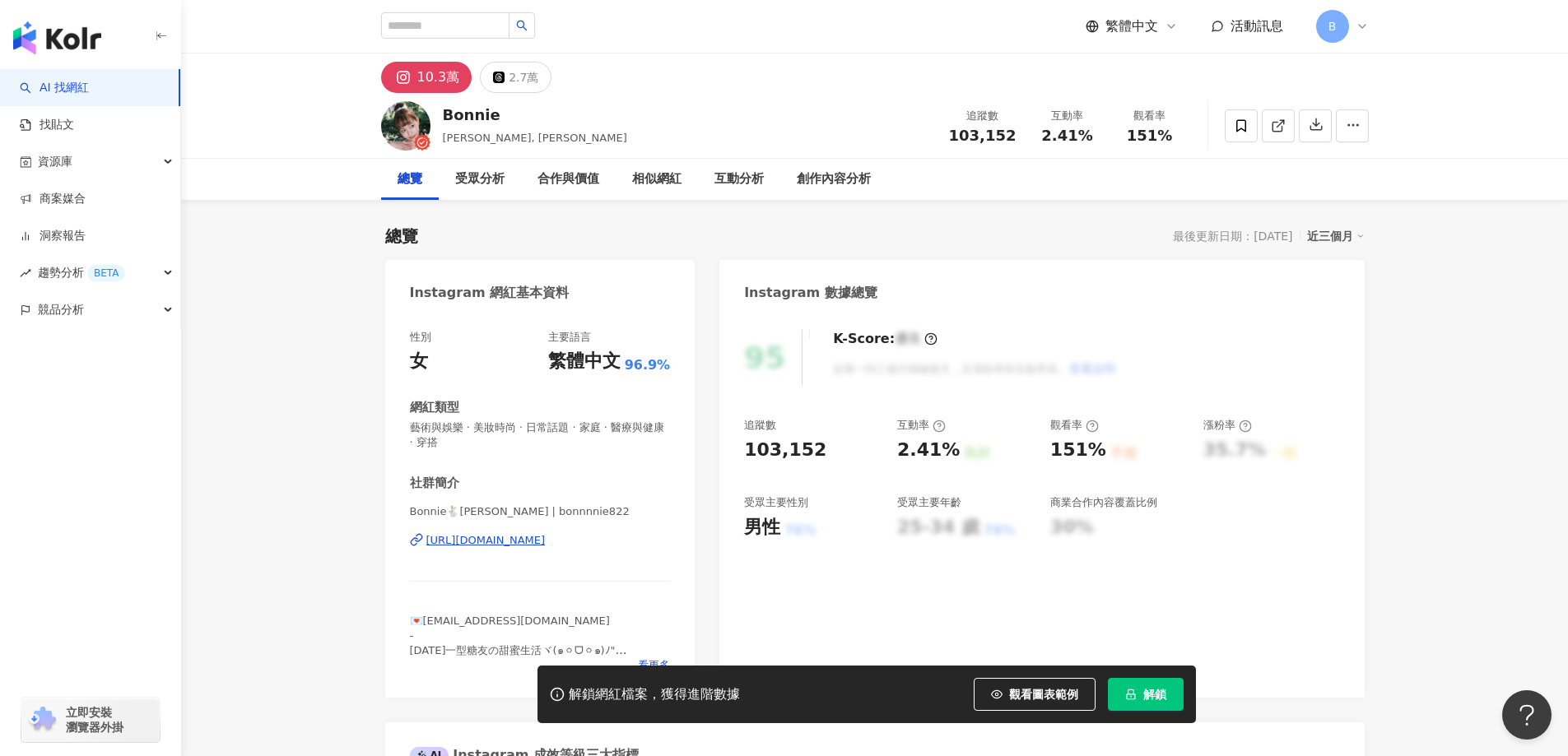
click at [33, 367] on div "button" at bounding box center [90, 382] width 181 height 109
click at [1275, 124] on icon at bounding box center [1278, 125] width 15 height 15
click at [634, 431] on span "藝術與娛樂 · 美妝時尚 · 日常話題 · 家庭 · 醫療與健康 · 穿搭" at bounding box center [540, 435] width 261 height 30
click at [643, 428] on span "藝術與娛樂 · 美妝時尚 · 日常話題 · 家庭 · 醫療與健康 · 穿搭" at bounding box center [540, 435] width 261 height 30
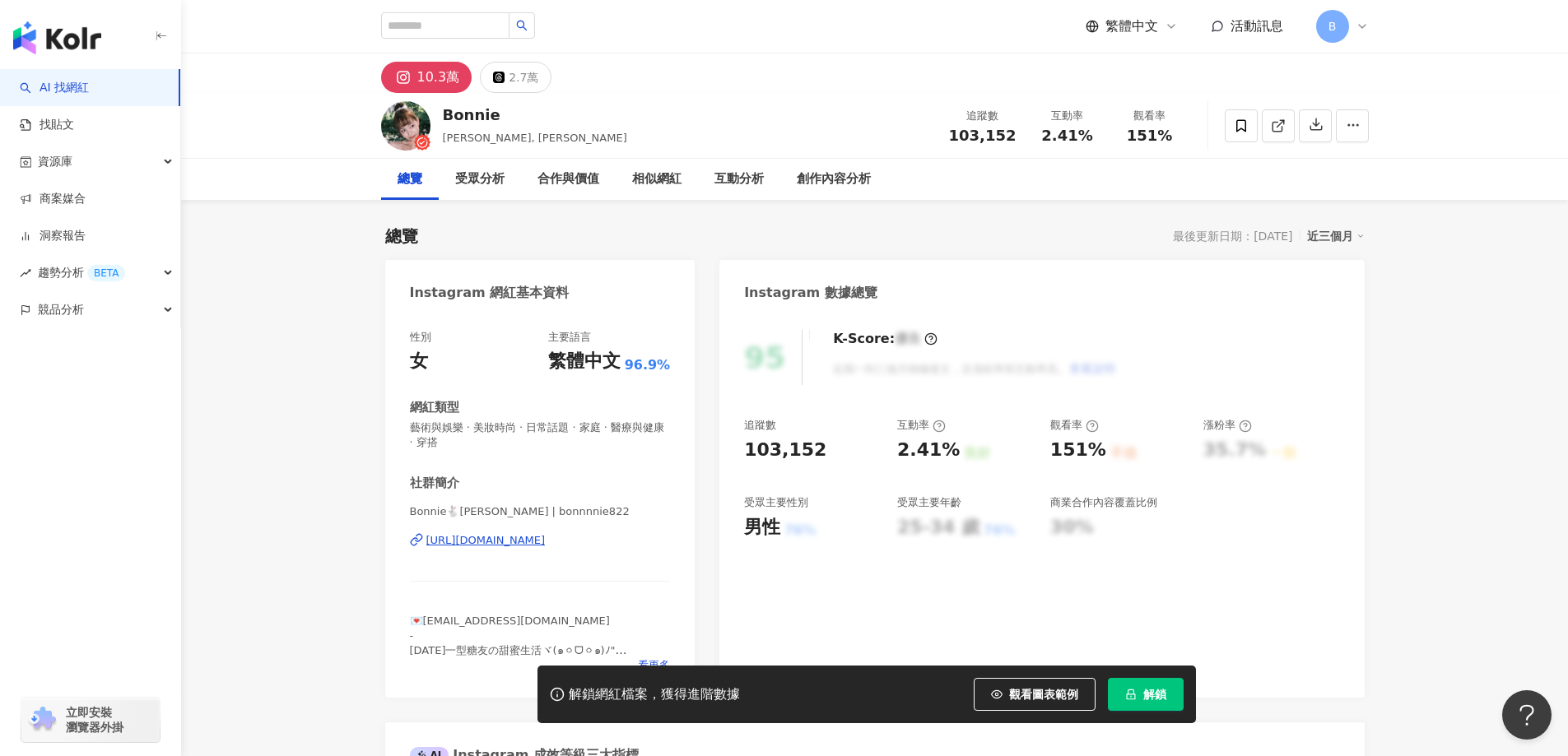
click at [643, 428] on span "藝術與娛樂 · 美妝時尚 · 日常話題 · 家庭 · 醫療與健康 · 穿搭" at bounding box center [540, 435] width 261 height 30
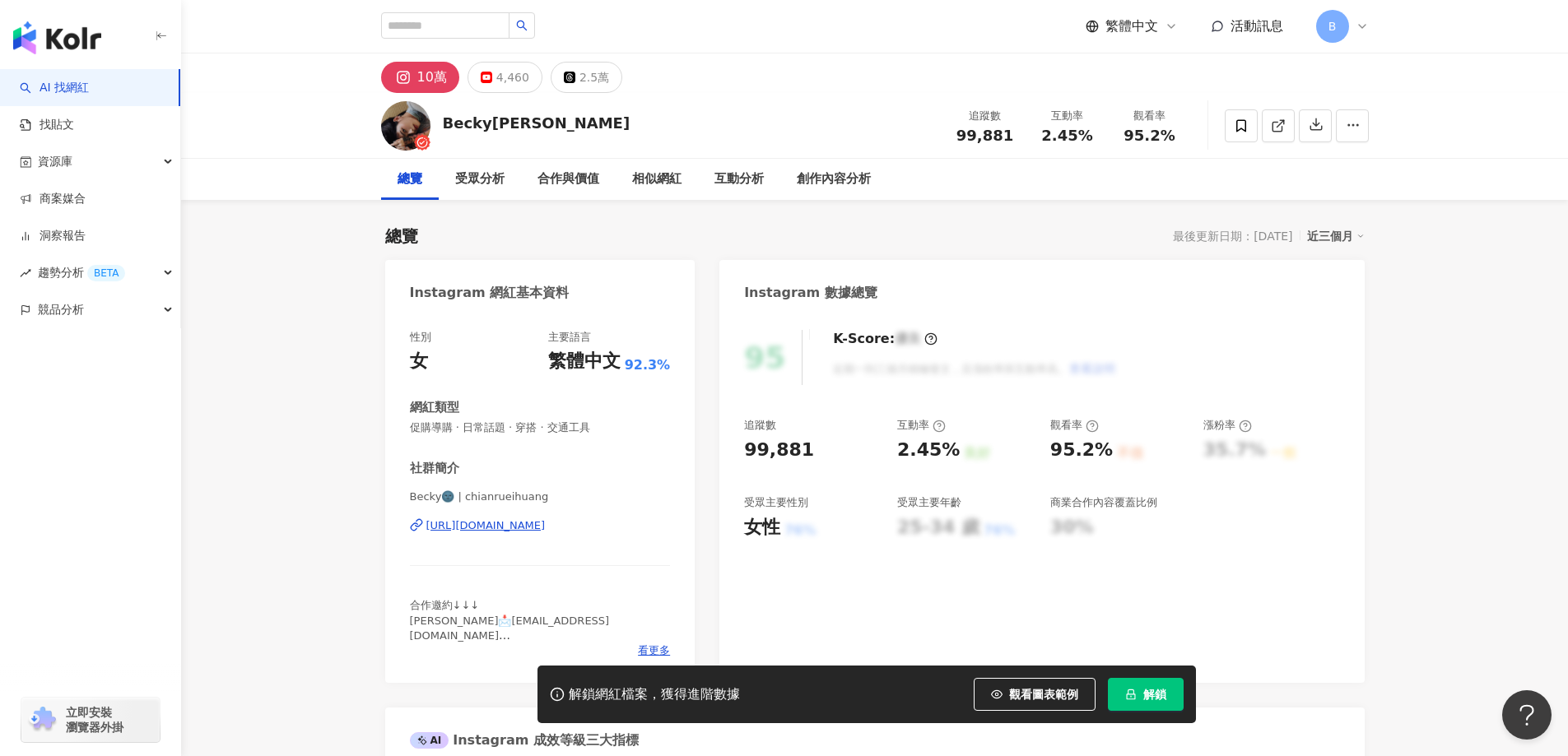
click at [1273, 126] on icon at bounding box center [1278, 125] width 15 height 15
click at [538, 429] on span "促購導購 · 日常話題 · 穿搭 · 交通工具" at bounding box center [540, 427] width 261 height 15
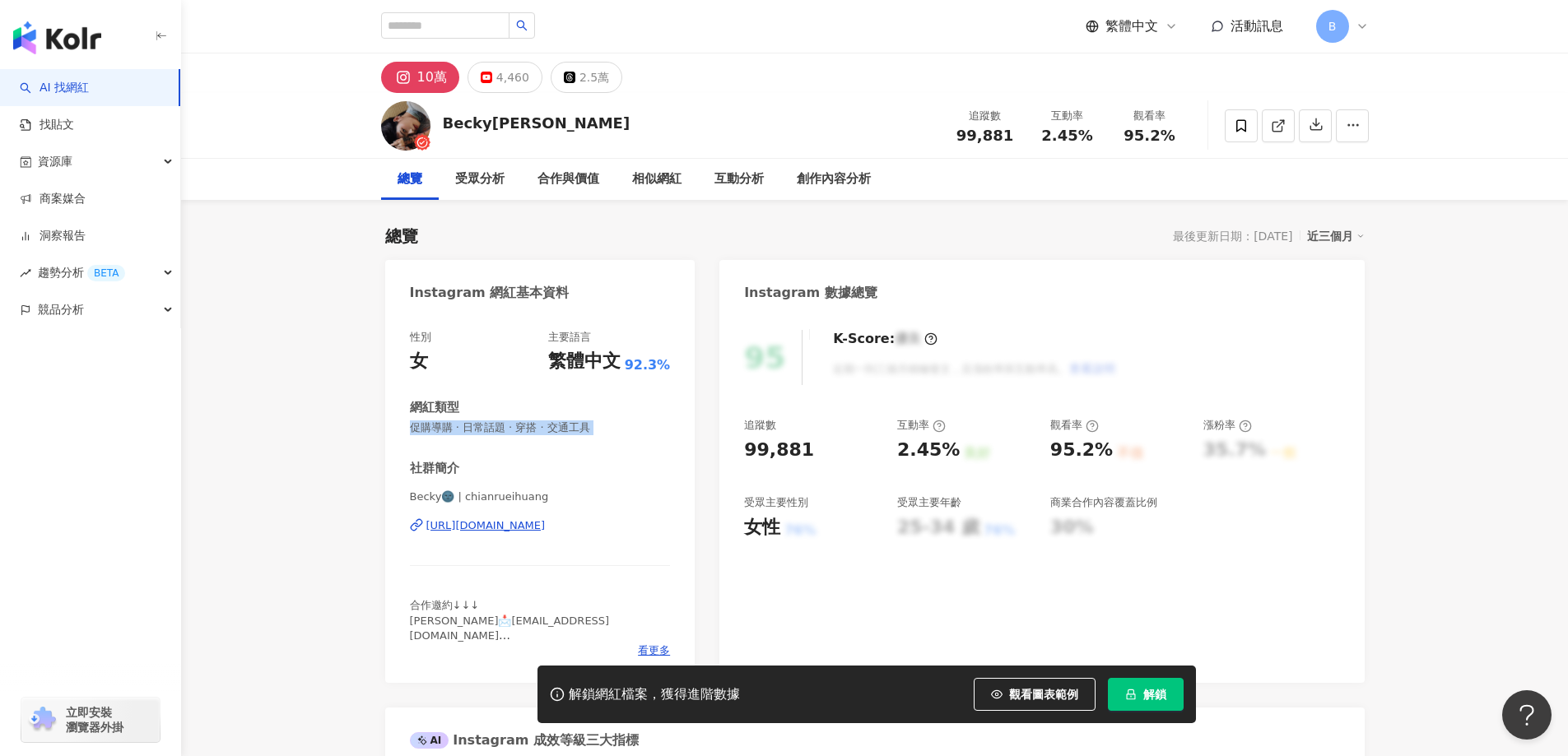
copy span "促購導購 · 日常話題 · 穿搭 · 交通工具"
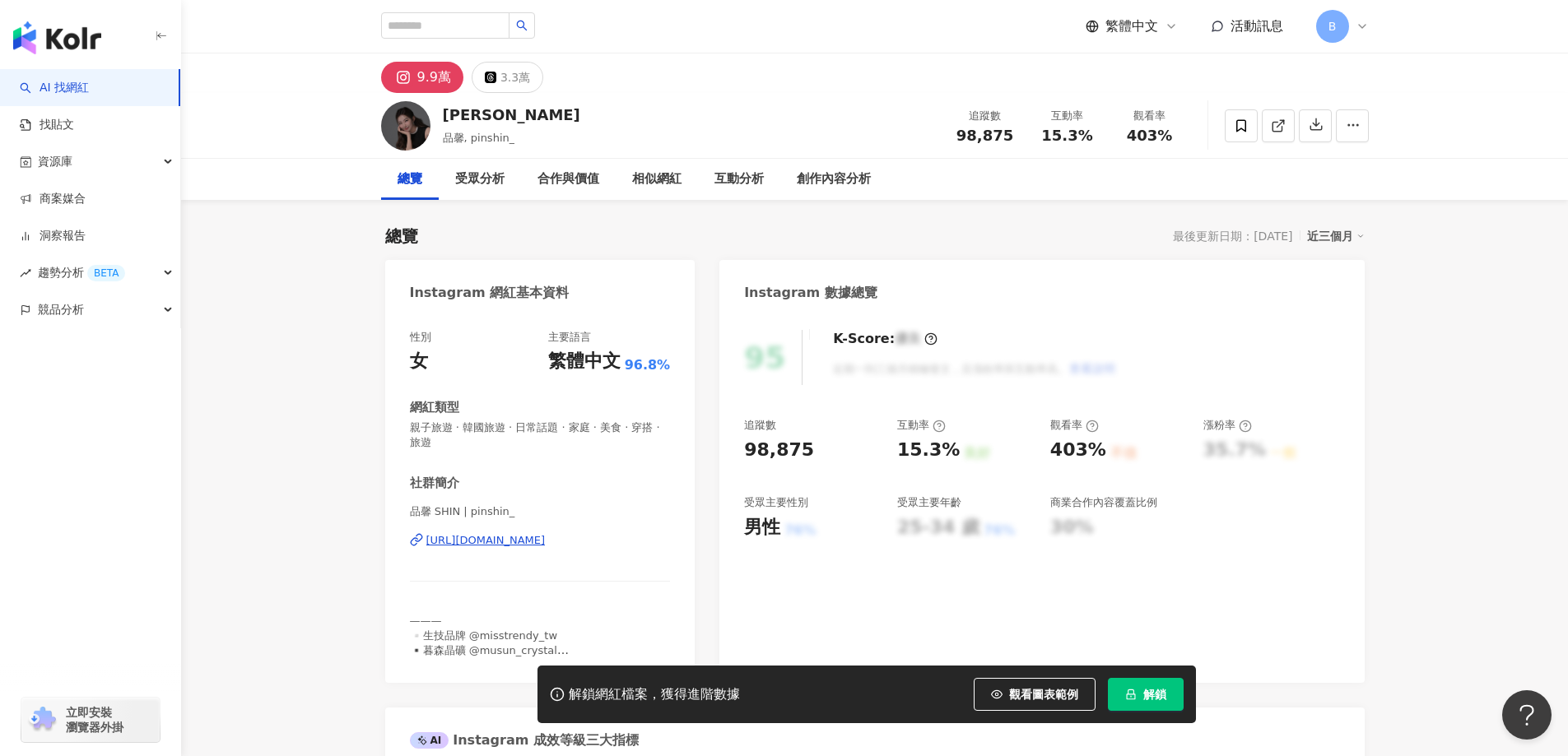
click at [1265, 137] on link at bounding box center [1278, 126] width 33 height 33
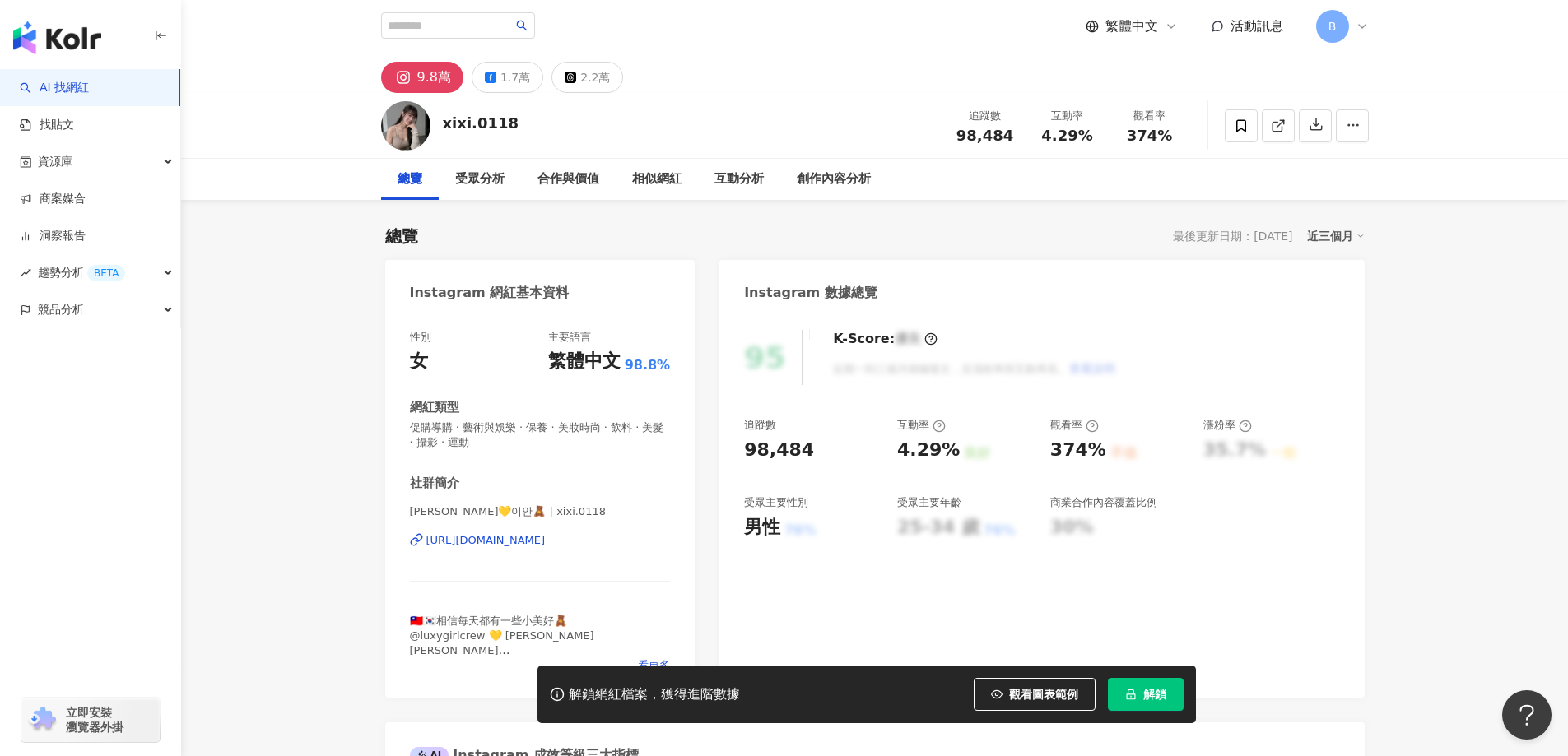
drag, startPoint x: 1473, startPoint y: 503, endPoint x: 1411, endPoint y: 449, distance: 82.2
click at [1271, 130] on icon at bounding box center [1278, 125] width 15 height 15
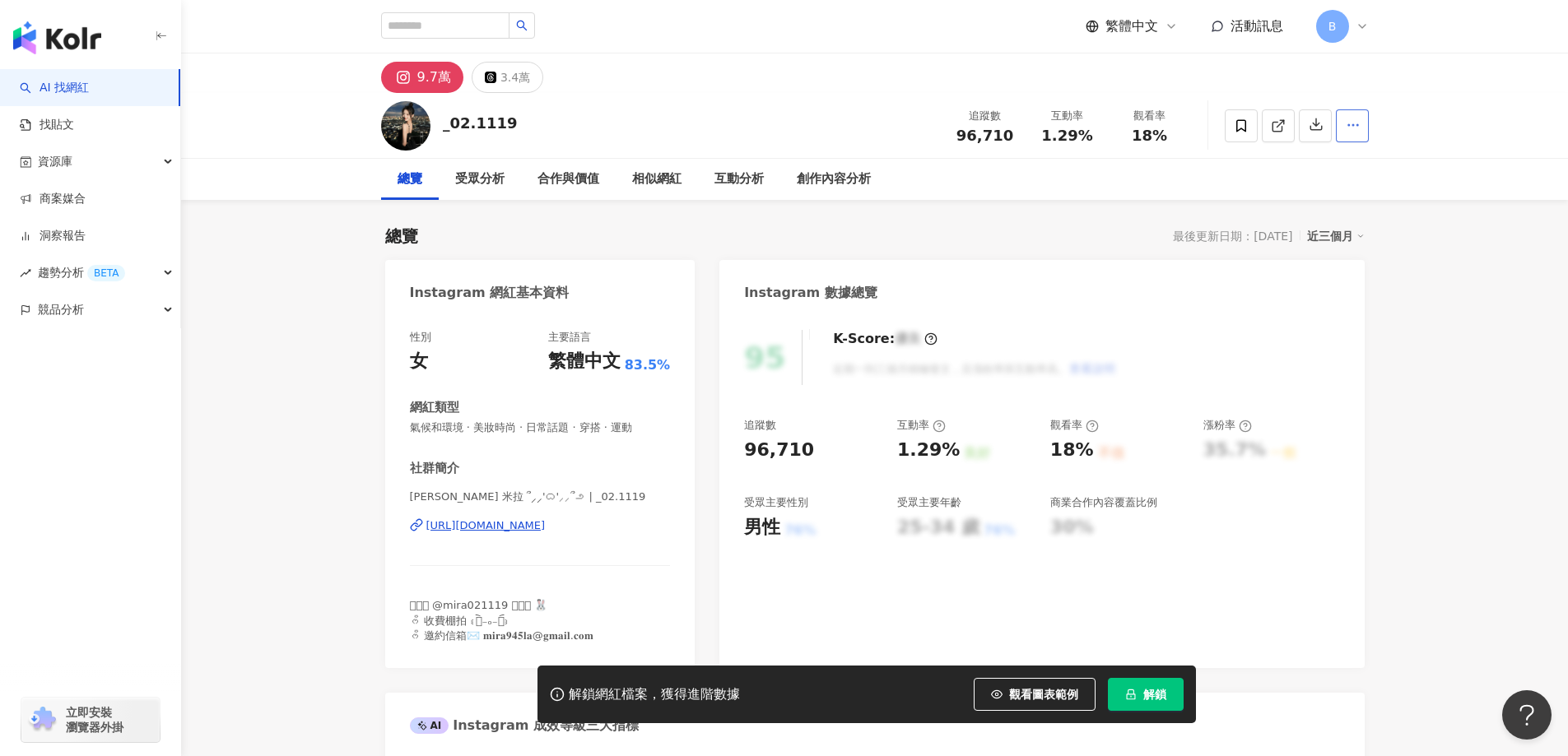
drag, startPoint x: 1439, startPoint y: 260, endPoint x: 1342, endPoint y: 139, distance: 155.1
click at [1278, 127] on icon at bounding box center [1278, 125] width 15 height 15
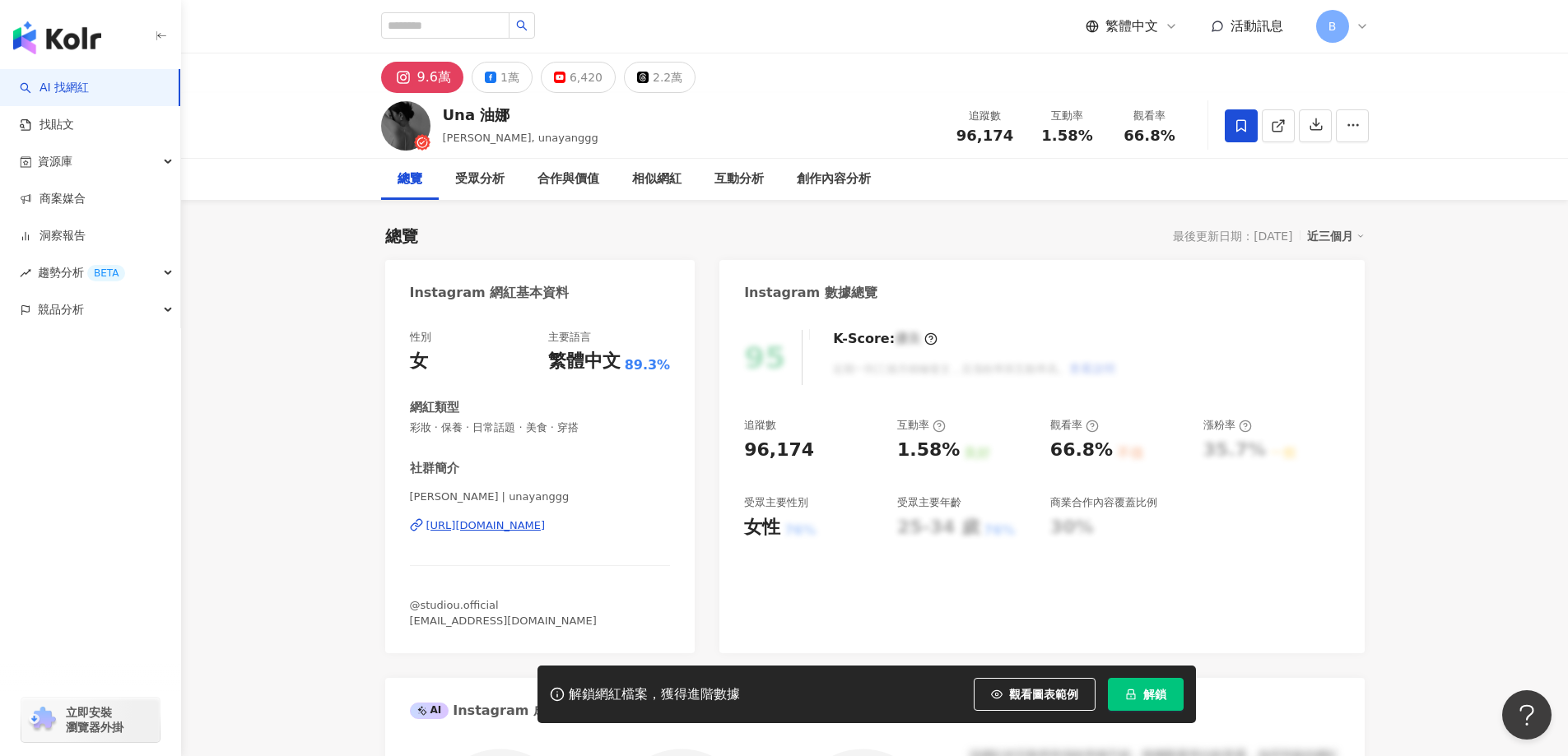
click at [1280, 131] on icon at bounding box center [1277, 126] width 9 height 9
click at [591, 431] on span "彩妝 · 保養 · 日常話題 · 美食 · 穿搭" at bounding box center [540, 427] width 261 height 15
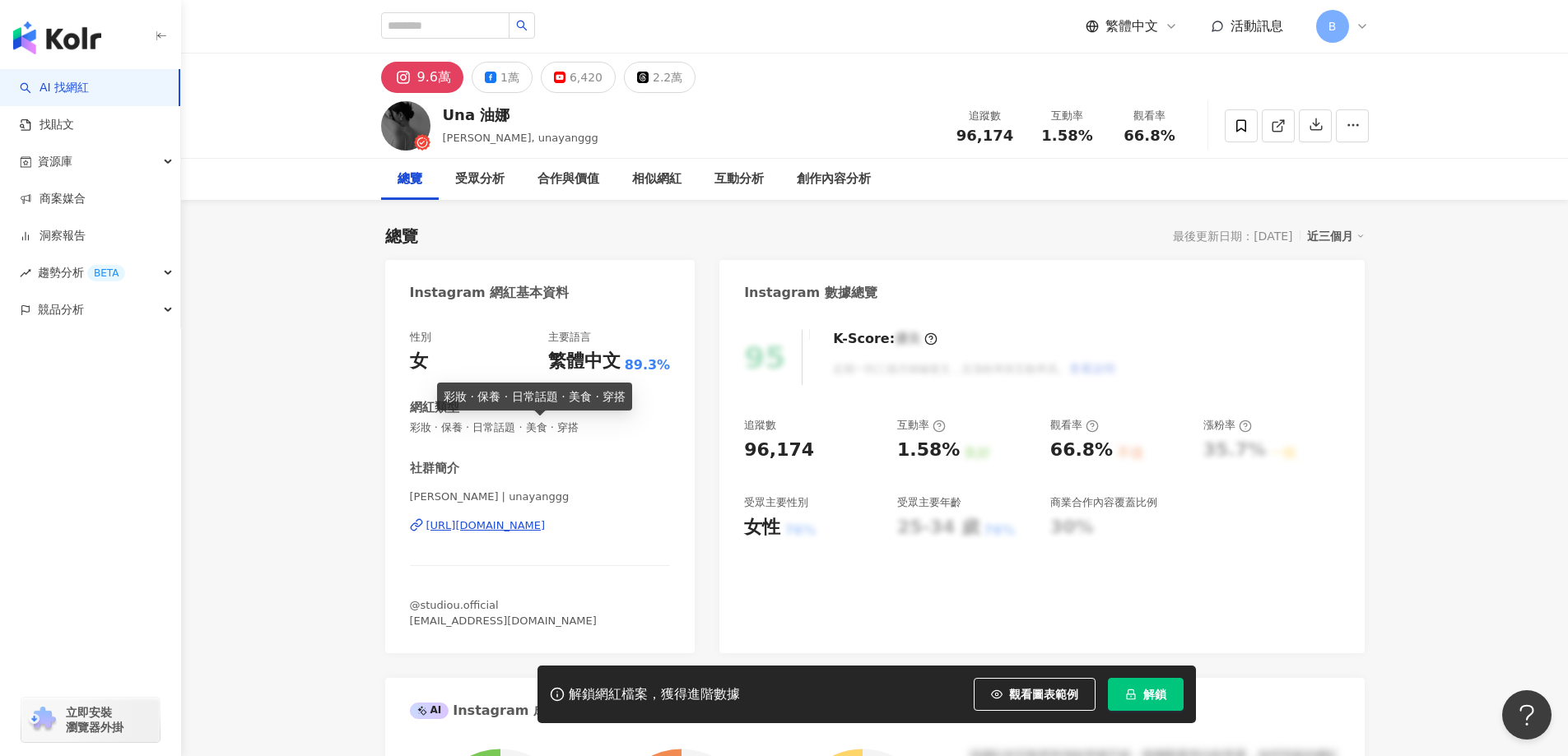
click at [591, 431] on span "彩妝 · 保養 · 日常話題 · 美食 · 穿搭" at bounding box center [540, 427] width 261 height 15
copy span "彩妝 · 保養 · 日常話題 · 美食 · 穿搭"
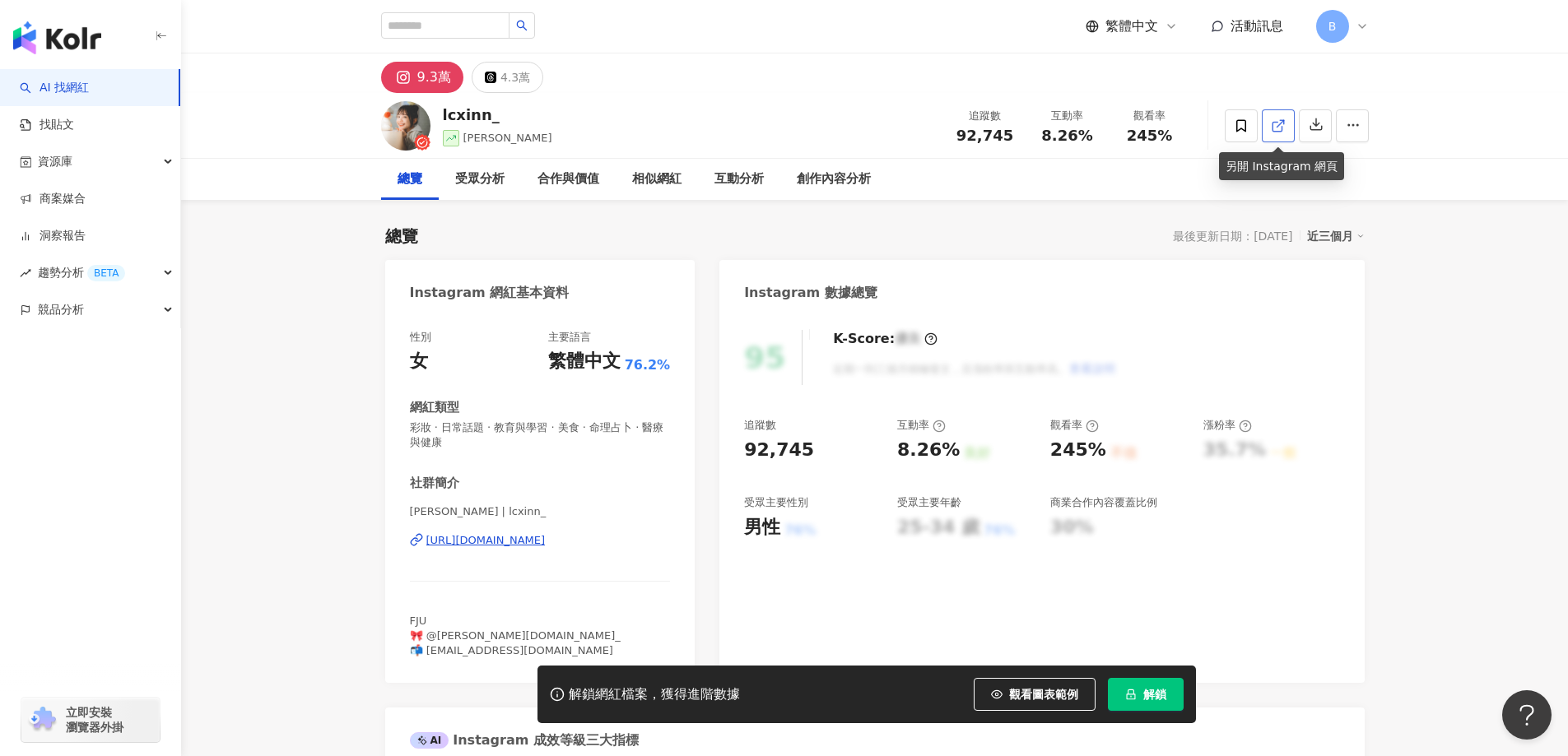
click at [1279, 126] on icon at bounding box center [1278, 125] width 15 height 15
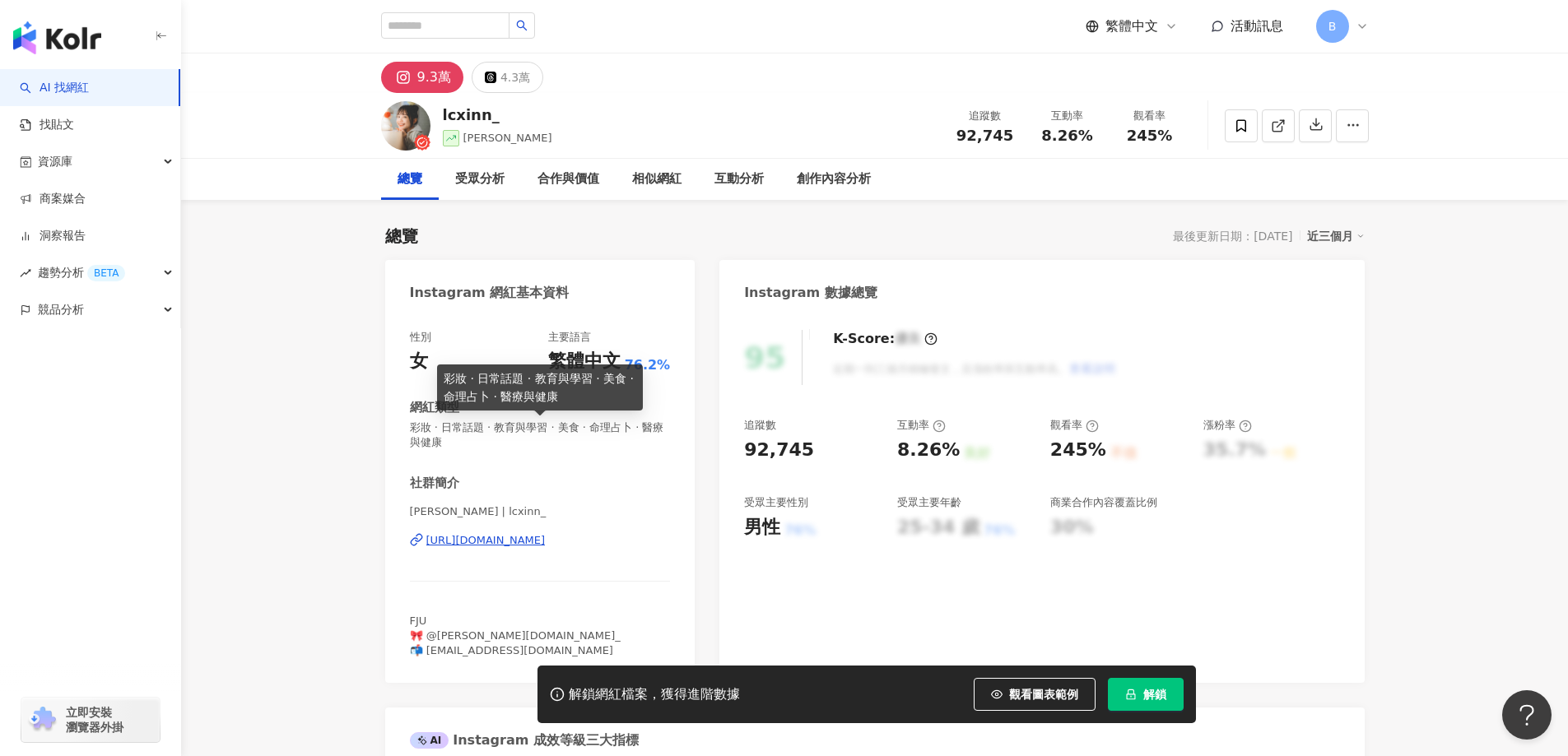
click at [579, 424] on span "彩妝 · 日常話題 · 教育與學習 · 美食 · 命理占卜 · 醫療與健康" at bounding box center [540, 435] width 261 height 30
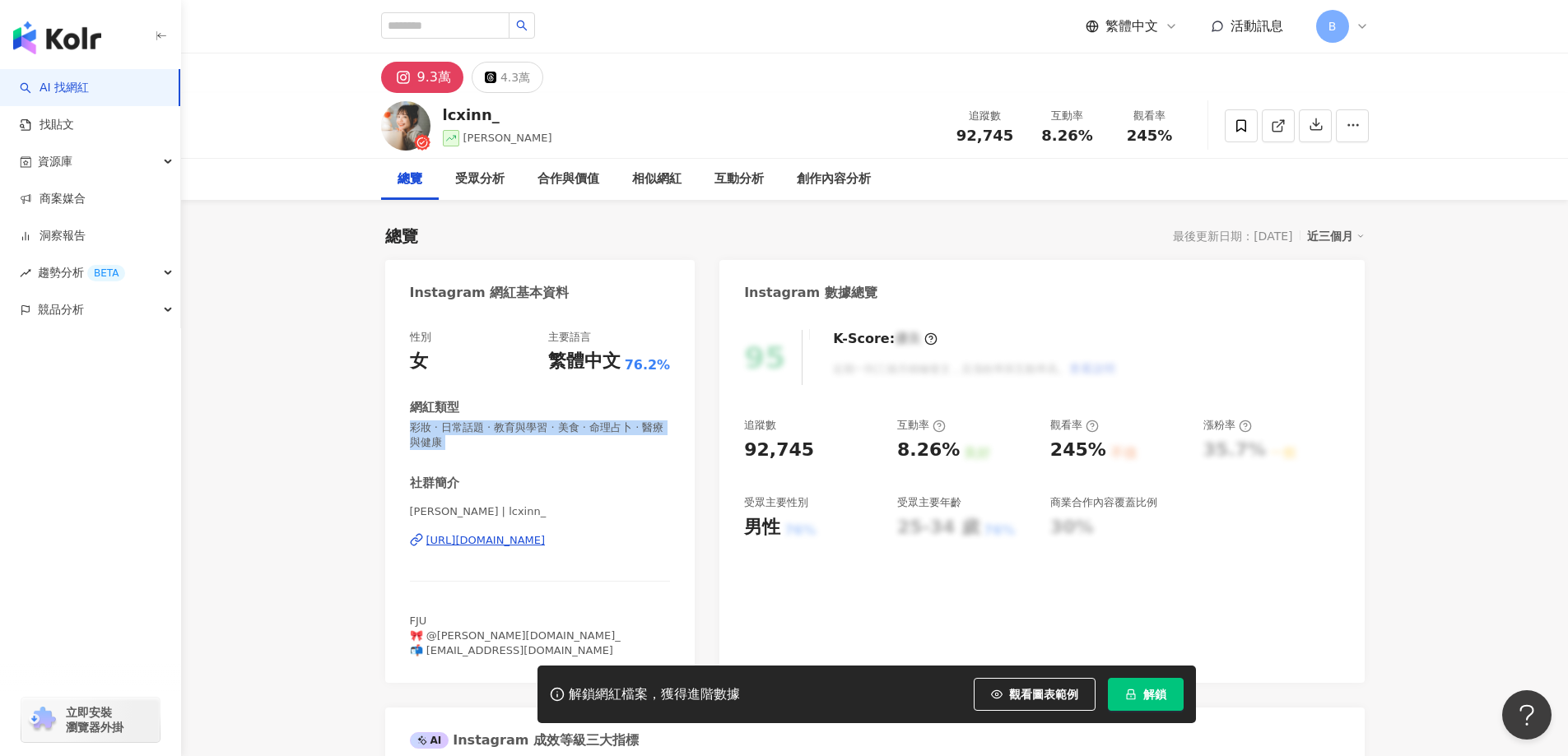
copy span "彩妝 · 日常話題 · 教育與學習 · 美食 · 命理占卜 · 醫療與健康"
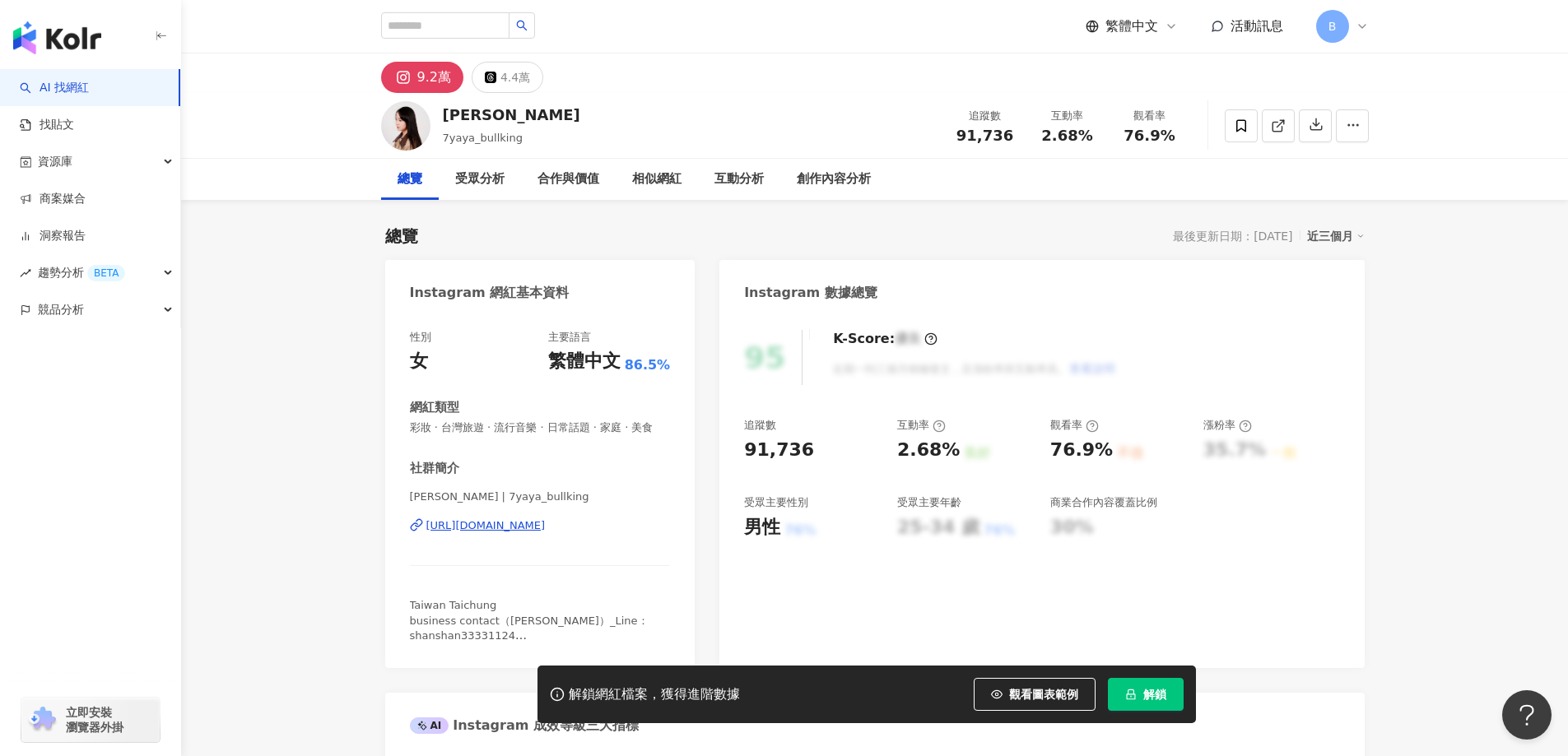
click at [1280, 126] on icon at bounding box center [1278, 125] width 15 height 15
click at [565, 429] on span "彩妝 · 台灣旅遊 · 流行音樂 · 日常話題 · 家庭 · 美食" at bounding box center [540, 427] width 261 height 15
click at [565, 428] on span "彩妝 · 台灣旅遊 · 流行音樂 · 日常話題 · 家庭 · 美食" at bounding box center [540, 427] width 261 height 15
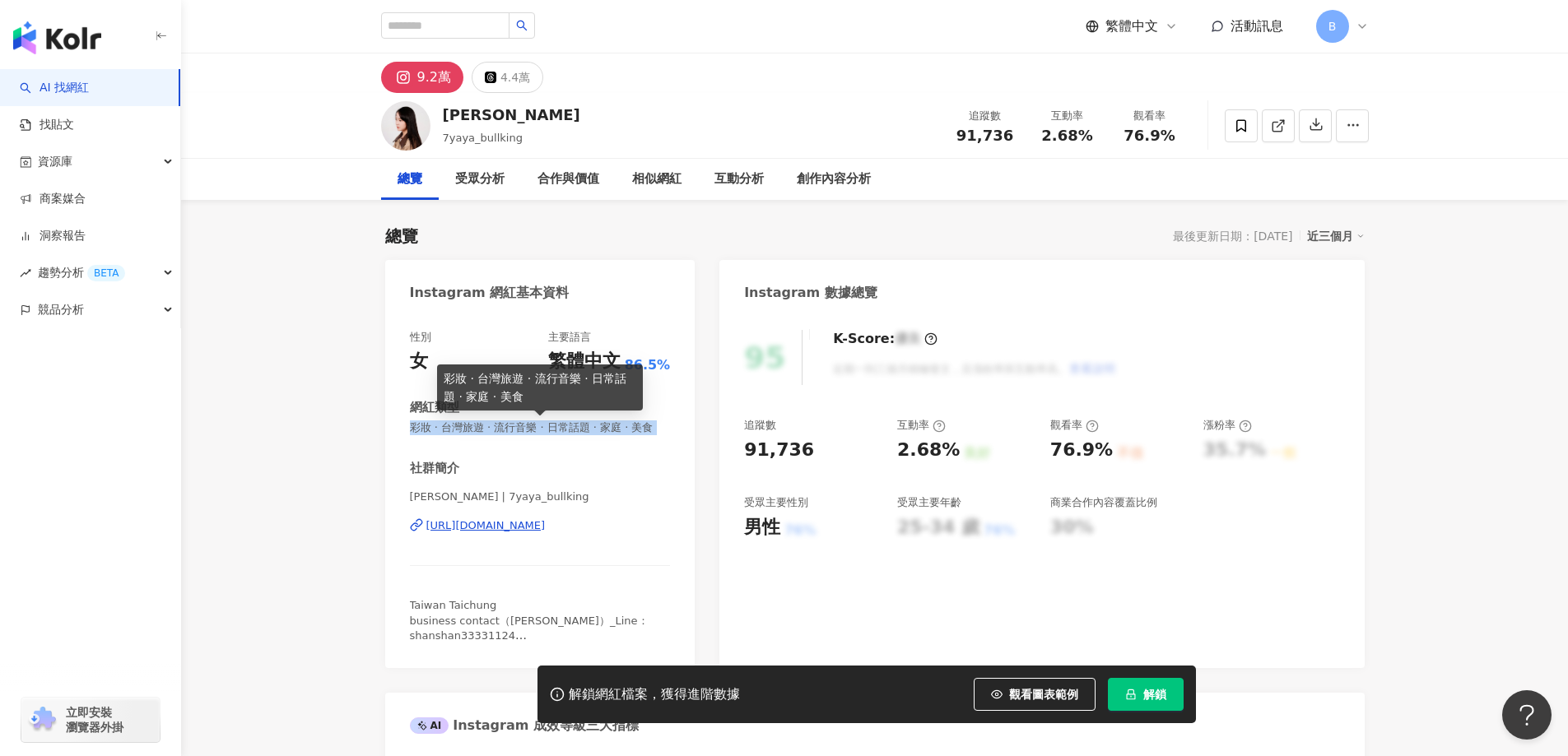
click at [565, 428] on span "彩妝 · 台灣旅遊 · 流行音樂 · 日常話題 · 家庭 · 美食" at bounding box center [540, 427] width 261 height 15
copy span "彩妝 · 台灣旅遊 · 流行音樂 · 日常話題 · 家庭 · 美食"
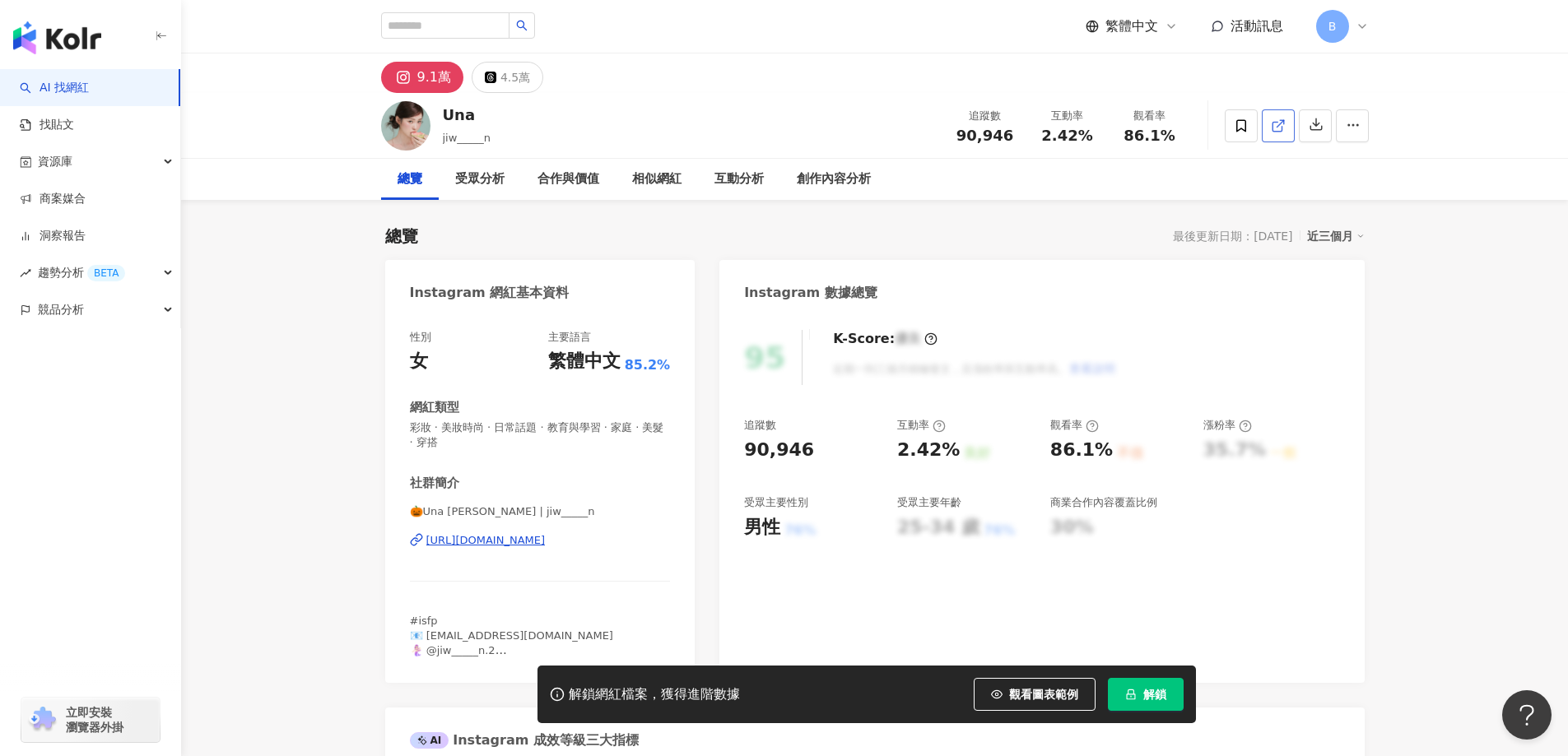
click at [1282, 124] on icon at bounding box center [1278, 125] width 15 height 15
click at [584, 431] on span "彩妝 · 美妝時尚 · 日常話題 · 教育與學習 · 家庭 · 美髮 · 穿搭" at bounding box center [540, 435] width 261 height 30
click at [587, 428] on span "彩妝 · 美妝時尚 · 日常話題 · 教育與學習 · 家庭 · 美髮 · 穿搭" at bounding box center [540, 435] width 261 height 30
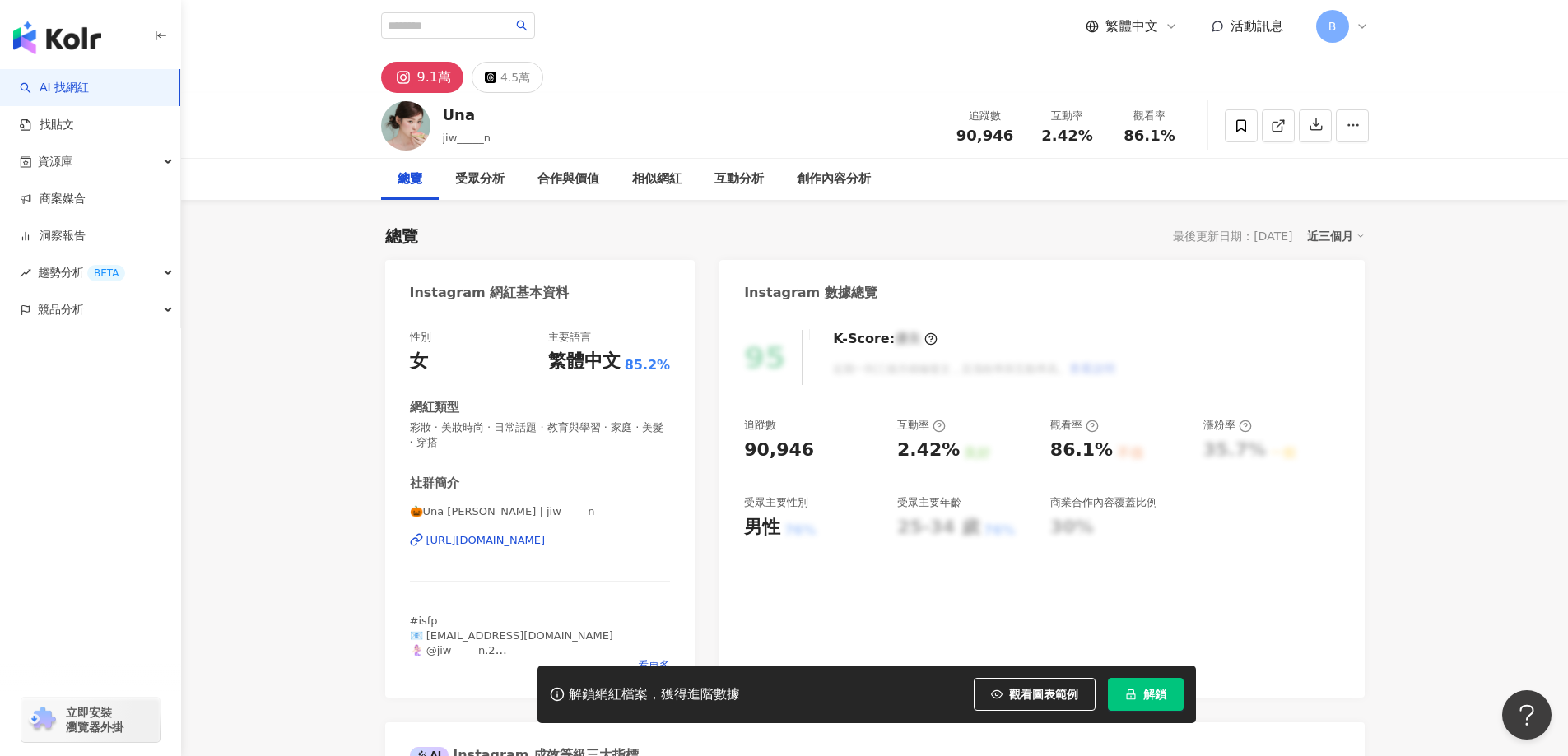
click at [587, 428] on span "彩妝 · 美妝時尚 · 日常話題 · 教育與學習 · 家庭 · 美髮 · 穿搭" at bounding box center [540, 435] width 261 height 30
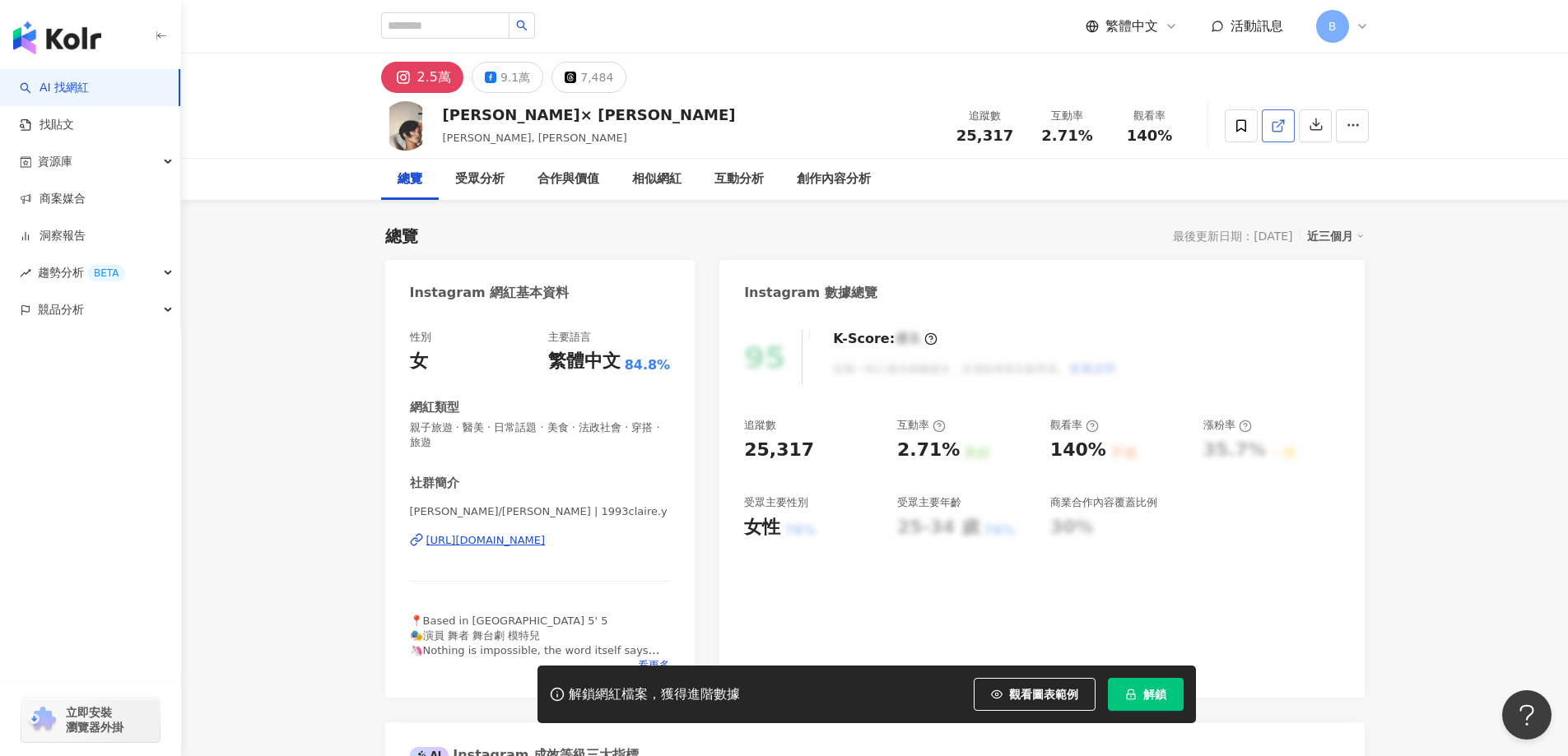
click at [1283, 127] on icon at bounding box center [1278, 125] width 15 height 15
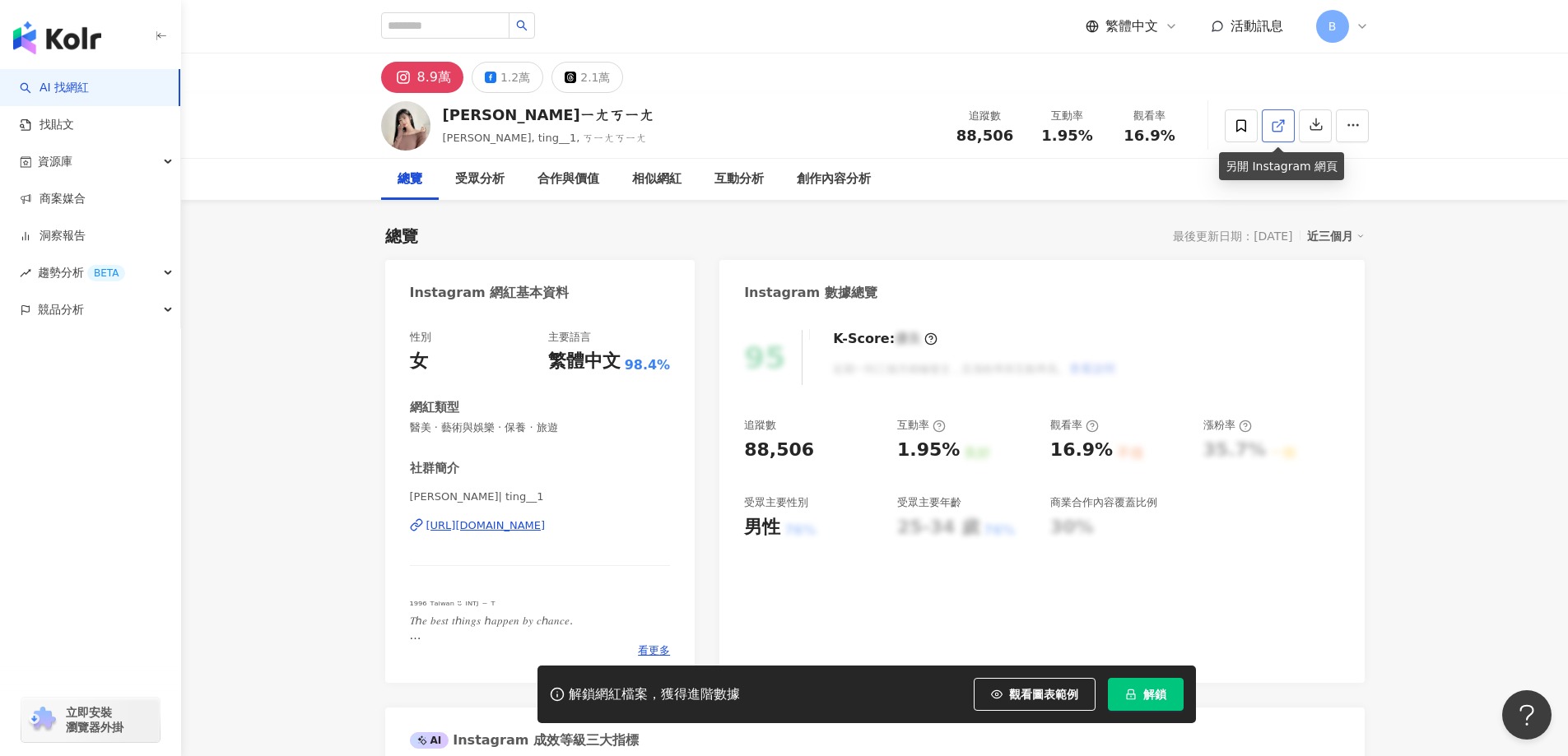
click at [1282, 120] on line at bounding box center [1280, 124] width 7 height 7
click at [493, 431] on span "醫美 · 藝術與娛樂 · 保養 · 旅遊" at bounding box center [540, 427] width 261 height 15
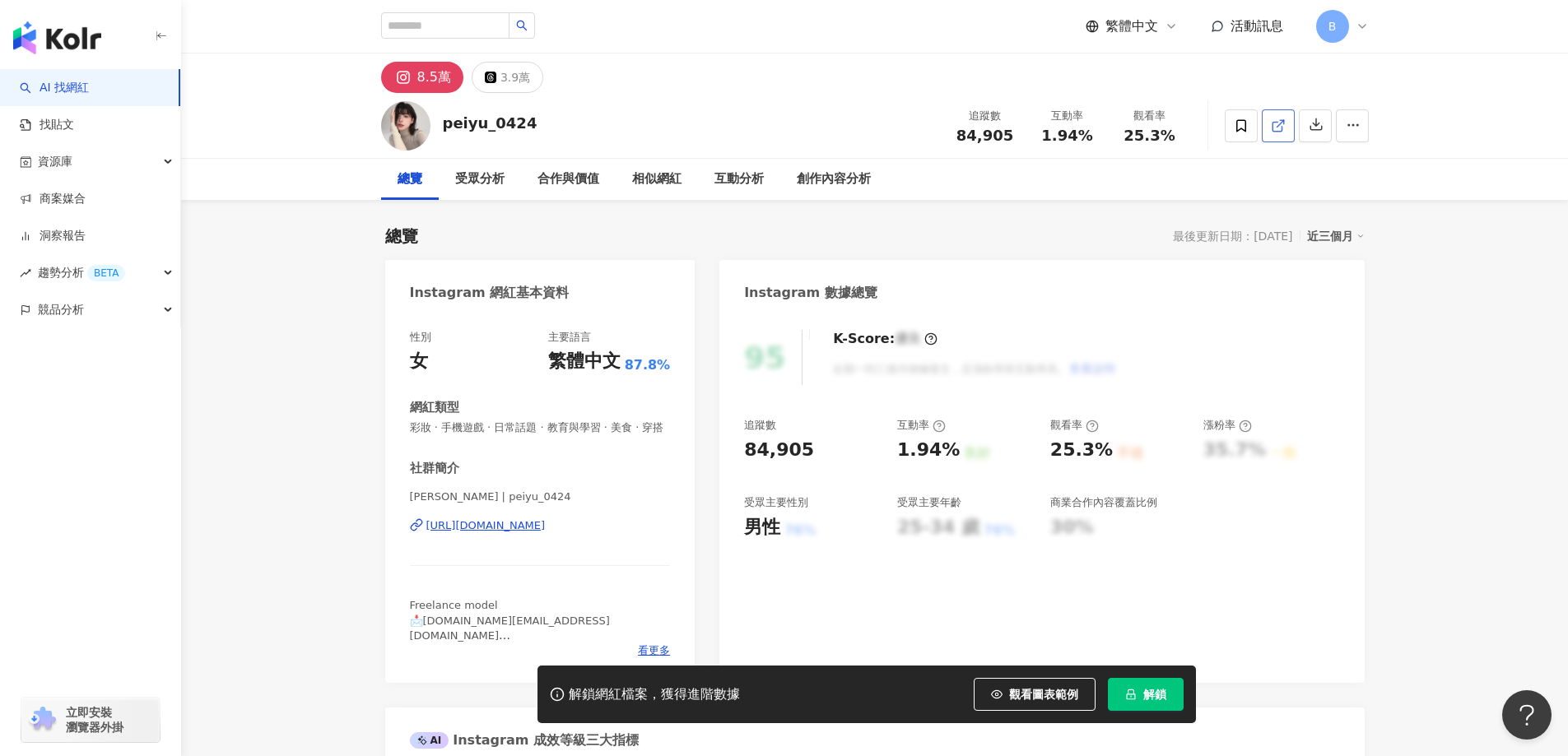
click at [1283, 124] on polyline at bounding box center [1282, 122] width 4 height 4
click at [512, 425] on span "彩妝 · 手機遊戲 · 日常話題 · 教育與學習 · 美食 · 穿搭" at bounding box center [540, 427] width 261 height 15
click at [522, 428] on span "彩妝 · 手機遊戲 · 日常話題 · 教育與學習 · 美食 · 穿搭" at bounding box center [540, 427] width 261 height 15
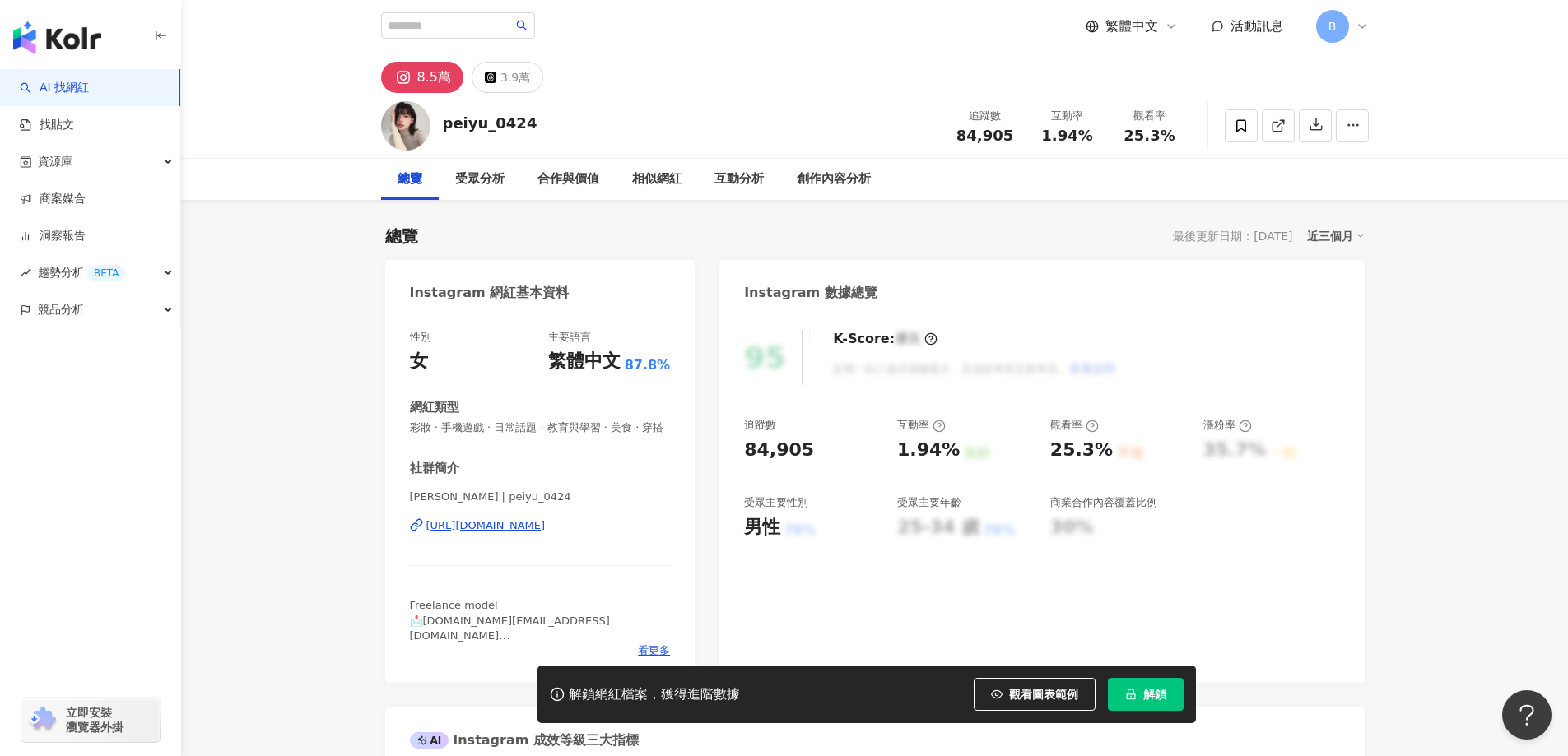
click at [522, 428] on span "彩妝 · 手機遊戲 · 日常話題 · 教育與學習 · 美食 · 穿搭" at bounding box center [540, 427] width 261 height 15
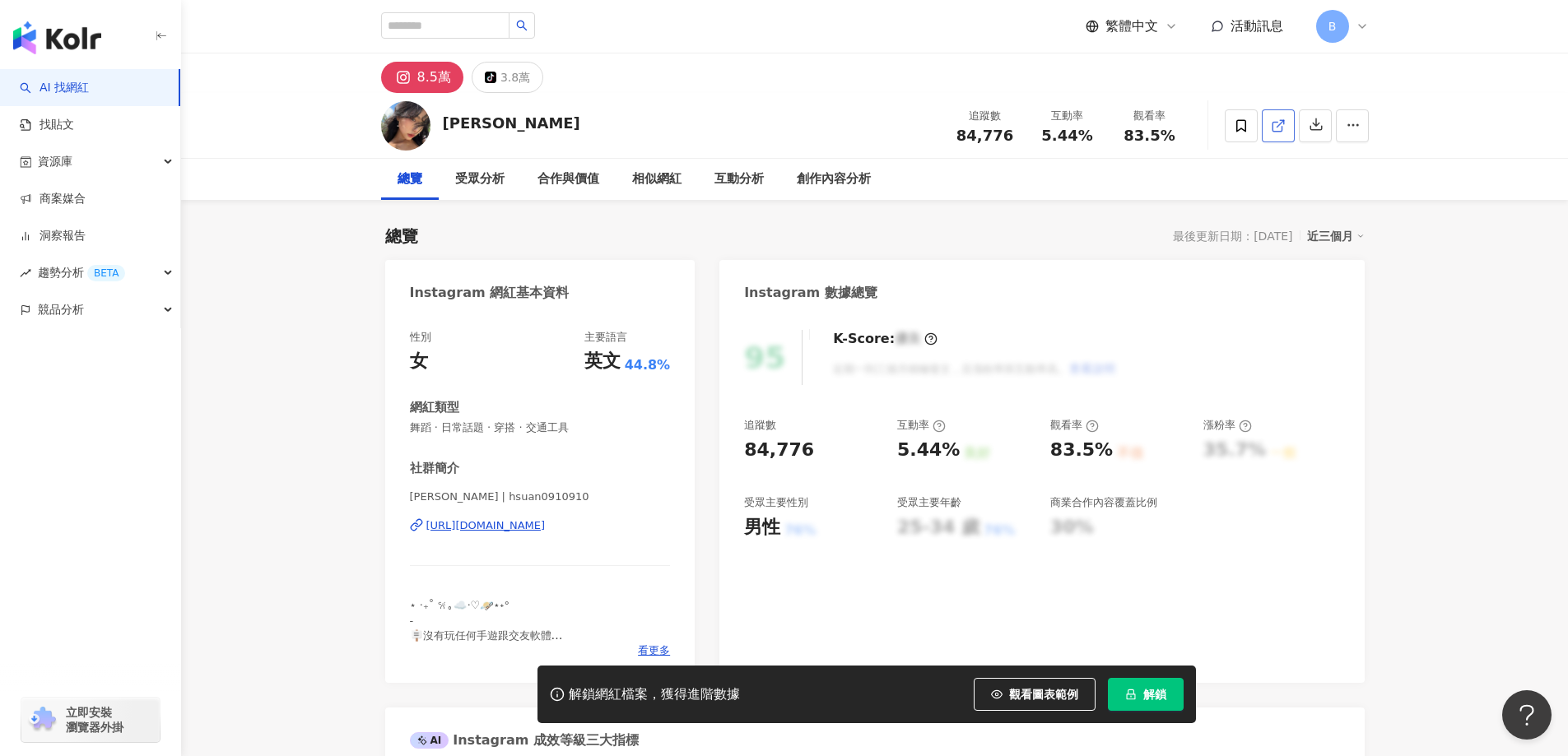
click at [1276, 123] on icon at bounding box center [1278, 125] width 15 height 15
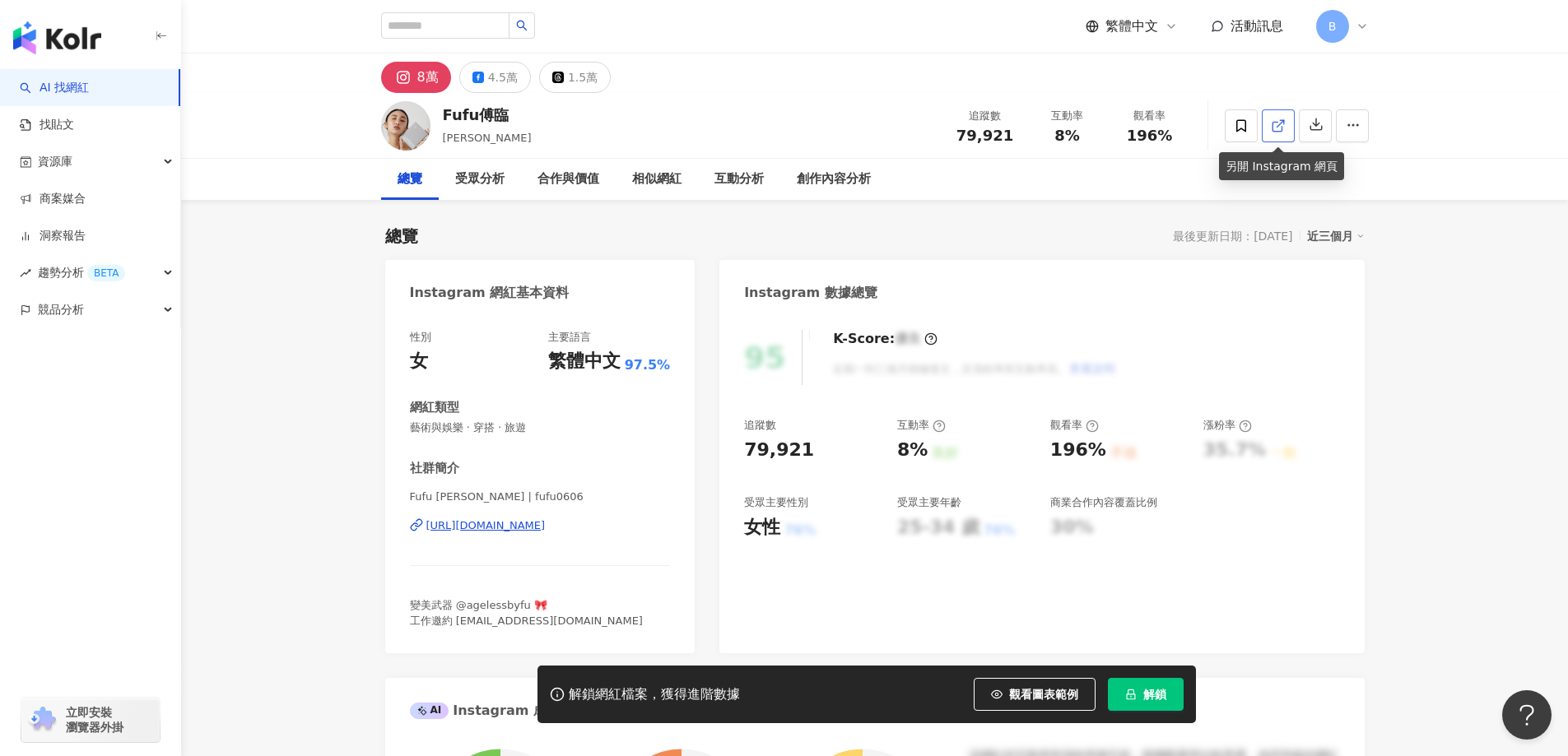
click at [1284, 127] on icon at bounding box center [1278, 125] width 15 height 15
click at [1283, 120] on polyline at bounding box center [1282, 122] width 4 height 4
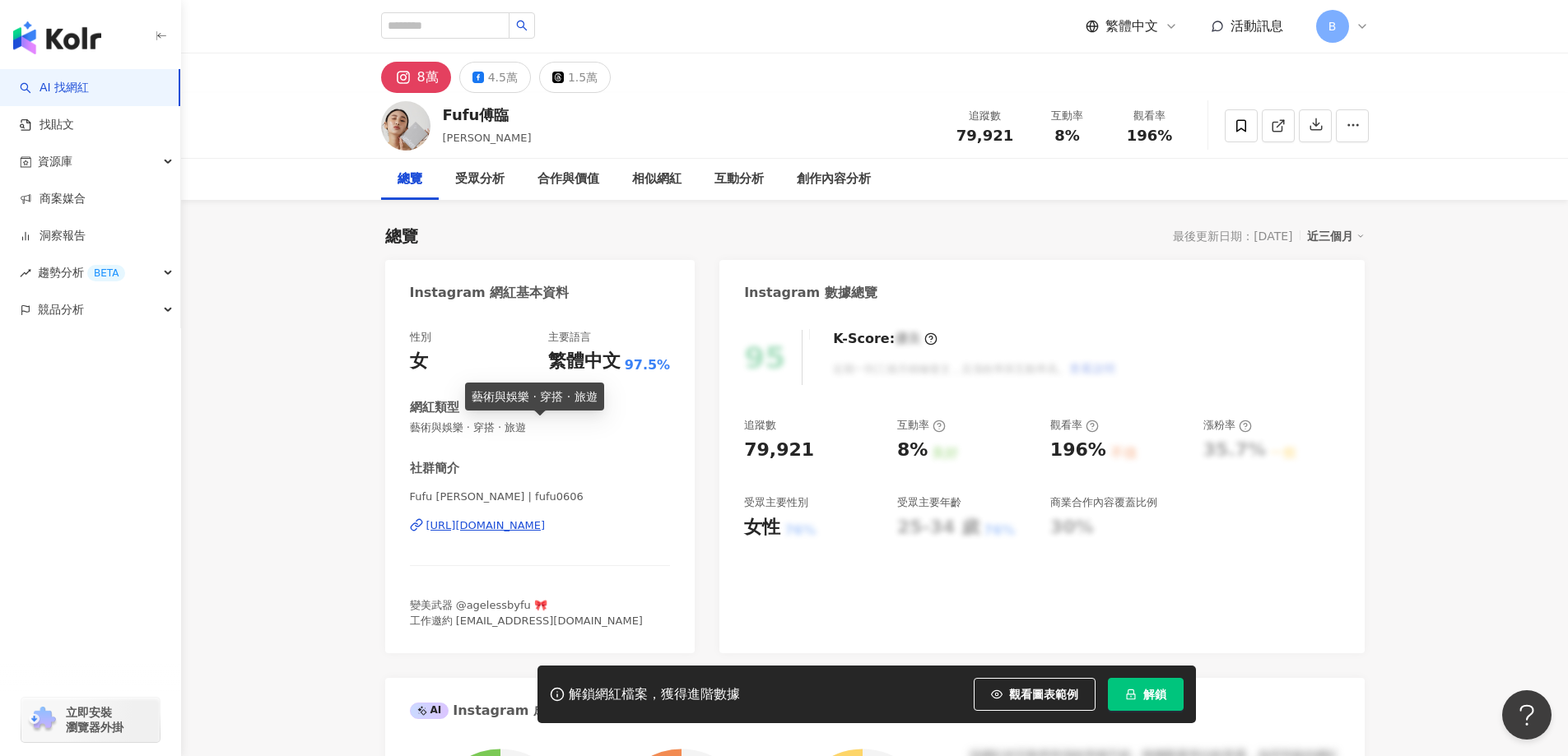
click at [521, 428] on span "藝術與娛樂 · 穿搭 · 旅遊" at bounding box center [540, 427] width 261 height 15
copy span "藝術與娛樂 · 穿搭 · 旅遊"
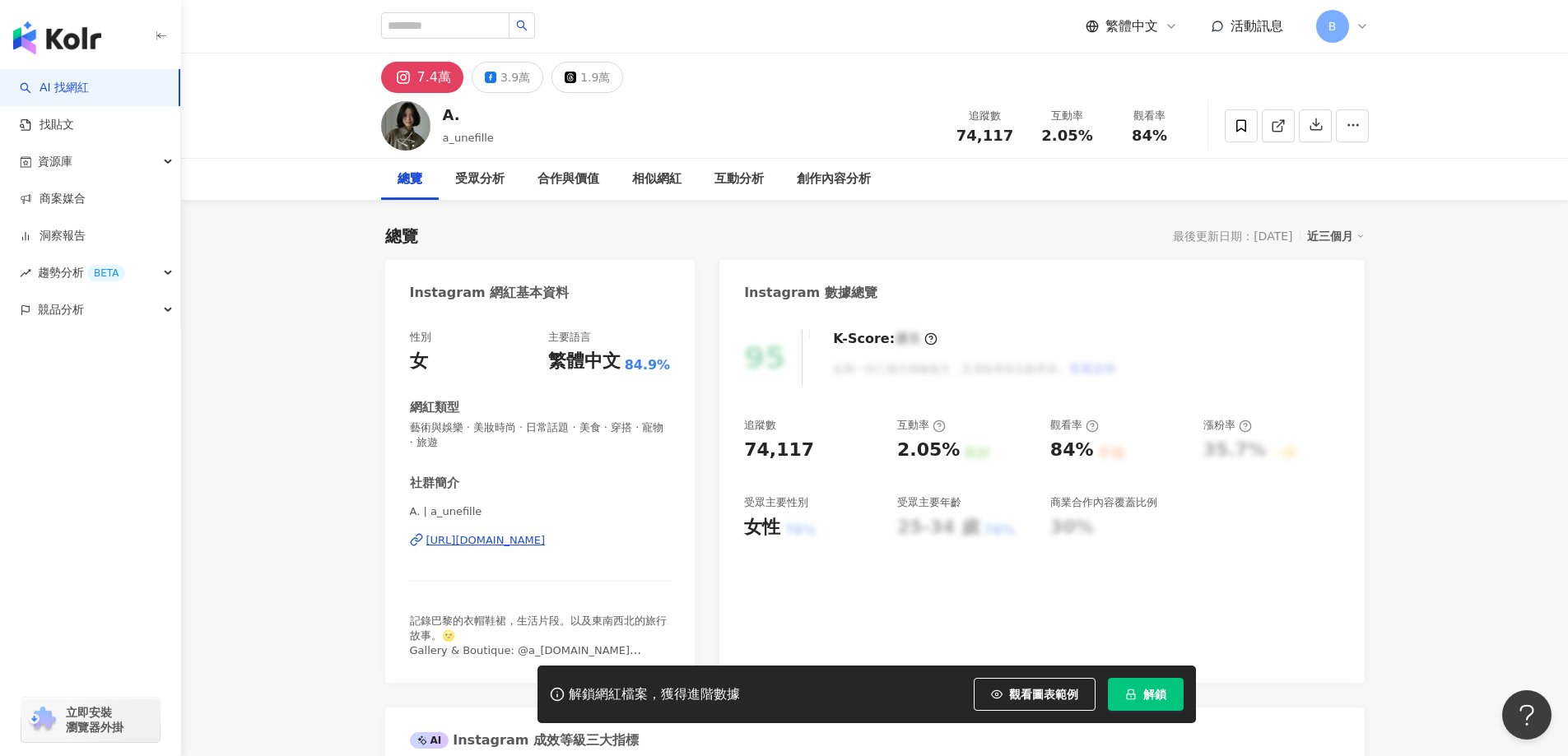
click at [1272, 134] on span at bounding box center [1278, 125] width 15 height 18
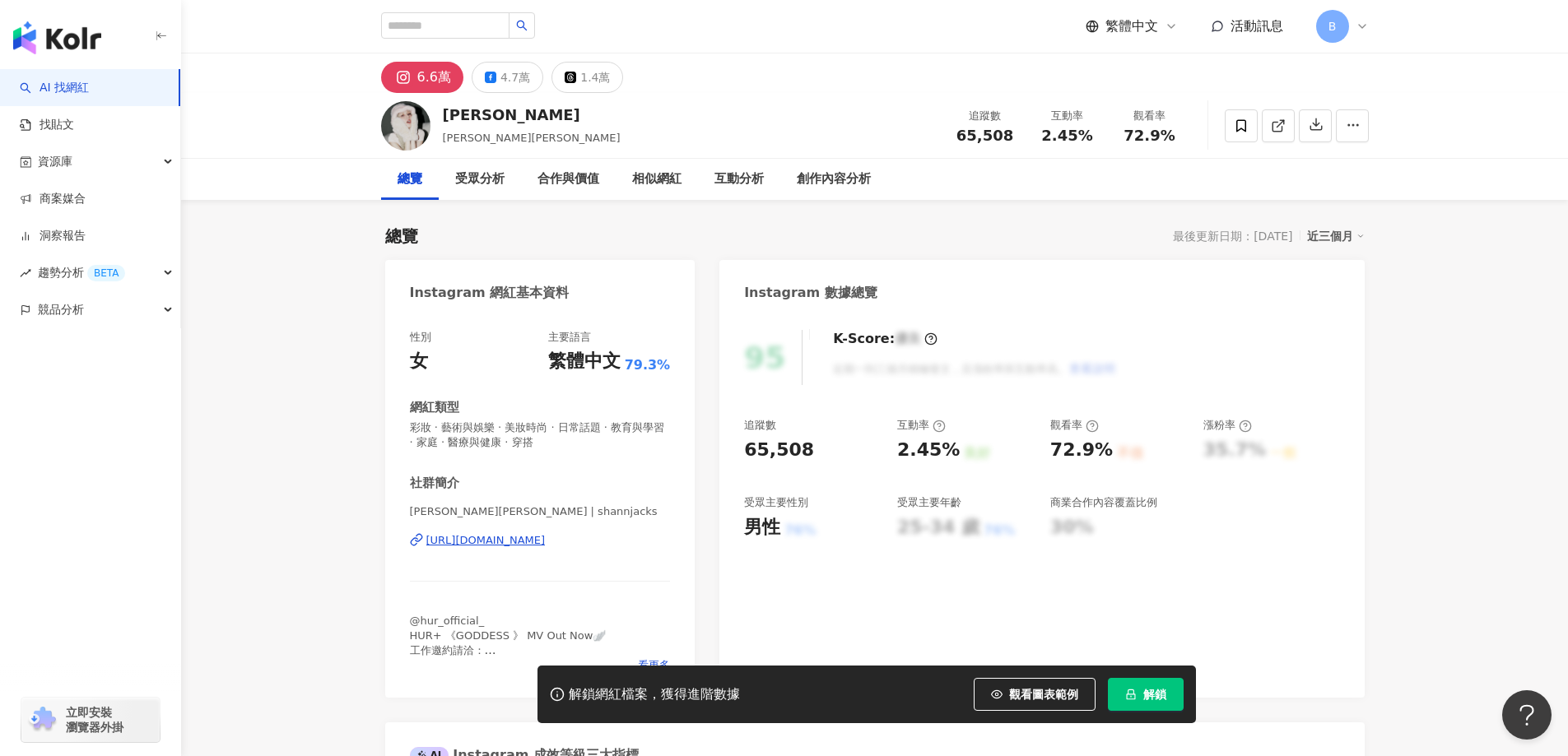
click at [1286, 125] on link at bounding box center [1278, 126] width 33 height 33
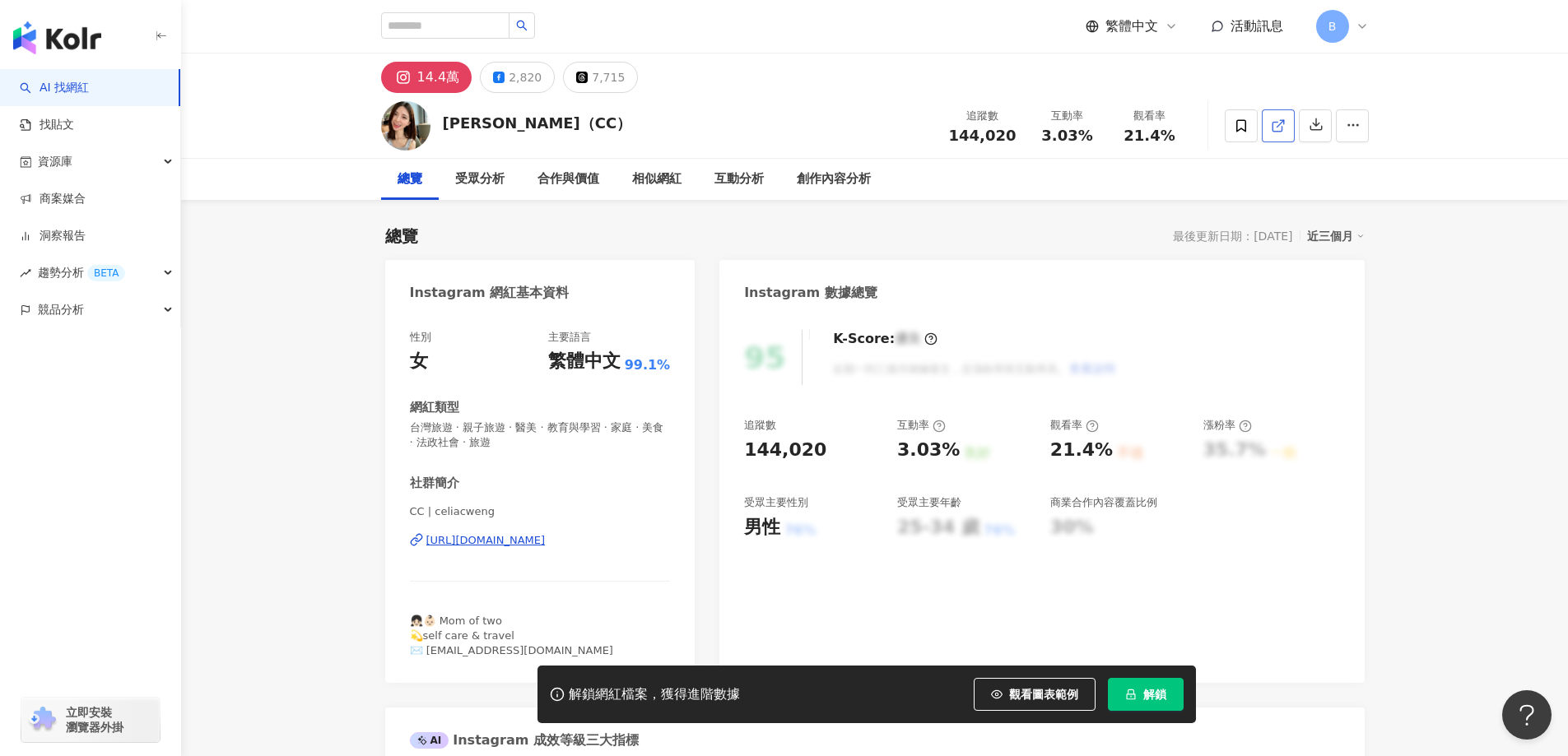
click at [1274, 132] on icon at bounding box center [1278, 125] width 15 height 15
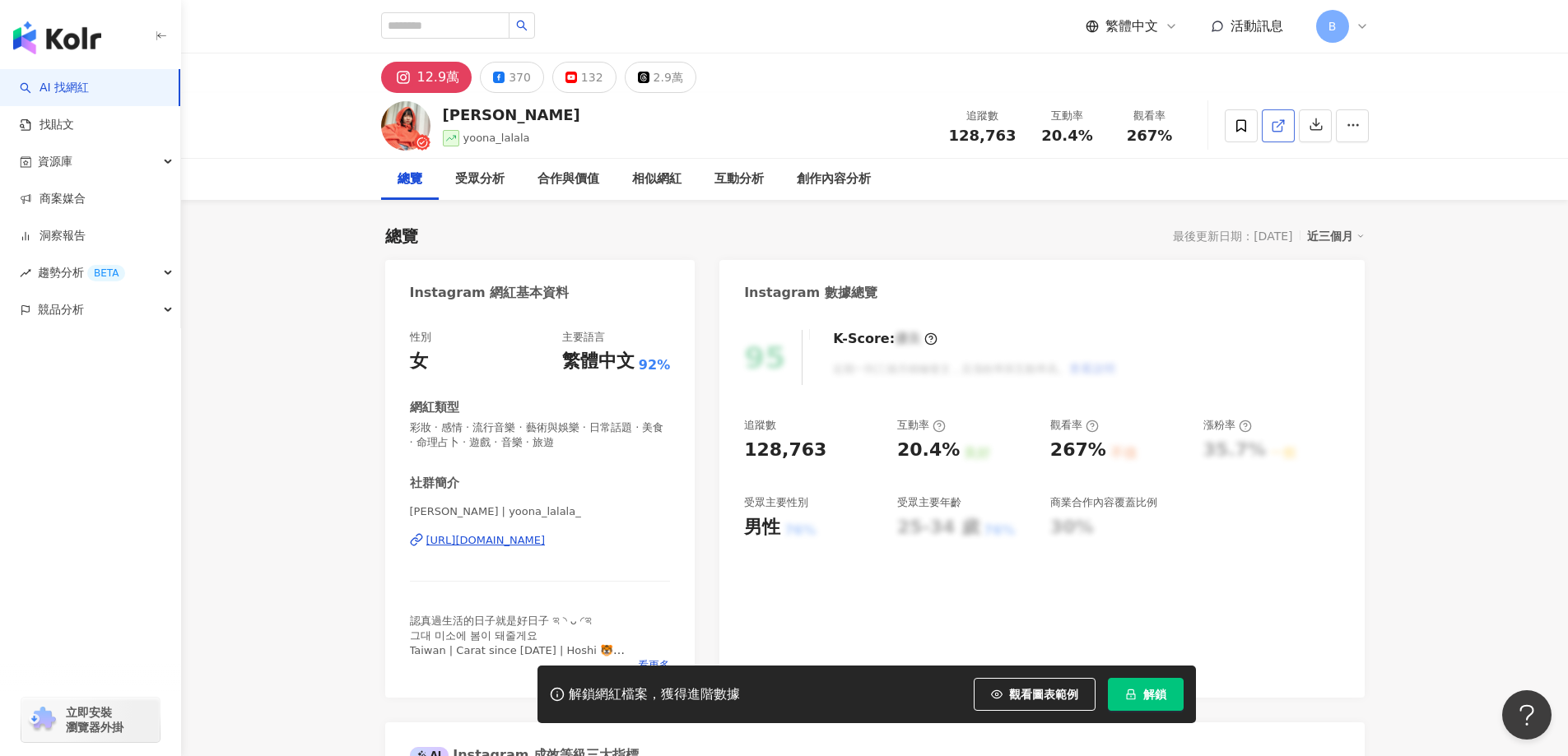
click at [1282, 122] on line at bounding box center [1280, 124] width 7 height 7
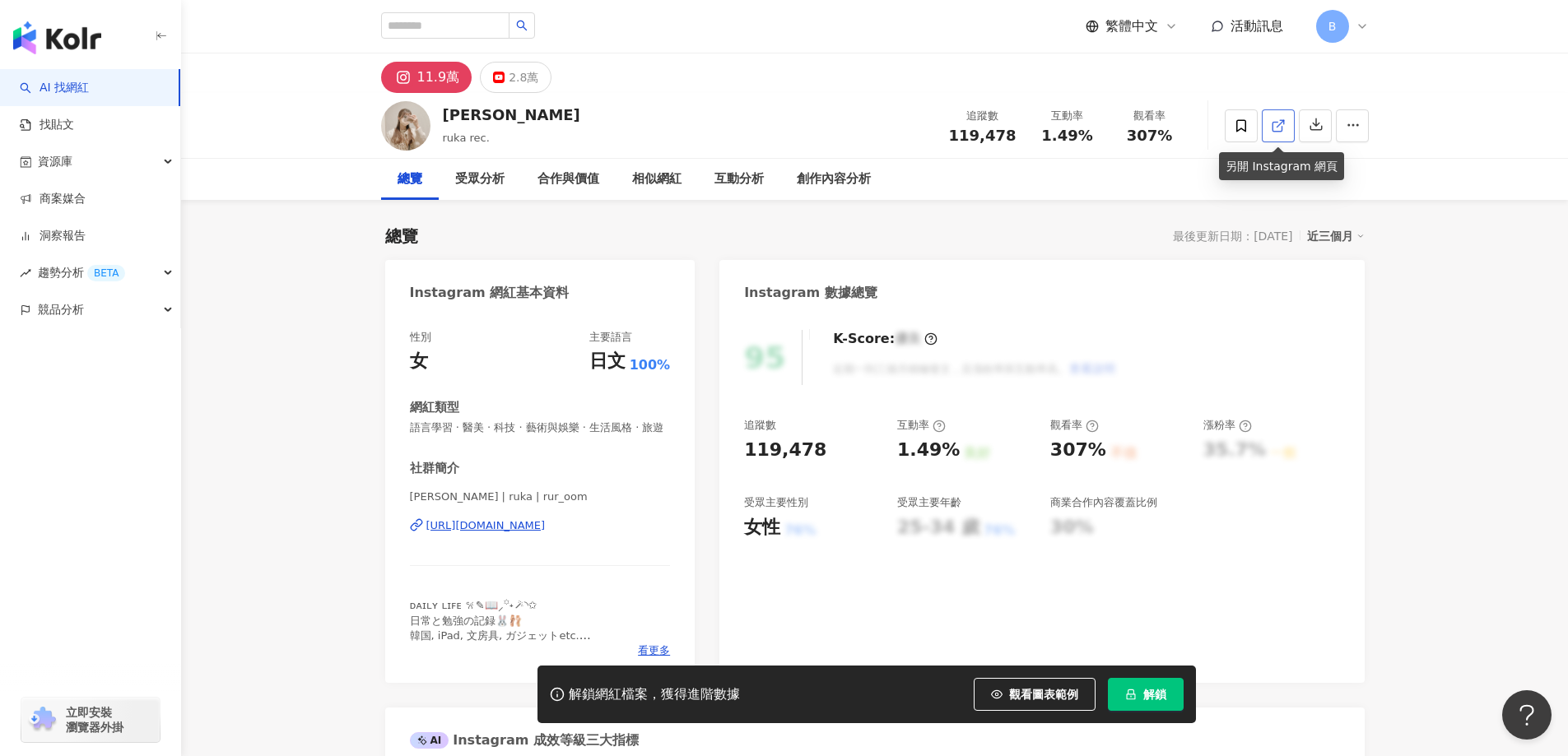
click at [1277, 118] on icon at bounding box center [1278, 125] width 15 height 15
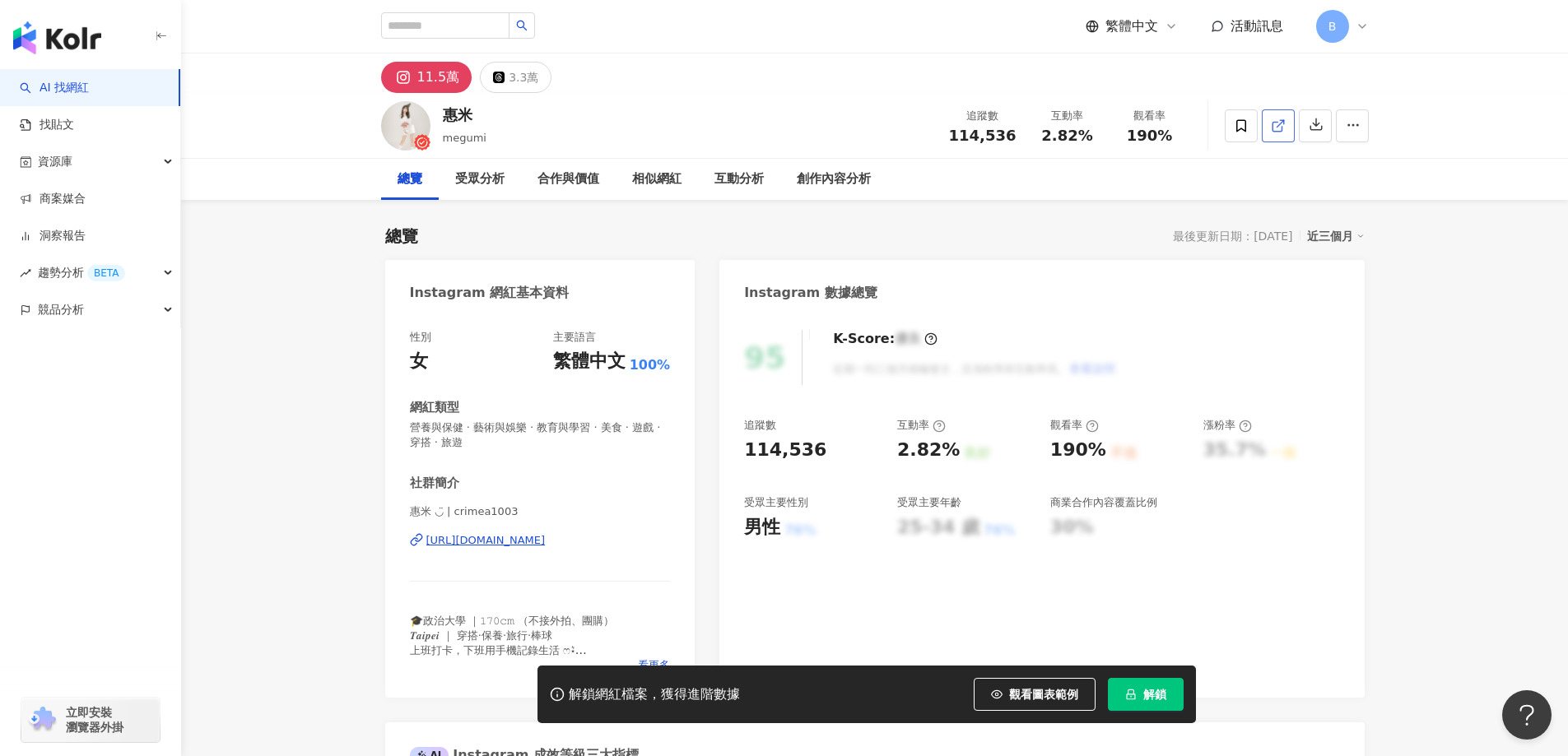
click at [1272, 121] on icon at bounding box center [1278, 125] width 15 height 15
click at [547, 428] on span "營養與保健 · 藝術與娛樂 · 教育與學習 · 美食 · 遊戲 · 穿搭 · 旅遊" at bounding box center [540, 435] width 261 height 30
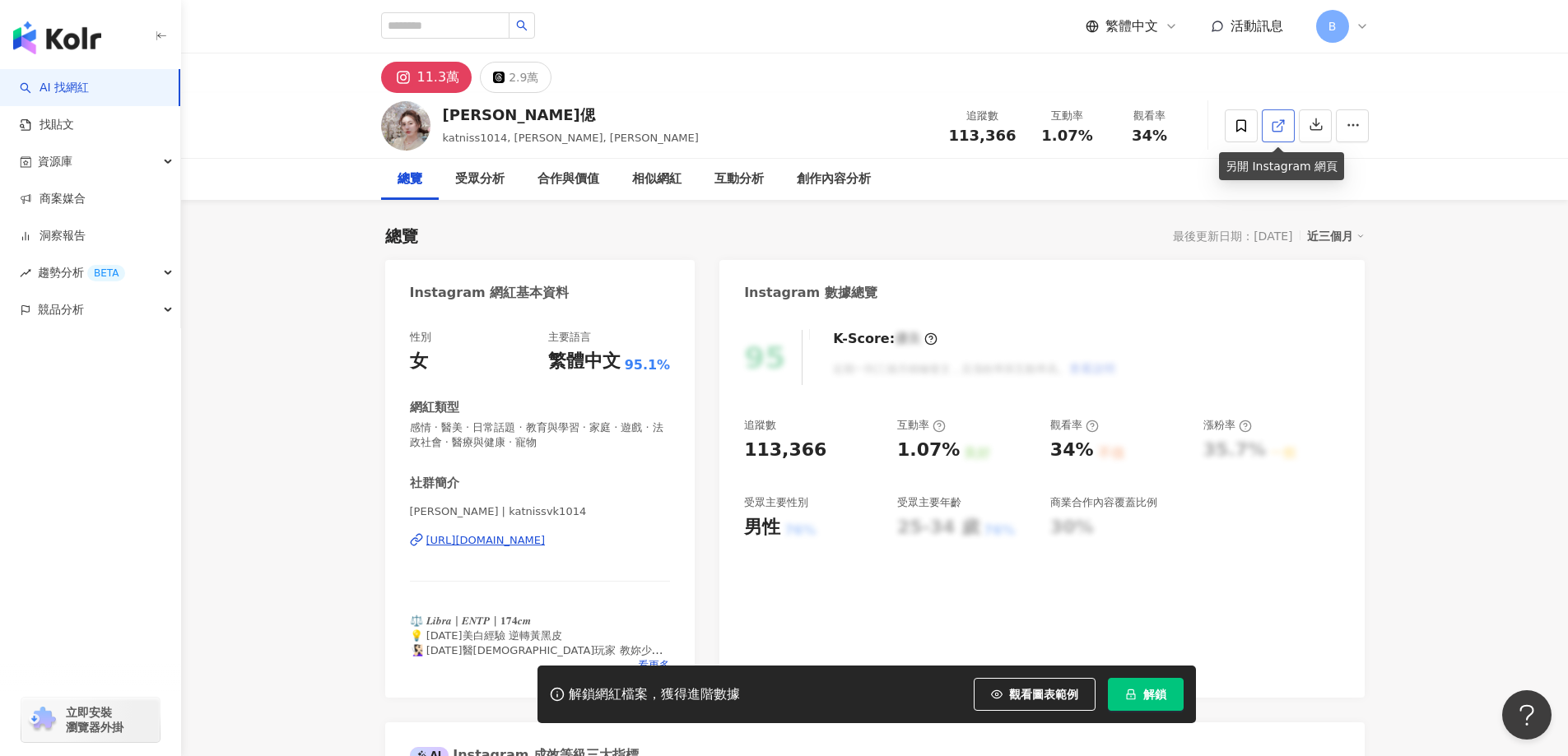
click at [1283, 133] on span at bounding box center [1278, 125] width 15 height 18
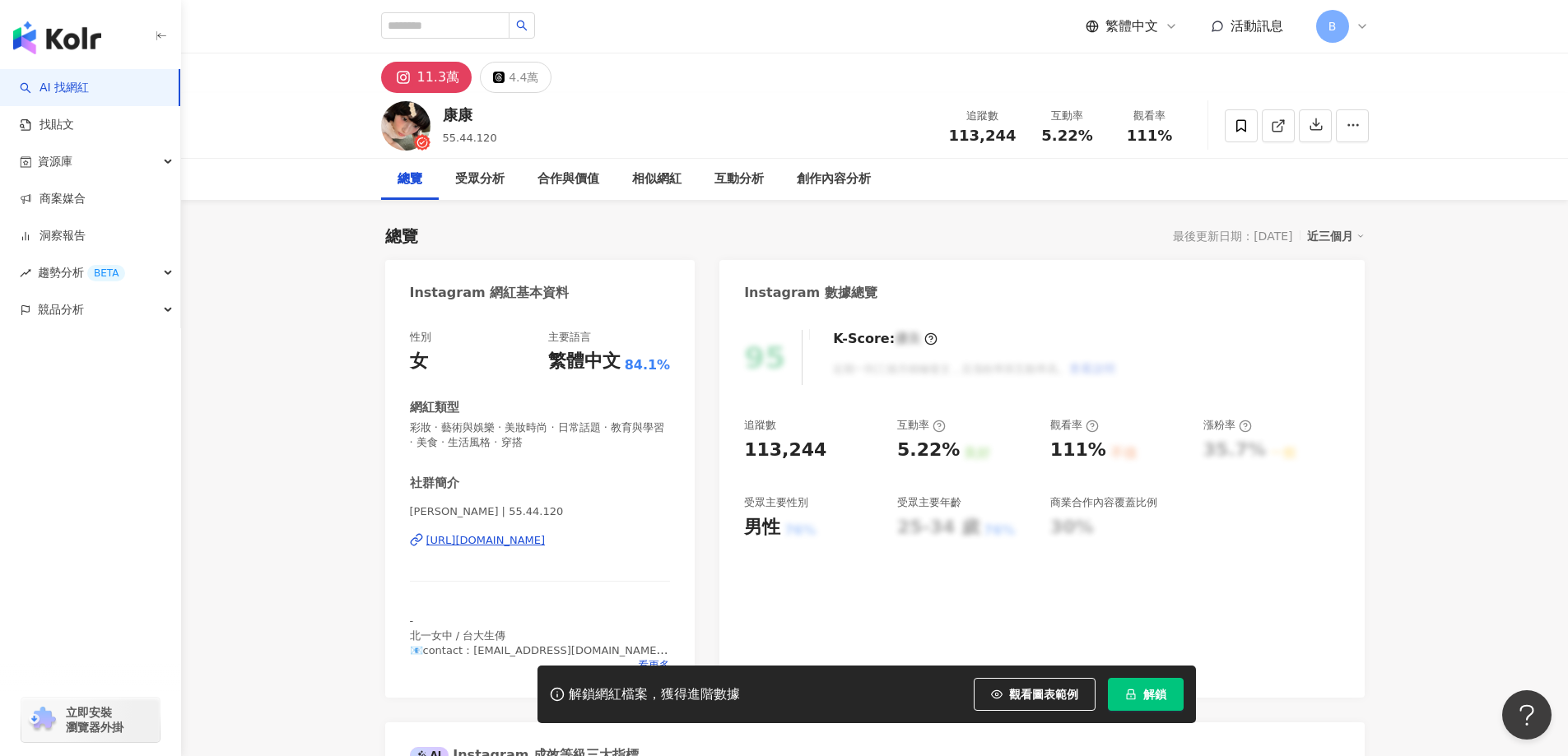
click at [1271, 131] on icon at bounding box center [1278, 125] width 15 height 15
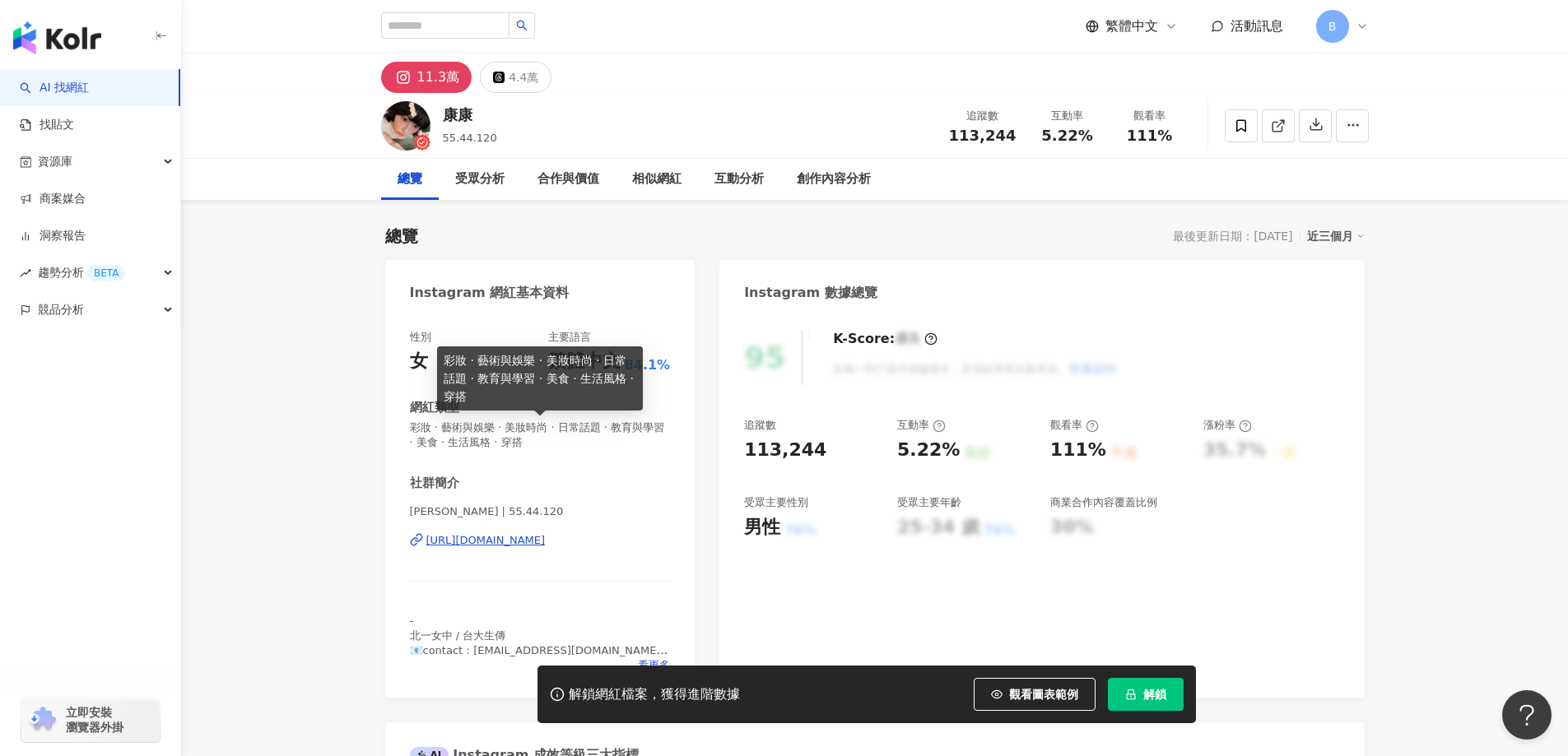
click at [584, 426] on span "彩妝 · 藝術與娛樂 · 美妝時尚 · 日常話題 · 教育與學習 · 美食 · 生活風格 · 穿搭" at bounding box center [540, 435] width 261 height 30
copy span "彩妝 · 藝術與娛樂 · 美妝時尚 · 日常話題 · 教育與學習 · 美食 · 生活風格 · 穿搭"
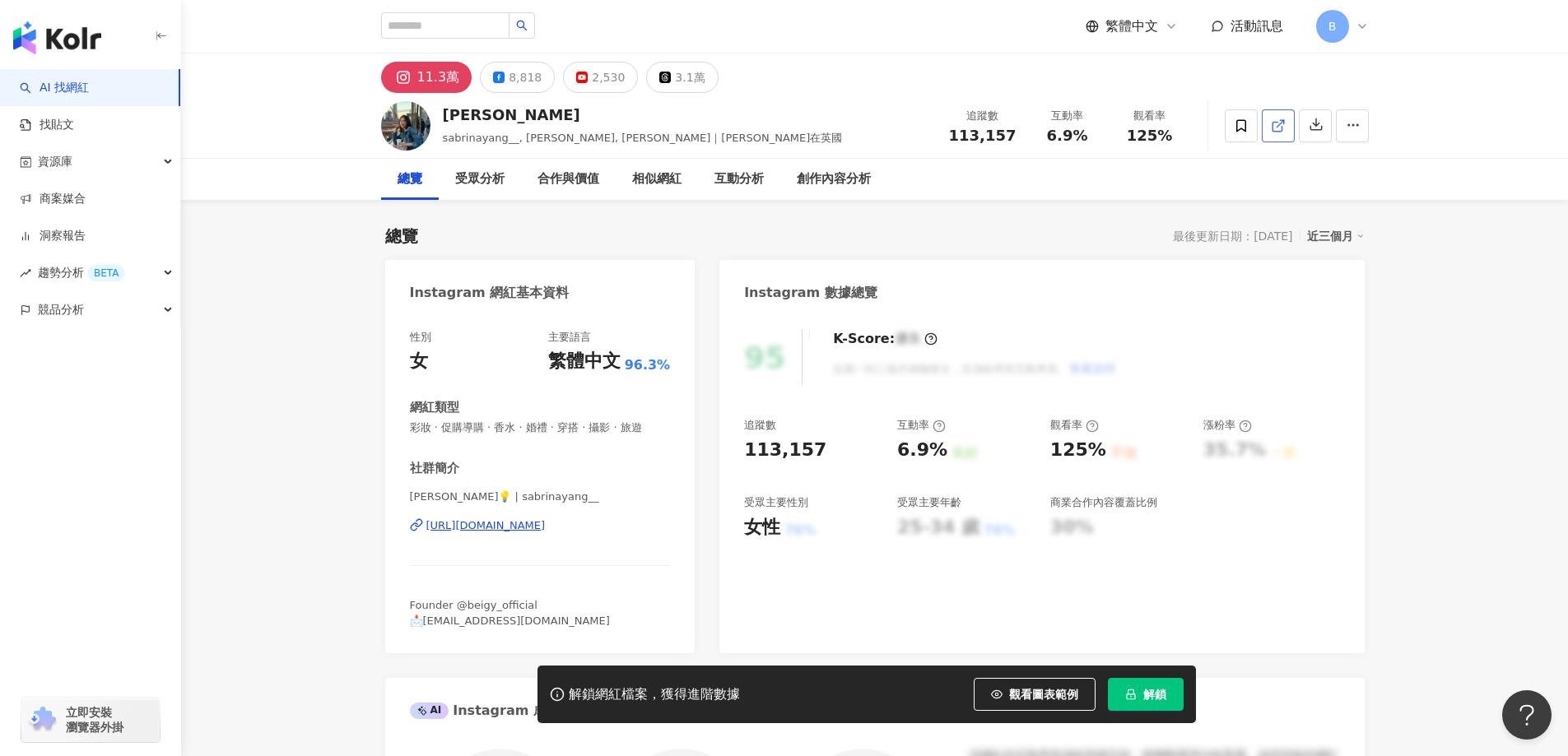
click at [1284, 122] on polyline at bounding box center [1282, 122] width 4 height 4
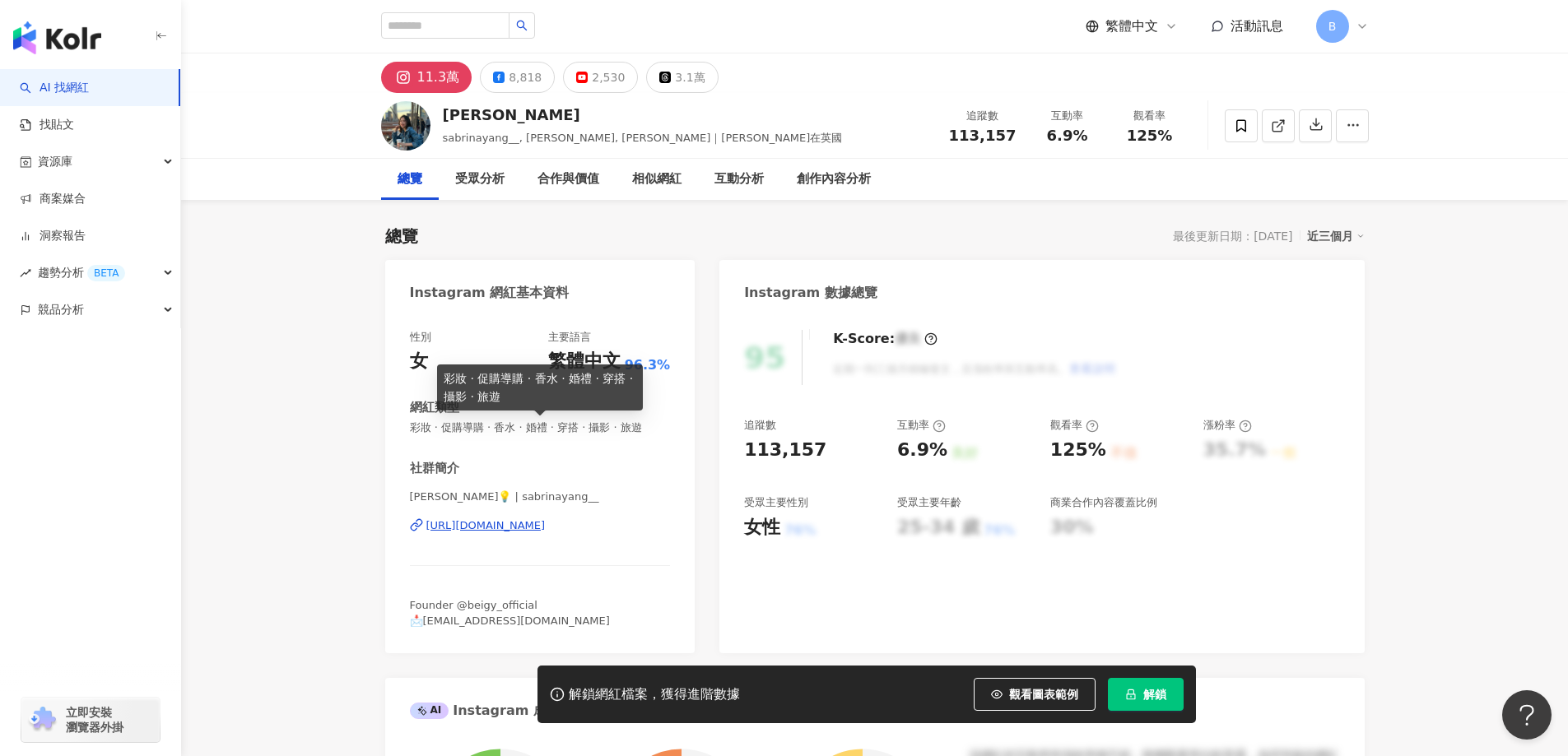
click at [600, 430] on span "彩妝 · 促購導購 · 香水 · 婚禮 · 穿搭 · 攝影 · 旅遊" at bounding box center [540, 427] width 261 height 15
copy span "彩妝 · 促購導購 · 香水 · 婚禮 · 穿搭 · 攝影 · 旅遊"
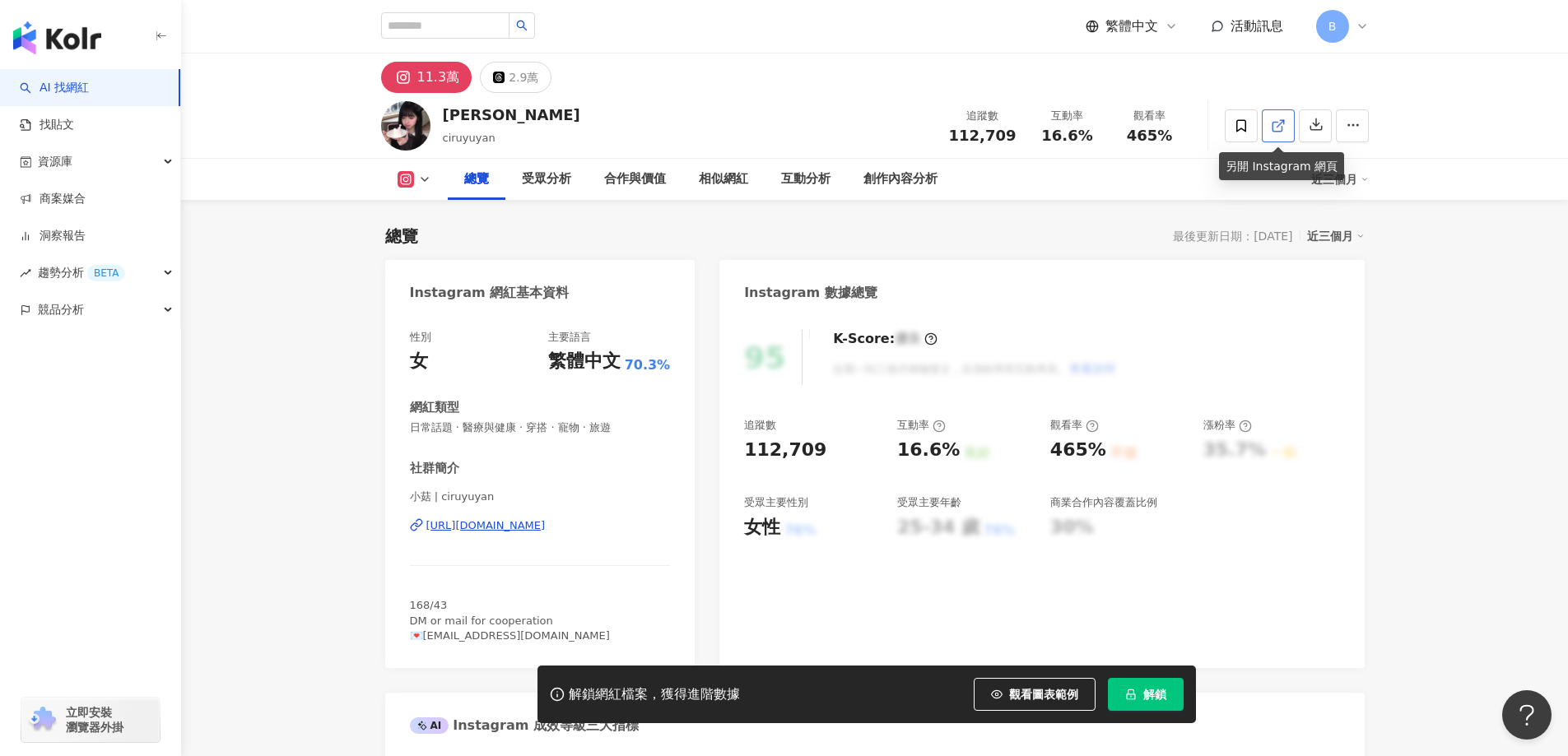
click at [1283, 125] on icon at bounding box center [1278, 125] width 15 height 15
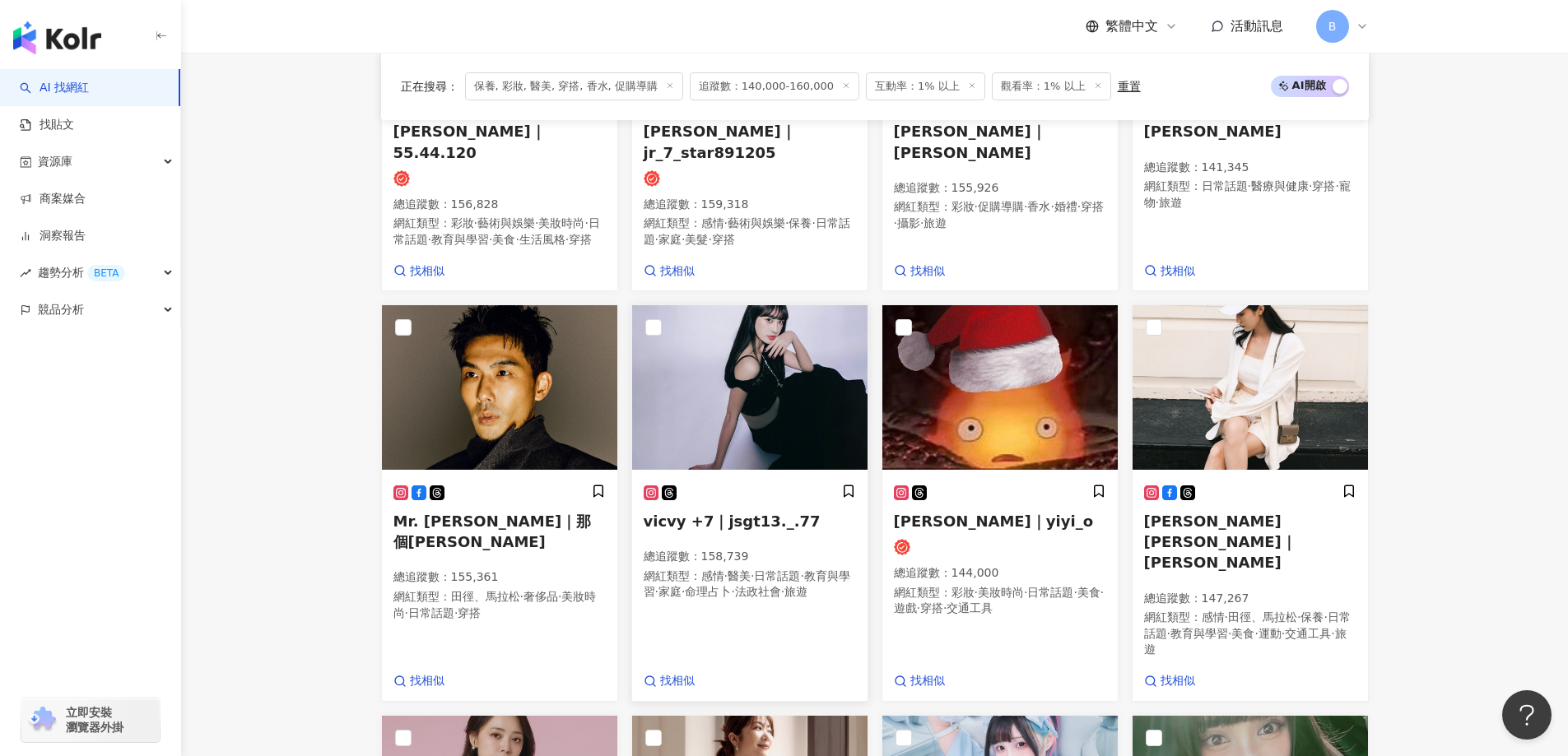
drag, startPoint x: 0, startPoint y: 0, endPoint x: 727, endPoint y: 394, distance: 826.9
click at [727, 394] on img at bounding box center [749, 388] width 235 height 165
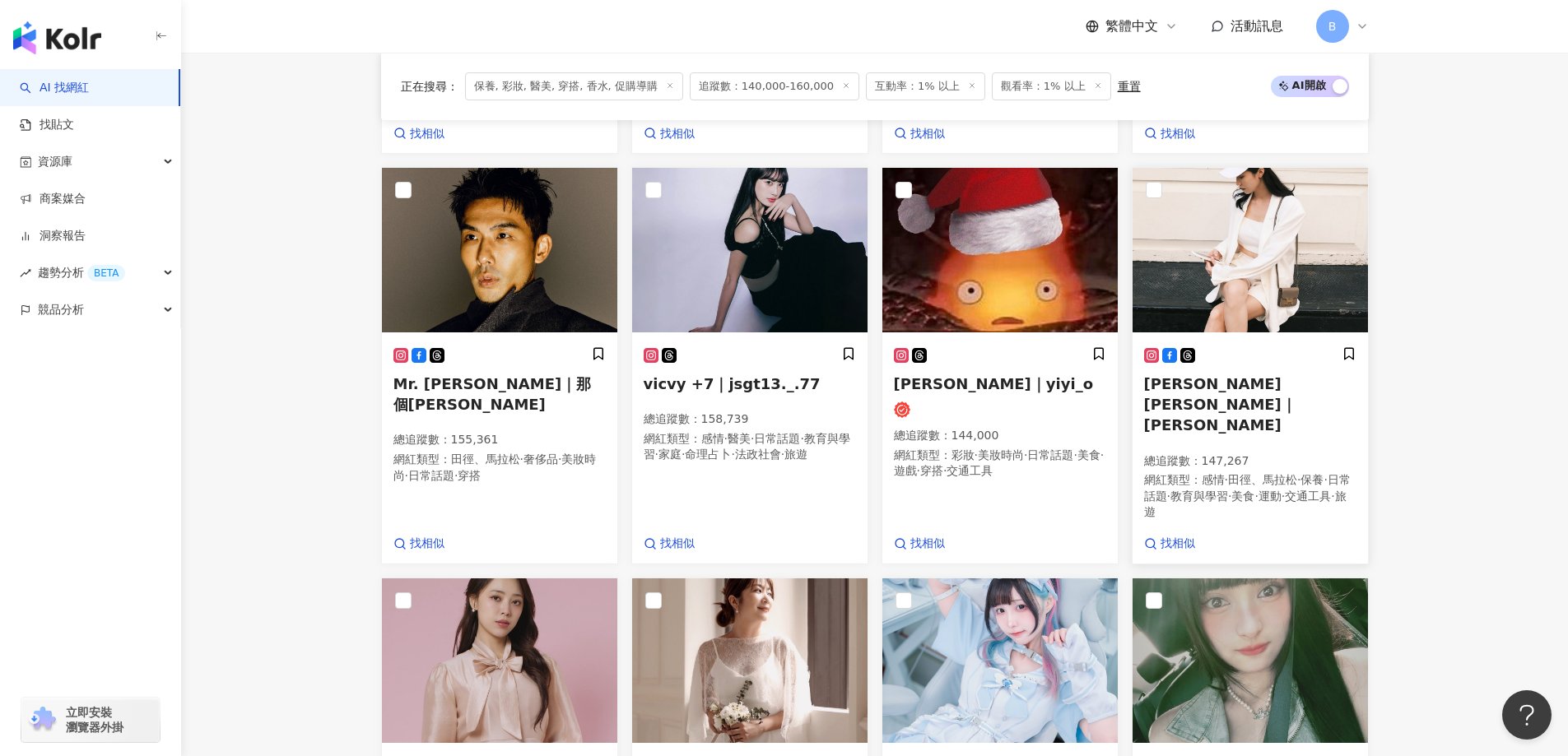
scroll to position [856, 0]
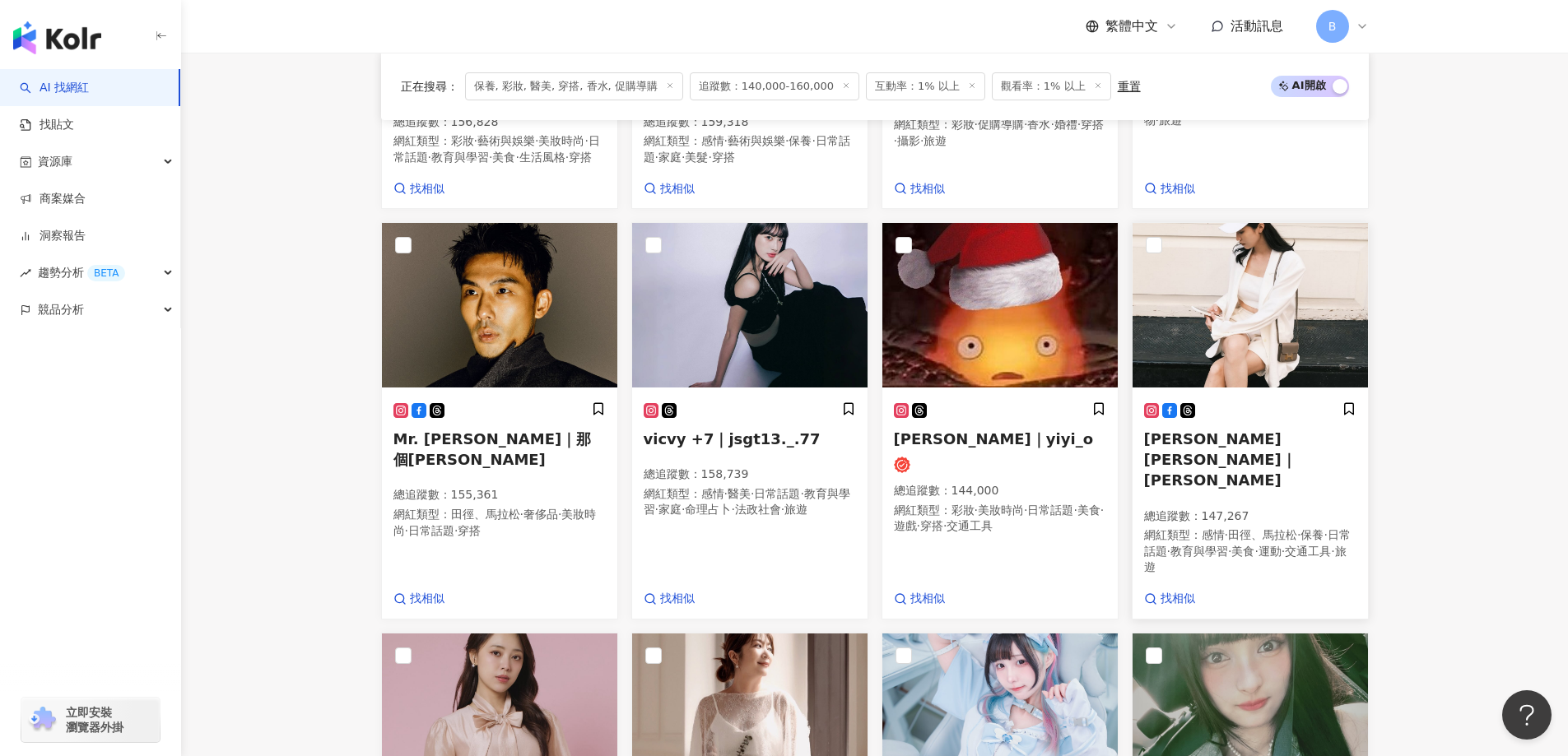
click at [1260, 300] on img at bounding box center [1250, 305] width 235 height 165
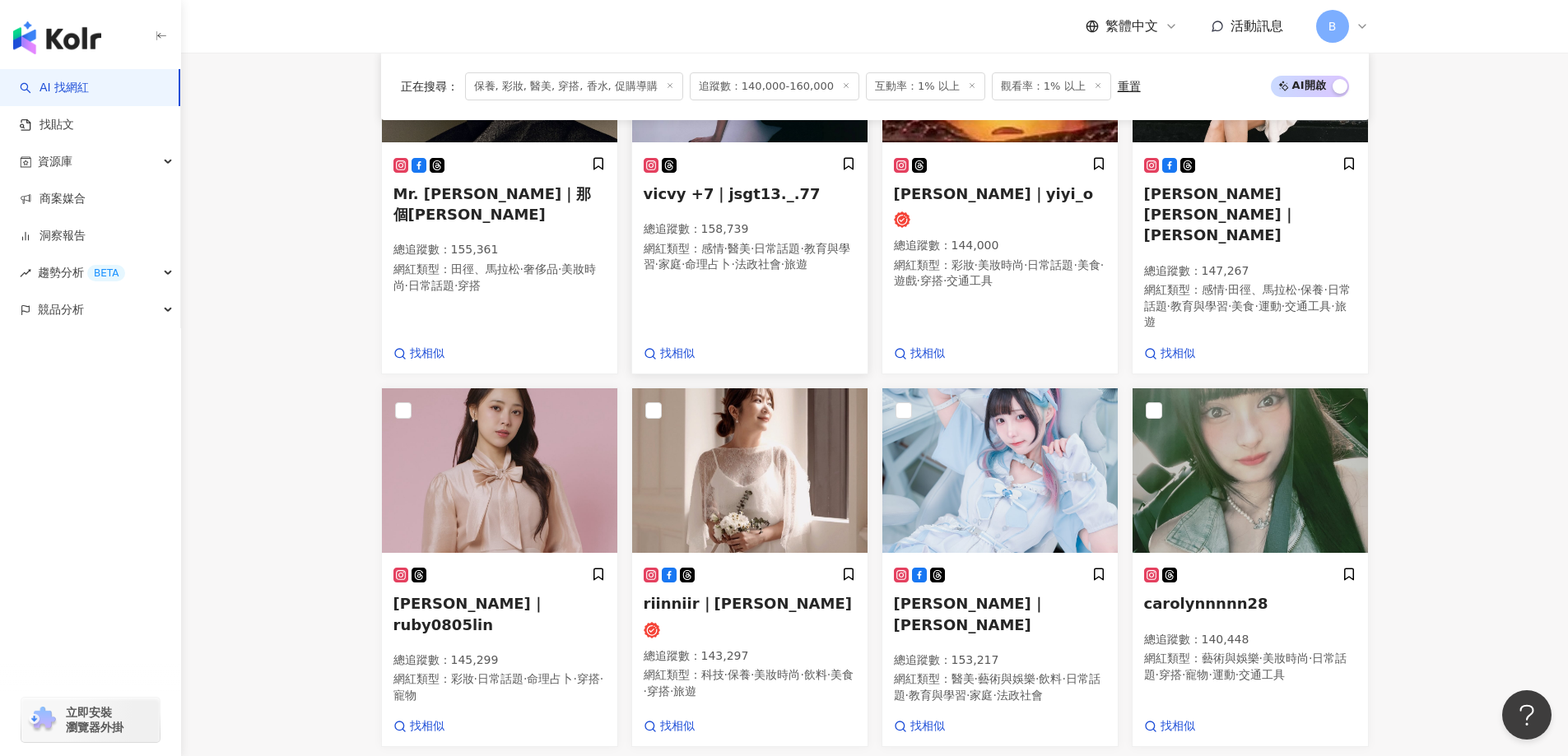
scroll to position [1102, 0]
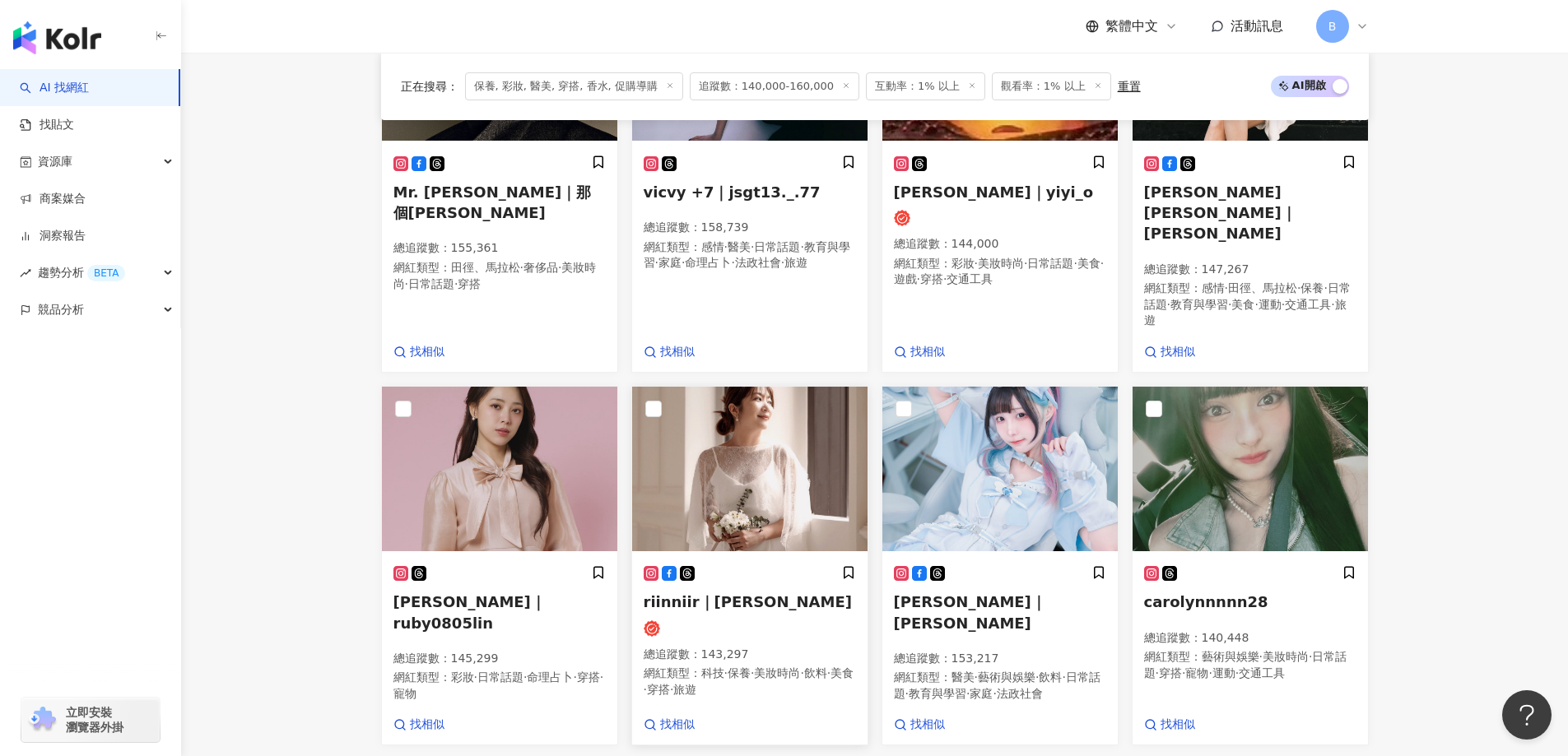
click at [803, 389] on img at bounding box center [749, 469] width 235 height 165
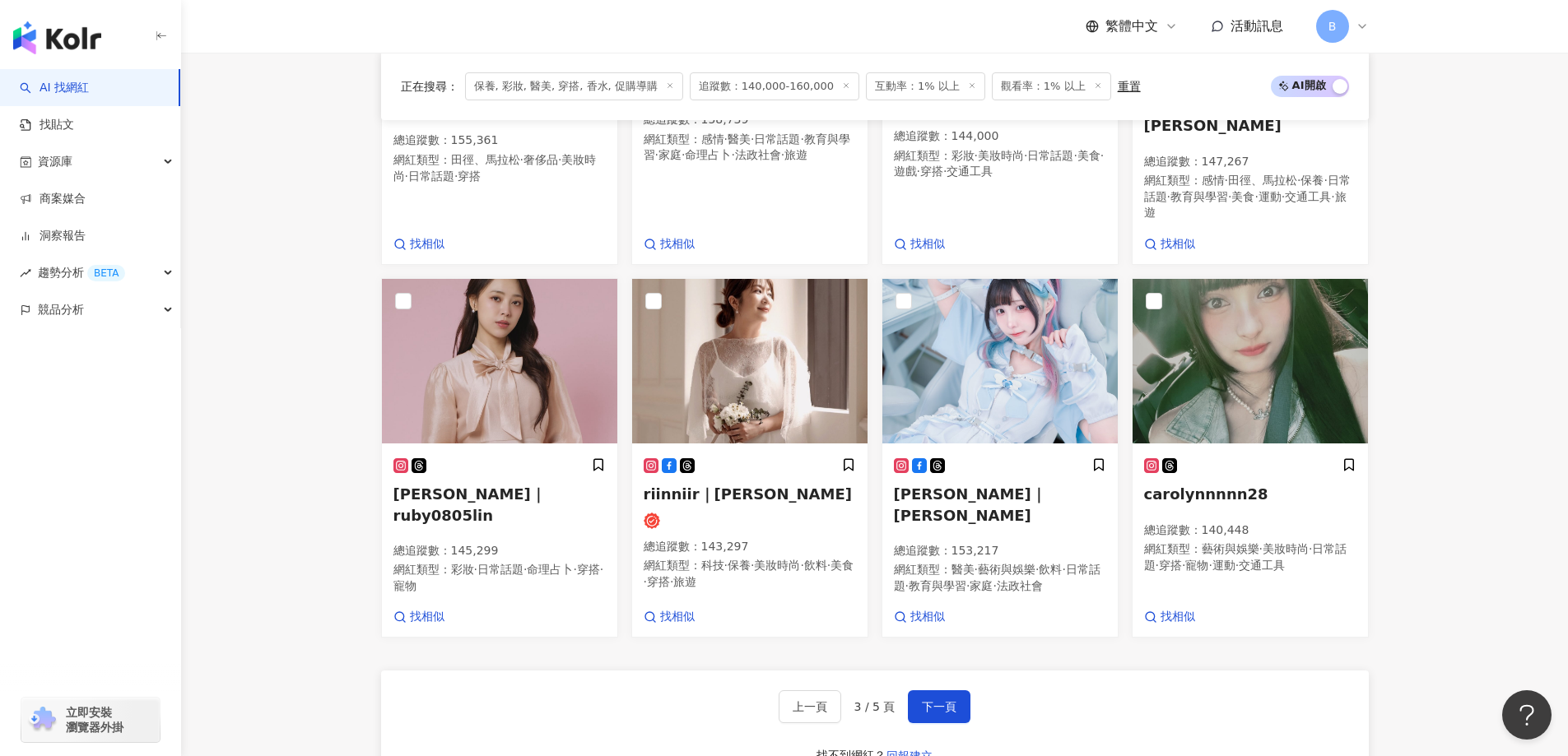
scroll to position [1349, 0]
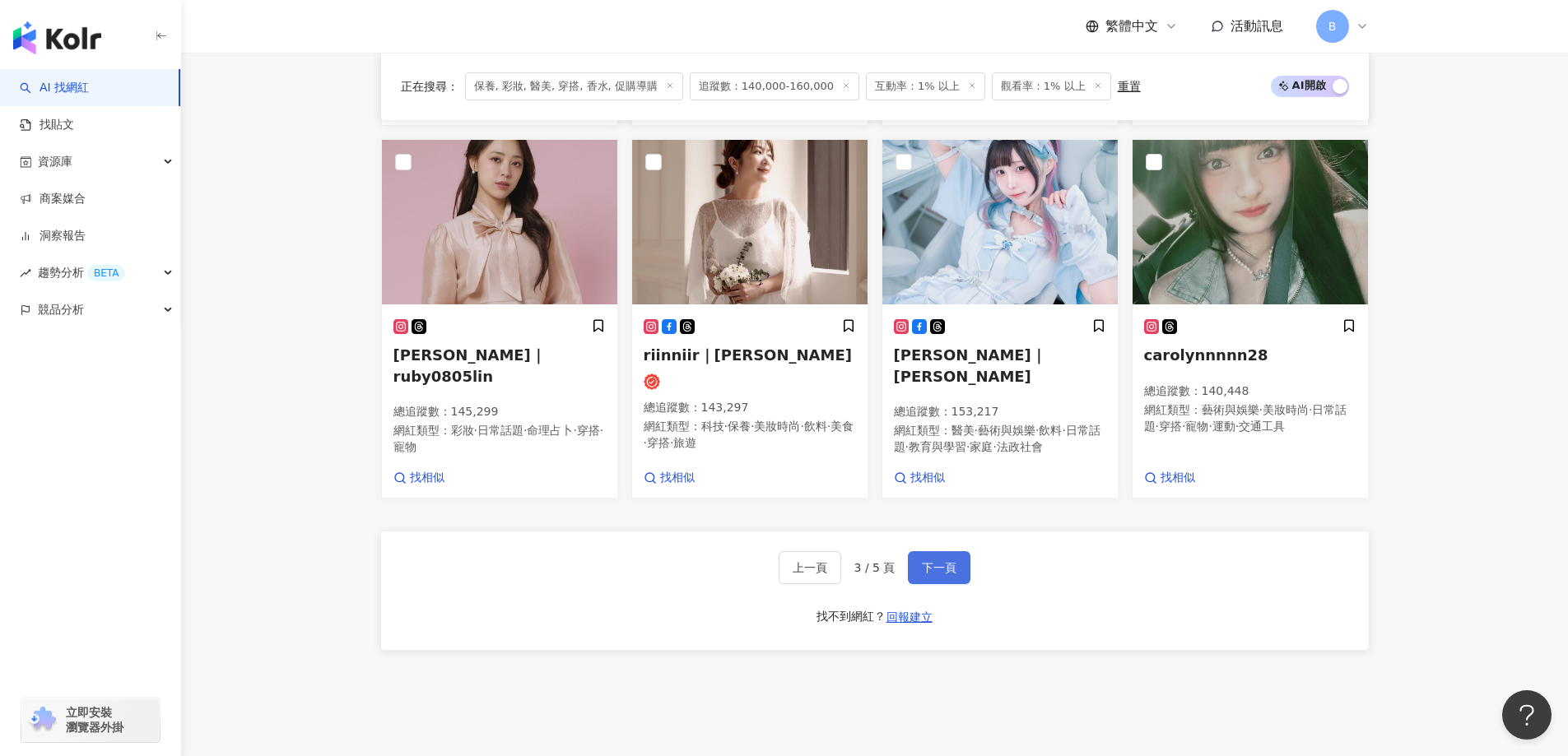
click at [932, 561] on span "下一頁" at bounding box center [939, 567] width 34 height 13
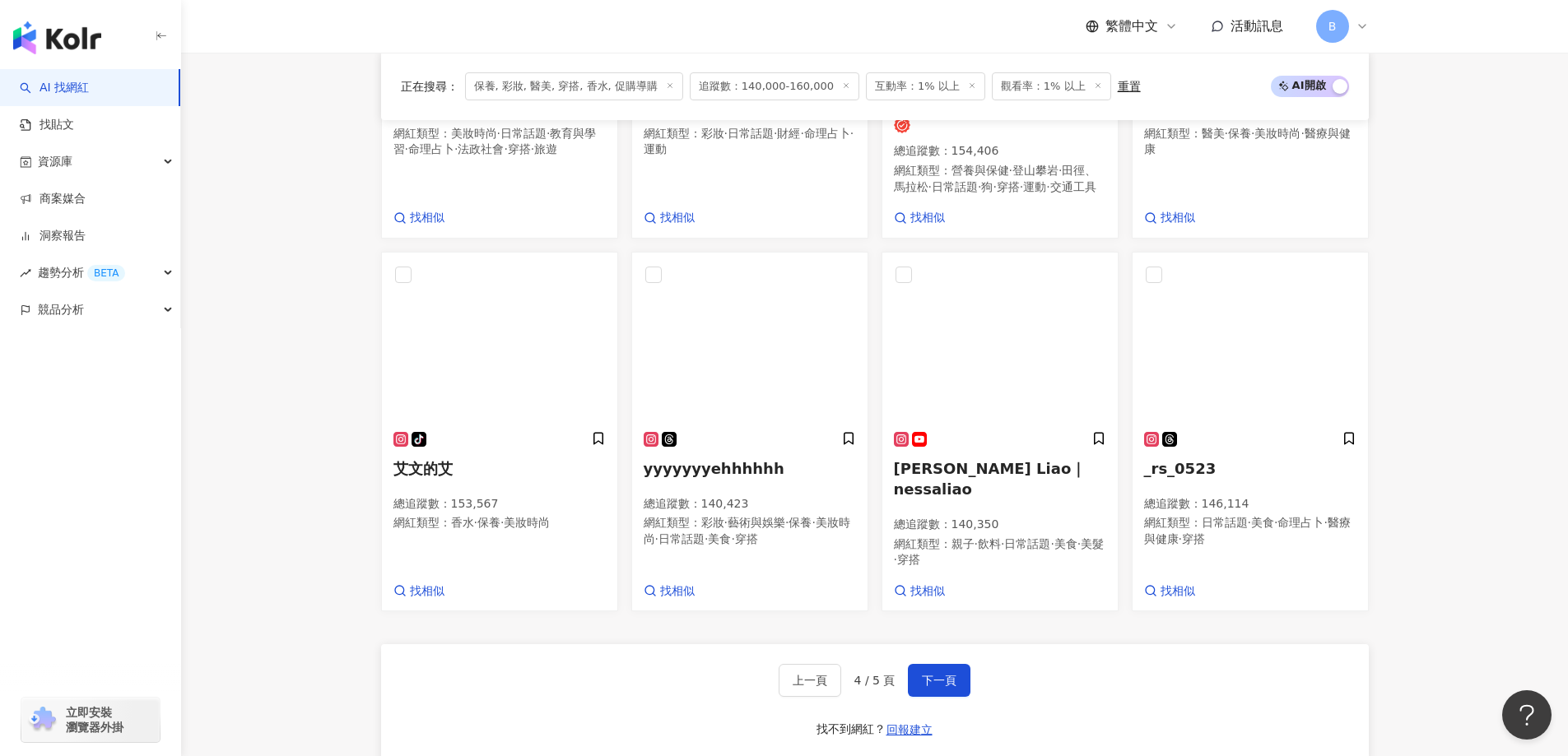
scroll to position [1329, 0]
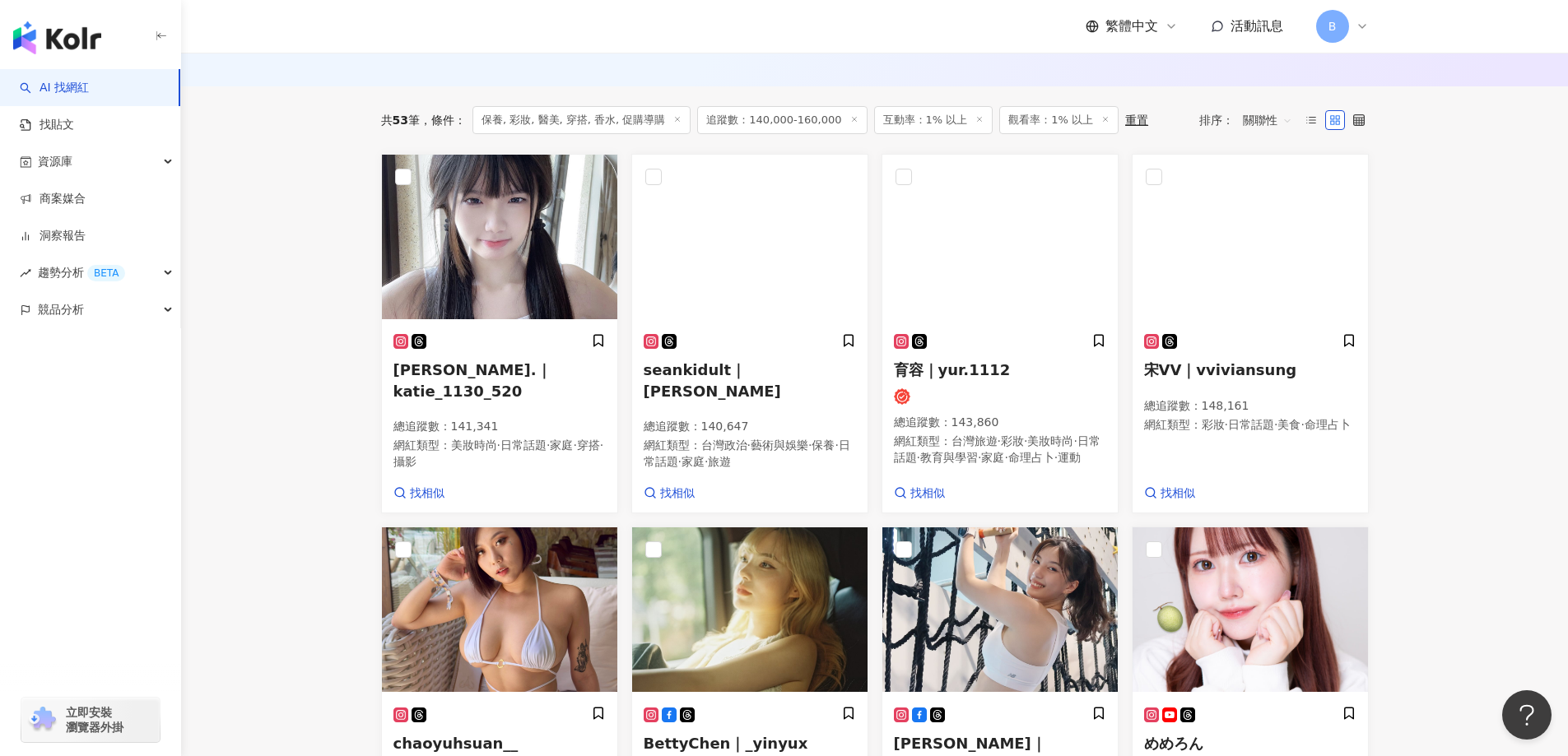
scroll to position [506, 0]
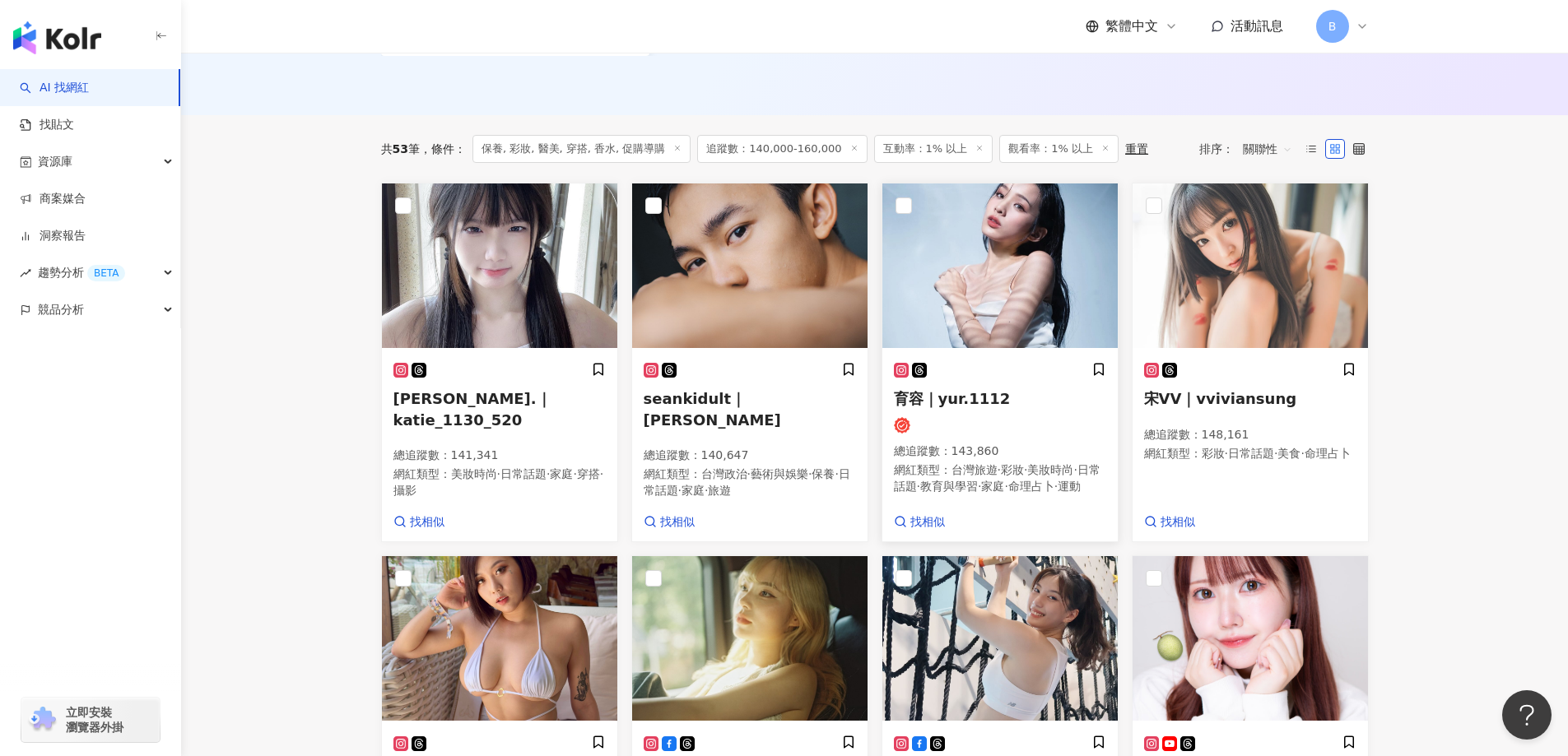
click at [1013, 213] on img at bounding box center [1000, 266] width 235 height 165
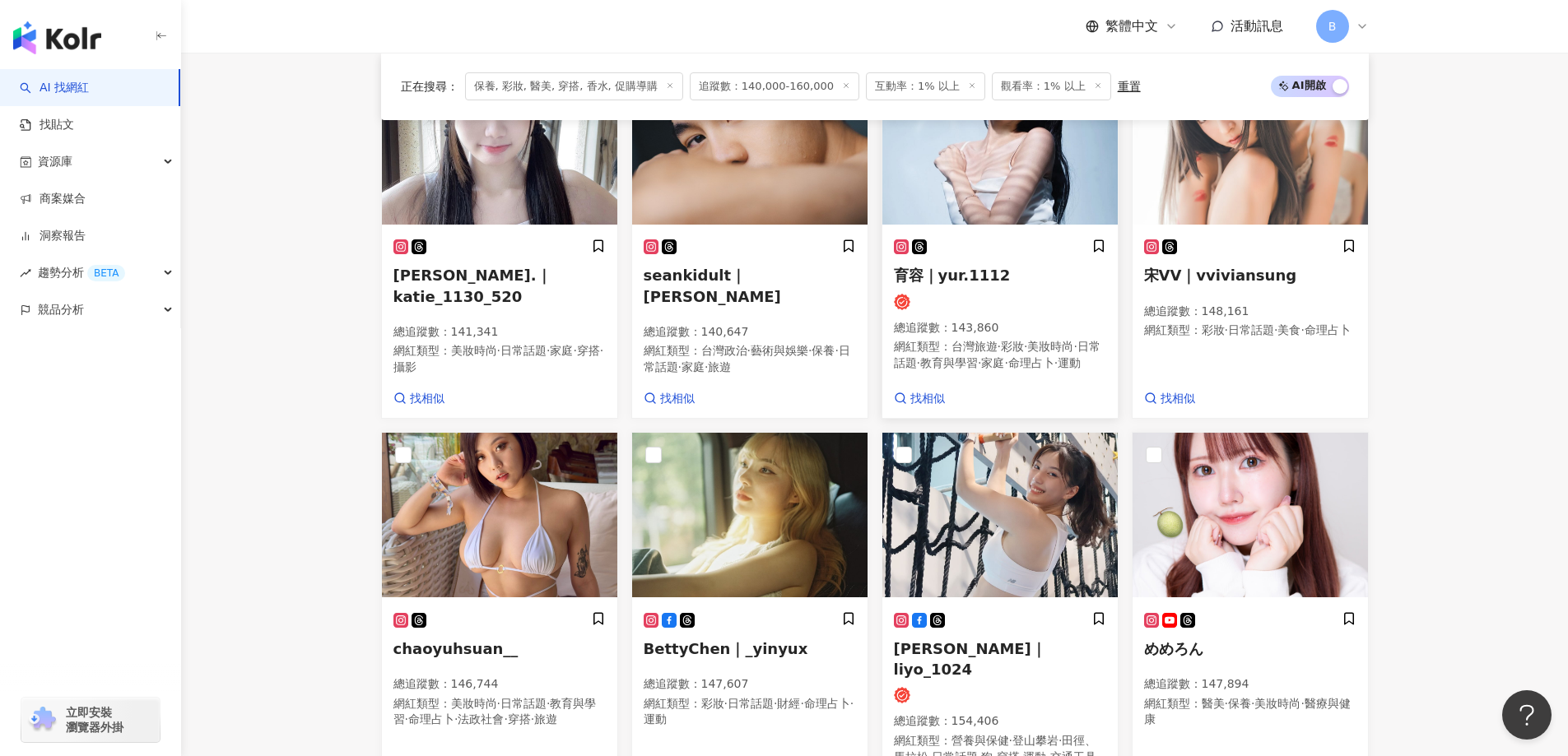
scroll to position [752, 0]
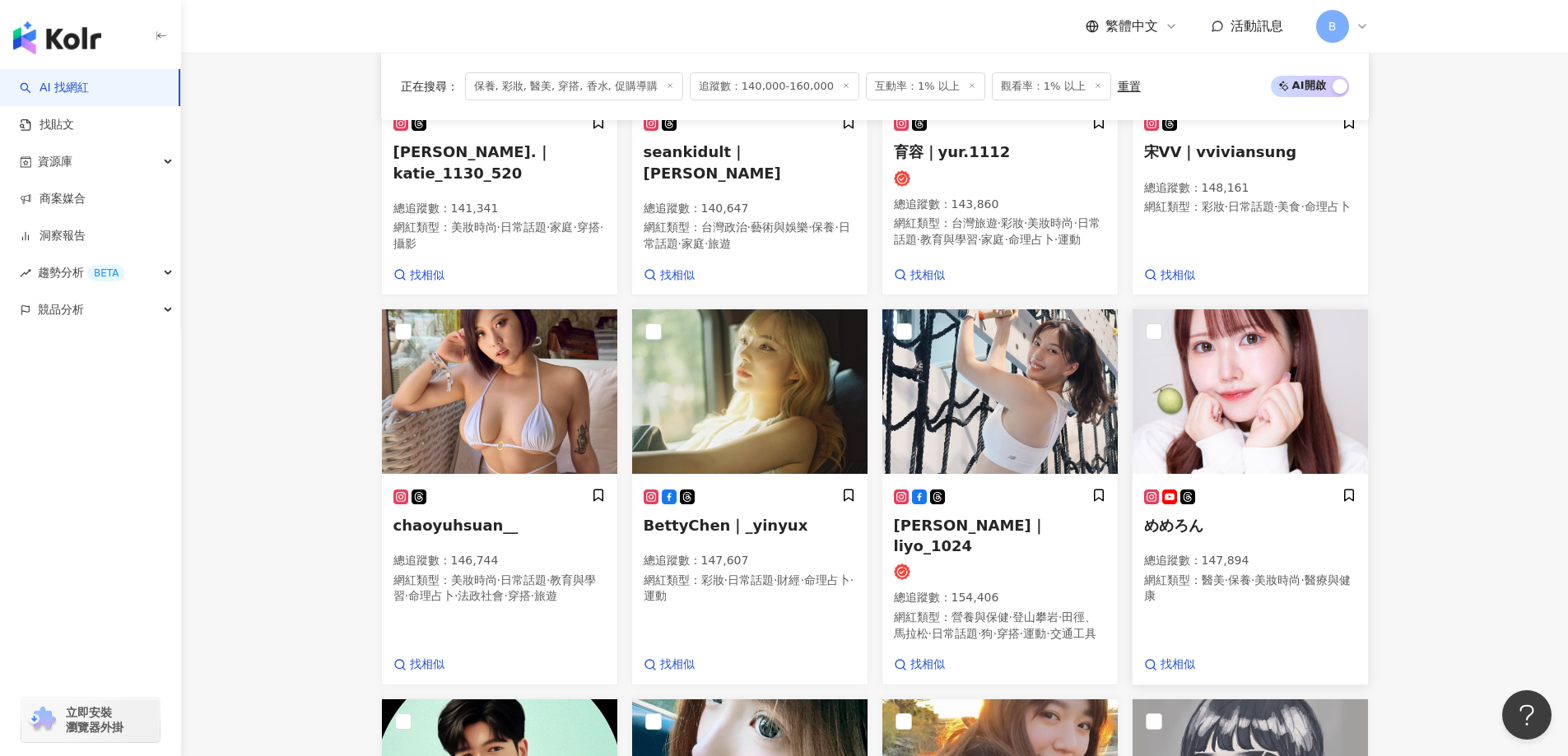
click at [1206, 382] on img at bounding box center [1250, 392] width 235 height 165
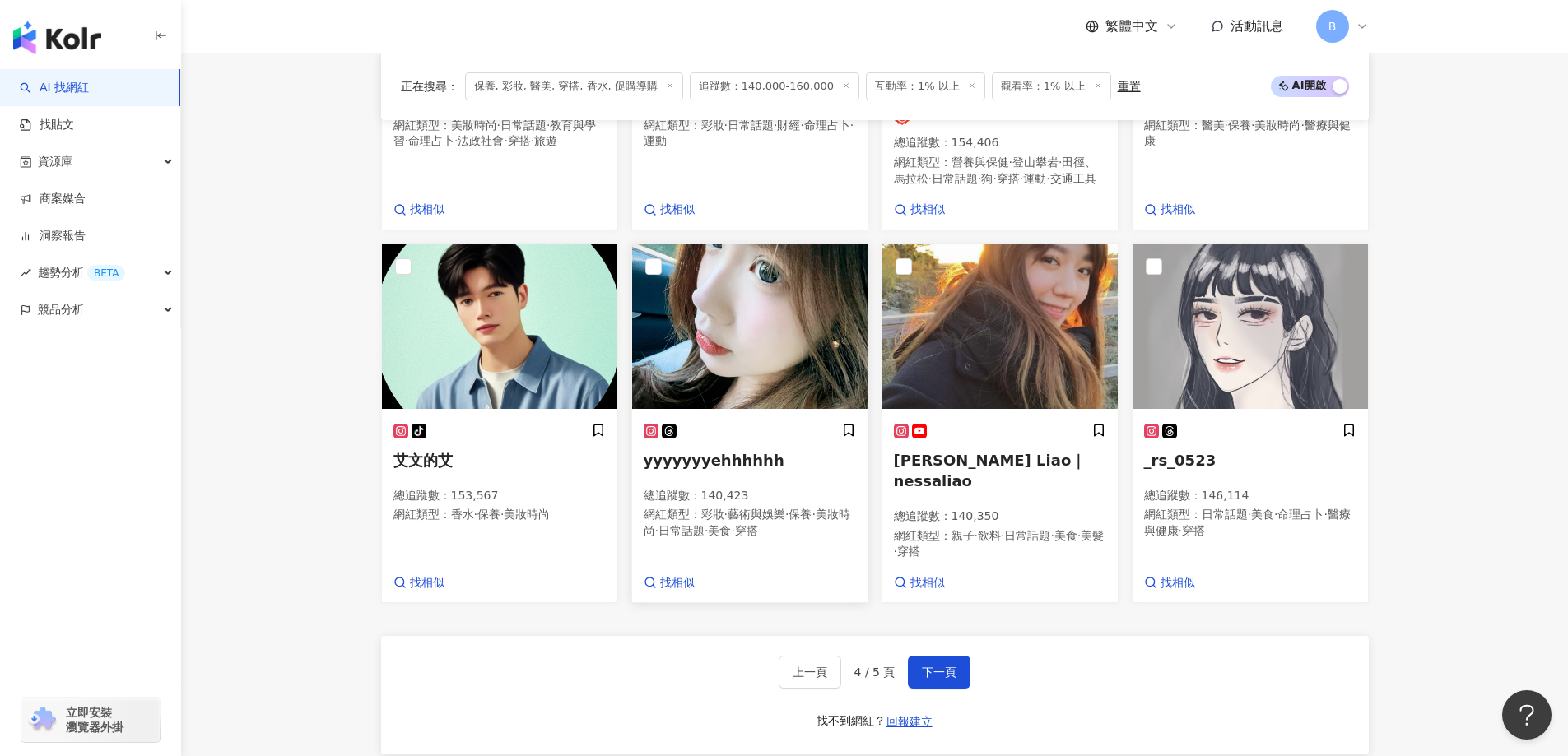
scroll to position [1246, 0]
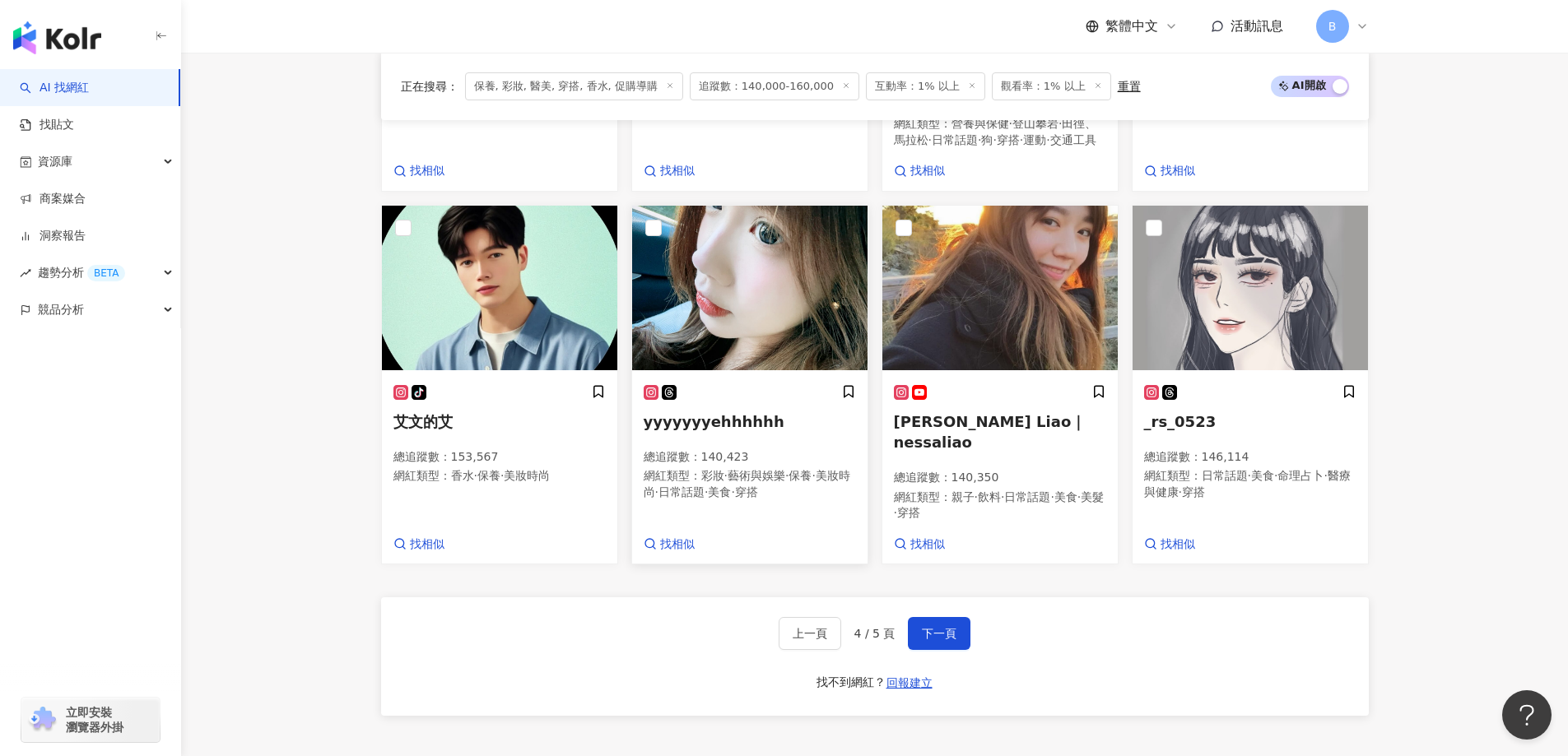
click at [763, 305] on img at bounding box center [749, 289] width 235 height 165
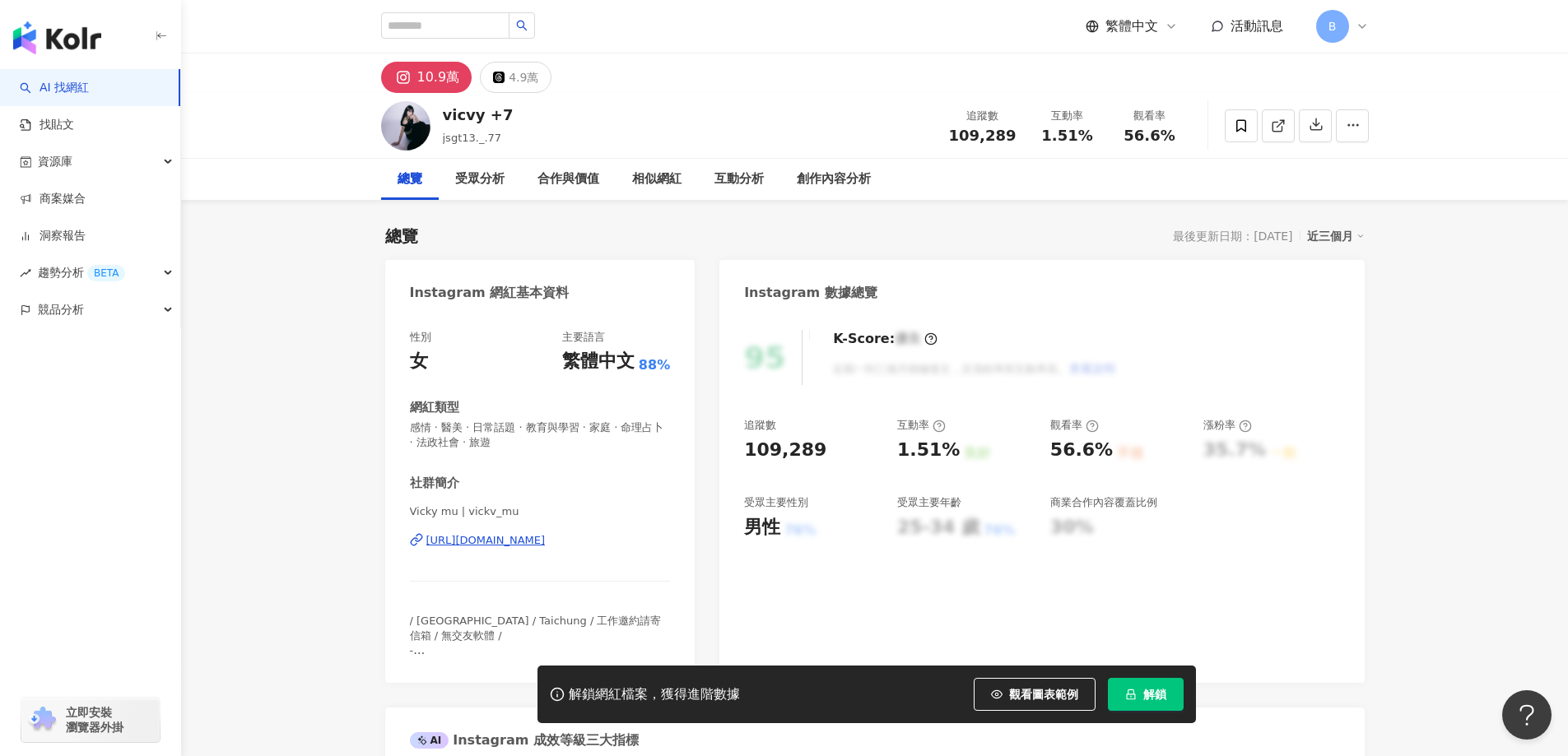
click at [1278, 125] on line at bounding box center [1280, 124] width 7 height 7
click at [558, 426] on span "感情 · 醫美 · 日常話題 · 教育與學習 · 家庭 · 命理占卜 · 法政社會 · 旅遊" at bounding box center [540, 435] width 261 height 30
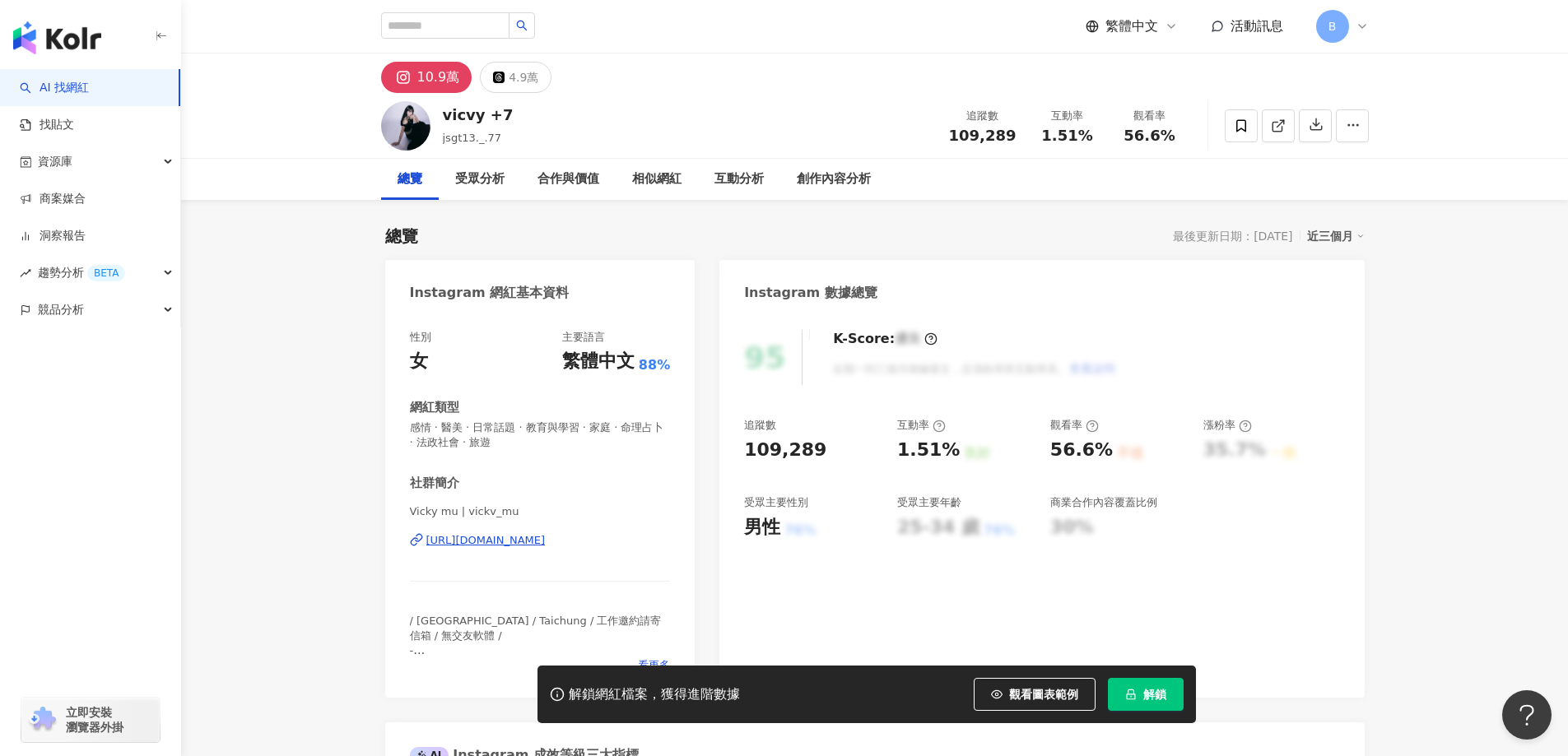
click at [558, 426] on span "感情 · 醫美 · 日常話題 · 教育與學習 · 家庭 · 命理占卜 · 法政社會 · 旅遊" at bounding box center [540, 435] width 261 height 30
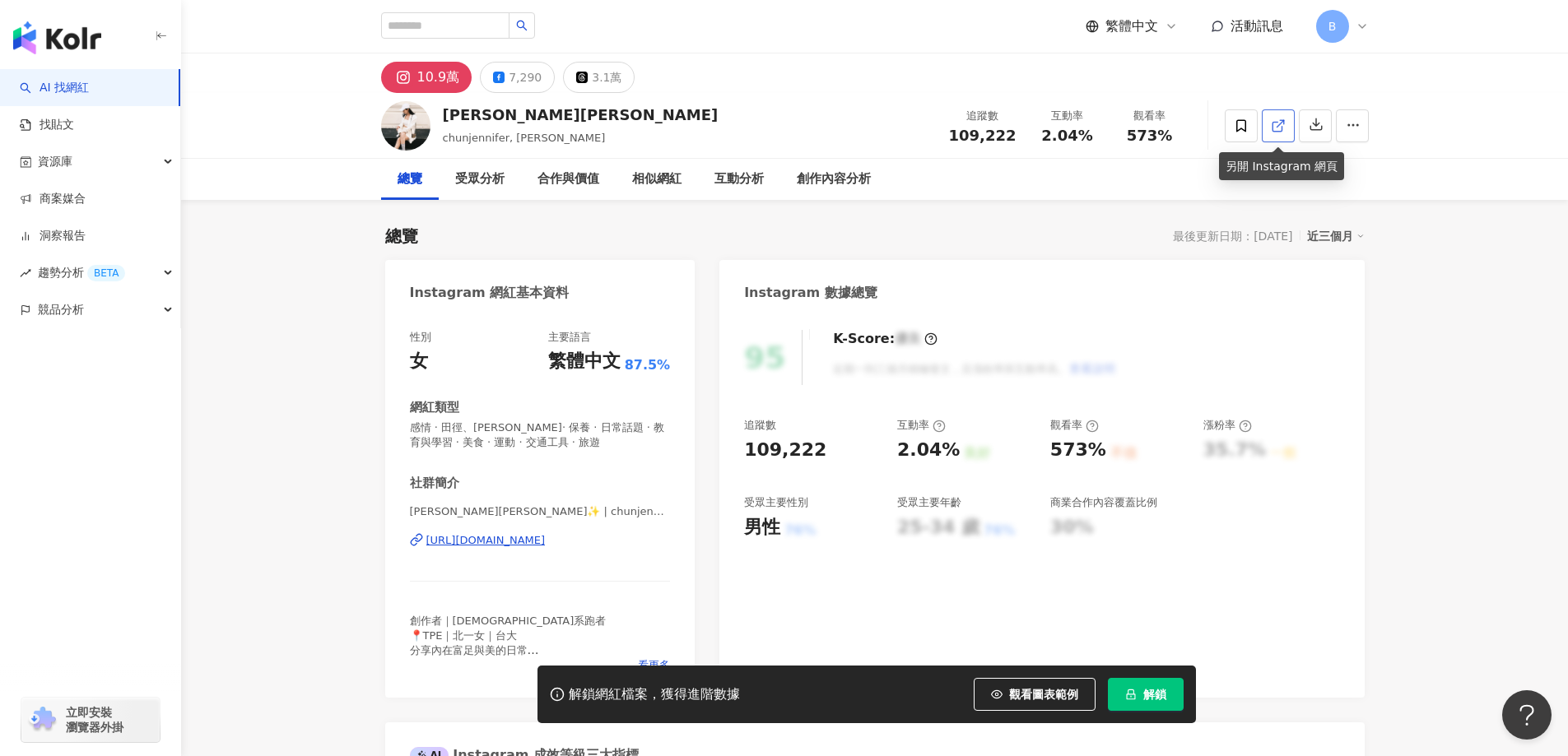
click at [1277, 131] on icon at bounding box center [1277, 126] width 9 height 9
click at [561, 428] on span "感情 · 田徑、[PERSON_NAME]· 保養 · 日常話題 · 教育與學習 · 美食 · 運動 · 交通工具 · 旅遊" at bounding box center [540, 435] width 261 height 30
click at [566, 428] on span "感情 · 田徑、[PERSON_NAME]· 保養 · 日常話題 · 教育與學習 · 美食 · 運動 · 交通工具 · 旅遊" at bounding box center [540, 435] width 261 height 30
click at [566, 428] on span "感情 · 田徑、馬拉松 · 保養 · 日常話題 · 教育與學習 · 美食 · 運動 · 交通工具 · 旅遊" at bounding box center [540, 435] width 261 height 30
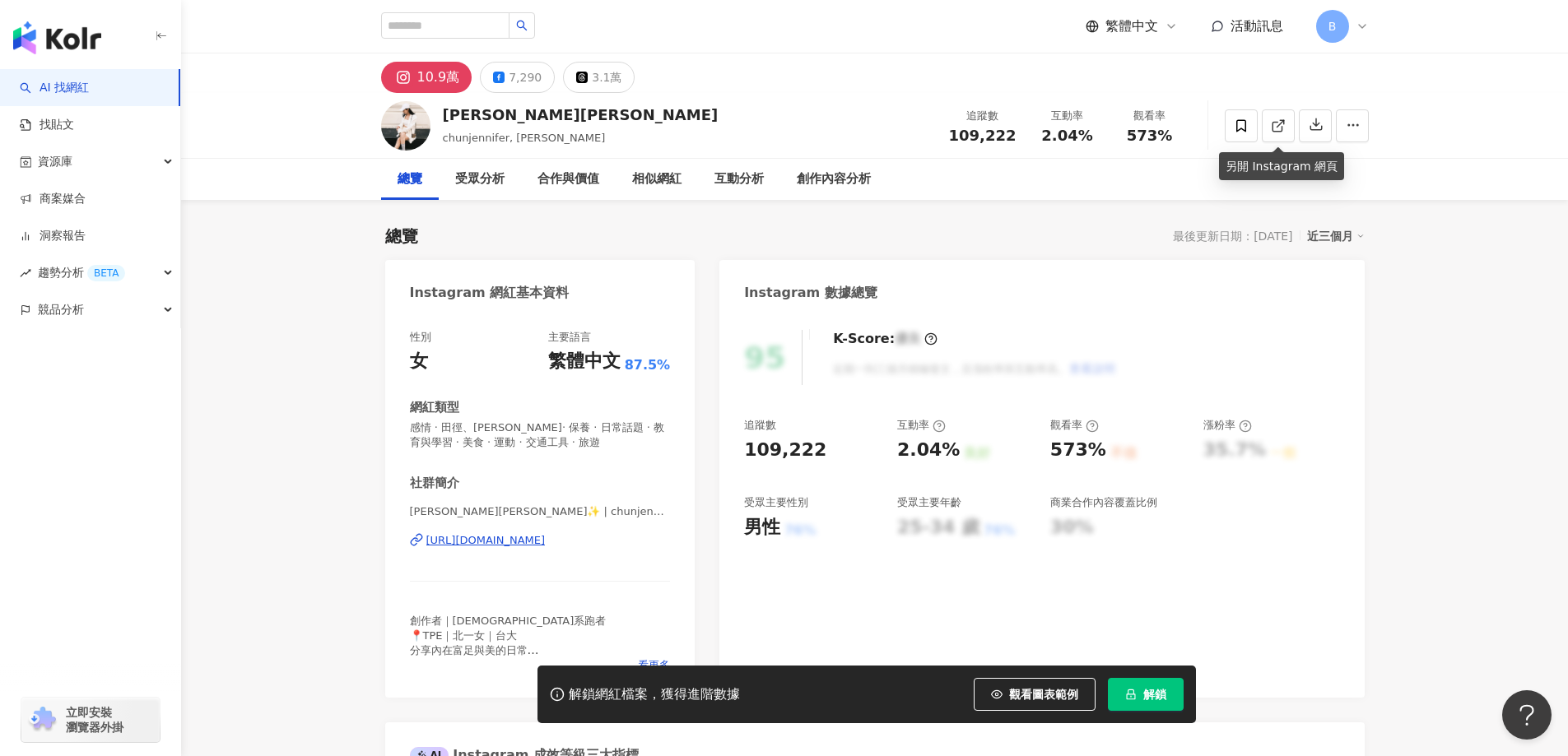
click at [566, 428] on span "感情 · 田徑、馬拉松 · 保養 · 日常話題 · 教育與學習 · 美食 · 運動 · 交通工具 · 旅遊" at bounding box center [540, 435] width 261 height 30
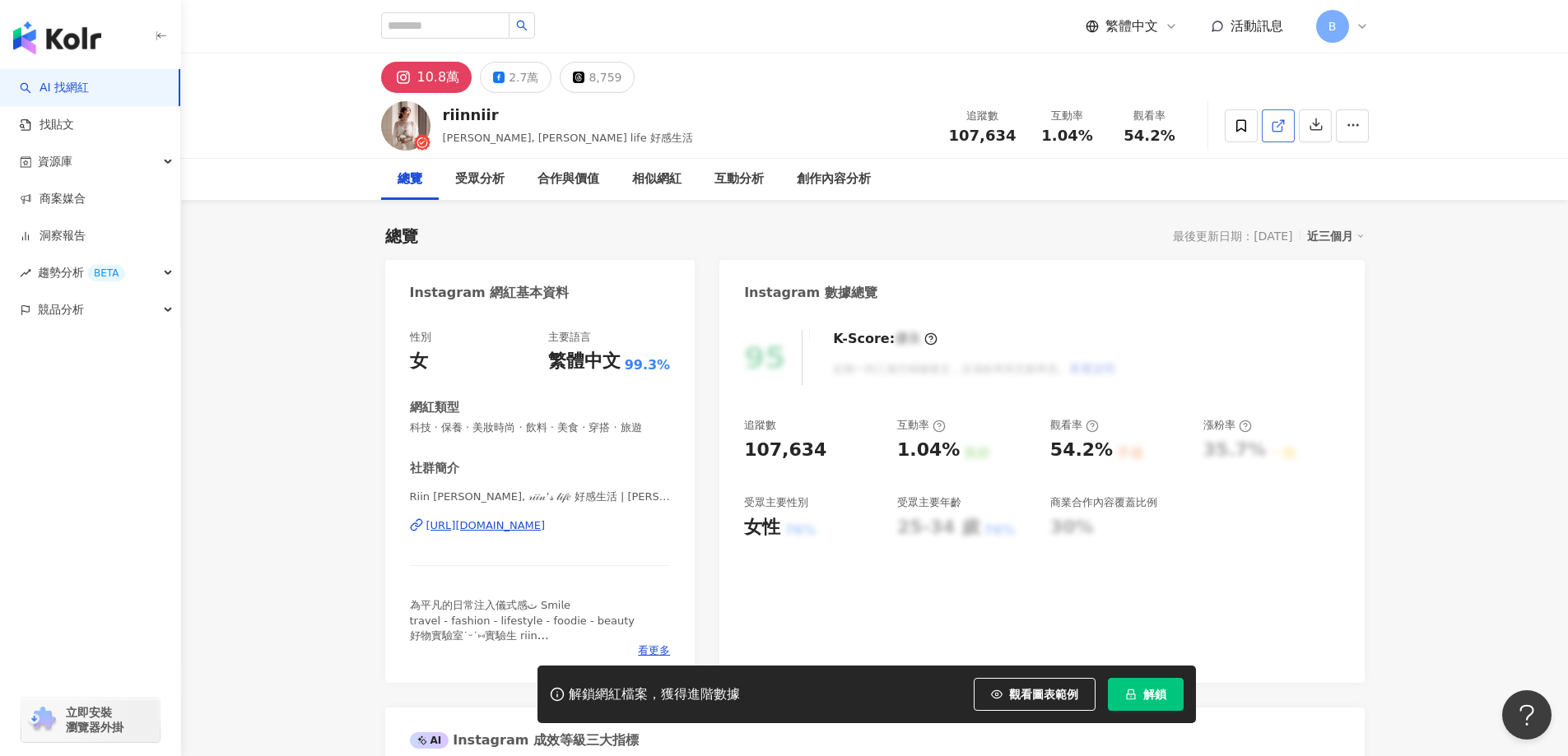
click at [1278, 118] on icon at bounding box center [1278, 125] width 15 height 15
click at [518, 422] on span "科技 · 保養 · 美妝時尚 · 飲料 · 美食 · 穿搭 · 旅遊" at bounding box center [540, 427] width 261 height 15
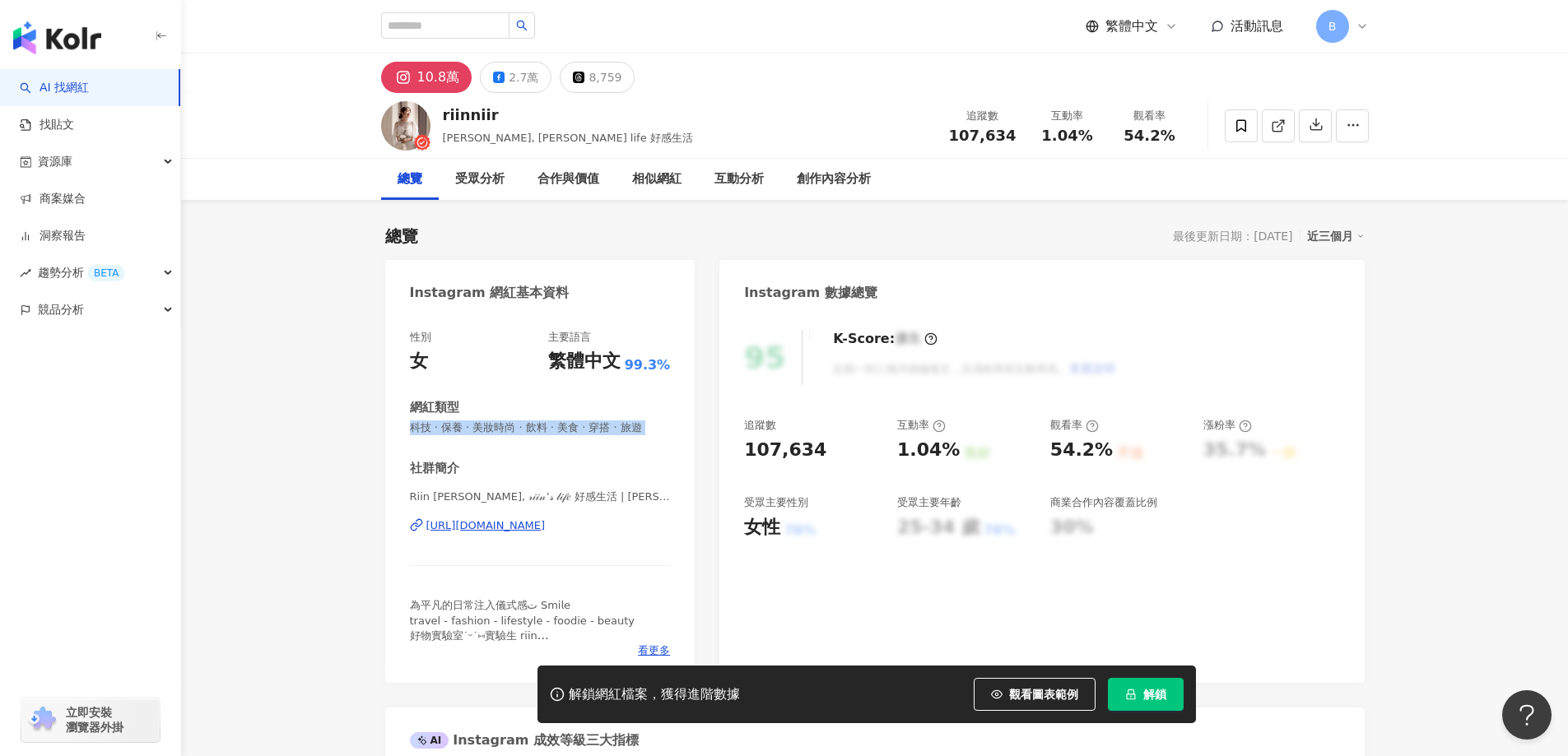
click at [86, 541] on div "AI 找網紅 找貼文 資源庫 商案媒合 洞察報告 趨勢分析 BETA 競品分析 立即安裝 瀏覽器外掛" at bounding box center [90, 412] width 181 height 687
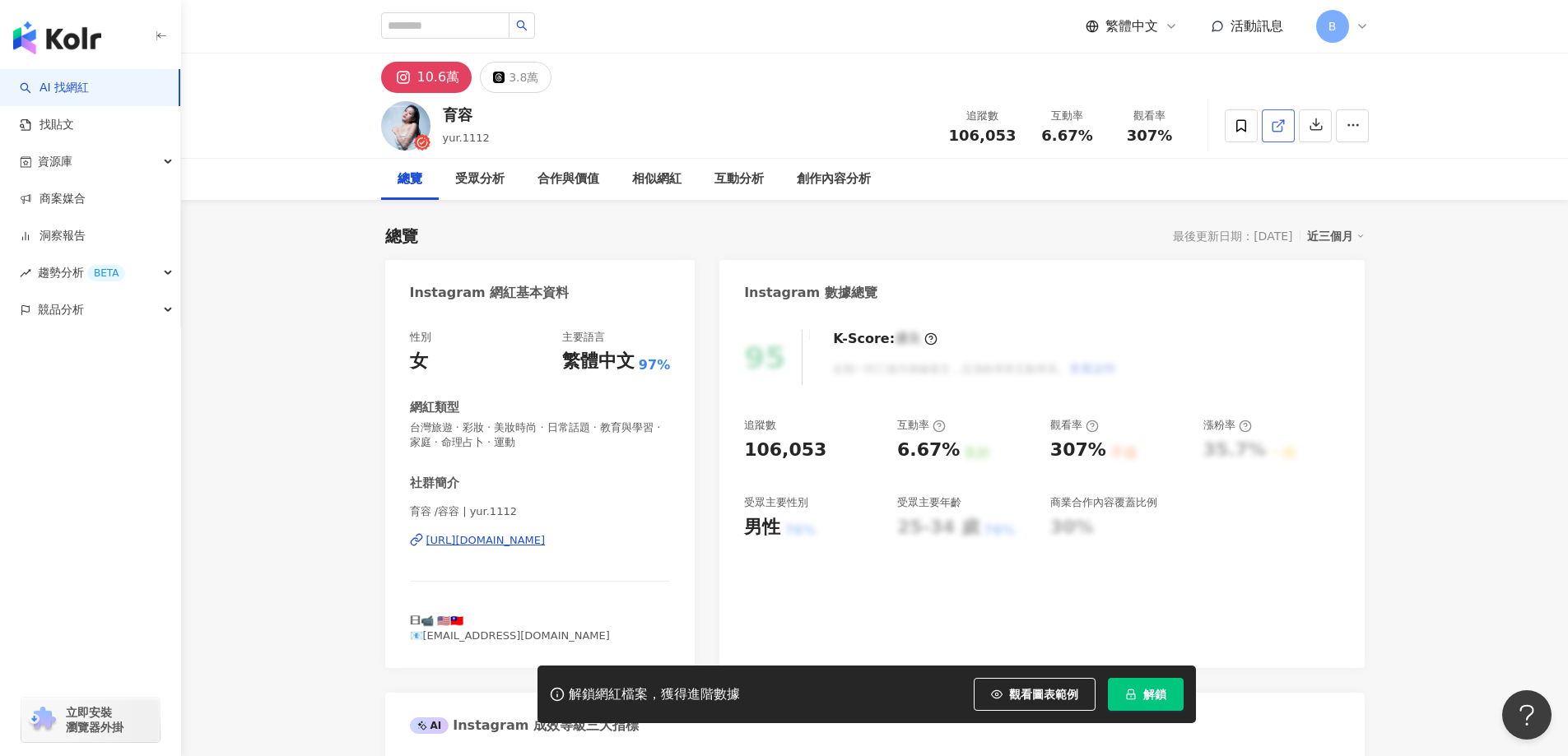
click at [1271, 133] on span at bounding box center [1278, 125] width 15 height 18
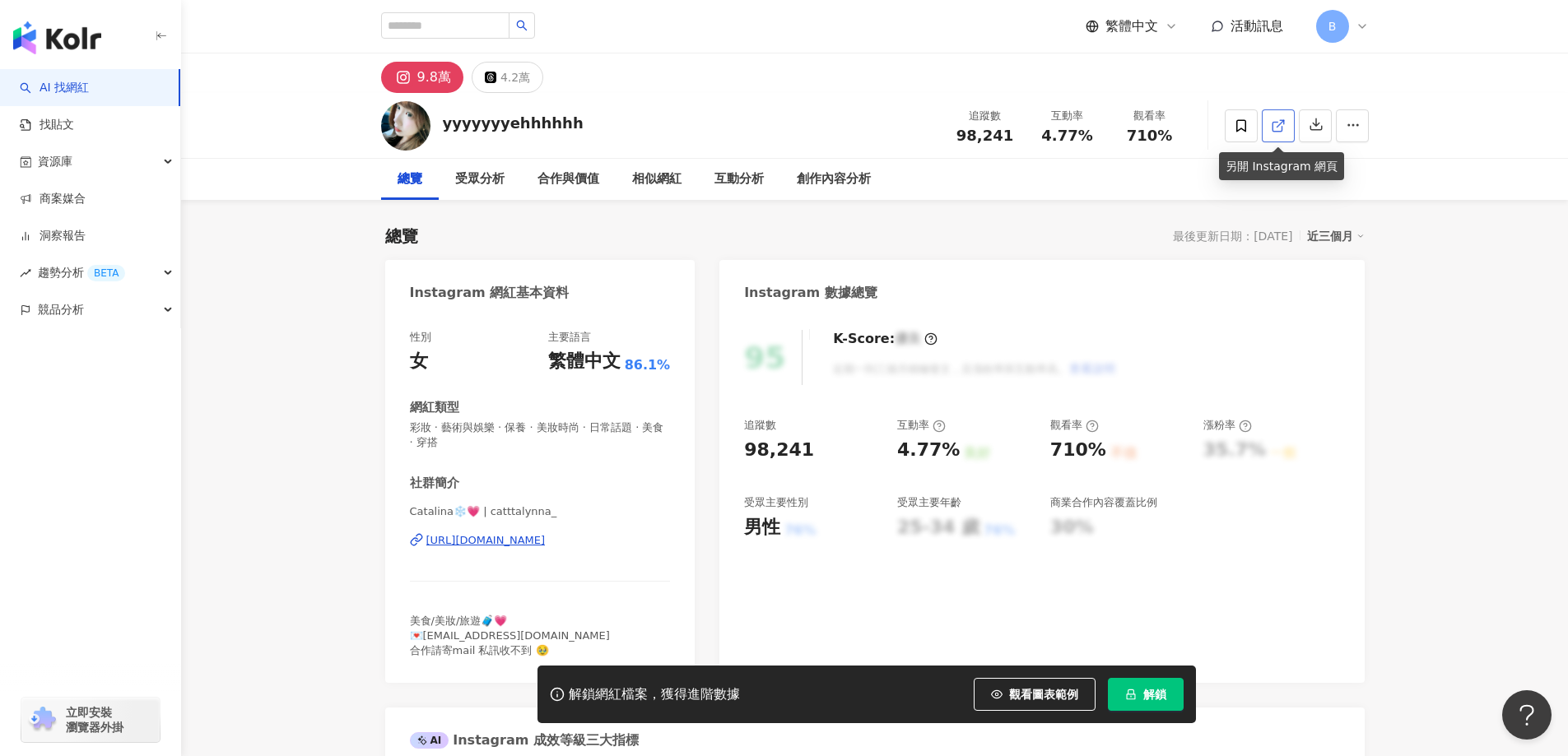
click at [1280, 134] on span at bounding box center [1278, 125] width 15 height 18
